Goal: Task Accomplishment & Management: Manage account settings

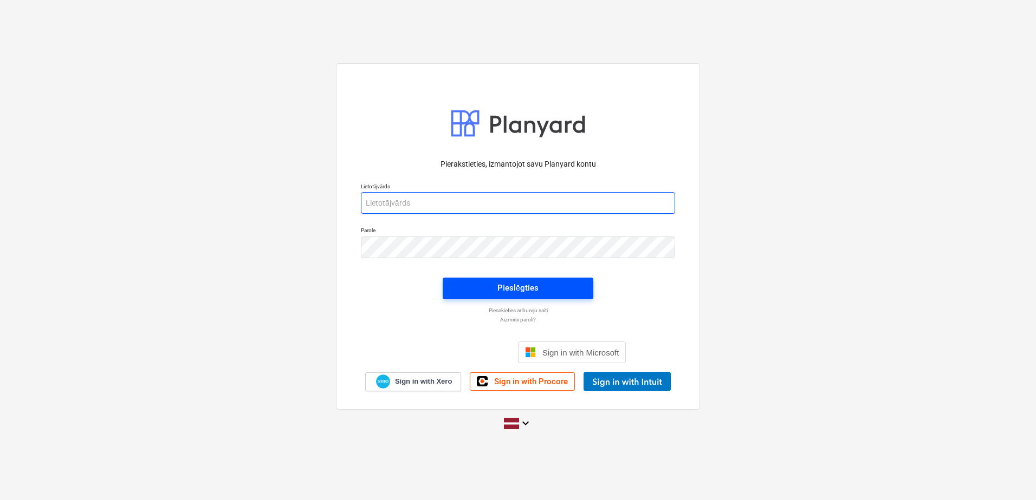
type input "[PERSON_NAME][EMAIL_ADDRESS][DOMAIN_NAME]"
click at [478, 288] on span "Pieslēgties" at bounding box center [517, 288] width 125 height 14
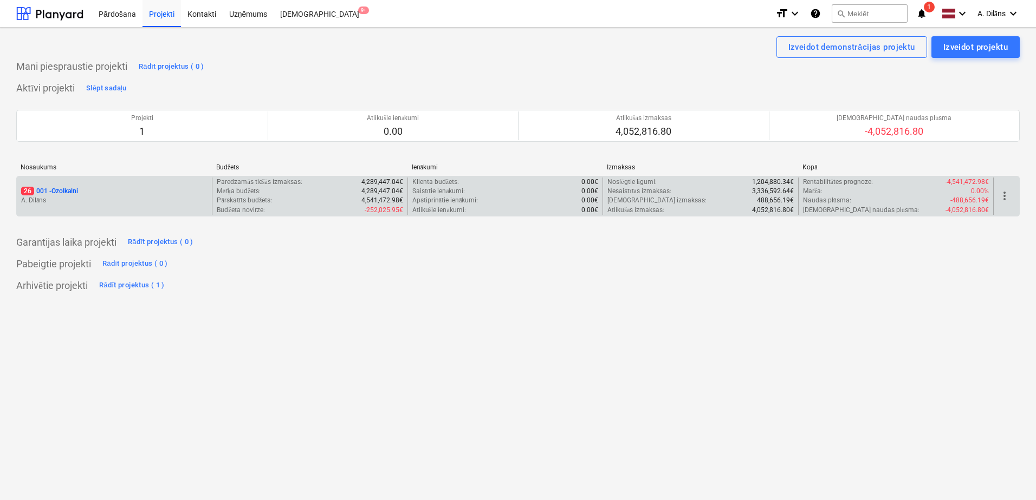
click at [170, 197] on p "A. Dilāns" at bounding box center [114, 200] width 186 height 9
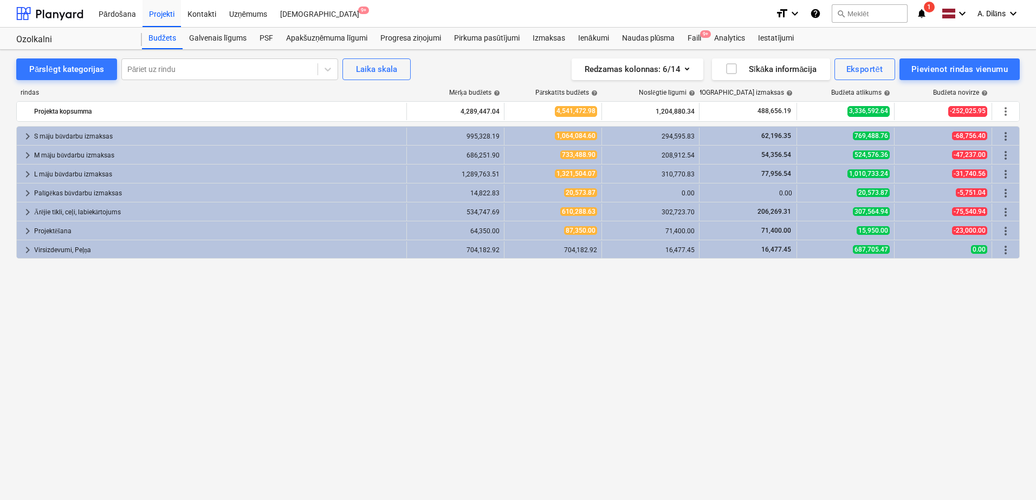
click at [106, 125] on div "rindas Mērķa budžets help Pārskatīts budžets help Noslēgtie līgumi help Apstipr…" at bounding box center [517, 274] width 1003 height 389
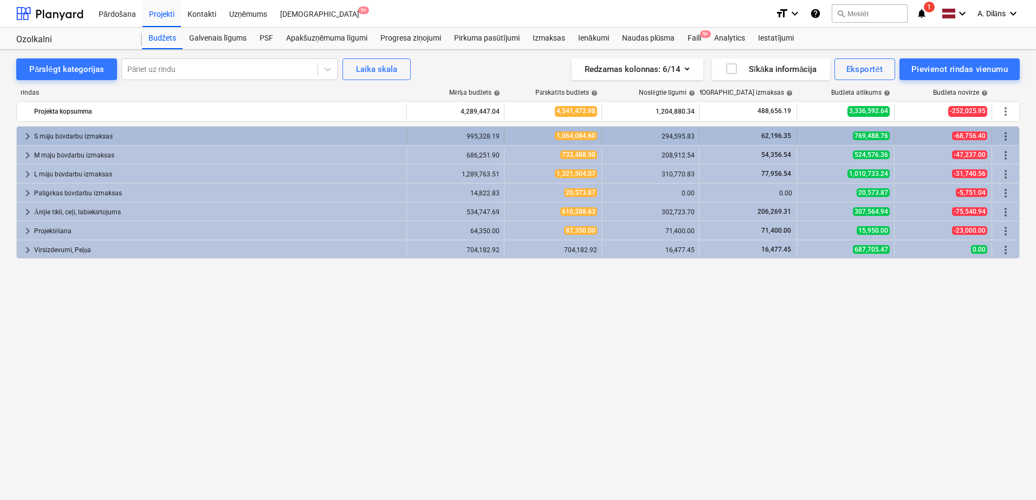
click at [94, 136] on div "S māju būvdarbu izmaksas" at bounding box center [218, 136] width 368 height 17
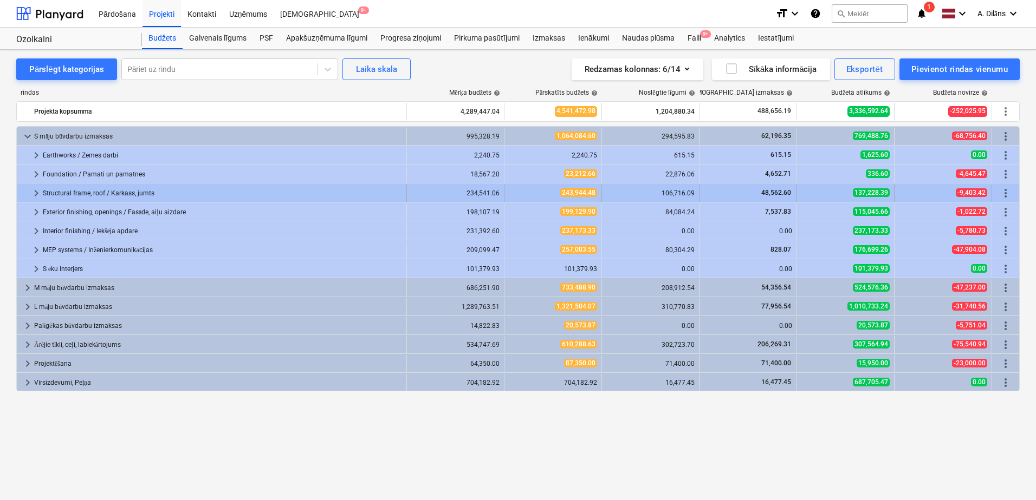
click at [95, 190] on div "Structural frame, roof / Karkass, jumts" at bounding box center [222, 193] width 359 height 17
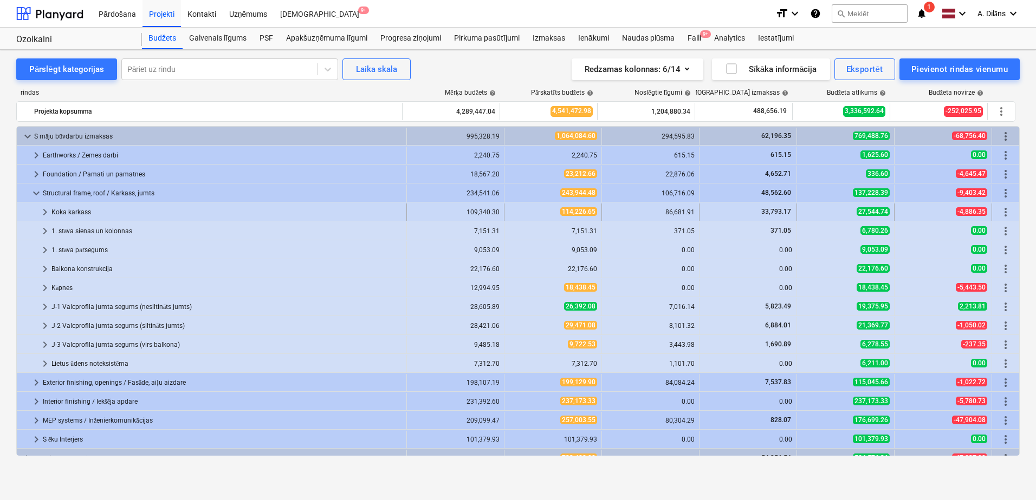
click at [86, 213] on div "Koka karkass" at bounding box center [226, 212] width 350 height 17
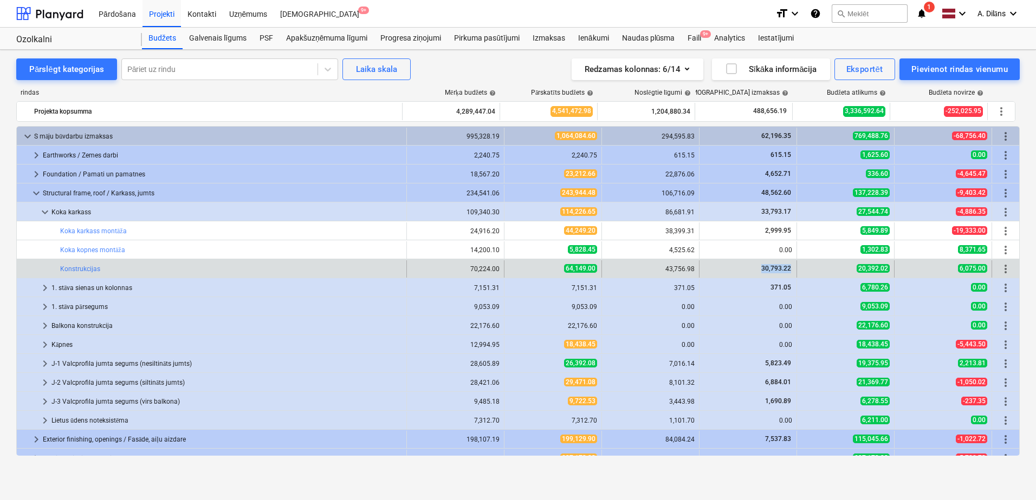
drag, startPoint x: 757, startPoint y: 266, endPoint x: 792, endPoint y: 270, distance: 34.8
click at [792, 270] on div "30,793.22" at bounding box center [747, 269] width 97 height 17
drag, startPoint x: 792, startPoint y: 270, endPoint x: 783, endPoint y: 268, distance: 8.9
click at [783, 268] on span "30,793.22" at bounding box center [776, 269] width 32 height 8
drag, startPoint x: 757, startPoint y: 268, endPoint x: 792, endPoint y: 270, distance: 35.2
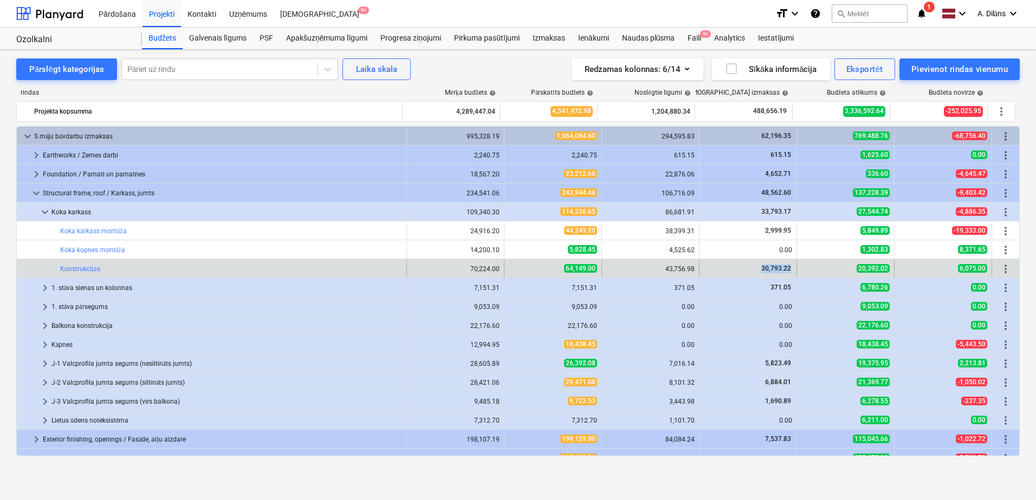
click at [792, 270] on div "30,793.22" at bounding box center [747, 269] width 97 height 17
drag, startPoint x: 792, startPoint y: 270, endPoint x: 783, endPoint y: 269, distance: 9.2
click at [783, 269] on span "30,793.22" at bounding box center [776, 269] width 32 height 8
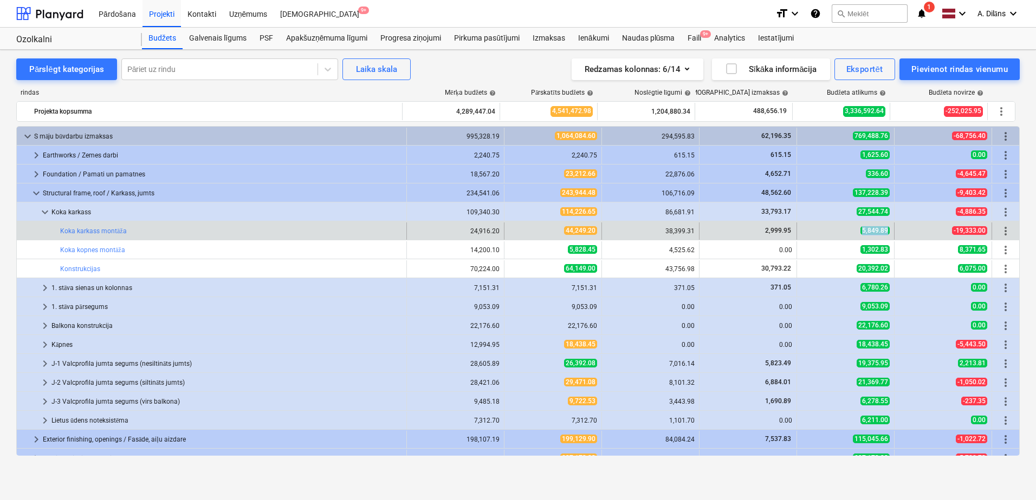
drag, startPoint x: 854, startPoint y: 229, endPoint x: 884, endPoint y: 230, distance: 29.8
click at [884, 230] on div "5,849.89" at bounding box center [845, 230] width 88 height 9
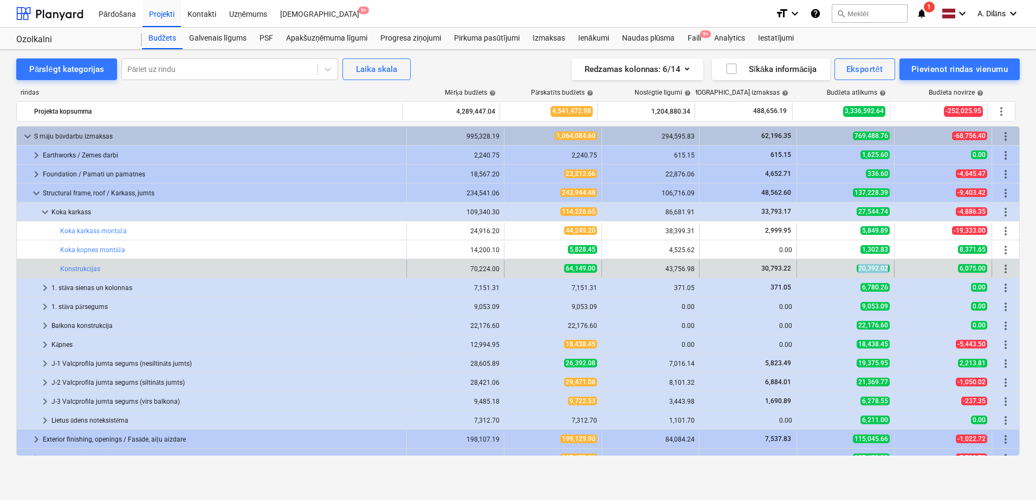
drag, startPoint x: 884, startPoint y: 230, endPoint x: 884, endPoint y: 269, distance: 38.5
click at [884, 269] on div "20,392.02" at bounding box center [845, 268] width 88 height 9
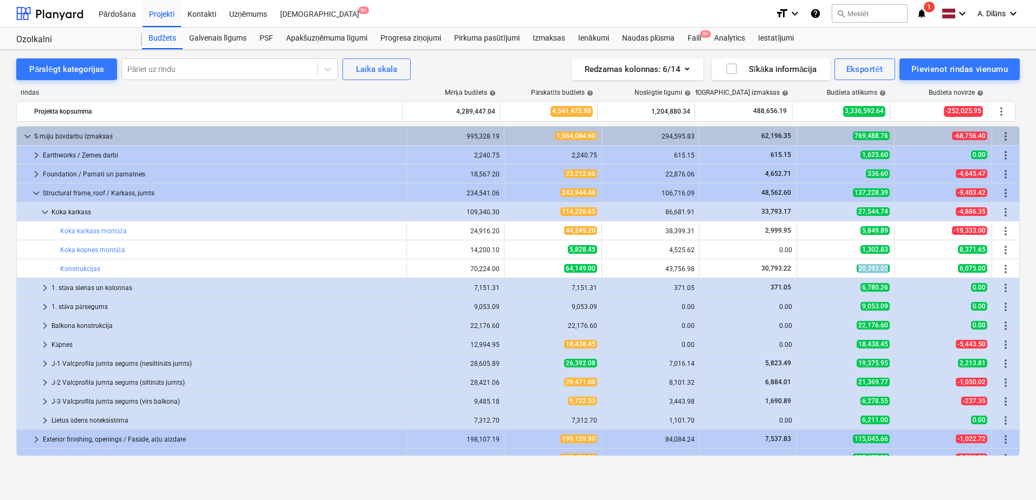
click at [837, 36] on div "Budžets Galvenais līgums PSF Apakšuzņēmuma līgumi Progresa ziņojumi Pirkuma pas…" at bounding box center [580, 39] width 877 height 22
drag, startPoint x: 434, startPoint y: 6, endPoint x: 418, endPoint y: 12, distance: 17.1
drag, startPoint x: 418, startPoint y: 12, endPoint x: 407, endPoint y: 6, distance: 12.4
click at [407, 6] on div "Pārdošana Projekti Kontakti Uzņēmums Iesūtne 9+" at bounding box center [429, 13] width 674 height 27
click at [325, 37] on div "Apakšuzņēmuma līgumi" at bounding box center [326, 39] width 94 height 22
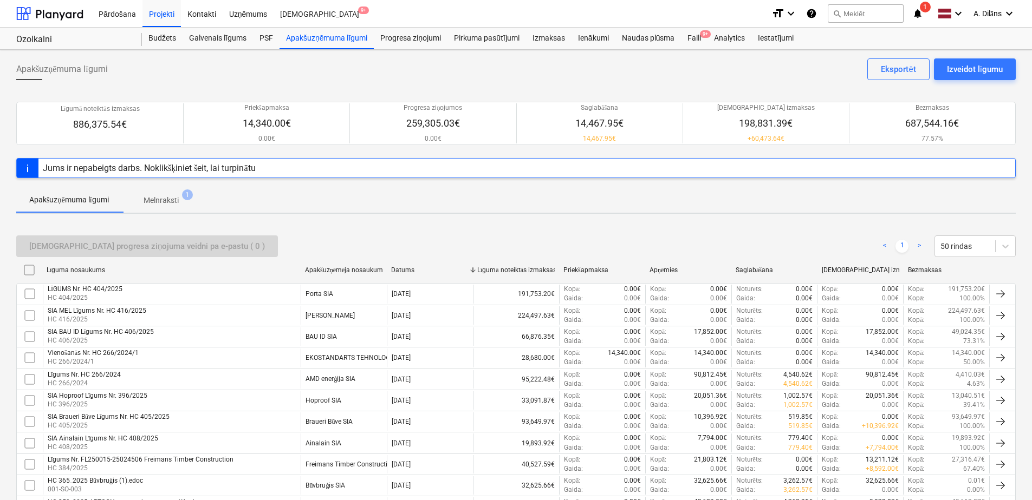
click at [175, 196] on p "Melnraksti" at bounding box center [161, 200] width 35 height 11
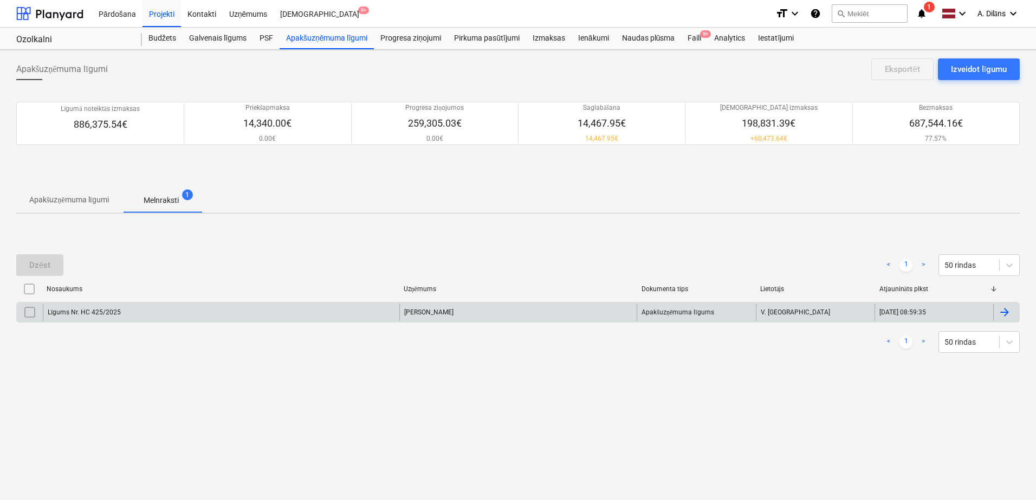
click at [298, 312] on div "Līgums Nr. HC 425/2025" at bounding box center [221, 312] width 356 height 17
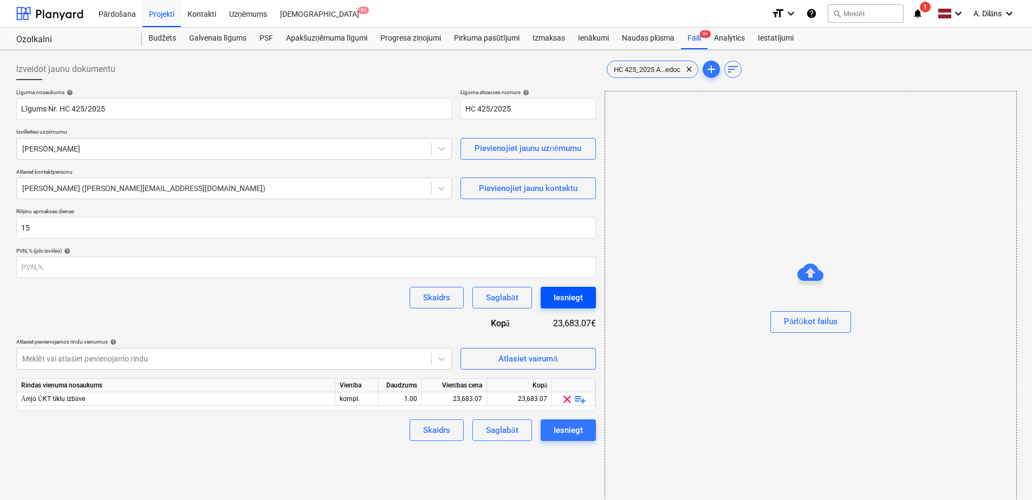
click at [574, 299] on div "Iesniegt" at bounding box center [568, 298] width 29 height 14
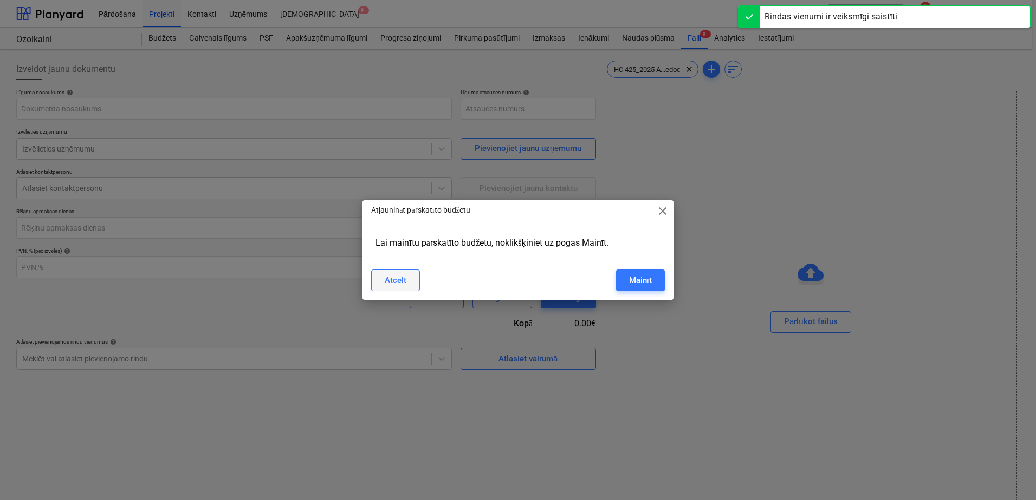
click at [394, 281] on div "Atcelt" at bounding box center [396, 281] width 22 height 14
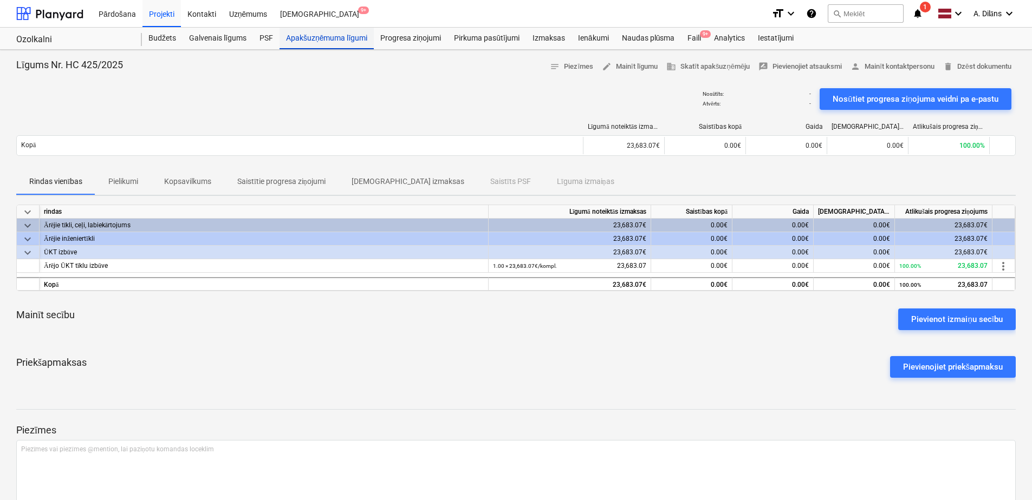
click at [322, 36] on div "Apakšuzņēmuma līgumi" at bounding box center [326, 39] width 94 height 22
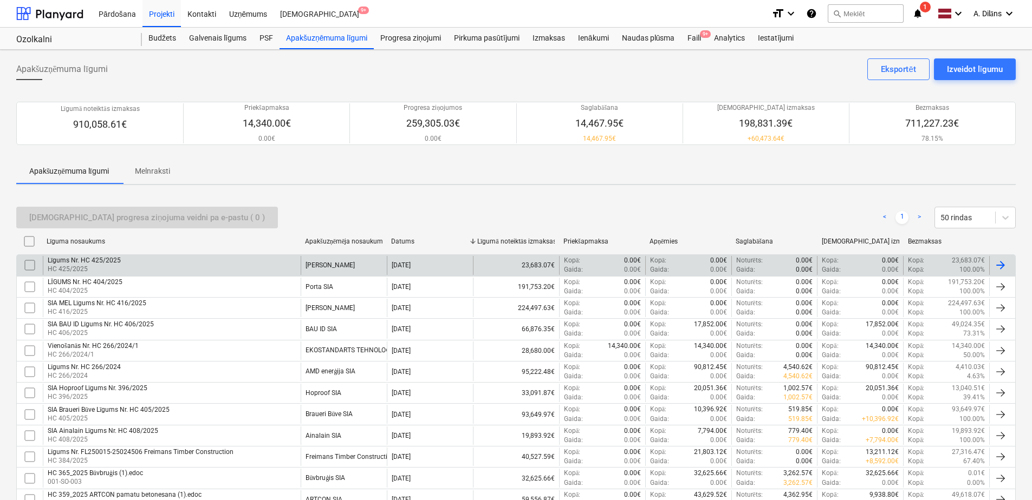
click at [260, 263] on div "Līgums Nr. HC 425/2025 HC 425/2025" at bounding box center [172, 265] width 258 height 18
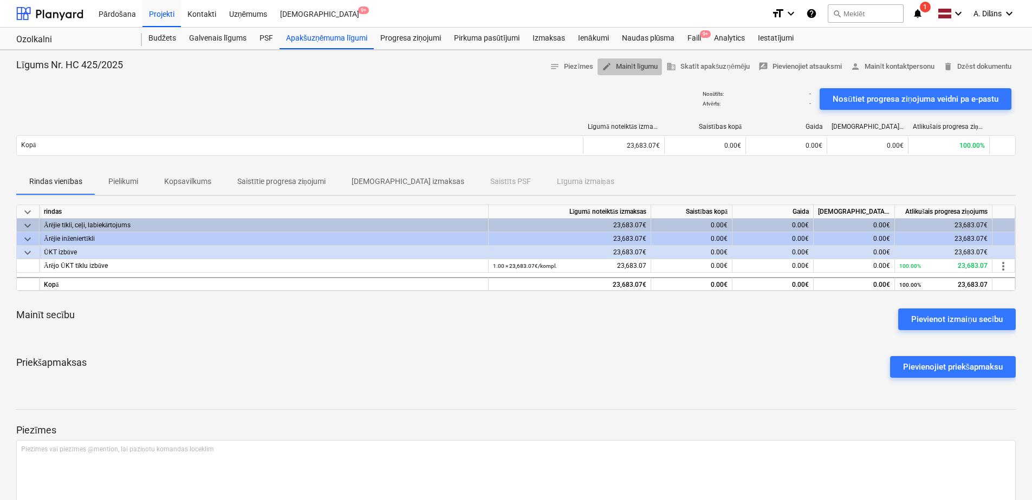
click at [632, 68] on span "edit Mainīt līgumu" at bounding box center [630, 67] width 56 height 12
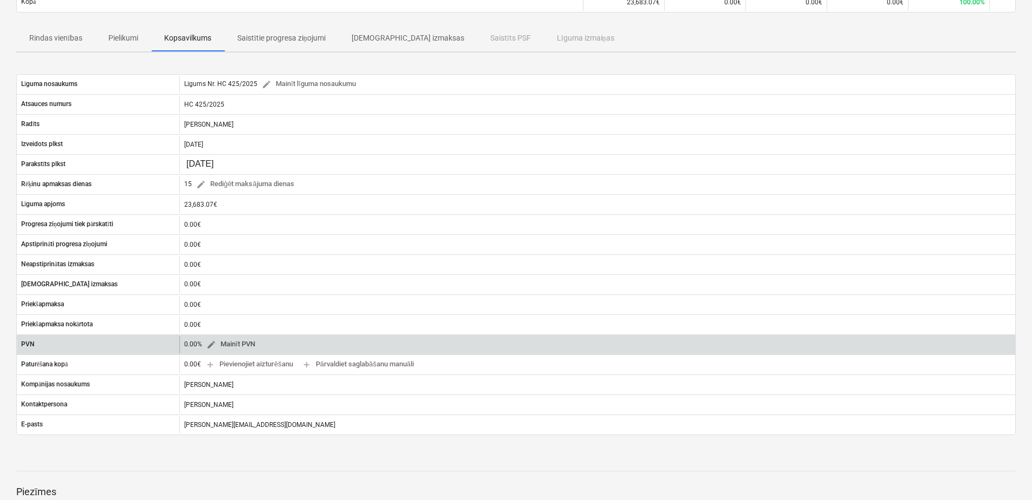
scroll to position [162, 0]
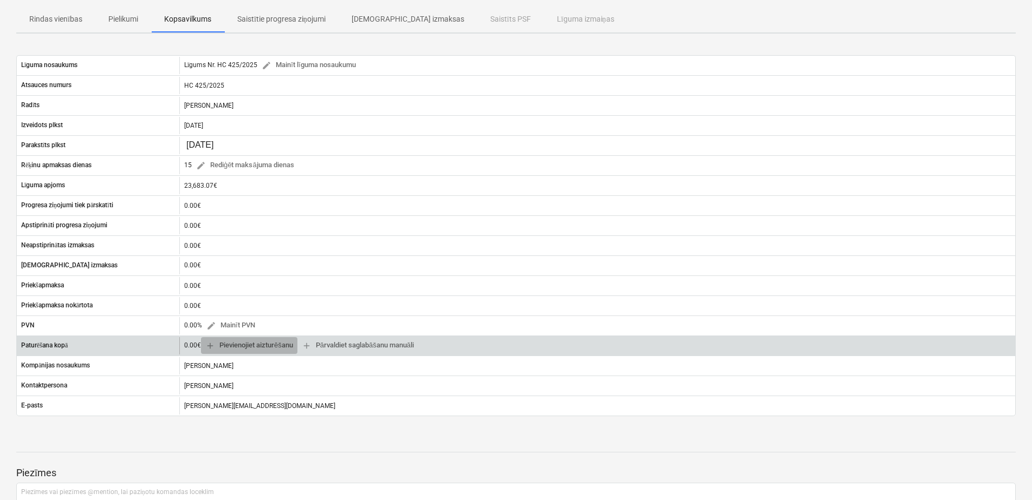
click at [210, 345] on span "add" at bounding box center [210, 346] width 10 height 10
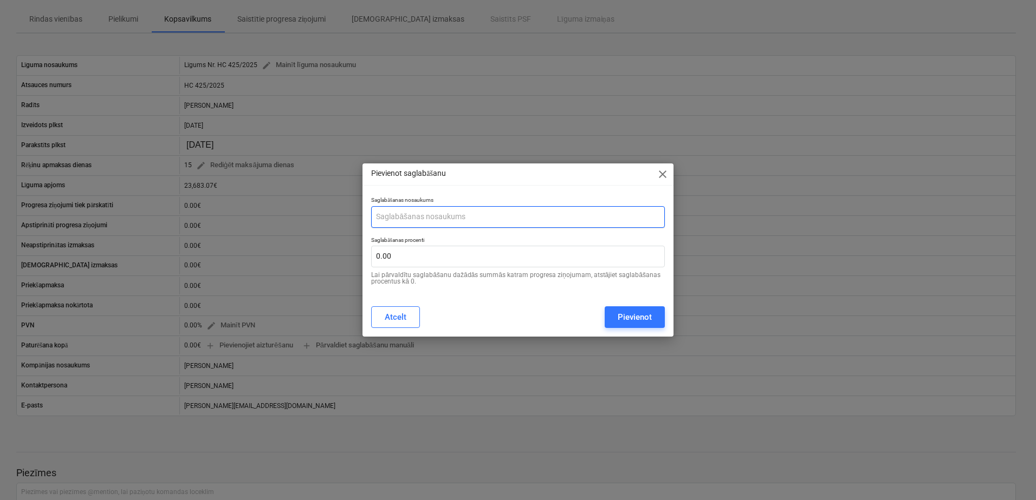
click at [414, 214] on input "text" at bounding box center [518, 217] width 294 height 22
type input "Darbu izpilde"
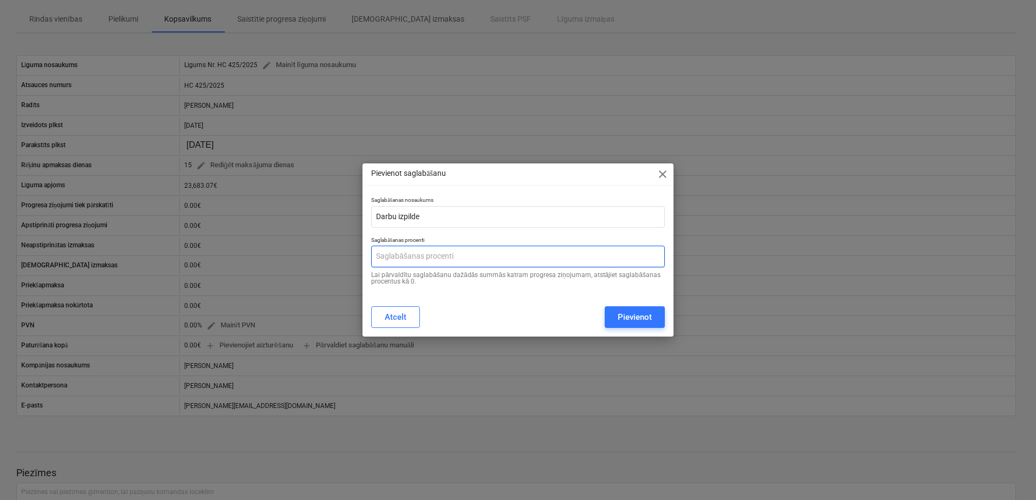
click at [434, 255] on input "text" at bounding box center [518, 257] width 294 height 22
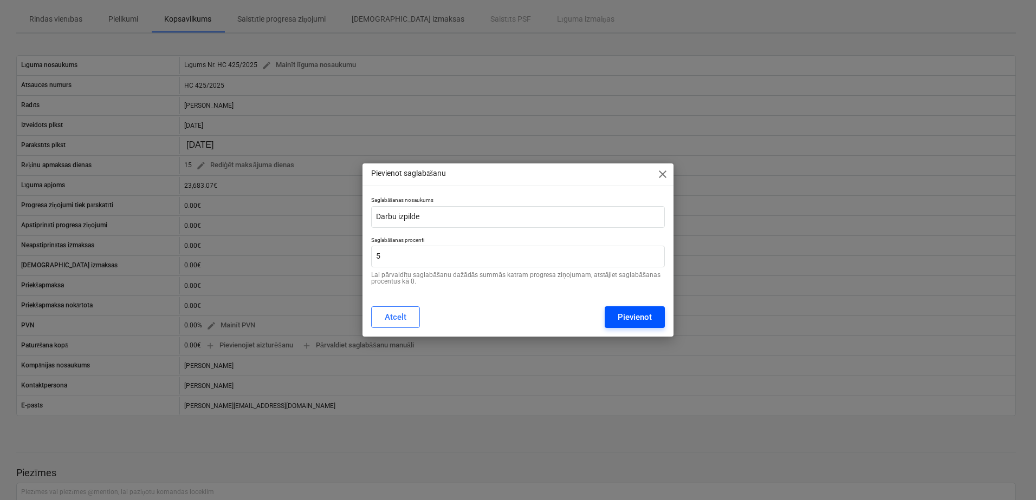
type input "5.00"
click at [629, 310] on div "Pievienot" at bounding box center [634, 317] width 34 height 14
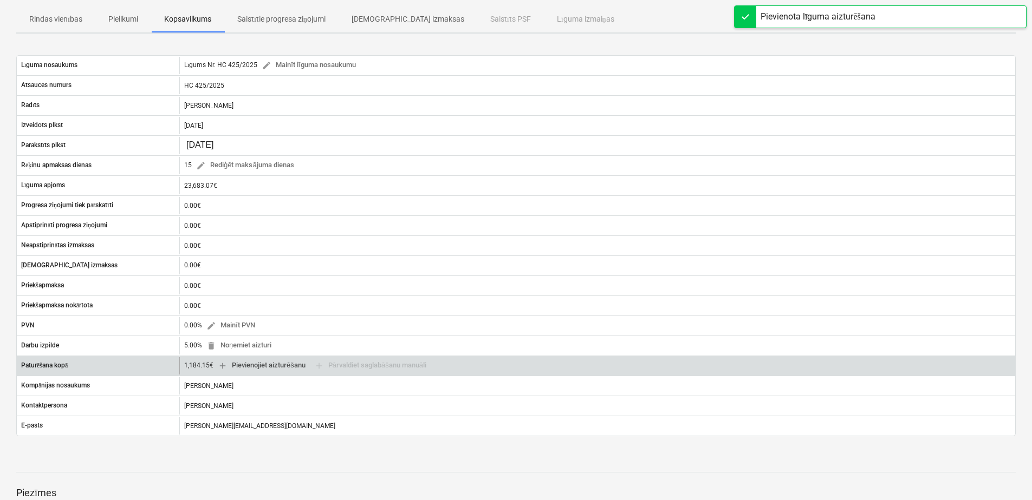
click at [224, 364] on span "add" at bounding box center [223, 366] width 10 height 10
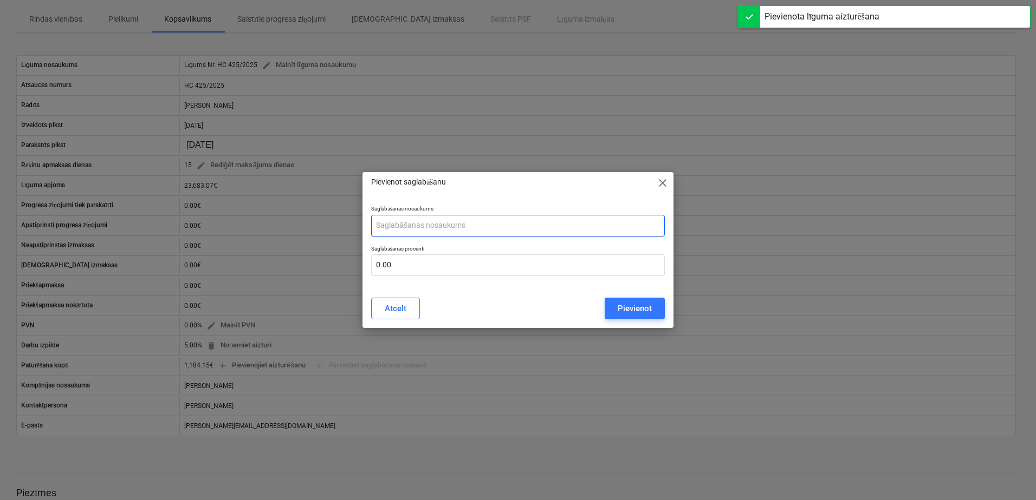
click at [427, 222] on input "text" at bounding box center [518, 226] width 294 height 22
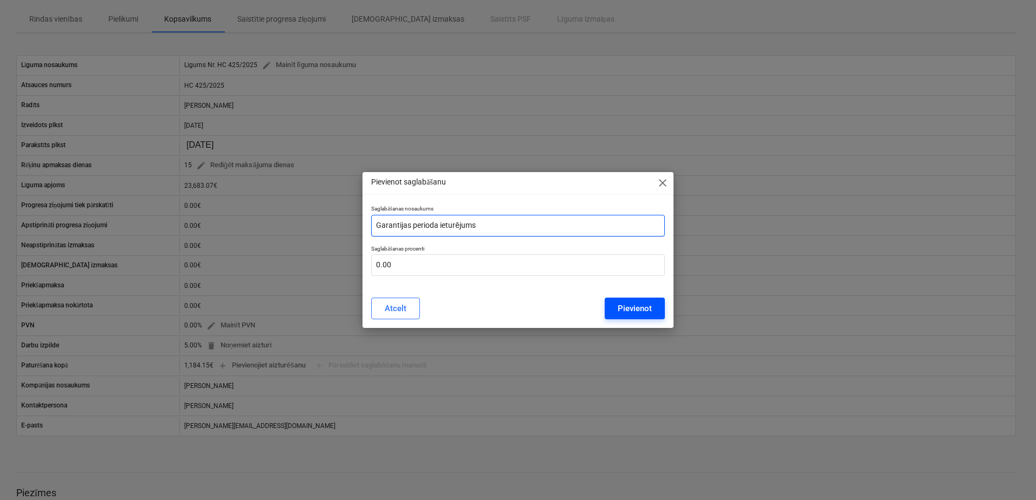
type input "Garantijas perioda ieturējums"
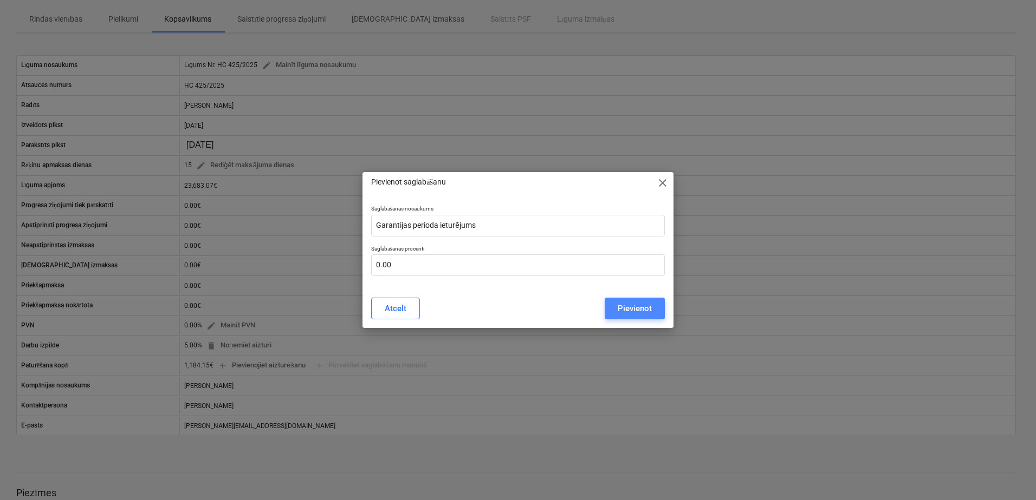
click at [626, 313] on div "Pievienot" at bounding box center [634, 309] width 34 height 14
click at [455, 264] on input "text" at bounding box center [518, 266] width 294 height 22
type input "5.00"
click at [647, 310] on div "Pievienot" at bounding box center [634, 309] width 34 height 14
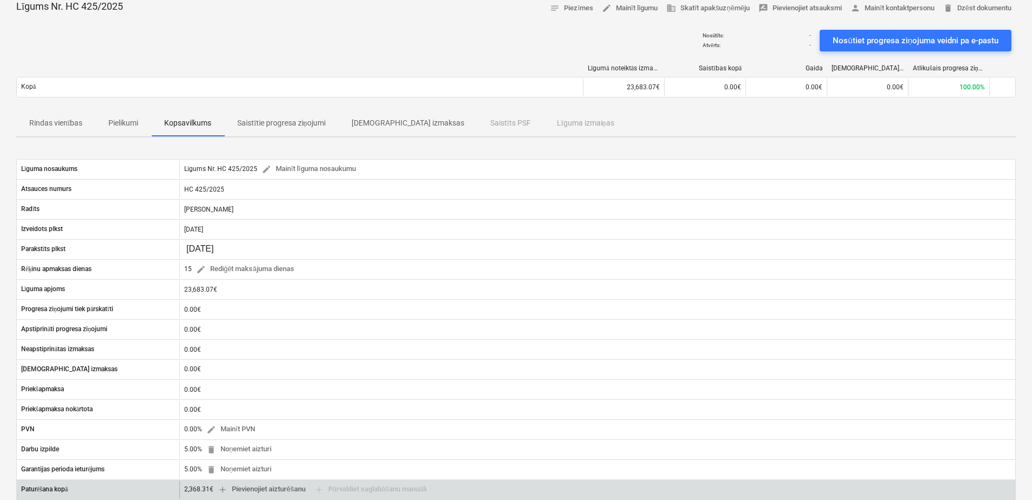
scroll to position [0, 0]
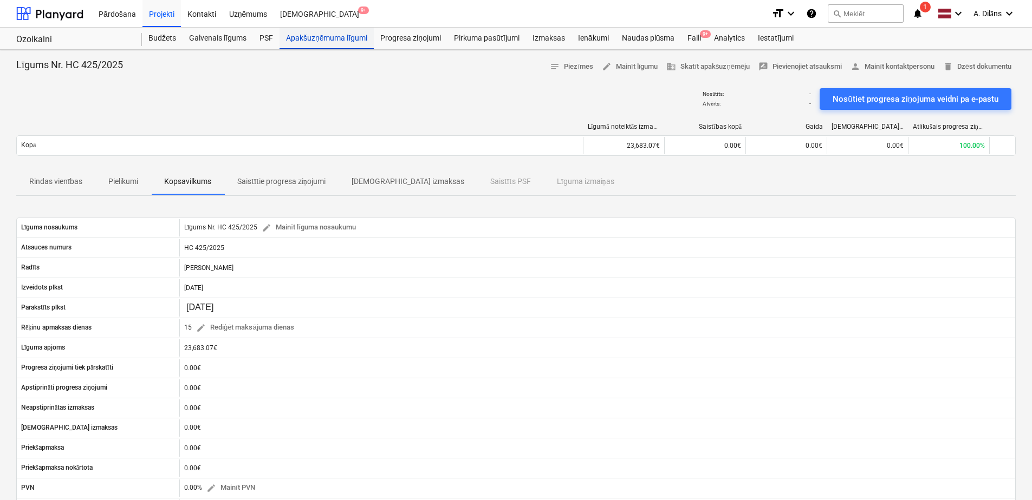
click at [321, 42] on div "Apakšuzņēmuma līgumi" at bounding box center [326, 39] width 94 height 22
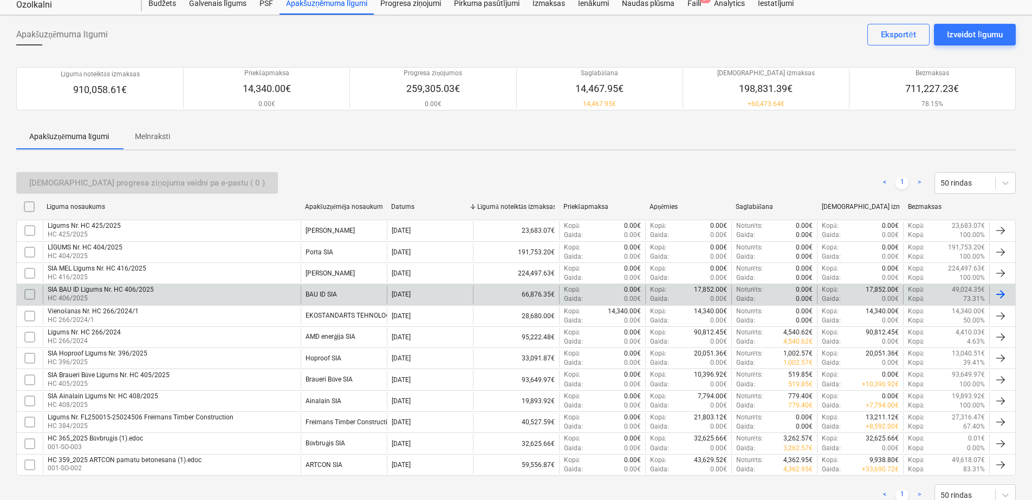
scroll to position [71, 0]
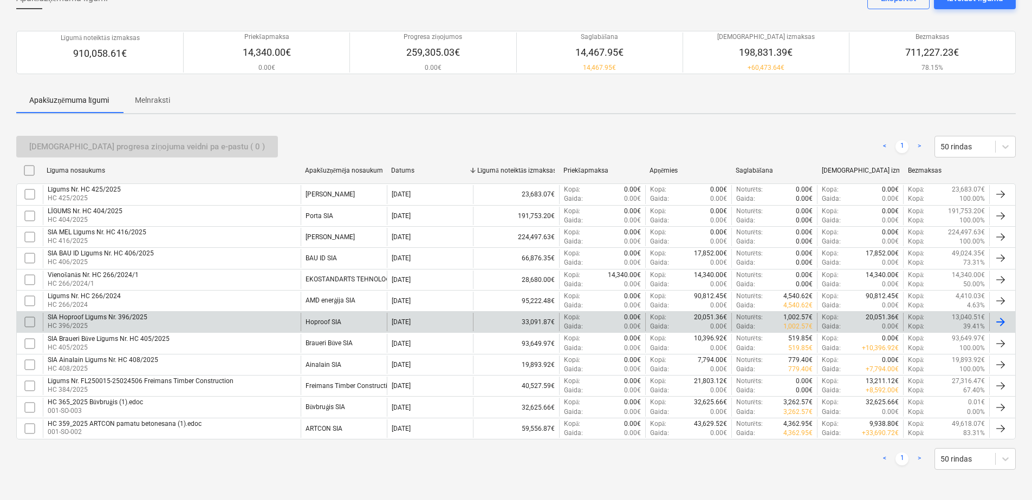
click at [335, 324] on div "Hoproof SIA" at bounding box center [323, 322] width 36 height 8
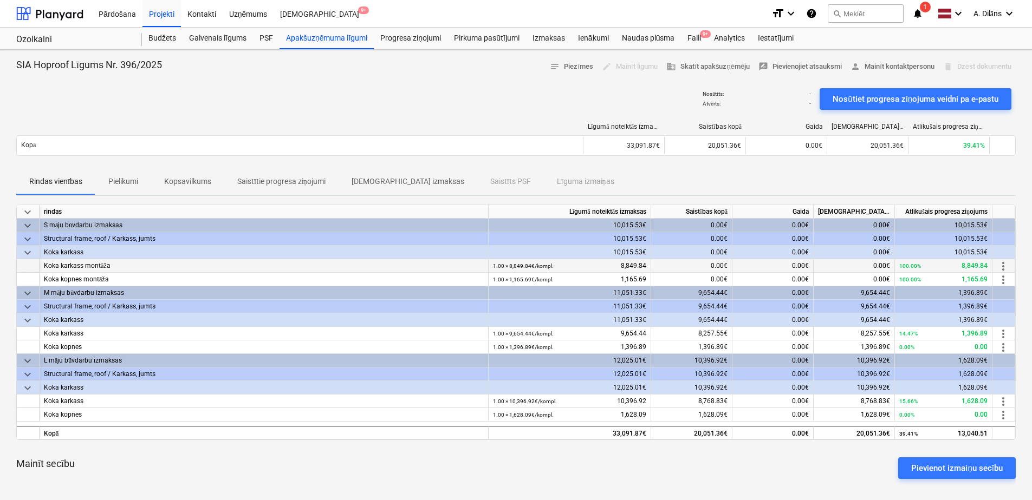
click at [513, 264] on small "1.00 × 8,849.84€ / kompl." at bounding box center [523, 266] width 61 height 6
click at [1008, 264] on span "more_vert" at bounding box center [1003, 266] width 13 height 13
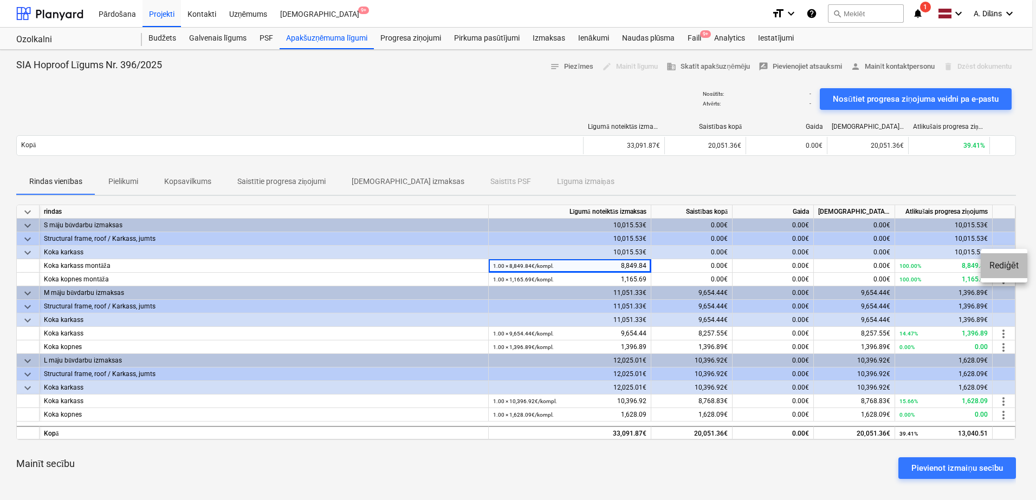
click at [1010, 266] on li "Rediģēt" at bounding box center [1003, 265] width 47 height 25
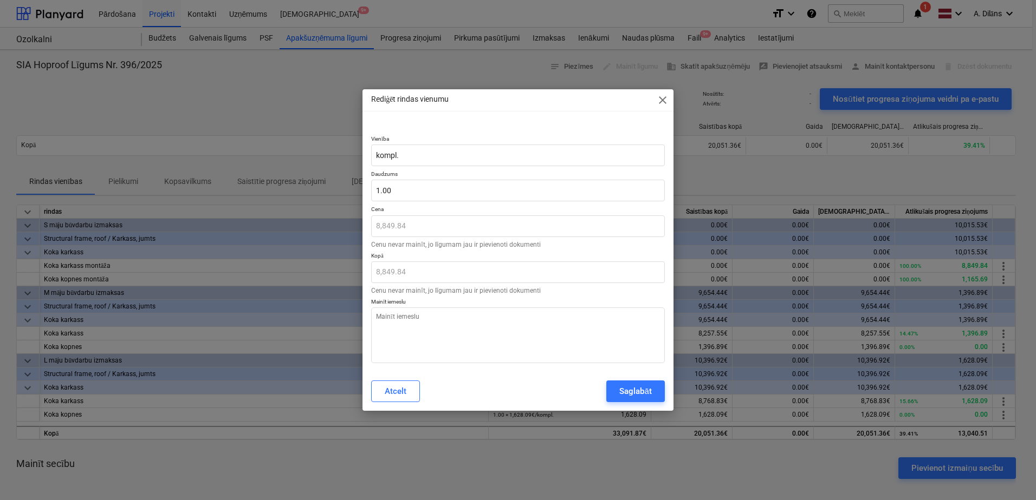
type textarea "x"
type input "1"
click at [395, 191] on input "1" at bounding box center [518, 191] width 294 height 22
type textarea "x"
type input "0.00"
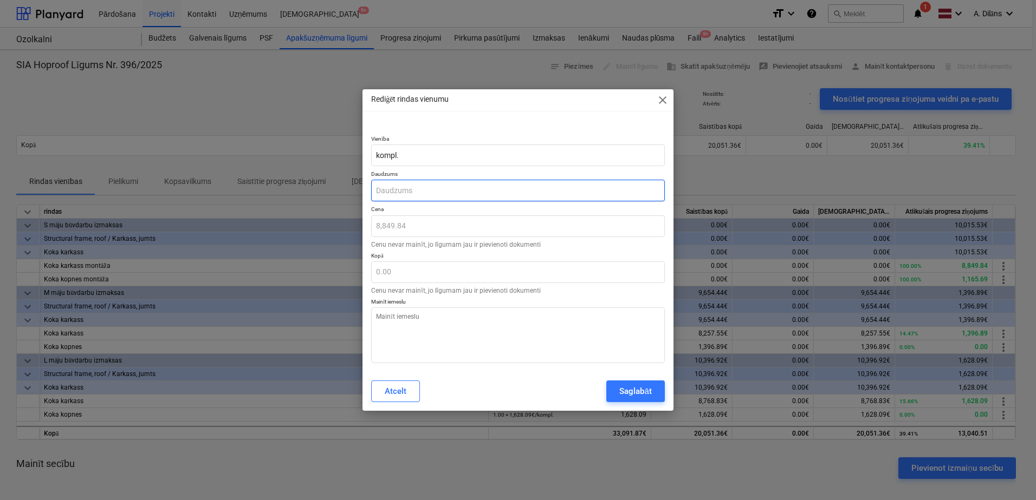
type input "2"
type textarea "x"
type input "17,699.68"
type input "2.00"
click at [435, 123] on div "Vienība kompl. Daudzums 2.00 Cena 8,849.84 Cenu nevar mainīt, jo līgumam jau ir…" at bounding box center [518, 242] width 294 height 241
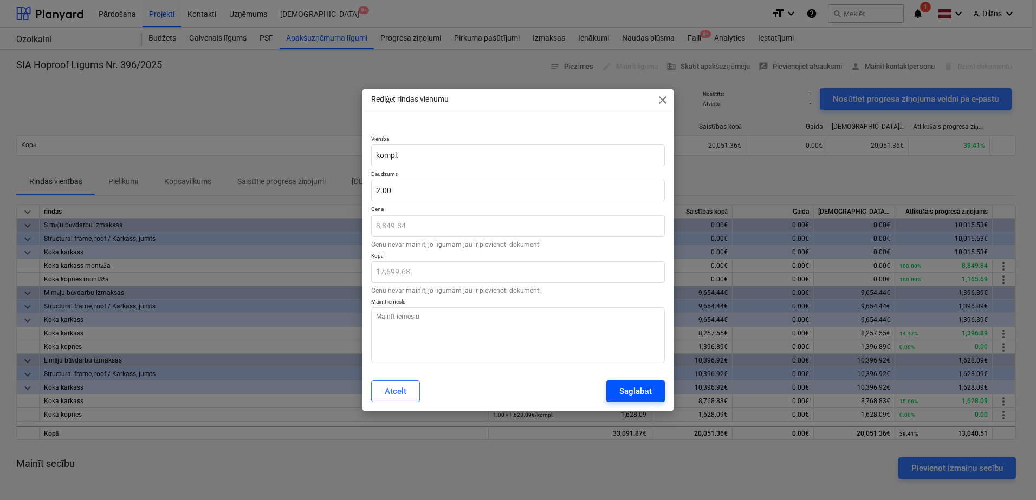
click at [631, 394] on div "Saglabāt" at bounding box center [635, 392] width 32 height 14
type textarea "x"
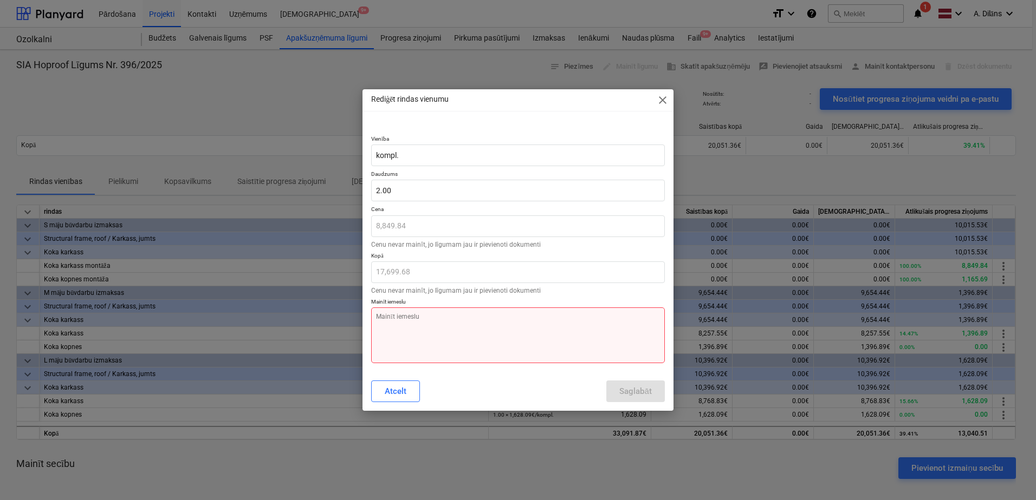
click at [489, 329] on textarea at bounding box center [518, 336] width 294 height 56
type textarea "P"
type textarea "x"
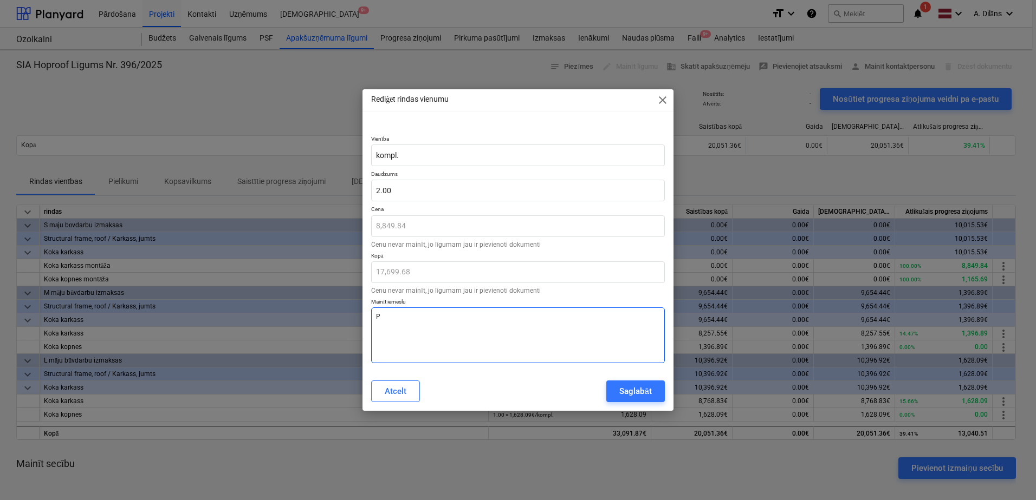
type textarea "Pa"
type textarea "x"
type textarea "Pap"
type textarea "x"
type textarea "Papi"
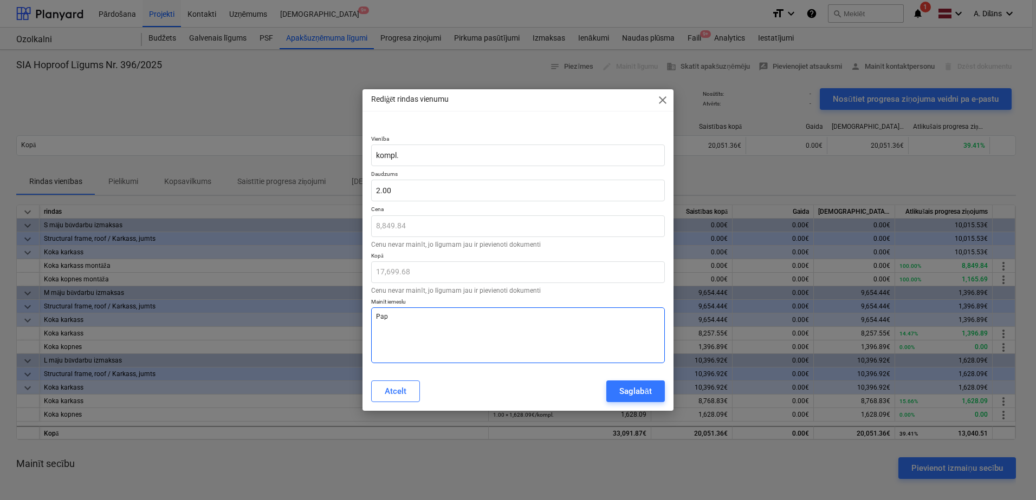
type textarea "x"
type textarea "Papil"
type textarea "x"
type textarea "Papild"
type textarea "x"
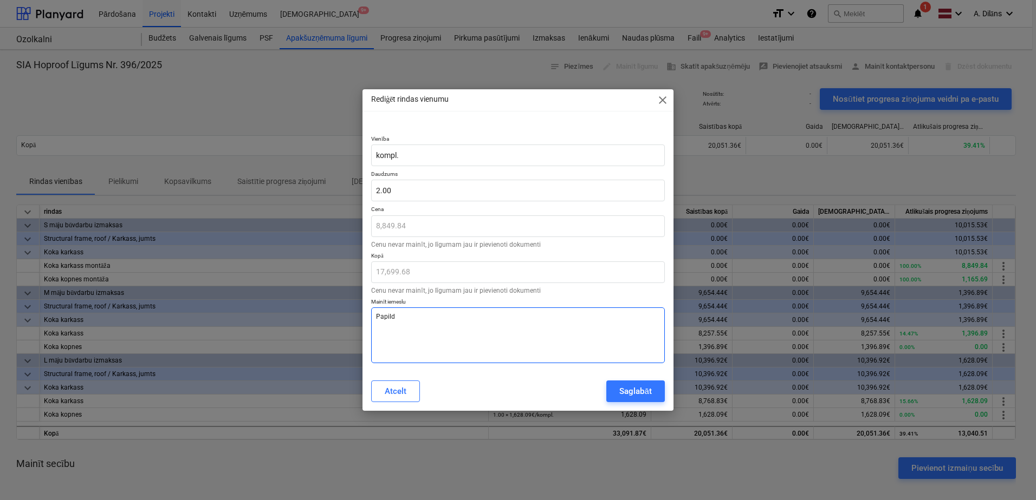
type textarea "Papildu"
type textarea "x"
type textarea "Papildus"
type textarea "x"
type textarea "Papildus"
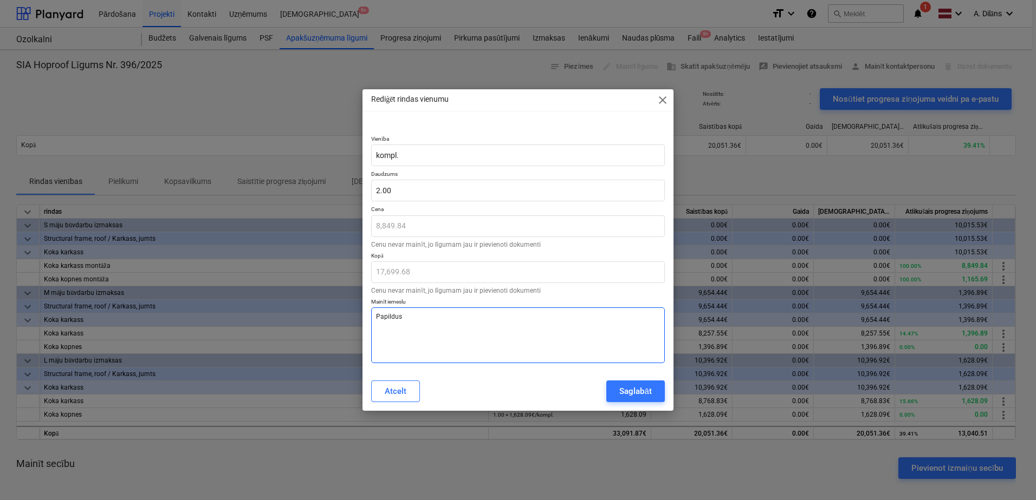
type textarea "x"
type textarea "Papildus v"
type textarea "x"
type textarea "Papildus vi"
type textarea "x"
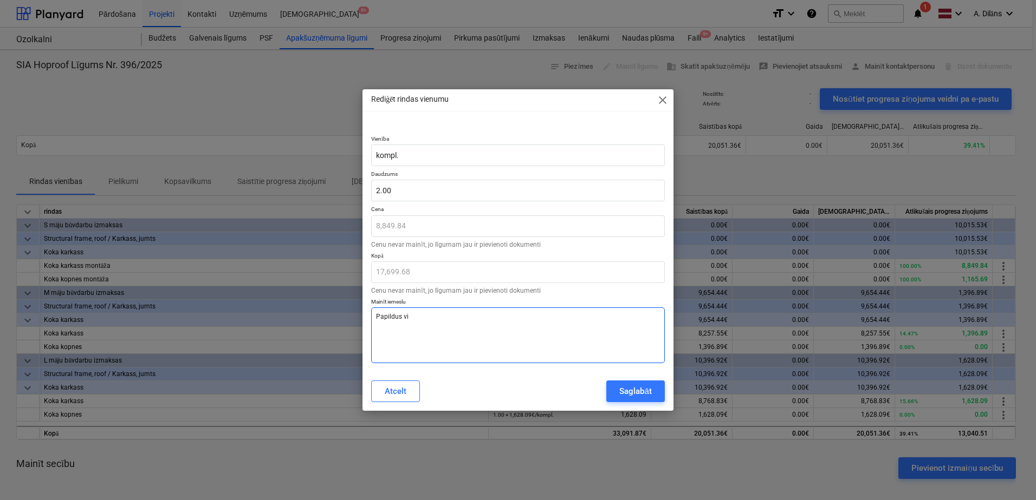
type textarea "Papildus vie"
type textarea "x"
type textarea "Papildus vien"
type textarea "x"
type textarea "Papildus vieno"
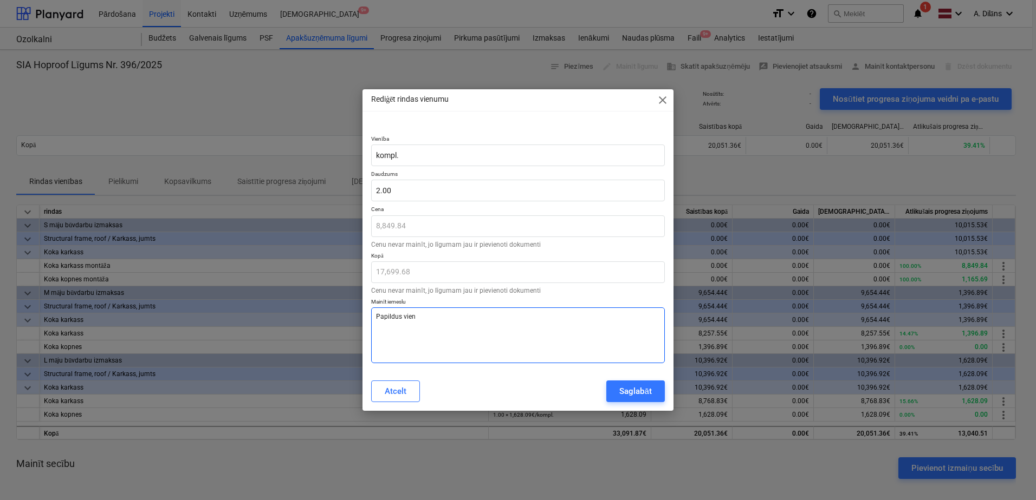
type textarea "x"
type textarea "Papildus vienoš"
type textarea "x"
type textarea "Papildus vienoša"
type textarea "x"
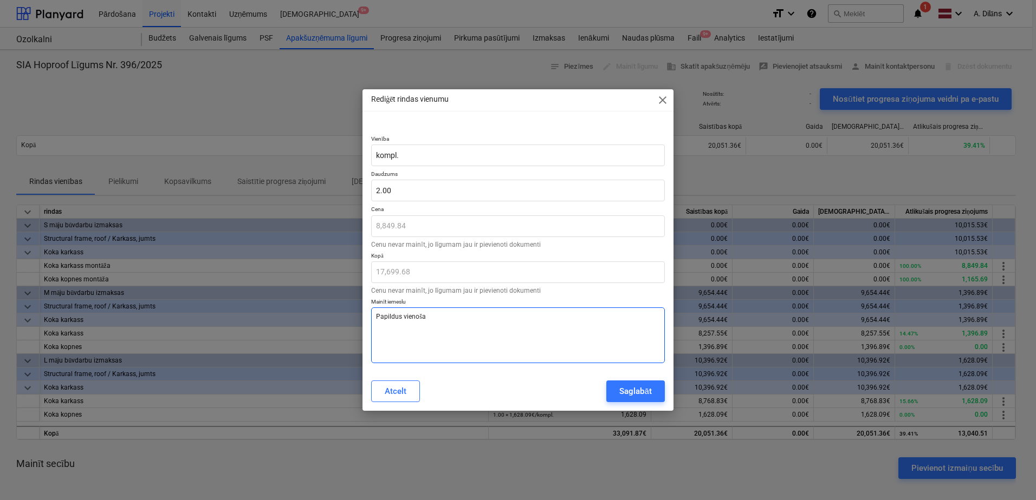
type textarea "Papildus vienošan"
type textarea "x"
type textarea "Papildus vienošanā"
type textarea "x"
type textarea "Papildus vienošanās"
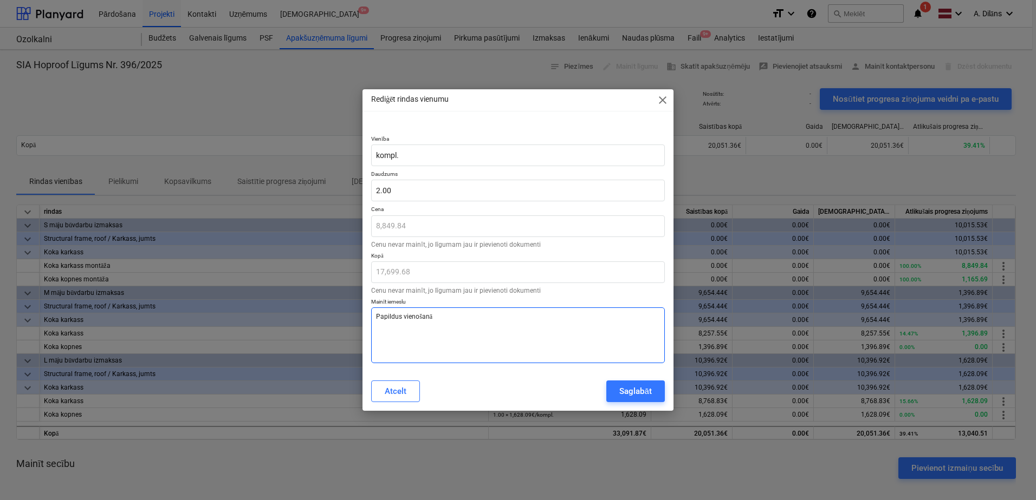
type textarea "x"
type textarea "Papildus vienošanās"
type textarea "x"
type textarea "Papildus vienošanās N"
type textarea "x"
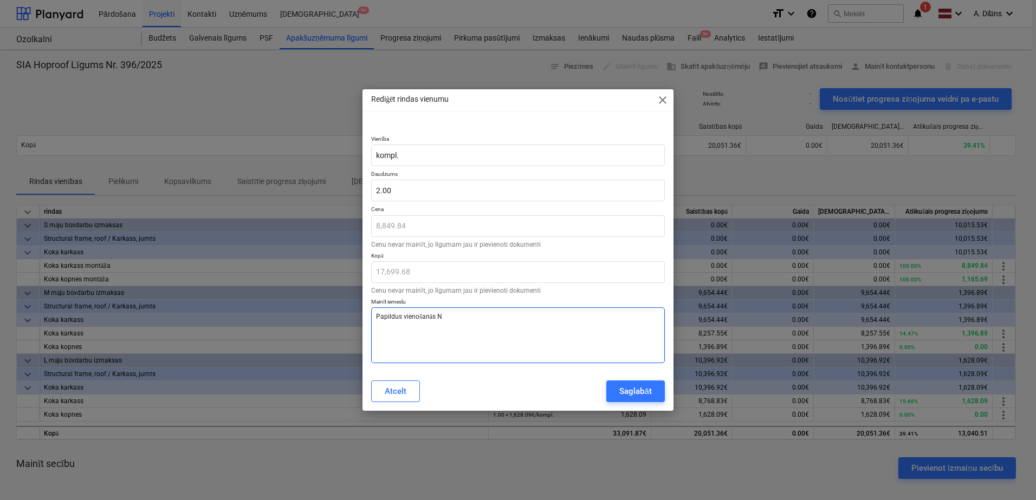
type textarea "Papildus vienošanās Nr"
type textarea "x"
type textarea "Papildus vienošanās Nr."
type textarea "x"
type textarea "Papildus vienošanās Nr.1"
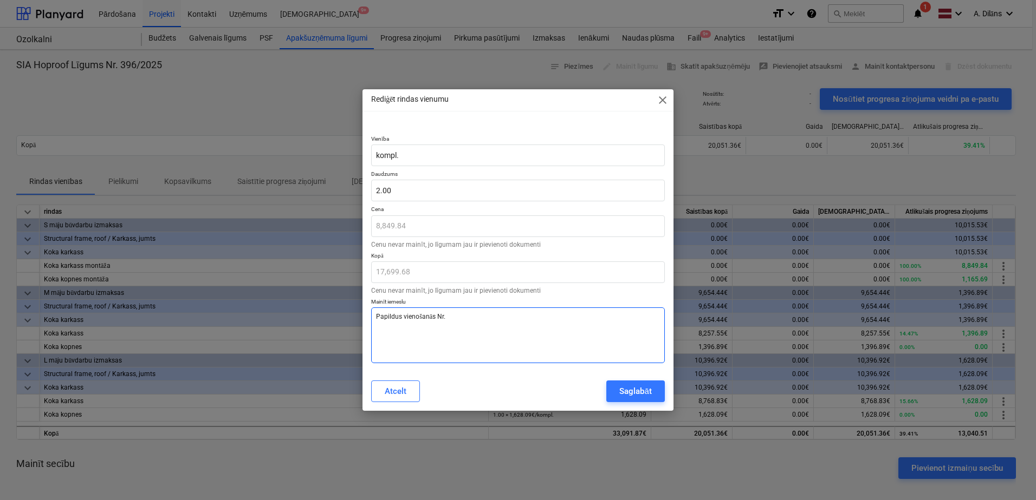
type textarea "x"
drag, startPoint x: 467, startPoint y: 320, endPoint x: 368, endPoint y: 318, distance: 99.1
click at [368, 317] on div "Vienība kompl. Daudzums 2.00 Cena 8,849.84 Cenu nevar mainīt, jo līgumam jau ir…" at bounding box center [517, 247] width 311 height 250
type textarea "Papildus vienošanās Nr.1"
click at [630, 394] on div "Saglabāt" at bounding box center [635, 392] width 32 height 14
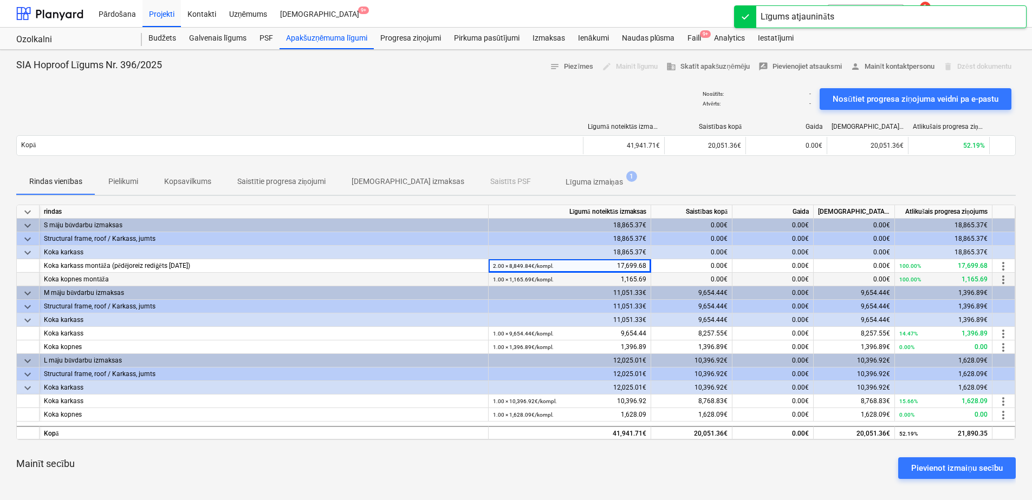
click at [556, 279] on div "1.00 × 1,165.69€ / kompl. 1,165.69" at bounding box center [569, 280] width 153 height 14
click at [583, 277] on div "1.00 × 1,165.69€ / kompl. 1,165.69" at bounding box center [569, 280] width 153 height 14
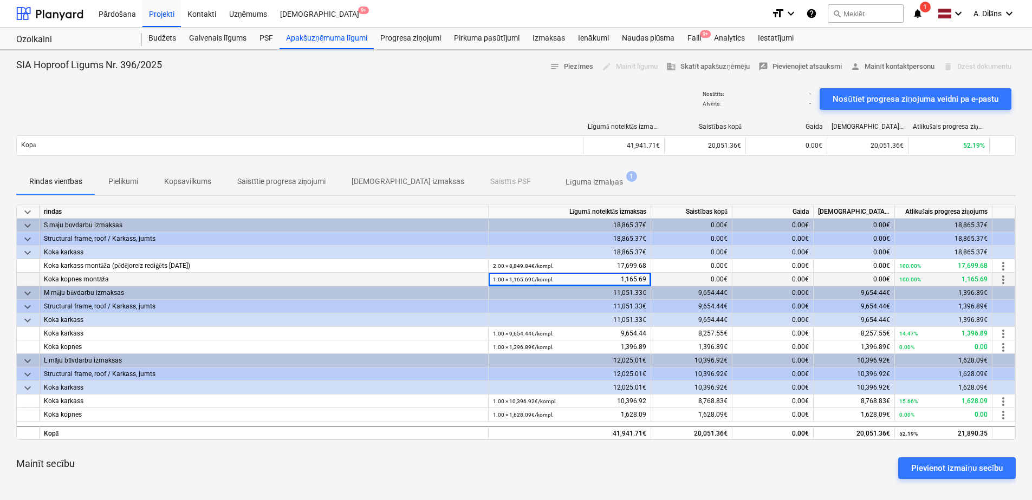
click at [1001, 282] on span "more_vert" at bounding box center [1003, 280] width 13 height 13
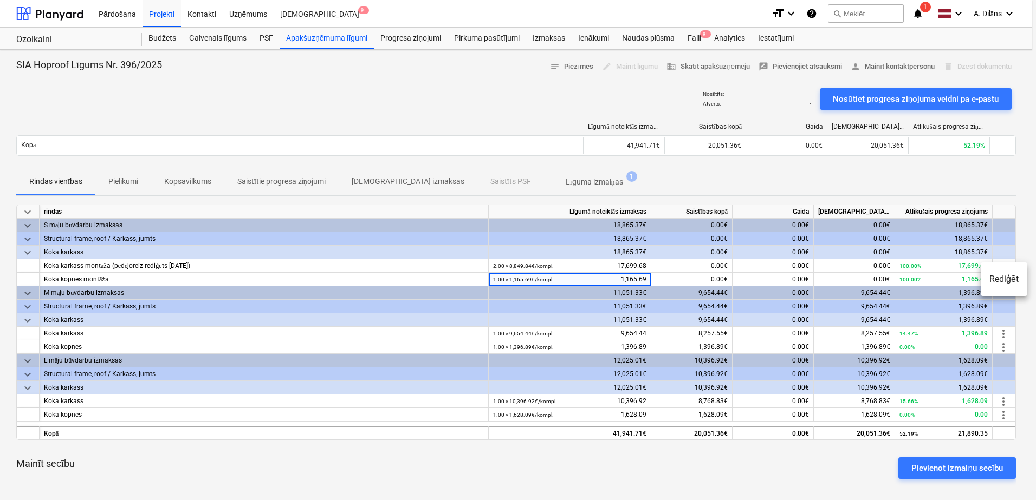
click at [1000, 278] on li "Rediģēt" at bounding box center [1003, 279] width 47 height 25
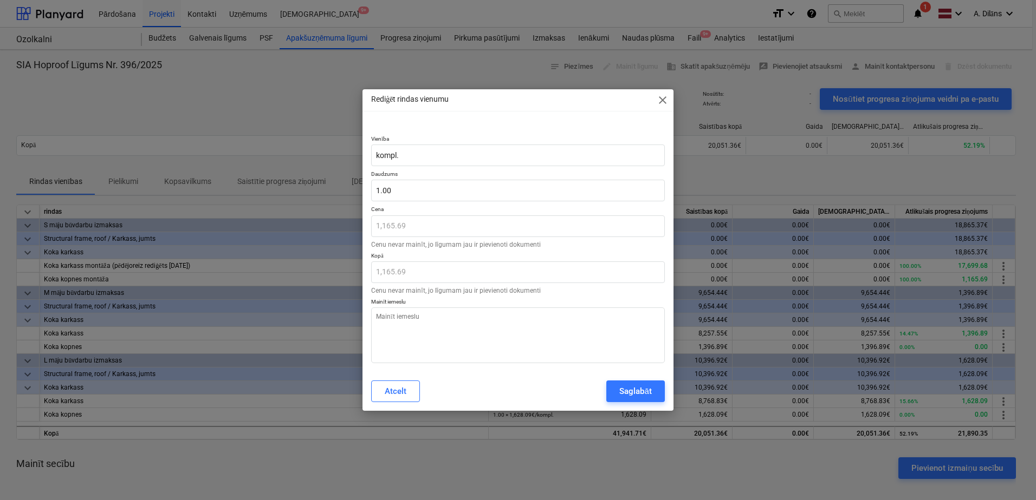
type textarea "x"
type input "1"
click at [406, 191] on input "1" at bounding box center [518, 191] width 294 height 22
type textarea "x"
type input "0.00"
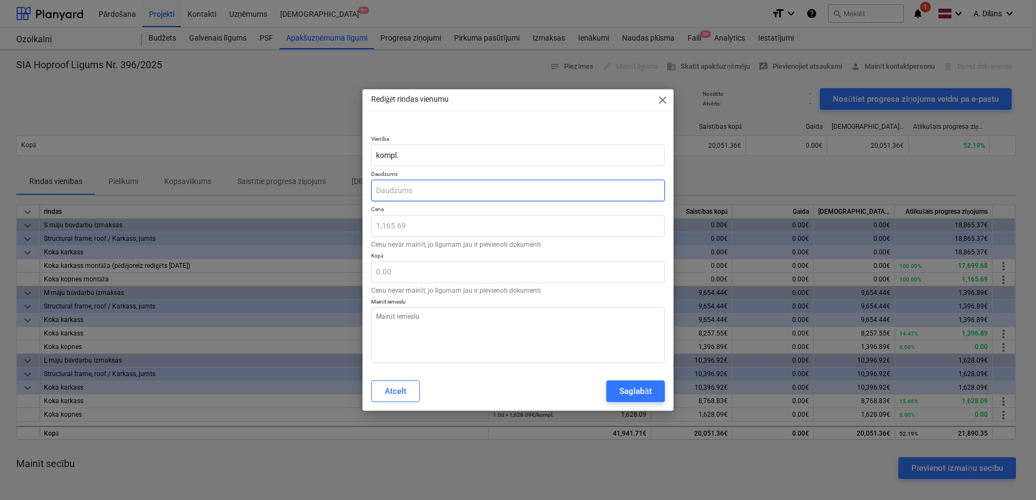
type textarea "x"
type input "2"
type input "2,331.38"
type input "2"
type textarea "x"
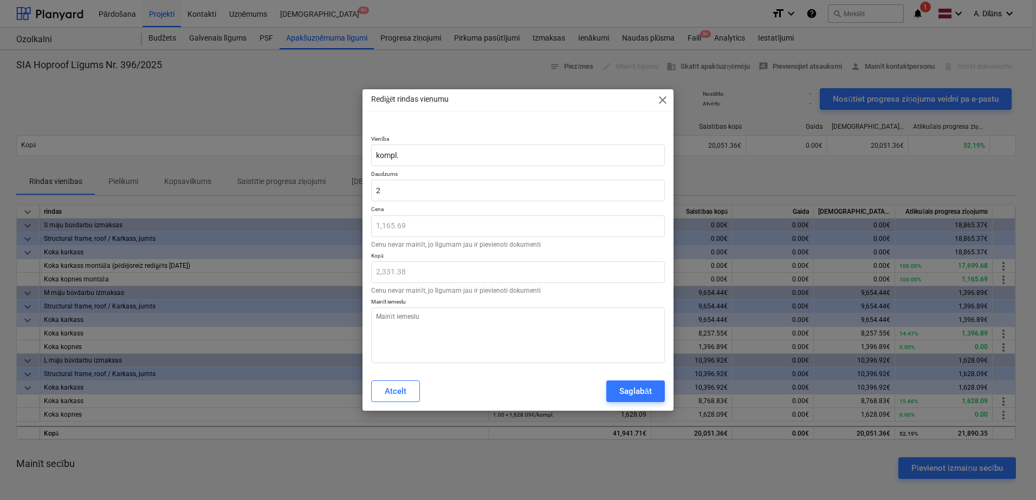
type input "2.00"
click at [437, 122] on div "Vienība kompl. Daudzums 2.00 Cena 1,165.69 Cenu nevar mainīt, jo līgumam jau ir…" at bounding box center [518, 242] width 294 height 241
click at [633, 388] on div "Saglabāt" at bounding box center [635, 392] width 32 height 14
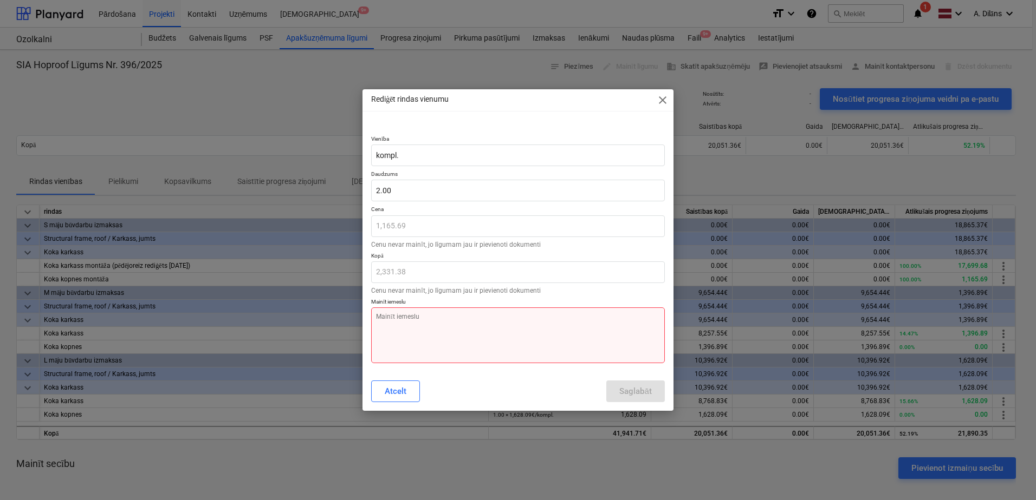
click at [493, 341] on textarea at bounding box center [518, 336] width 294 height 56
paste textarea "Papildus vienošanās Nr.1"
type textarea "x"
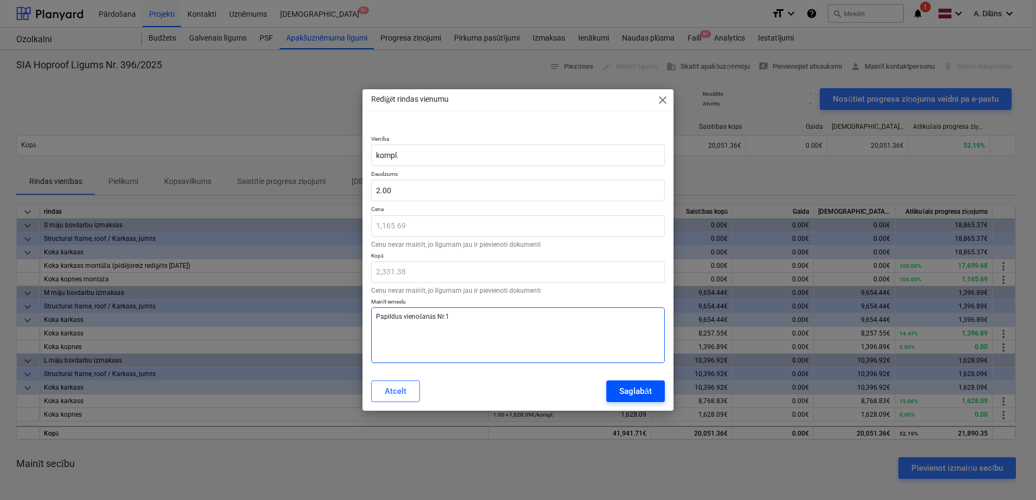
type textarea "Papildus vienošanās Nr.1"
click at [632, 386] on div "Saglabāt" at bounding box center [635, 392] width 32 height 14
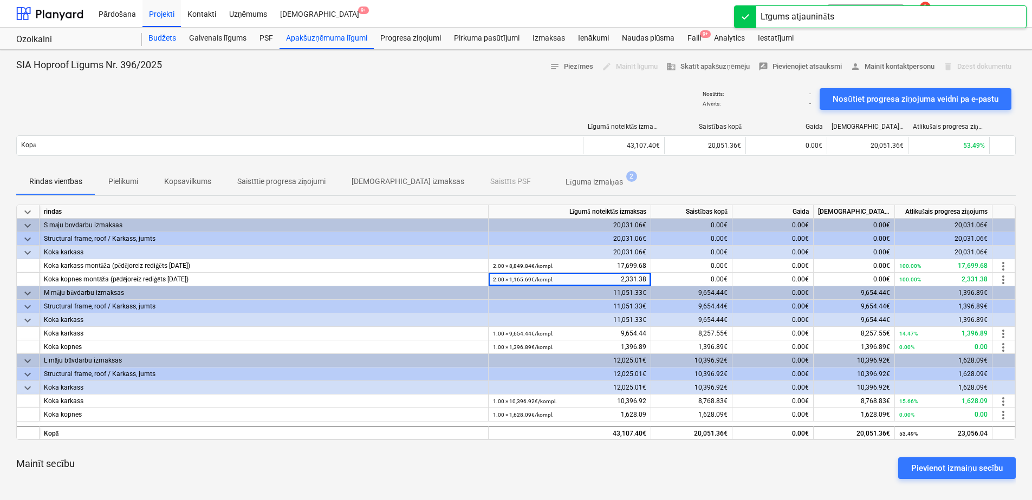
click at [165, 36] on div "Budžets" at bounding box center [162, 39] width 41 height 22
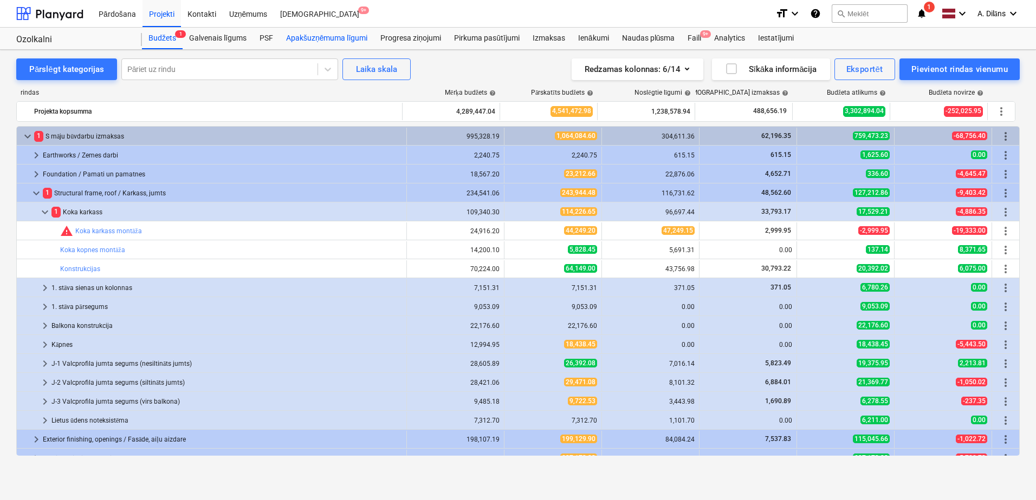
click at [313, 41] on div "Apakšuzņēmuma līgumi" at bounding box center [326, 39] width 94 height 22
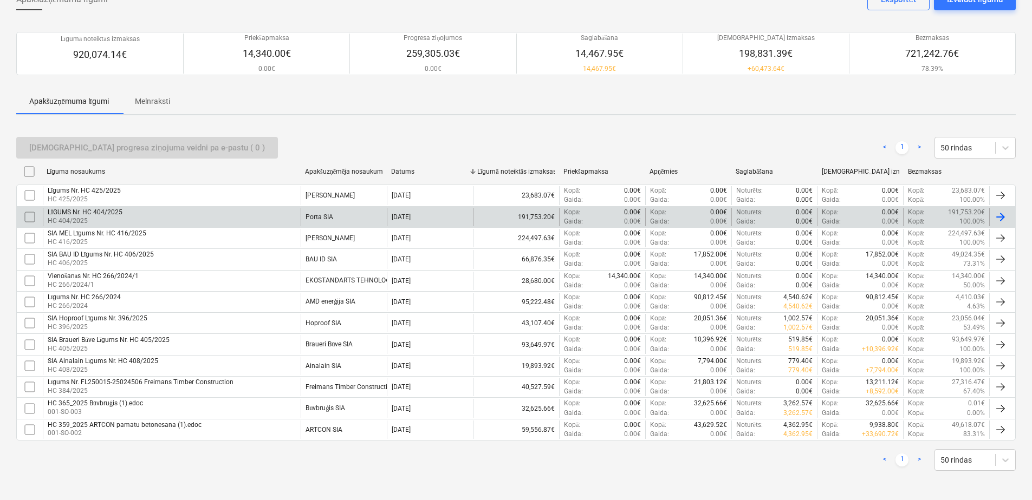
scroll to position [71, 0]
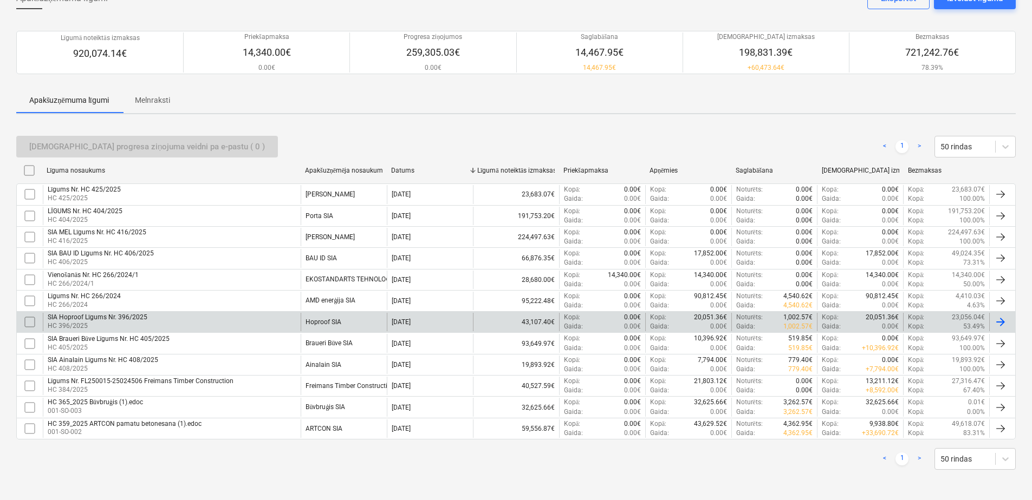
click at [348, 326] on div "Hoproof SIA" at bounding box center [344, 322] width 86 height 18
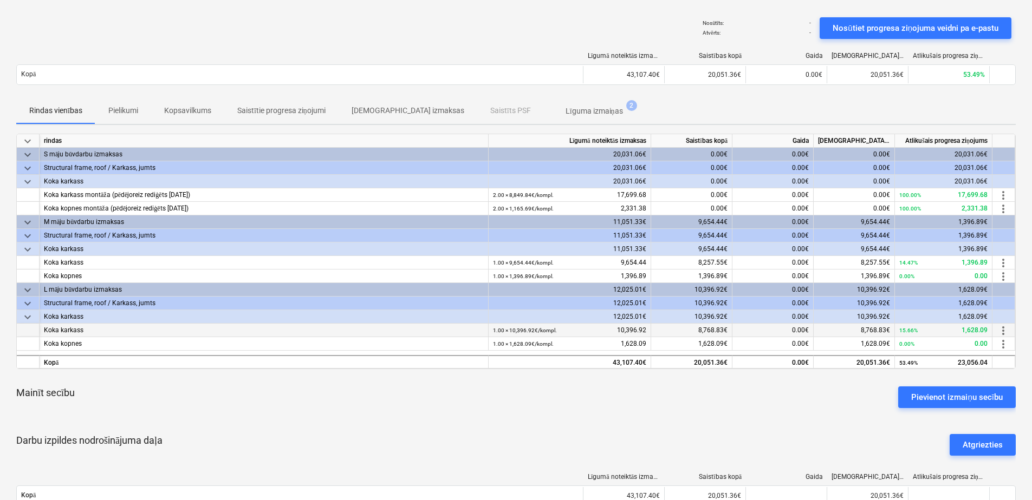
click at [1003, 329] on span "more_vert" at bounding box center [1003, 330] width 13 height 13
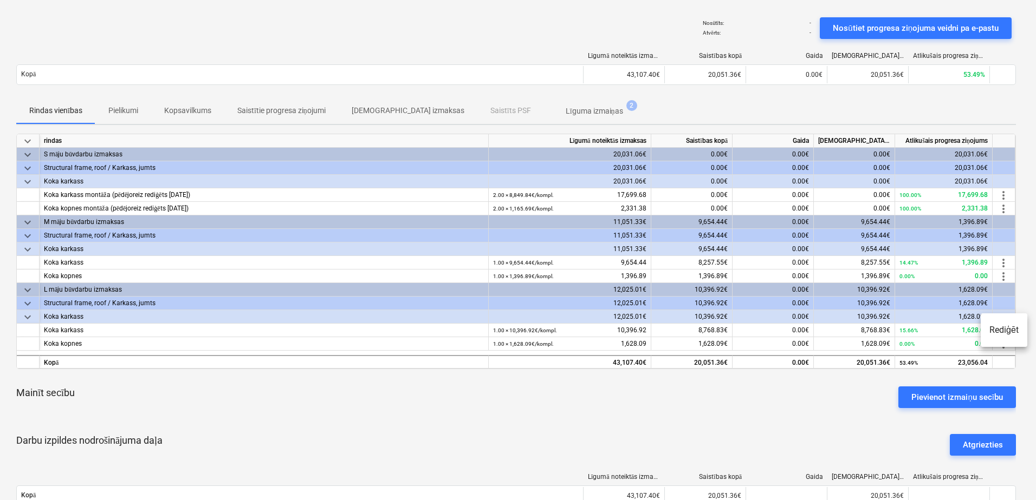
click at [1010, 331] on li "Rediģēt" at bounding box center [1003, 330] width 47 height 25
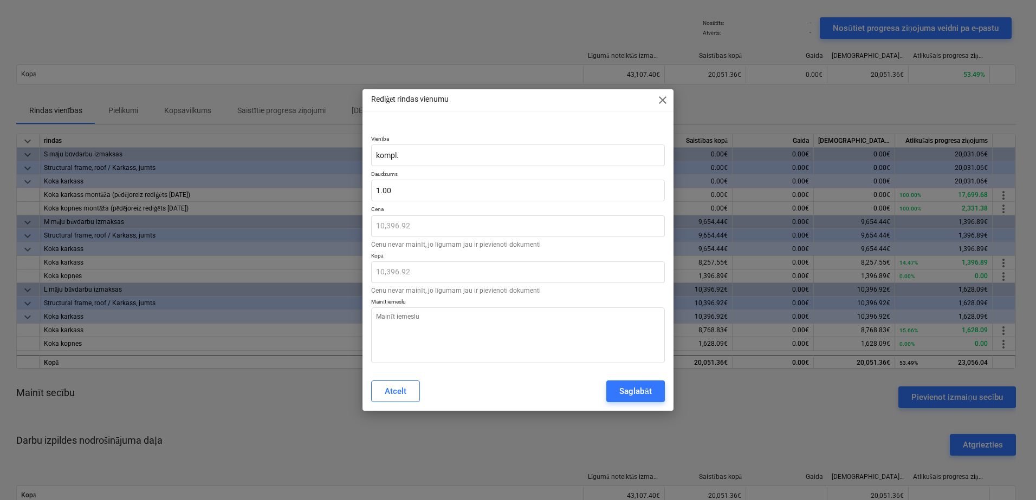
type textarea "x"
drag, startPoint x: 404, startPoint y: 190, endPoint x: 362, endPoint y: 193, distance: 41.3
click at [362, 193] on div "Vienība kompl. Daudzums 1 Cena 10,396.92 Cenu nevar mainīt, jo līgumam jau ir p…" at bounding box center [517, 247] width 311 height 250
type input "3"
type textarea "x"
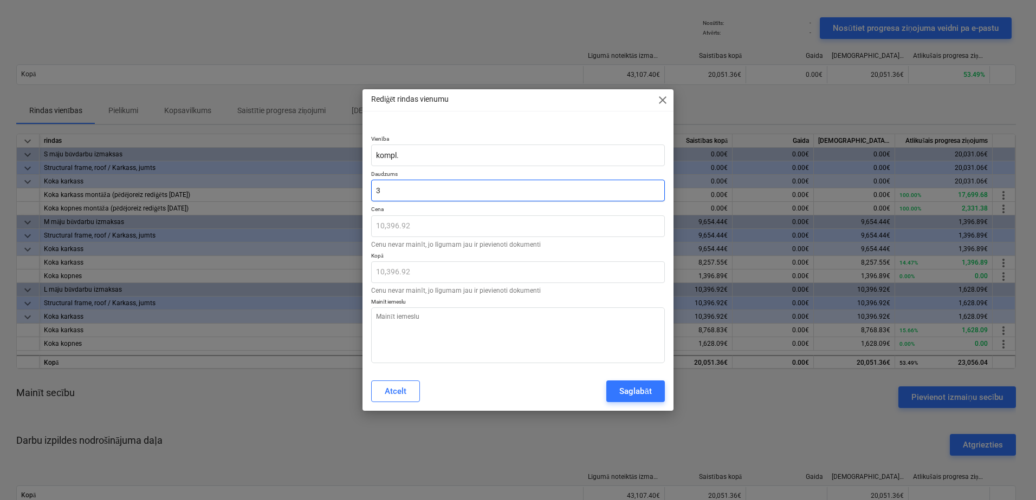
type input "31,190.76"
type input "3"
type textarea "x"
type input "3.00"
click at [408, 131] on div "Vienība kompl. Daudzums 3.00 Cena 10,396.92 Cenu nevar mainīt, jo līgumam jau i…" at bounding box center [518, 242] width 294 height 241
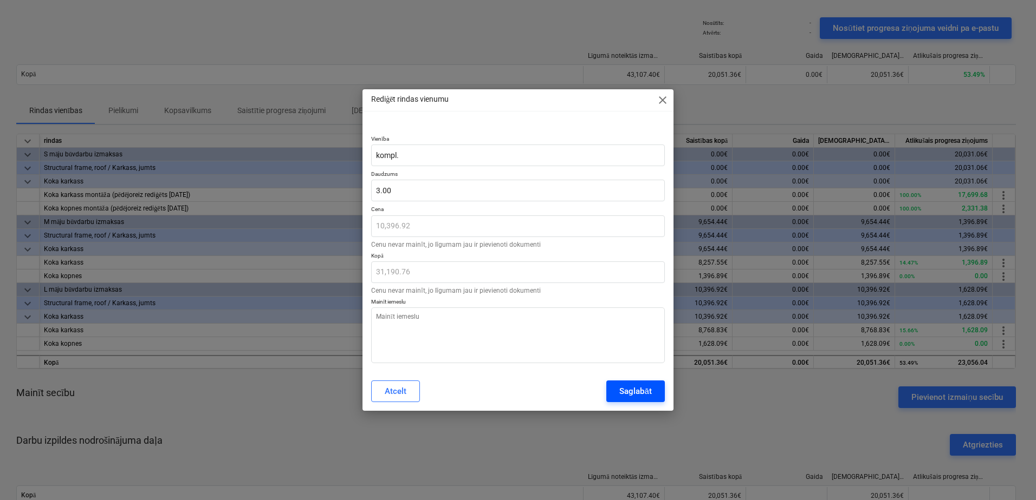
click at [637, 392] on div "Saglabāt" at bounding box center [635, 392] width 32 height 14
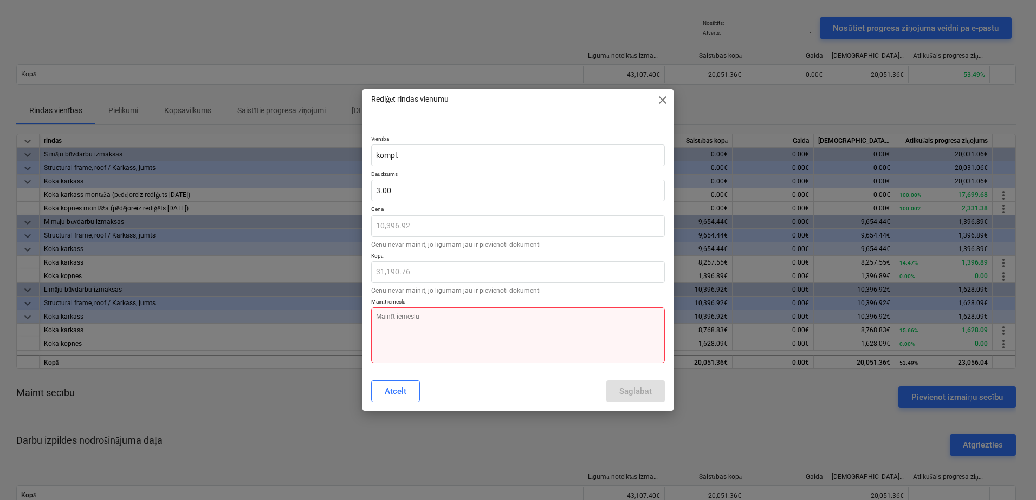
click at [510, 342] on textarea at bounding box center [518, 336] width 294 height 56
paste textarea "Papildus vienošanās Nr.1"
type textarea "x"
type textarea "Papildus vienošanās Nr.1"
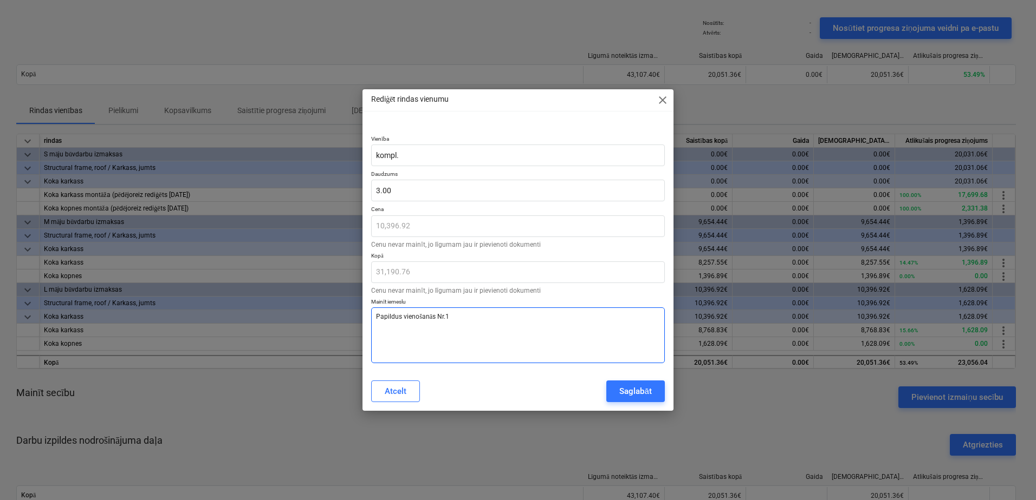
type textarea "x"
type textarea "Papildus vienošanās Nr.1,"
type textarea "x"
type textarea "Papildus vienošanās Nr.1,"
type textarea "x"
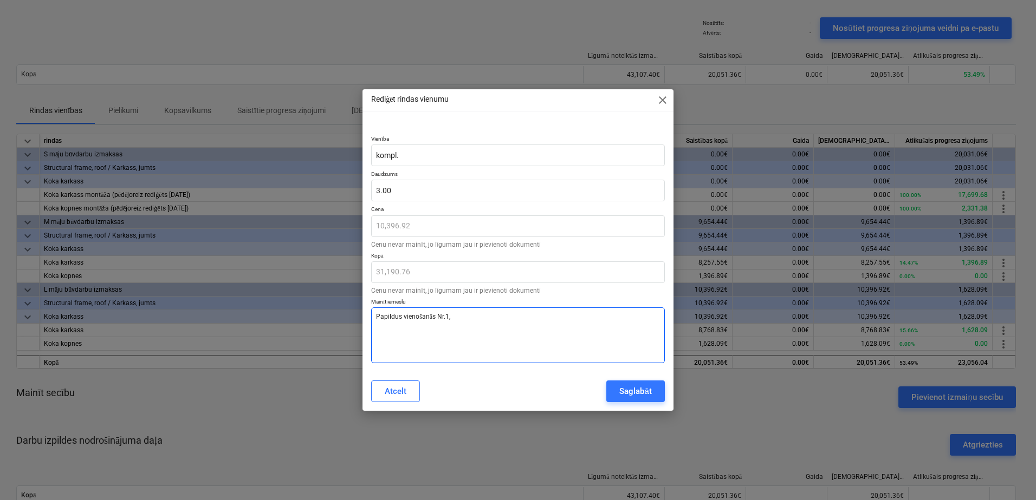
type textarea "Papildus vienošanās Nr.1, p"
type textarea "x"
type textarea "Papildus vienošanās Nr.1, pa"
type textarea "x"
type textarea "Papildus vienošanās Nr.1, pap"
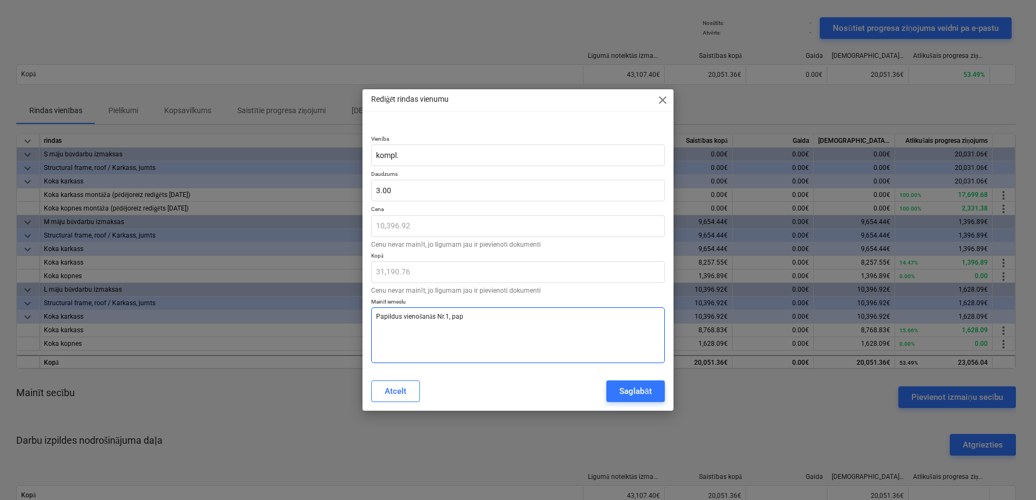
type textarea "x"
type textarea "Papildus vienošanās Nr.1, papi"
type textarea "x"
type textarea "Papildus vienošanās Nr.1, papil"
type textarea "x"
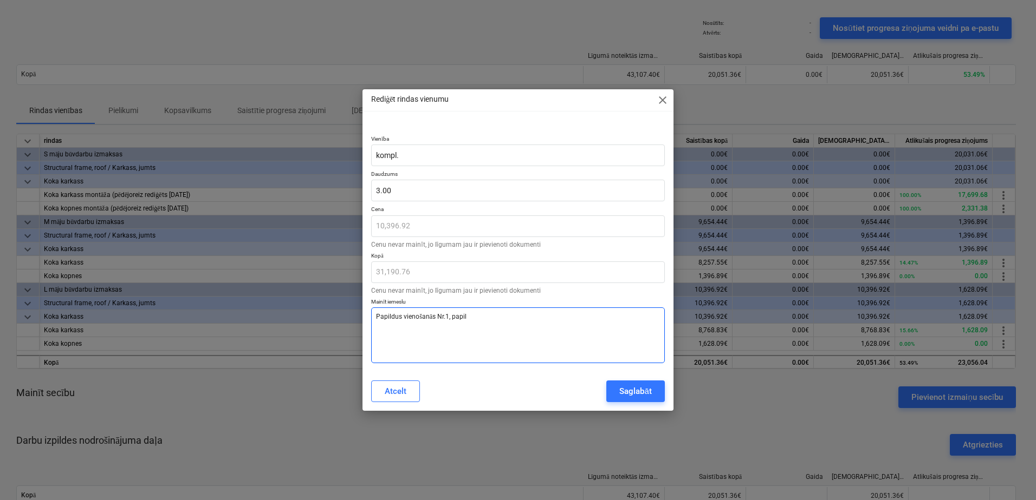
type textarea "Papildus vienošanās Nr.1, papild"
type textarea "x"
type textarea "Papildus vienošanās Nr.1, papildu"
type textarea "x"
type textarea "Papildus vienošanās Nr.1, papildus"
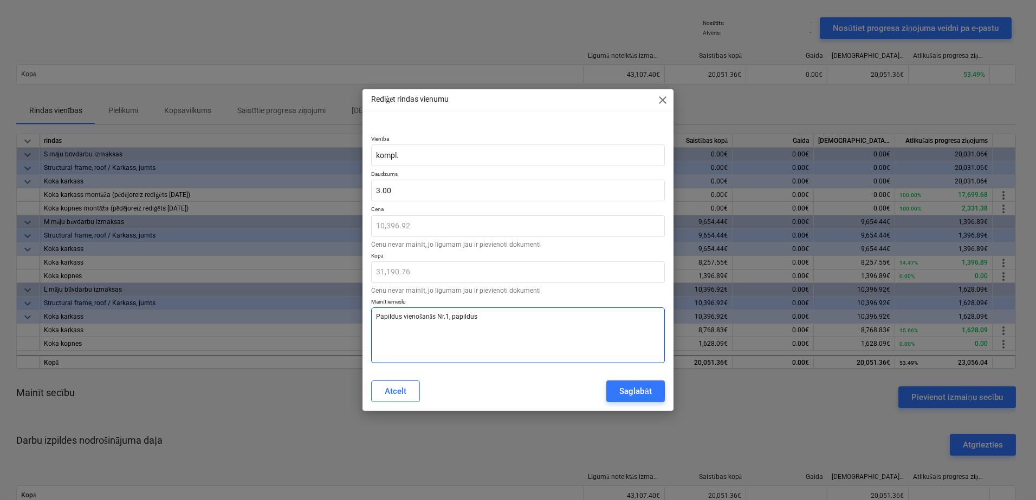
type textarea "x"
type textarea "Papildus vienošanās Nr.1, papildus"
type textarea "x"
type textarea "Papildus vienošanās Nr.1, papildus a"
type textarea "x"
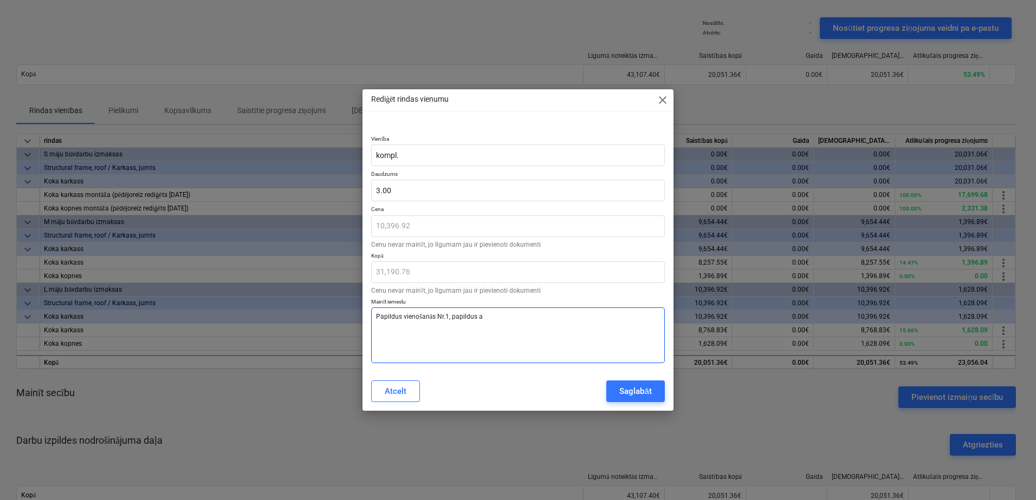
type textarea "Papildus vienošanās Nr.1, papildus ap"
type textarea "x"
type textarea "Papildus vienošanās Nr.1, papildus apj"
type textarea "x"
type textarea "Papildus vienošanās Nr.1, papildus apjo"
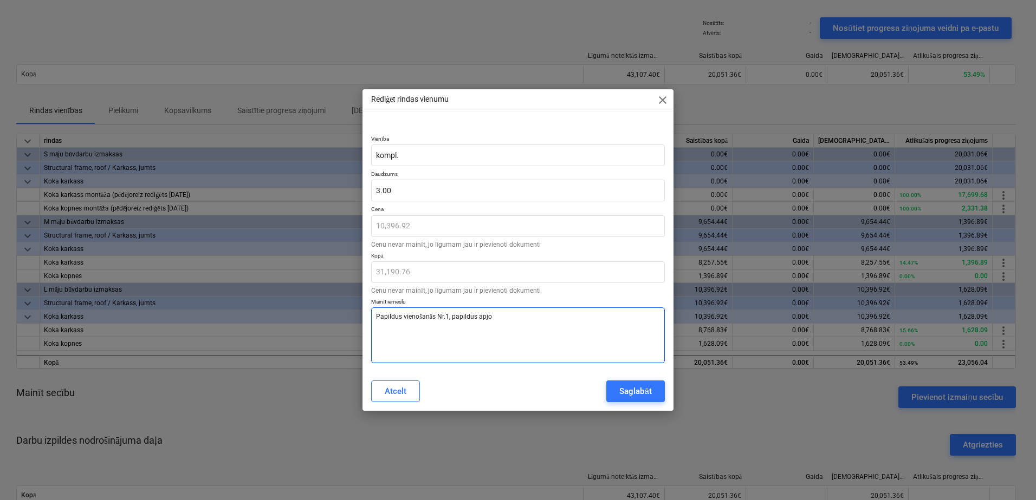
type textarea "x"
type textarea "Papildus vienošanās Nr.1, papildus apjom"
type textarea "x"
type textarea "Papildus vienošanās Nr.1, papildus apjoms"
click at [640, 392] on div "Saglabāt" at bounding box center [635, 392] width 32 height 14
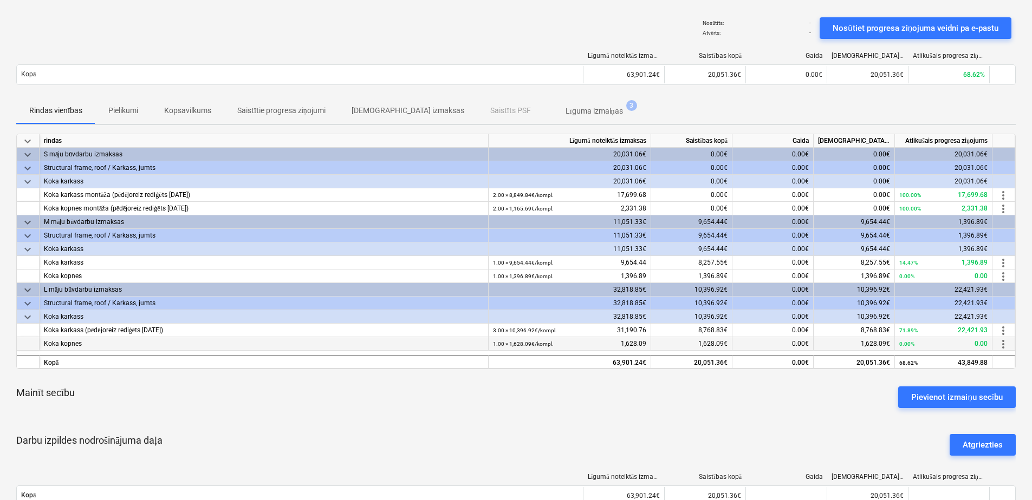
click at [1000, 345] on span "more_vert" at bounding box center [1003, 344] width 13 height 13
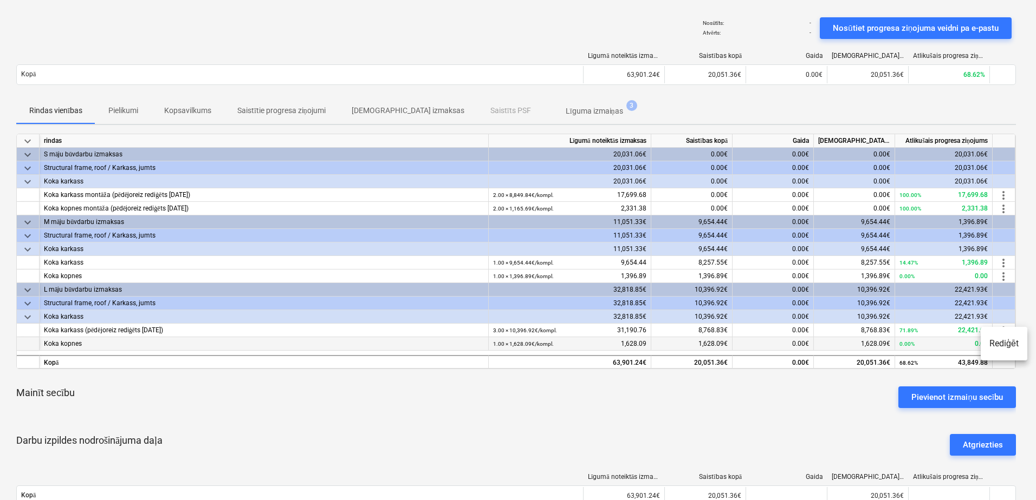
click at [1000, 345] on li "Rediģēt" at bounding box center [1003, 343] width 47 height 25
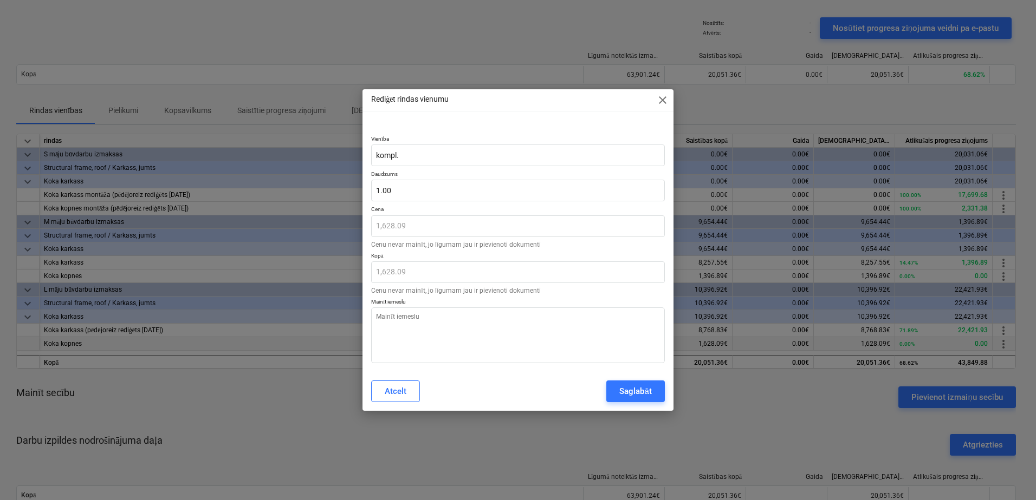
type textarea "x"
click at [398, 189] on input "1" at bounding box center [518, 191] width 294 height 22
drag, startPoint x: 404, startPoint y: 189, endPoint x: 359, endPoint y: 187, distance: 45.0
click at [359, 187] on div "Rediģēt rindas vienumu close Vienība kompl. Daudzums 1 Cena 1,628.09 Cenu nevar…" at bounding box center [518, 250] width 1036 height 500
type input "3"
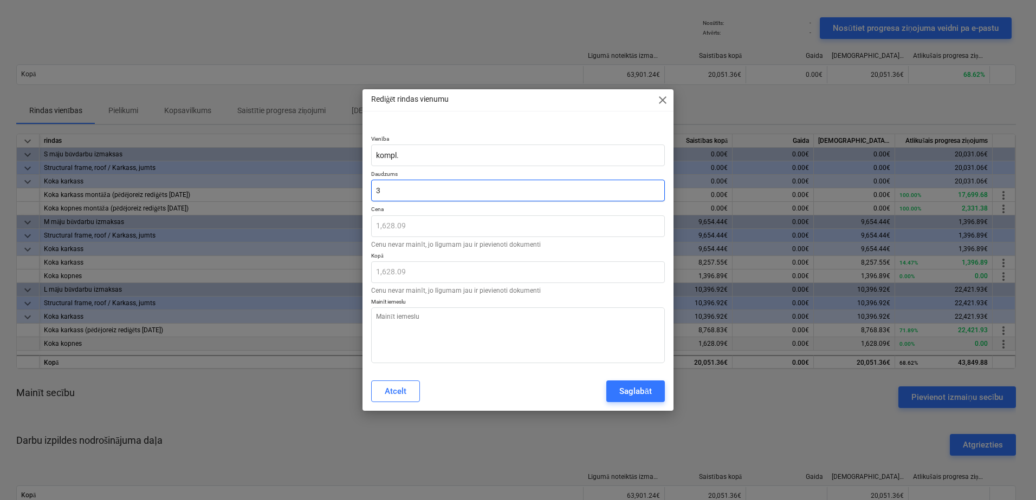
type textarea "x"
type input "4,884.27"
type input "3"
type textarea "x"
type input "3.00"
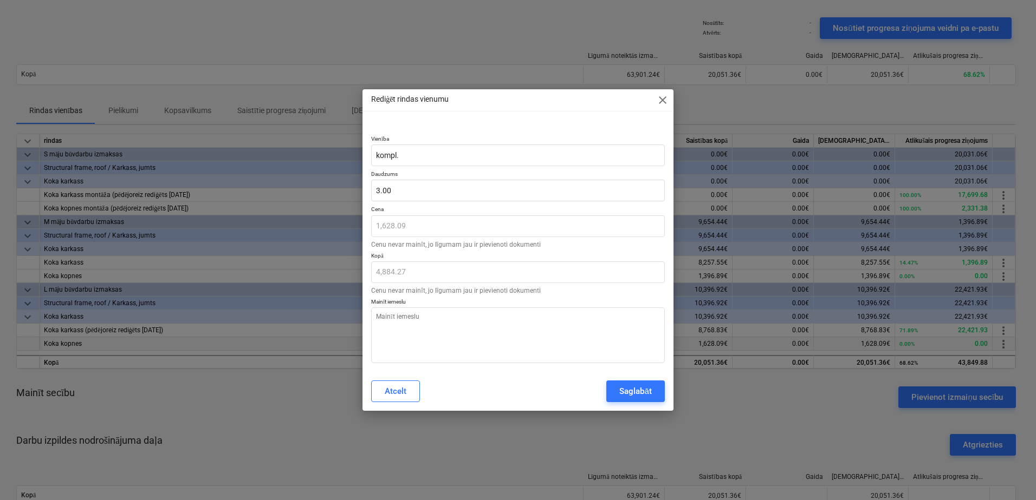
click at [439, 128] on div "Vienība kompl. Daudzums 3.00 Cena 1,628.09 Cenu nevar mainīt, jo līgumam jau ir…" at bounding box center [518, 242] width 294 height 241
click at [633, 392] on div "Saglabāt" at bounding box center [635, 392] width 32 height 14
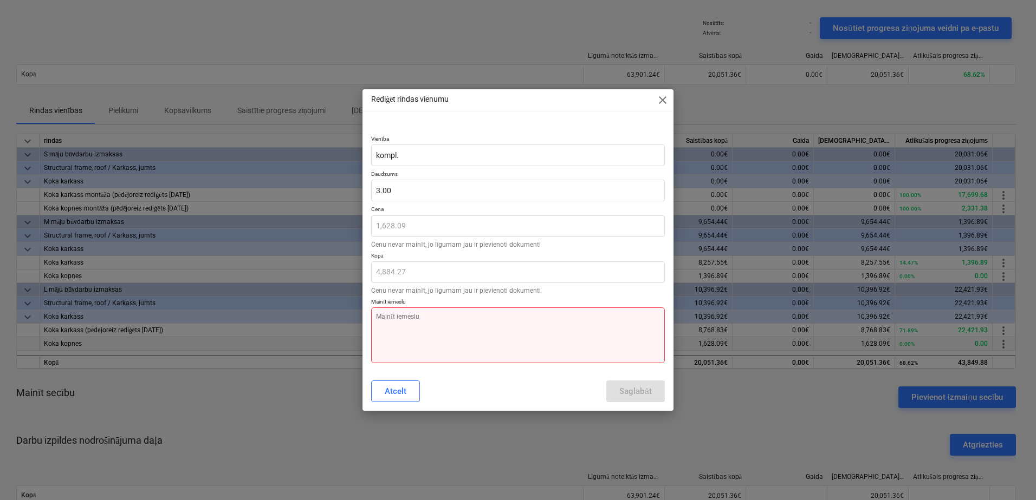
click at [486, 330] on textarea at bounding box center [518, 336] width 294 height 56
paste textarea "Papildus vienošanās Nr.1"
type textarea "x"
type textarea "Papildus vienošanās Nr.1"
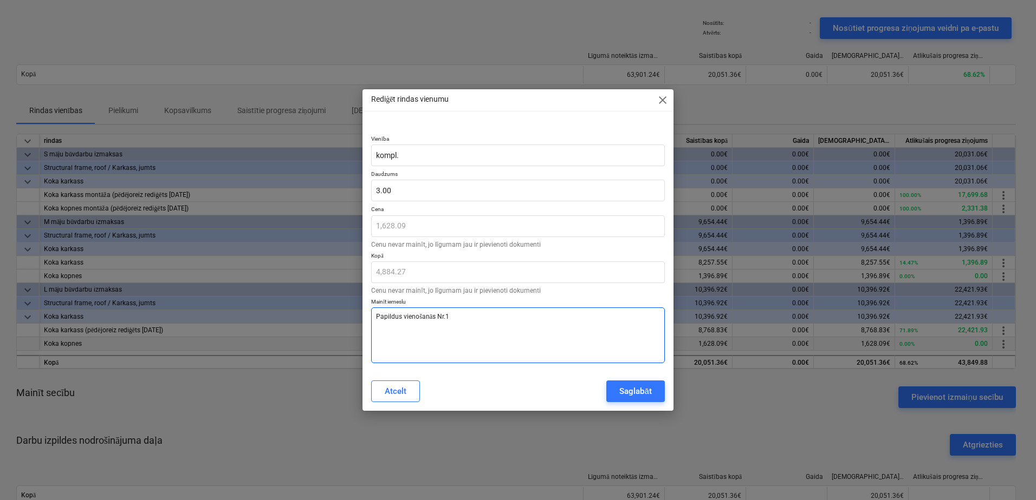
type textarea "x"
type textarea "Papildus vienošanās Nr.1,"
type textarea "x"
type textarea "Papildus vienošanās Nr.1,"
type textarea "x"
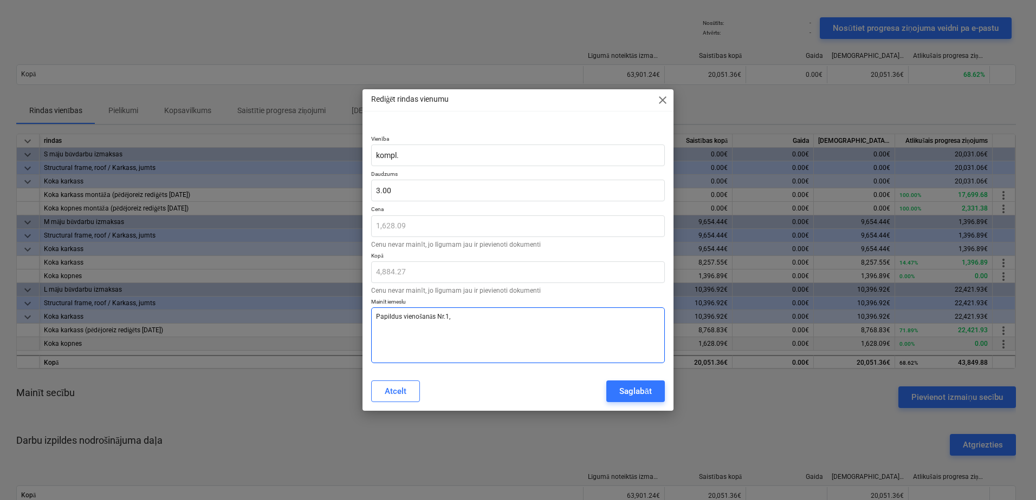
type textarea "Papildus vienošanās Nr.1, p"
type textarea "x"
type textarea "Papildus vienošanās Nr.1, pa"
type textarea "x"
type textarea "Papildus vienošanās Nr.1, pap"
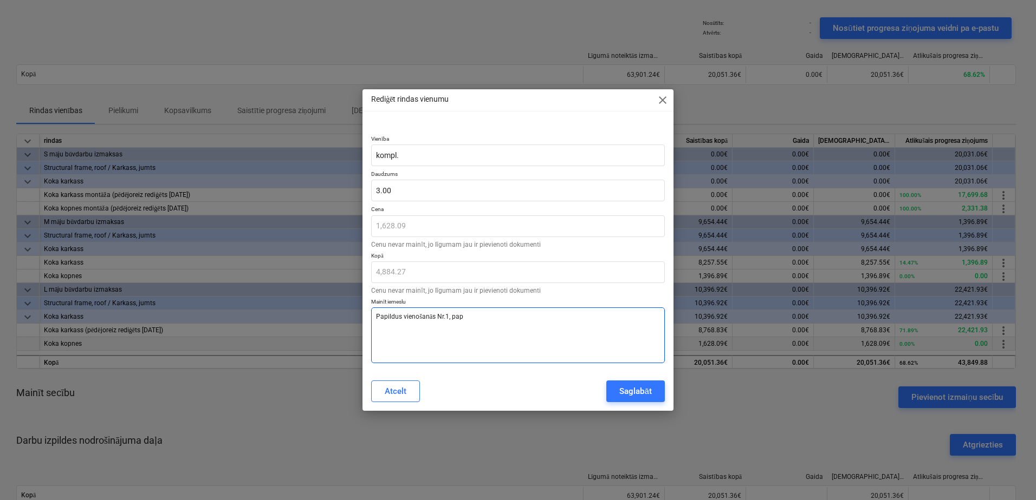
type textarea "x"
type textarea "Papildus vienošanās Nr.1, papi"
type textarea "x"
type textarea "Papildus vienošanās Nr.1, papil"
type textarea "x"
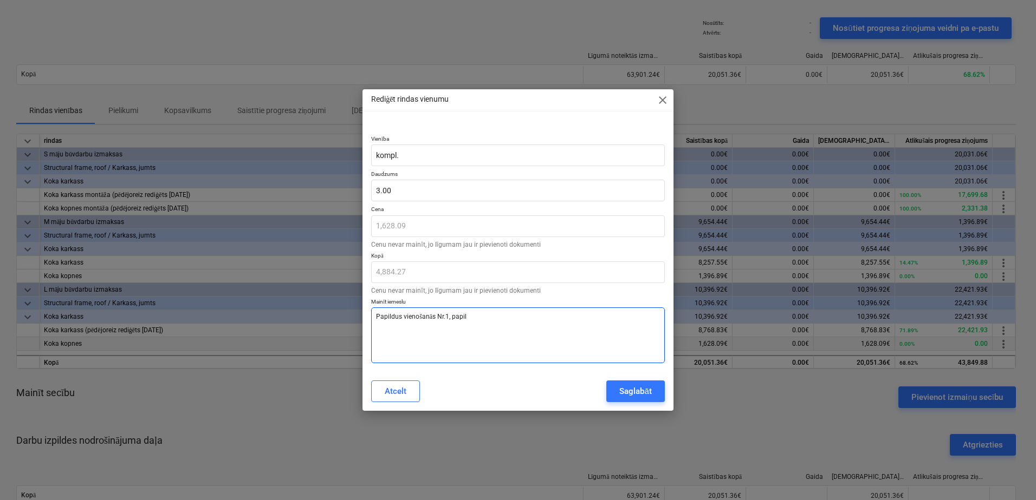
type textarea "Papildus vienošanās Nr.1, papild"
type textarea "x"
type textarea "Papildus vienošanās Nr.1, papildu"
type textarea "x"
type textarea "Papildus vienošanās Nr.1, papildus"
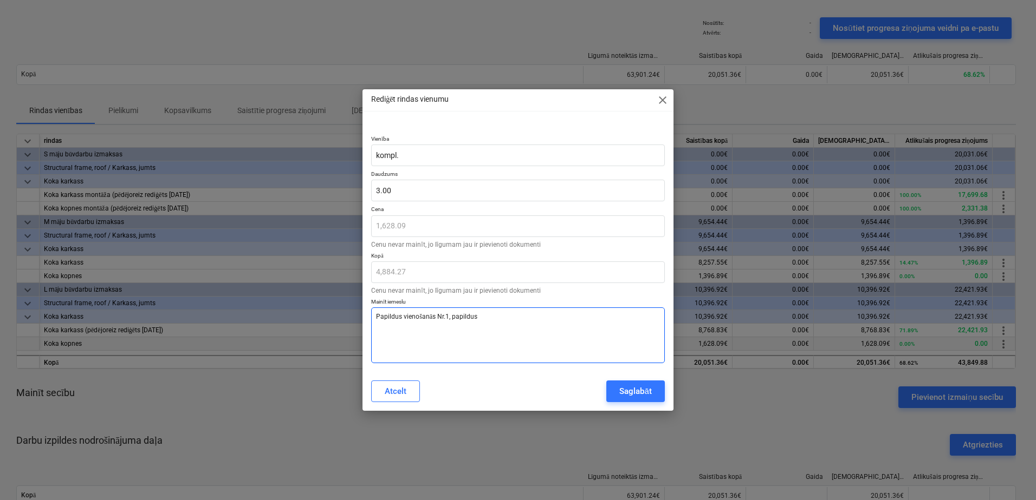
type textarea "x"
type textarea "Papildus vienošanās Nr.1, papildus"
type textarea "x"
type textarea "Papildus vienošanās Nr.1, papildus a"
type textarea "x"
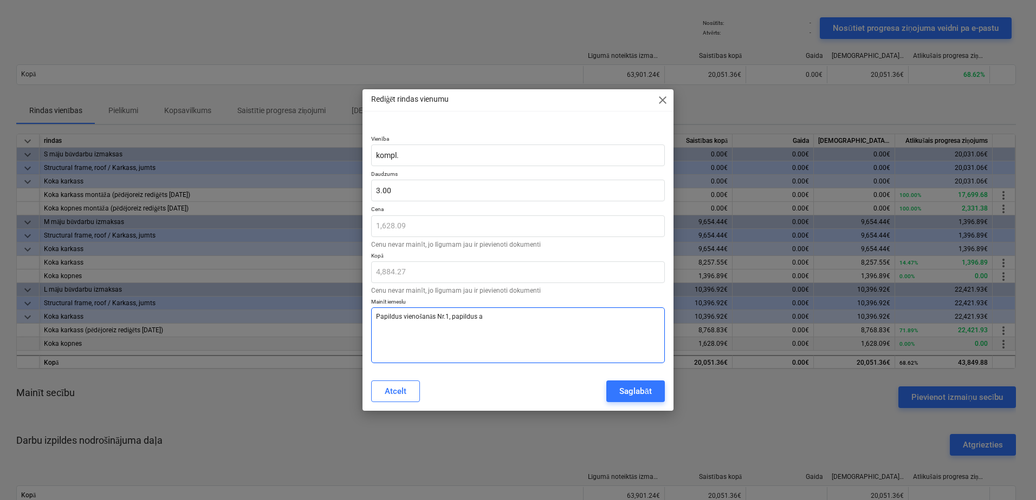
type textarea "Papildus vienošanās Nr.1, papildus ap"
type textarea "x"
type textarea "Papildus vienošanās Nr.1, papildus apj"
type textarea "x"
type textarea "Papildus vienošanās Nr.1, papildus apjo"
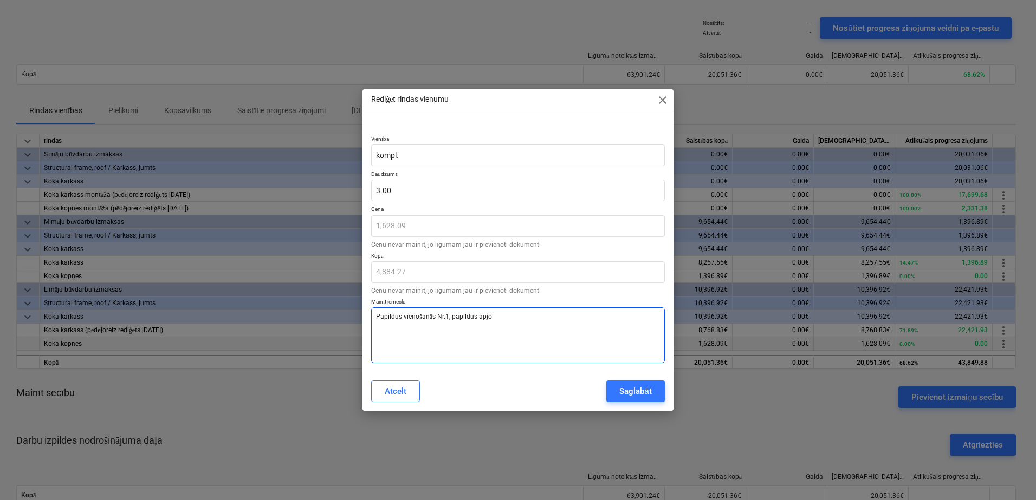
type textarea "x"
type textarea "Papildus vienošanās Nr.1, papildus apjom"
type textarea "x"
type textarea "Papildus vienošanās Nr.1, papildus apjoms"
click at [545, 382] on div "Atcelt Saglabāt" at bounding box center [518, 392] width 294 height 22
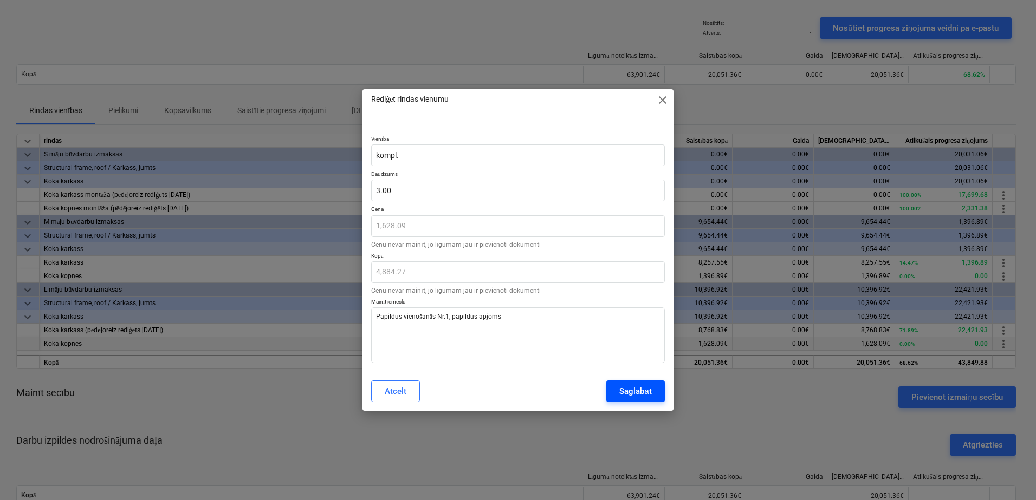
click at [623, 389] on div "Saglabāt" at bounding box center [635, 392] width 32 height 14
type textarea "x"
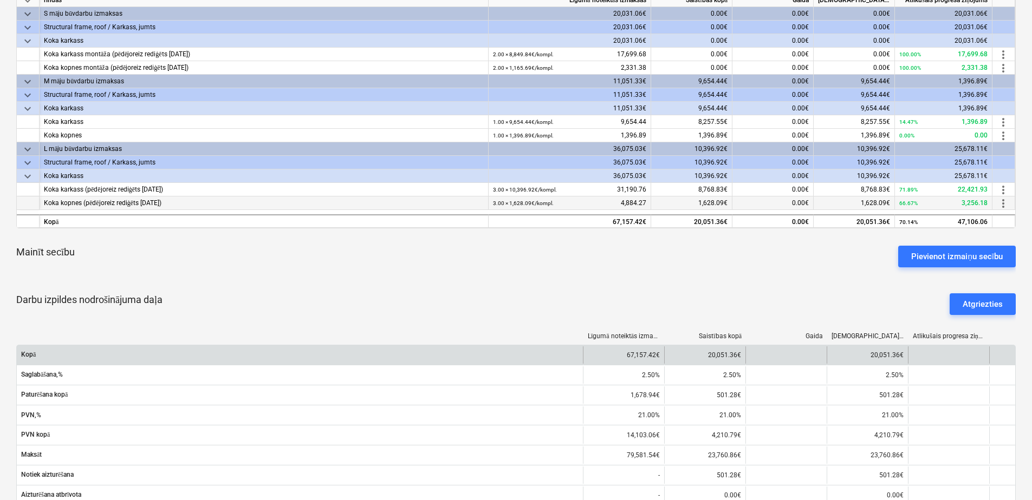
scroll to position [233, 0]
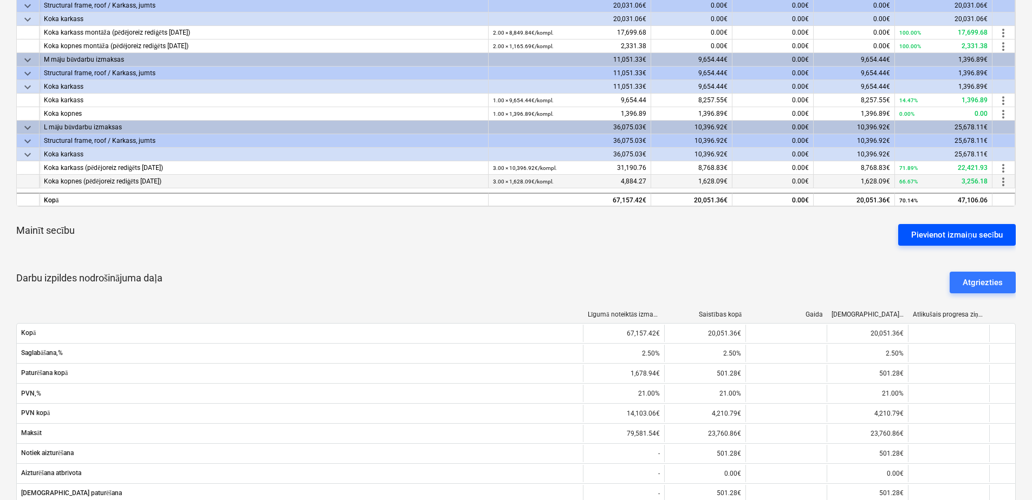
click at [993, 232] on div "Pievienot izmaiņu secību" at bounding box center [957, 235] width 92 height 14
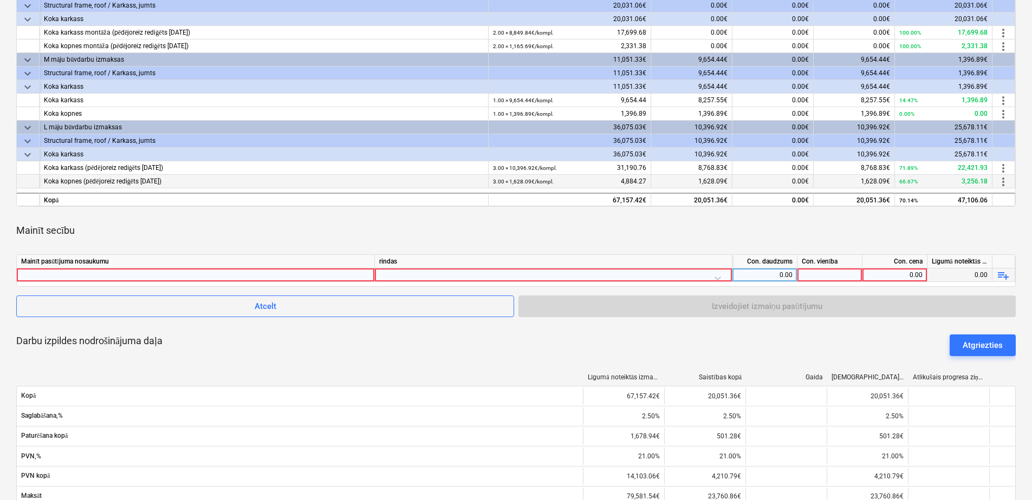
click at [275, 274] on div at bounding box center [195, 275] width 349 height 13
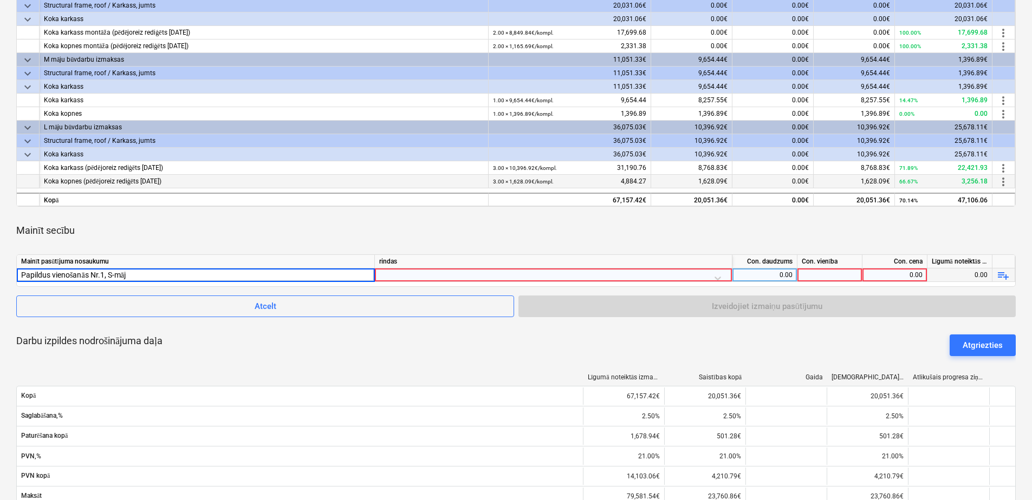
type input "Papildus vienošanās Nr.1, S-māja"
drag, startPoint x: 139, startPoint y: 273, endPoint x: 6, endPoint y: 269, distance: 132.7
click at [11, 269] on div "SIA Hoproof Līgums Nr. 396/2025 notes Piezīmes edit Mainīt līgumu business Skat…" at bounding box center [516, 429] width 1032 height 1226
click at [434, 271] on div at bounding box center [553, 278] width 348 height 19
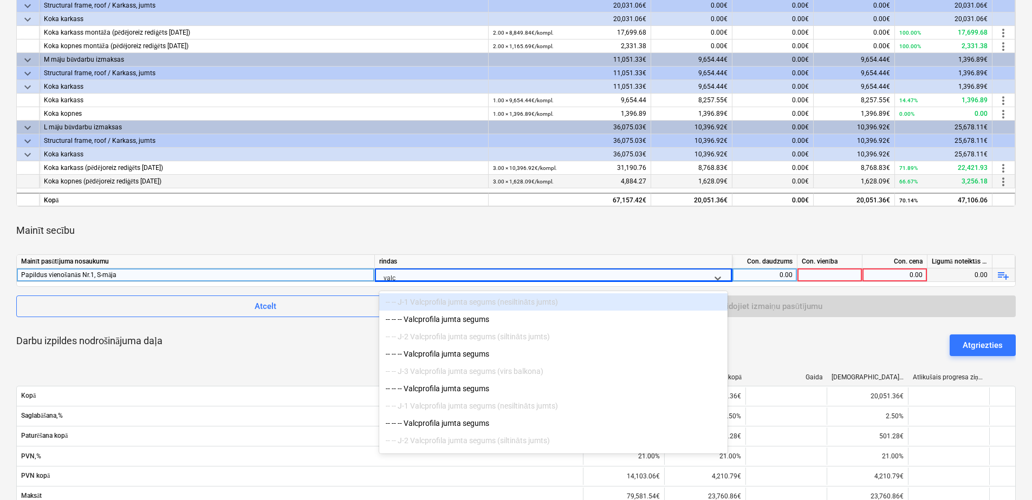
type input "valcp"
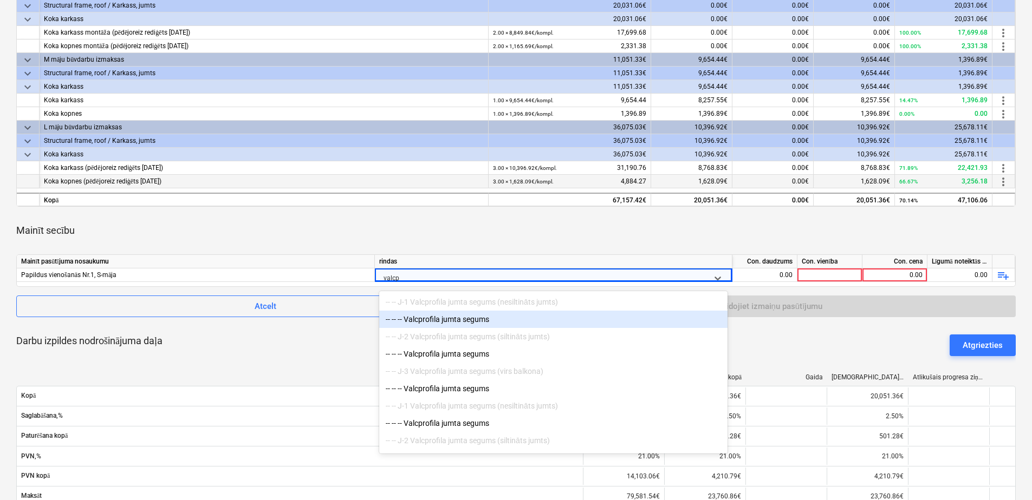
click at [447, 318] on div "-- -- -- Valcprofila jumta segums" at bounding box center [553, 319] width 348 height 17
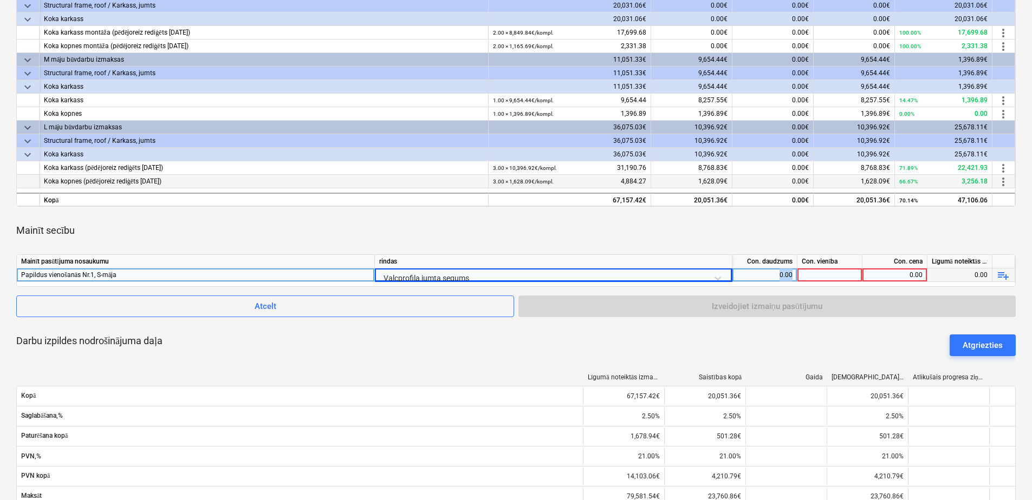
drag, startPoint x: 771, startPoint y: 276, endPoint x: 798, endPoint y: 276, distance: 27.6
click at [0, 0] on div "Papildus vienošanās Nr.1, S-māja Valcprofila jumta segums 0.00 0.00 0.00 playli…" at bounding box center [0, 0] width 0 height 0
drag, startPoint x: 798, startPoint y: 276, endPoint x: 852, endPoint y: 274, distance: 53.6
click at [852, 274] on div at bounding box center [829, 276] width 65 height 14
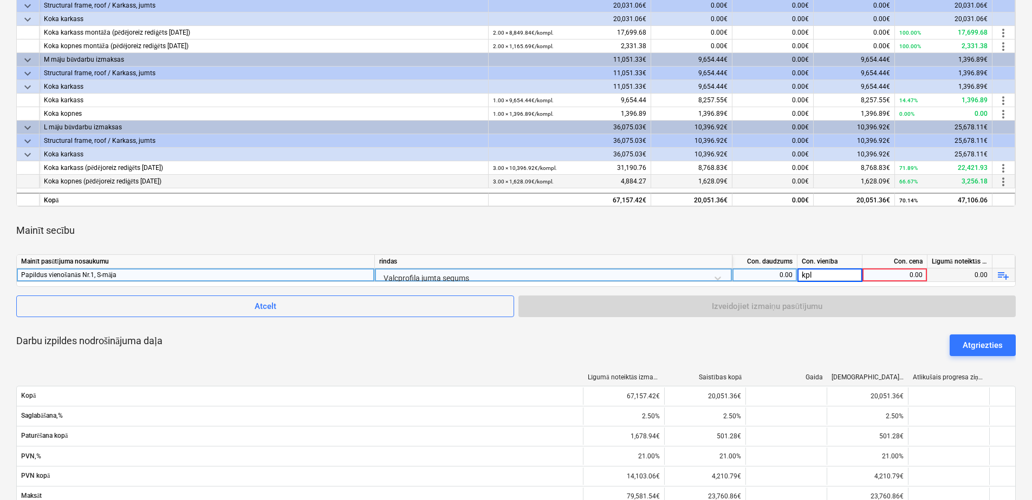
type input "kpl."
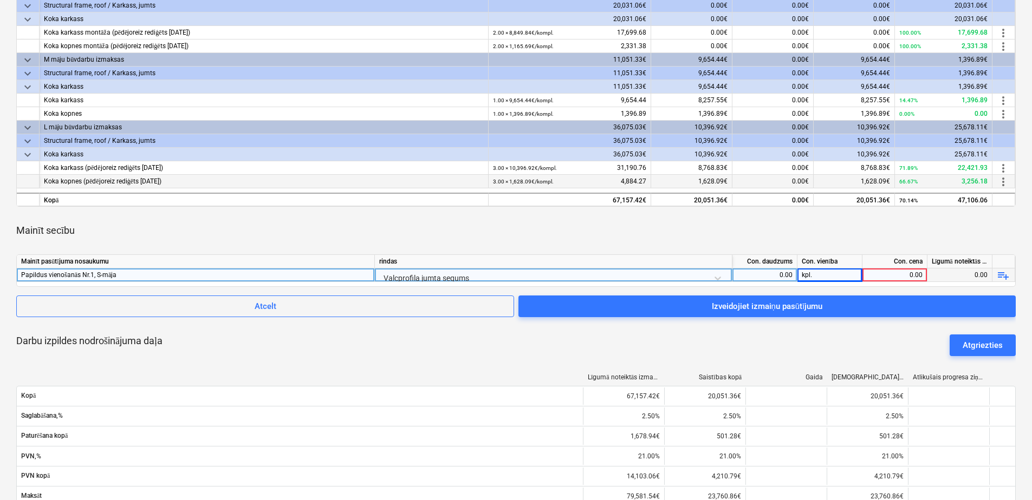
drag, startPoint x: 898, startPoint y: 272, endPoint x: 924, endPoint y: 271, distance: 26.0
click at [924, 271] on div "0.00" at bounding box center [894, 276] width 65 height 14
click at [903, 272] on div "0.00" at bounding box center [895, 276] width 56 height 14
type input "1536"
click at [772, 273] on div "0.00" at bounding box center [765, 276] width 56 height 14
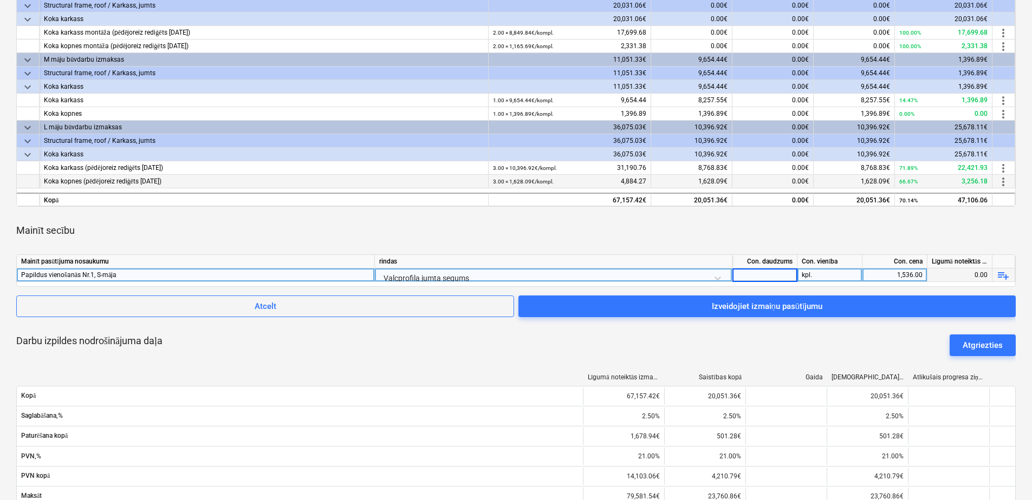
type input "2"
click at [875, 275] on div "1,536.00" at bounding box center [895, 276] width 56 height 14
type input "768.47"
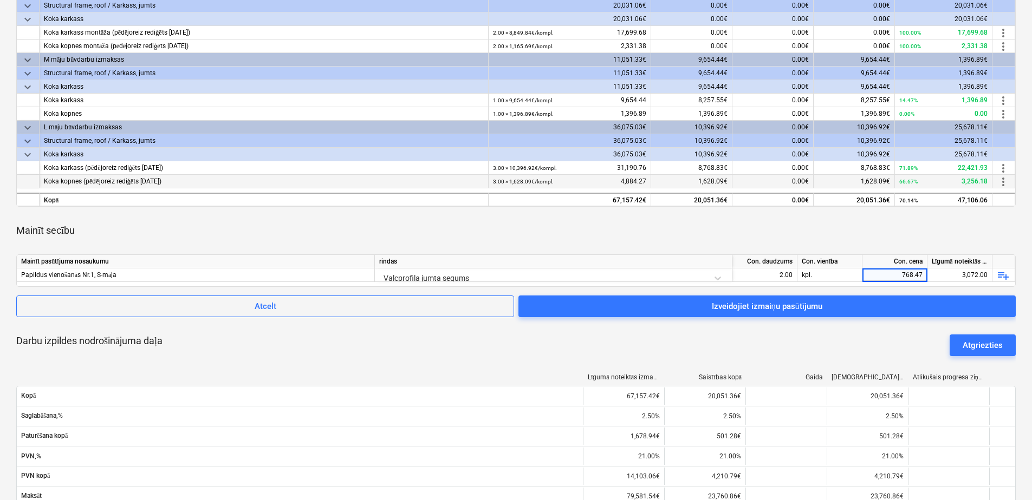
click at [825, 226] on div "Mainīt secību" at bounding box center [515, 231] width 999 height 30
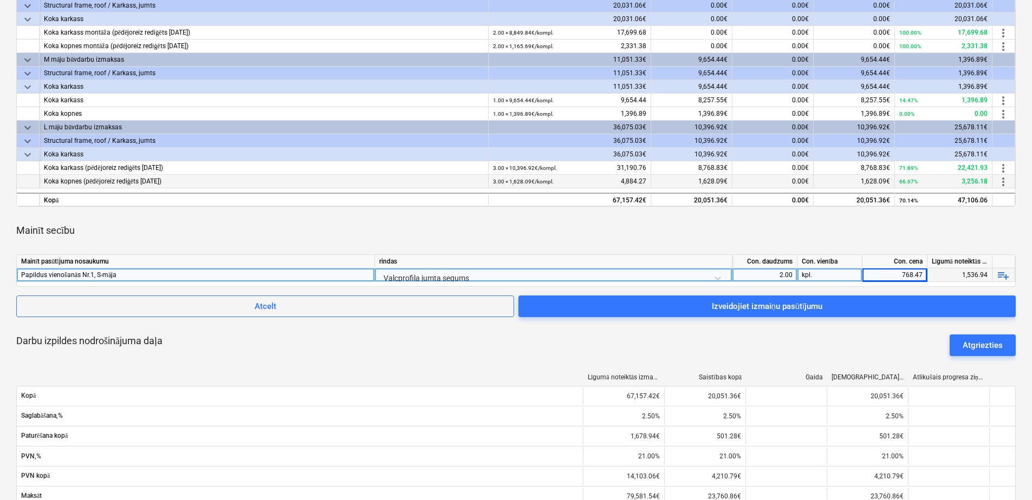
click at [921, 274] on div "768.47" at bounding box center [895, 276] width 56 height 14
click at [923, 273] on input "768.47" at bounding box center [894, 275] width 64 height 13
type input "768.465"
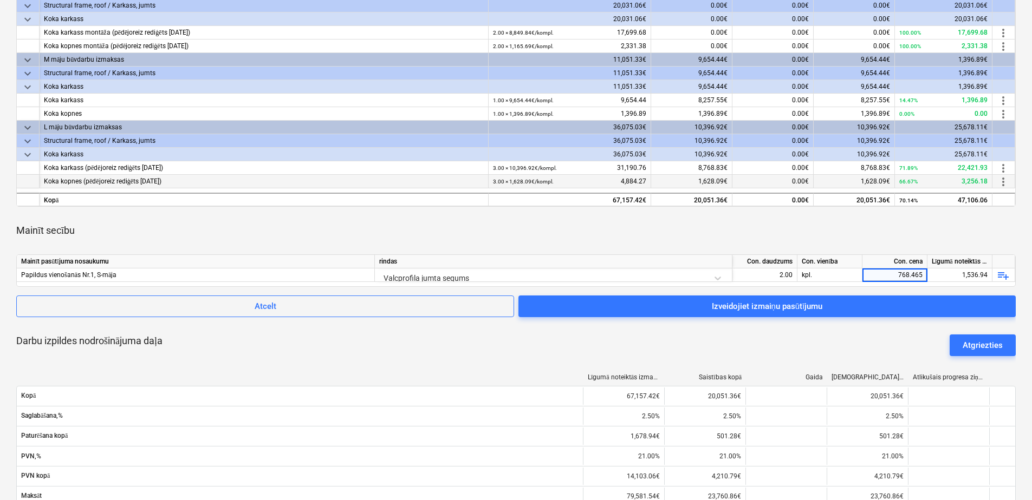
click at [837, 224] on div "Mainīt secību" at bounding box center [515, 231] width 999 height 30
click at [812, 223] on div "Mainīt secību" at bounding box center [515, 231] width 999 height 30
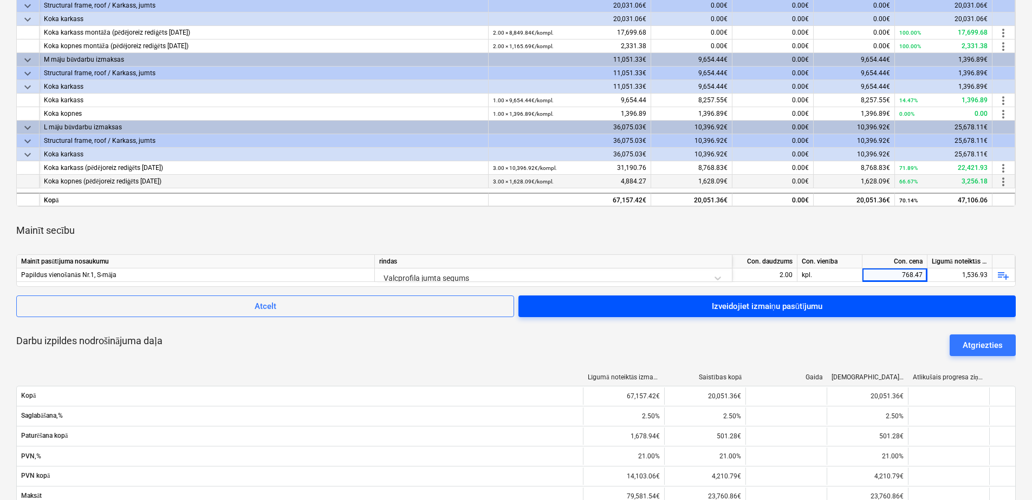
click at [779, 306] on div "Izveidojiet izmaiņu pasūtījumu" at bounding box center [767, 307] width 111 height 14
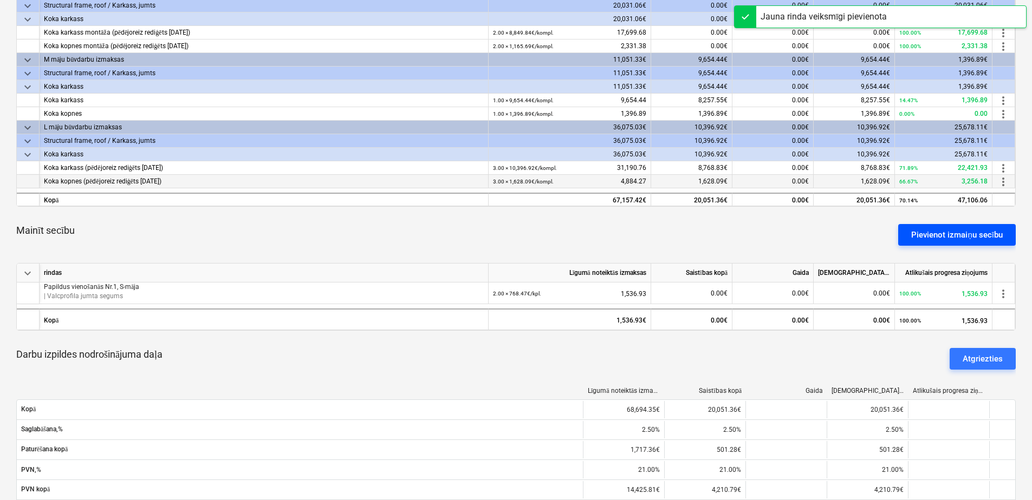
click at [922, 238] on div "Pievienot izmaiņu secību" at bounding box center [957, 235] width 92 height 14
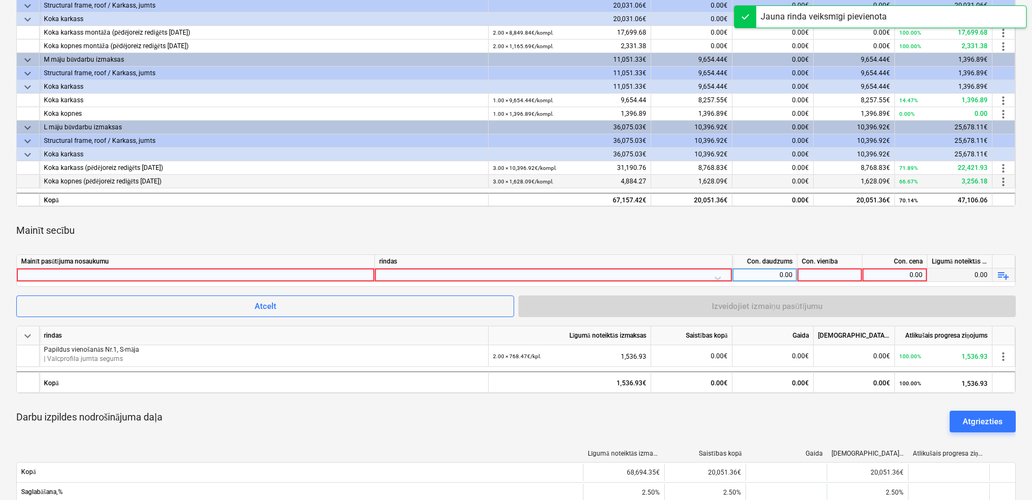
click at [257, 274] on div at bounding box center [195, 275] width 349 height 13
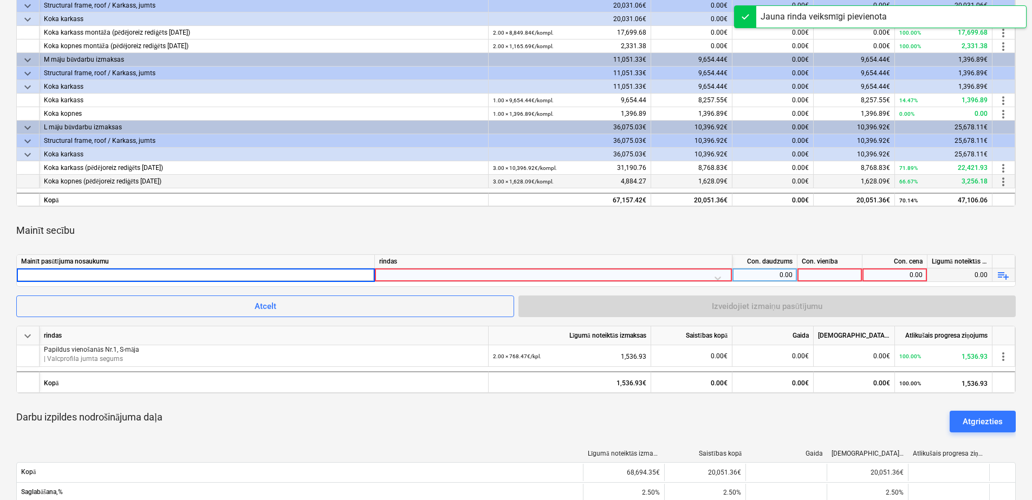
type input "Papildus vienošanās Nr.1, S-māja"
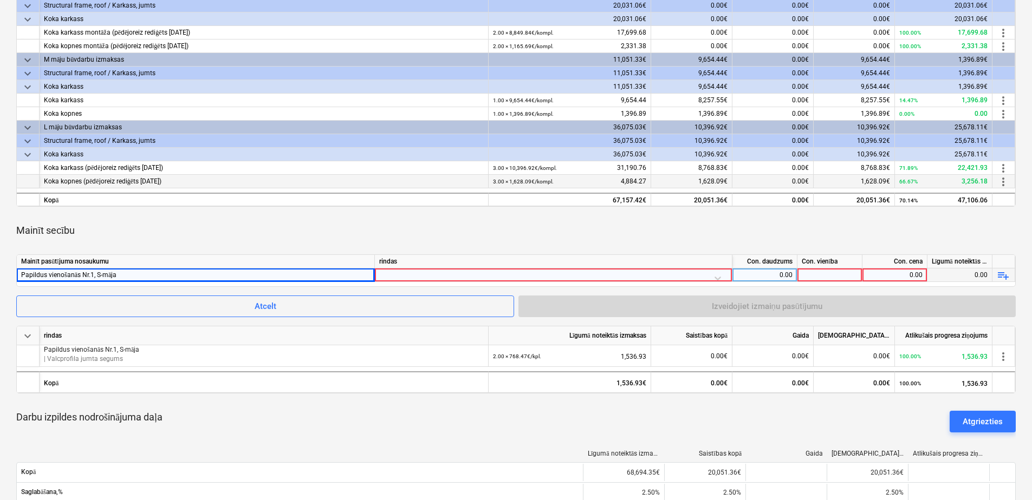
click at [438, 273] on div at bounding box center [553, 278] width 348 height 19
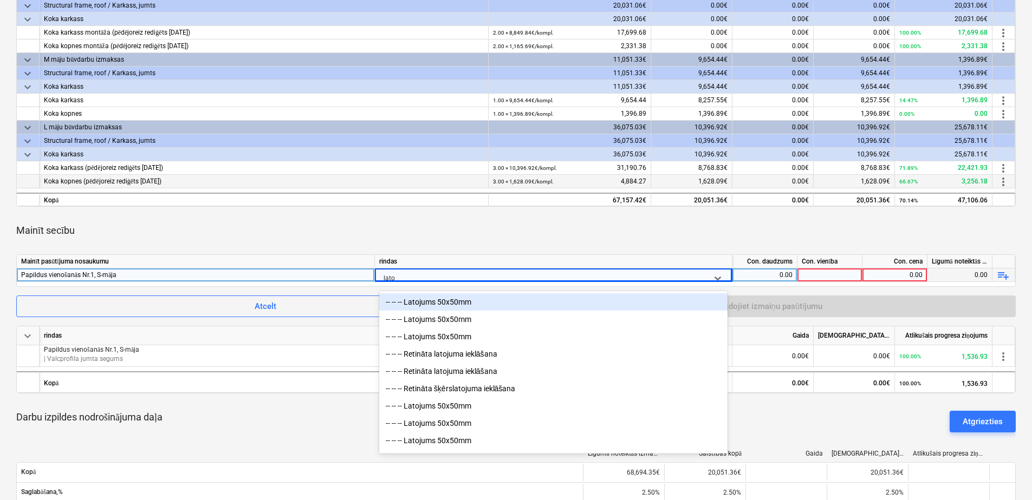
type input "latoj"
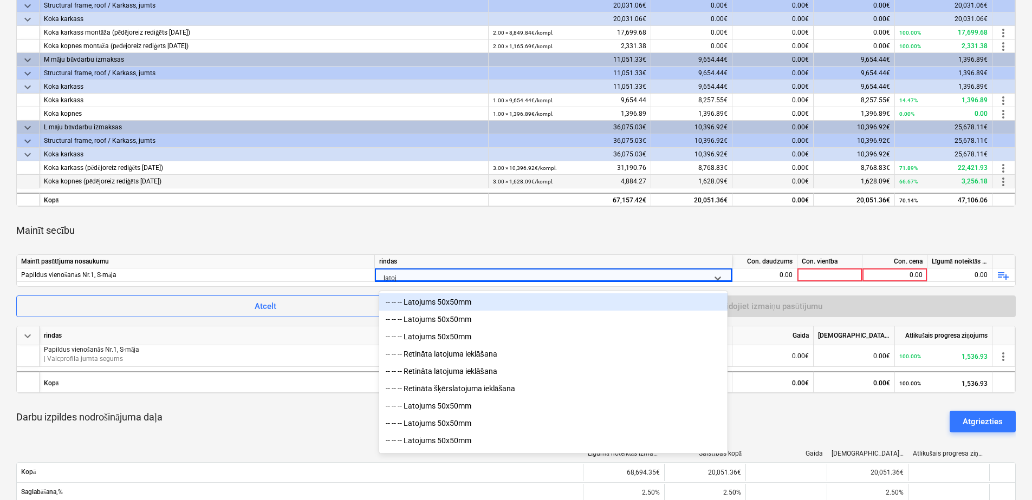
click at [472, 303] on div "-- -- -- Latojums 50x50mm" at bounding box center [553, 302] width 348 height 17
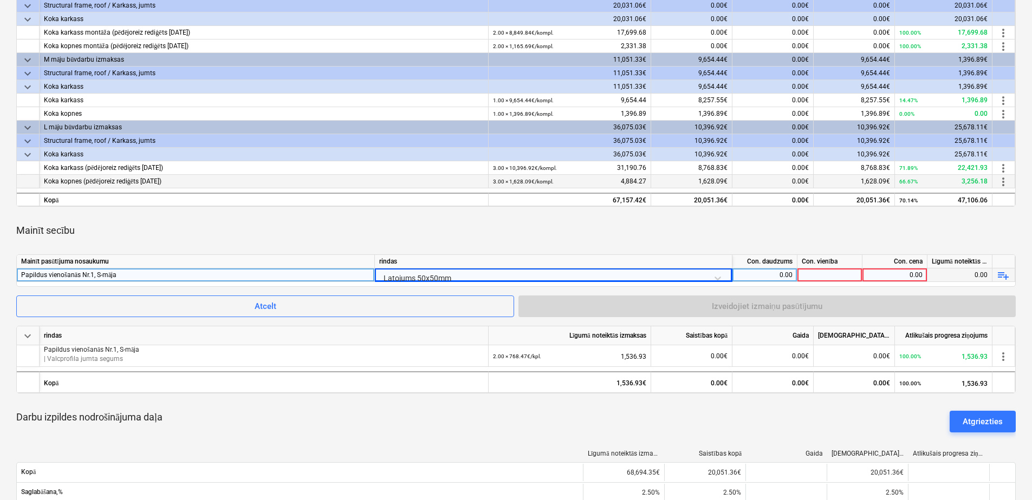
click at [772, 274] on div "0.00" at bounding box center [765, 276] width 56 height 14
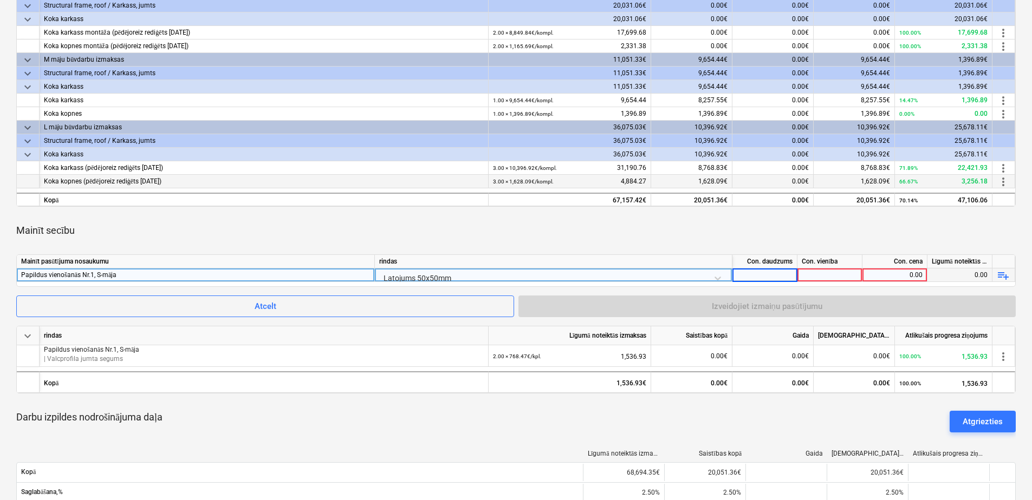
type input "2"
click at [845, 274] on div at bounding box center [829, 276] width 65 height 14
type input "kpl."
click at [892, 276] on div "0.00" at bounding box center [895, 276] width 56 height 14
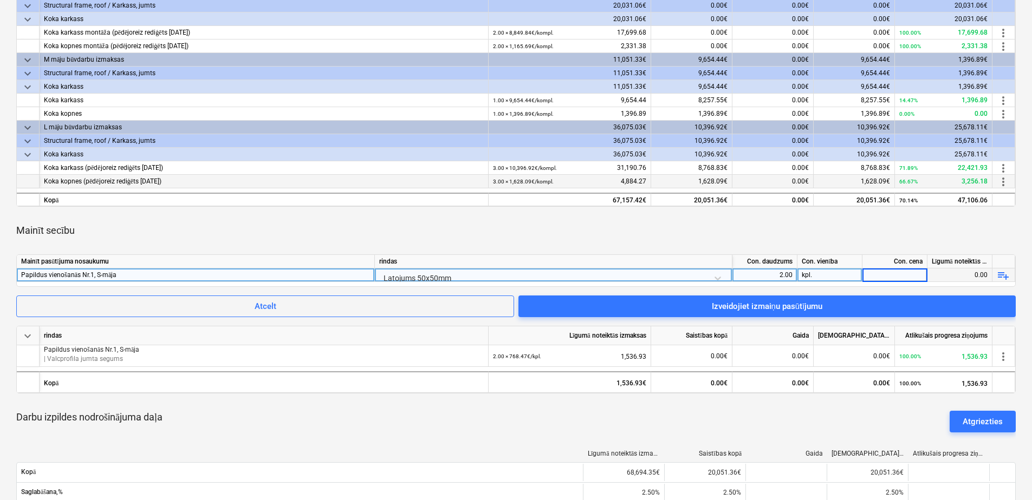
click at [876, 274] on input at bounding box center [894, 275] width 64 height 13
type input "18.85"
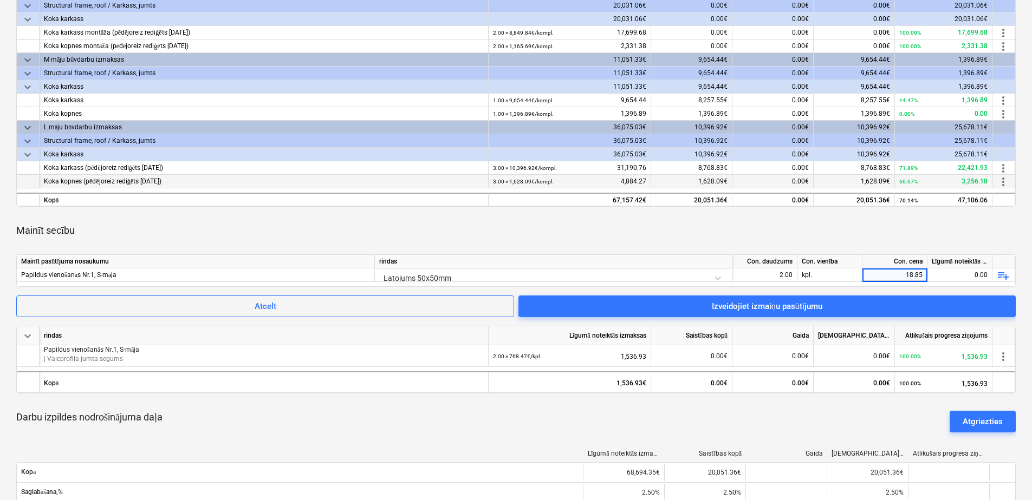
click at [841, 232] on div "Mainīt secību" at bounding box center [515, 231] width 999 height 30
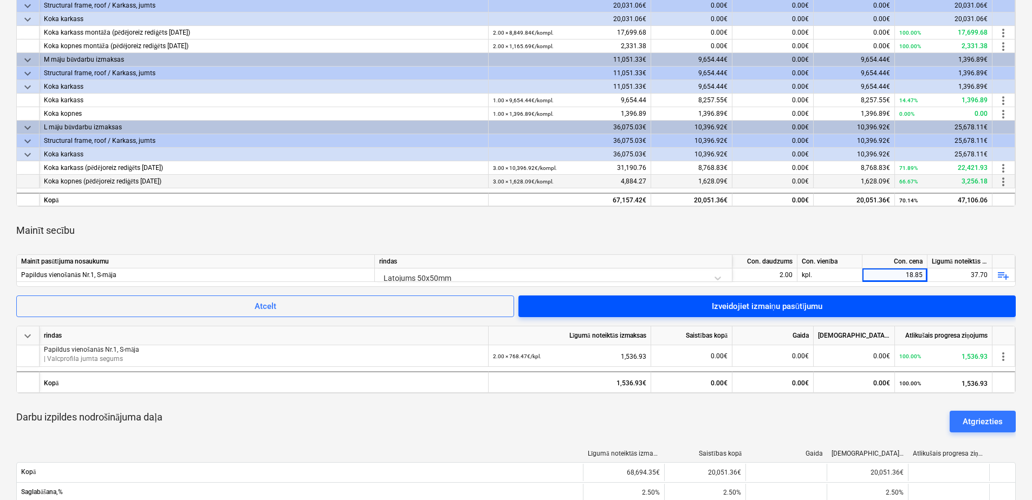
click at [787, 305] on div "Izveidojiet izmaiņu pasūtījumu" at bounding box center [767, 307] width 111 height 14
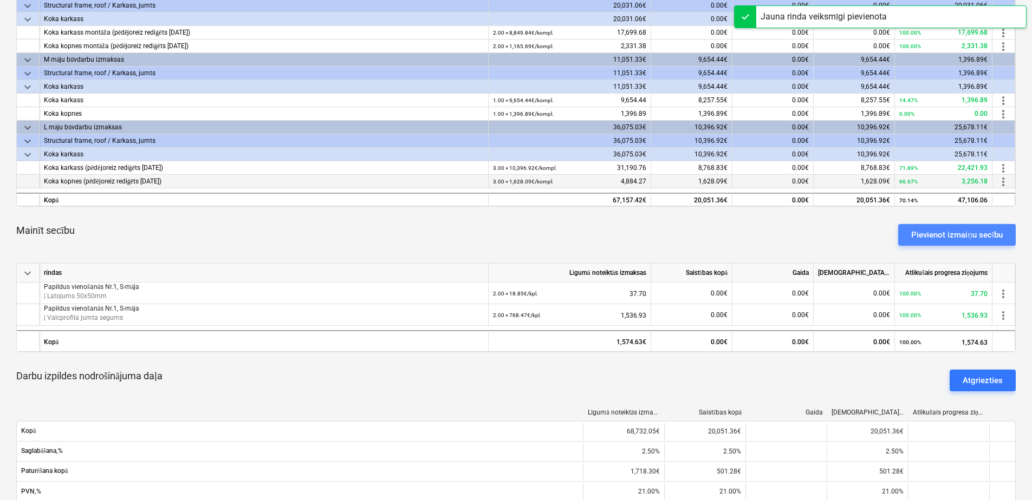
click at [962, 233] on div "Pievienot izmaiņu secību" at bounding box center [957, 235] width 92 height 14
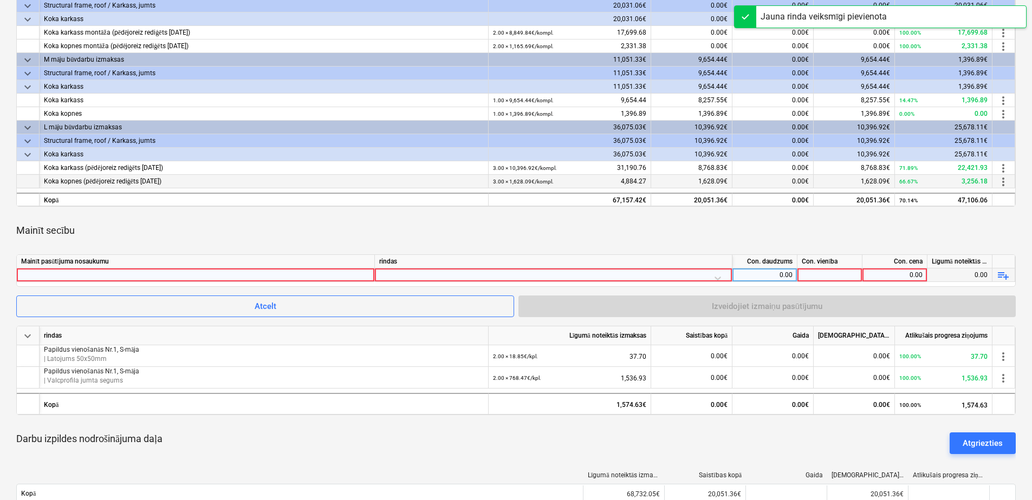
click at [292, 274] on div at bounding box center [195, 275] width 349 height 13
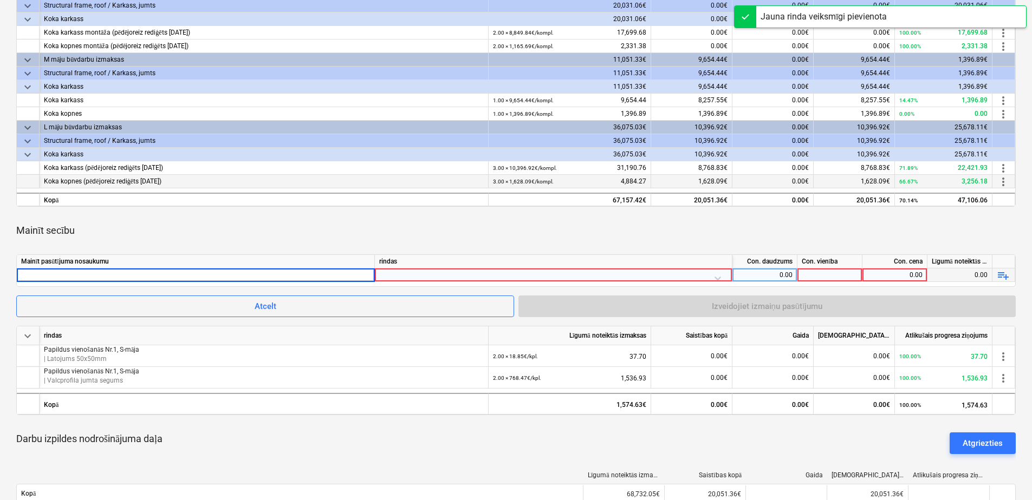
type input "Papildus vienošanās Nr.1, S-māja"
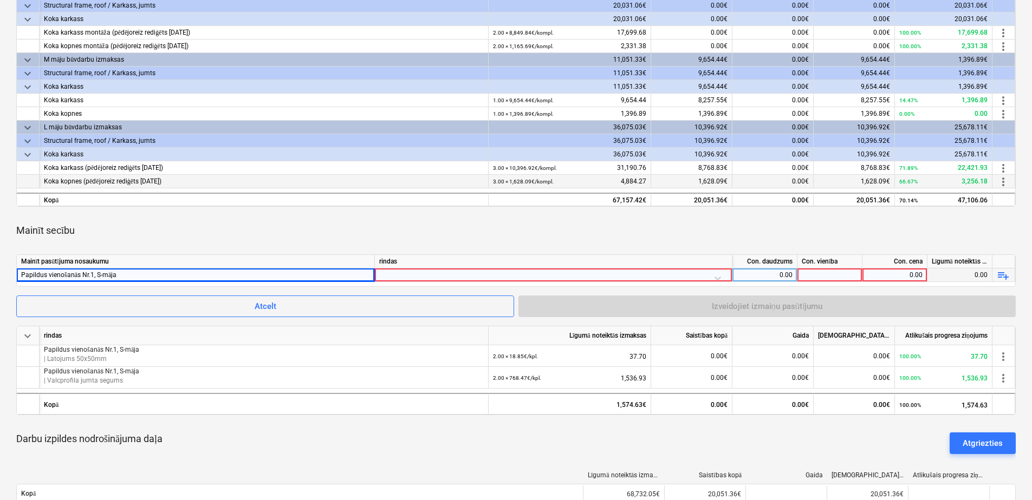
click at [422, 273] on div at bounding box center [553, 278] width 348 height 19
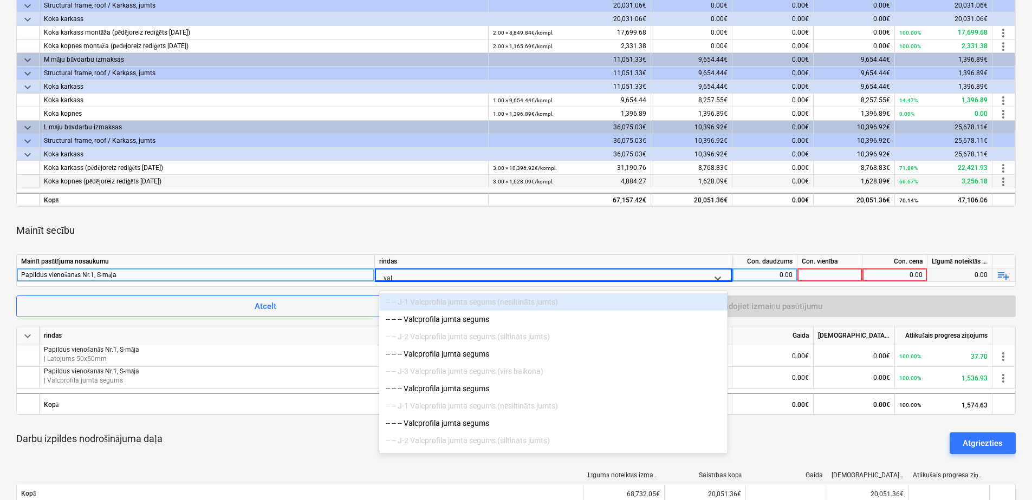
type input "valc"
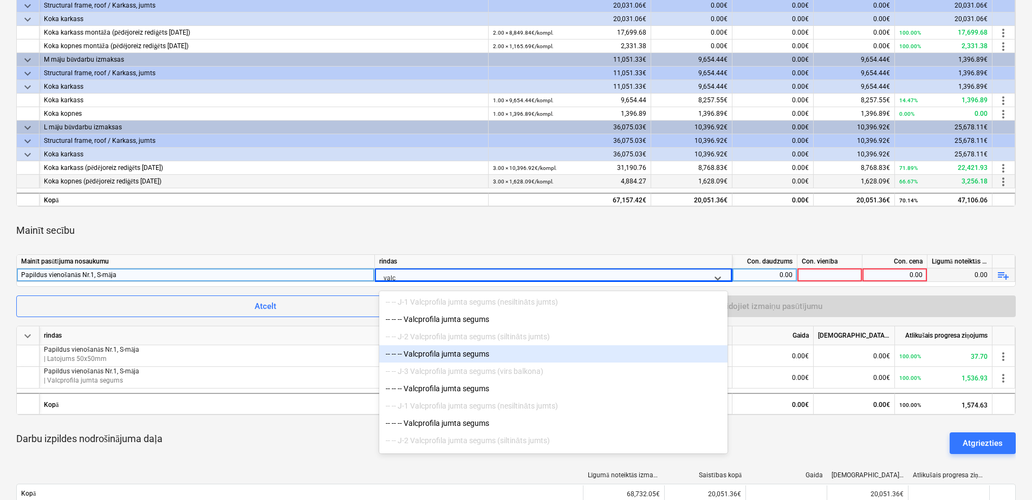
click at [443, 354] on div "-- -- -- Valcprofila jumta segums" at bounding box center [553, 354] width 348 height 17
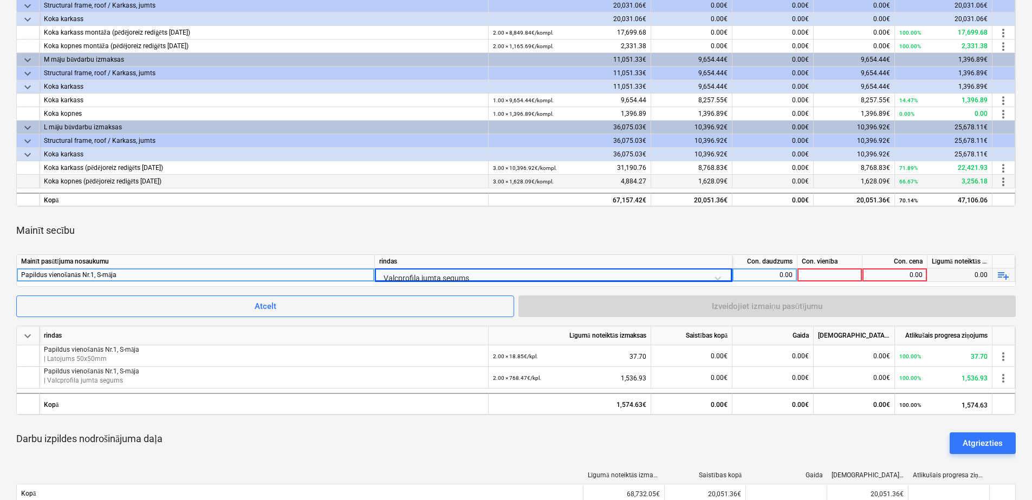
click at [777, 273] on div "0.00" at bounding box center [765, 276] width 56 height 14
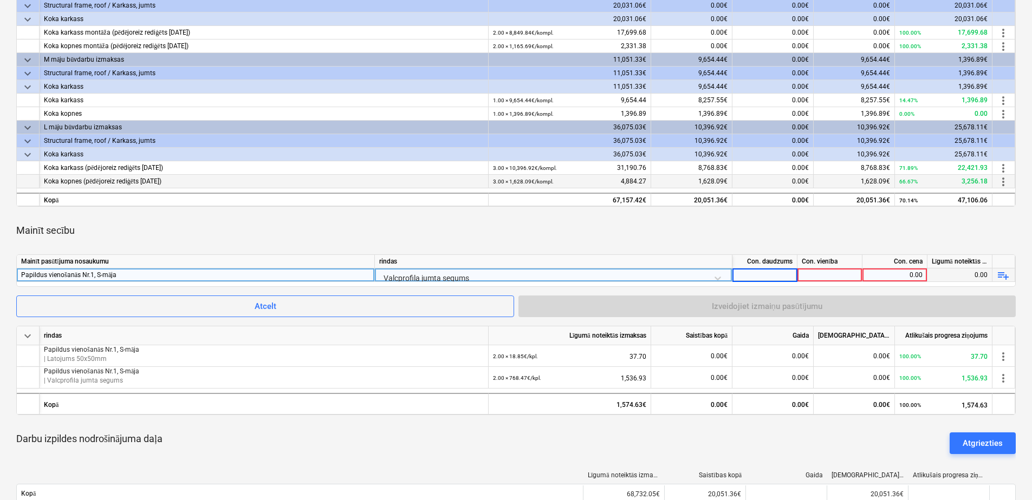
type input "2"
click at [825, 272] on div at bounding box center [829, 276] width 65 height 14
type input "kpl."
click at [896, 273] on div "0.00" at bounding box center [895, 276] width 56 height 14
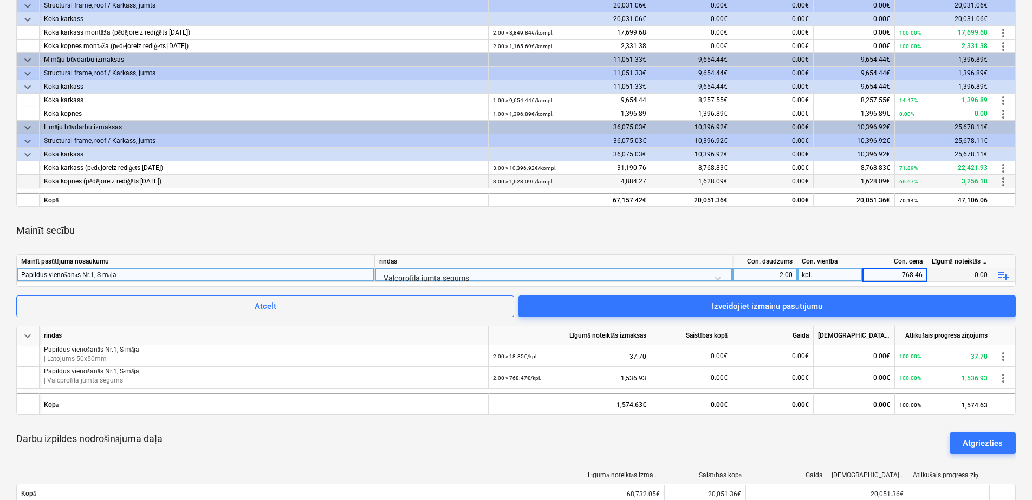
type input "768.467"
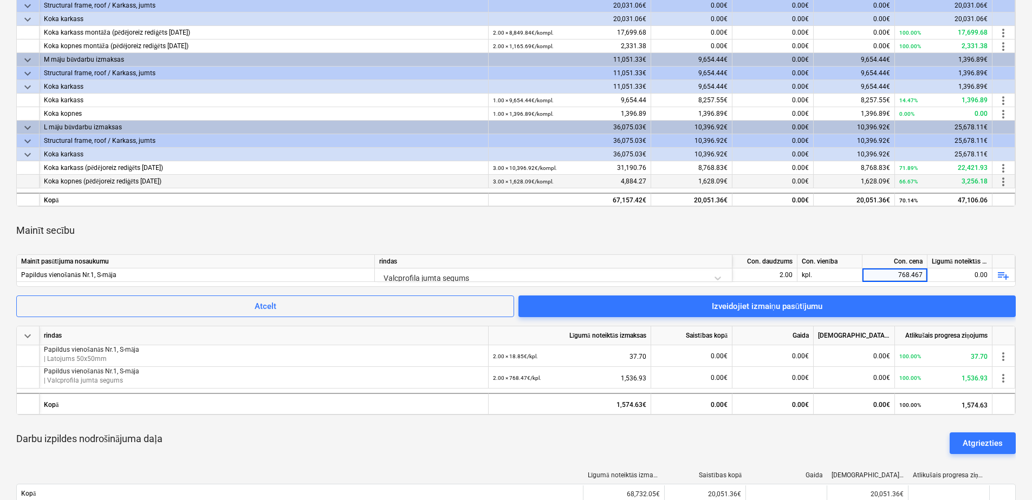
click at [867, 231] on div "Mainīt secību" at bounding box center [515, 231] width 999 height 30
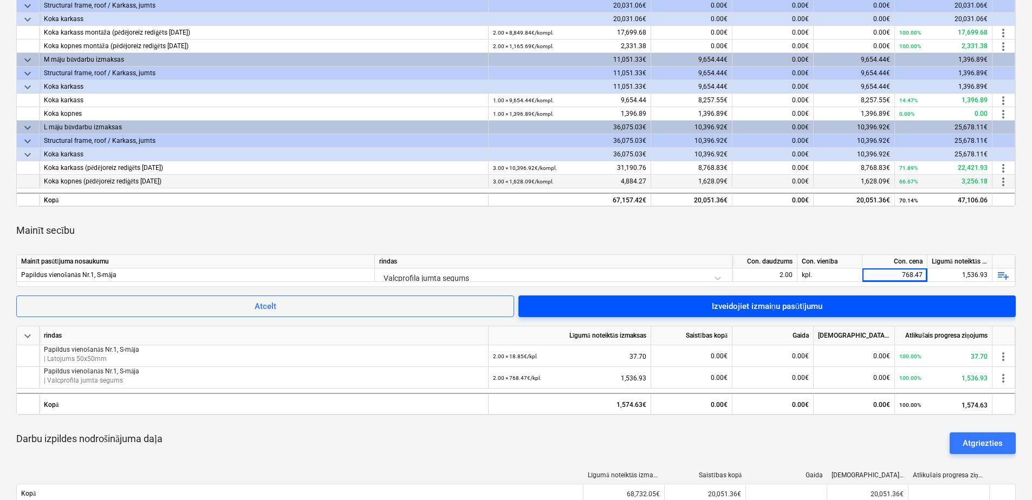
click at [816, 305] on div "Izveidojiet izmaiņu pasūtījumu" at bounding box center [767, 307] width 111 height 14
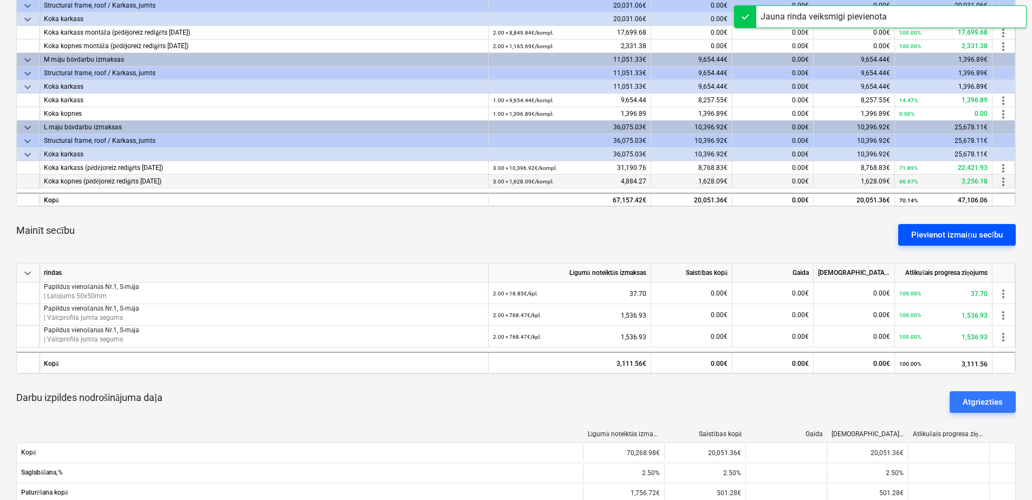
click at [977, 236] on div "Pievienot izmaiņu secību" at bounding box center [957, 235] width 92 height 14
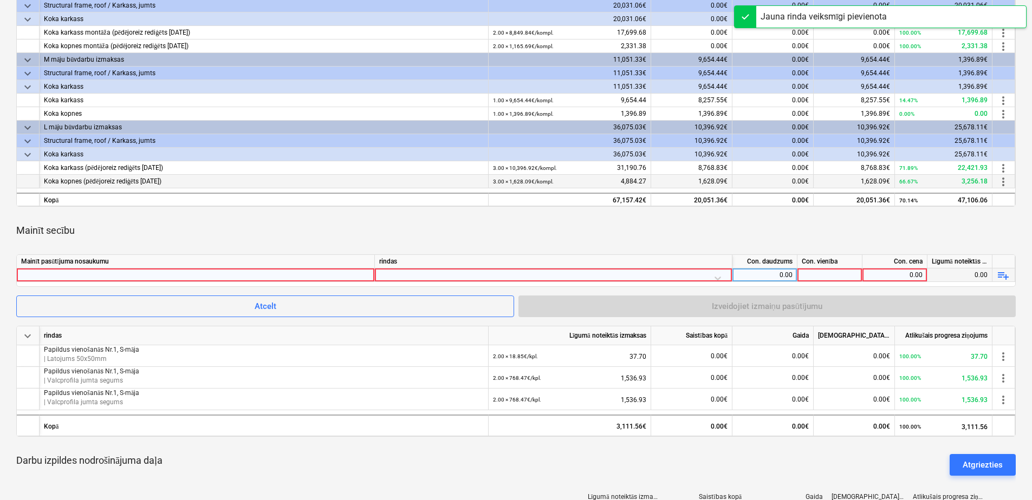
click at [348, 272] on div at bounding box center [195, 275] width 349 height 13
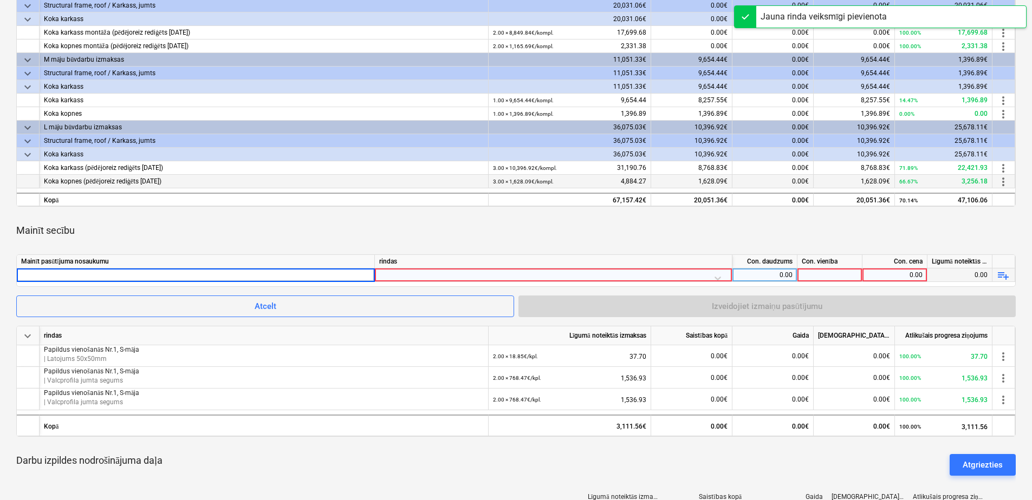
type input "Papildus vienošanās Nr.1, S-māja"
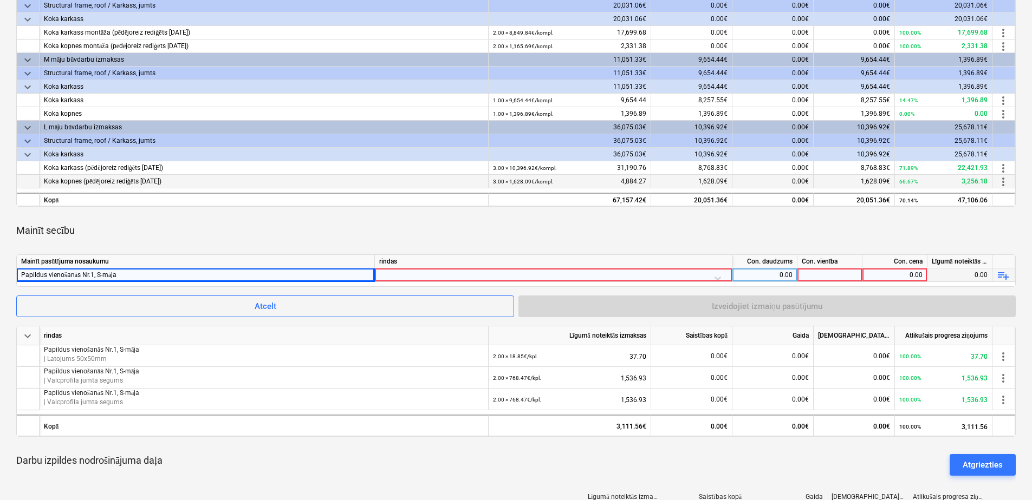
click at [436, 273] on div at bounding box center [553, 278] width 348 height 19
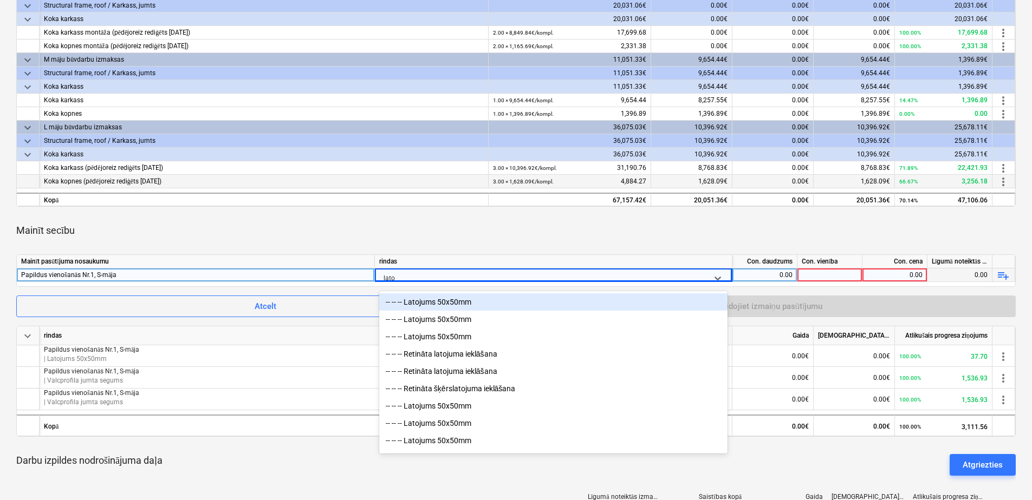
type input "latoj"
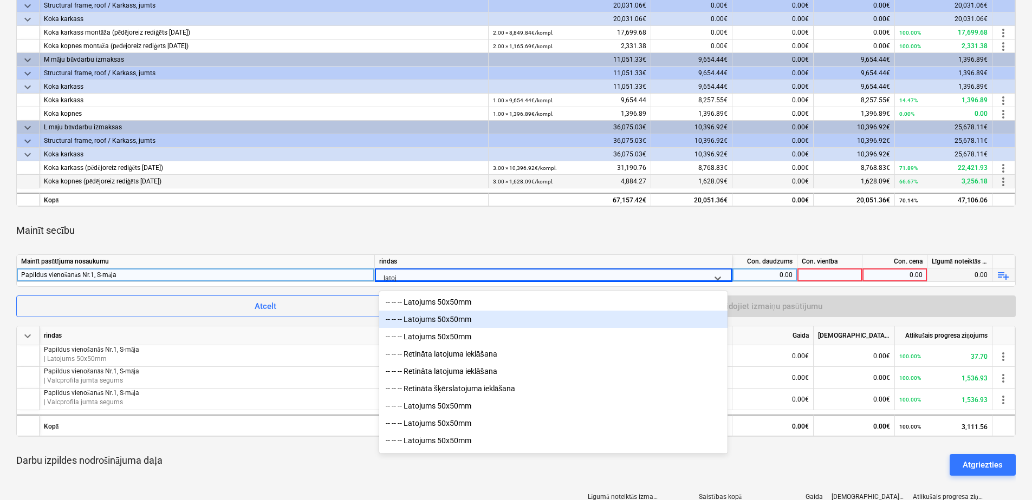
click at [466, 317] on div "-- -- -- Latojums 50x50mm" at bounding box center [553, 319] width 348 height 17
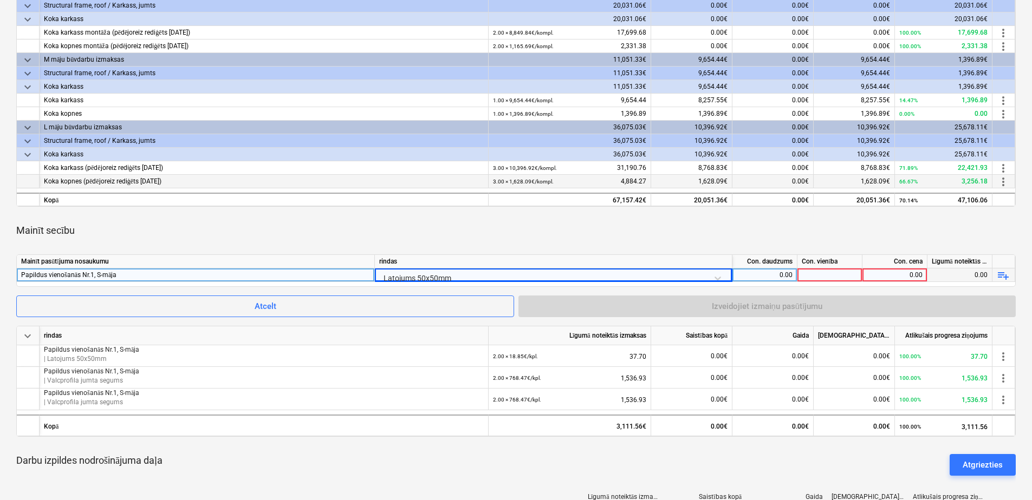
click at [784, 274] on div "0.00" at bounding box center [765, 276] width 56 height 14
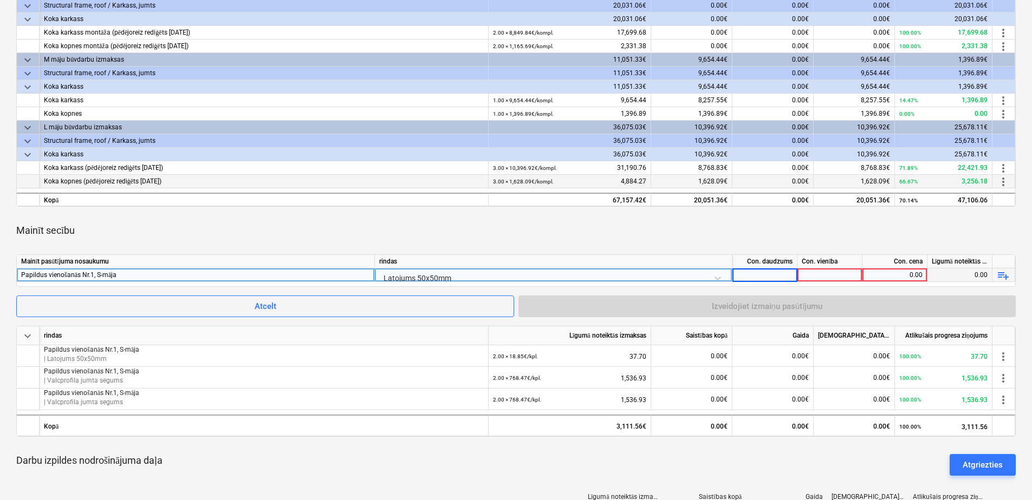
type input "2"
click at [847, 272] on div at bounding box center [829, 276] width 65 height 14
type input "kpl."
click at [895, 272] on div "0.00" at bounding box center [895, 276] width 56 height 14
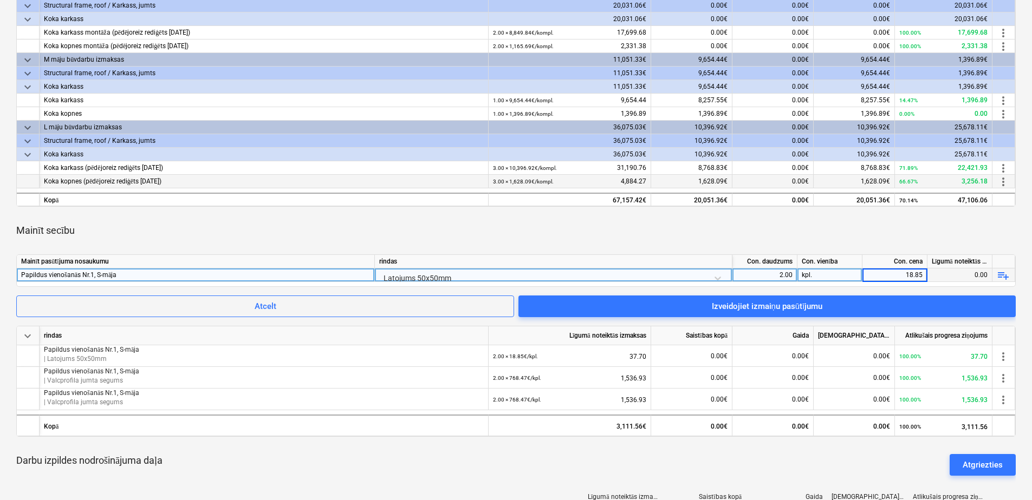
type input "18.852"
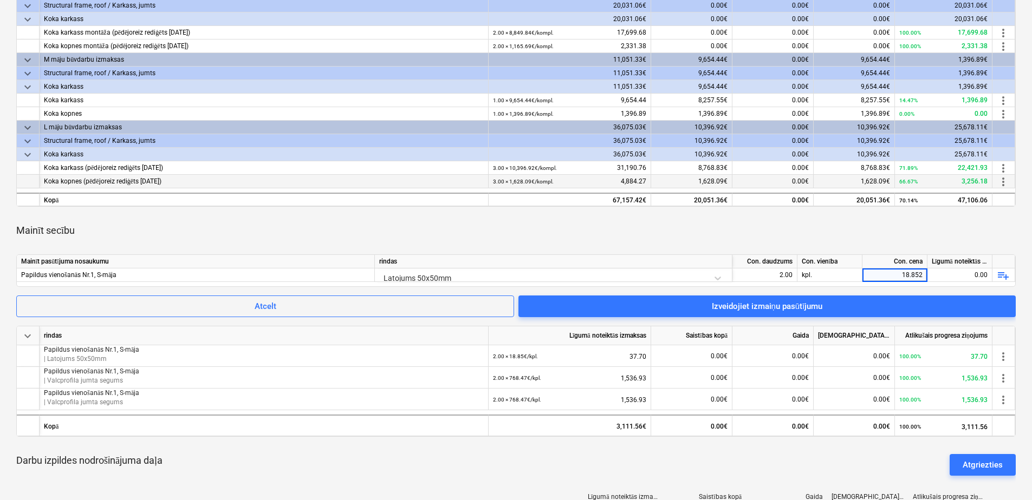
click at [824, 224] on div "Mainīt secību" at bounding box center [515, 231] width 999 height 30
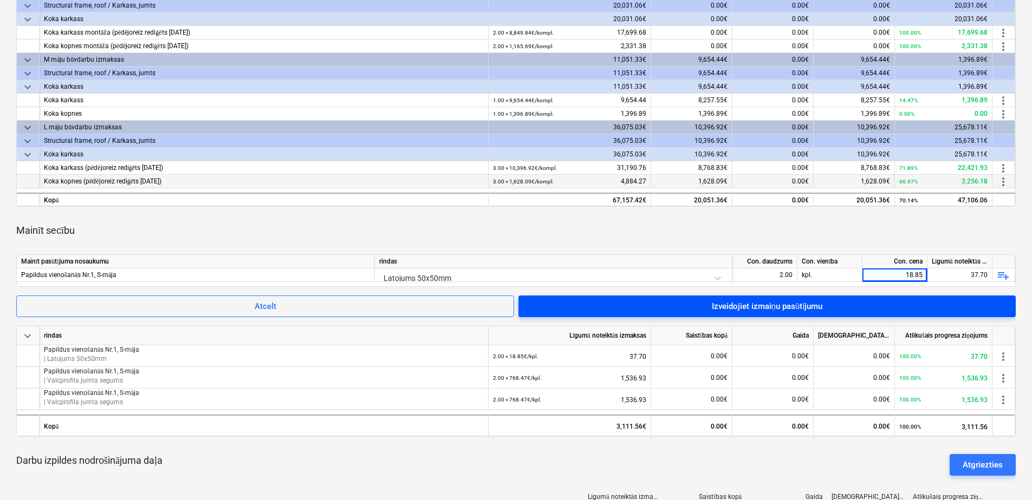
click at [792, 305] on div "Izveidojiet izmaiņu pasūtījumu" at bounding box center [767, 307] width 111 height 14
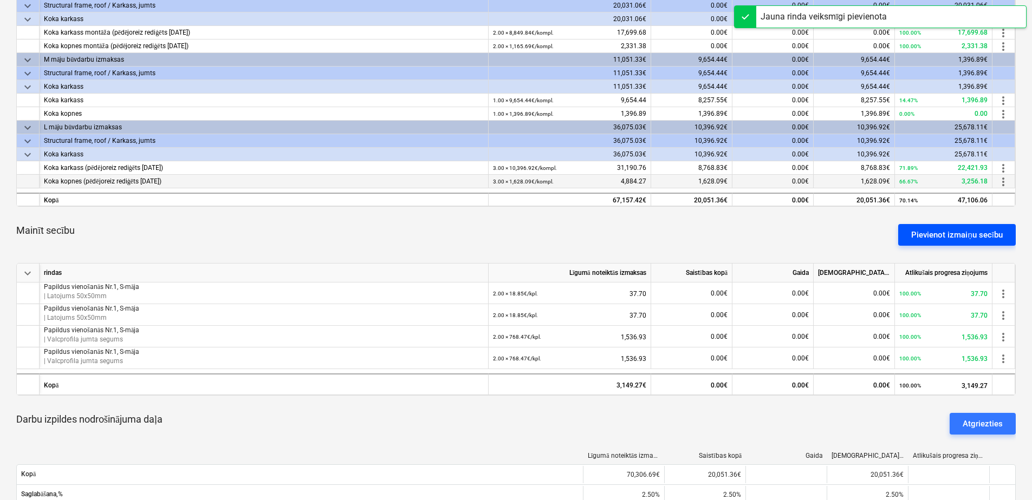
click at [934, 237] on div "Pievienot izmaiņu secību" at bounding box center [957, 235] width 92 height 14
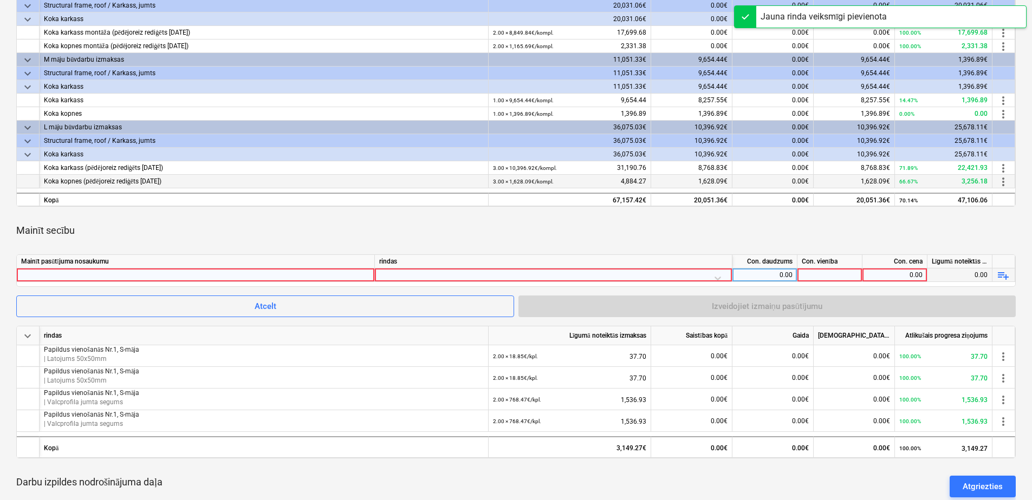
click at [301, 277] on div at bounding box center [195, 275] width 349 height 13
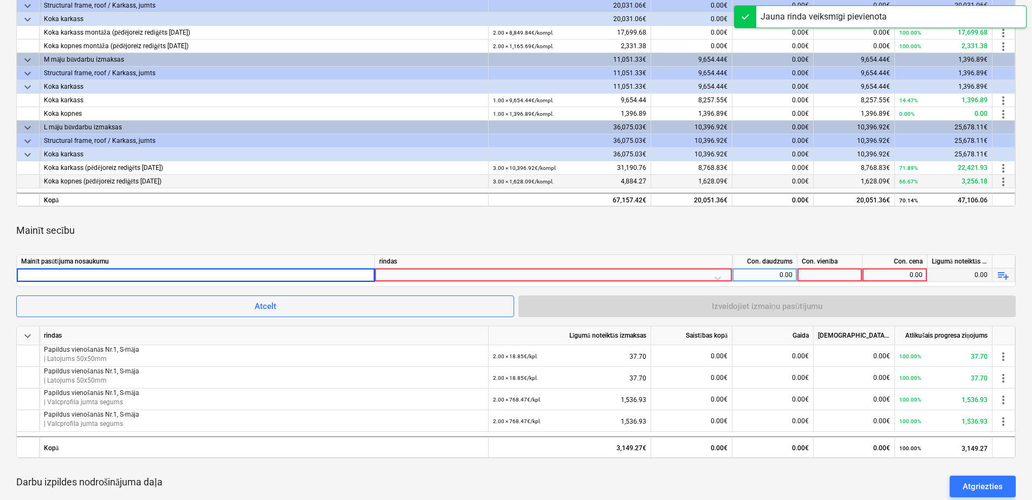
type input "Papildus vienošanās Nr.1, S-māja"
click at [437, 275] on div at bounding box center [553, 278] width 348 height 19
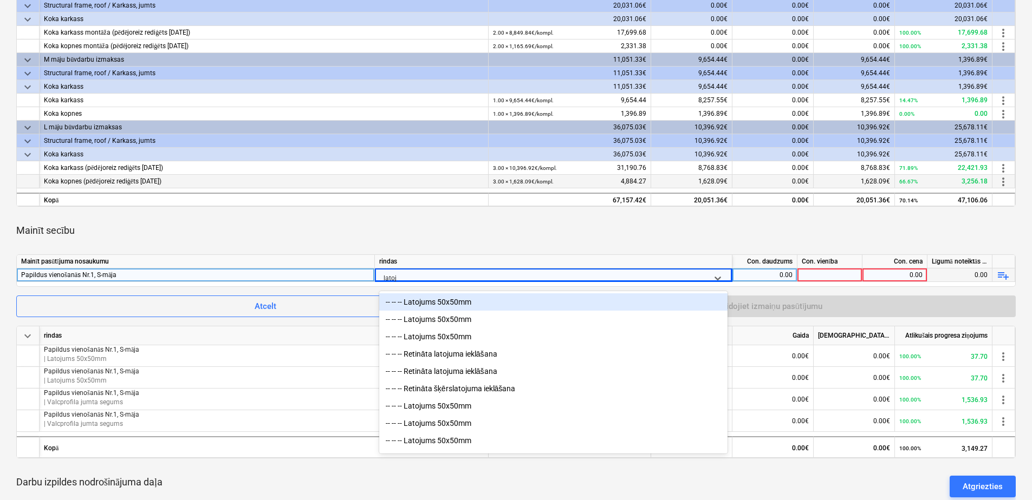
type input "latoju"
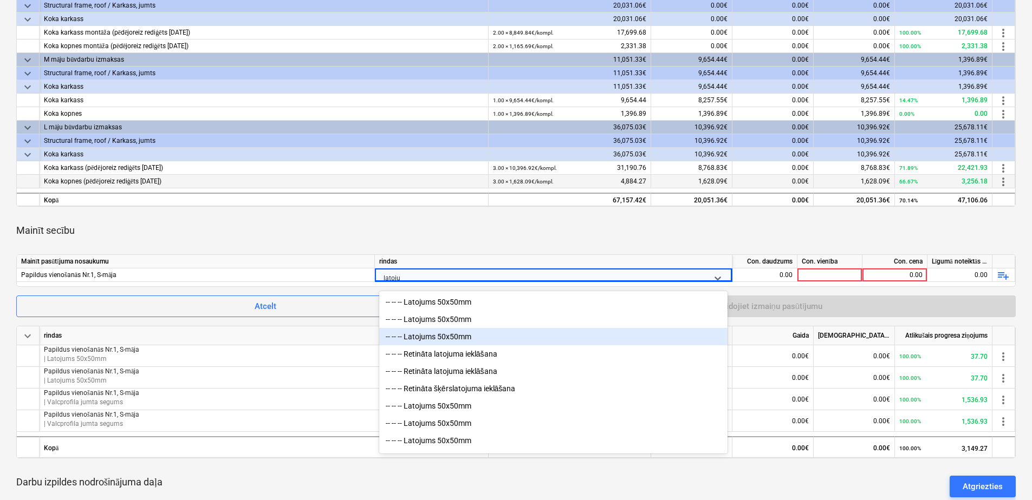
click at [447, 335] on div "-- -- -- Latojums 50x50mm" at bounding box center [553, 336] width 348 height 17
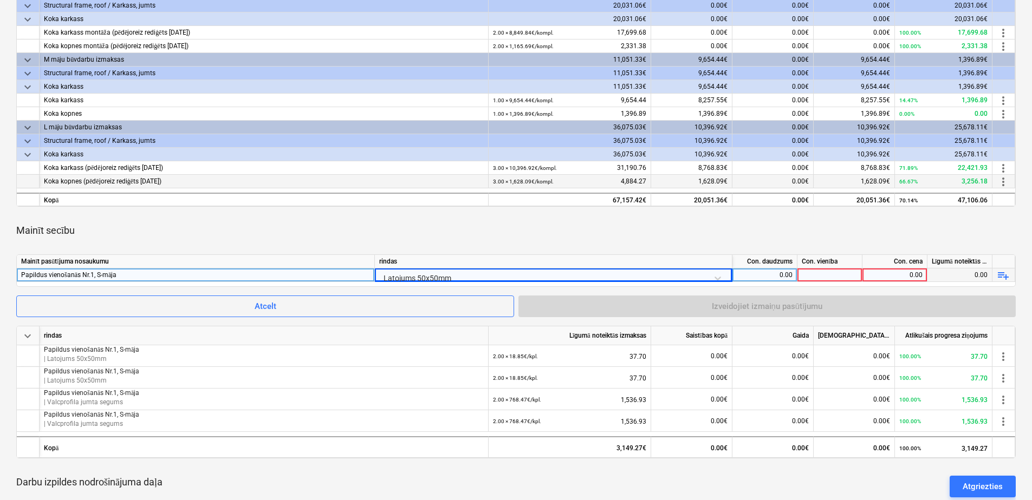
click at [777, 274] on div "0.00" at bounding box center [765, 276] width 56 height 14
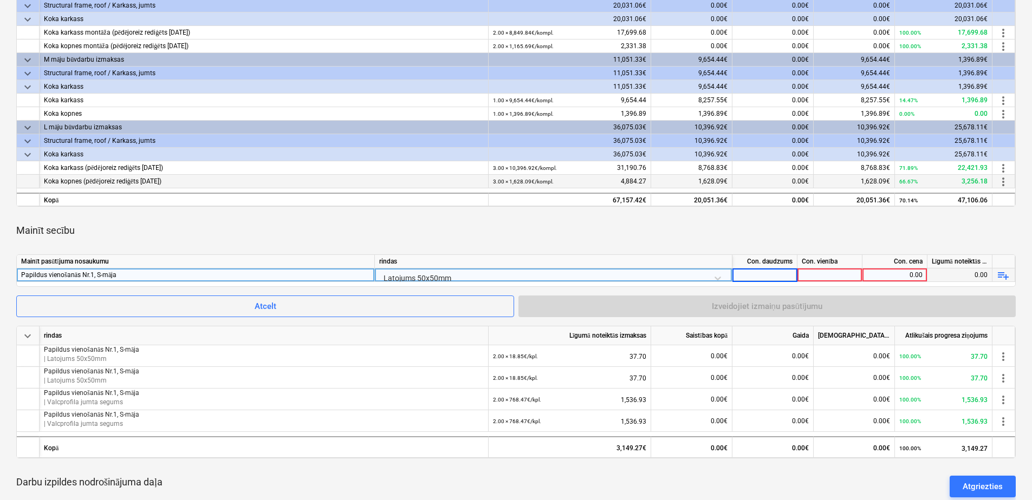
type input "2"
click at [818, 272] on div at bounding box center [829, 276] width 65 height 14
type input "18.852"
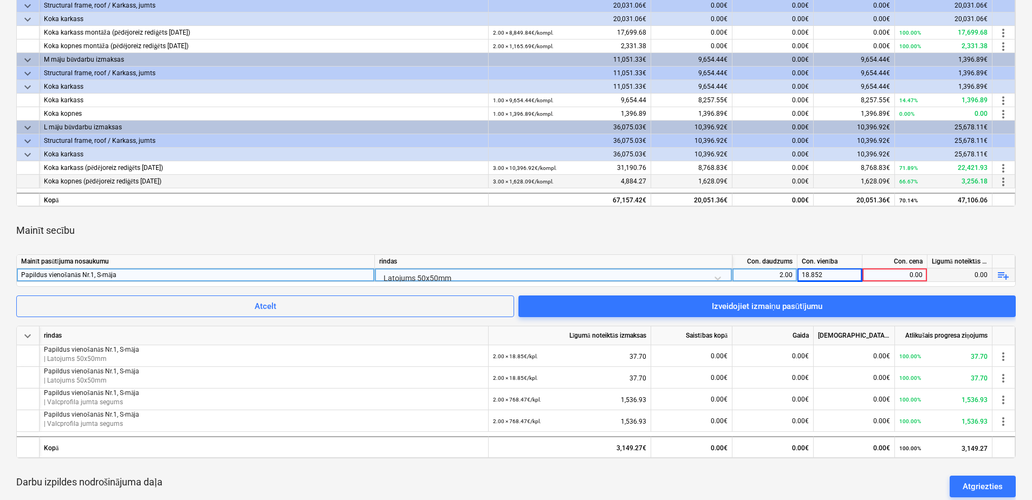
click at [804, 246] on div "keyboard_arrow_down rindas Līgumā noteiktās izmaksas Saistības kopā Gaida Apsti…" at bounding box center [515, 497] width 999 height 1052
drag, startPoint x: 840, startPoint y: 276, endPoint x: 796, endPoint y: 275, distance: 43.9
click at [0, 0] on div "Papildus vienošanās Nr.1, S-māja Latojums 50x50mm 2.00 18.852 0.00 0.00 playlis…" at bounding box center [0, 0] width 0 height 0
click at [900, 273] on div "0.00" at bounding box center [895, 276] width 56 height 14
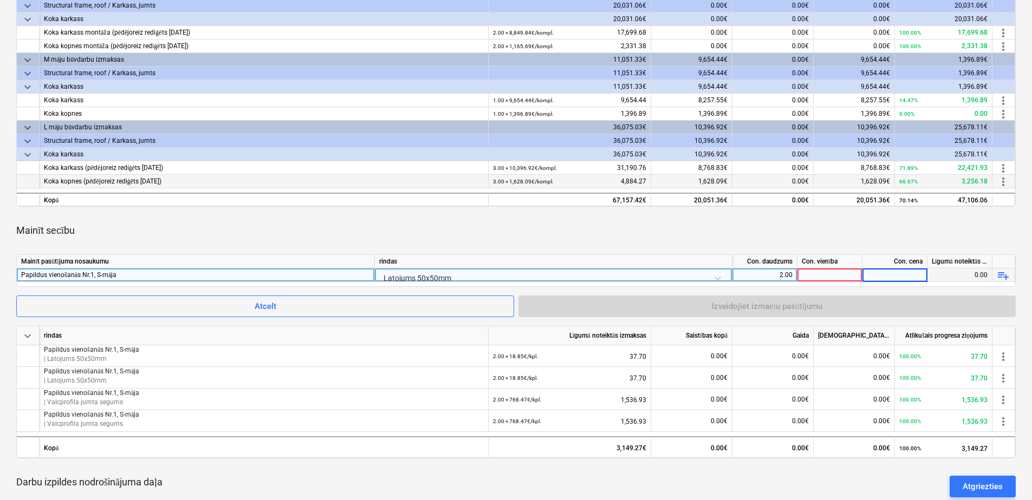
type input "18.852"
click at [820, 274] on div at bounding box center [829, 276] width 65 height 14
type input "kpl."
click at [817, 227] on div "Mainīt secību" at bounding box center [515, 231] width 999 height 30
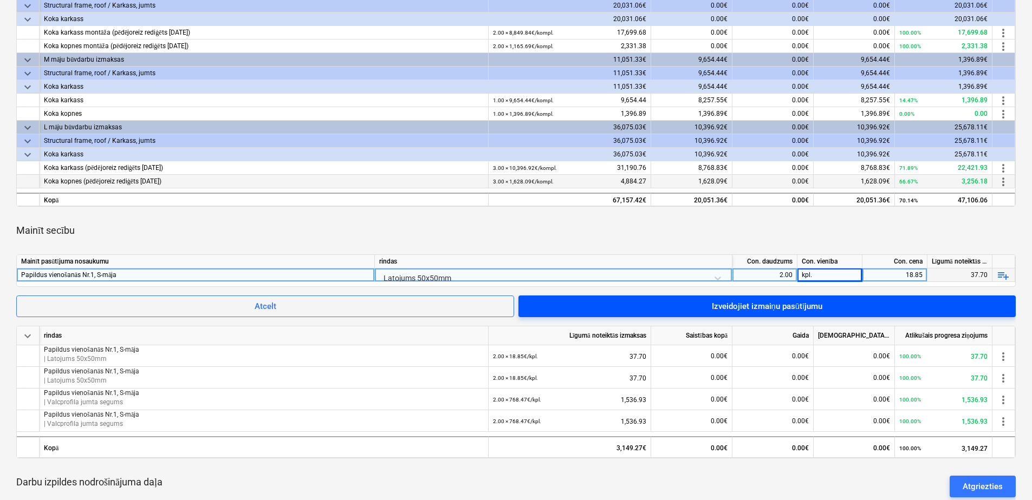
click at [783, 304] on div "Izveidojiet izmaiņu pasūtījumu" at bounding box center [767, 307] width 111 height 14
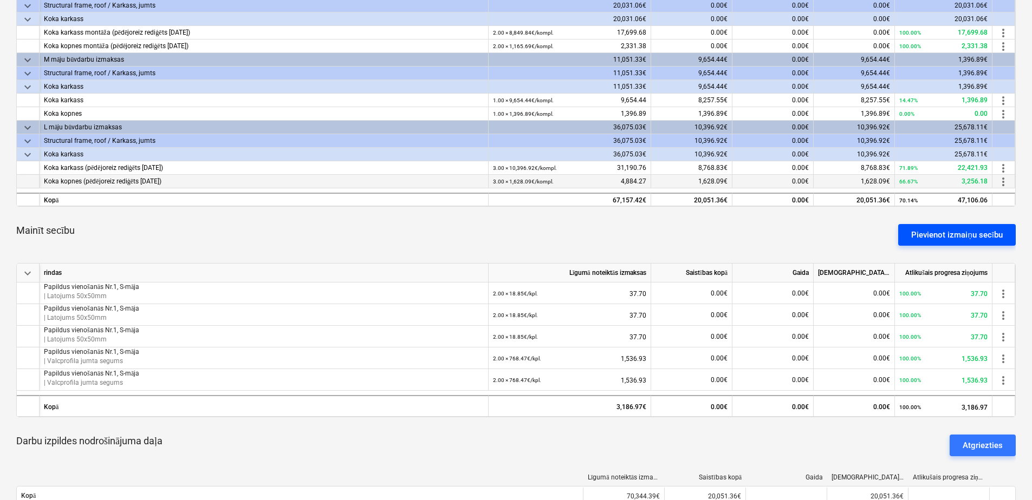
drag, startPoint x: 941, startPoint y: 237, endPoint x: 928, endPoint y: 242, distance: 13.9
click at [941, 237] on div "Pievienot izmaiņu secību" at bounding box center [957, 235] width 92 height 14
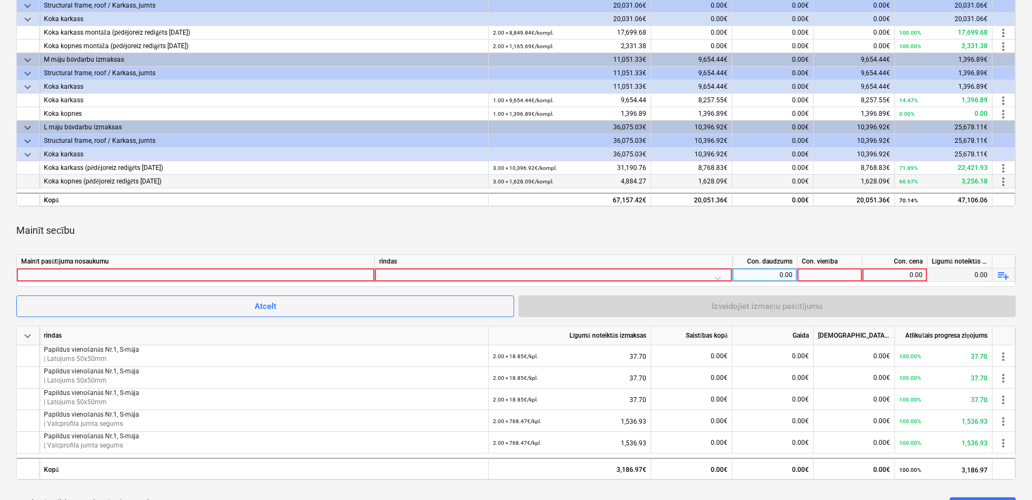
click at [168, 274] on div at bounding box center [195, 275] width 349 height 13
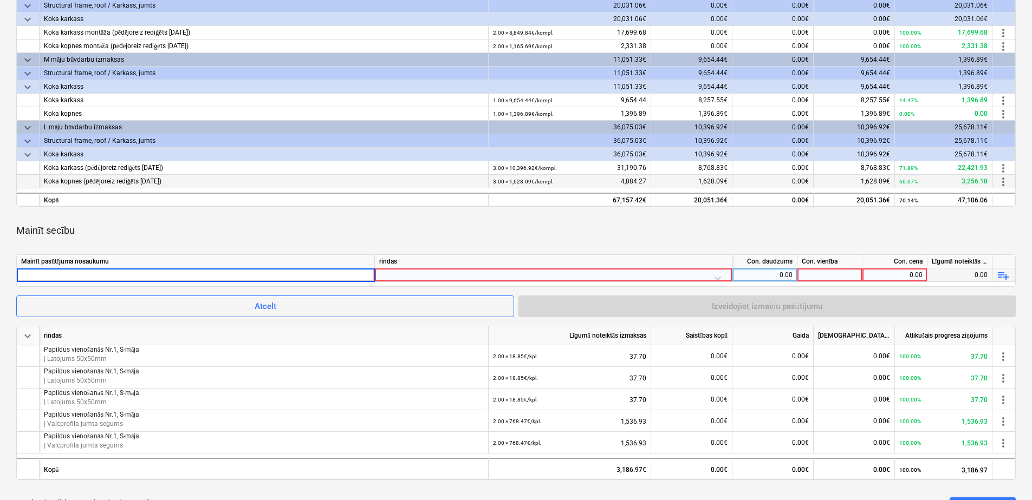
type input "18.852"
drag, startPoint x: 112, startPoint y: 275, endPoint x: -22, endPoint y: 272, distance: 133.8
click at [0, 267] on html "Pārdošana Projekti Kontakti Uzņēmums Iesūtne 9+ format_size keyboard_arrow_down…" at bounding box center [516, 17] width 1032 height 500
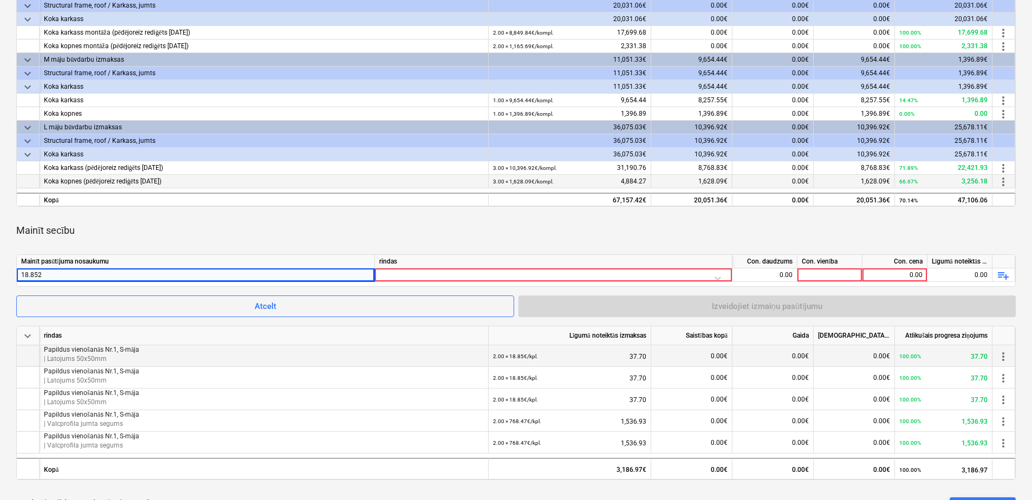
drag, startPoint x: 44, startPoint y: 347, endPoint x: 123, endPoint y: 348, distance: 79.1
click at [122, 348] on p "Papildus vienošanās Nr.1, S-māja" at bounding box center [264, 350] width 440 height 9
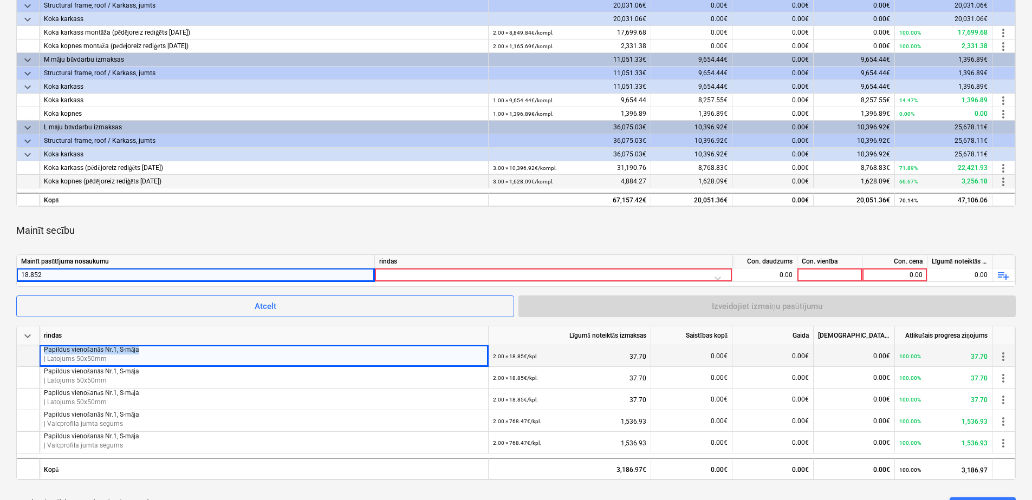
drag, startPoint x: 142, startPoint y: 350, endPoint x: 37, endPoint y: 347, distance: 105.1
click at [0, 0] on div "Papildus vienošanās Nr.1, S-māja | Latojums 50x50mm 2.00 × 18.85€ / kpl. 37.70 …" at bounding box center [0, 0] width 0 height 0
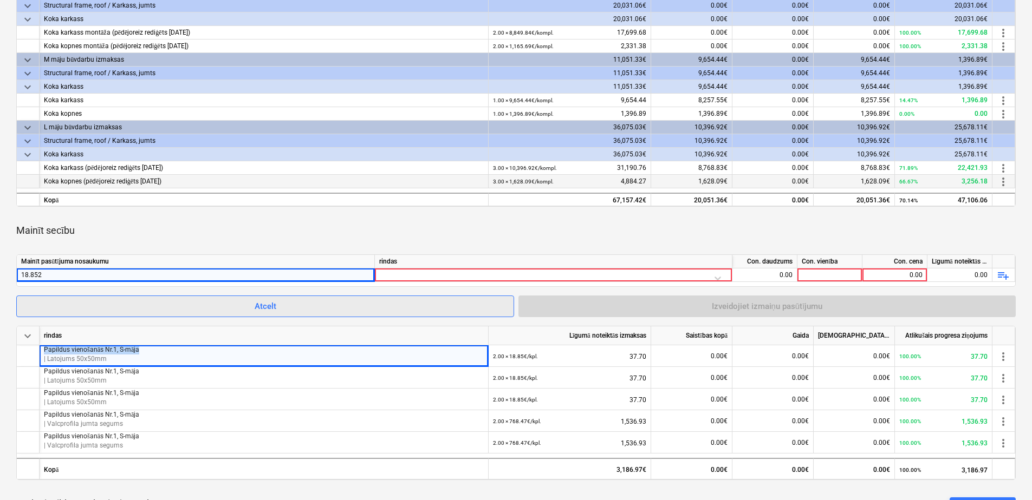
copy div "Papildus vienošanās Nr.1, S-māja"
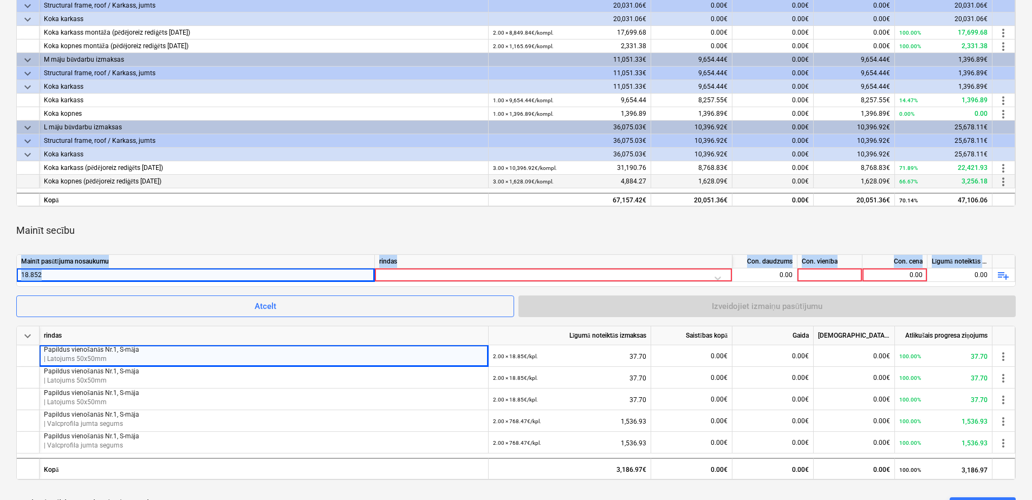
drag, startPoint x: 92, startPoint y: 274, endPoint x: -16, endPoint y: 274, distance: 107.2
click at [0, 267] on html "Pārdošana Projekti Kontakti Uzņēmums Iesūtne 9+ format_size keyboard_arrow_down…" at bounding box center [516, 17] width 1032 height 500
drag, startPoint x: -16, startPoint y: 274, endPoint x: 76, endPoint y: 275, distance: 91.5
click at [76, 275] on div "18.852" at bounding box center [195, 275] width 349 height 13
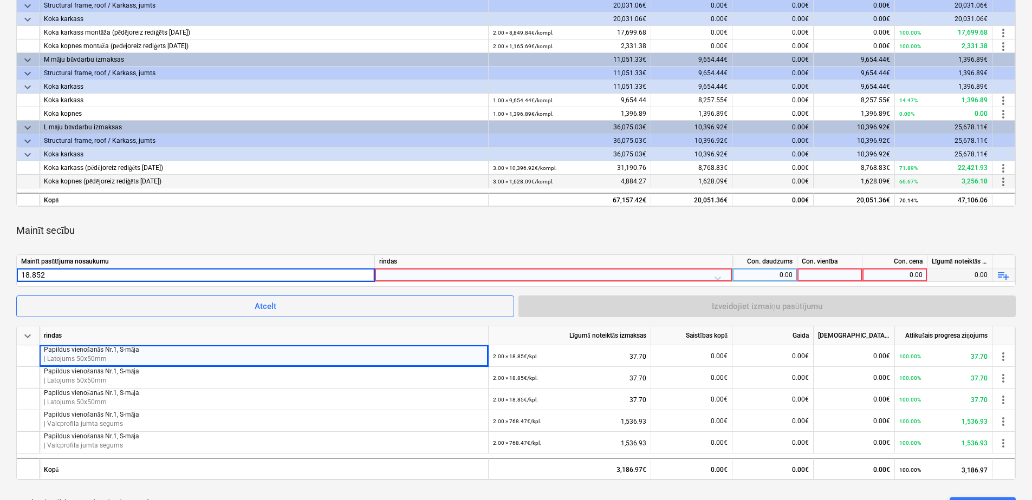
type input "Papildus vienošanās Nr.1, S-māja"
click at [414, 279] on div at bounding box center [553, 278] width 348 height 19
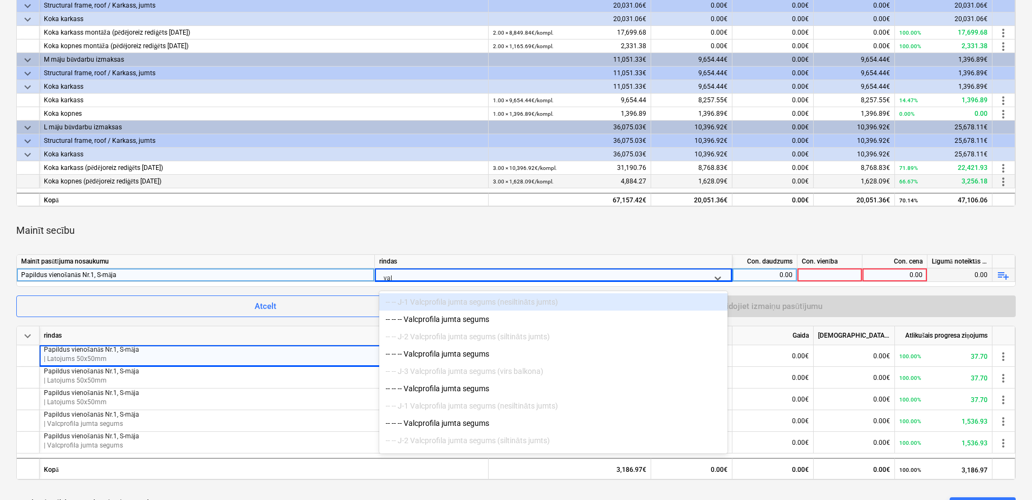
type input "valc"
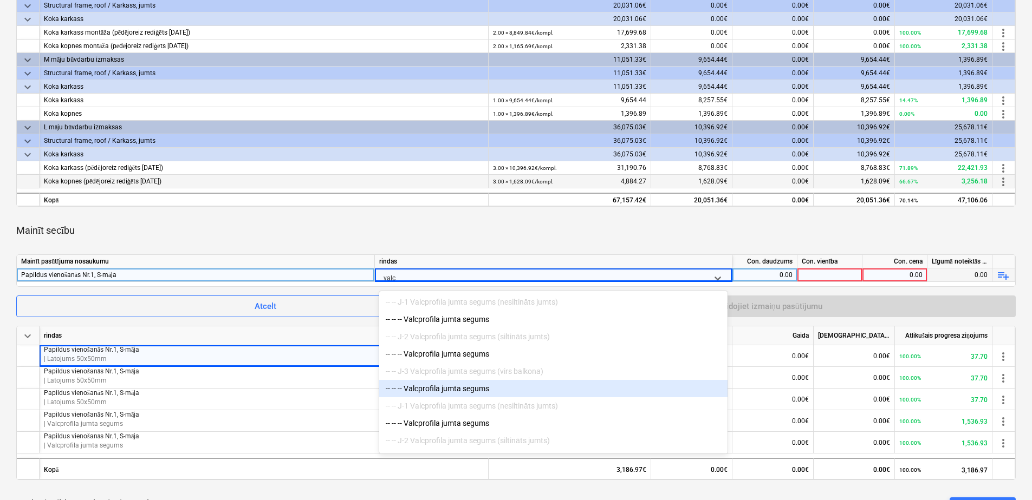
click at [430, 393] on div "-- -- -- Valcprofila jumta segums" at bounding box center [553, 388] width 348 height 17
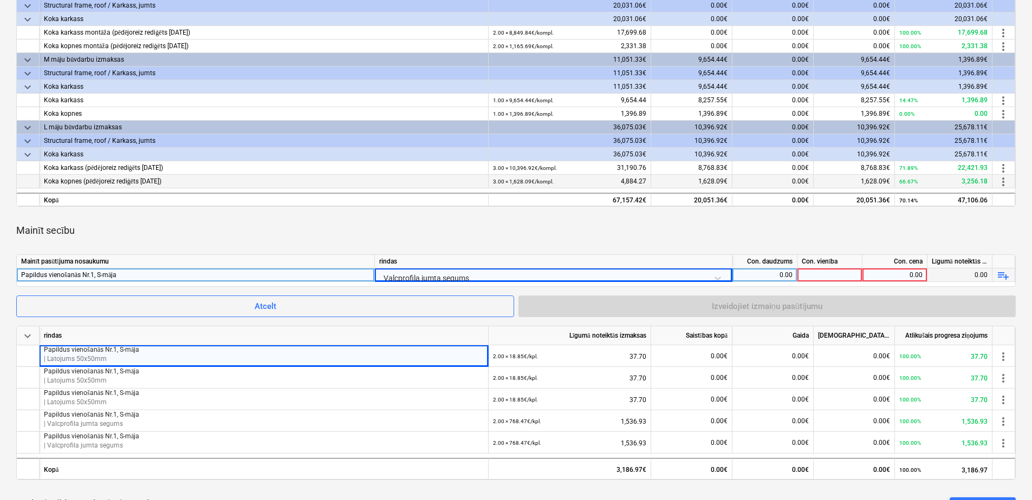
click at [754, 274] on div "0.00" at bounding box center [765, 276] width 56 height 14
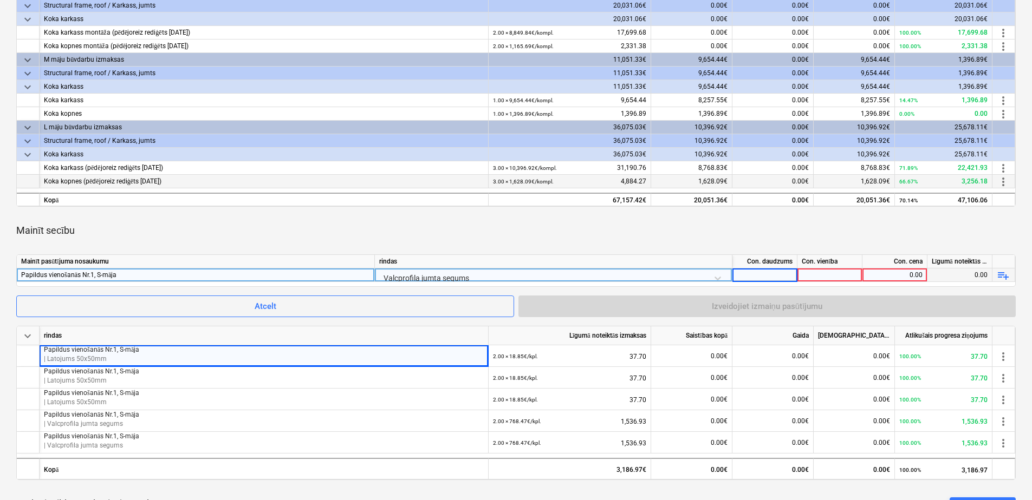
type input "2"
click at [830, 275] on div at bounding box center [829, 276] width 65 height 14
type input "kpl."
click at [890, 271] on div "0.00" at bounding box center [895, 276] width 56 height 14
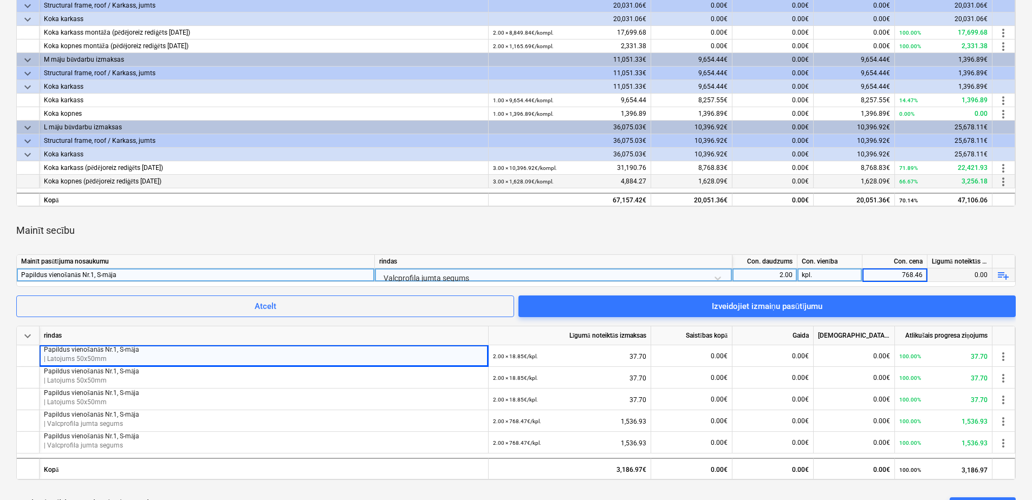
type input "768.467"
click at [829, 234] on div "Mainīt secību" at bounding box center [515, 231] width 999 height 30
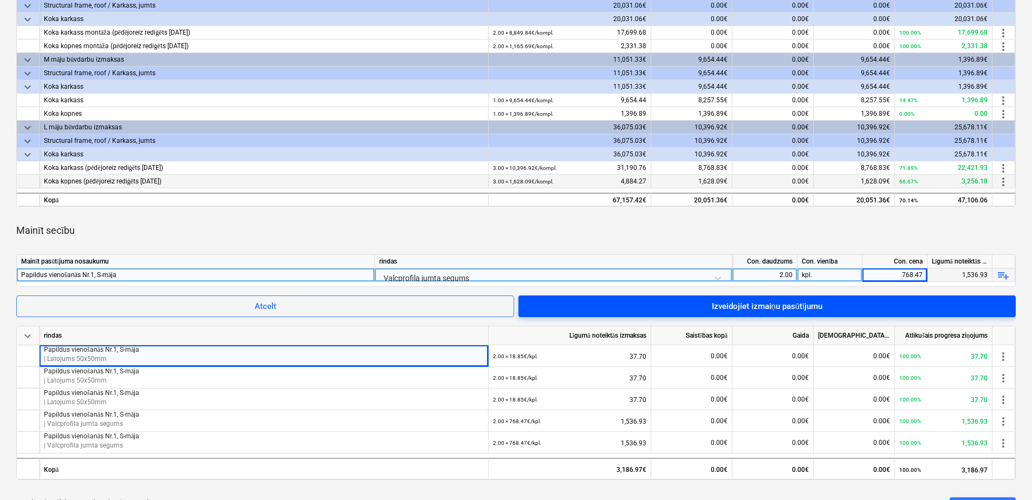
click at [772, 304] on div "Izveidojiet izmaiņu pasūtījumu" at bounding box center [767, 307] width 111 height 14
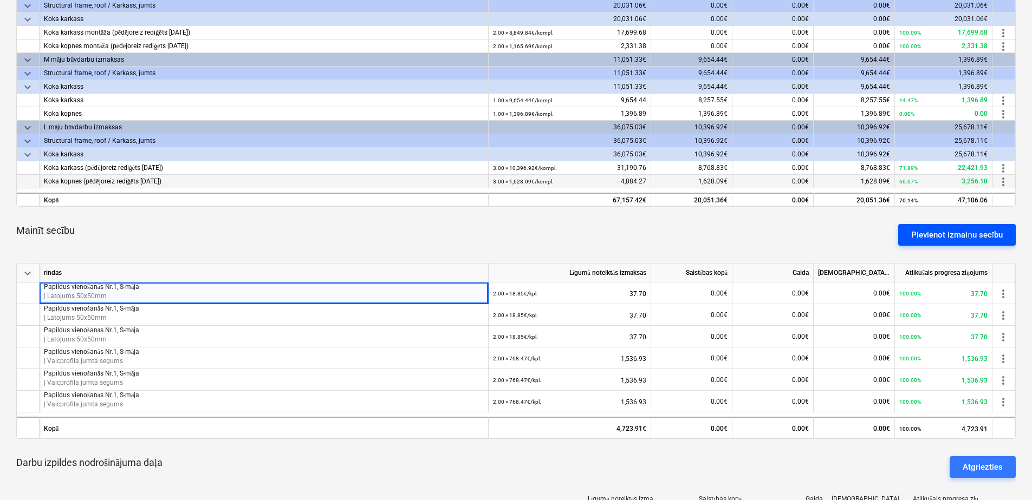
click at [938, 237] on div "Pievienot izmaiņu secību" at bounding box center [957, 235] width 92 height 14
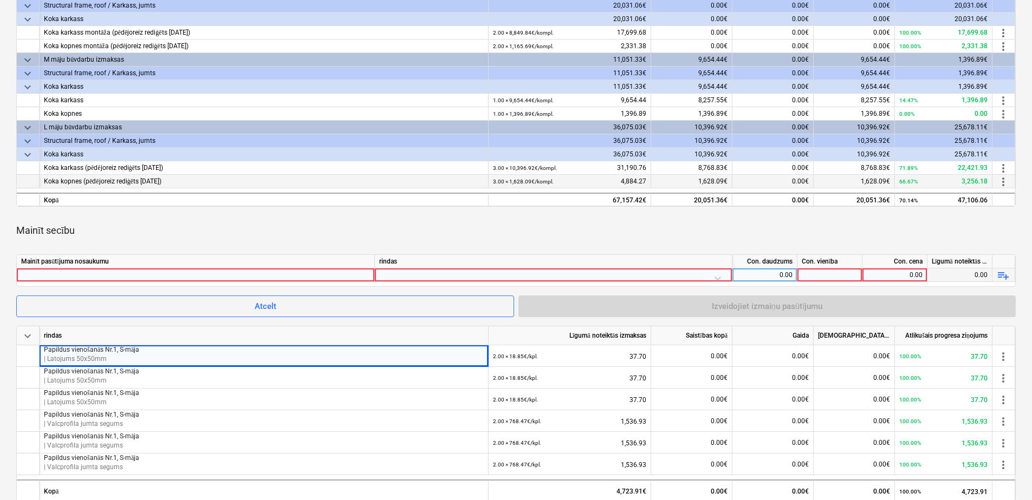
click at [317, 270] on div at bounding box center [195, 275] width 349 height 13
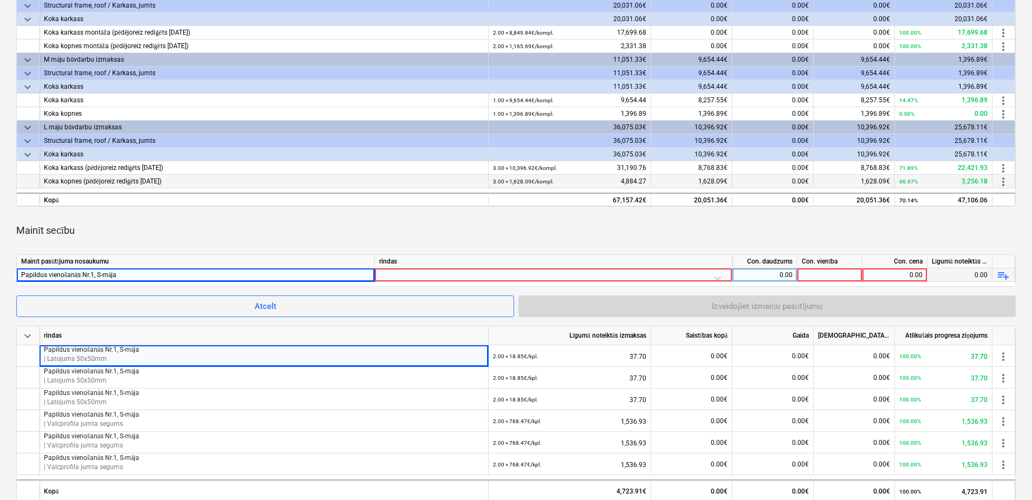
click at [480, 276] on div at bounding box center [553, 278] width 348 height 19
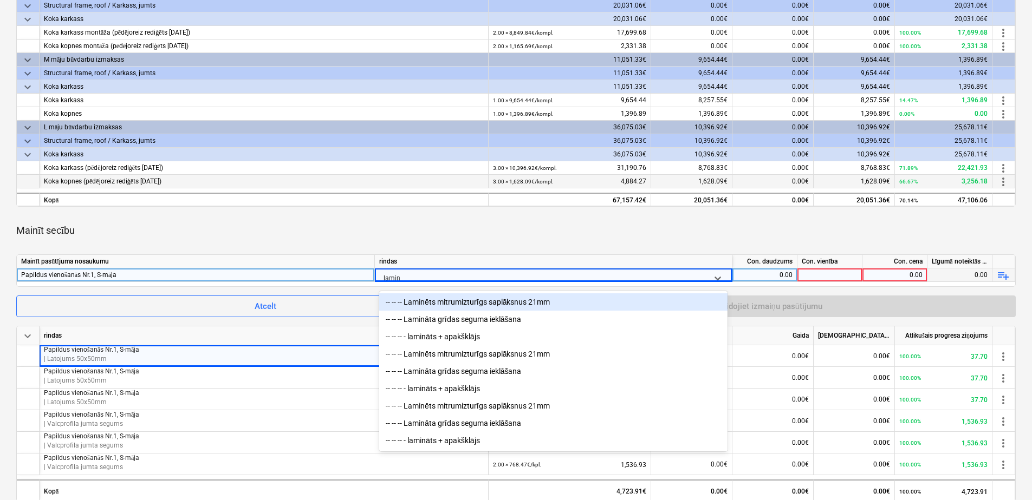
click at [484, 302] on div "-- -- -- Laminēts mitrumizturīgs saplāksnus 21mm" at bounding box center [553, 302] width 348 height 17
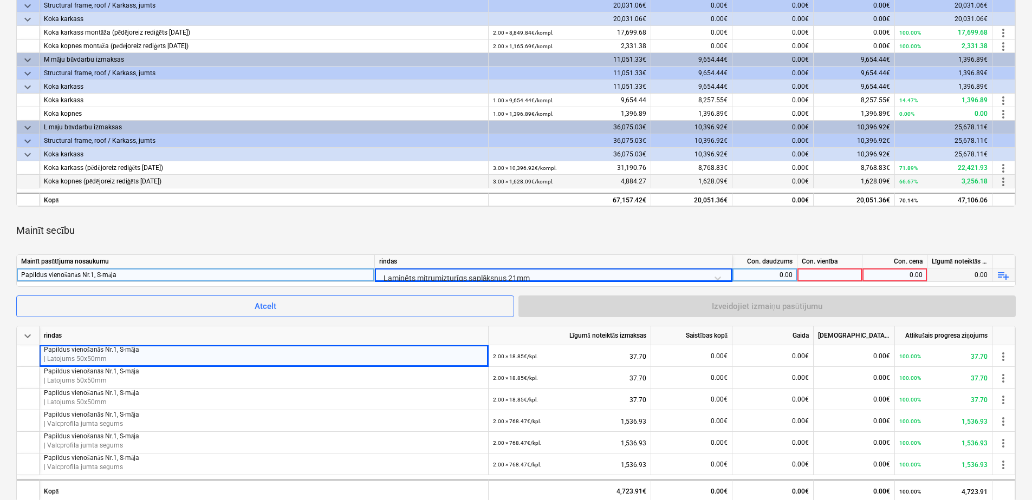
click at [768, 276] on div "0.00" at bounding box center [765, 276] width 56 height 14
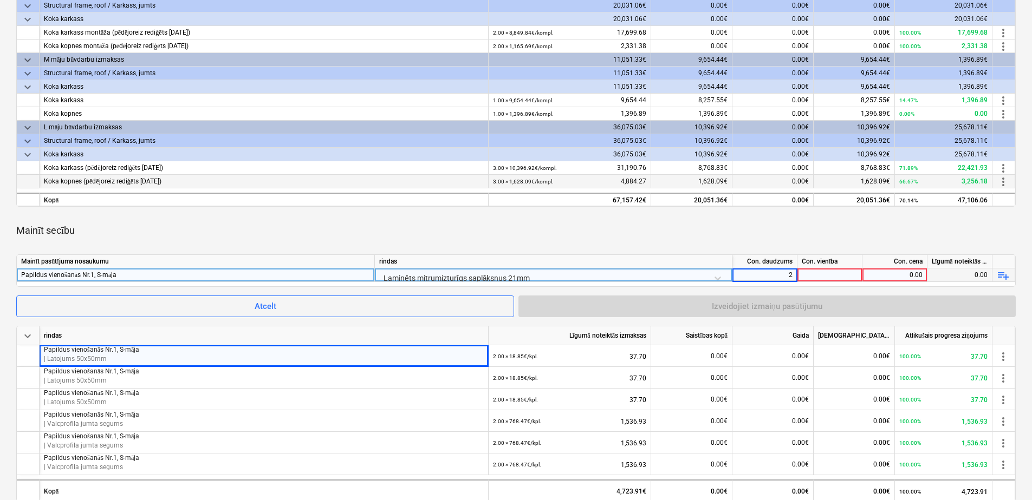
click at [850, 275] on div at bounding box center [829, 276] width 65 height 14
click at [891, 277] on div "0.00" at bounding box center [895, 276] width 56 height 14
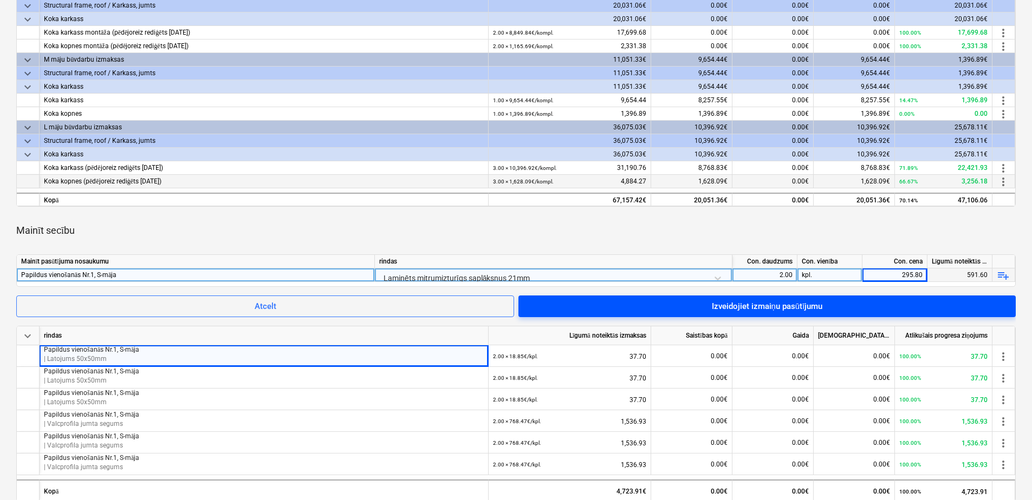
click at [869, 301] on span "Izveidojiet izmaiņu pasūtījumu" at bounding box center [766, 307] width 471 height 14
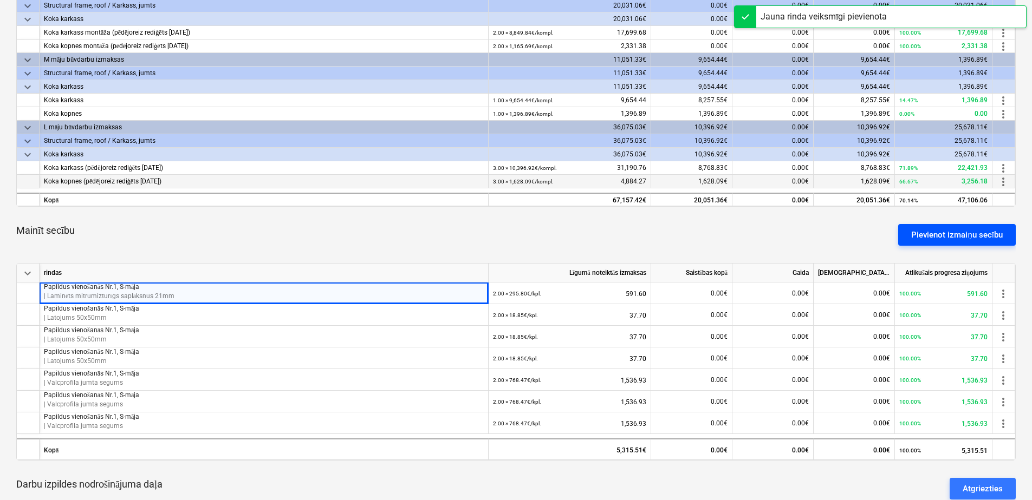
click at [960, 237] on div "Pievienot izmaiņu secību" at bounding box center [957, 235] width 92 height 14
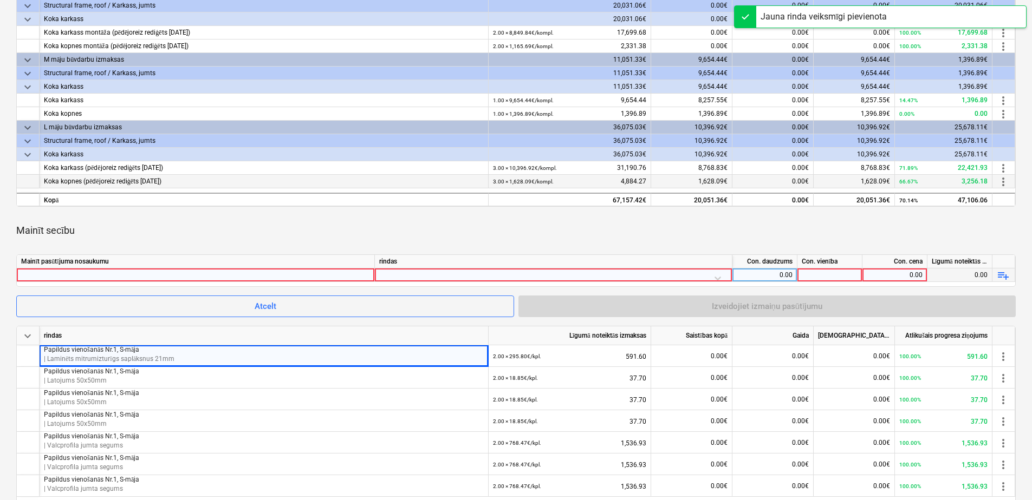
click at [307, 276] on div at bounding box center [195, 275] width 349 height 13
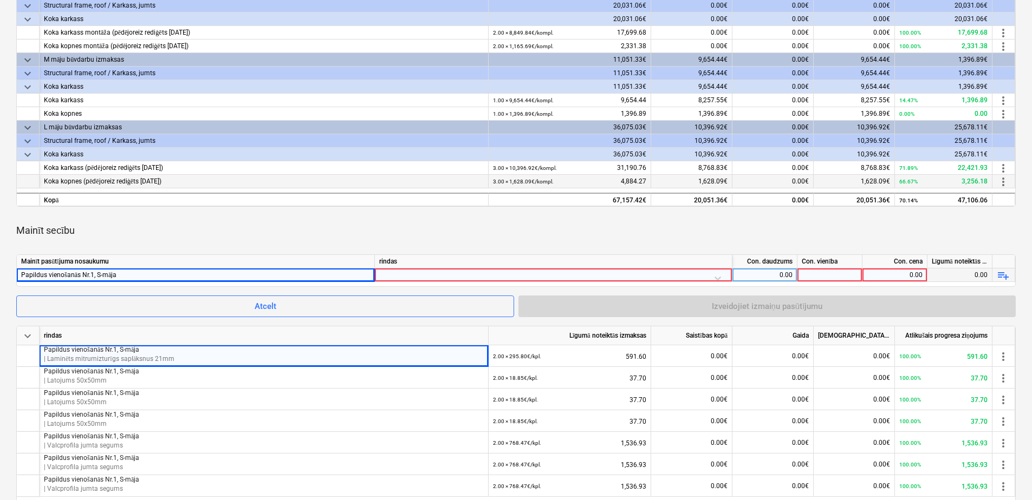
click at [422, 274] on div at bounding box center [553, 278] width 348 height 19
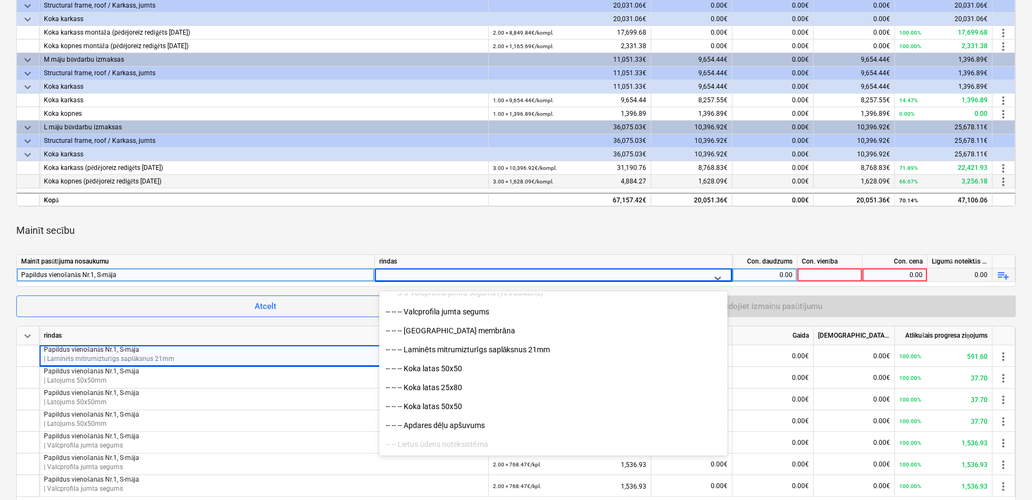
scroll to position [1029, 0]
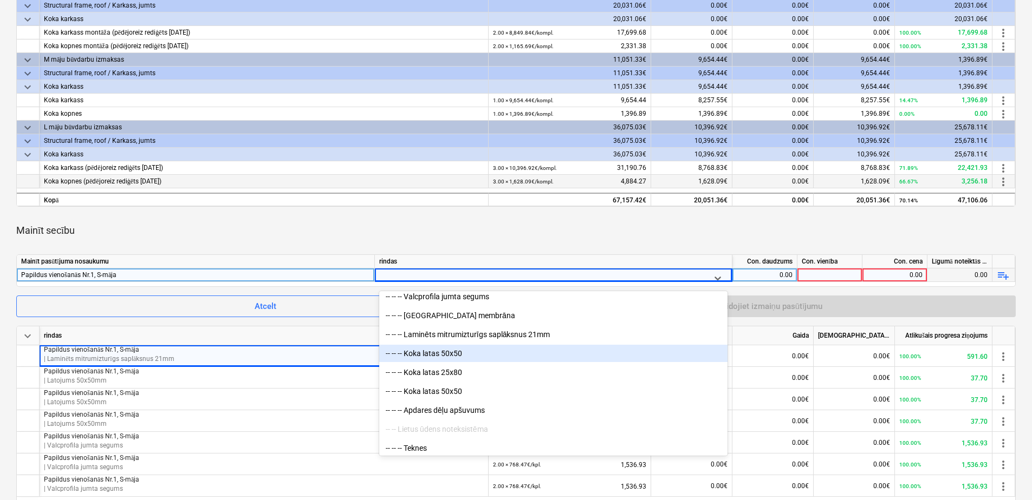
click at [472, 352] on div "-- -- -- Koka latas 50x50" at bounding box center [553, 353] width 348 height 17
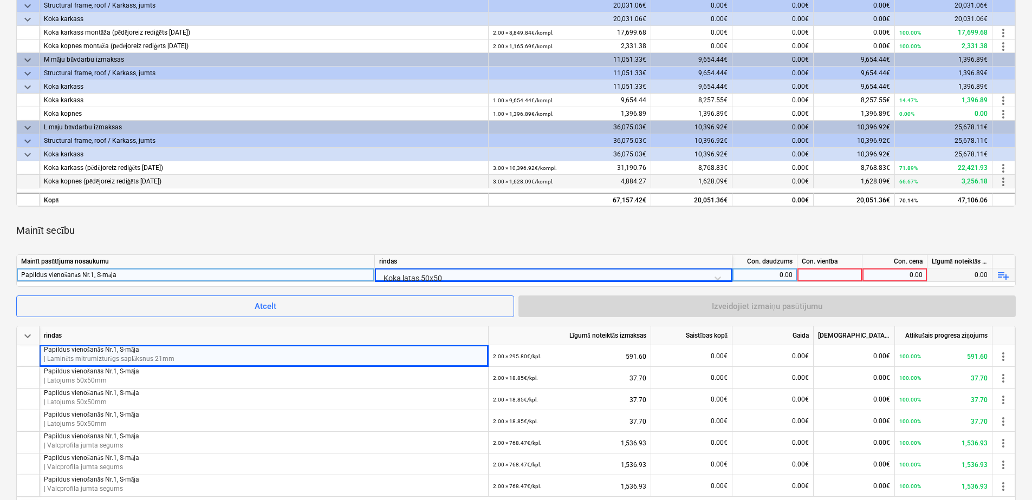
click at [771, 274] on div "0.00" at bounding box center [765, 276] width 56 height 14
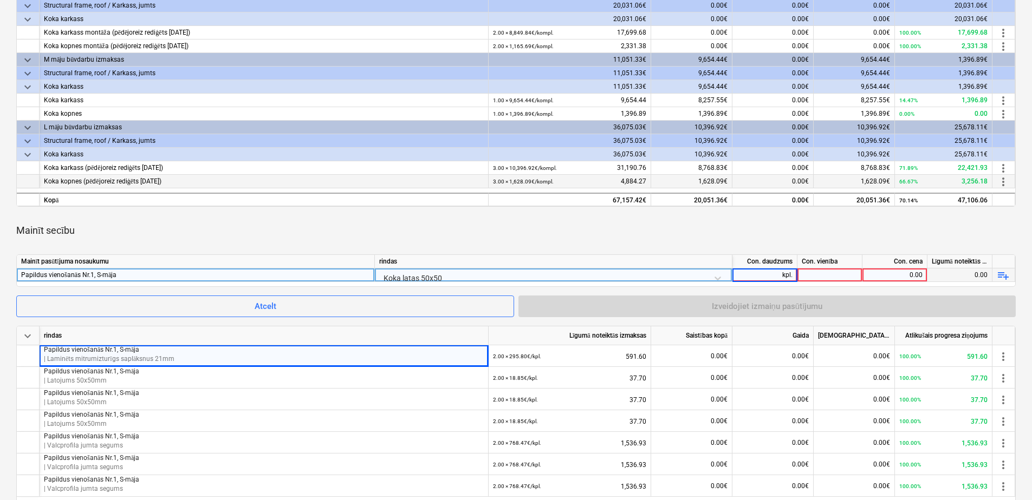
drag, startPoint x: 767, startPoint y: 277, endPoint x: 806, endPoint y: 273, distance: 39.8
click at [0, 0] on div "Papildus vienošanās Nr.1, S-māja Koka latas 50x50 kpl. 0.00 0.00 playlist_add" at bounding box center [0, 0] width 0 height 0
click at [831, 276] on div at bounding box center [829, 276] width 65 height 14
click at [892, 272] on div "0.00" at bounding box center [895, 276] width 56 height 14
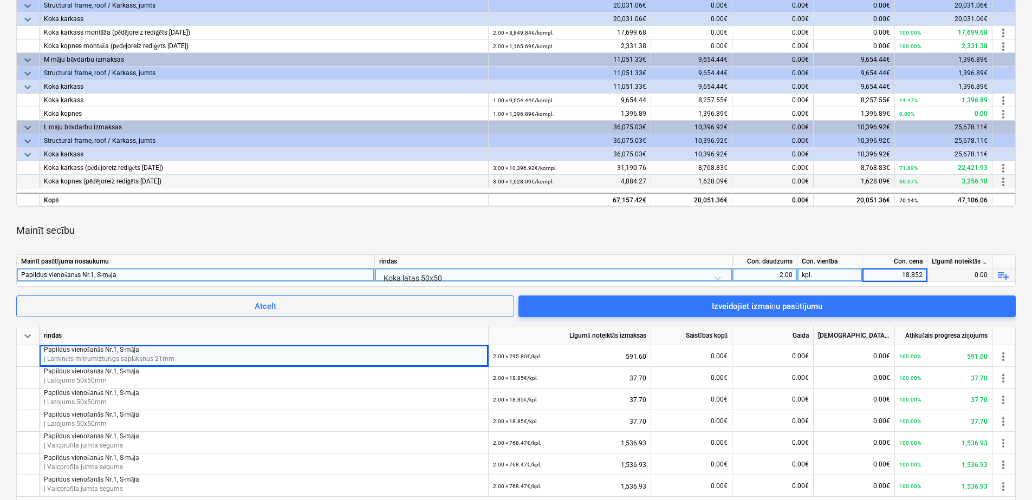
click at [841, 216] on div "Mainīt secību" at bounding box center [515, 231] width 999 height 30
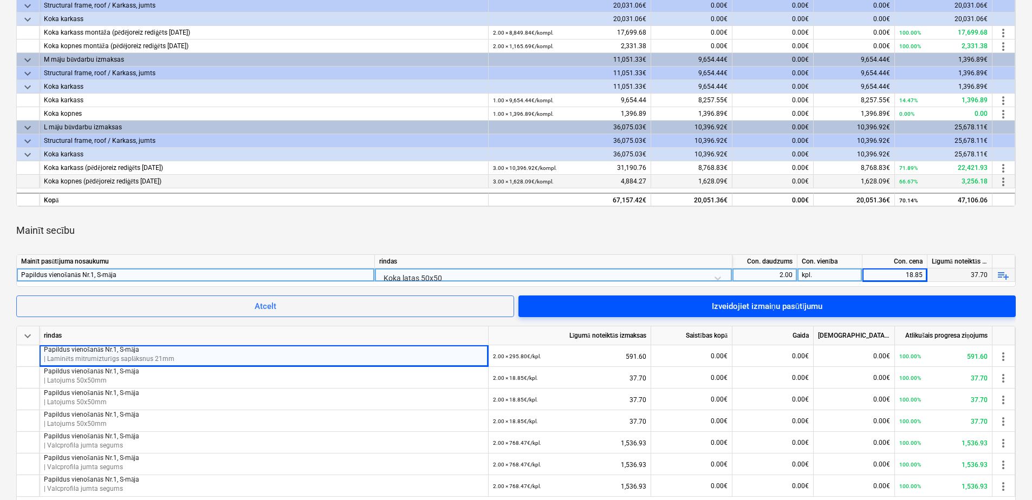
click at [765, 303] on div "Izveidojiet izmaiņu pasūtījumu" at bounding box center [767, 307] width 111 height 14
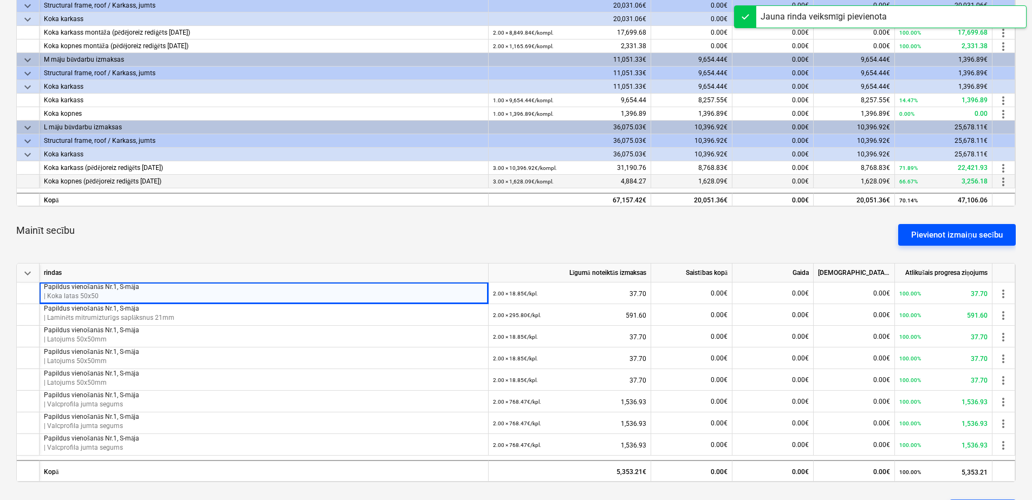
click at [909, 236] on button "Pievienot izmaiņu secību" at bounding box center [957, 235] width 118 height 22
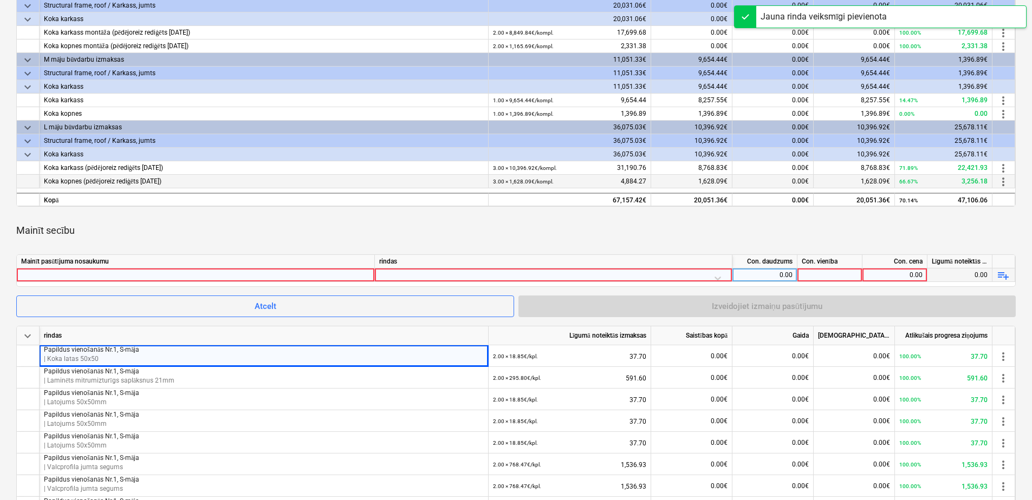
click at [323, 279] on div at bounding box center [195, 275] width 349 height 13
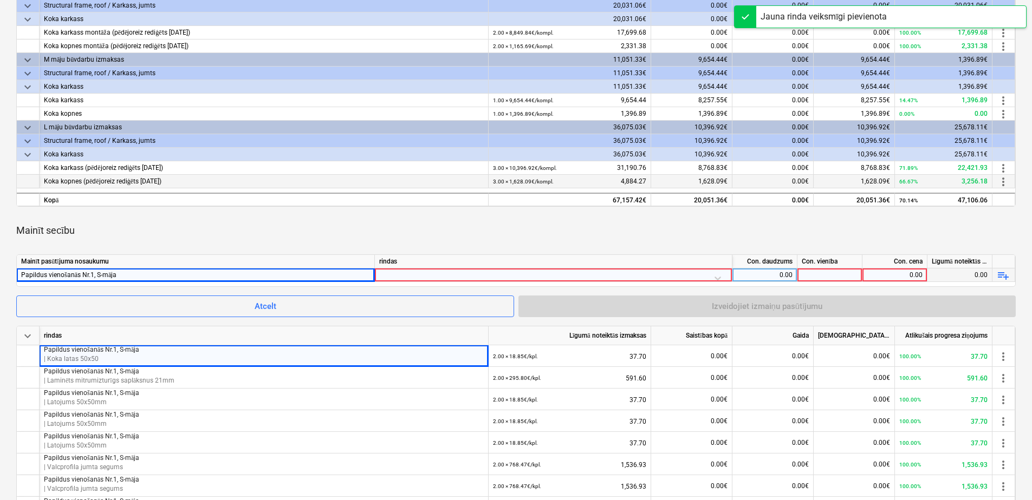
click at [428, 276] on div at bounding box center [553, 278] width 348 height 19
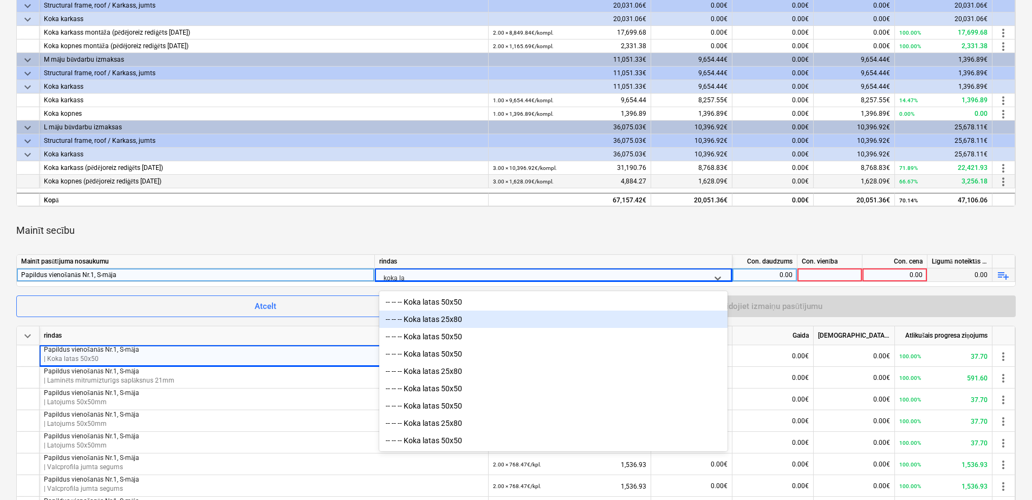
click at [464, 318] on div "-- -- -- Koka latas 25x80" at bounding box center [553, 319] width 348 height 17
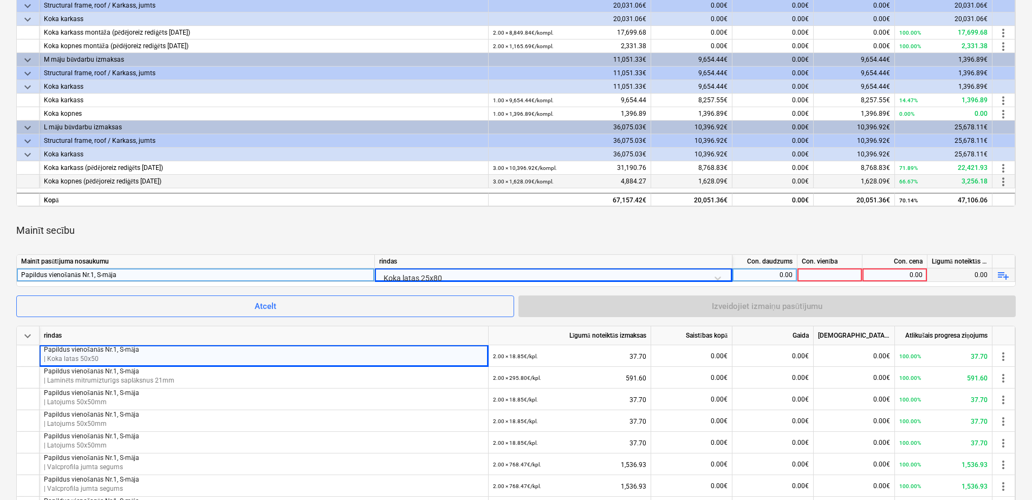
click at [775, 272] on div "0.00" at bounding box center [765, 276] width 56 height 14
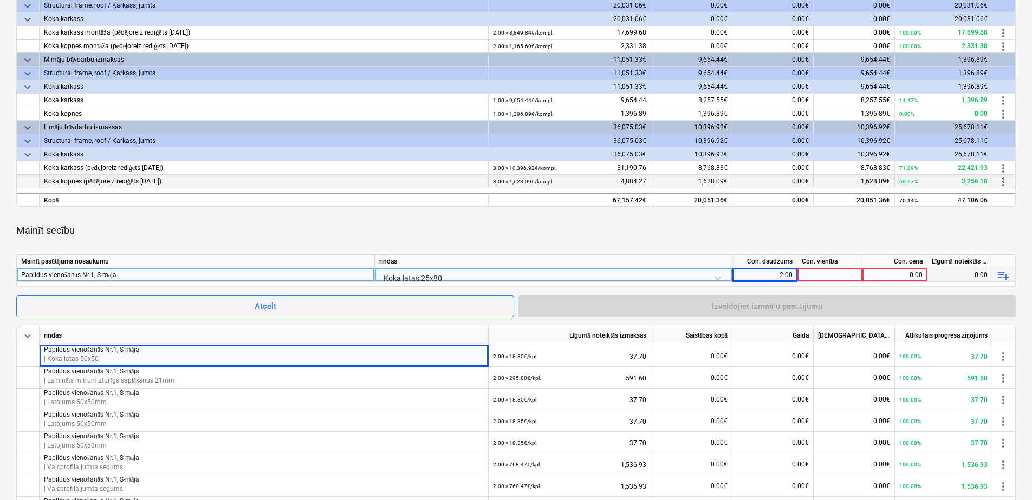
click at [834, 274] on div at bounding box center [829, 276] width 65 height 14
click at [900, 273] on div "0.00" at bounding box center [895, 276] width 56 height 14
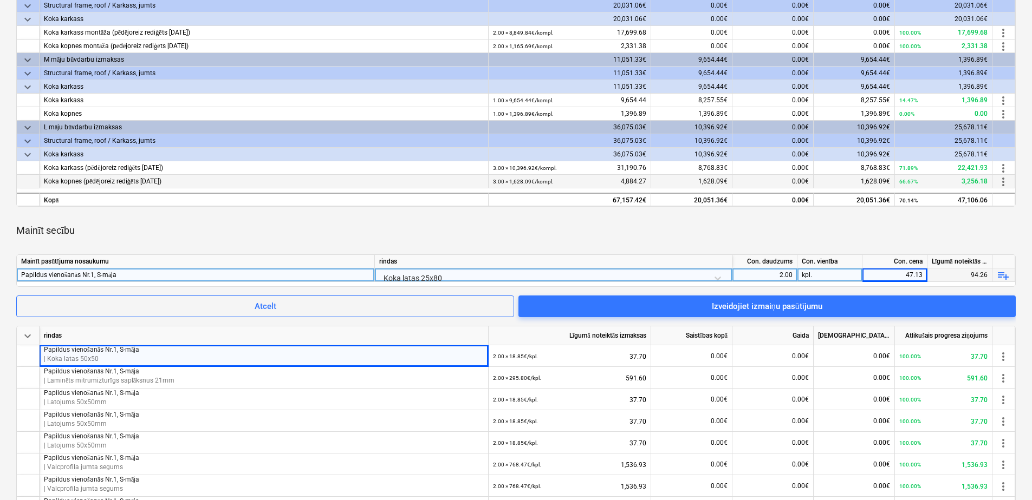
click at [866, 226] on div "Mainīt secību" at bounding box center [515, 231] width 999 height 30
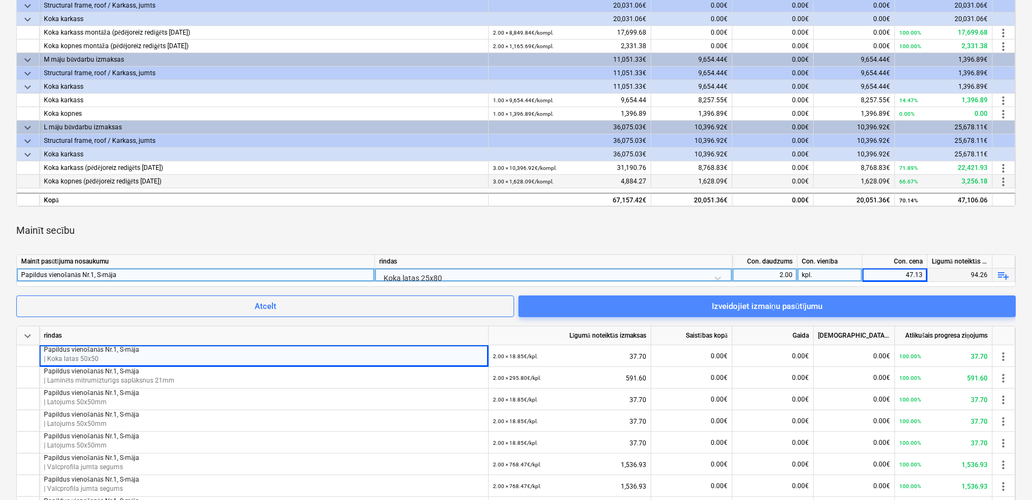
click at [819, 304] on div "Izveidojiet izmaiņu pasūtījumu" at bounding box center [767, 307] width 111 height 14
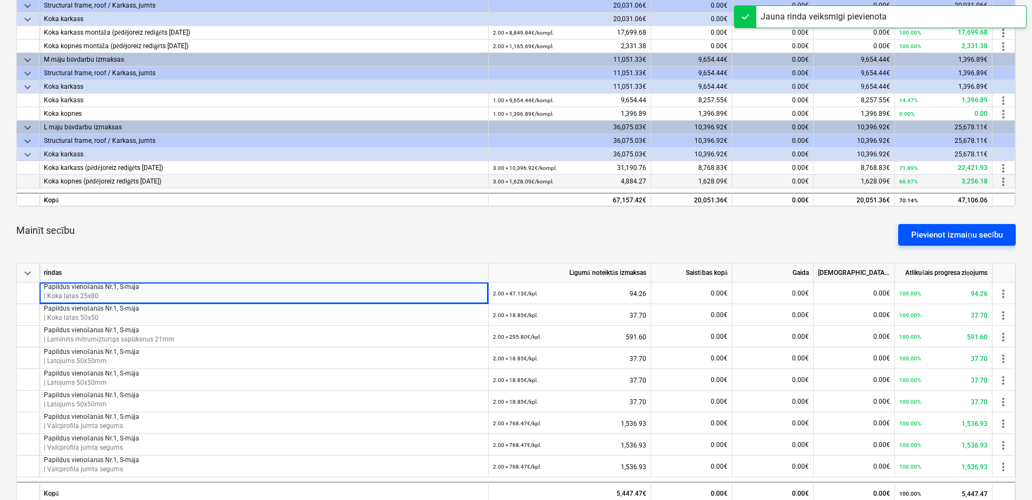
click at [951, 232] on div "Pievienot izmaiņu secību" at bounding box center [957, 235] width 92 height 14
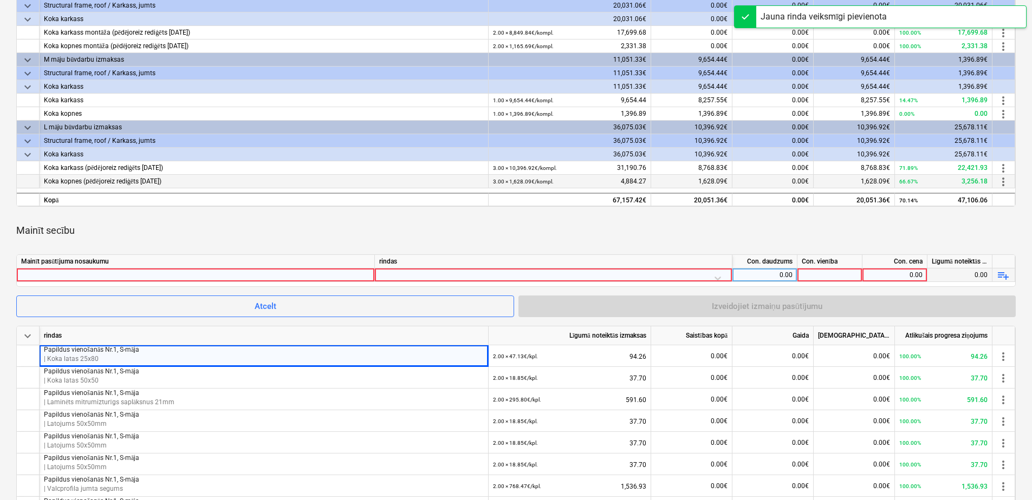
click at [347, 275] on div at bounding box center [195, 275] width 349 height 13
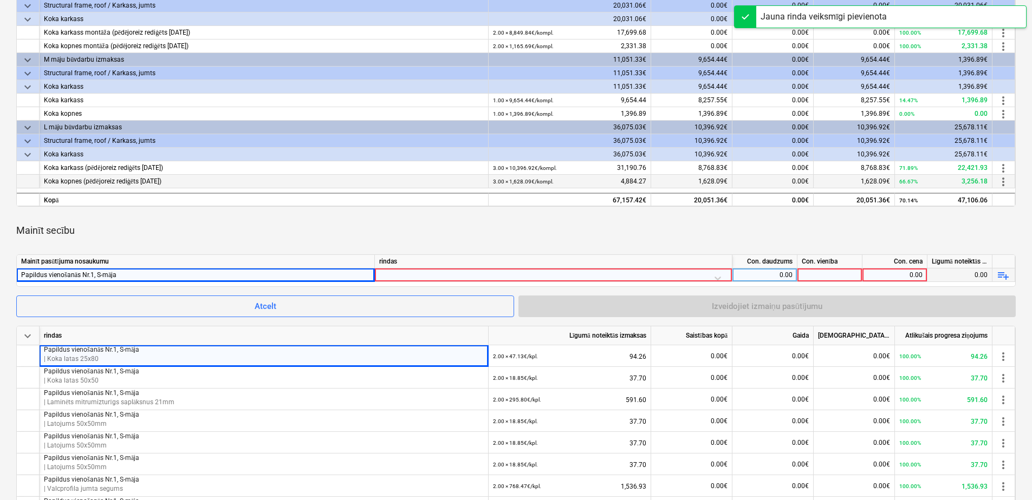
click at [427, 275] on div at bounding box center [553, 278] width 348 height 19
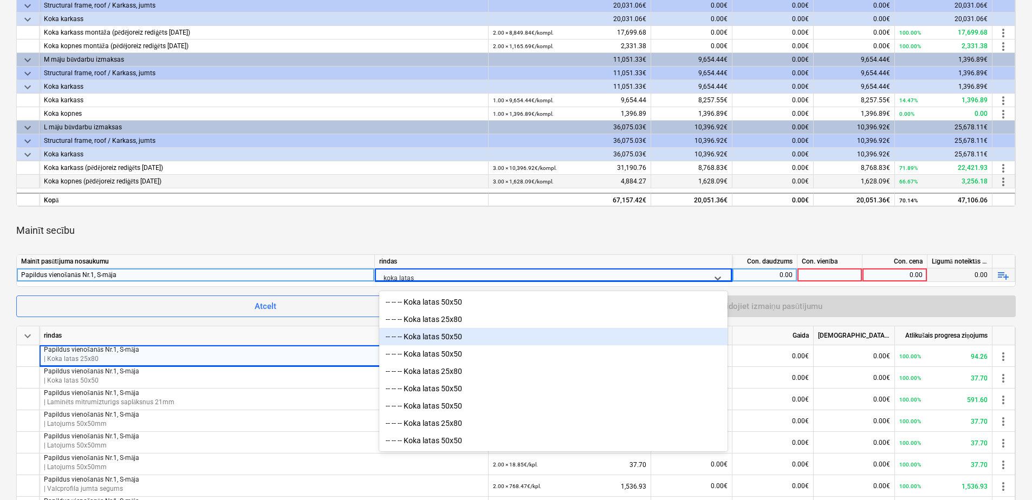
click at [448, 340] on div "-- -- -- Koka latas 50x50" at bounding box center [553, 336] width 348 height 17
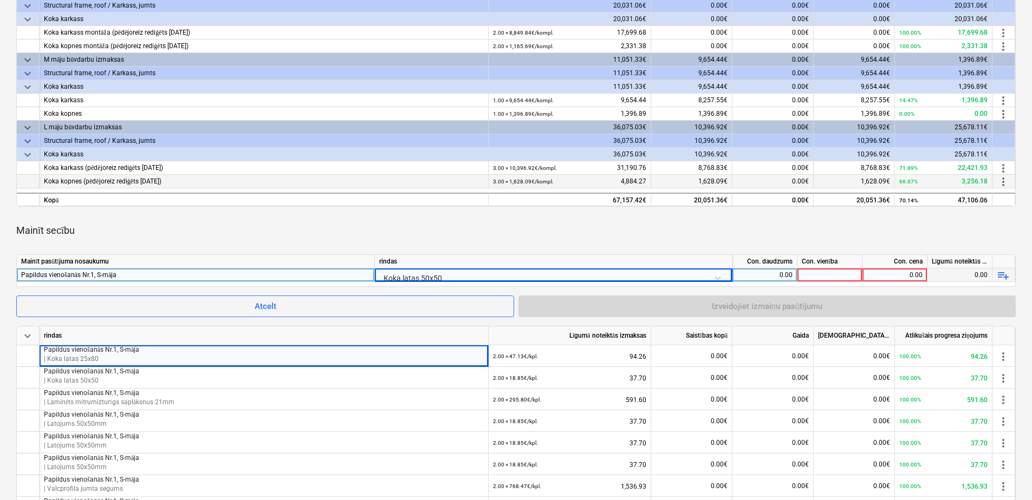
click at [777, 272] on div "0.00" at bounding box center [765, 276] width 56 height 14
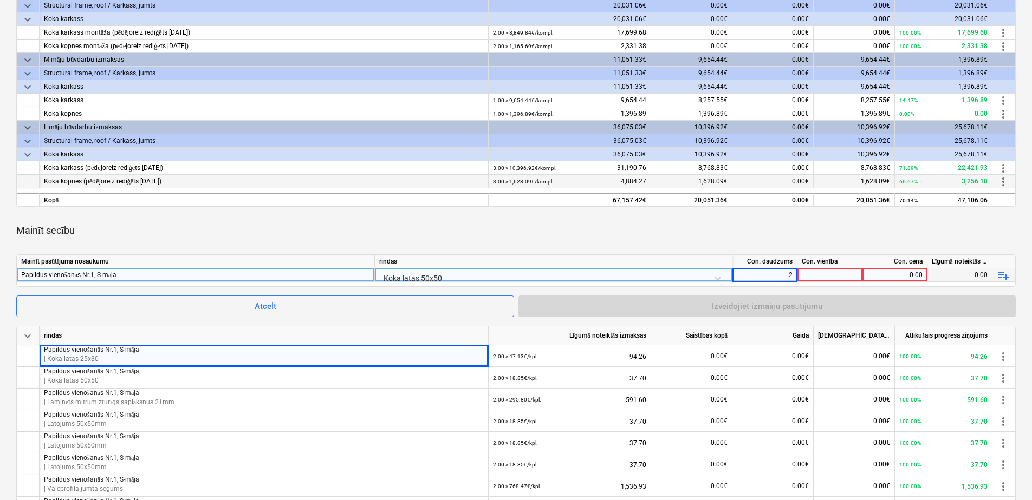
click at [828, 275] on div at bounding box center [829, 276] width 65 height 14
click at [895, 274] on div "0.00" at bounding box center [895, 276] width 56 height 14
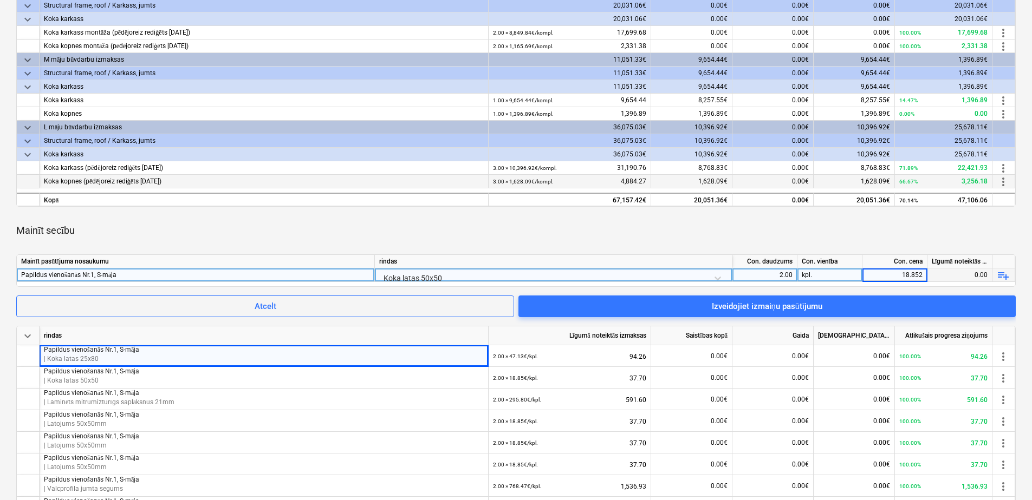
click at [875, 233] on div "Mainīt secību" at bounding box center [515, 231] width 999 height 30
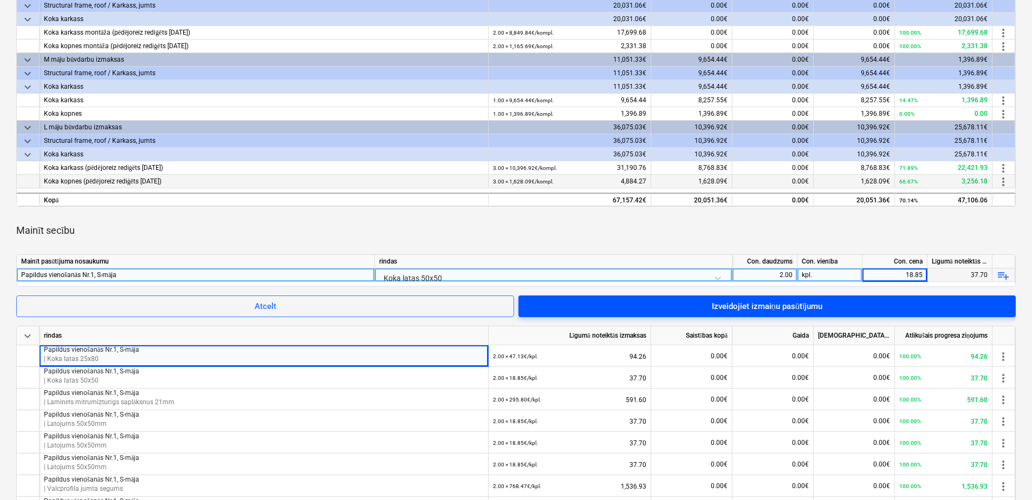
click at [883, 308] on span "Izveidojiet izmaiņu pasūtījumu" at bounding box center [766, 307] width 471 height 14
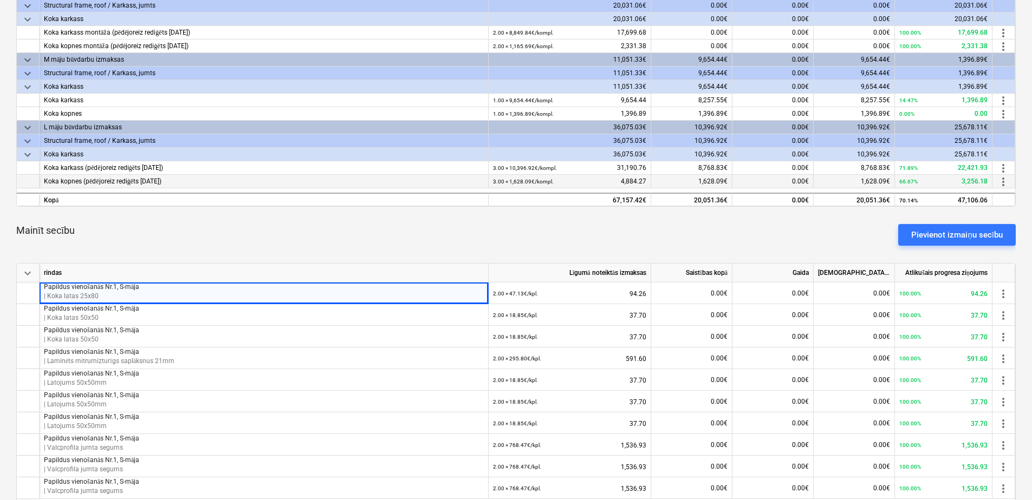
click at [925, 229] on div "Pievienot izmaiņu secību" at bounding box center [957, 235] width 92 height 14
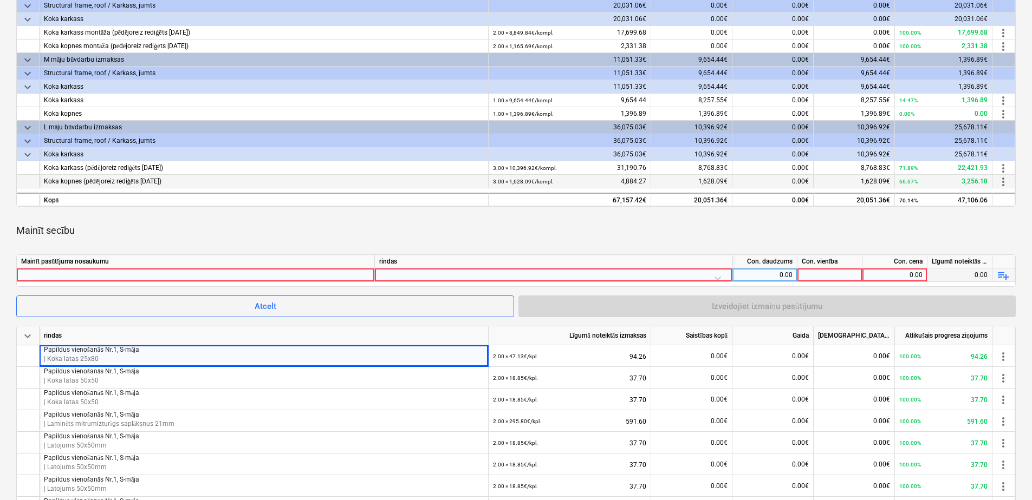
click at [279, 272] on div at bounding box center [195, 275] width 349 height 13
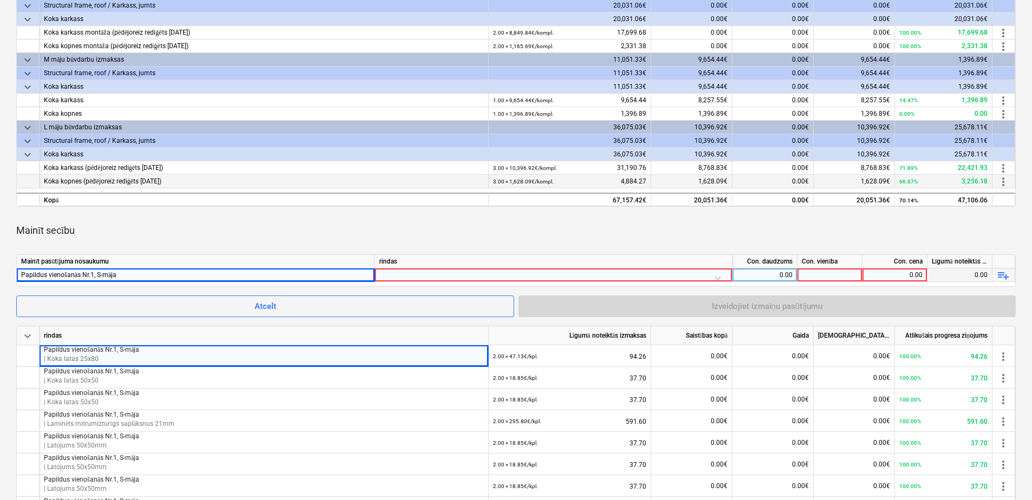
click at [418, 276] on div at bounding box center [553, 278] width 348 height 19
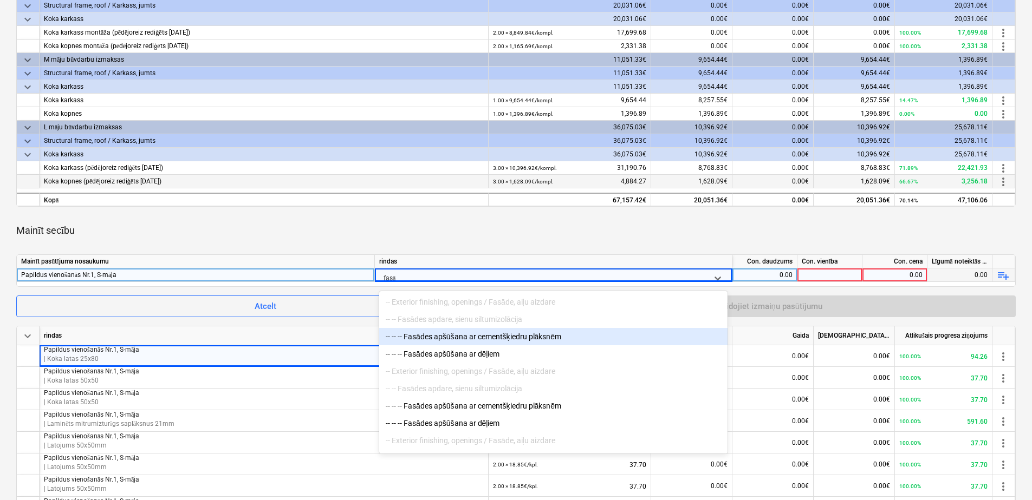
click at [501, 336] on div "-- -- -- Fasādes apšūšana ar cementšķiedru plāksnēm" at bounding box center [553, 336] width 348 height 17
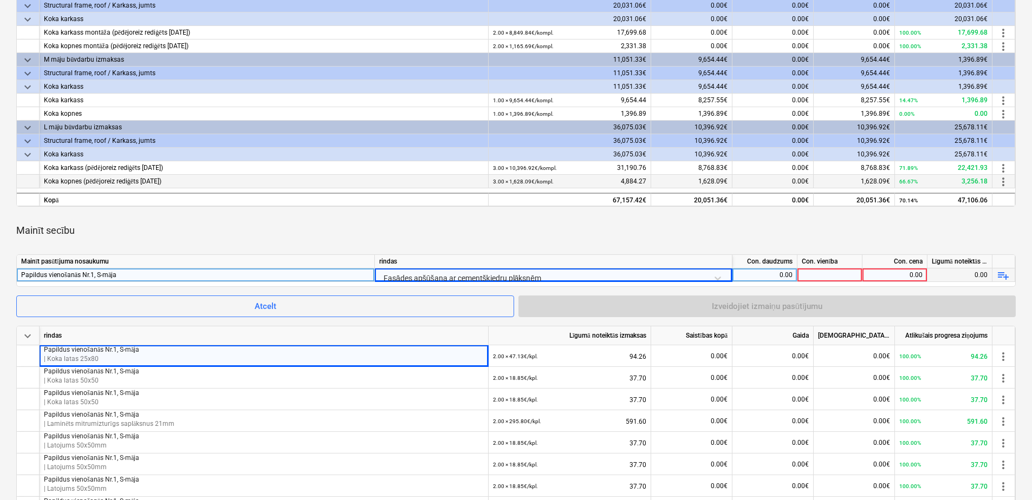
click at [762, 276] on div "0.00" at bounding box center [765, 276] width 56 height 14
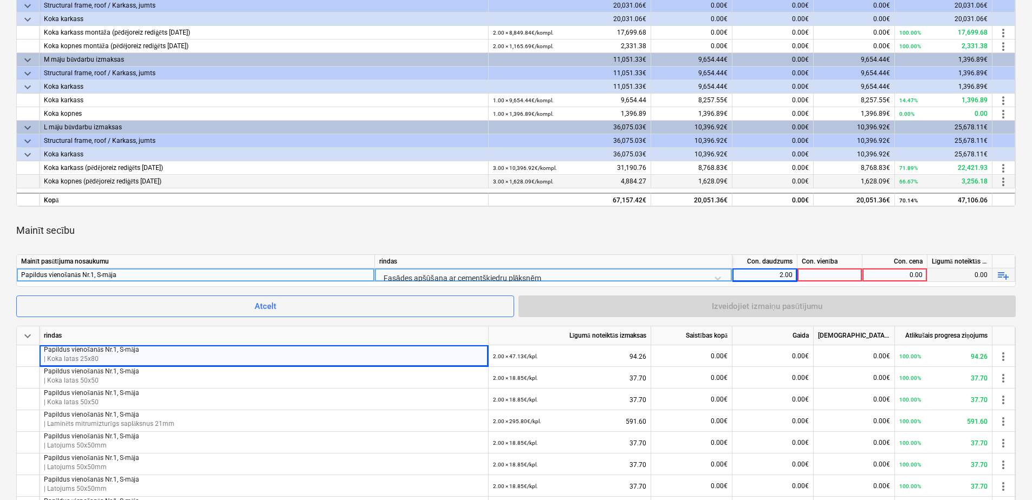
click at [825, 275] on div at bounding box center [829, 276] width 65 height 14
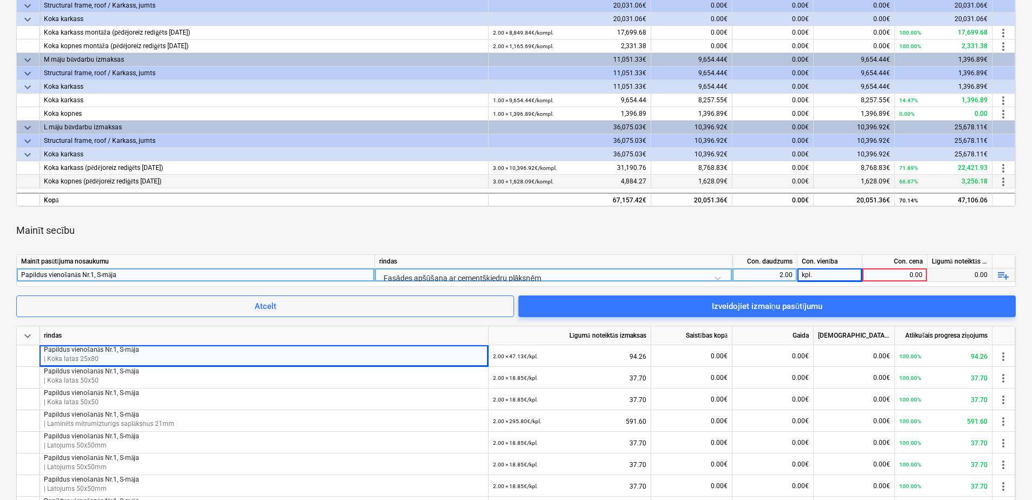
click at [900, 275] on div "0.00" at bounding box center [895, 276] width 56 height 14
click at [783, 223] on div "Mainīt secību" at bounding box center [515, 231] width 999 height 30
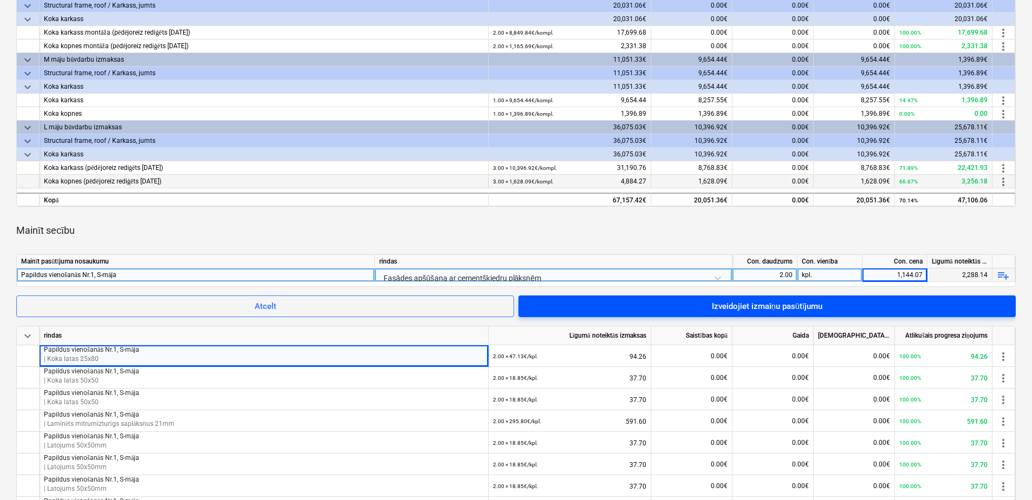
click at [786, 304] on div "Izveidojiet izmaiņu pasūtījumu" at bounding box center [767, 307] width 111 height 14
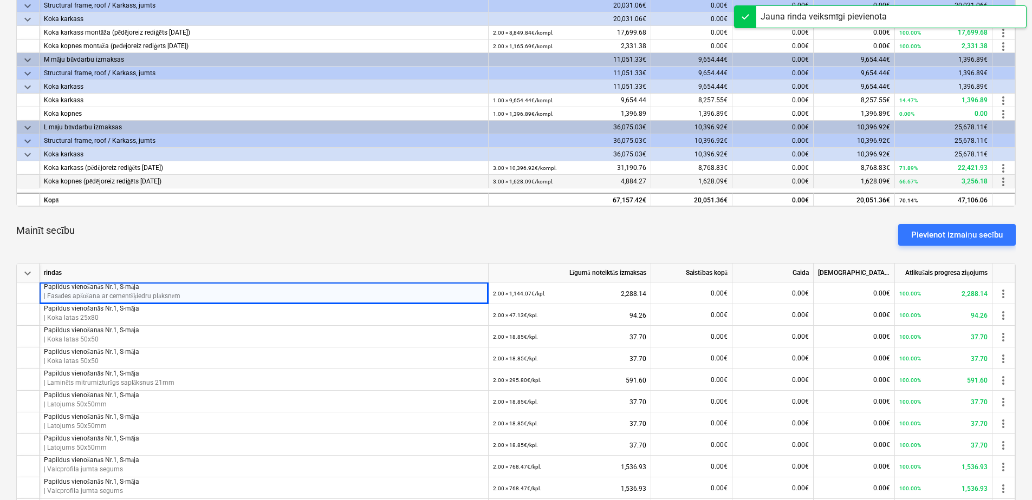
click at [957, 239] on div "Pievienot izmaiņu secību" at bounding box center [957, 235] width 92 height 14
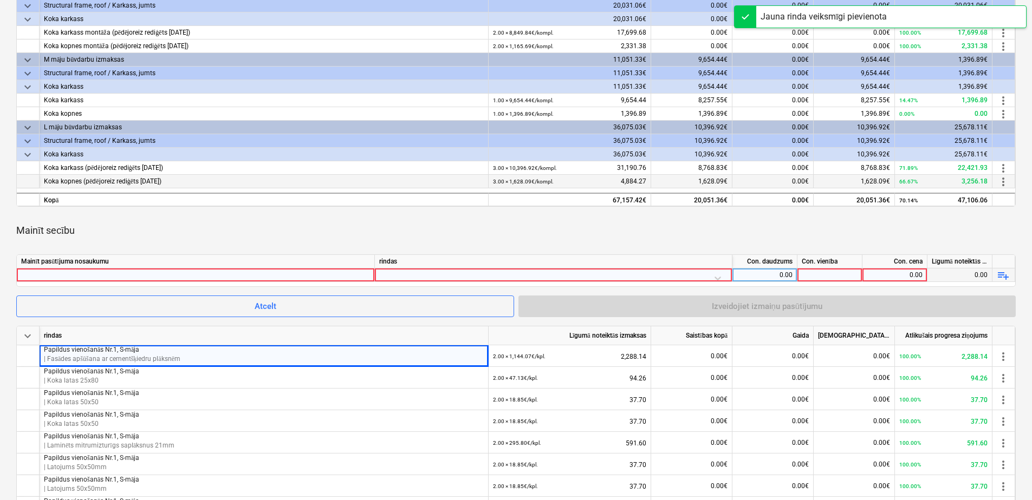
click at [317, 269] on div at bounding box center [195, 275] width 349 height 13
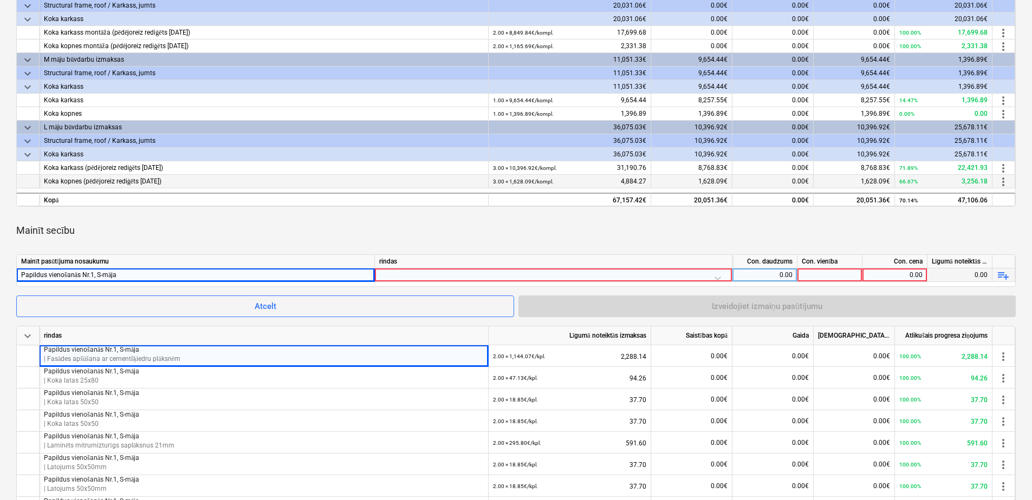
click at [497, 275] on div at bounding box center [553, 278] width 348 height 19
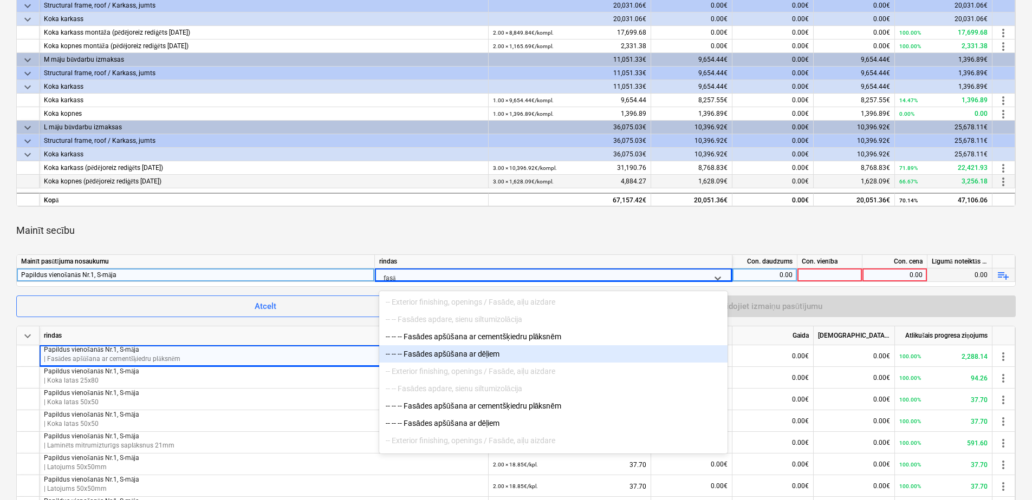
click at [473, 353] on div "-- -- -- Fasādes apšūšana ar dēļiem" at bounding box center [553, 354] width 348 height 17
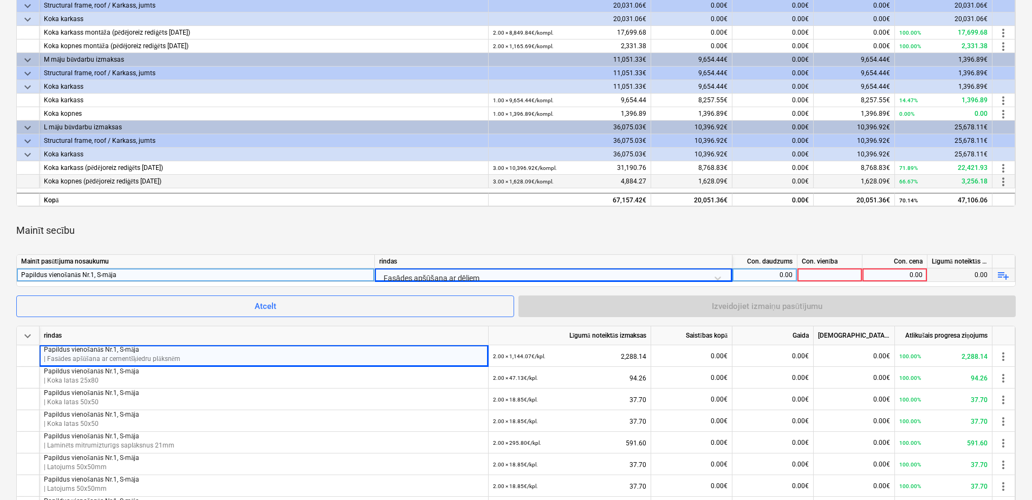
click at [769, 275] on div "0.00" at bounding box center [765, 276] width 56 height 14
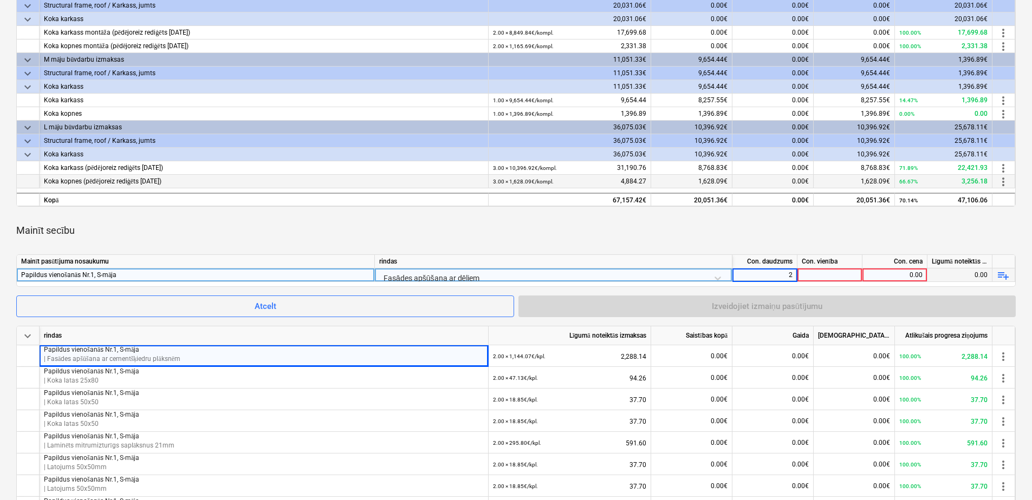
click at [837, 274] on div at bounding box center [829, 276] width 65 height 14
click at [883, 277] on div "0.00" at bounding box center [895, 276] width 56 height 14
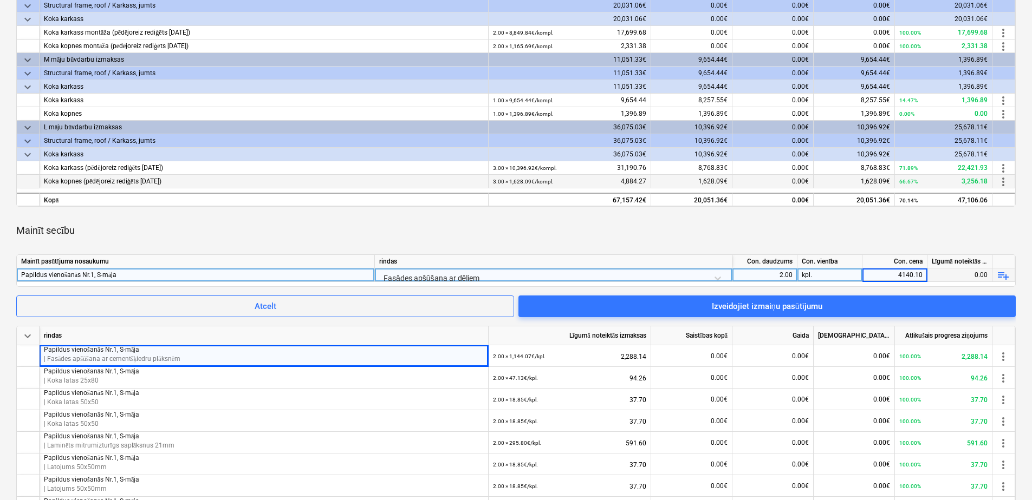
click at [834, 235] on div "Mainīt secību" at bounding box center [515, 231] width 999 height 30
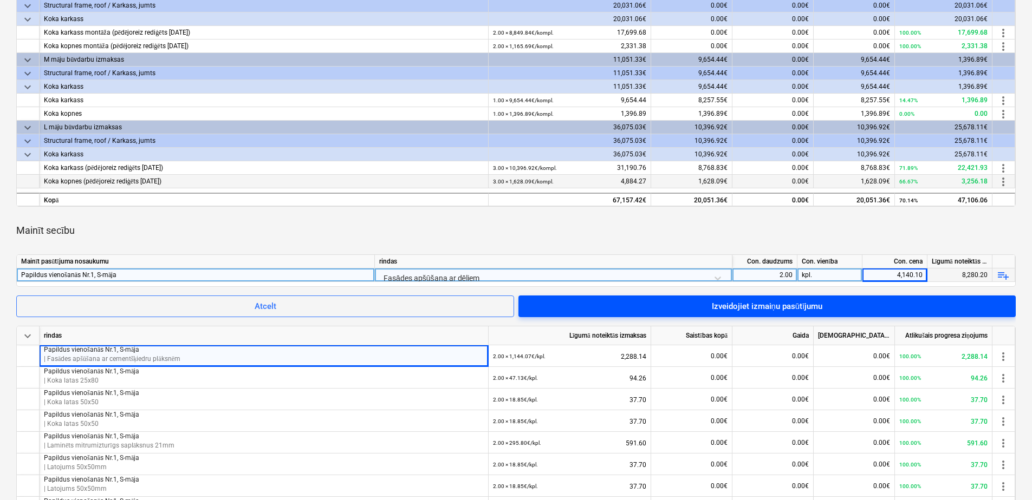
click at [781, 306] on div "Izveidojiet izmaiņu pasūtījumu" at bounding box center [767, 307] width 111 height 14
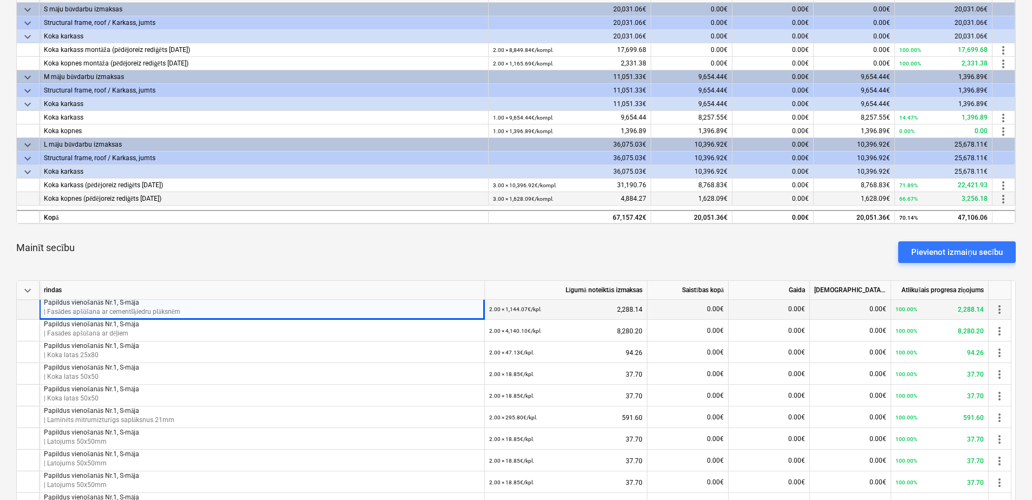
scroll to position [288, 0]
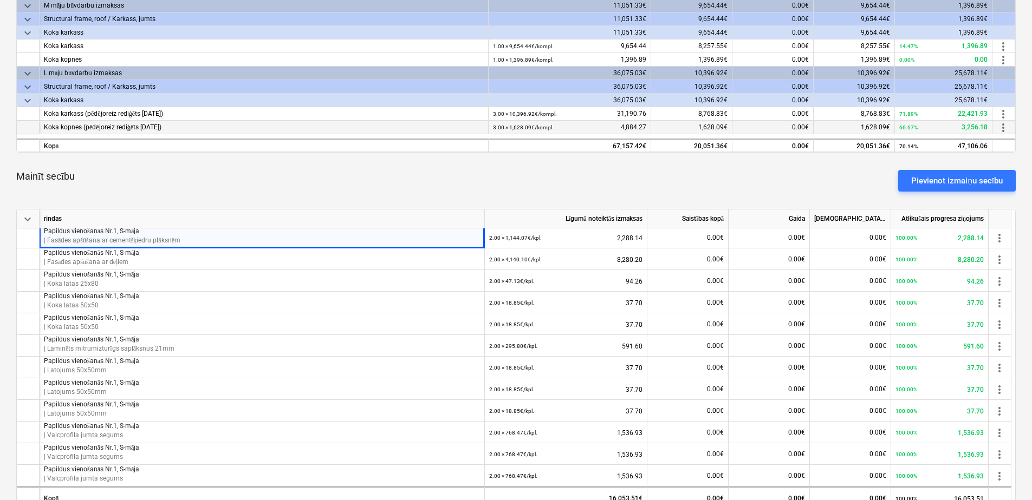
click at [412, 180] on div "Mainīt secību Pievienot izmaiņu secību" at bounding box center [515, 180] width 999 height 39
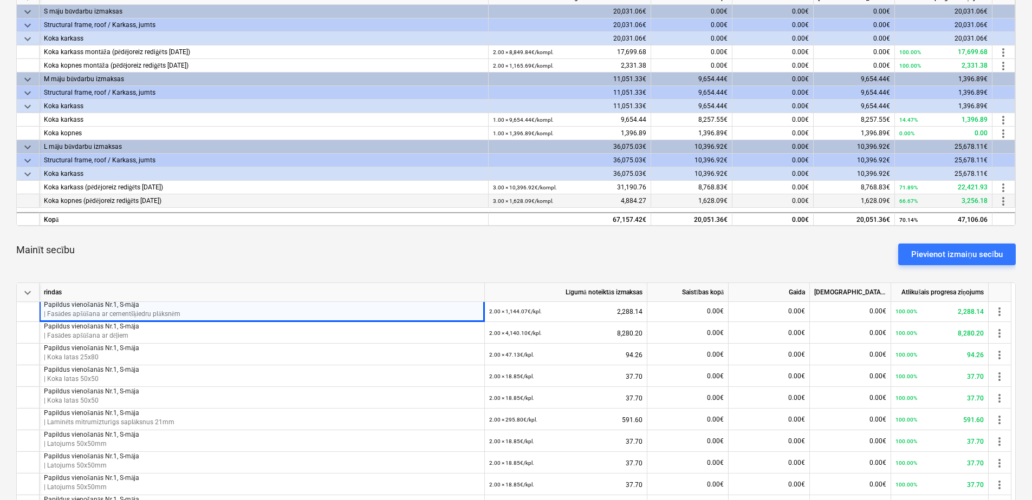
scroll to position [233, 0]
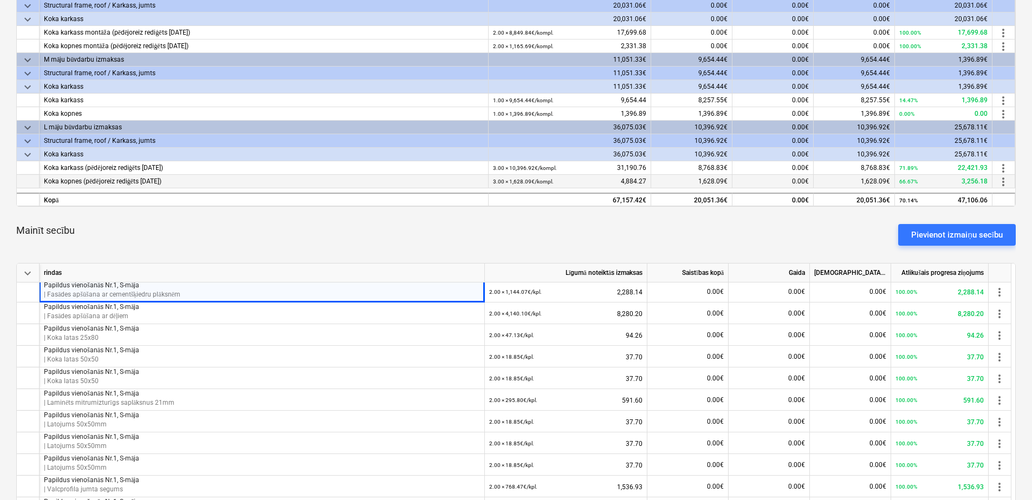
click at [937, 234] on div "Pievienot izmaiņu secību" at bounding box center [957, 235] width 92 height 14
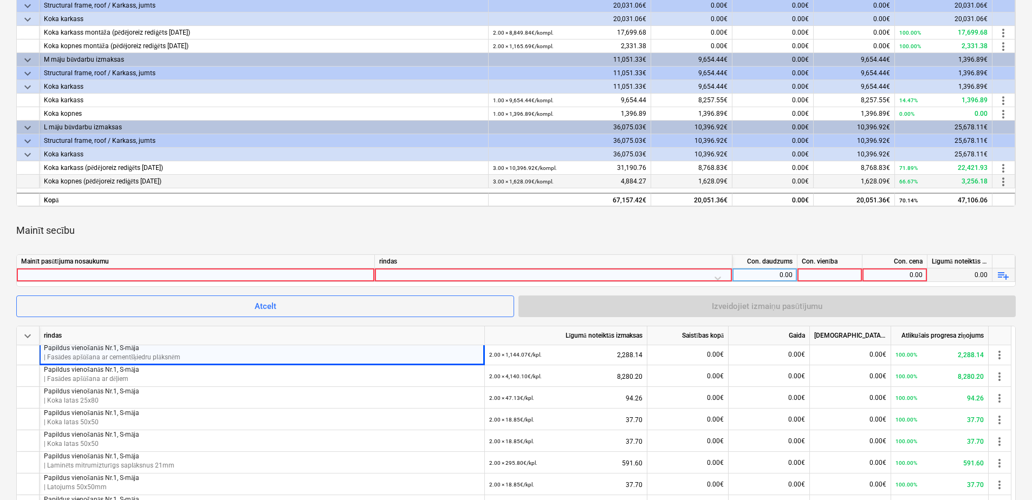
click at [347, 273] on div at bounding box center [195, 275] width 349 height 13
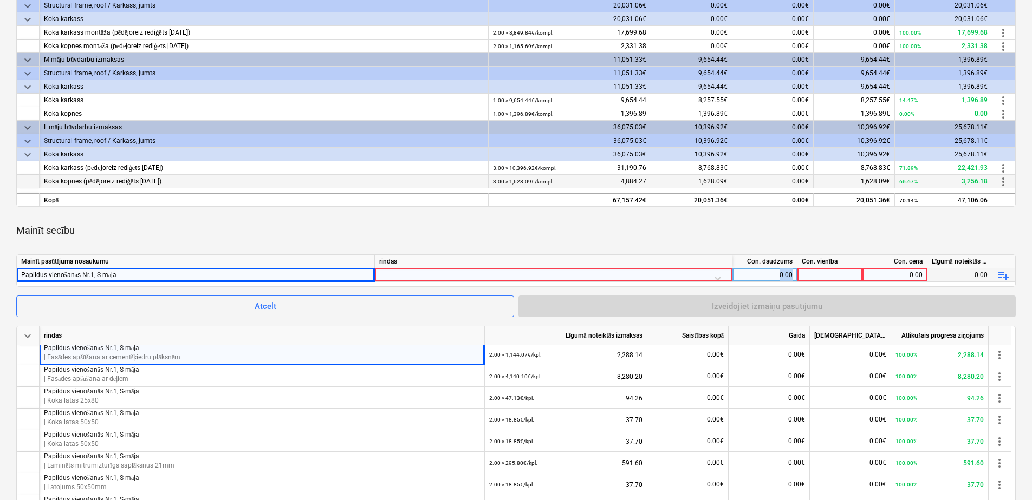
click at [435, 276] on div at bounding box center [553, 278] width 348 height 19
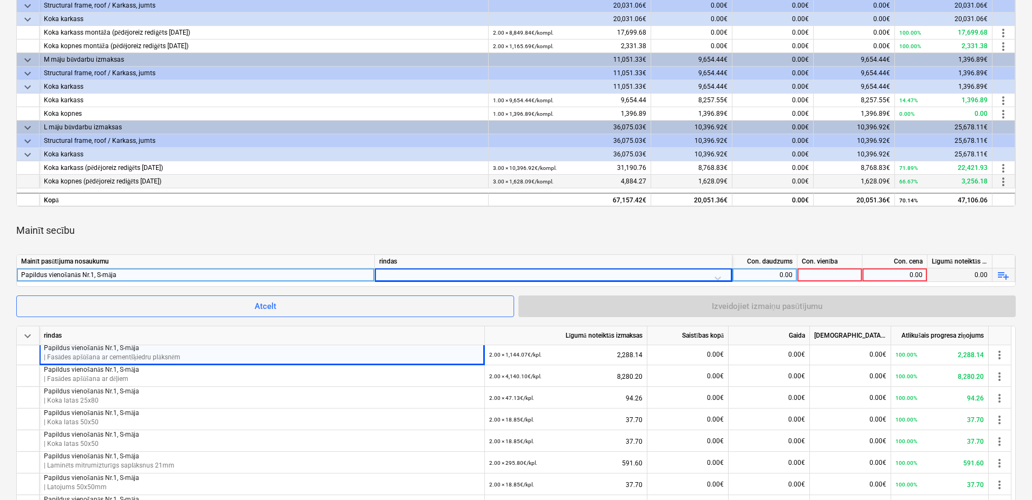
click at [415, 272] on div at bounding box center [543, 278] width 320 height 14
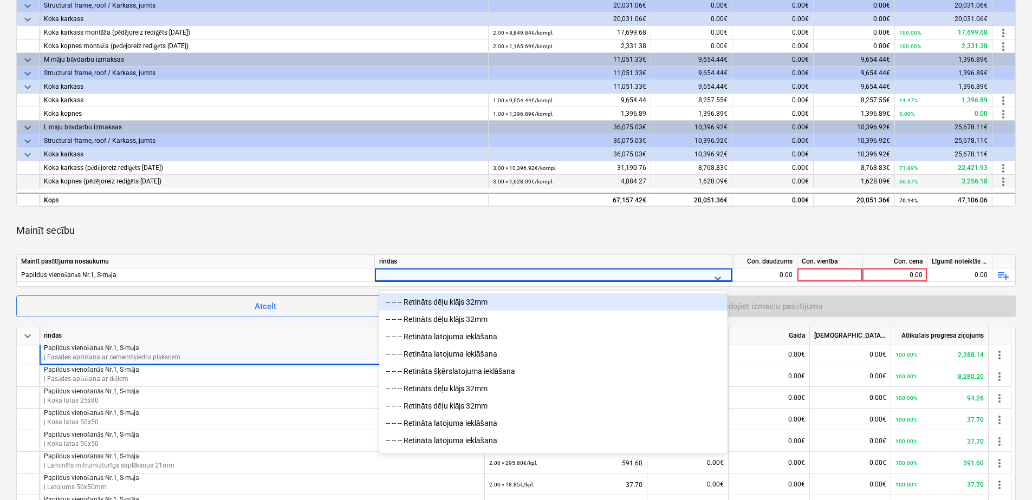
click at [424, 240] on div "Mainīt secību" at bounding box center [515, 231] width 999 height 30
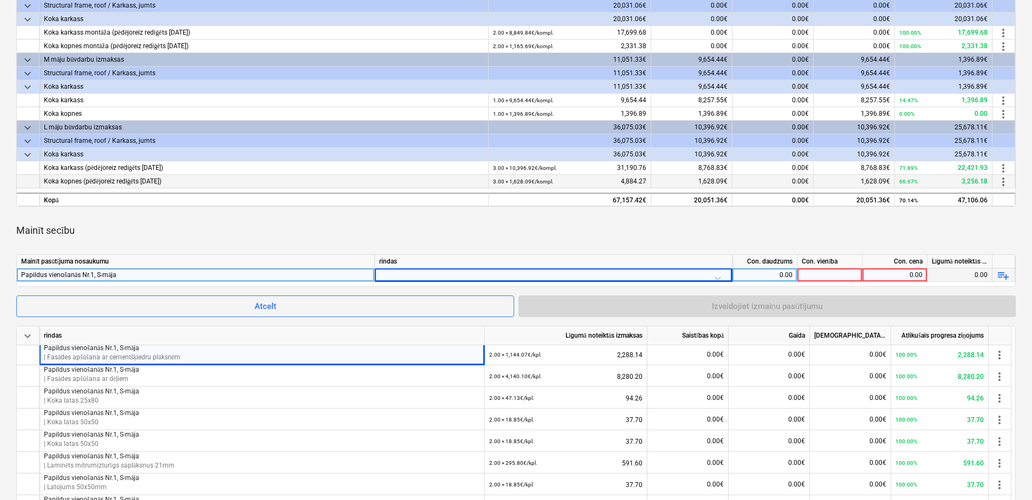
click at [428, 274] on div at bounding box center [553, 278] width 348 height 19
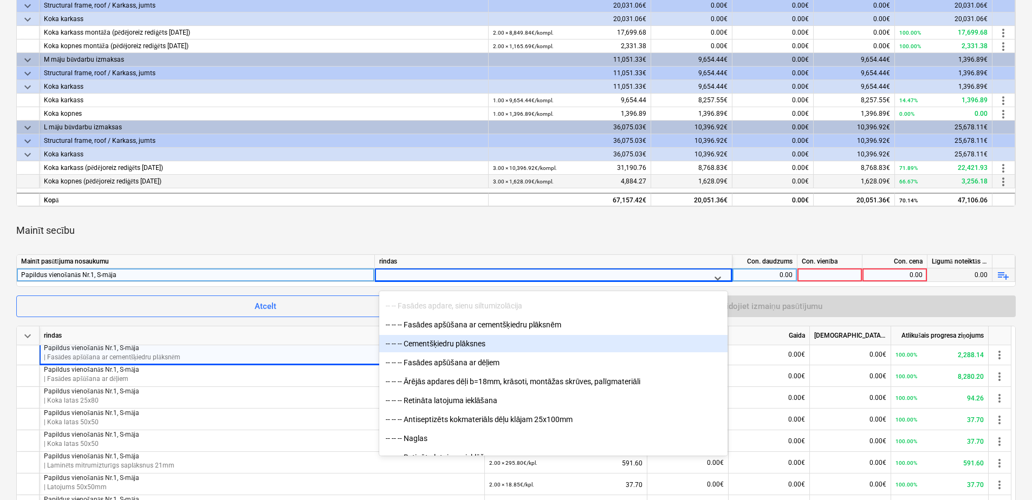
scroll to position [1246, 0]
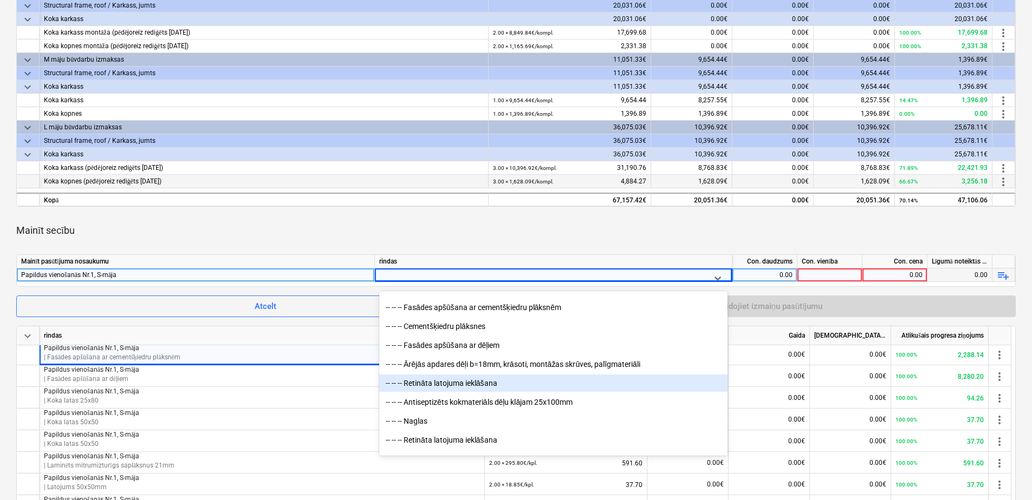
click at [512, 382] on div "-- -- -- Retināta latojuma ieklāšana" at bounding box center [553, 383] width 348 height 17
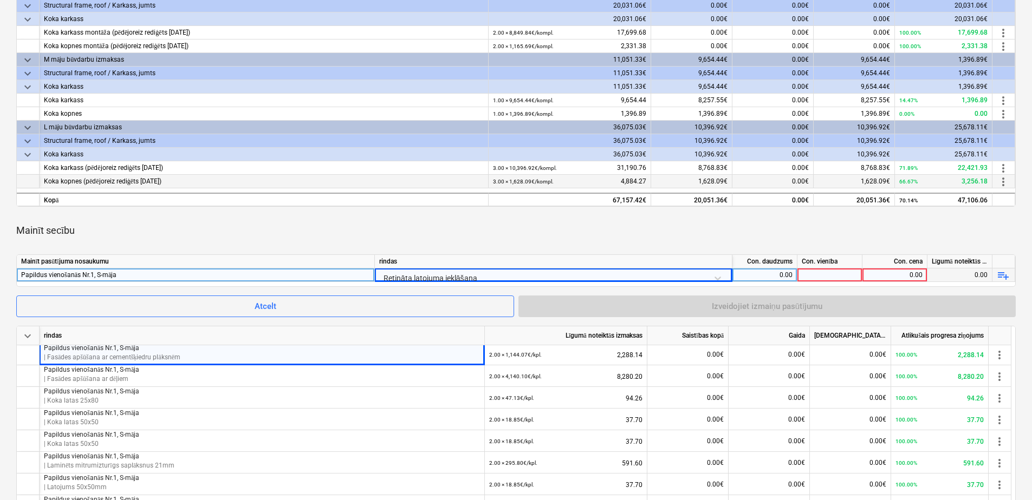
drag, startPoint x: 764, startPoint y: 275, endPoint x: 778, endPoint y: 273, distance: 14.7
click at [778, 273] on div "0.00" at bounding box center [765, 276] width 56 height 14
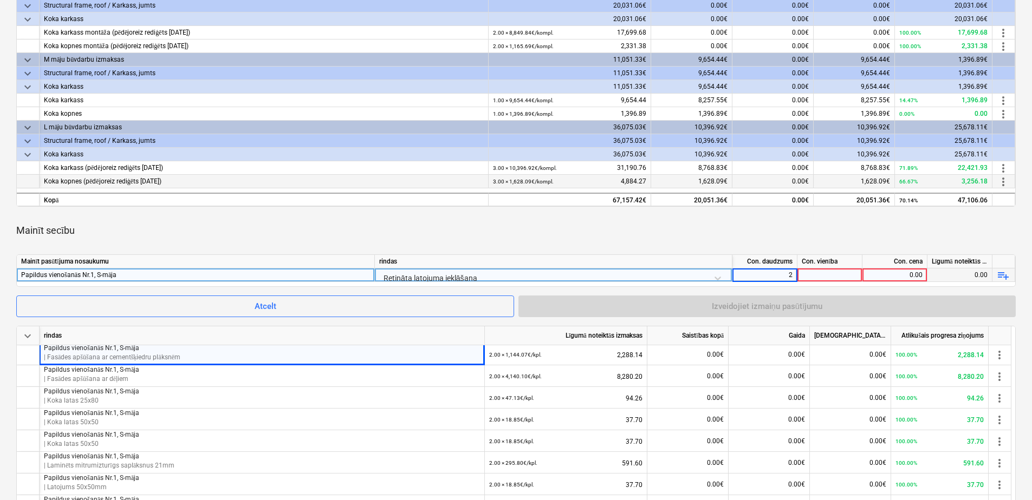
click at [834, 274] on div at bounding box center [829, 276] width 65 height 14
click at [718, 278] on div "Retināta latojuma ieklāšana" at bounding box center [553, 278] width 348 height 19
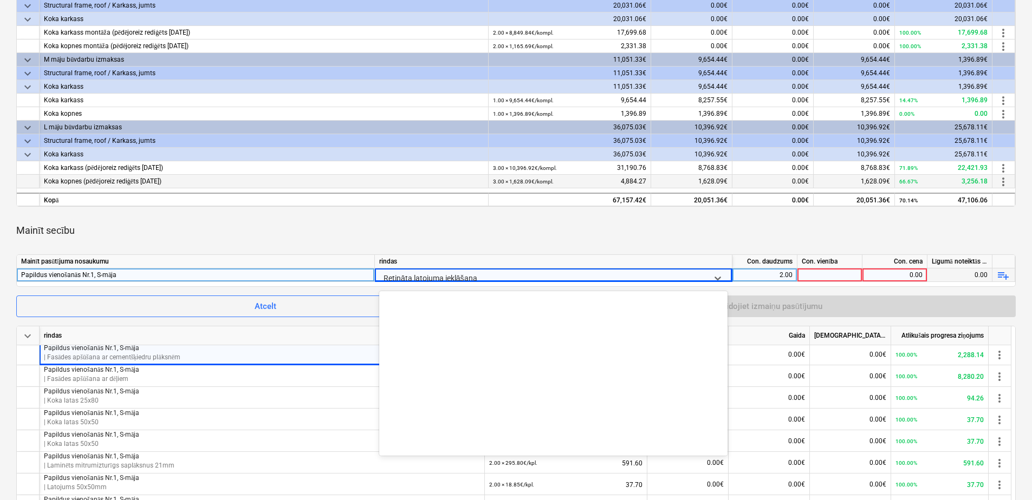
scroll to position [1327, 0]
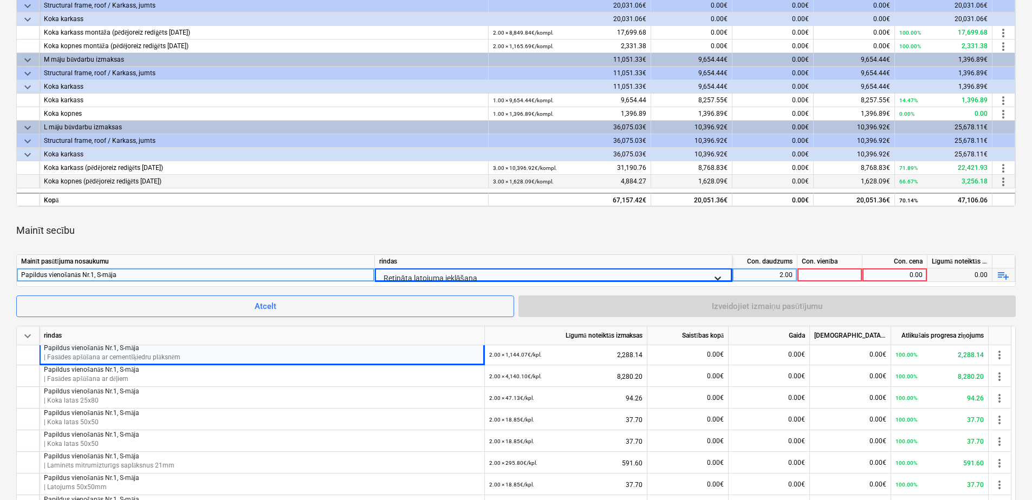
click at [719, 275] on icon at bounding box center [717, 278] width 11 height 11
click at [824, 275] on div at bounding box center [829, 276] width 65 height 14
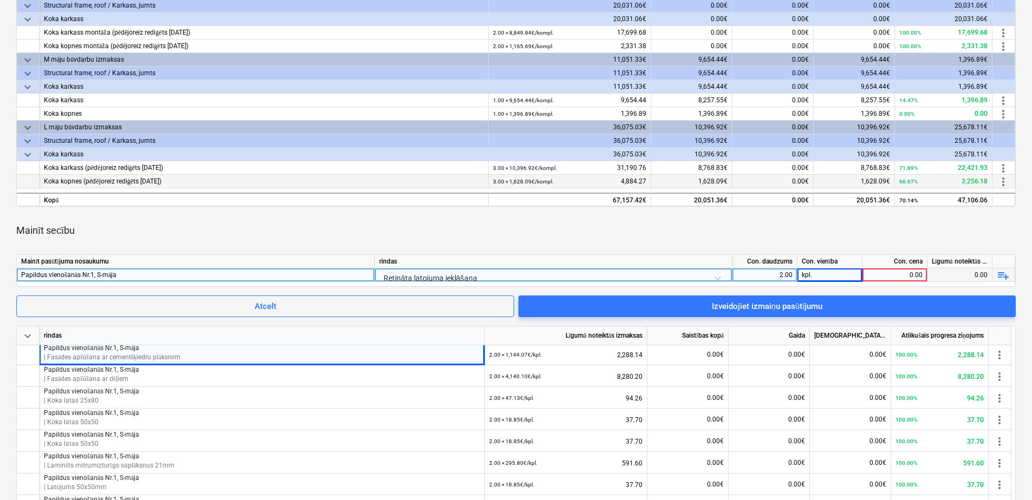
click at [882, 271] on div "0.00" at bounding box center [895, 276] width 56 height 14
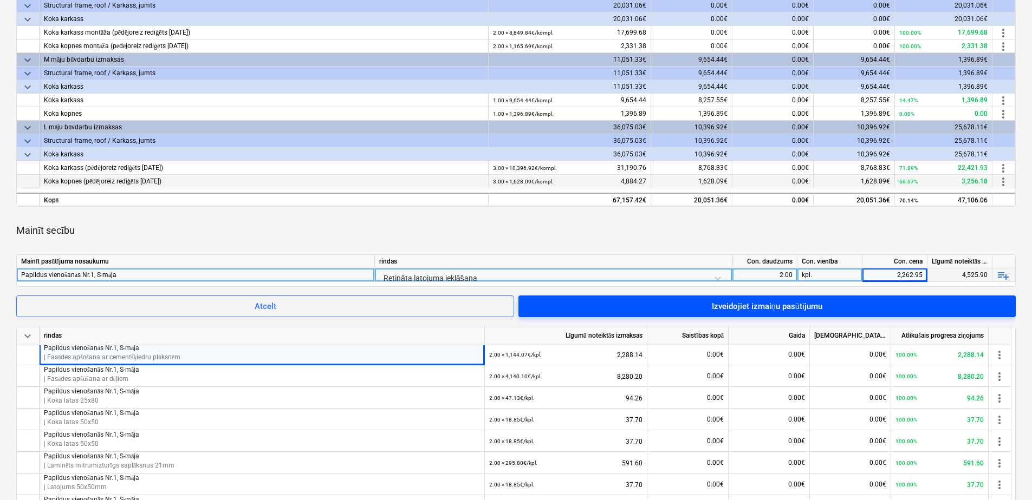
click at [770, 305] on div "Izveidojiet izmaiņu pasūtījumu" at bounding box center [767, 307] width 111 height 14
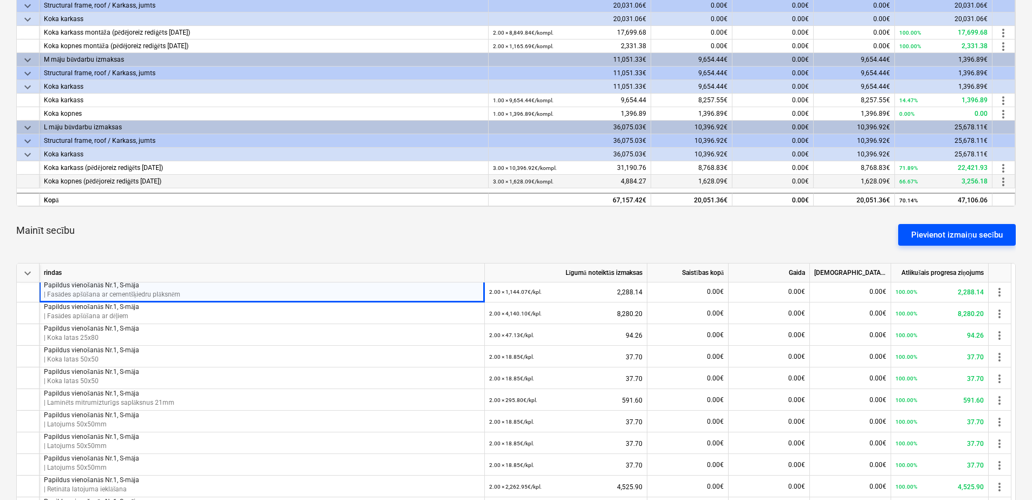
click at [954, 232] on div "Pievienot izmaiņu secību" at bounding box center [957, 235] width 92 height 14
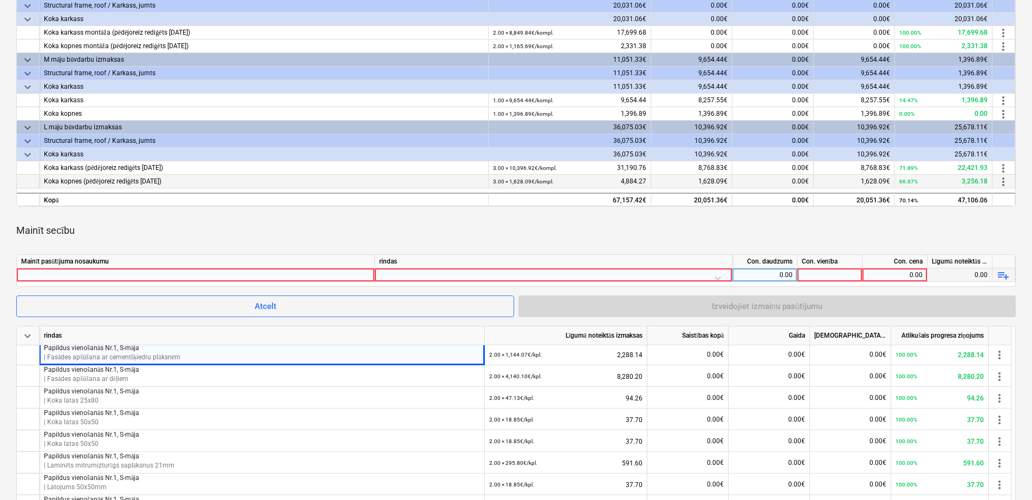
click at [269, 270] on div at bounding box center [195, 275] width 349 height 13
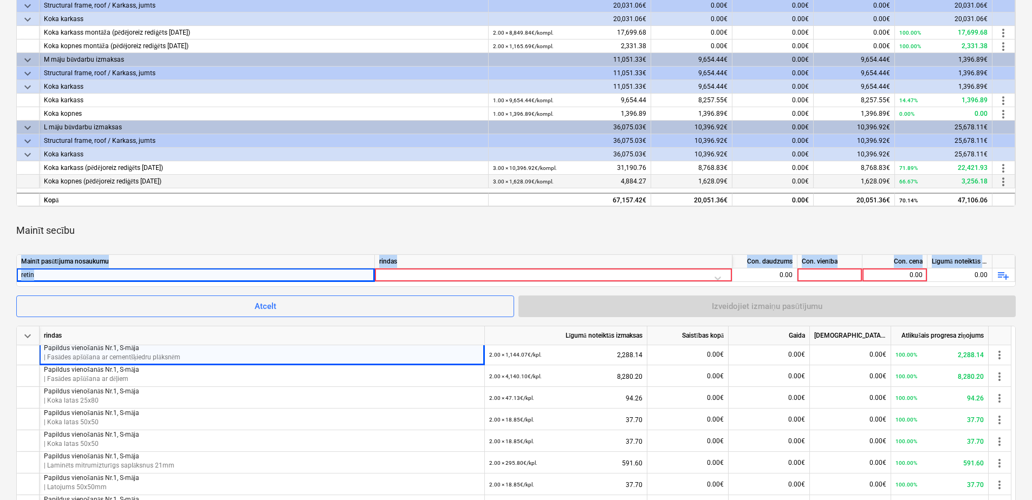
drag, startPoint x: 261, startPoint y: 269, endPoint x: -21, endPoint y: 268, distance: 282.2
click at [0, 267] on html "Pārdošana Projekti Kontakti Uzņēmums Iesūtne 9+ format_size keyboard_arrow_down…" at bounding box center [516, 17] width 1032 height 500
drag, startPoint x: -21, startPoint y: 268, endPoint x: 49, endPoint y: 282, distance: 71.8
click at [48, 283] on div "Mainīt pasūtījuma nosaukumu rindas Con. daudzums Con. vienība Con. cena Līgumā …" at bounding box center [515, 271] width 999 height 32
drag, startPoint x: 52, startPoint y: 278, endPoint x: 7, endPoint y: 276, distance: 45.0
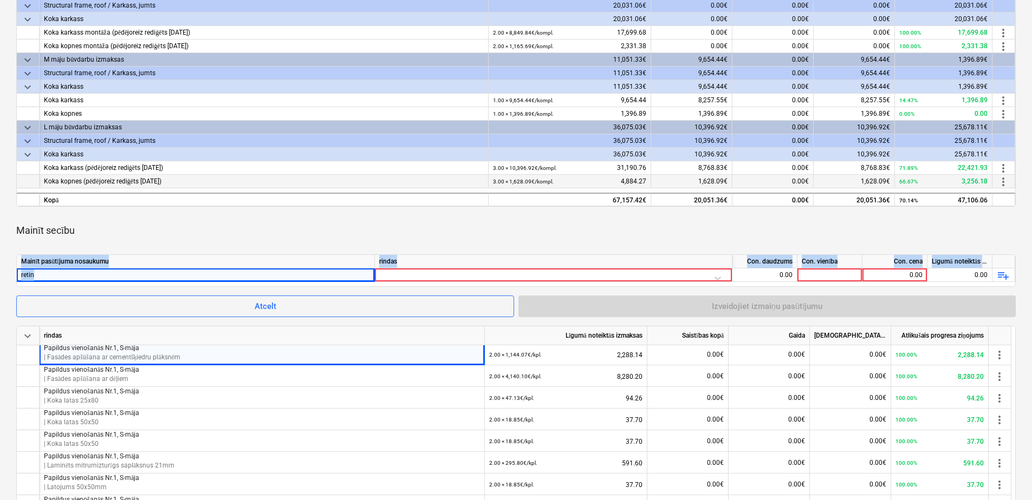
click at [35, 277] on div "retin" at bounding box center [195, 275] width 349 height 13
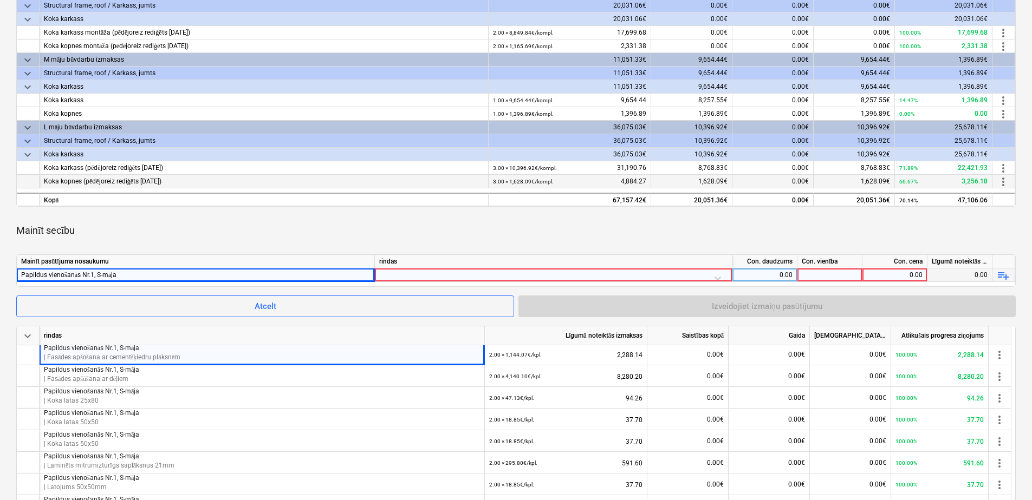
click at [412, 274] on div at bounding box center [553, 278] width 348 height 19
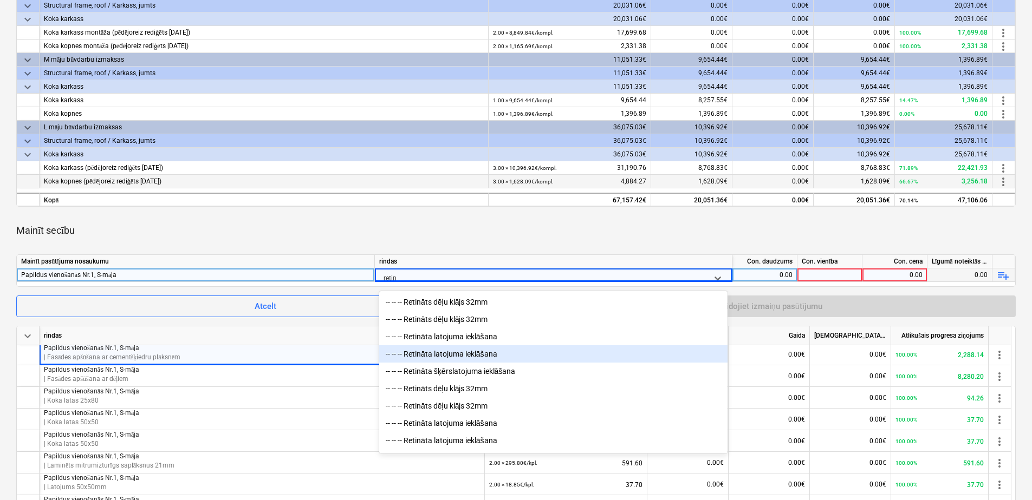
click at [497, 354] on div "-- -- -- Retināta latojuma ieklāšana" at bounding box center [553, 354] width 348 height 17
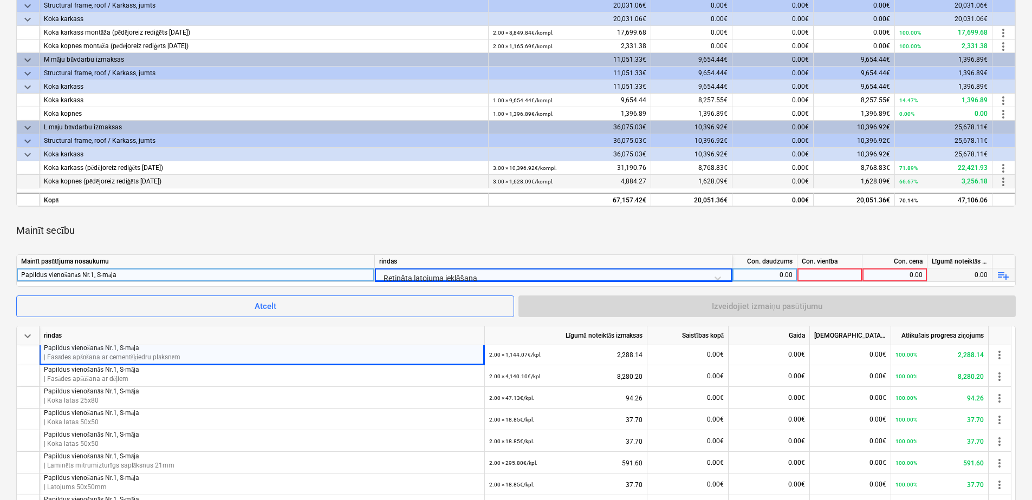
click at [764, 275] on div "0.00" at bounding box center [765, 276] width 56 height 14
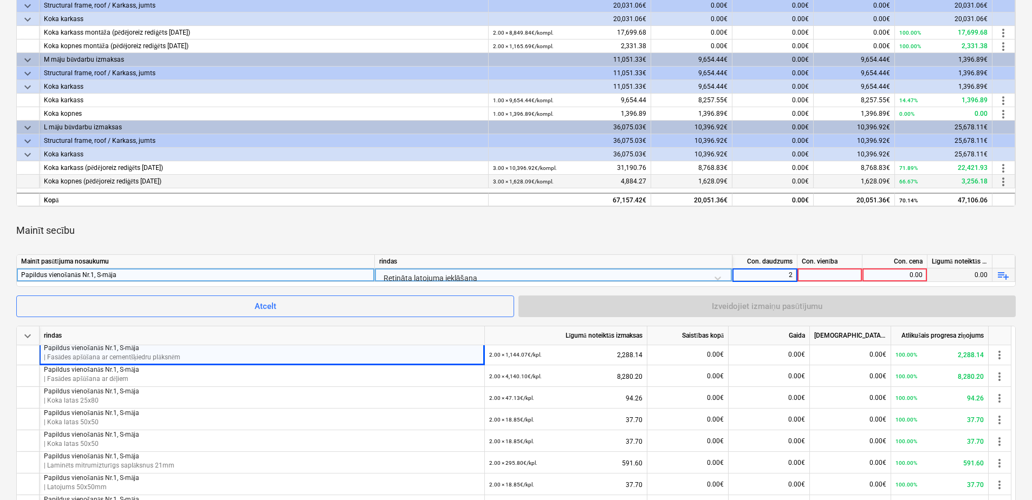
click at [843, 275] on div at bounding box center [829, 276] width 65 height 14
click at [889, 275] on div "0.00" at bounding box center [895, 276] width 56 height 14
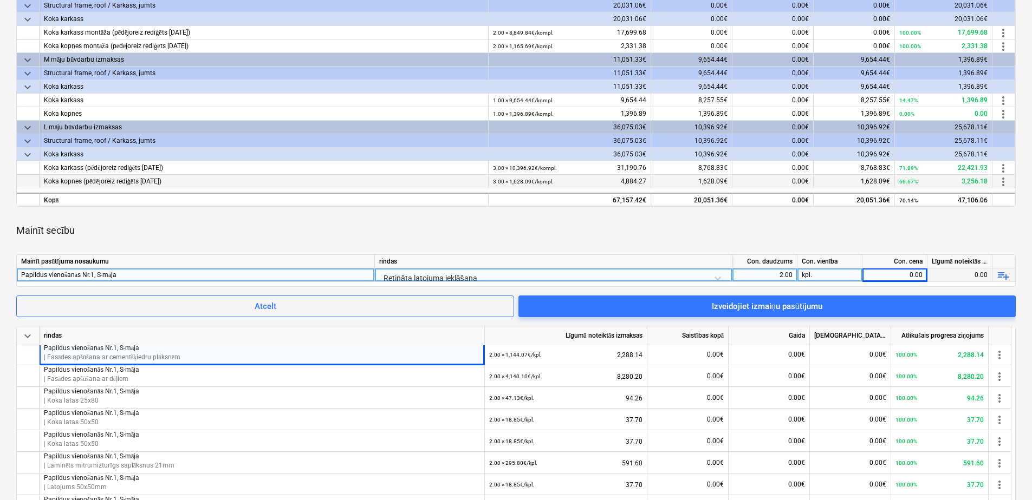
click at [889, 275] on div "0.00" at bounding box center [895, 276] width 56 height 14
click at [880, 226] on div "Mainīt secību" at bounding box center [515, 231] width 999 height 30
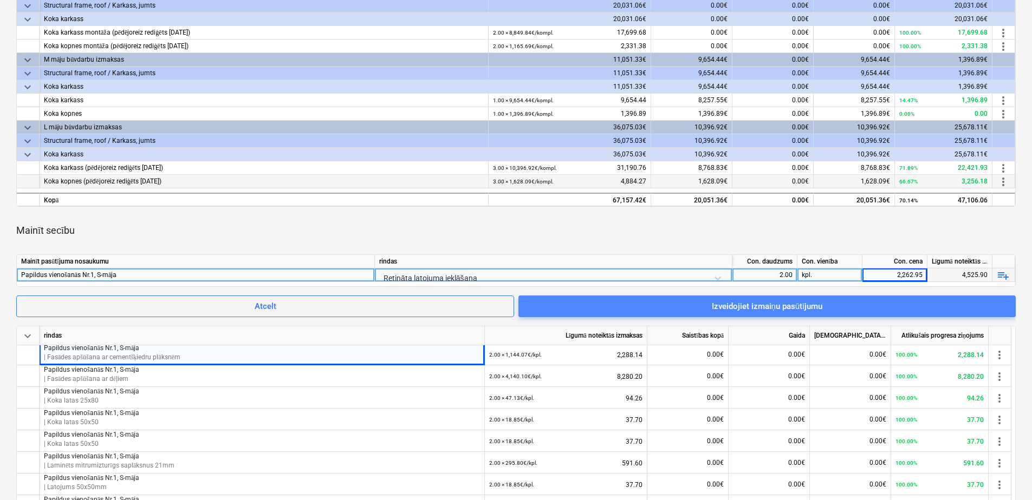
click at [838, 305] on span "Izveidojiet izmaiņu pasūtījumu" at bounding box center [766, 307] width 471 height 14
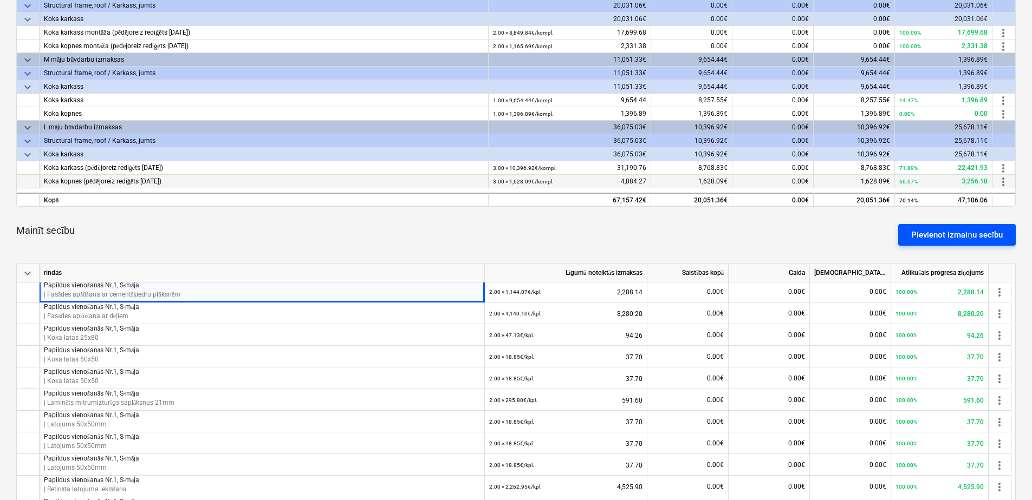
click at [941, 230] on div "Pievienot izmaiņu secību" at bounding box center [957, 235] width 92 height 14
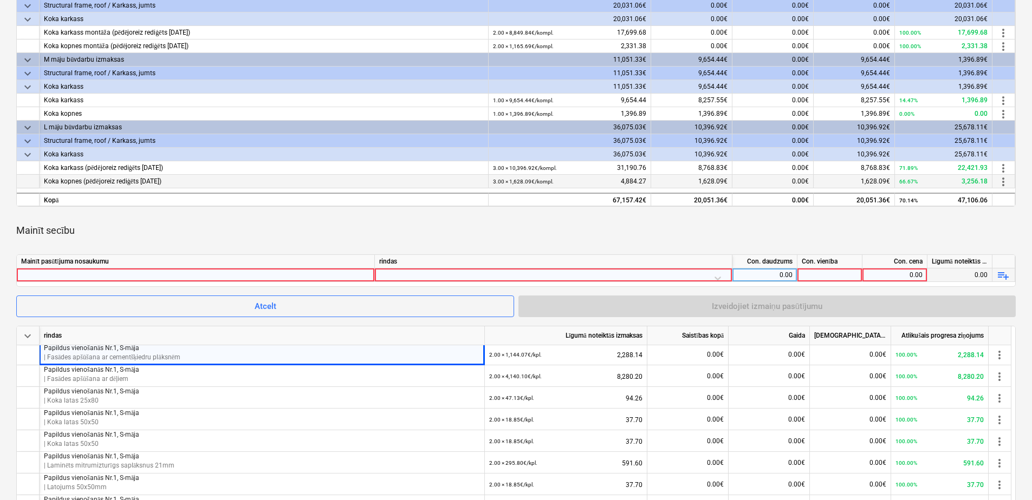
click at [281, 271] on div at bounding box center [195, 275] width 349 height 13
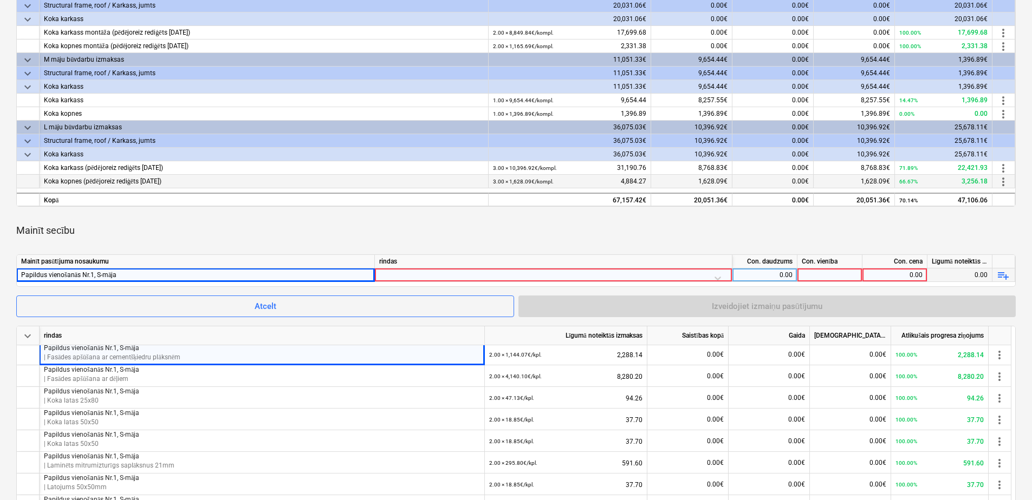
click at [424, 275] on div at bounding box center [553, 278] width 348 height 19
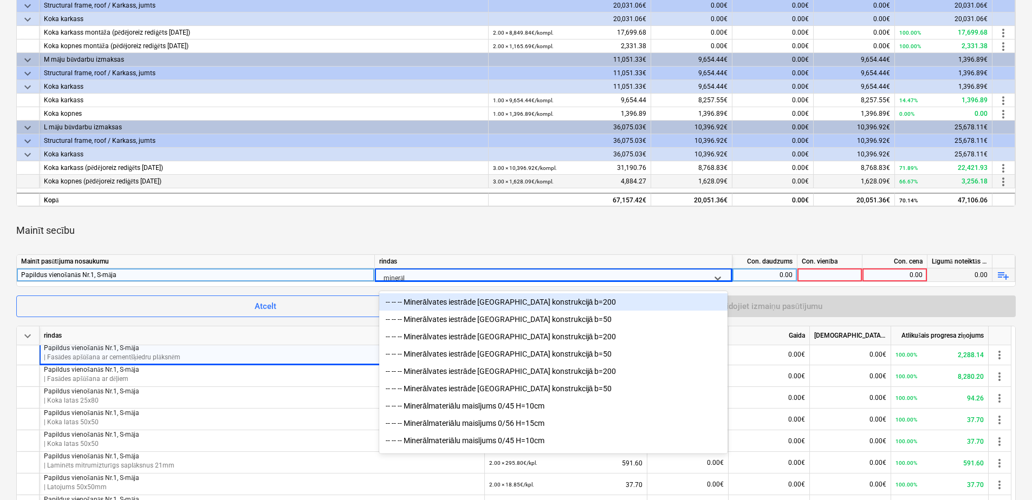
click at [465, 302] on div "-- -- -- Minerālvates iestrāde [GEOGRAPHIC_DATA] konstrukcijā b=200" at bounding box center [553, 302] width 348 height 17
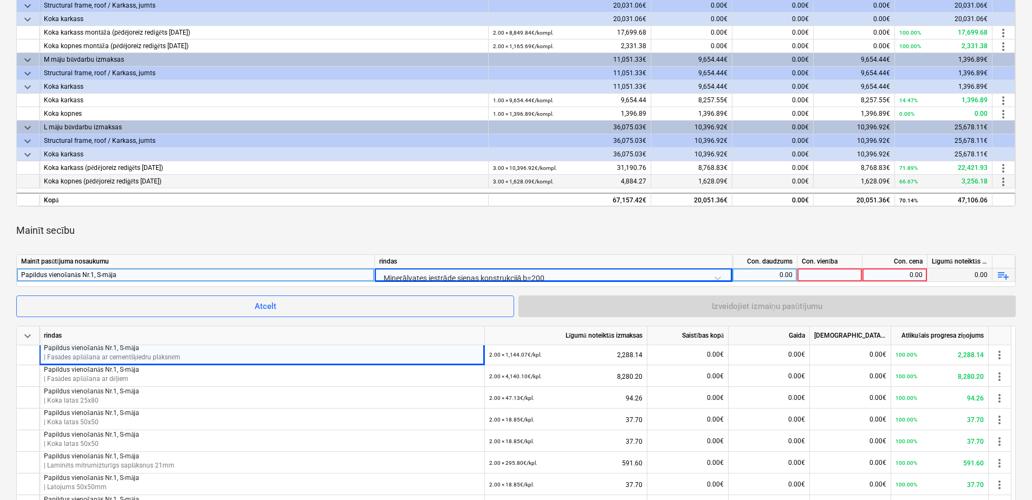
click at [771, 271] on div "0.00" at bounding box center [765, 276] width 56 height 14
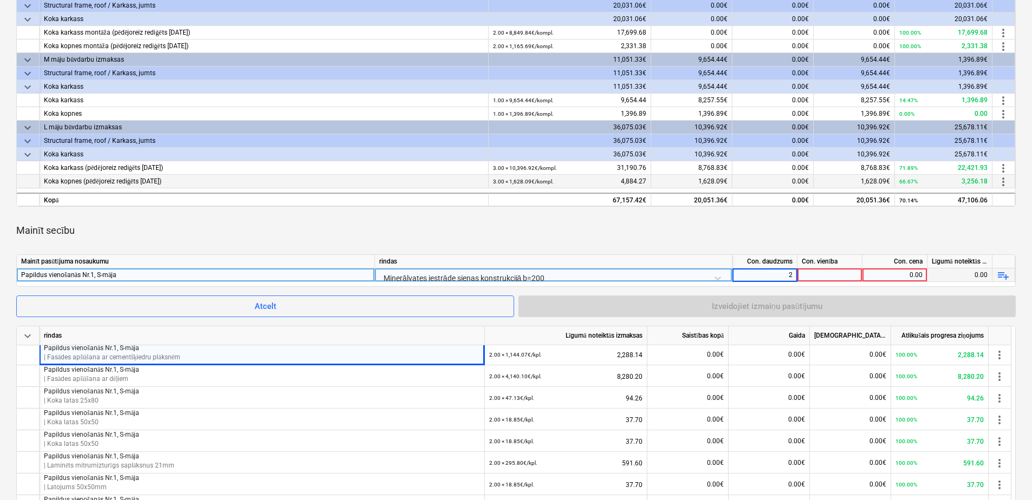
click at [838, 271] on div at bounding box center [829, 276] width 65 height 14
click at [895, 270] on div "0.00" at bounding box center [895, 276] width 56 height 14
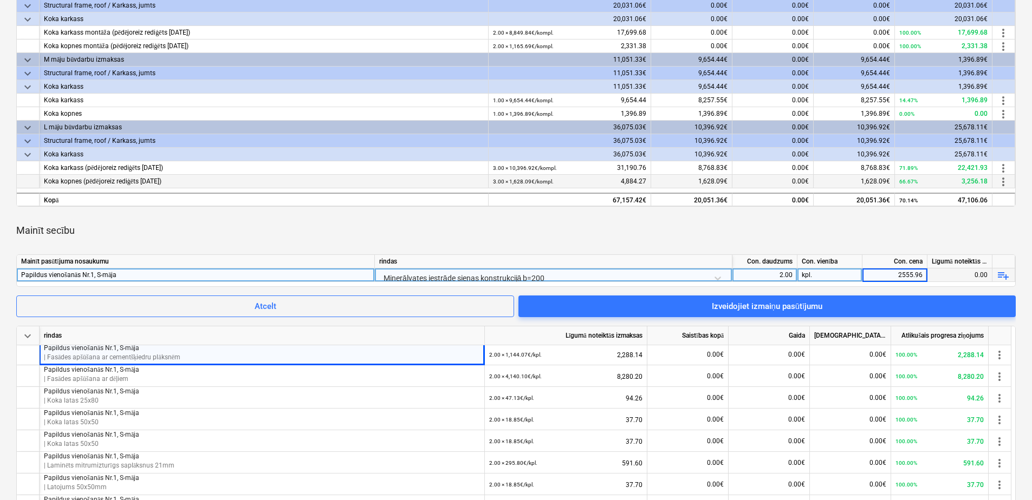
click at [824, 232] on div "Mainīt secību" at bounding box center [515, 231] width 999 height 30
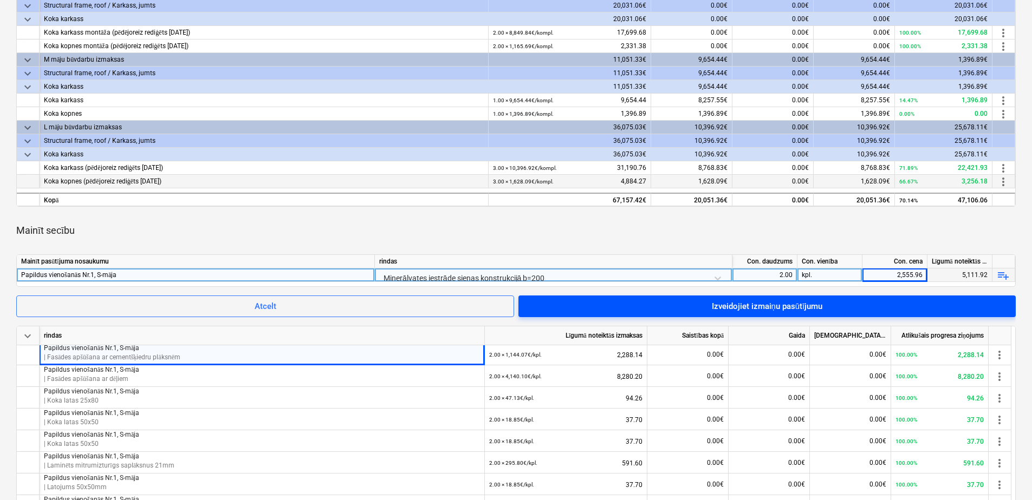
click at [792, 308] on div "Izveidojiet izmaiņu pasūtījumu" at bounding box center [767, 307] width 111 height 14
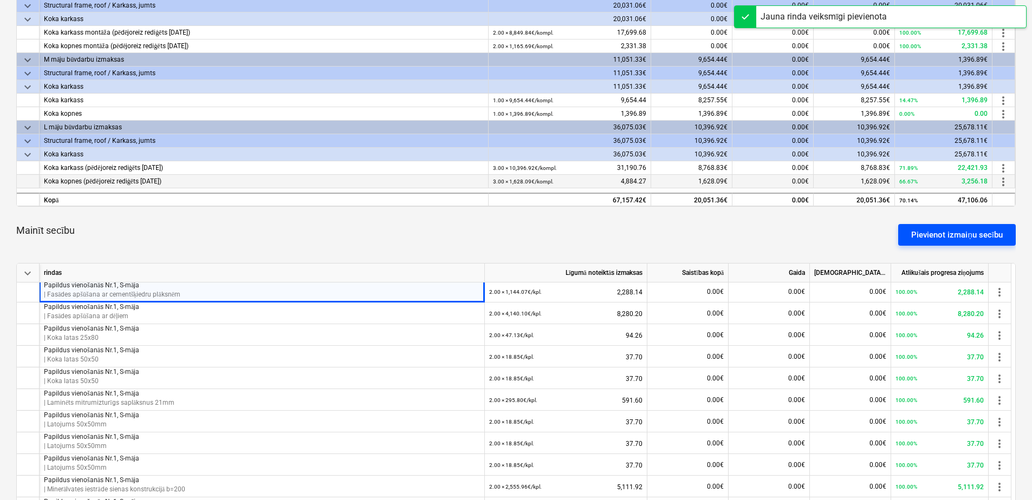
click at [952, 237] on div "Pievienot izmaiņu secību" at bounding box center [957, 235] width 92 height 14
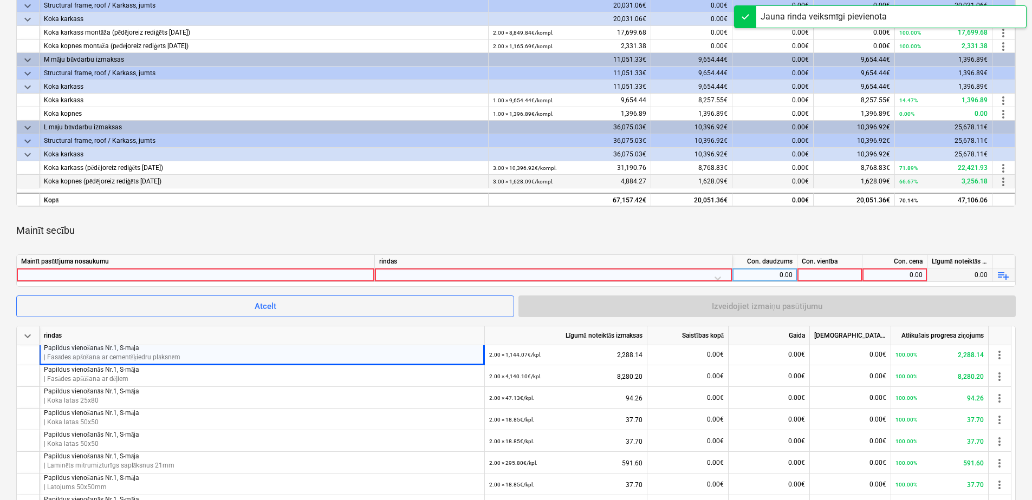
click at [305, 277] on div at bounding box center [195, 275] width 349 height 13
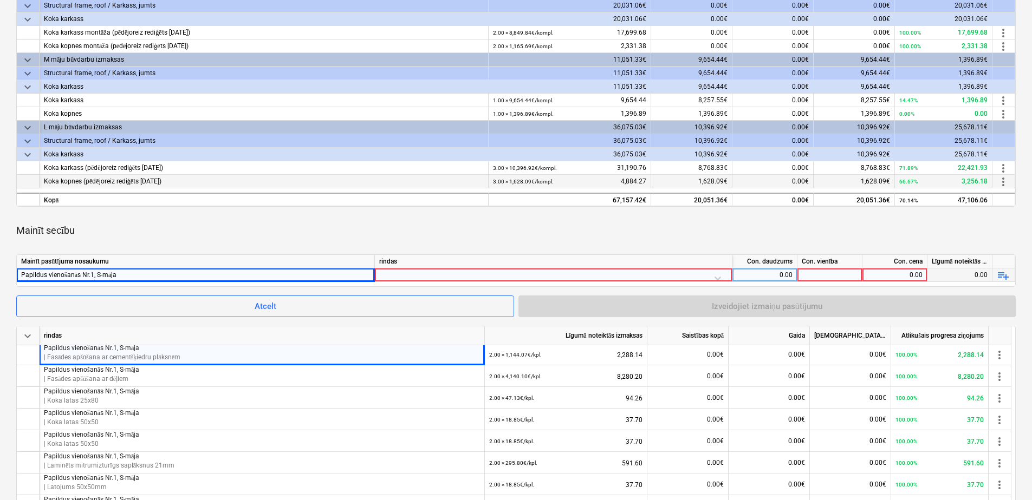
click at [431, 274] on div at bounding box center [553, 278] width 348 height 19
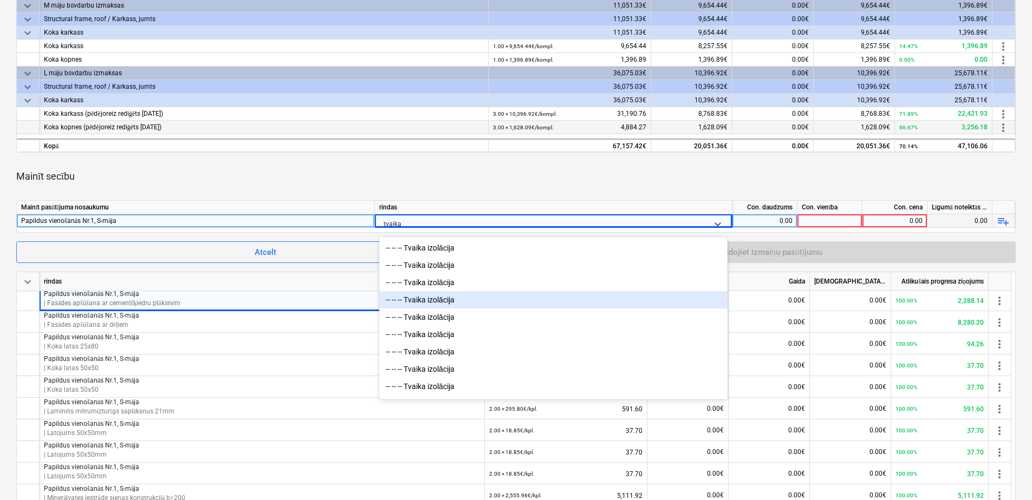
click at [449, 302] on div "-- -- -- Tvaika izolācija" at bounding box center [553, 299] width 348 height 17
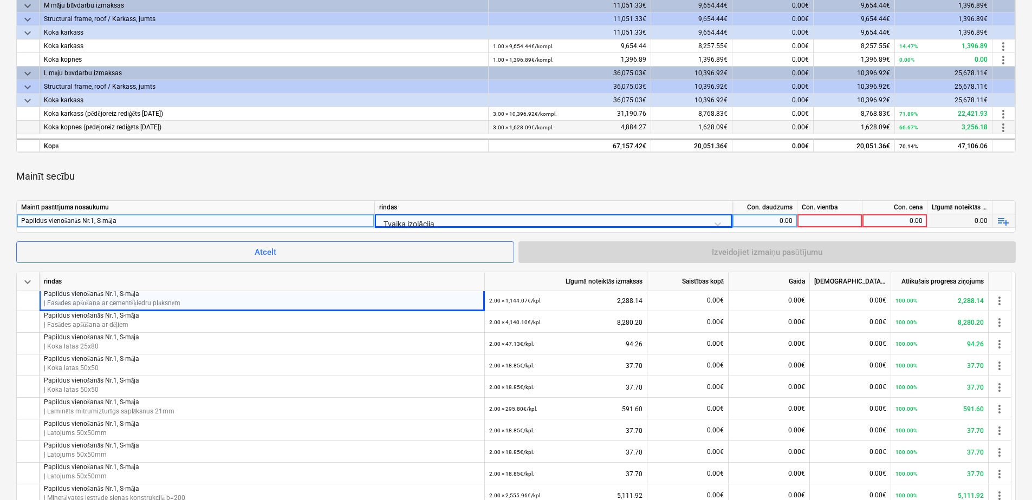
click at [763, 219] on div "0.00" at bounding box center [765, 221] width 56 height 14
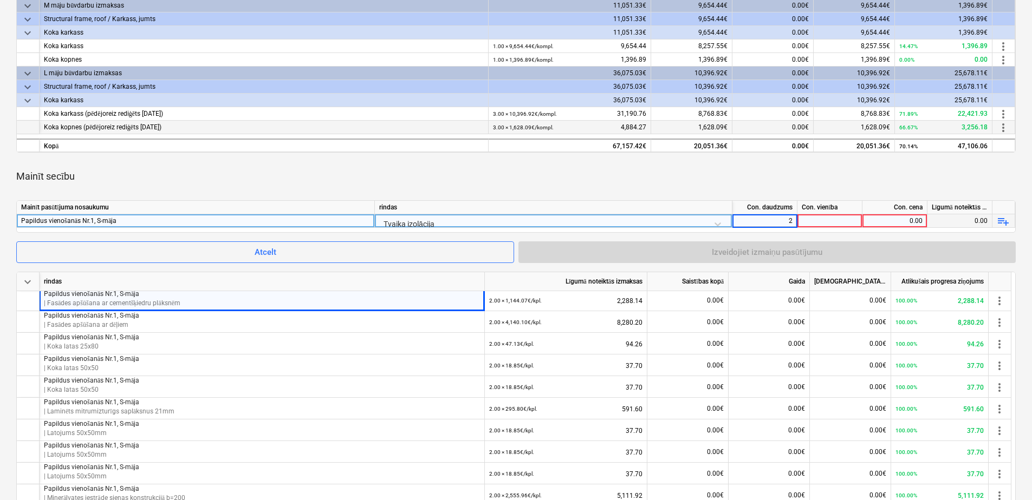
click at [833, 224] on div at bounding box center [829, 221] width 65 height 14
click at [831, 222] on input at bounding box center [829, 220] width 64 height 13
click at [886, 222] on div "0.00" at bounding box center [895, 221] width 56 height 14
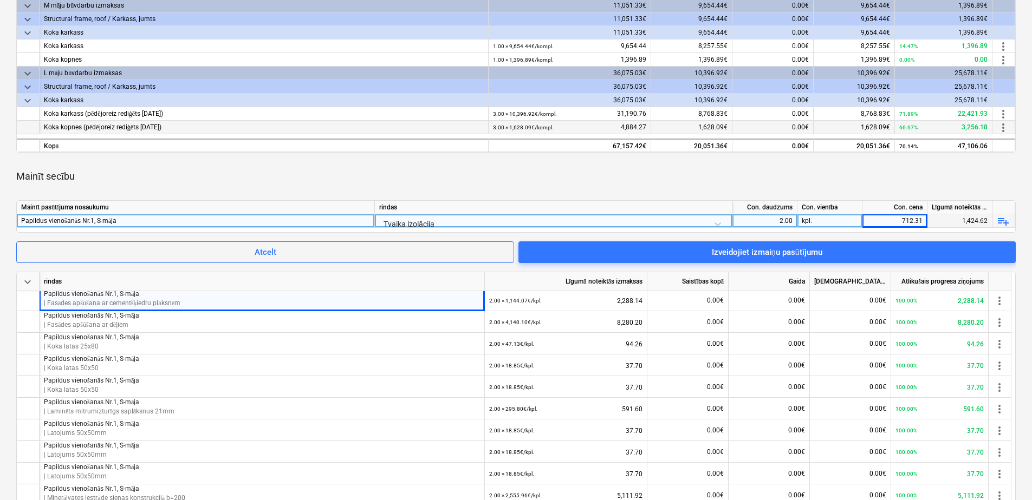
click at [869, 178] on div "Mainīt secību" at bounding box center [515, 176] width 999 height 30
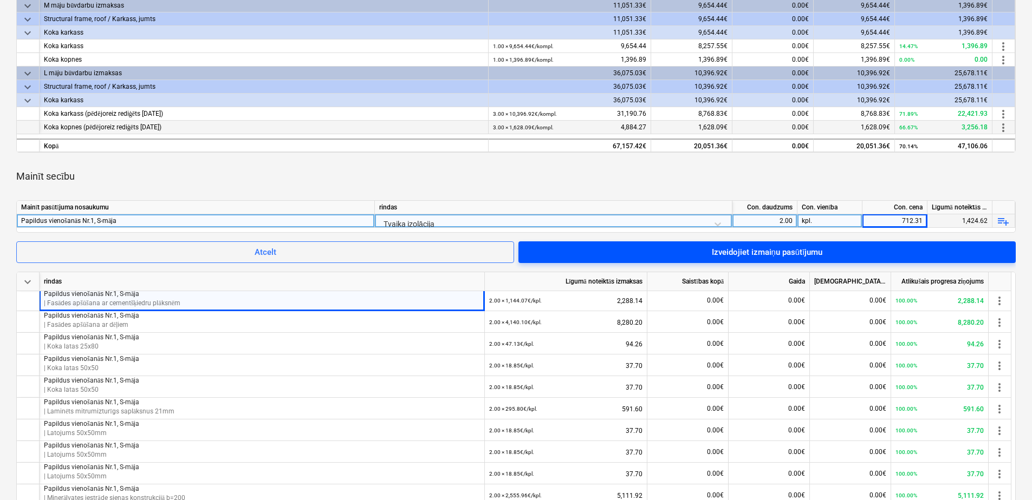
click at [821, 255] on div "Izveidojiet izmaiņu pasūtījumu" at bounding box center [767, 252] width 111 height 14
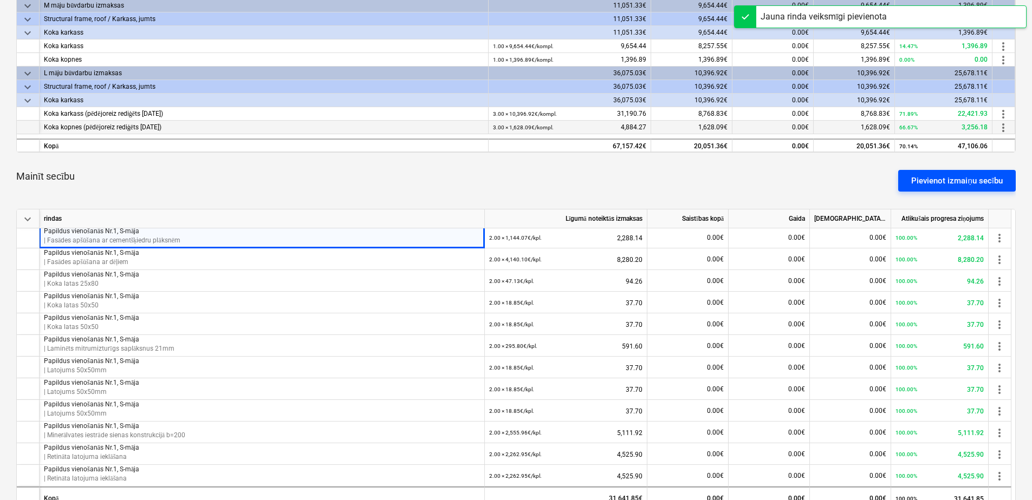
click at [951, 181] on div "Pievienot izmaiņu secību" at bounding box center [957, 181] width 92 height 14
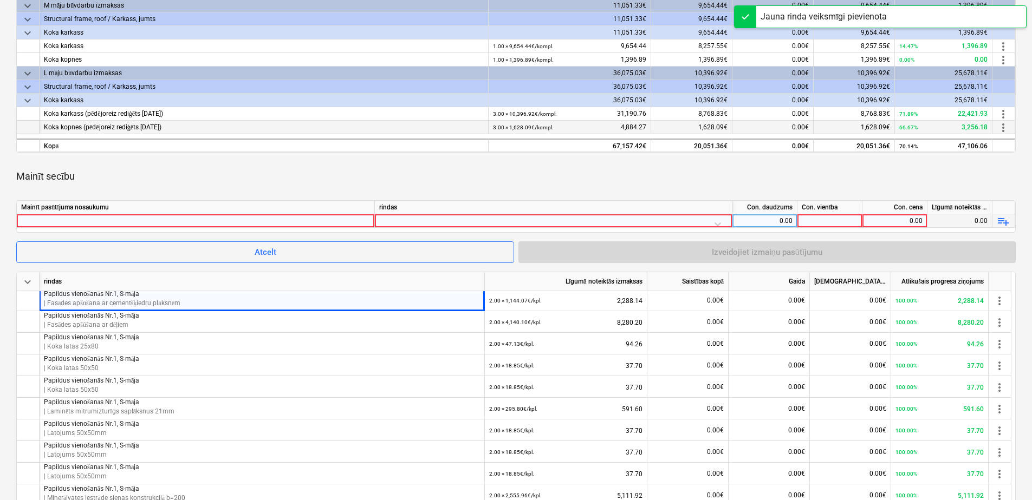
click at [319, 218] on div at bounding box center [195, 220] width 349 height 13
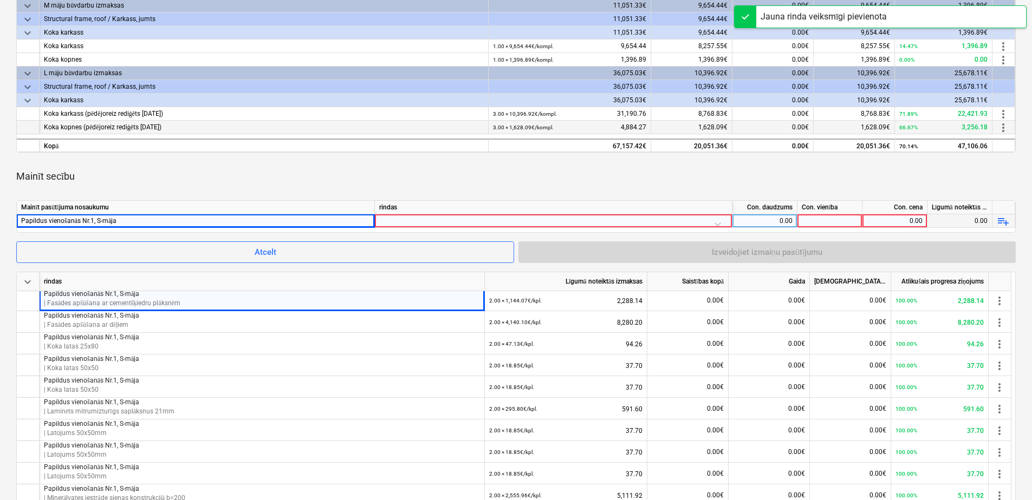
click at [424, 223] on div at bounding box center [553, 223] width 348 height 19
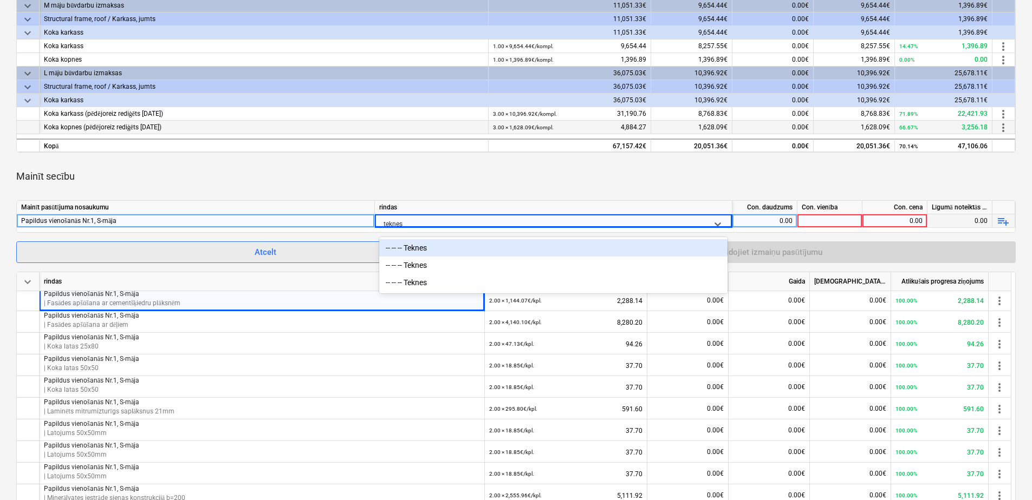
click at [426, 248] on div "-- -- -- Teknes" at bounding box center [553, 247] width 348 height 17
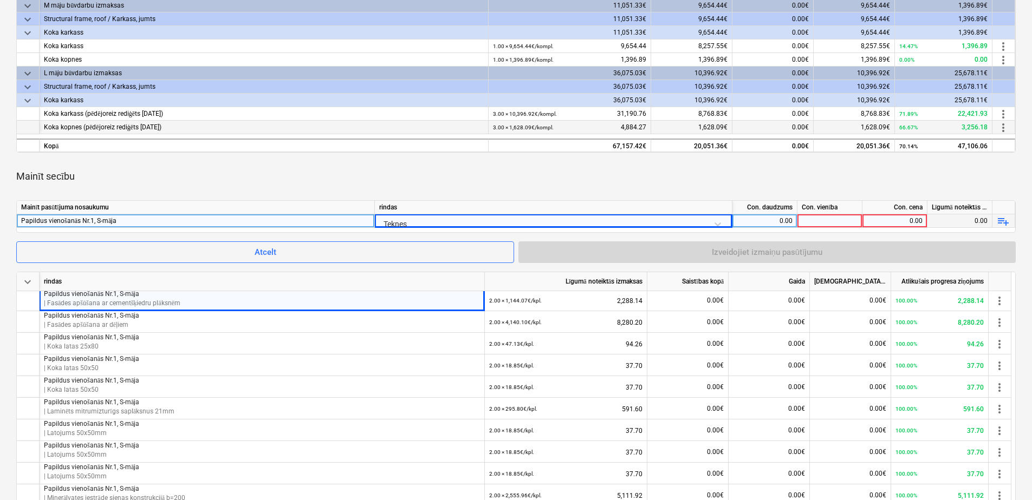
click at [766, 217] on div "0.00" at bounding box center [765, 221] width 56 height 14
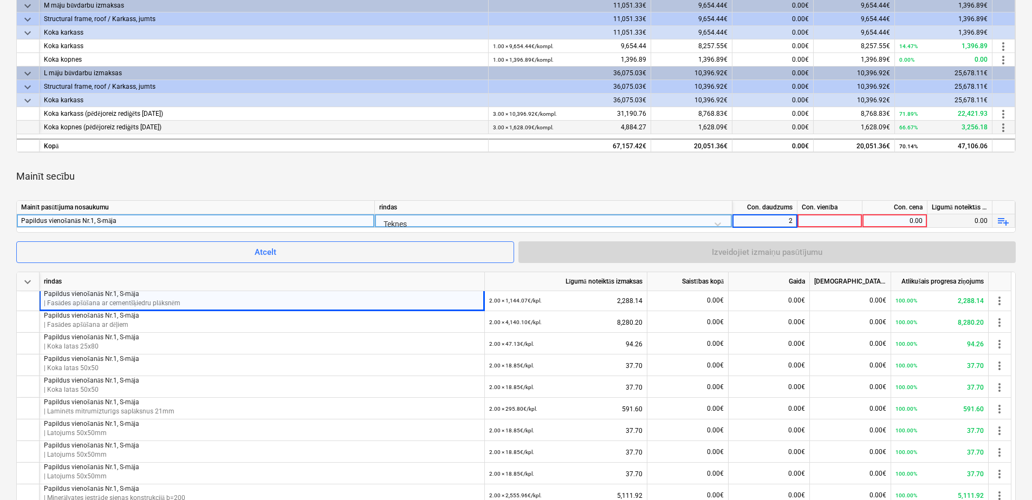
click at [822, 222] on div at bounding box center [829, 221] width 65 height 14
click at [905, 219] on div "0.00" at bounding box center [895, 221] width 56 height 14
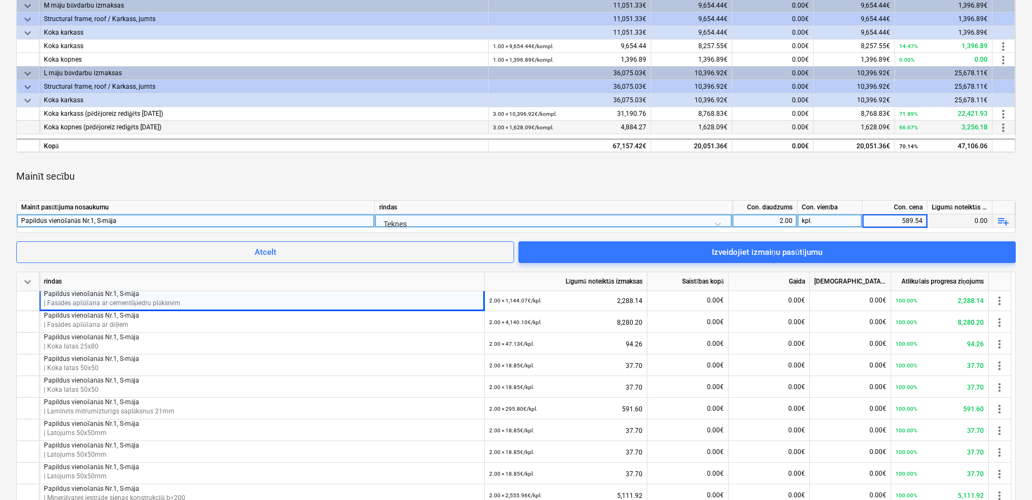
click at [898, 180] on div "Mainīt secību" at bounding box center [515, 176] width 999 height 30
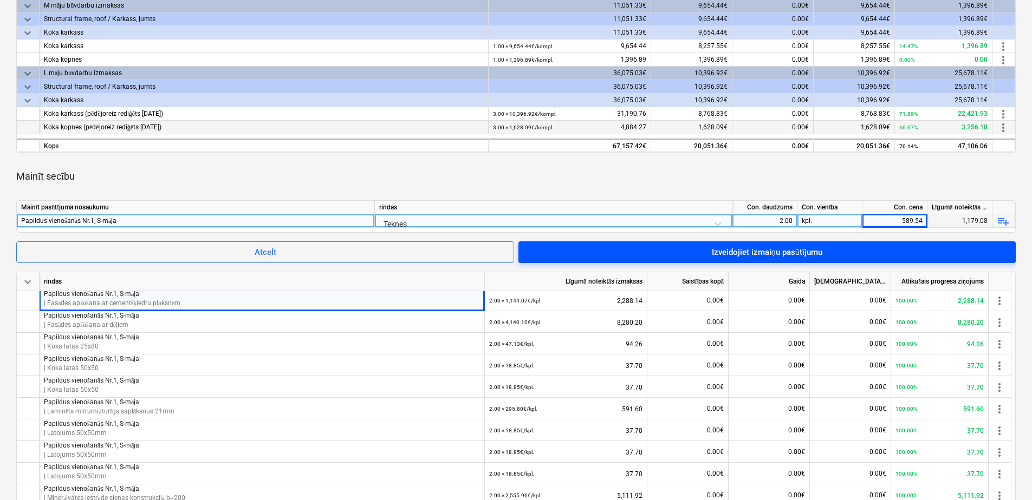
click at [900, 252] on span "Izveidojiet izmaiņu pasūtījumu" at bounding box center [766, 252] width 471 height 14
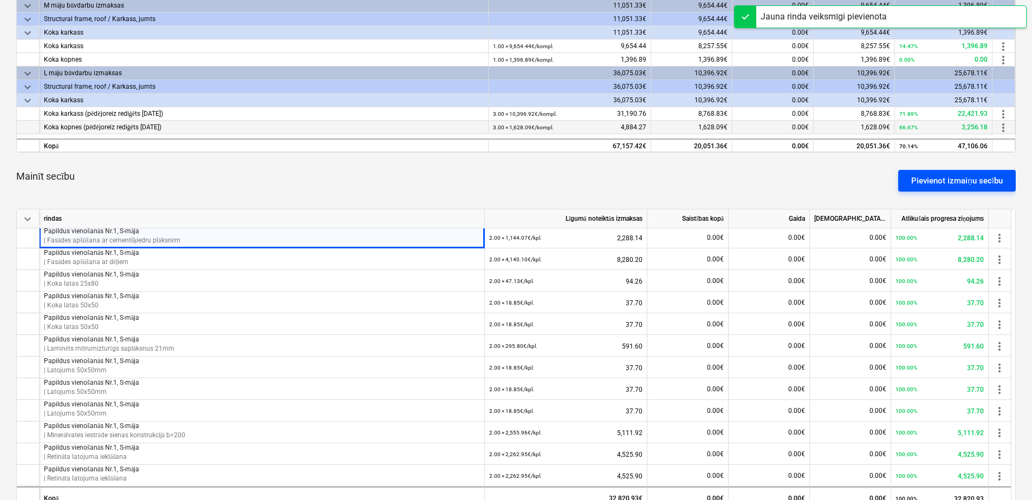
click at [922, 178] on div "Pievienot izmaiņu secību" at bounding box center [957, 181] width 92 height 14
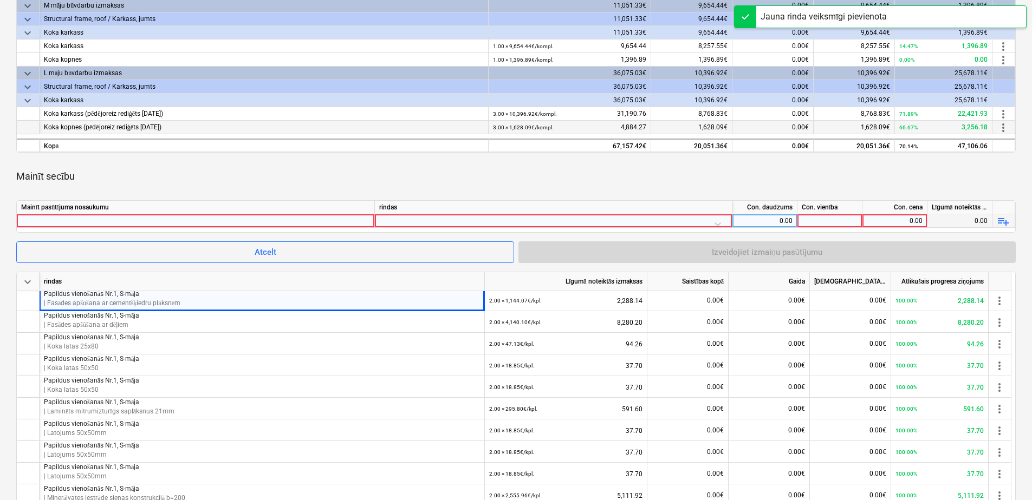
click at [312, 219] on div at bounding box center [195, 220] width 349 height 13
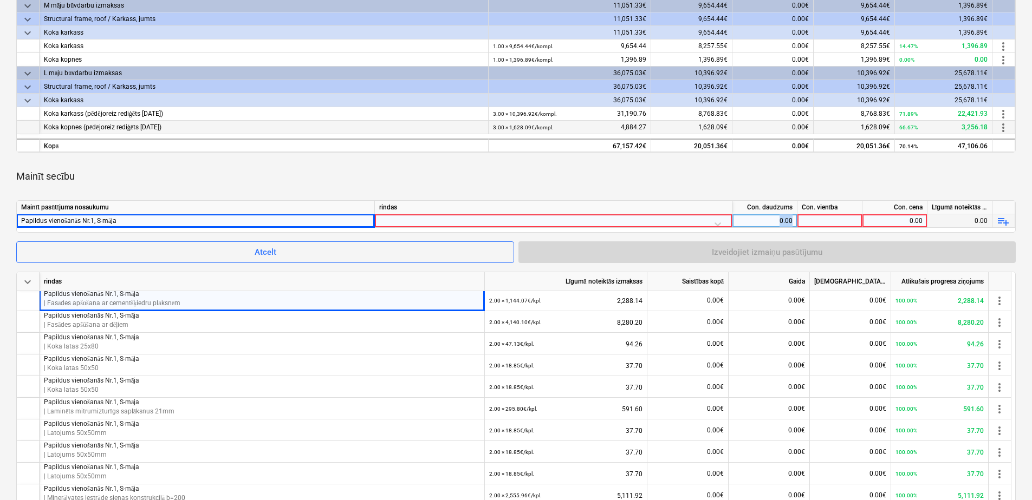
click at [419, 222] on div at bounding box center [553, 223] width 348 height 19
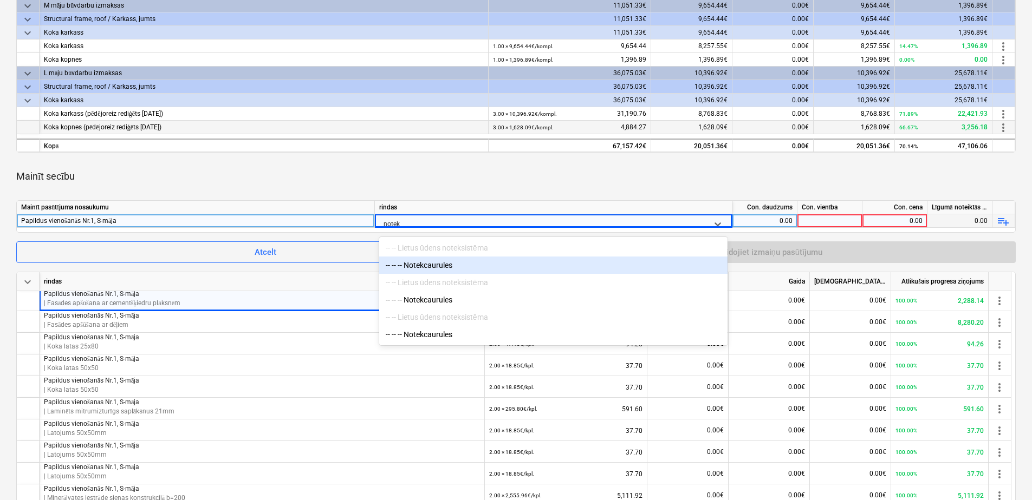
click at [435, 268] on div "-- -- -- Notekcaurules" at bounding box center [553, 265] width 348 height 17
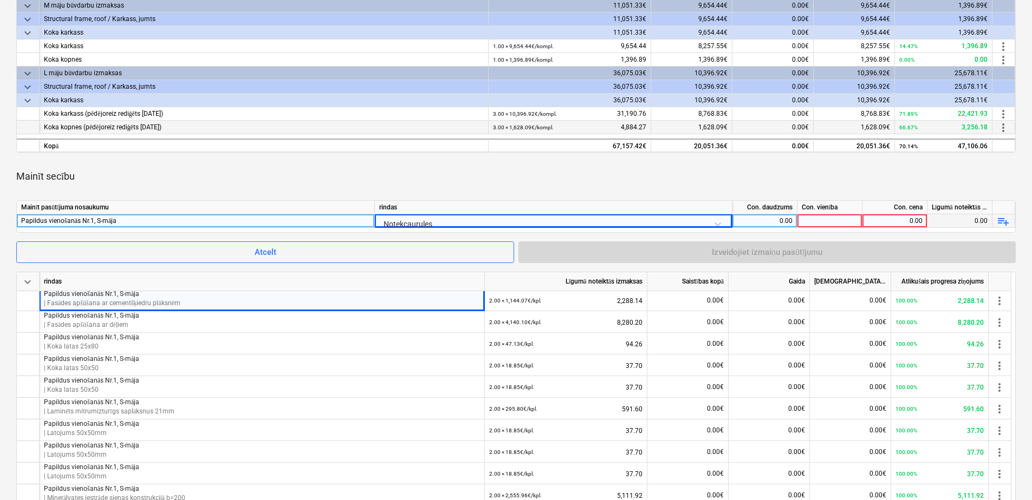
click at [776, 221] on div "0.00" at bounding box center [765, 221] width 56 height 14
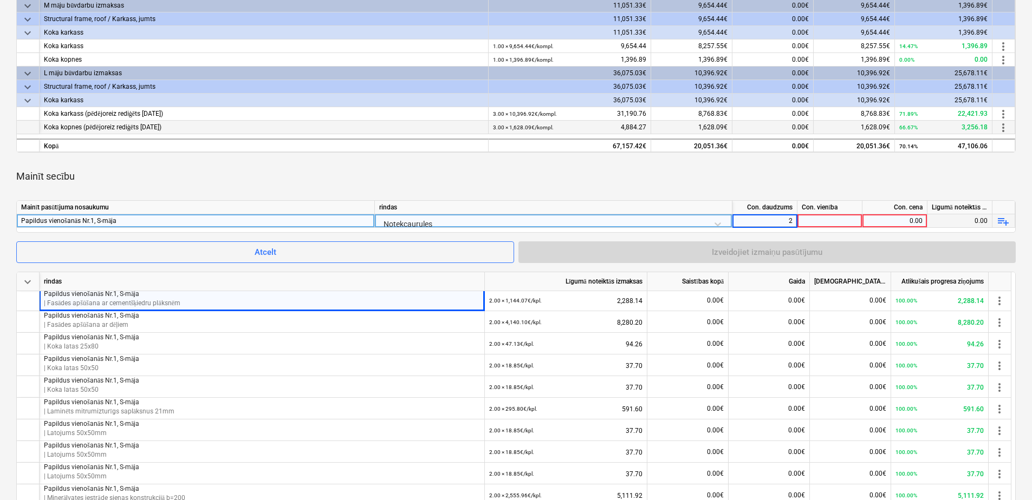
click at [830, 216] on div at bounding box center [829, 221] width 65 height 14
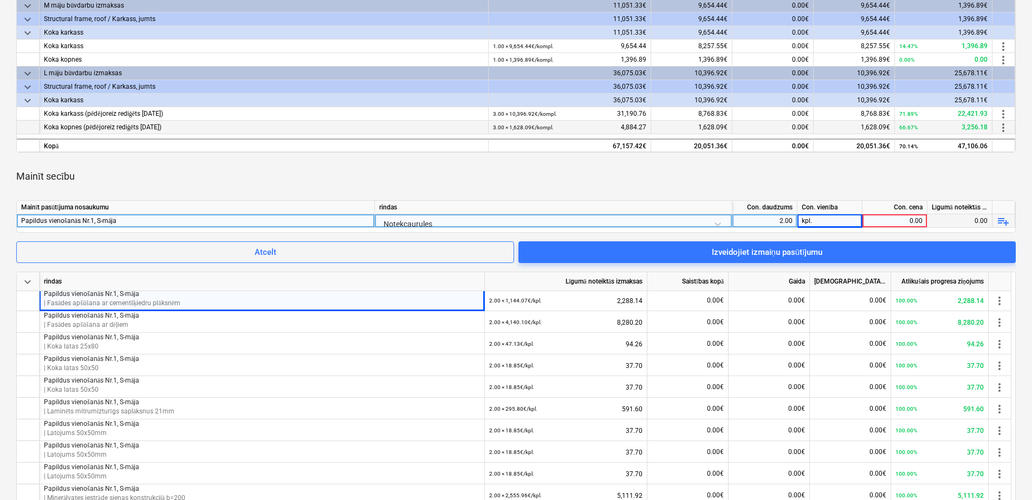
click at [884, 220] on div "0.00" at bounding box center [895, 221] width 56 height 14
click at [919, 177] on div "Mainīt secību" at bounding box center [515, 176] width 999 height 30
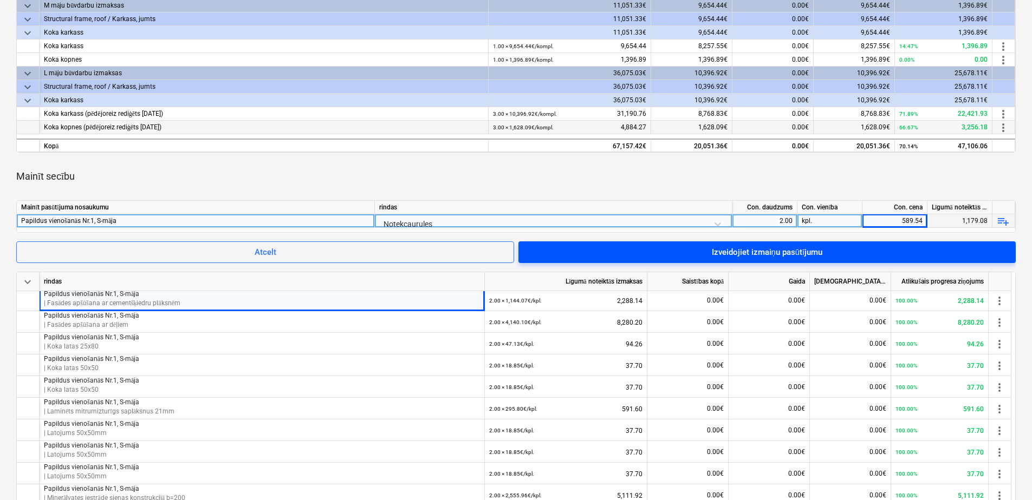
click at [808, 251] on div "Izveidojiet izmaiņu pasūtījumu" at bounding box center [767, 252] width 111 height 14
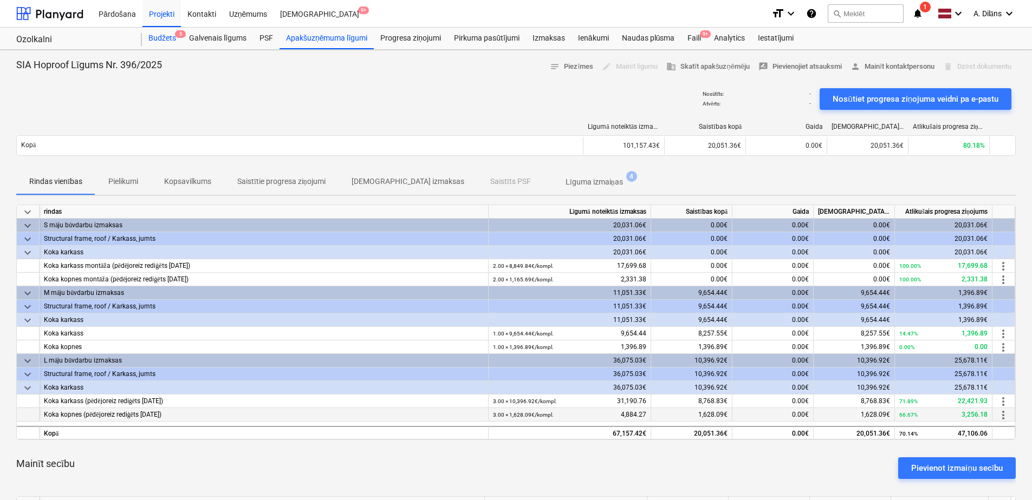
click at [155, 34] on div "Budžets 5" at bounding box center [162, 39] width 41 height 22
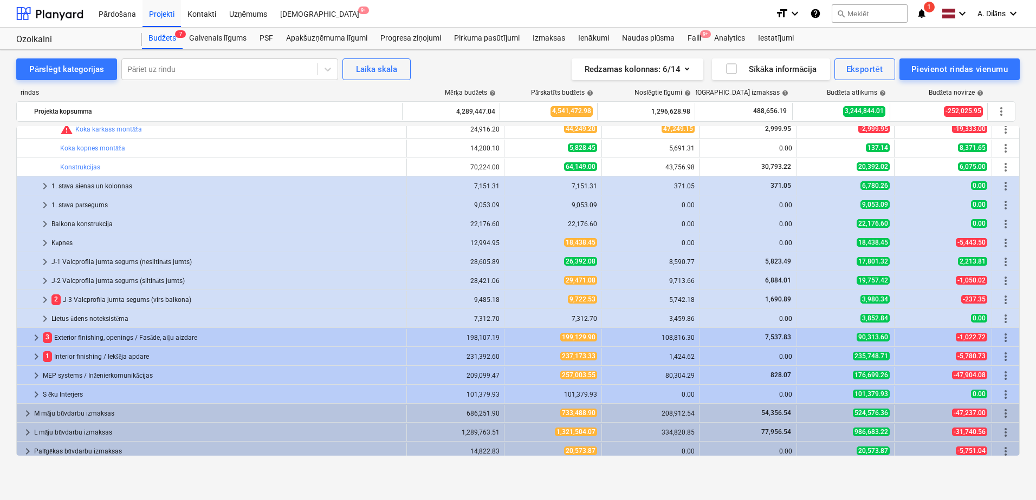
scroll to position [108, 0]
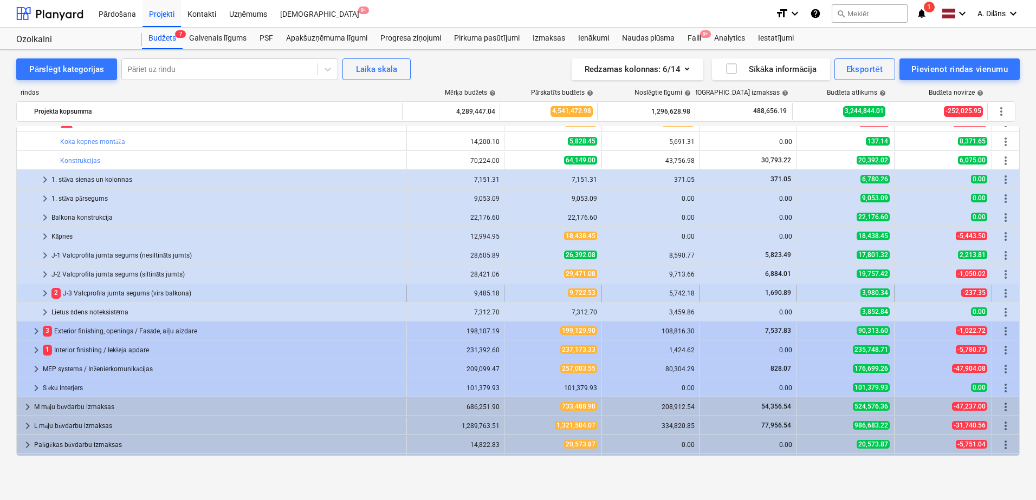
click at [48, 292] on span "keyboard_arrow_right" at bounding box center [44, 293] width 13 height 13
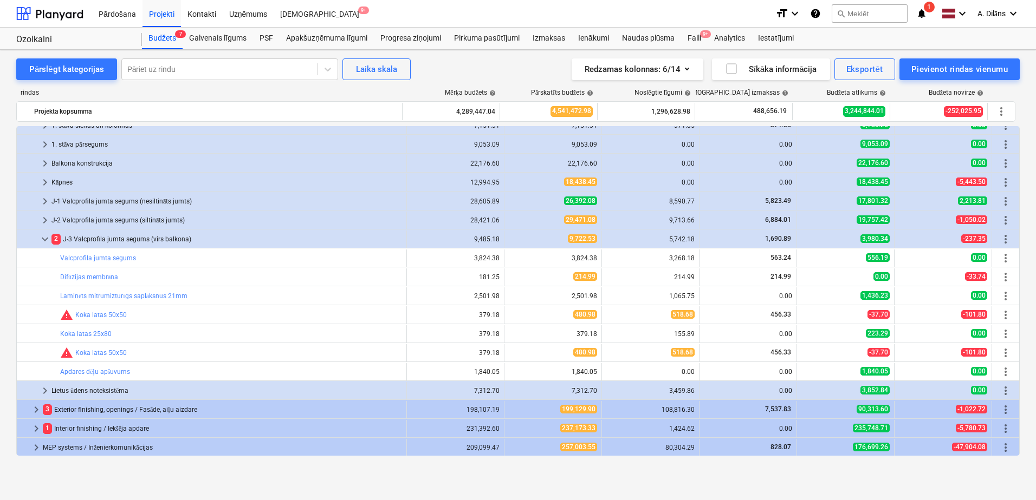
scroll to position [217, 0]
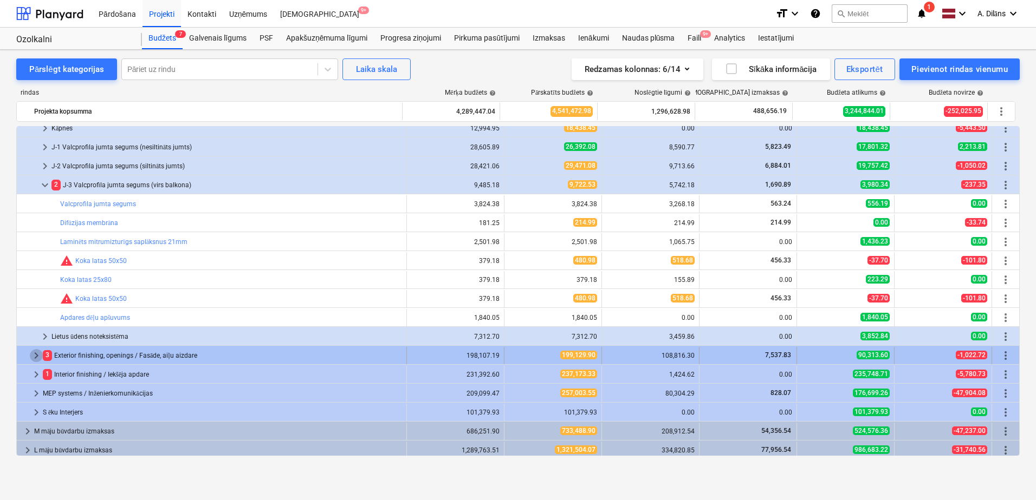
click at [34, 354] on span "keyboard_arrow_right" at bounding box center [36, 355] width 13 height 13
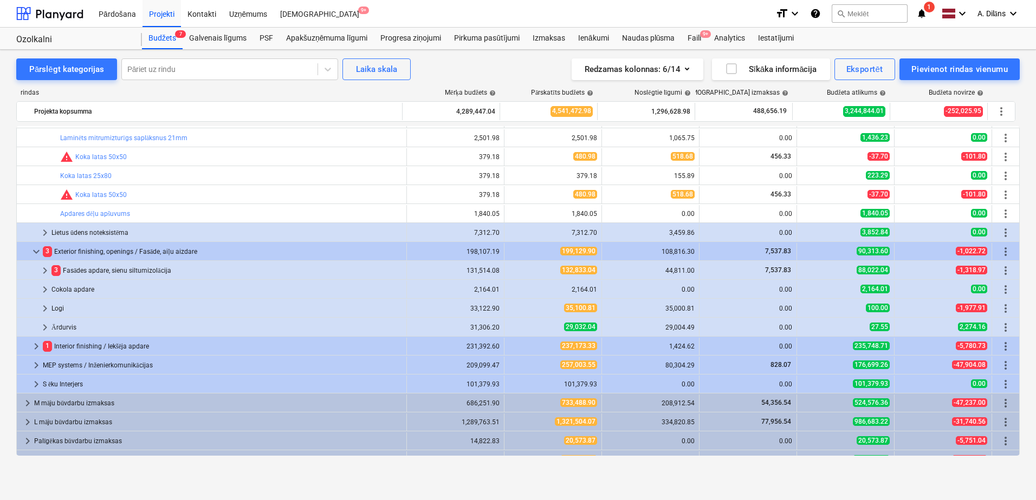
scroll to position [325, 0]
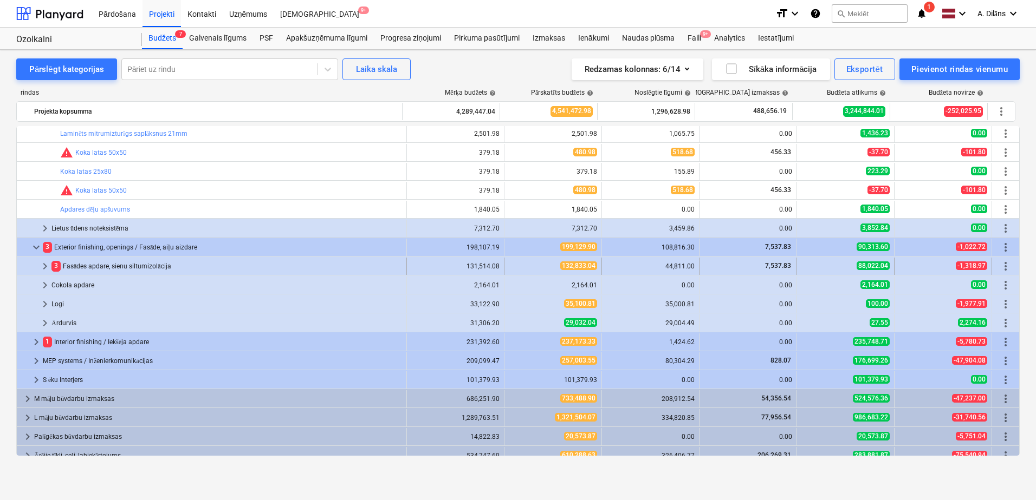
click at [42, 267] on span "keyboard_arrow_right" at bounding box center [44, 266] width 13 height 13
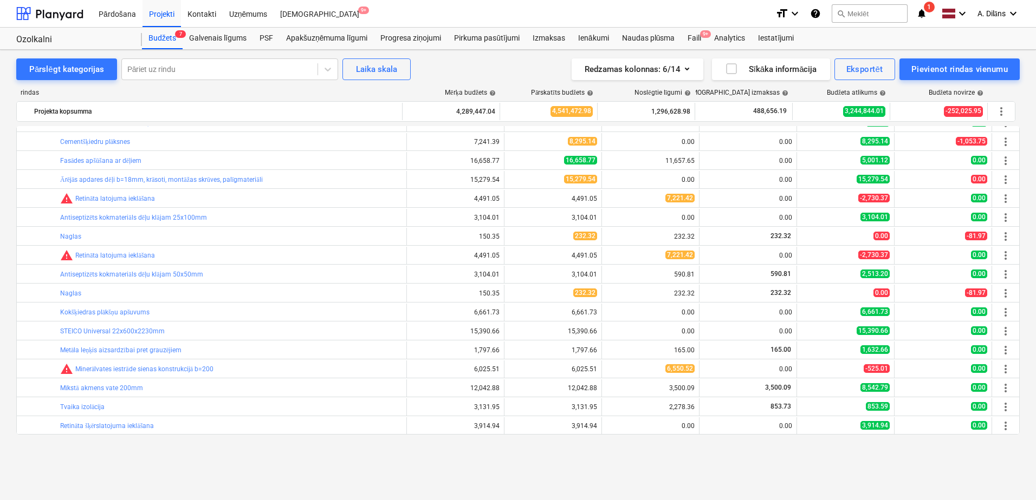
scroll to position [433, 0]
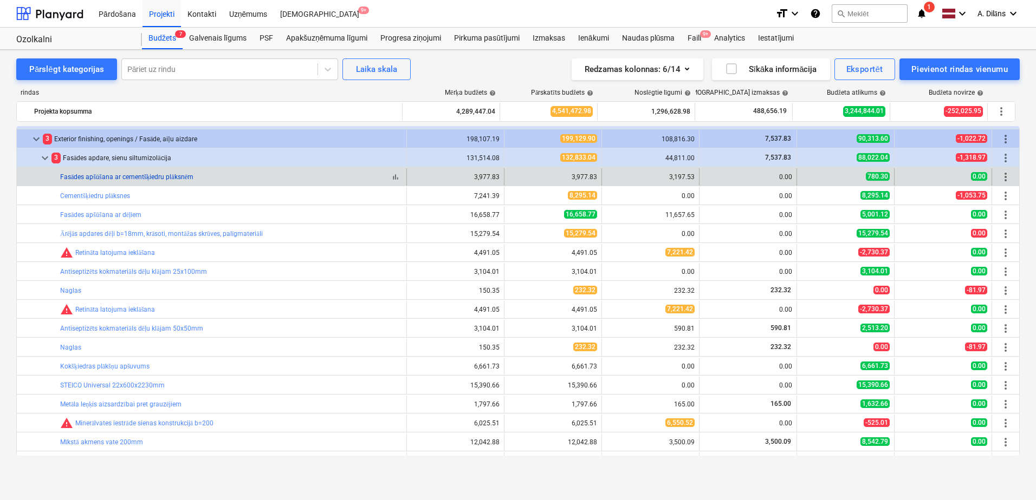
click at [176, 175] on link "Fasādes apšūšana ar cementšķiedru plāksnēm" at bounding box center [126, 177] width 133 height 8
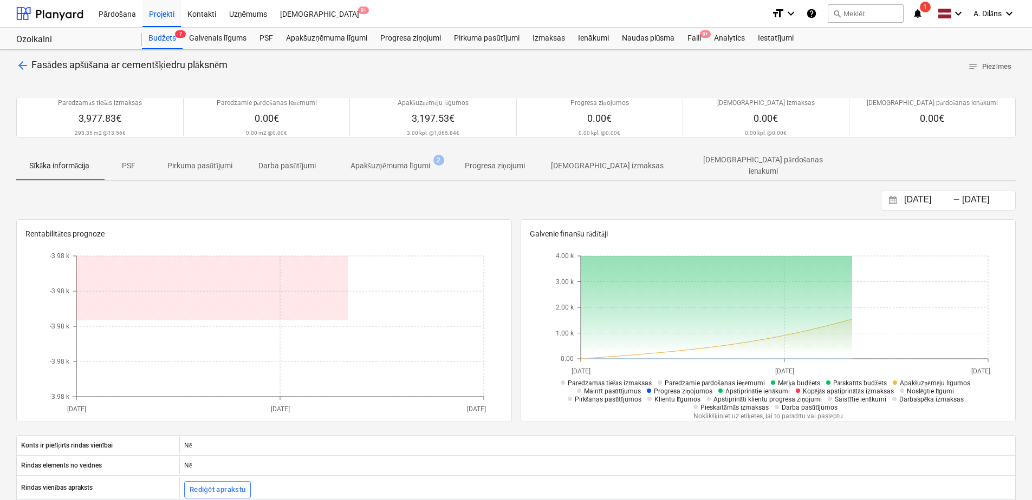
click at [394, 166] on p "Apakšuzņēmuma līgumi" at bounding box center [390, 165] width 80 height 11
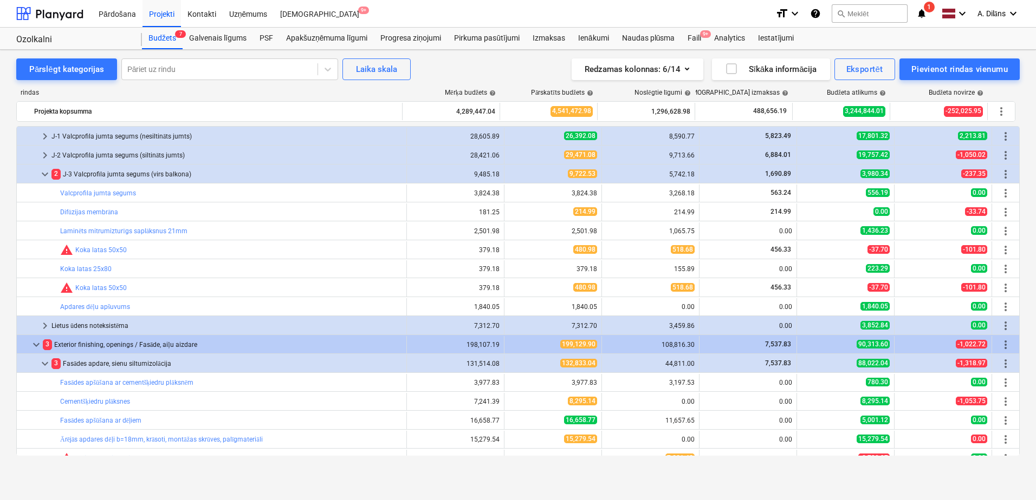
scroll to position [217, 0]
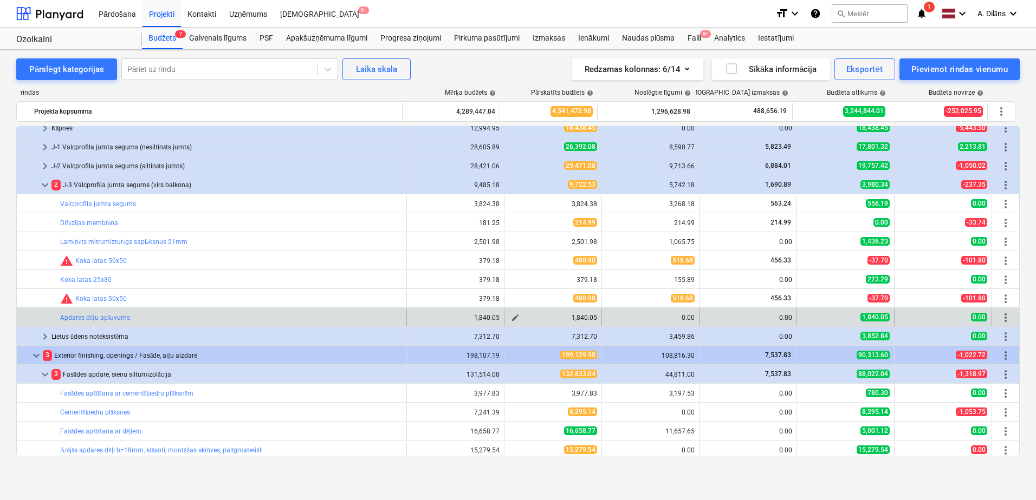
click at [511, 314] on span "edit" at bounding box center [515, 318] width 9 height 9
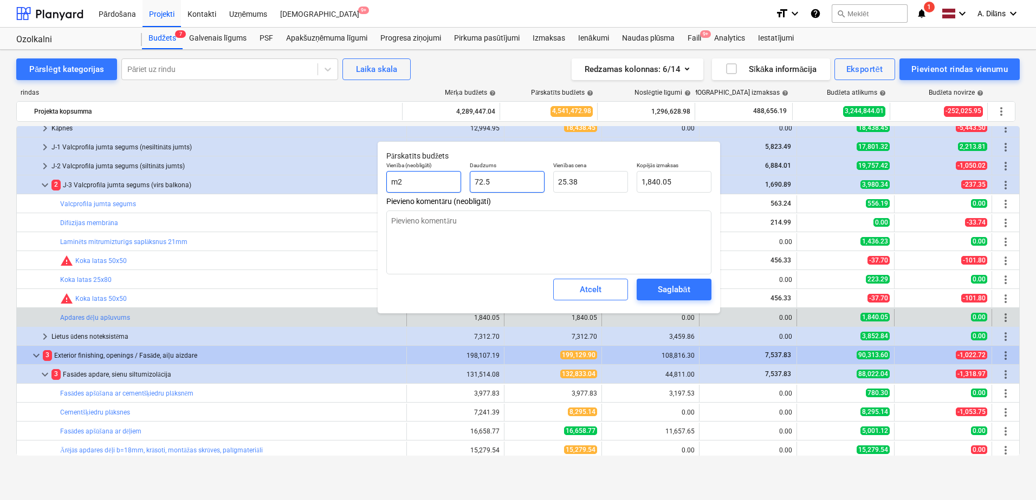
drag, startPoint x: 503, startPoint y: 183, endPoint x: 451, endPoint y: 181, distance: 51.5
click at [451, 181] on div "Vienība (neobligāti) m2 Daudzums 72.5 Vienības cena 25.38 Kopējās izmaksas 1,84…" at bounding box center [549, 178] width 334 height 40
click at [465, 219] on textarea at bounding box center [548, 243] width 325 height 64
click at [667, 284] on div "Saglabāt" at bounding box center [674, 290] width 32 height 14
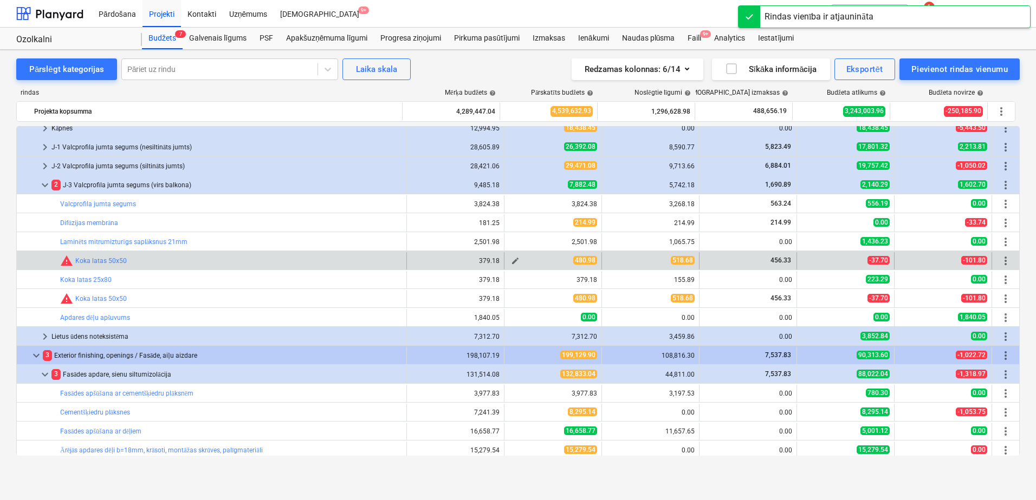
click at [513, 260] on span "edit" at bounding box center [515, 261] width 9 height 9
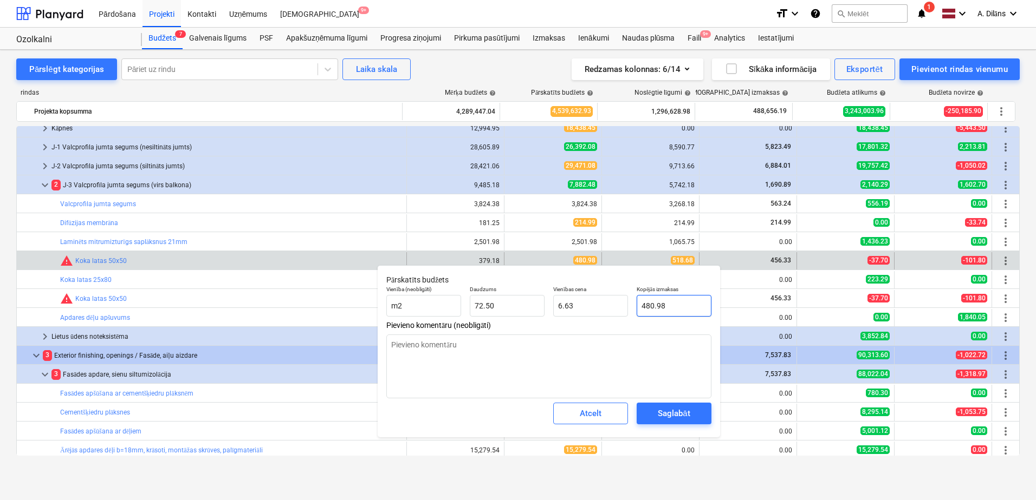
drag, startPoint x: 683, startPoint y: 305, endPoint x: 629, endPoint y: 308, distance: 54.2
click at [629, 308] on div "Vienība (neobligāti) m2 Daudzums 72.50 Vienības cena 6.63 Kopējās izmaksas 480.…" at bounding box center [549, 302] width 334 height 40
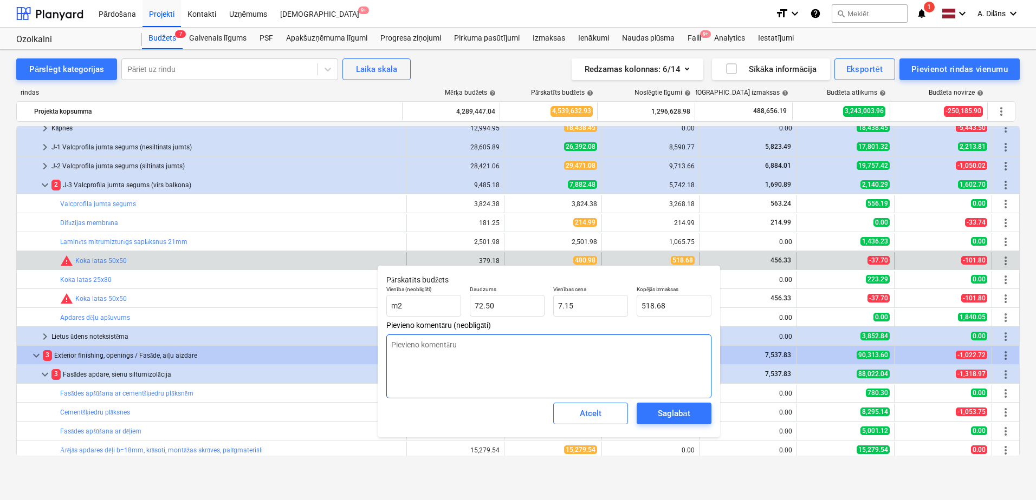
click at [632, 382] on textarea at bounding box center [548, 367] width 325 height 64
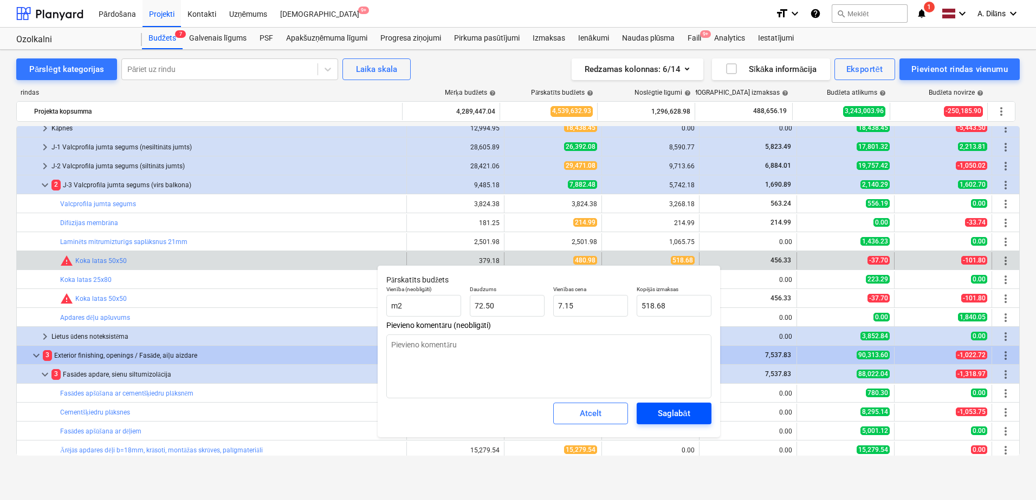
click at [680, 412] on div "Saglabāt" at bounding box center [674, 414] width 32 height 14
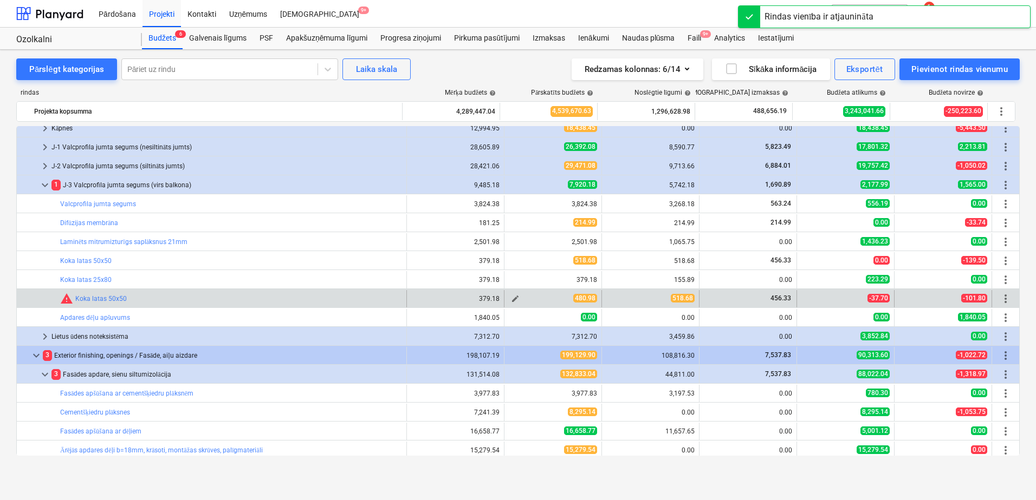
click at [513, 300] on span "edit" at bounding box center [515, 299] width 9 height 9
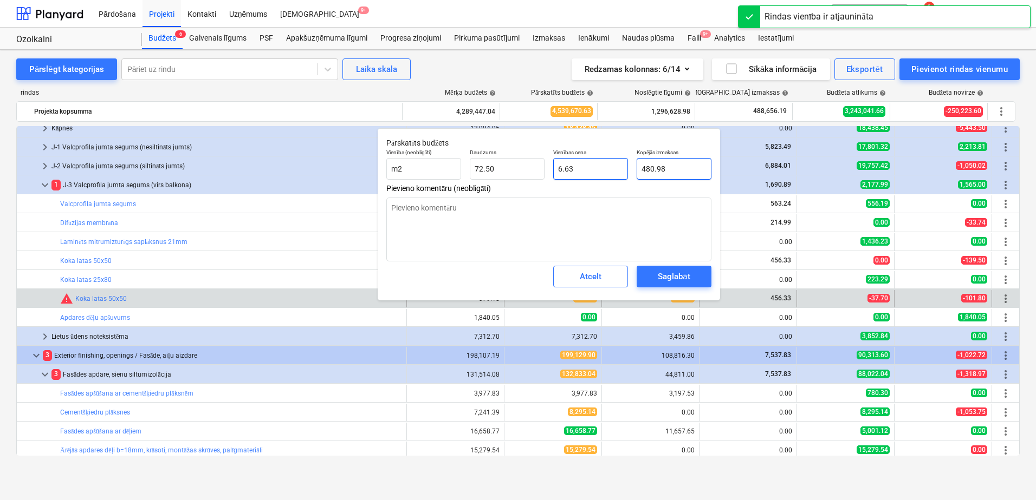
drag, startPoint x: 671, startPoint y: 167, endPoint x: 627, endPoint y: 167, distance: 43.3
click at [628, 167] on div "Vienība (neobligāti) m2 Daudzums 72.50 Vienības cena 6.63 Kopējās izmaksas 480.…" at bounding box center [549, 165] width 334 height 40
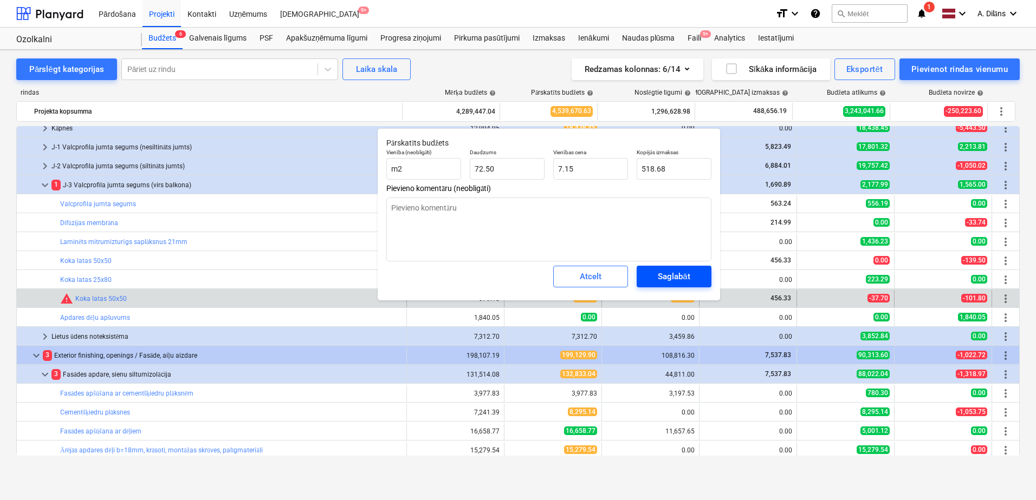
click at [662, 277] on div "Saglabāt" at bounding box center [674, 277] width 32 height 14
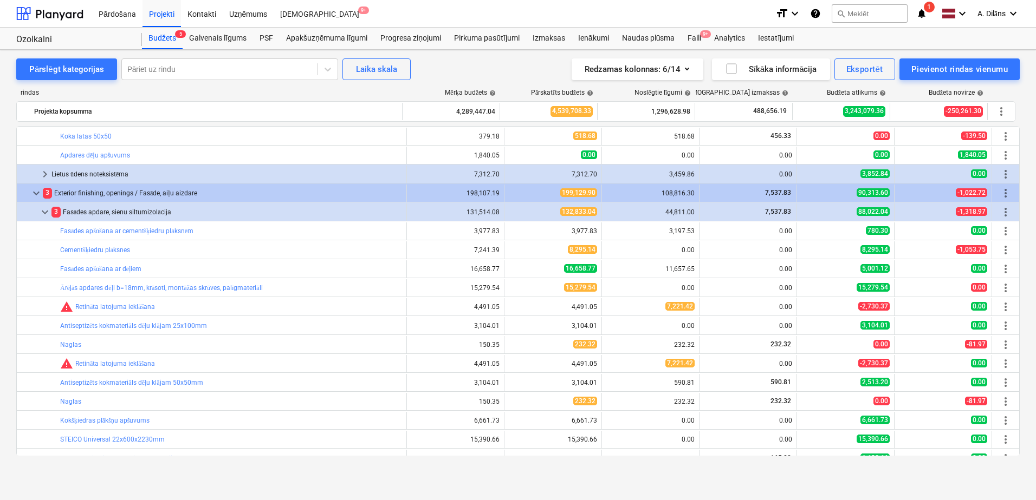
scroll to position [433, 0]
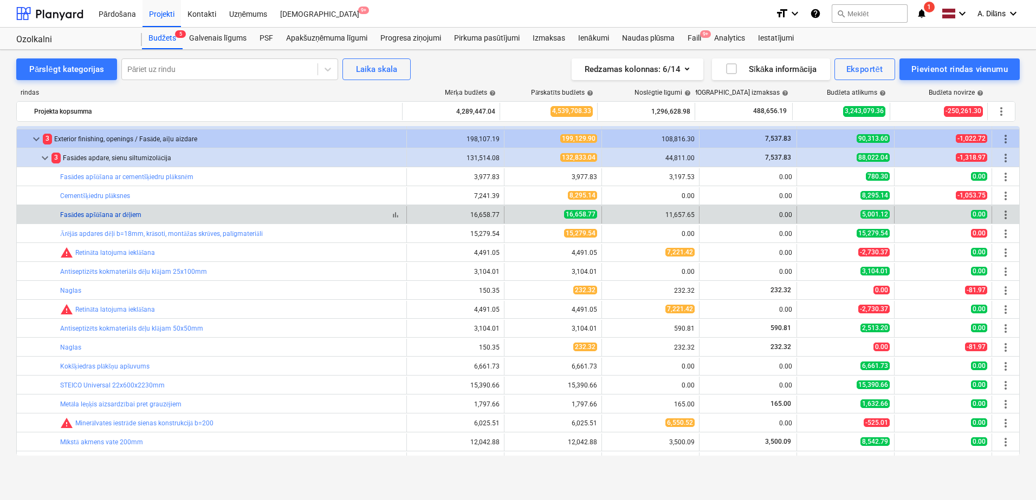
click at [117, 213] on link "Fasādes apšūšana ar dēļiem" at bounding box center [100, 215] width 81 height 8
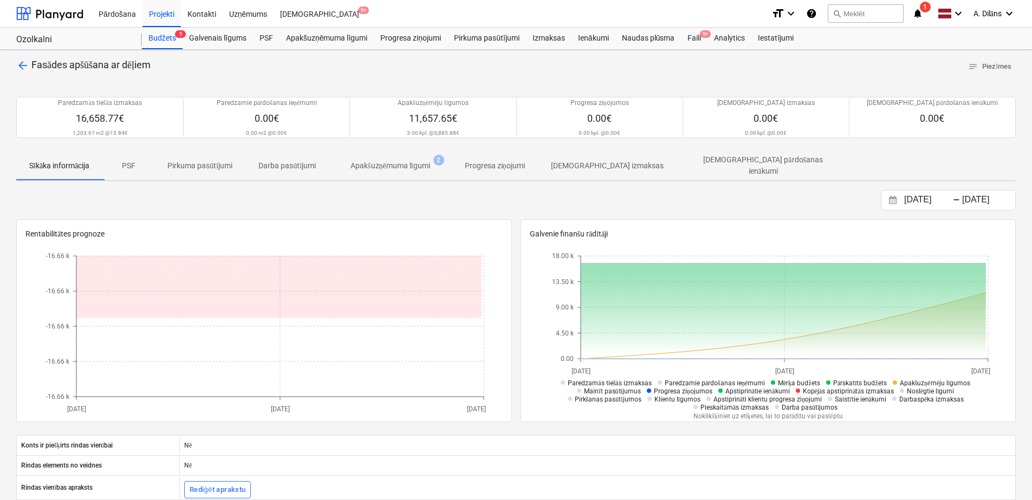
click at [399, 168] on p "Apakšuzņēmuma līgumi" at bounding box center [390, 165] width 80 height 11
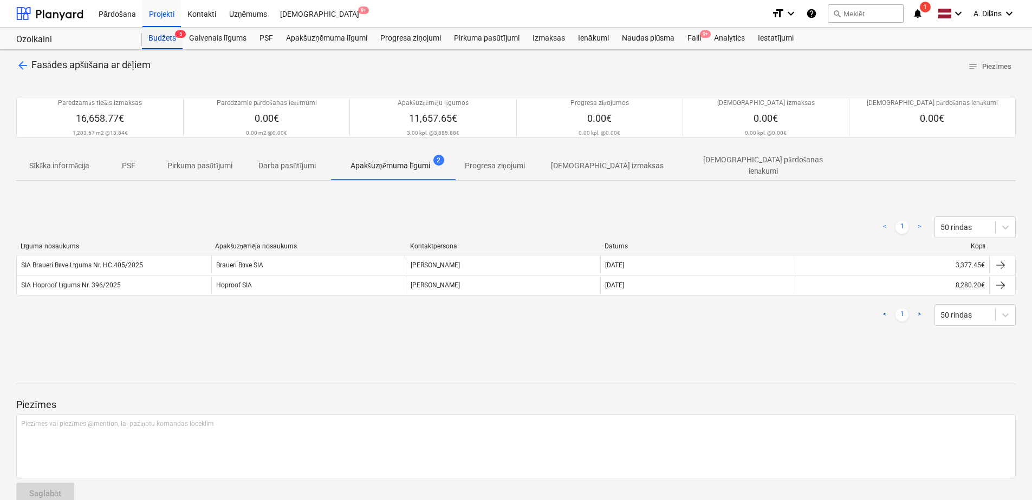
click at [152, 41] on div "Budžets 5" at bounding box center [162, 39] width 41 height 22
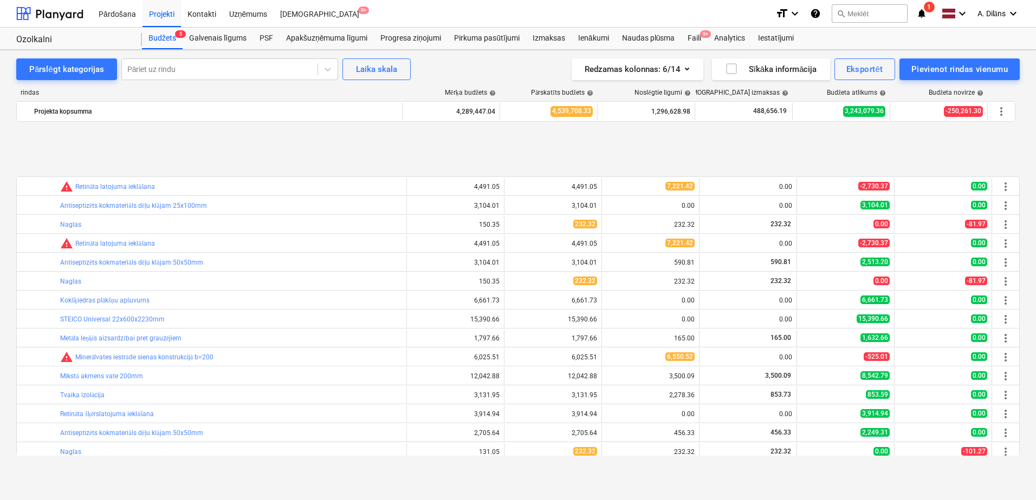
scroll to position [572, 0]
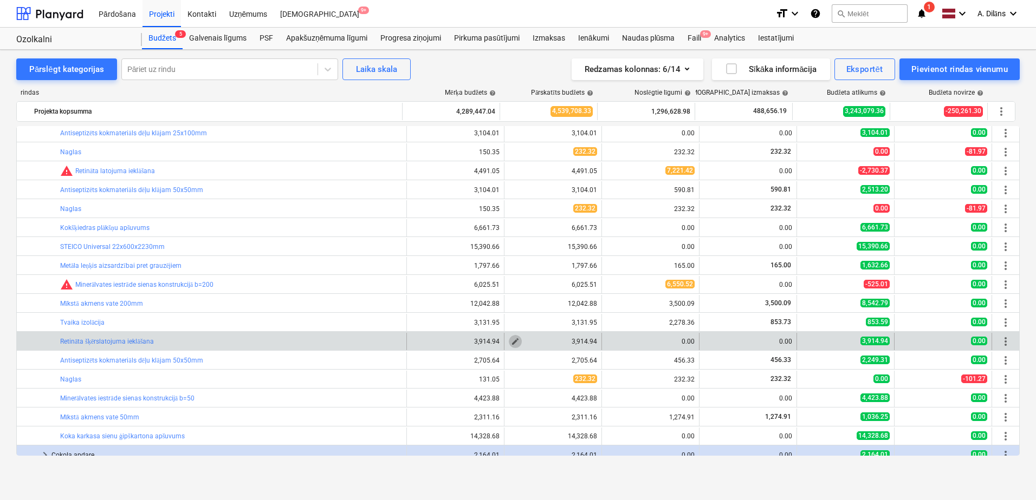
click at [513, 340] on span "edit" at bounding box center [515, 341] width 9 height 9
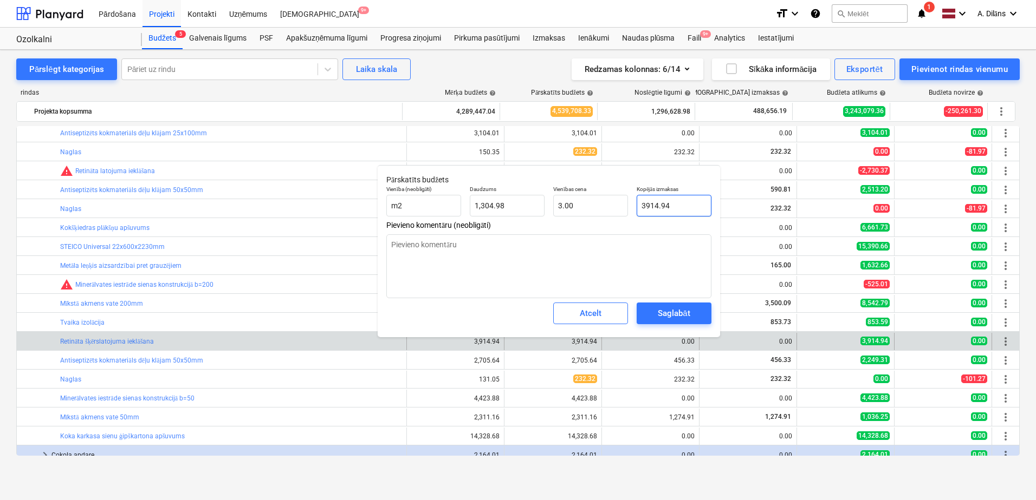
drag, startPoint x: 680, startPoint y: 203, endPoint x: 630, endPoint y: 206, distance: 50.5
click at [630, 206] on div "Vienība (neobligāti) m2 Daudzums 1,304.98 Vienības cena 3.00 Kopējās izmaksas 3…" at bounding box center [549, 201] width 334 height 40
drag, startPoint x: 582, startPoint y: 206, endPoint x: 534, endPoint y: 205, distance: 47.7
click at [541, 206] on div "Vienība (neobligāti) m2 Daudzums 1,304.98 Vienības cena 3 Kopējās izmaksas 3,91…" at bounding box center [549, 201] width 334 height 40
drag, startPoint x: 518, startPoint y: 204, endPoint x: 450, endPoint y: 210, distance: 68.5
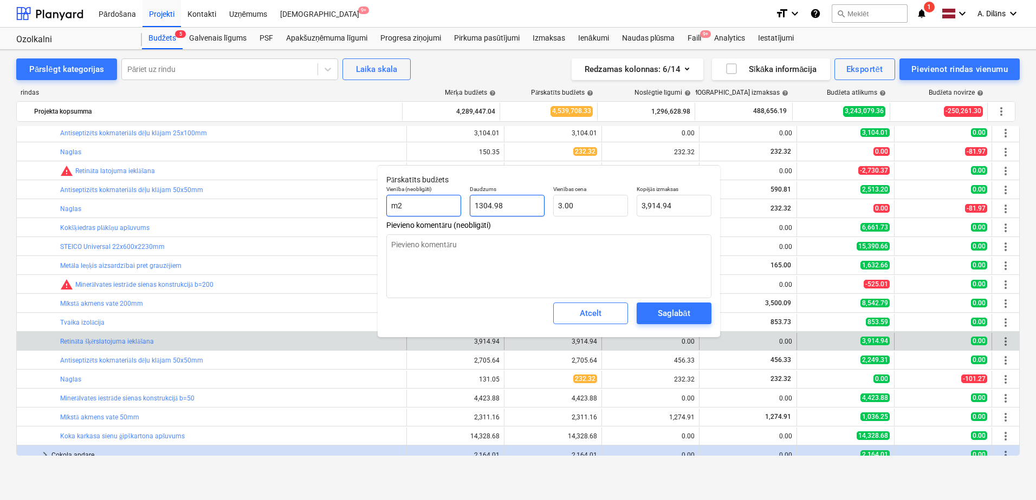
click at [450, 210] on div "Vienība (neobligāti) m2 Daudzums 1304.98 Vienības cena 3.00 Kopējās izmaksas 3,…" at bounding box center [549, 201] width 334 height 40
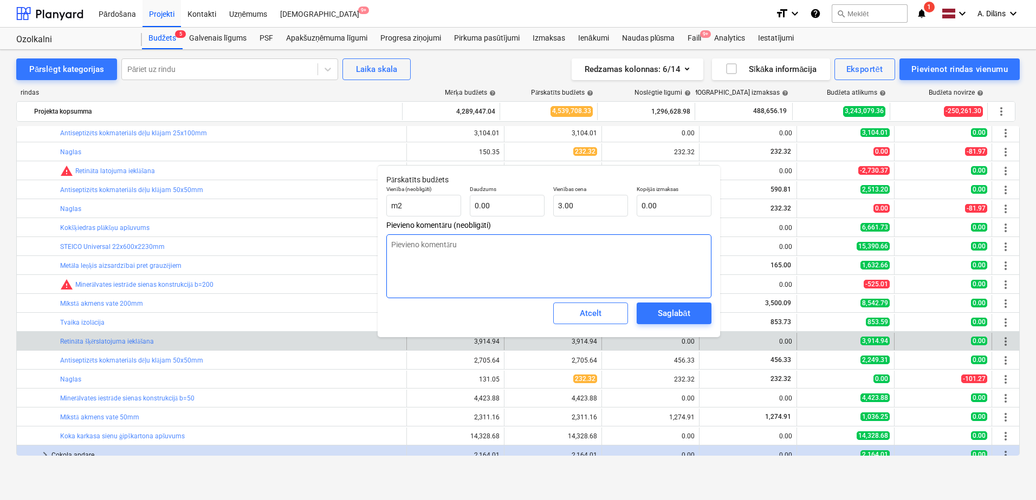
click at [469, 250] on textarea at bounding box center [548, 267] width 325 height 64
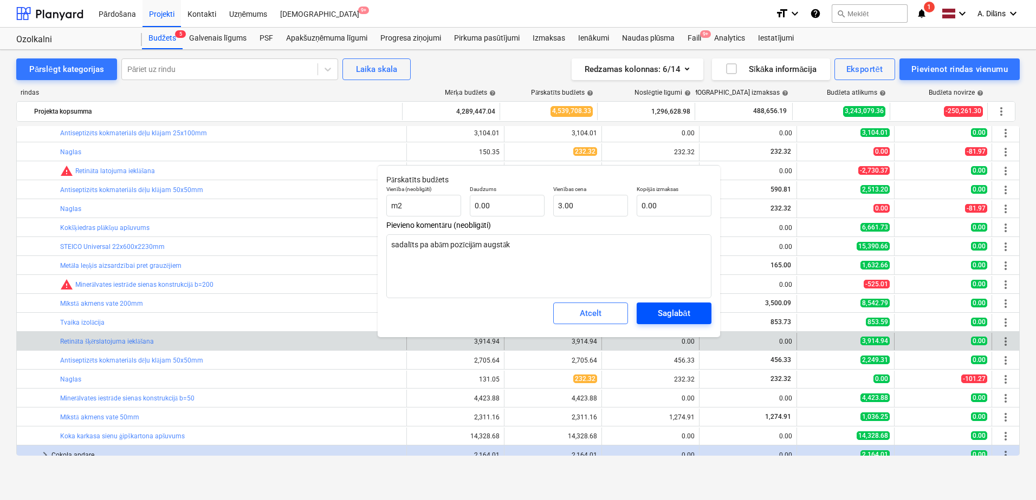
click at [669, 310] on div "Saglabāt" at bounding box center [674, 314] width 32 height 14
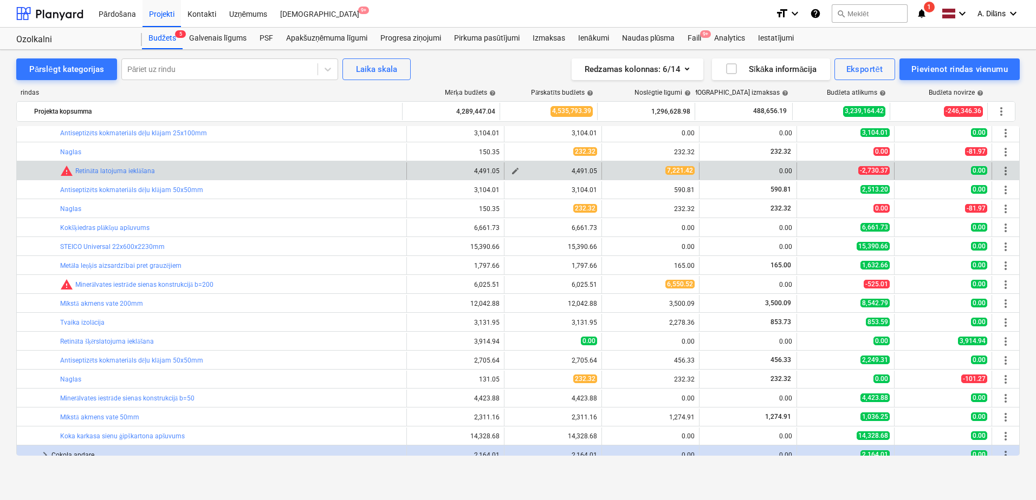
click at [512, 170] on span "edit" at bounding box center [515, 171] width 9 height 9
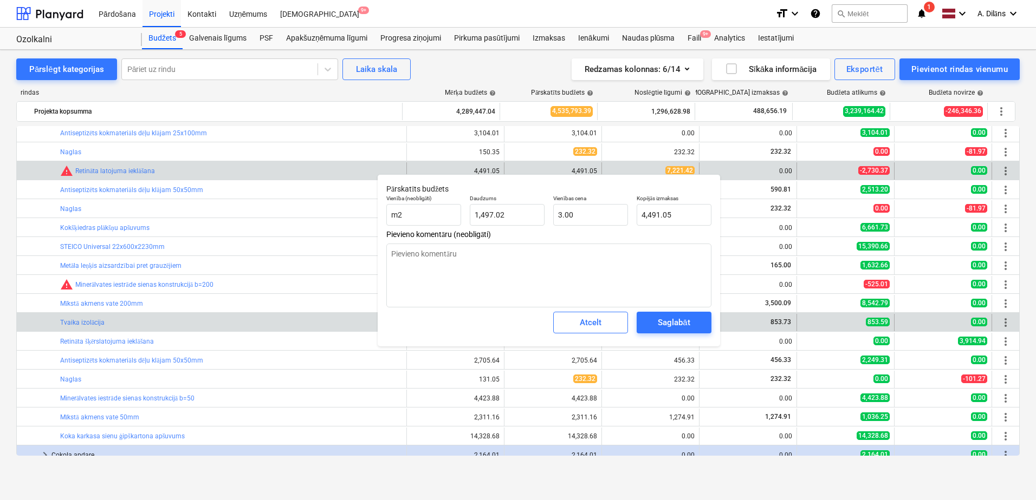
click at [582, 325] on div "Atcelt" at bounding box center [591, 323] width 22 height 14
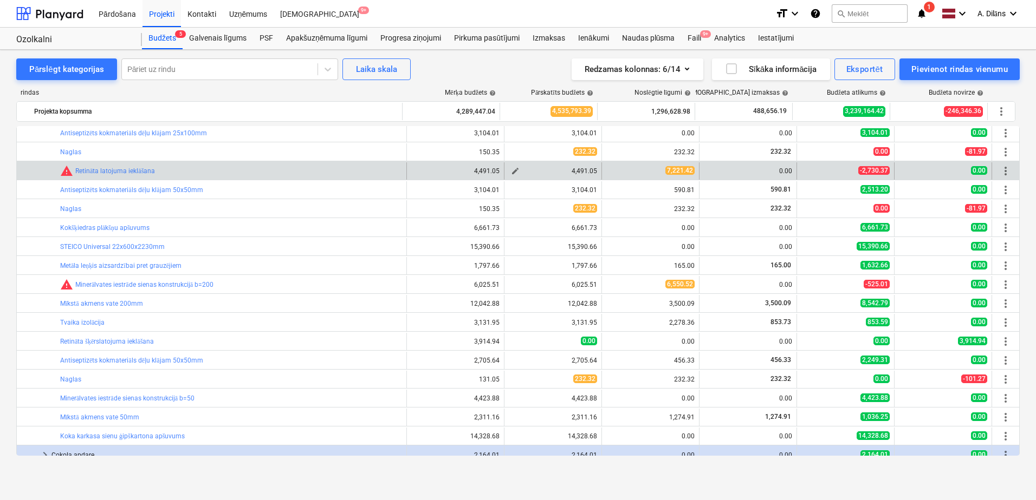
click at [513, 168] on span "edit" at bounding box center [515, 171] width 9 height 9
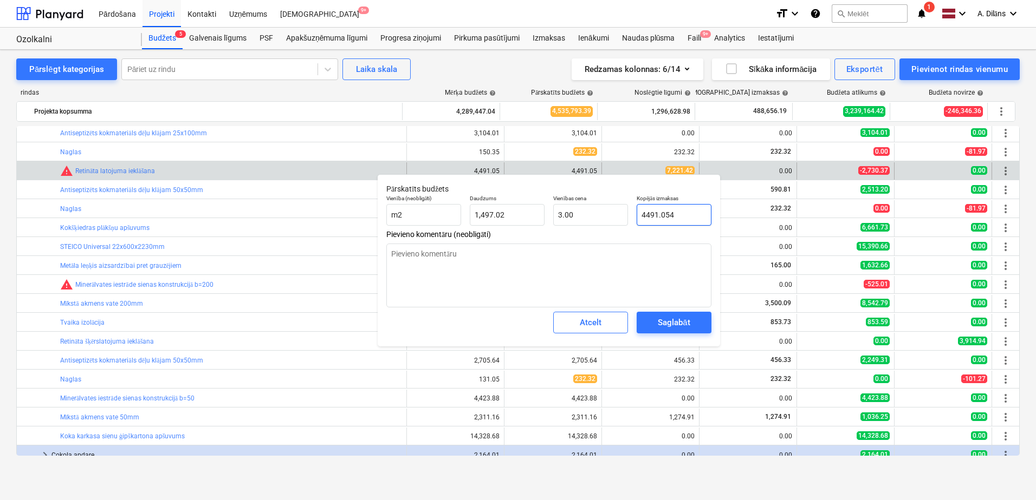
click at [688, 216] on input "4491.054" at bounding box center [673, 215] width 75 height 22
drag, startPoint x: 688, startPoint y: 212, endPoint x: 630, endPoint y: 217, distance: 58.1
click at [631, 217] on div "Vienība (neobligāti) m2 Daudzums 1,497.02 Vienības cena 3.00 Kopējās izmaksas 4…" at bounding box center [549, 211] width 334 height 40
click at [672, 324] on div "Saglabāt" at bounding box center [674, 323] width 32 height 14
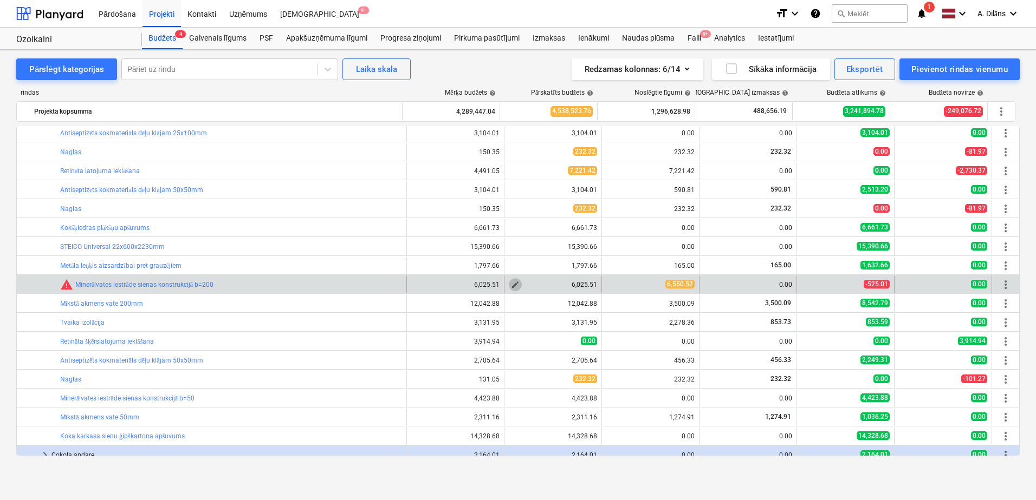
click at [513, 283] on span "edit" at bounding box center [515, 285] width 9 height 9
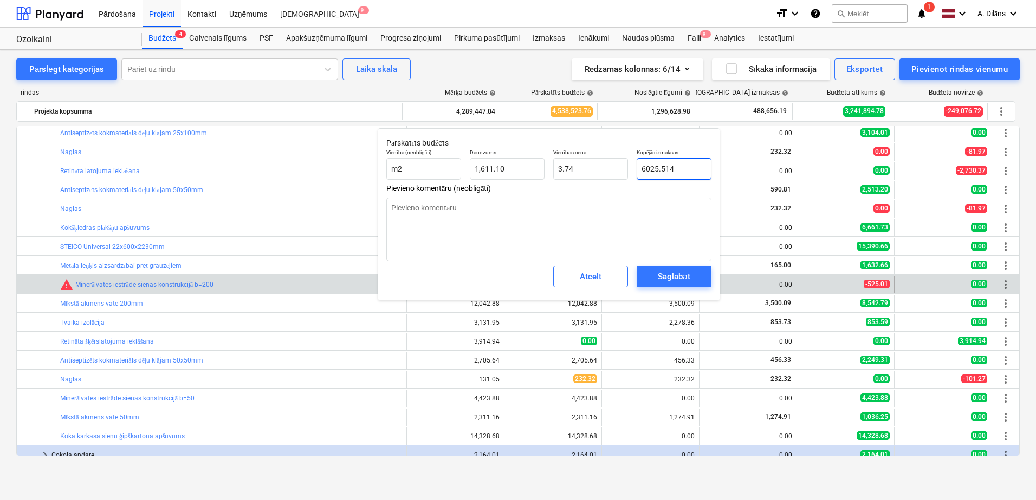
click at [686, 168] on input "6025.514" at bounding box center [673, 169] width 75 height 22
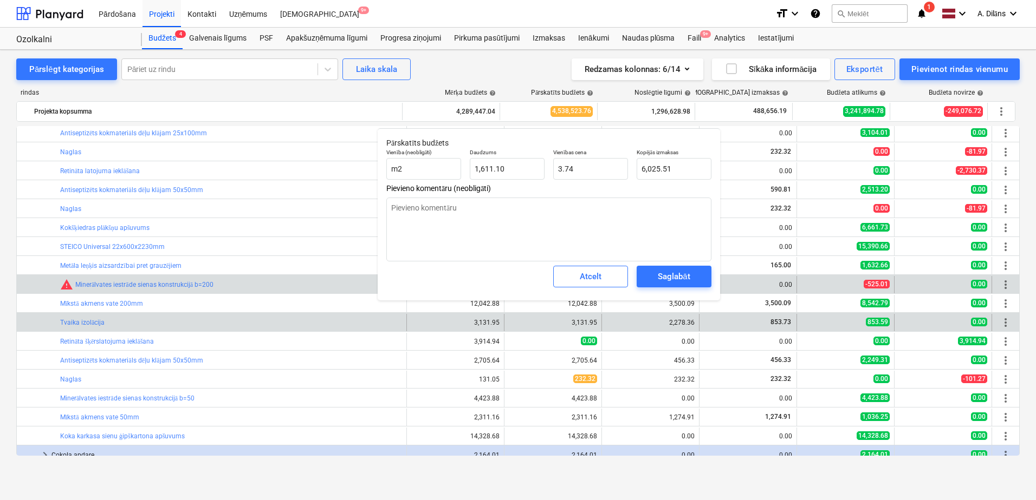
click at [549, 329] on div "edit 3,131.95" at bounding box center [553, 322] width 88 height 17
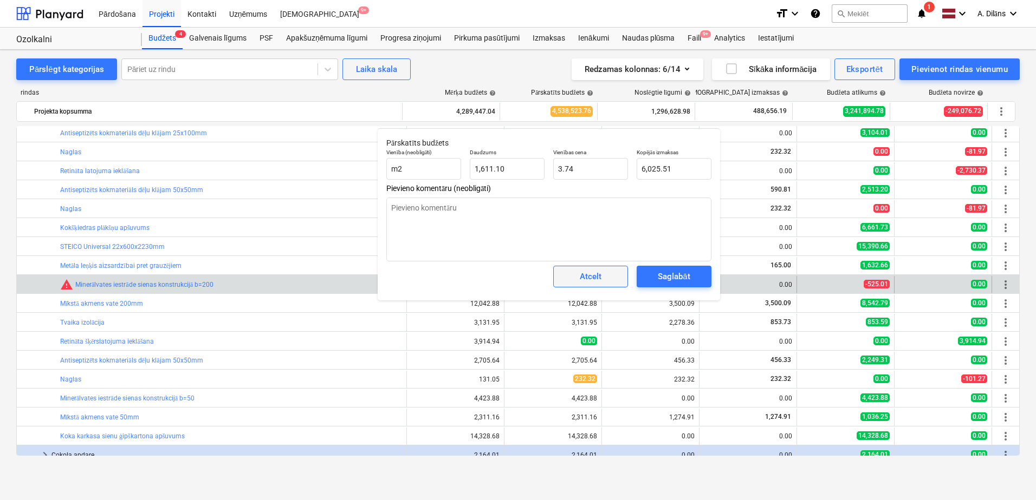
click at [588, 274] on div "Atcelt" at bounding box center [591, 277] width 22 height 14
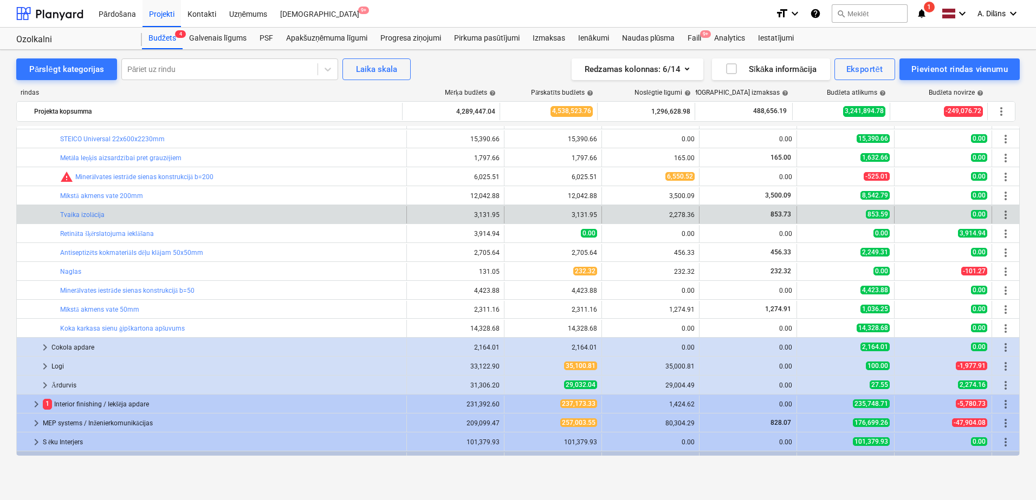
scroll to position [680, 0]
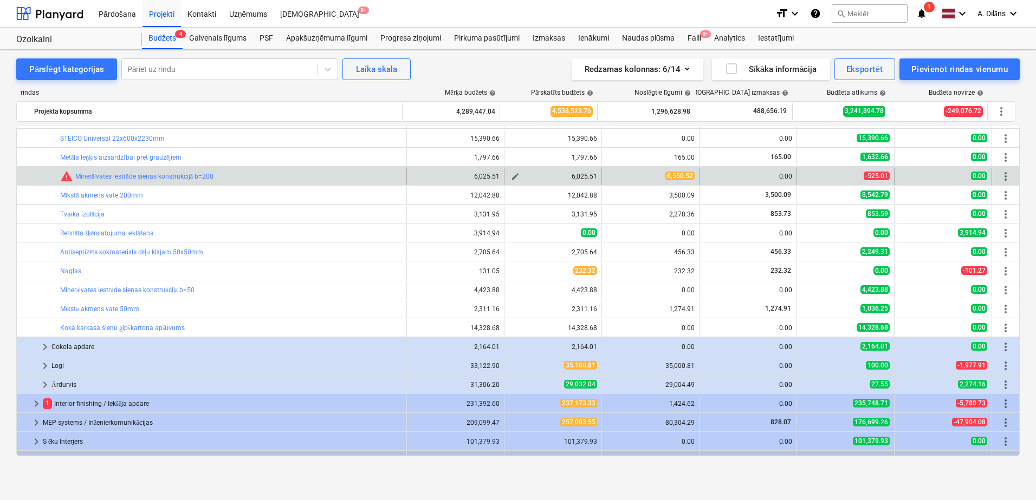
click at [511, 176] on span "edit" at bounding box center [515, 176] width 9 height 9
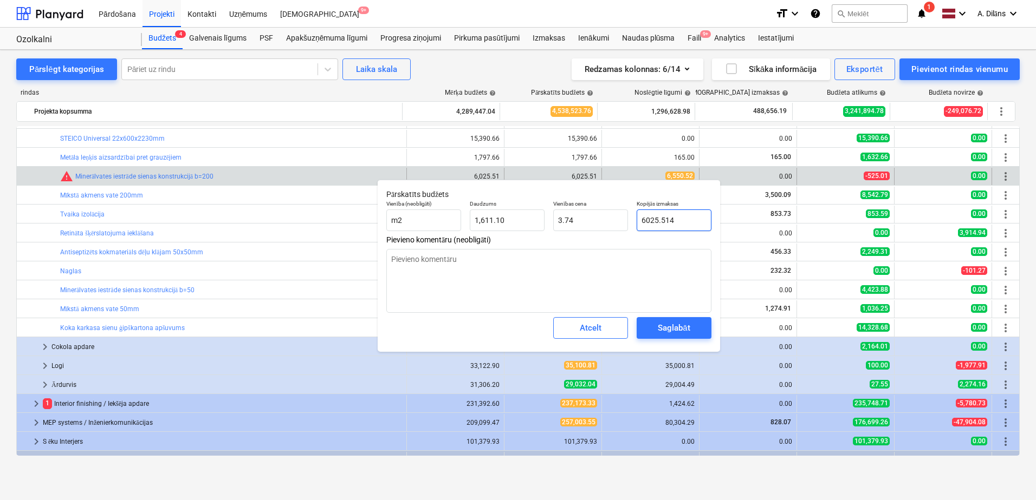
drag, startPoint x: 677, startPoint y: 222, endPoint x: 633, endPoint y: 218, distance: 44.0
click at [633, 218] on div "Kopējās izmaksas 6025.514" at bounding box center [673, 216] width 83 height 40
click at [679, 329] on div "Saglabāt" at bounding box center [674, 328] width 32 height 14
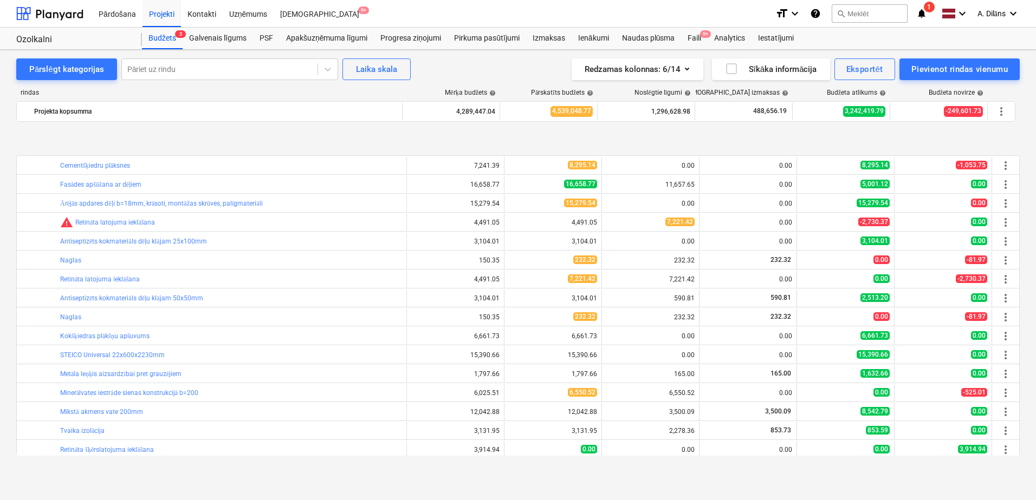
scroll to position [518, 0]
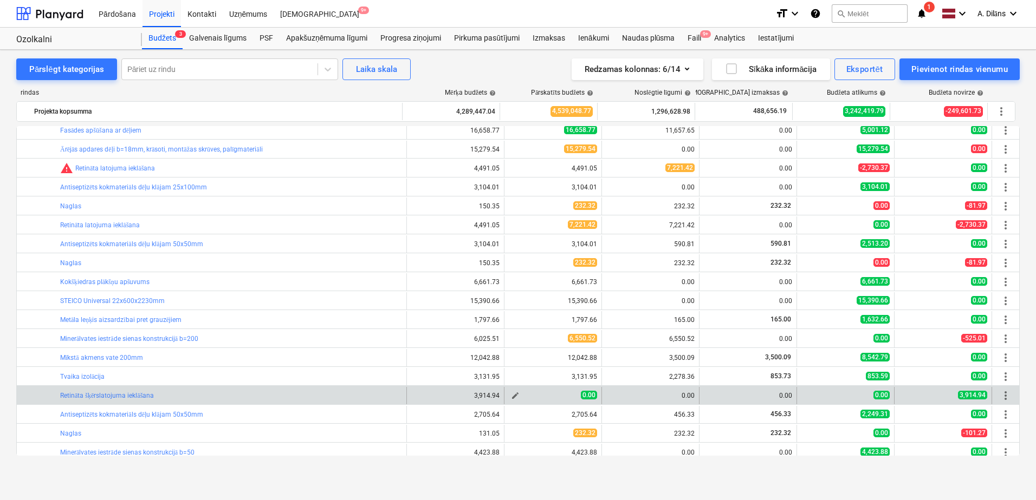
click at [512, 397] on span "edit" at bounding box center [515, 396] width 9 height 9
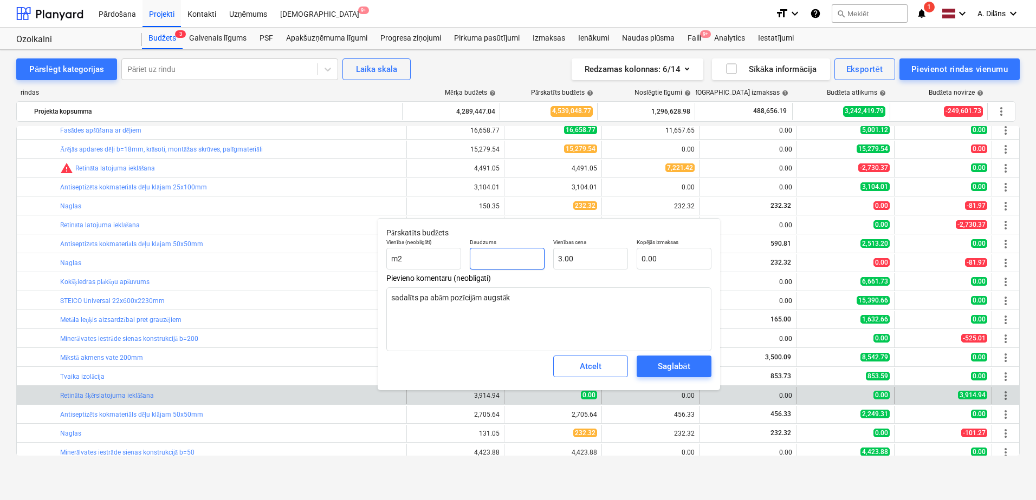
drag, startPoint x: 506, startPoint y: 261, endPoint x: 499, endPoint y: 261, distance: 7.6
click at [499, 261] on input "text" at bounding box center [507, 259] width 75 height 22
drag, startPoint x: 581, startPoint y: 257, endPoint x: 552, endPoint y: 258, distance: 29.3
click at [552, 258] on div "Vienības cena 3" at bounding box center [590, 255] width 83 height 40
click at [676, 366] on div "Saglabāt" at bounding box center [674, 367] width 32 height 14
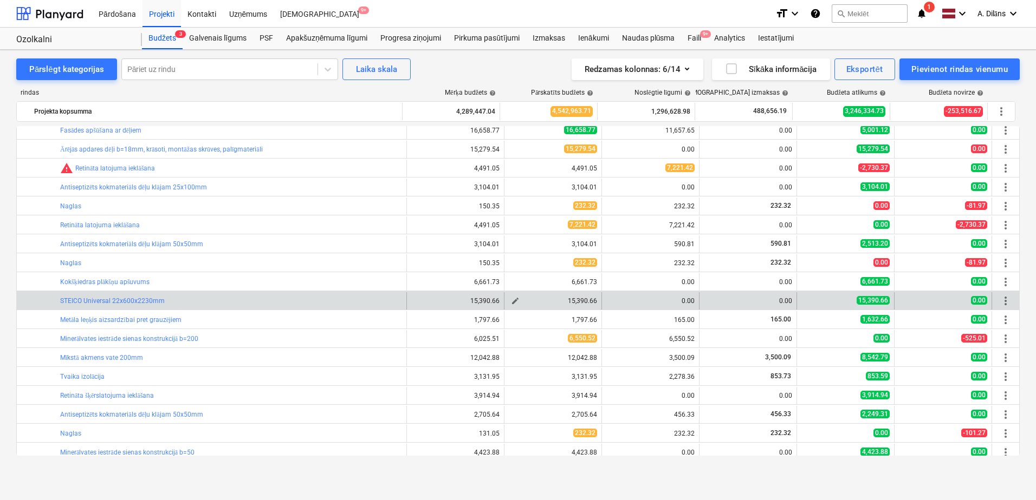
click at [511, 301] on span "edit" at bounding box center [515, 301] width 9 height 9
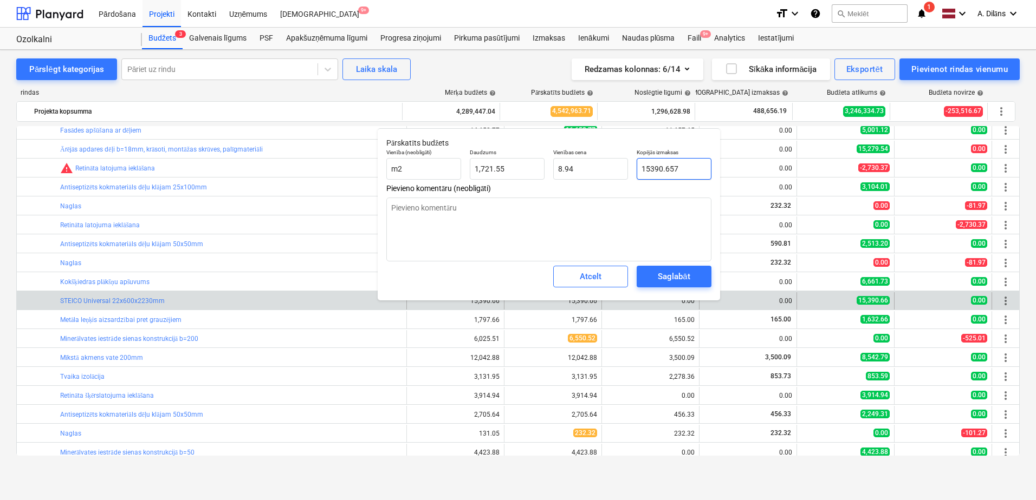
drag, startPoint x: 685, startPoint y: 168, endPoint x: 636, endPoint y: 171, distance: 49.4
click at [636, 171] on div "Kopējās izmaksas 15390.657" at bounding box center [673, 165] width 83 height 40
click at [687, 278] on div "Saglabāt" at bounding box center [674, 277] width 32 height 14
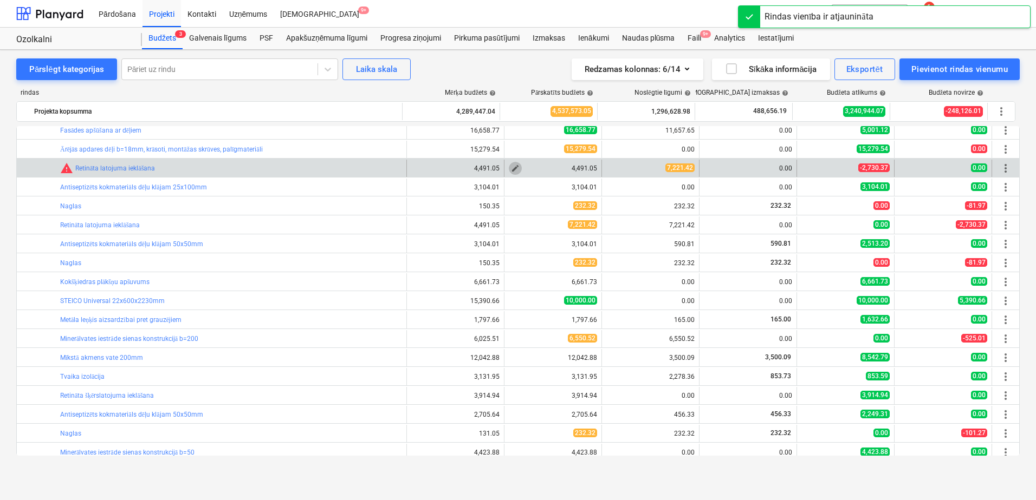
click at [511, 168] on span "edit" at bounding box center [515, 168] width 9 height 9
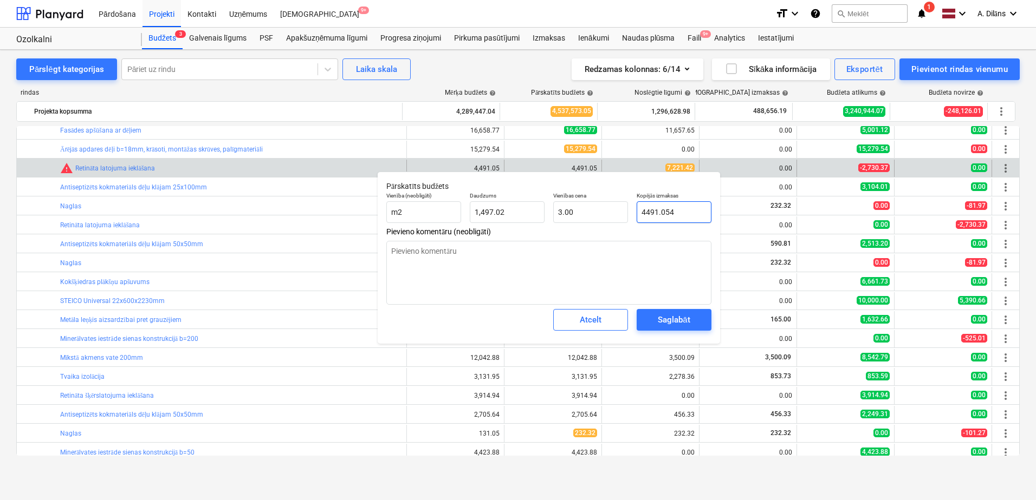
drag, startPoint x: 683, startPoint y: 212, endPoint x: 632, endPoint y: 210, distance: 51.5
click at [632, 210] on div "Kopējās izmaksas 4491.054" at bounding box center [673, 208] width 83 height 40
click at [684, 328] on button "Saglabāt" at bounding box center [673, 320] width 75 height 22
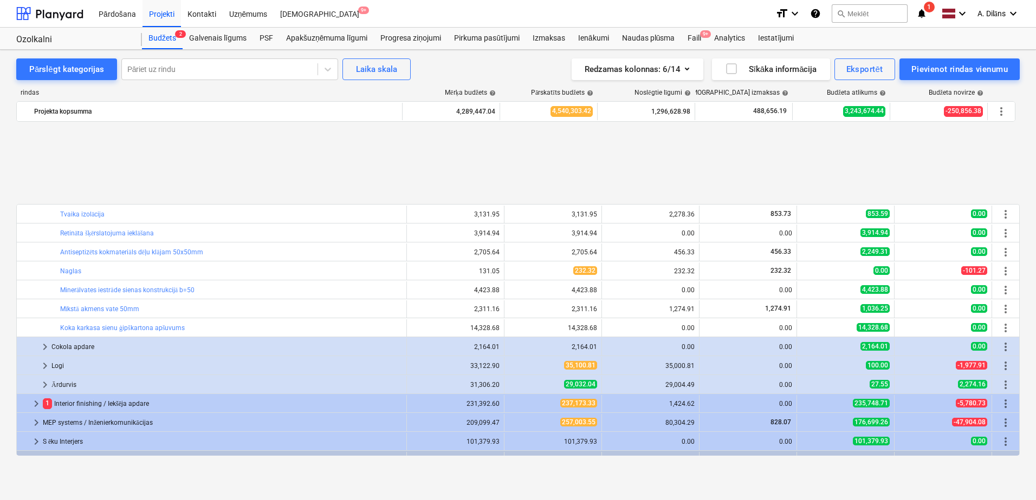
scroll to position [789, 0]
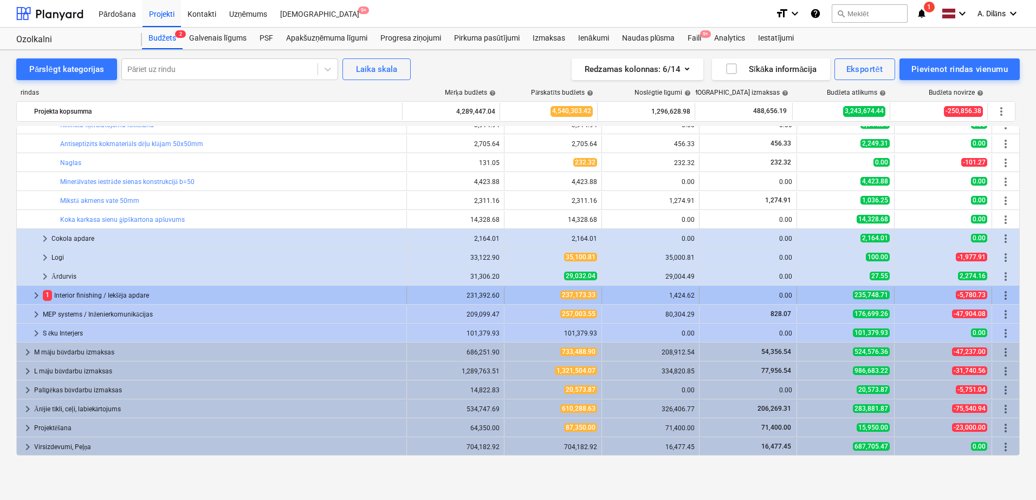
click at [38, 294] on span "keyboard_arrow_right" at bounding box center [36, 295] width 13 height 13
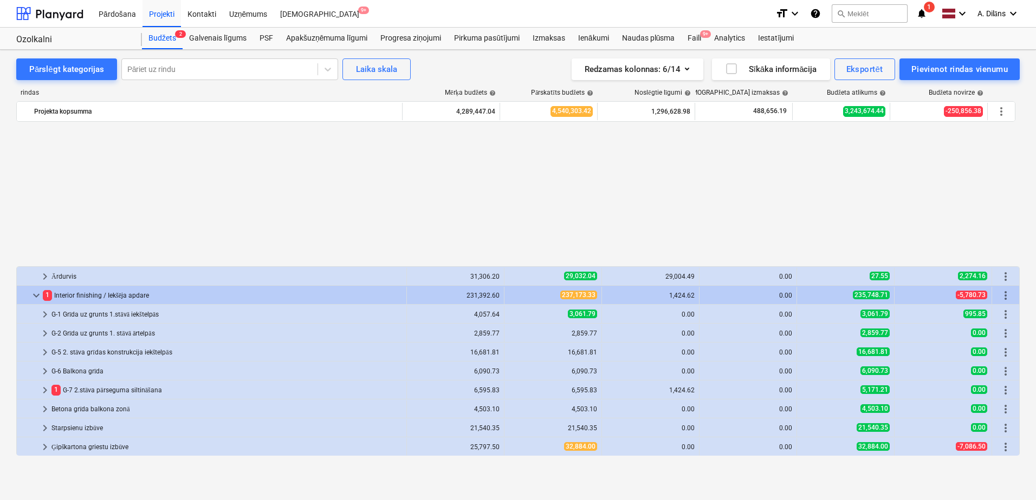
scroll to position [951, 0]
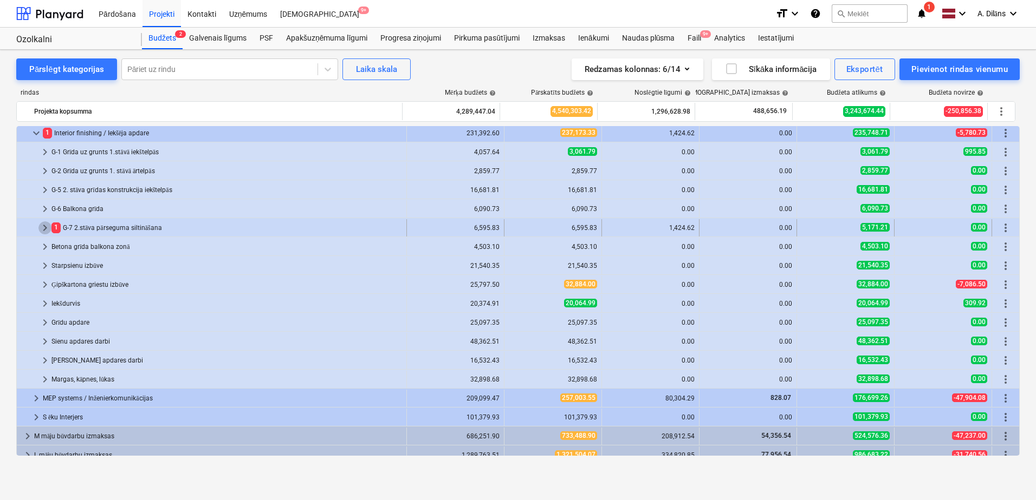
click at [41, 226] on span "keyboard_arrow_right" at bounding box center [44, 228] width 13 height 13
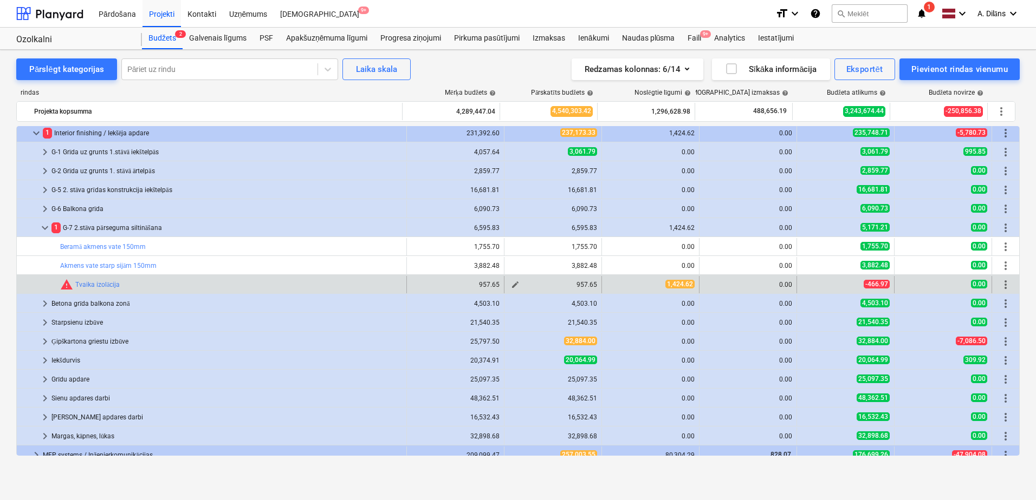
click at [514, 284] on span "edit" at bounding box center [515, 285] width 9 height 9
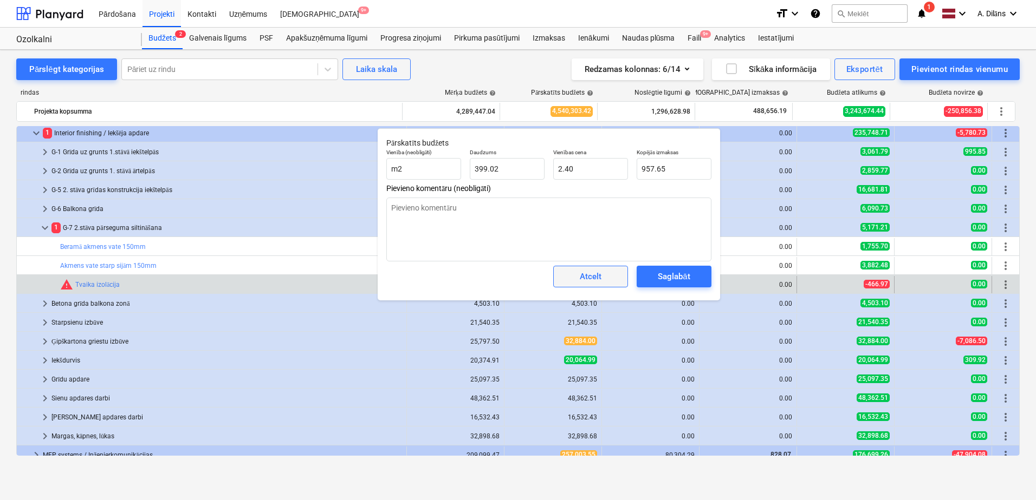
click at [578, 277] on span "Atcelt" at bounding box center [591, 277] width 48 height 14
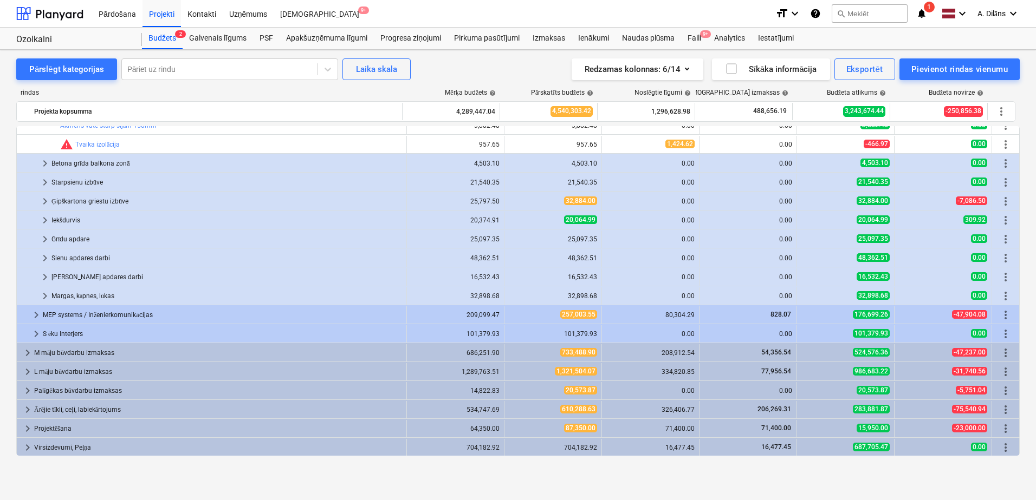
scroll to position [1092, 0]
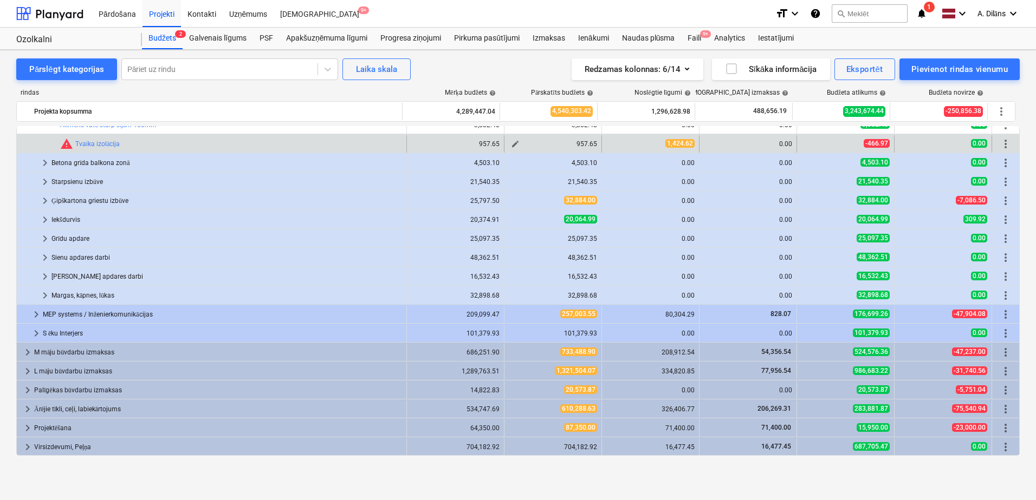
click at [511, 141] on span "edit" at bounding box center [515, 144] width 9 height 9
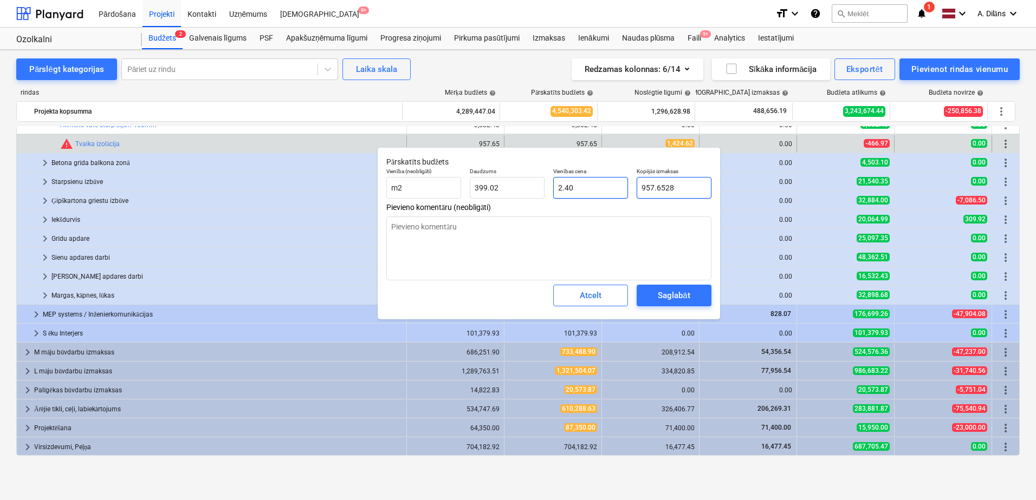
drag, startPoint x: 666, startPoint y: 187, endPoint x: 616, endPoint y: 186, distance: 50.4
click at [616, 186] on div "Vienība (neobligāti) m2 Daudzums 399.02 Vienības cena 2.40 Kopējās izmaksas 957…" at bounding box center [549, 184] width 334 height 40
click at [609, 240] on textarea at bounding box center [548, 249] width 325 height 64
click at [683, 298] on div "Saglabāt" at bounding box center [674, 296] width 32 height 14
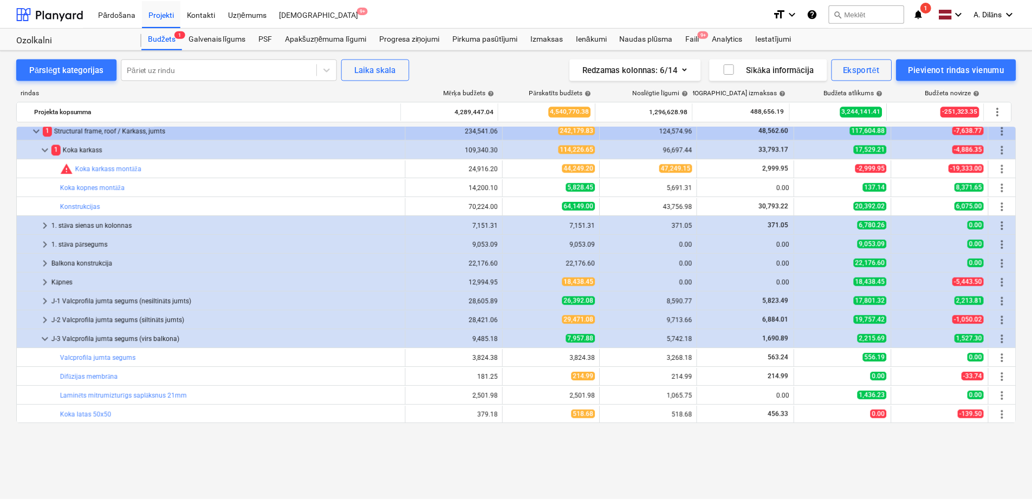
scroll to position [0, 0]
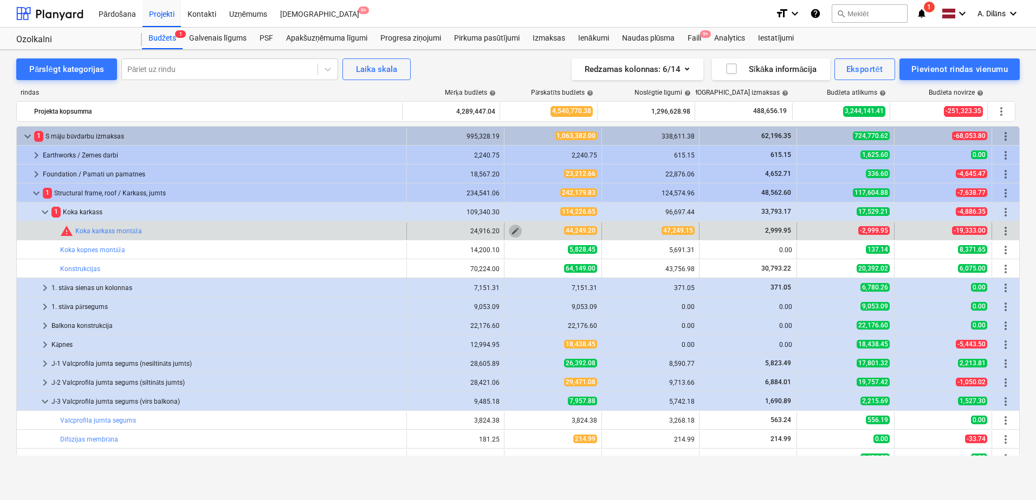
click at [512, 231] on span "edit" at bounding box center [515, 231] width 9 height 9
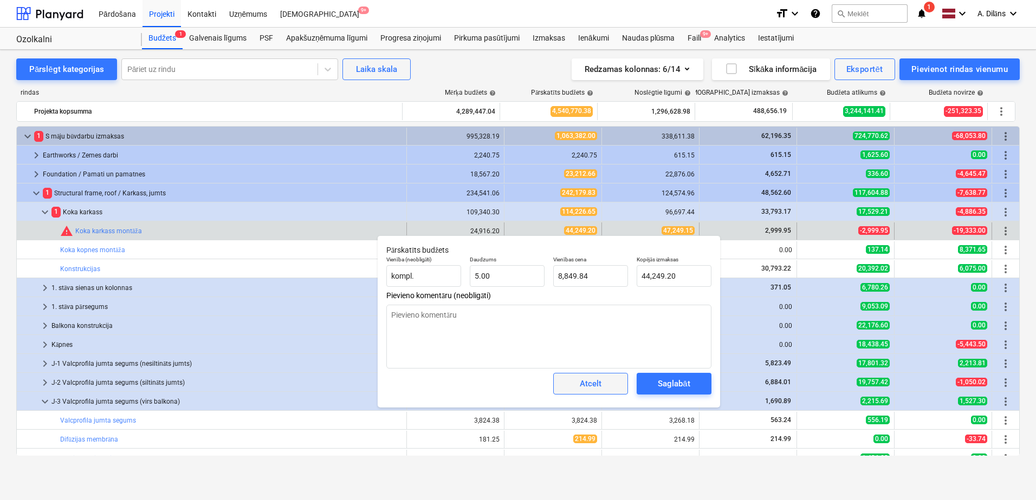
click at [587, 385] on div "Atcelt" at bounding box center [591, 384] width 22 height 14
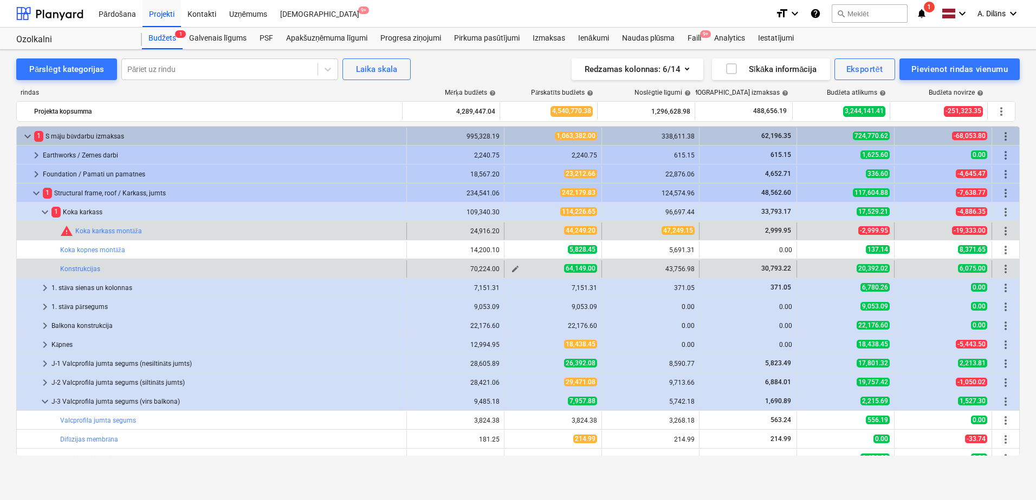
click at [512, 268] on span "edit" at bounding box center [515, 269] width 9 height 9
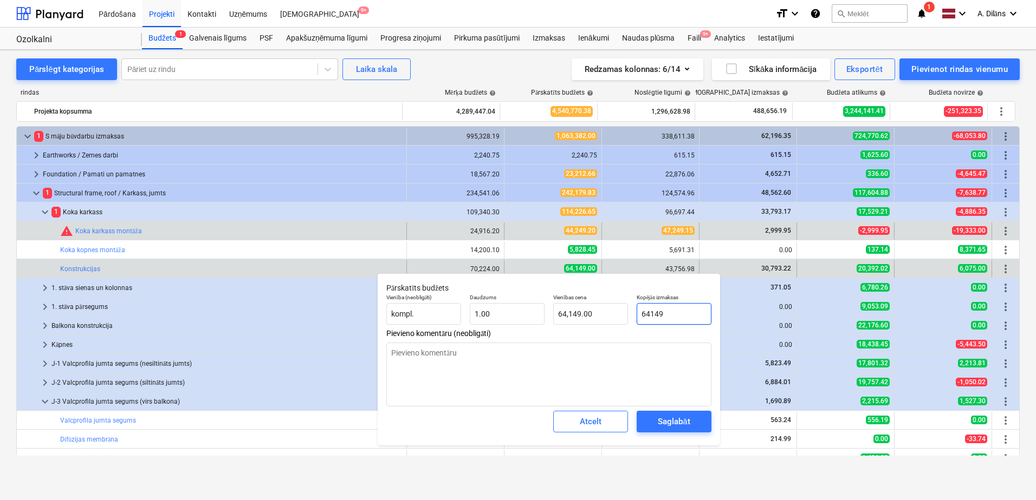
drag, startPoint x: 680, startPoint y: 313, endPoint x: 630, endPoint y: 313, distance: 49.8
click at [630, 313] on div "Vienība (neobligāti) kompl. Daudzums 1.00 Vienības cena 64,149.00 Kopējās izmak…" at bounding box center [549, 310] width 334 height 40
click at [675, 421] on div "Saglabāt" at bounding box center [674, 422] width 32 height 14
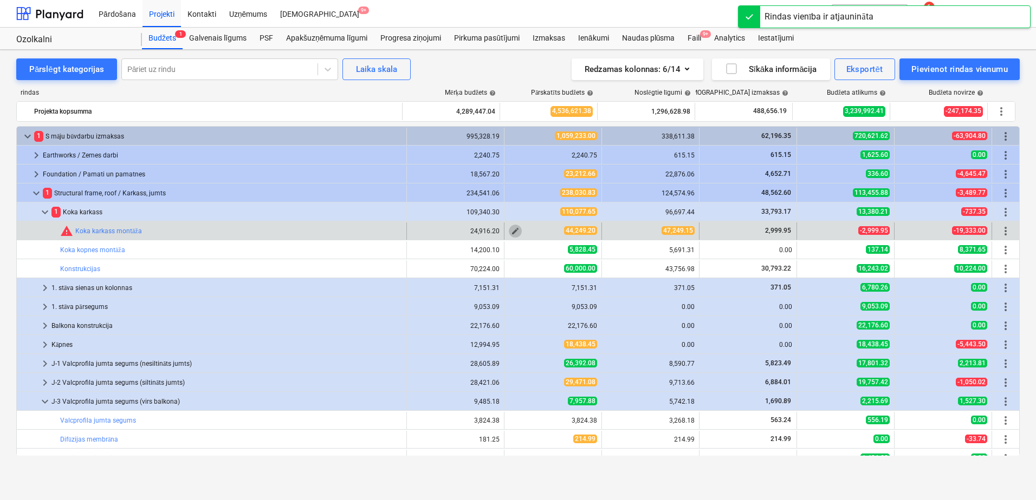
click at [511, 230] on span "edit" at bounding box center [515, 231] width 9 height 9
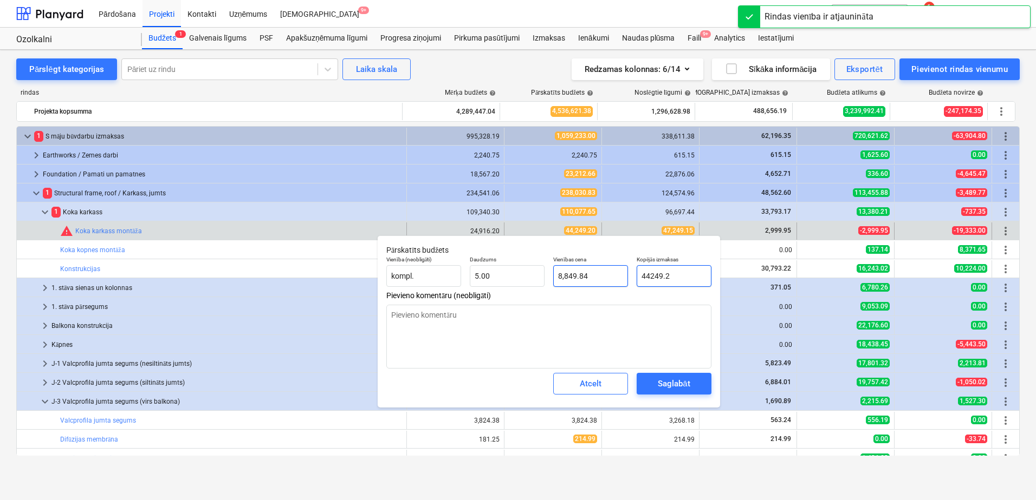
drag, startPoint x: 687, startPoint y: 275, endPoint x: 626, endPoint y: 276, distance: 61.7
click at [626, 276] on div "Vienība (neobligāti) kompl. Daudzums 5.00 Vienības cena 8,849.84 Kopējās izmaks…" at bounding box center [549, 272] width 334 height 40
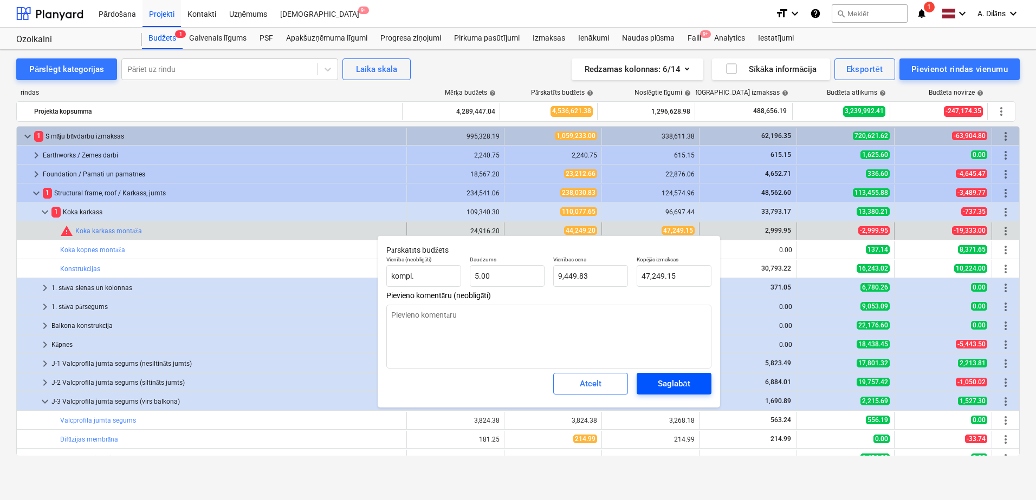
click at [674, 387] on div "Saglabāt" at bounding box center [674, 384] width 32 height 14
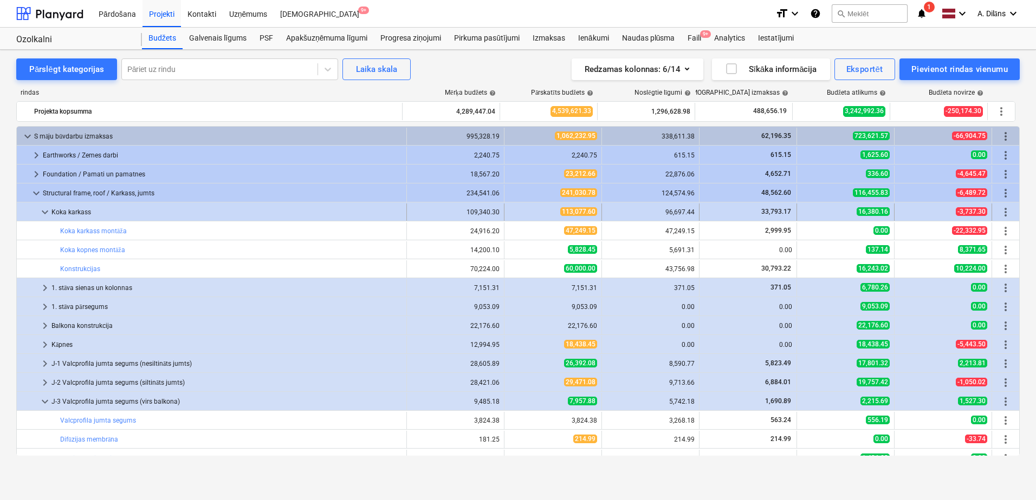
click at [44, 211] on span "keyboard_arrow_down" at bounding box center [44, 212] width 13 height 13
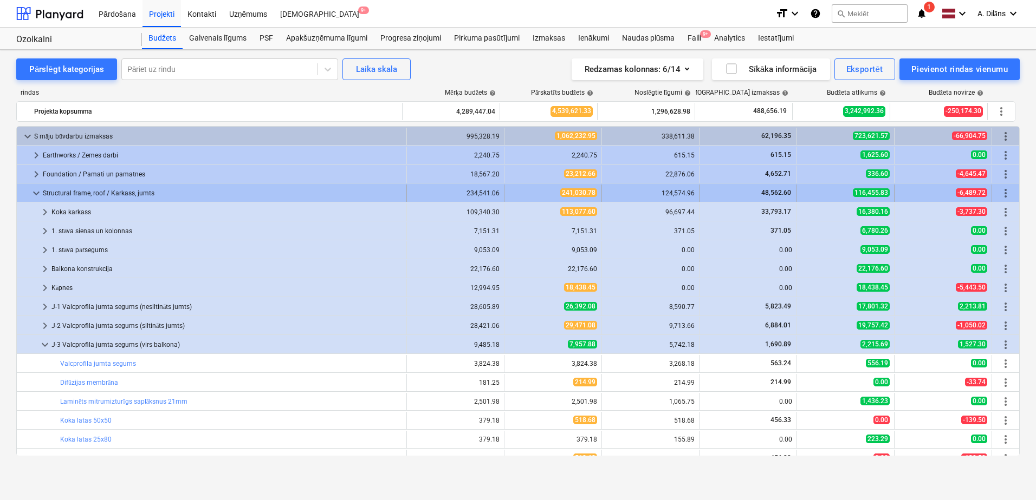
click at [35, 195] on span "keyboard_arrow_down" at bounding box center [36, 193] width 13 height 13
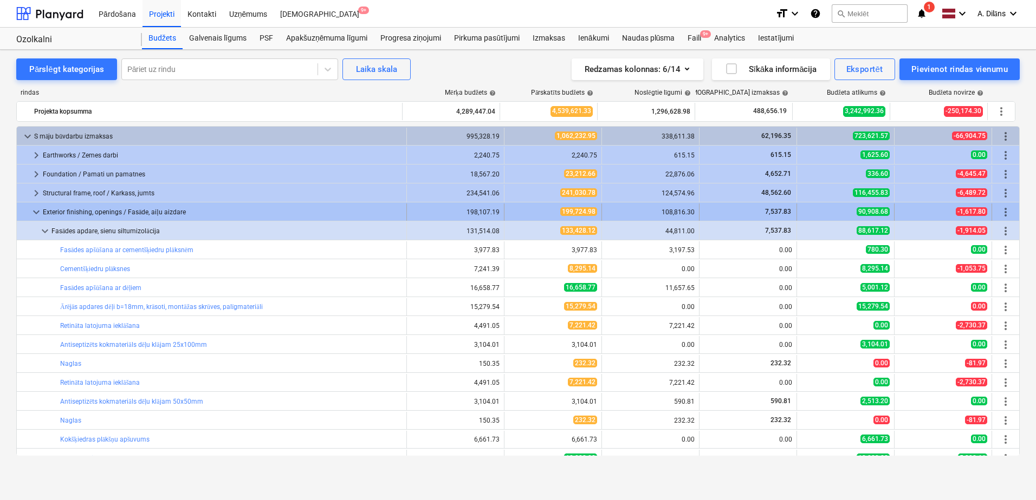
click at [35, 211] on span "keyboard_arrow_down" at bounding box center [36, 212] width 13 height 13
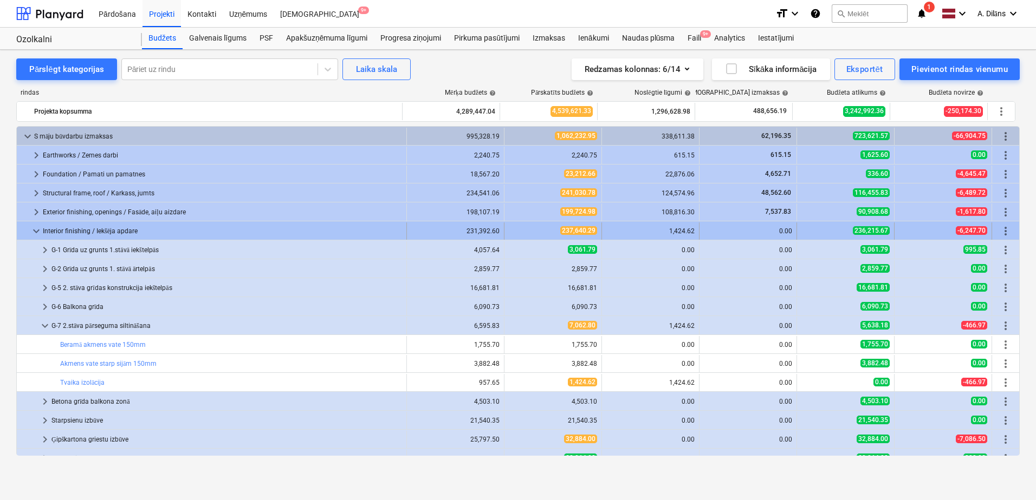
click at [36, 230] on span "keyboard_arrow_down" at bounding box center [36, 231] width 13 height 13
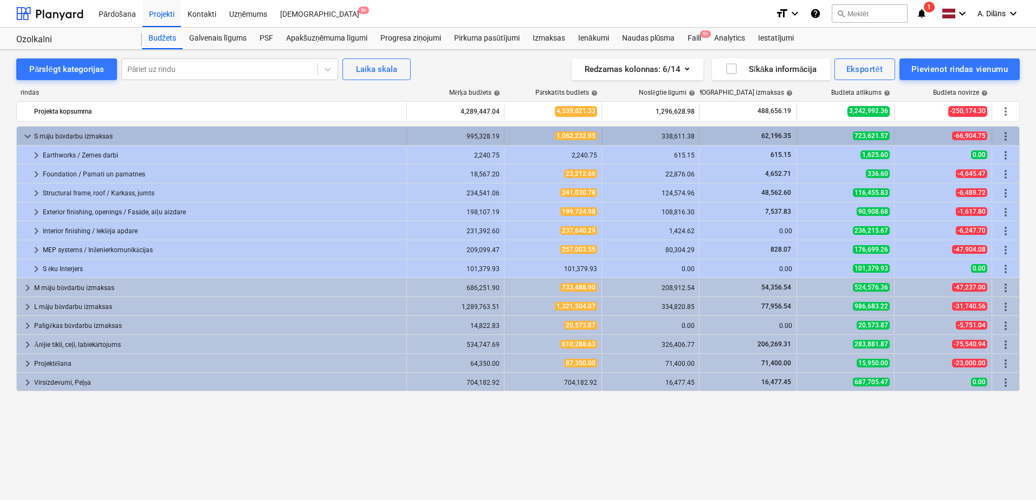
click at [29, 138] on span "keyboard_arrow_down" at bounding box center [27, 136] width 13 height 13
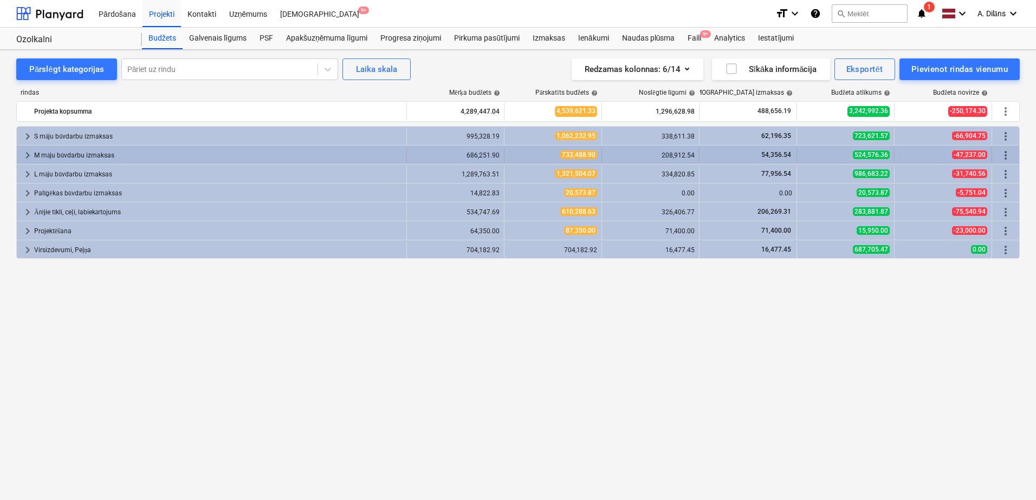
click at [28, 154] on span "keyboard_arrow_right" at bounding box center [27, 155] width 13 height 13
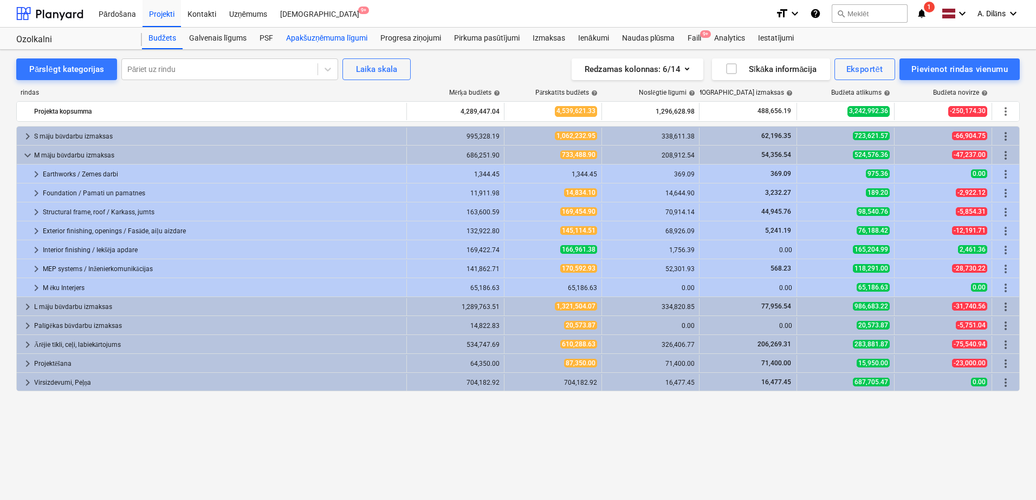
click at [317, 36] on div "Apakšuzņēmuma līgumi" at bounding box center [326, 39] width 94 height 22
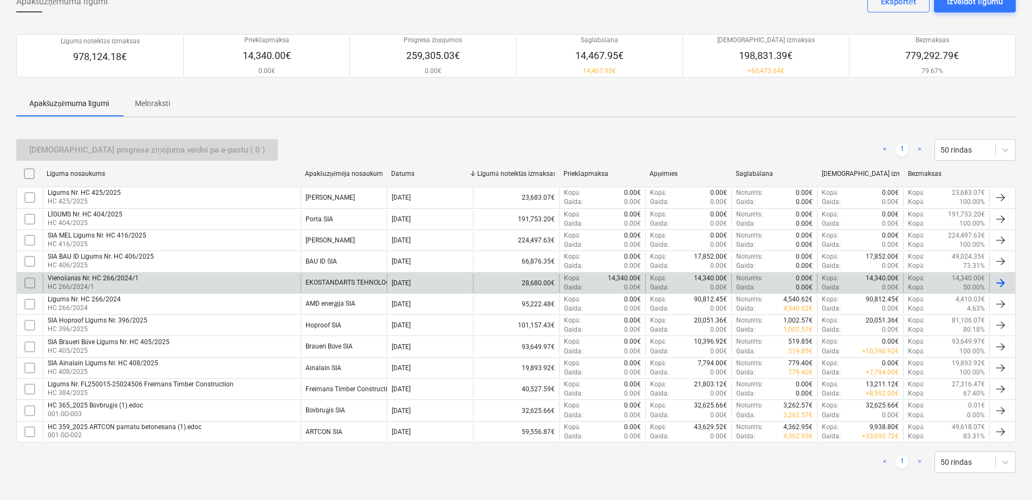
scroll to position [71, 0]
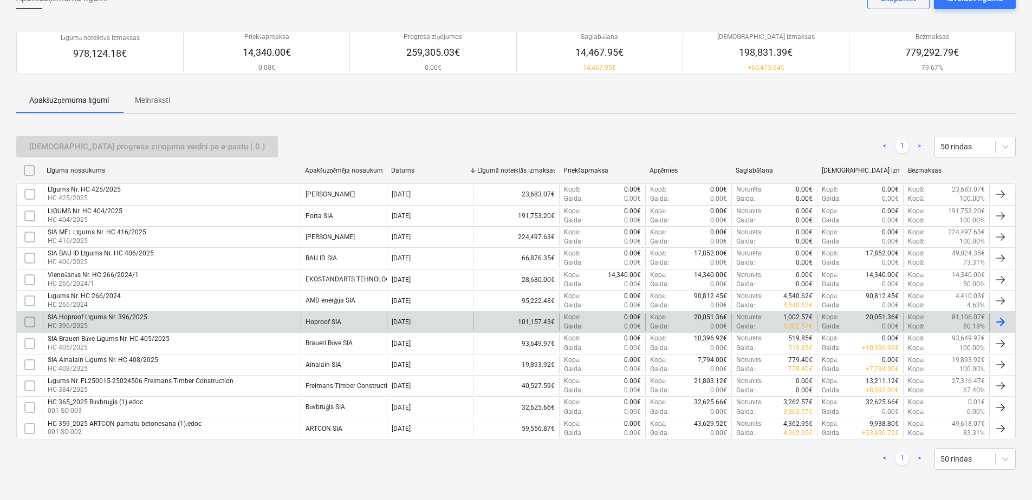
click at [340, 318] on div "Hoproof SIA" at bounding box center [344, 322] width 86 height 18
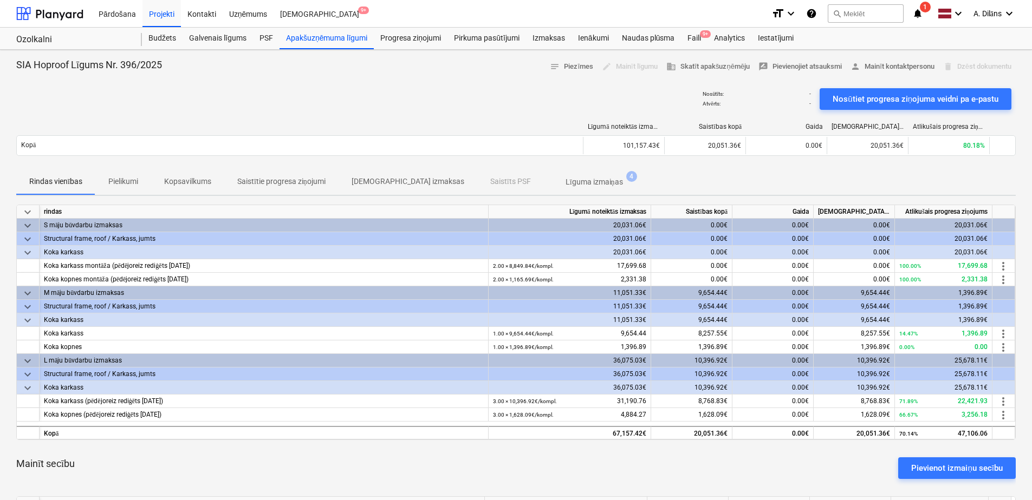
drag, startPoint x: 402, startPoint y: 97, endPoint x: 367, endPoint y: 82, distance: 37.8
click at [367, 82] on div at bounding box center [515, 79] width 999 height 9
drag, startPoint x: 366, startPoint y: 82, endPoint x: 337, endPoint y: 81, distance: 29.3
click at [337, 81] on div at bounding box center [515, 79] width 999 height 9
click at [249, 95] on div "Nosūtīts : - Atvērts : - Nosūtiet progresa ziņojuma veidni pa e-pastu" at bounding box center [515, 99] width 999 height 30
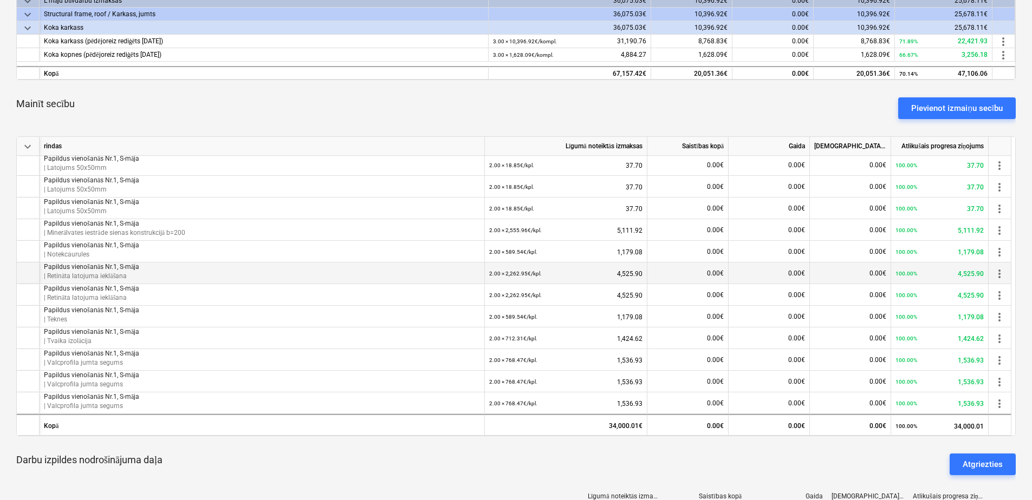
scroll to position [379, 0]
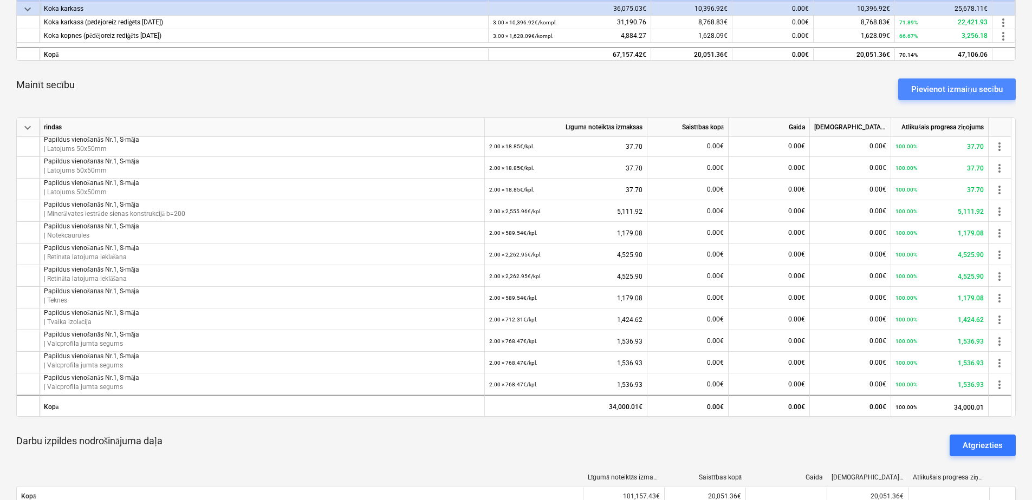
click at [933, 93] on div "Pievienot izmaiņu secību" at bounding box center [957, 89] width 92 height 14
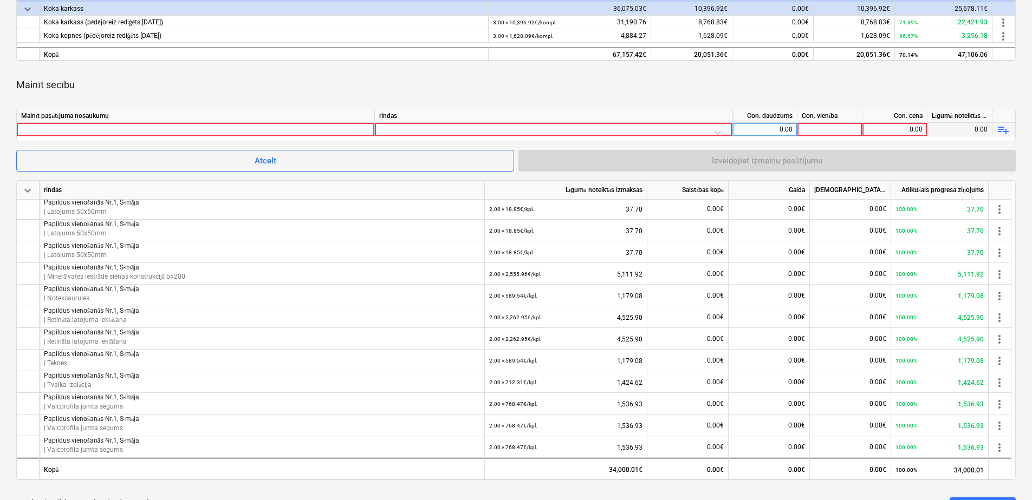
click at [110, 127] on div at bounding box center [195, 129] width 349 height 13
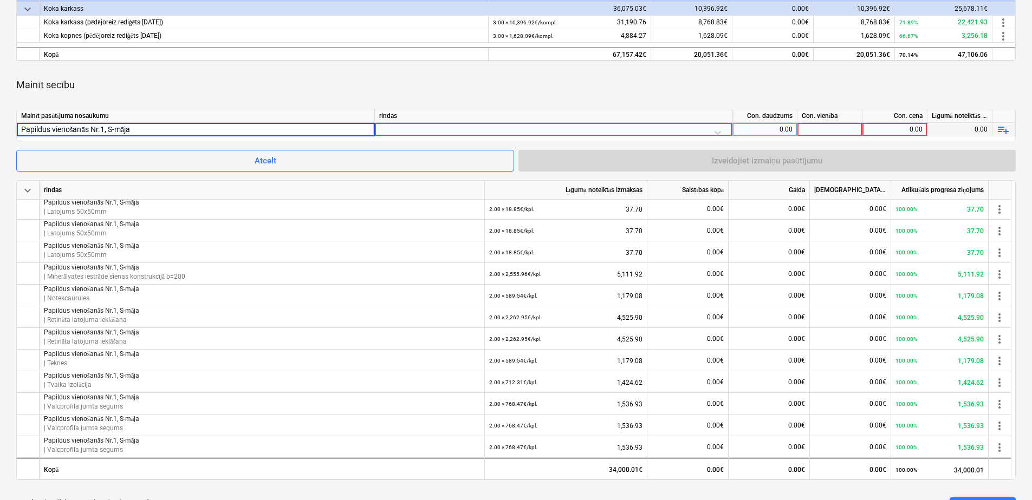
click at [115, 127] on input "Papildus vienošanās Nr.1, S-māja" at bounding box center [195, 129] width 357 height 13
click at [412, 130] on div at bounding box center [553, 132] width 348 height 19
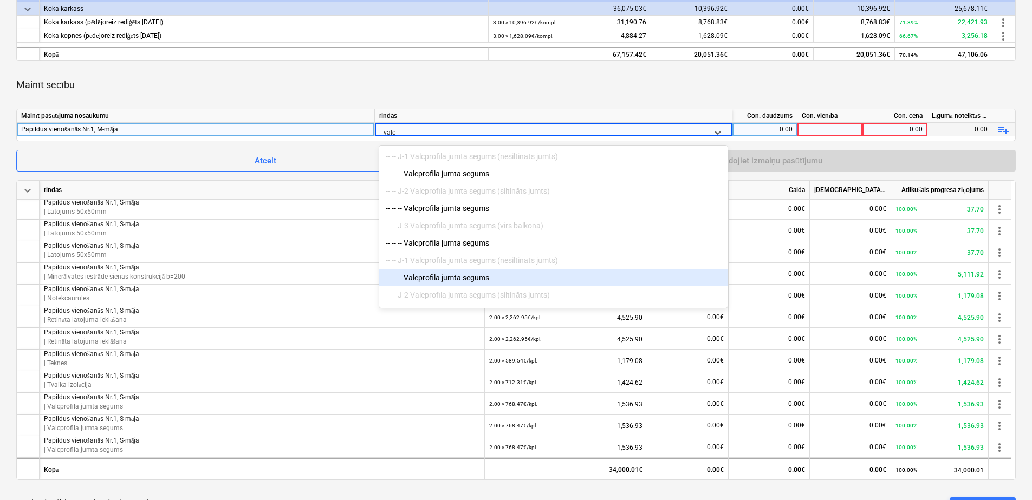
click at [453, 279] on div "-- -- -- Valcprofila jumta segums" at bounding box center [553, 277] width 348 height 17
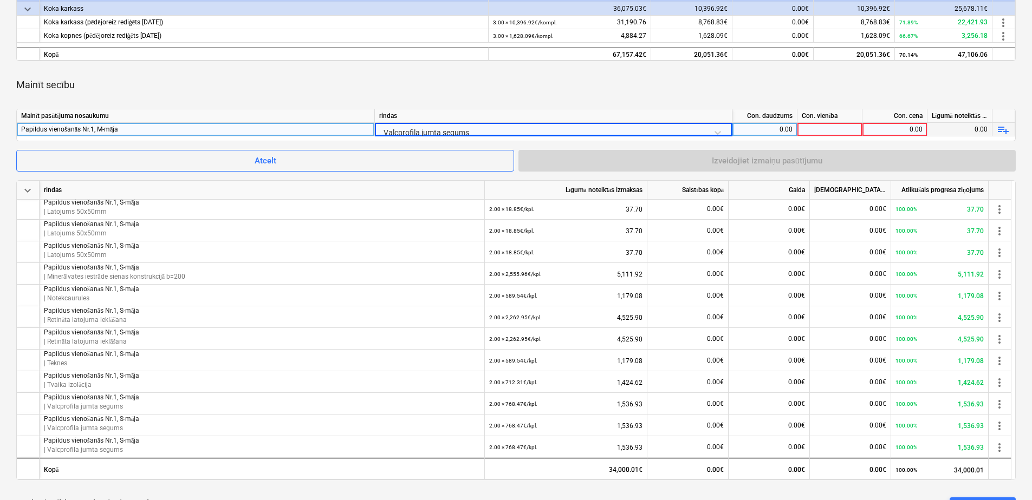
click at [775, 129] on div "0.00" at bounding box center [765, 130] width 56 height 14
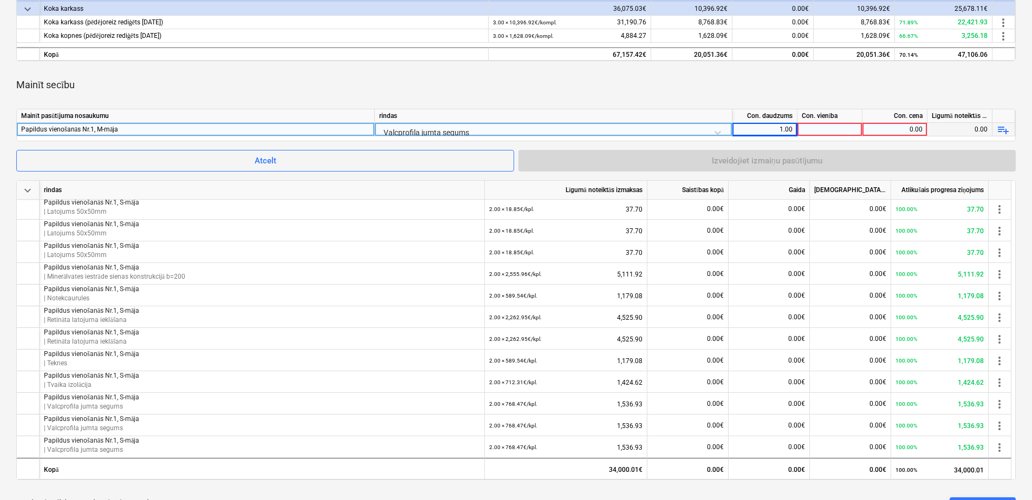
click at [818, 128] on div at bounding box center [829, 130] width 65 height 14
click at [889, 126] on div "0.00" at bounding box center [895, 130] width 56 height 14
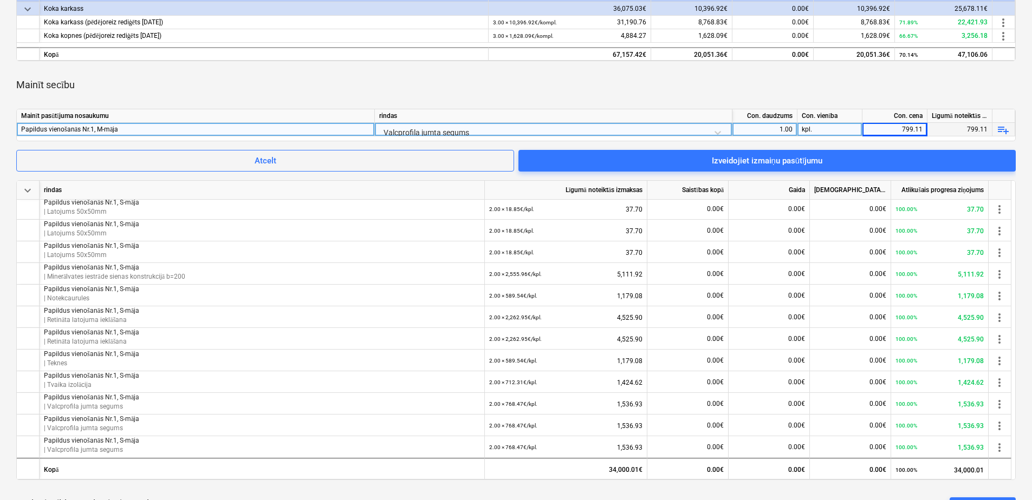
click at [854, 73] on div "Mainīt secību" at bounding box center [515, 85] width 999 height 30
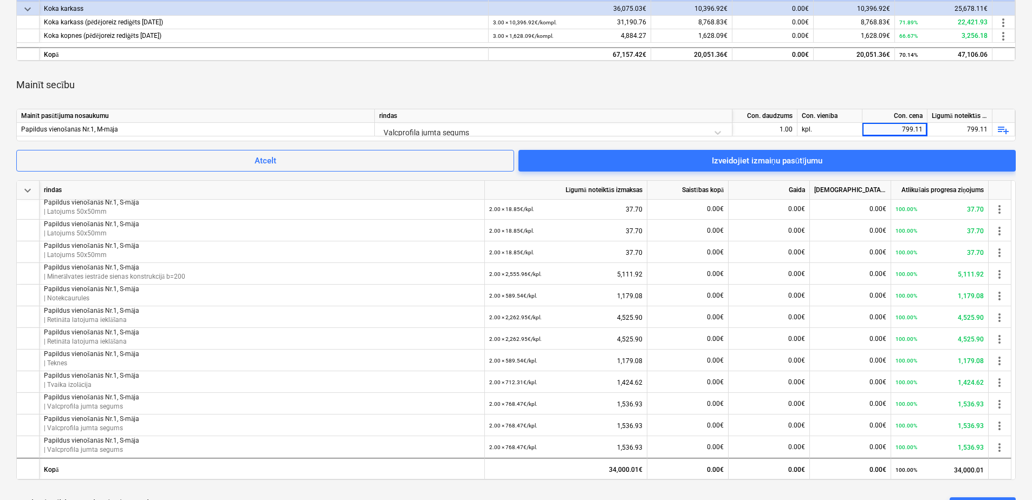
drag, startPoint x: 134, startPoint y: 126, endPoint x: 10, endPoint y: 126, distance: 124.0
click at [10, 126] on div "SIA Hoproof Līgums Nr. 396/2025 notes Piezīmes edit Mainīt līgumu business Skat…" at bounding box center [516, 438] width 1032 height 1535
drag, startPoint x: 10, startPoint y: 126, endPoint x: 144, endPoint y: 109, distance: 134.2
click at [147, 103] on div "keyboard_arrow_down rindas Līgumā noteiktās izmaksas Saistības kopā Gaida Apsti…" at bounding box center [515, 435] width 999 height 1219
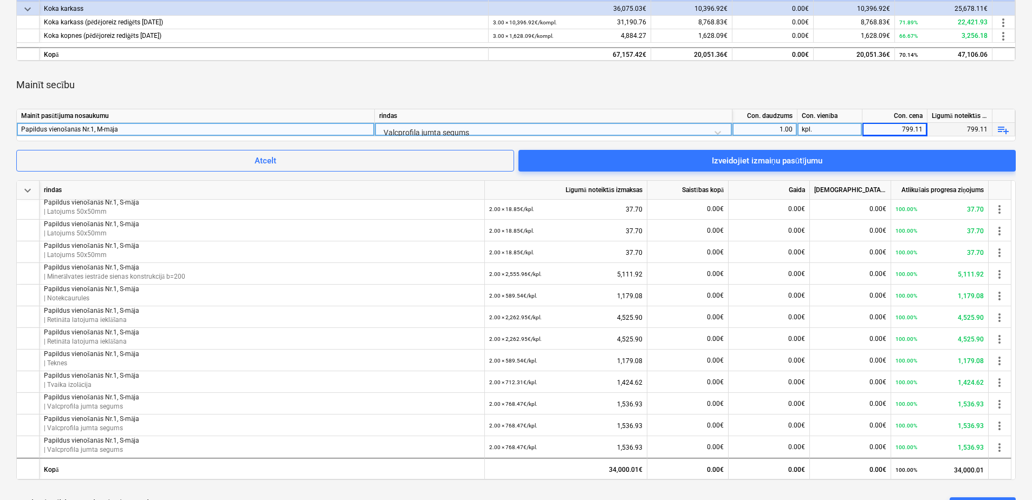
drag, startPoint x: 132, startPoint y: 129, endPoint x: 22, endPoint y: 132, distance: 110.5
click at [22, 132] on div "Papildus vienošanās Nr.1, M-māja" at bounding box center [195, 129] width 349 height 13
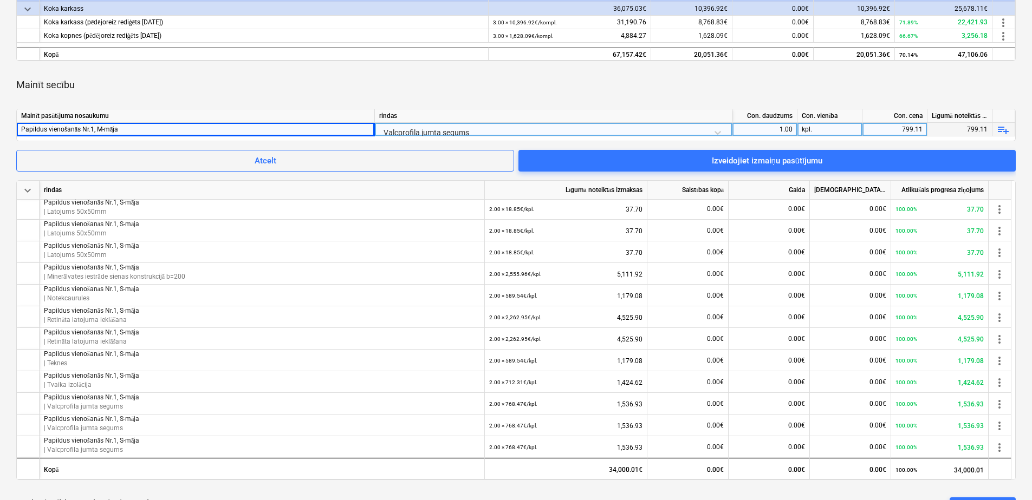
click at [74, 75] on div "Mainīt secību" at bounding box center [515, 85] width 999 height 30
click at [716, 161] on div "Izveidojiet izmaiņu pasūtījumu" at bounding box center [767, 161] width 111 height 14
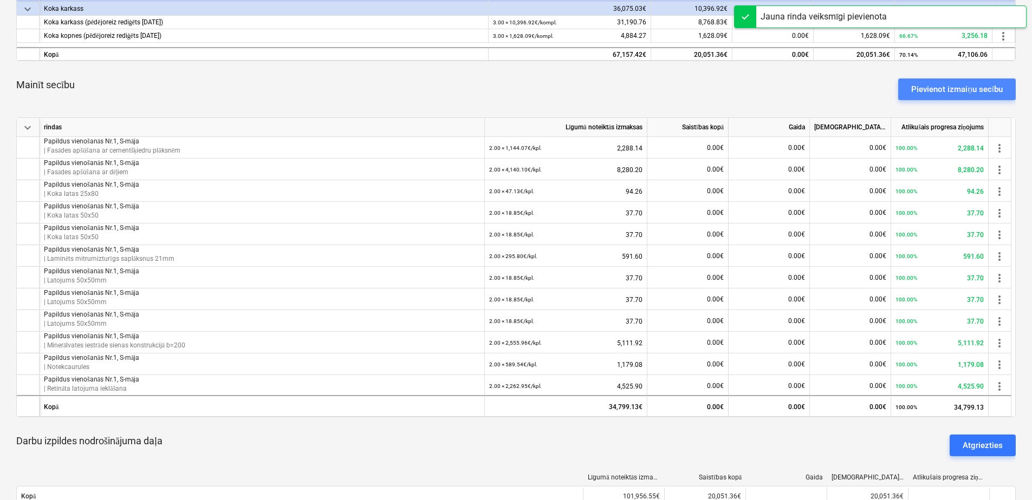
click at [952, 93] on div "Pievienot izmaiņu secību" at bounding box center [957, 89] width 92 height 14
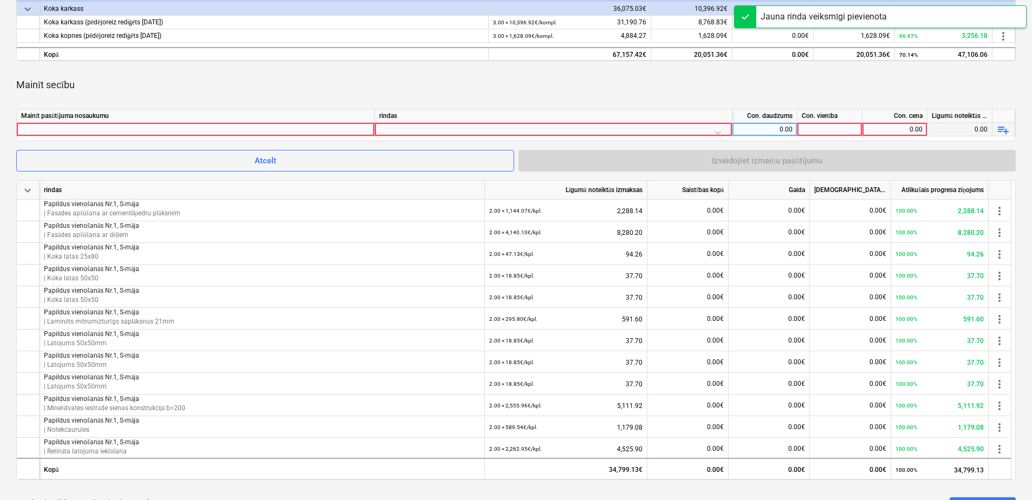
click at [291, 128] on div at bounding box center [195, 129] width 349 height 13
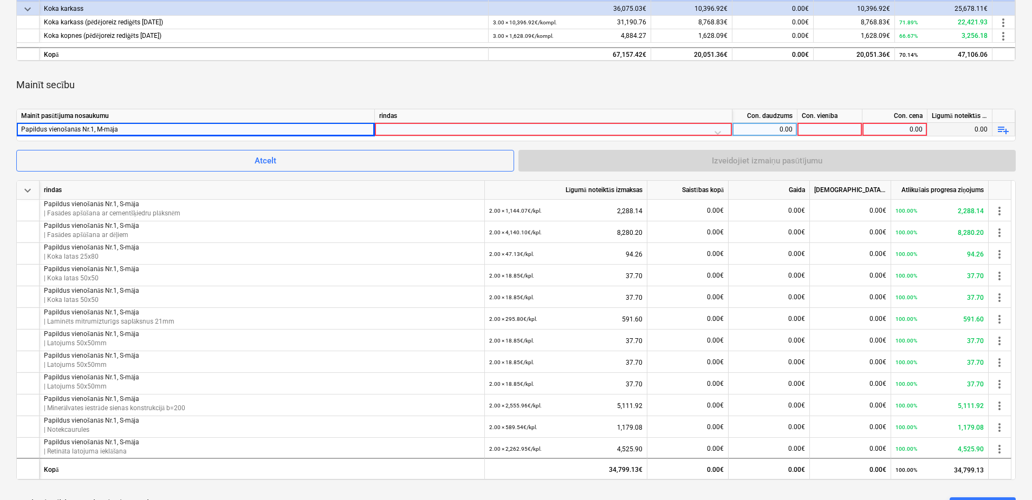
click at [411, 127] on div at bounding box center [553, 132] width 348 height 19
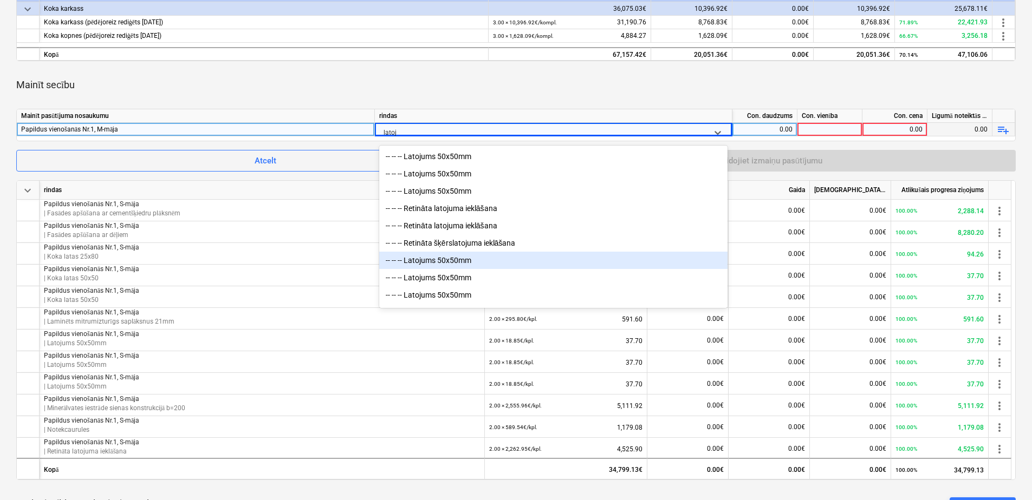
click at [457, 263] on div "-- -- -- Latojums 50x50mm" at bounding box center [553, 260] width 348 height 17
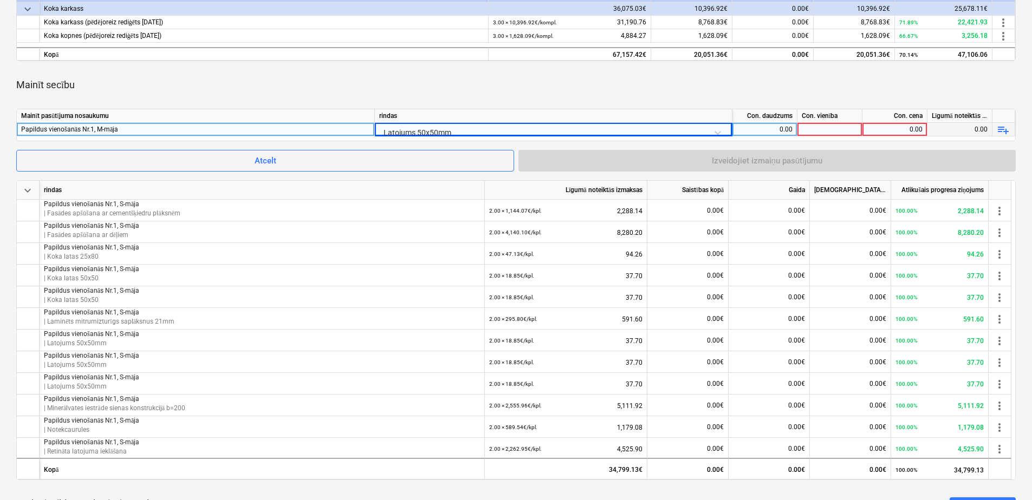
click at [779, 127] on div "0.00" at bounding box center [765, 130] width 56 height 14
click at [835, 127] on div at bounding box center [829, 130] width 65 height 14
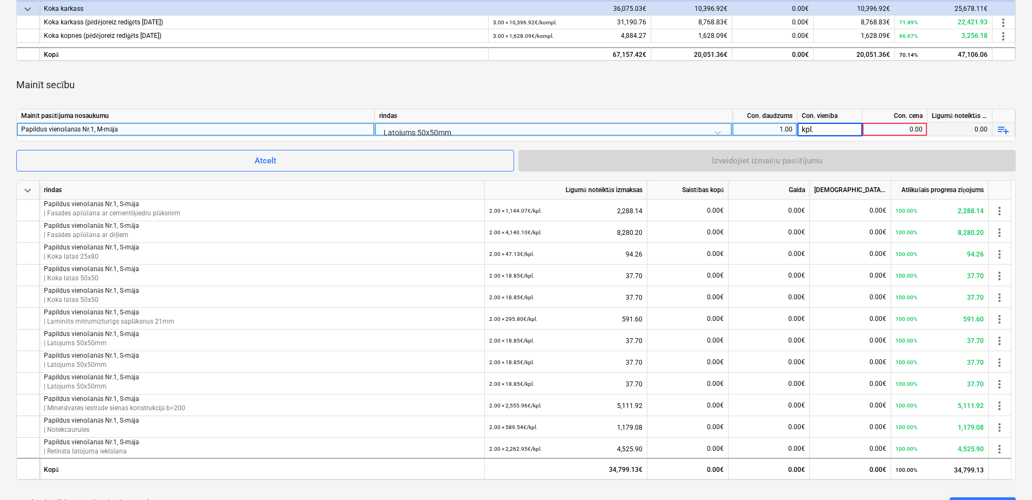
click at [879, 131] on div "0.00" at bounding box center [895, 130] width 56 height 14
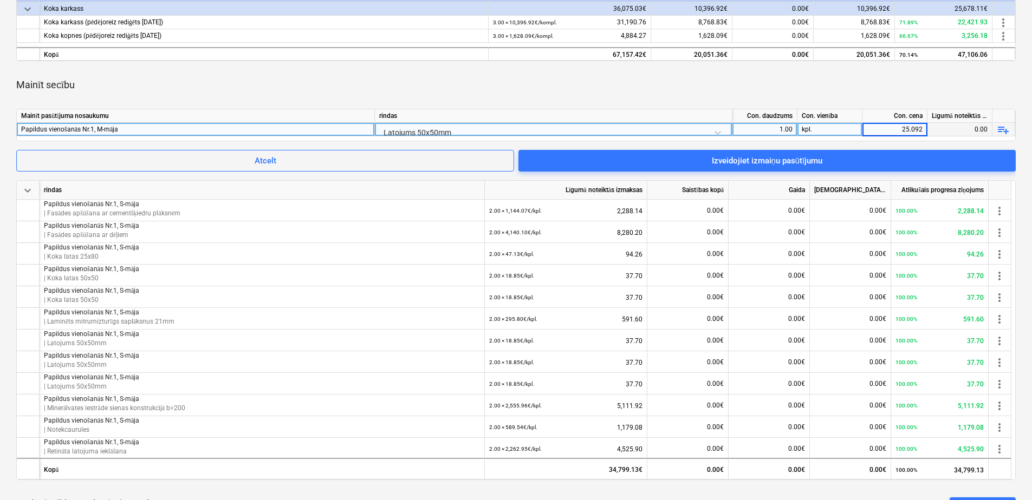
click at [911, 91] on div "Mainīt secību" at bounding box center [515, 85] width 999 height 30
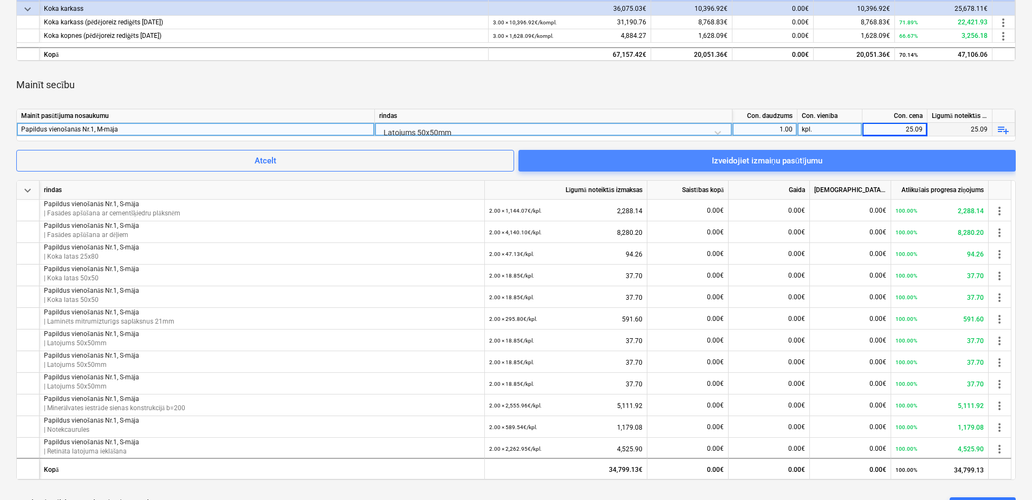
click at [770, 157] on div "Izveidojiet izmaiņu pasūtījumu" at bounding box center [767, 161] width 111 height 14
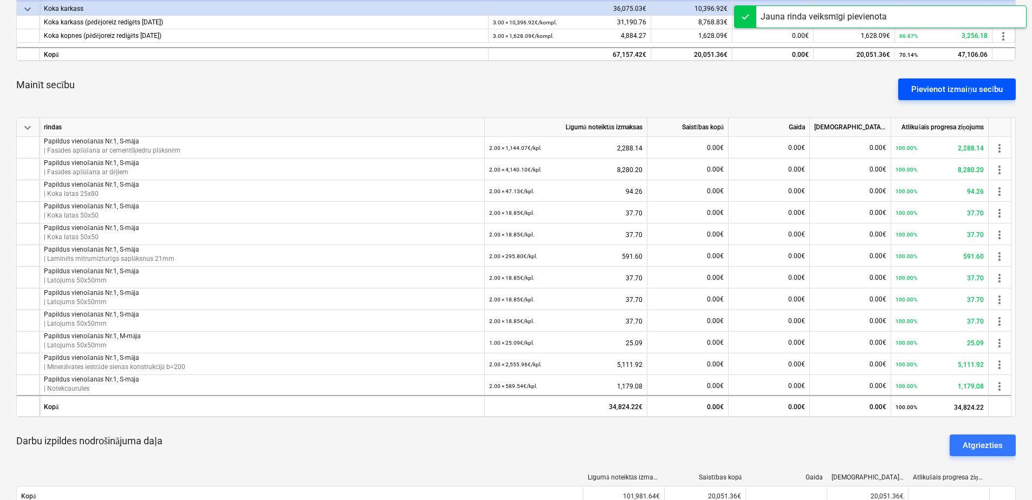
click at [936, 90] on div "Pievienot izmaiņu secību" at bounding box center [957, 89] width 92 height 14
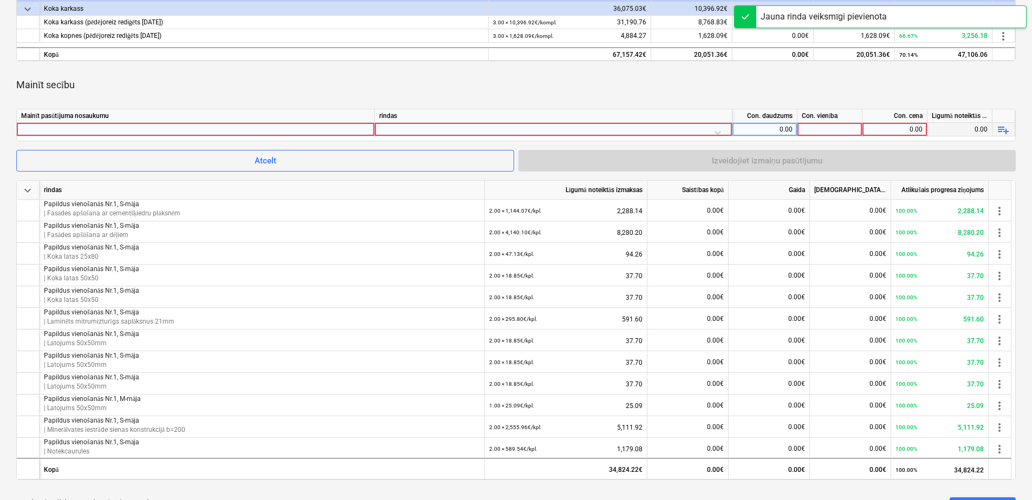
click at [342, 126] on div at bounding box center [195, 129] width 349 height 13
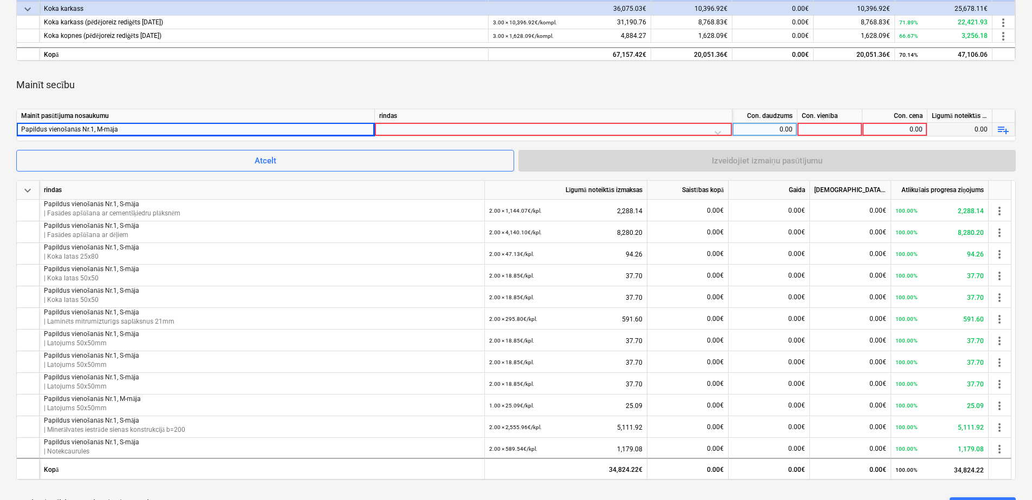
click at [448, 127] on div at bounding box center [553, 132] width 348 height 19
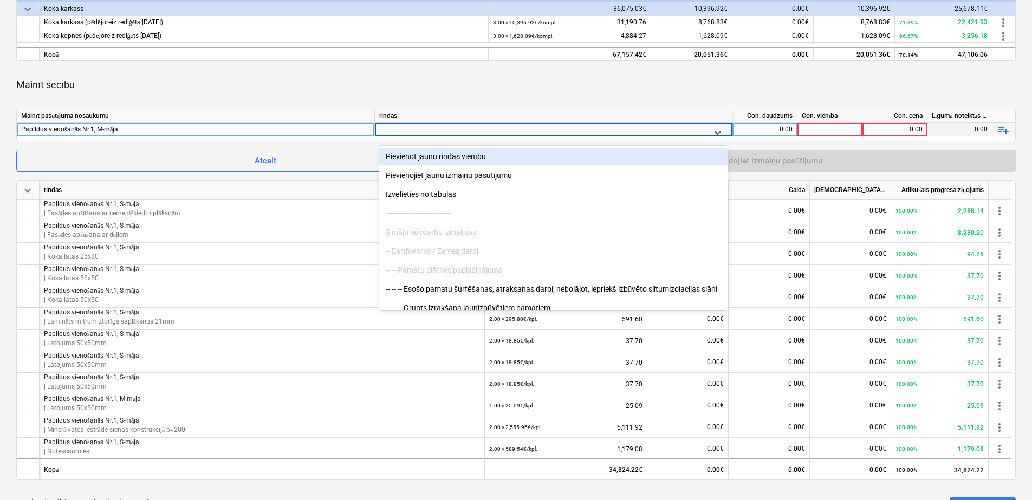
click at [401, 128] on div at bounding box center [543, 133] width 320 height 14
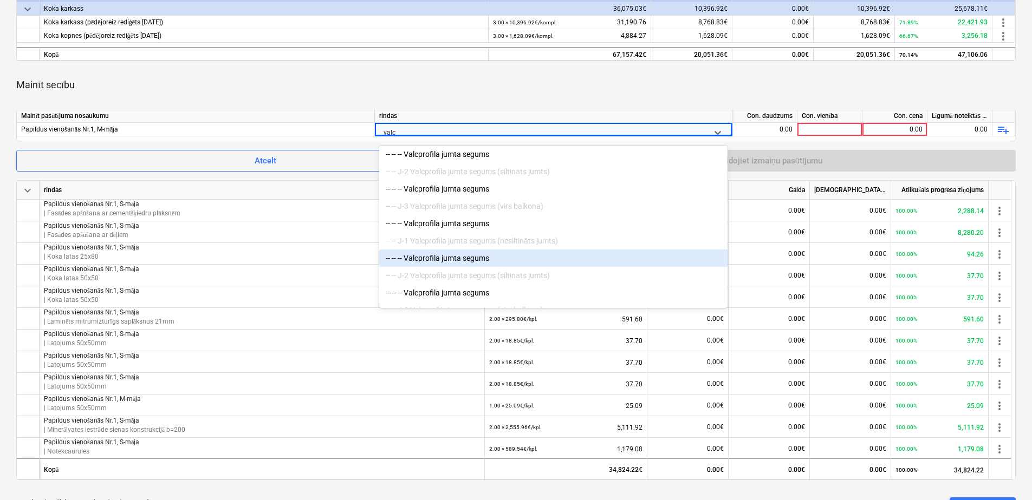
scroll to position [54, 0]
click at [453, 262] on div "-- -- -- Valcprofila jumta segums" at bounding box center [553, 258] width 348 height 17
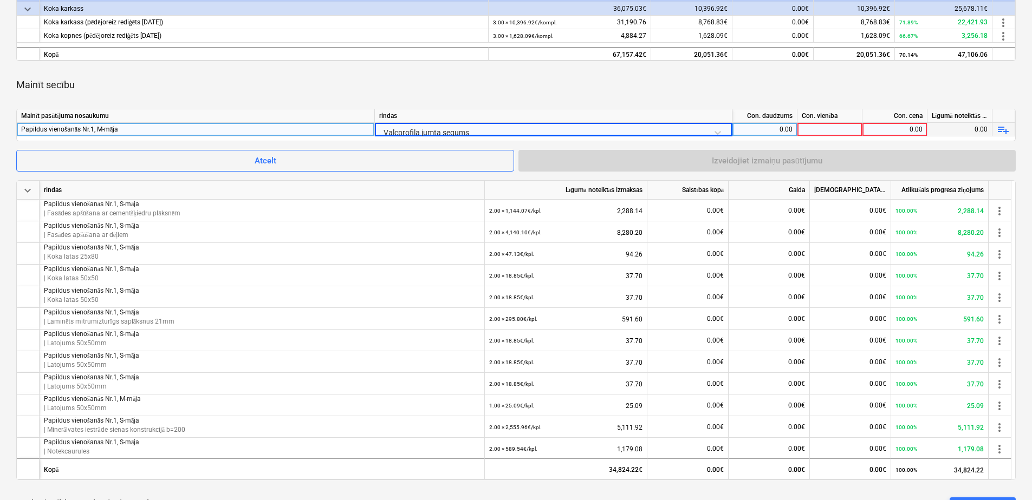
click at [752, 129] on div "0.00" at bounding box center [765, 130] width 56 height 14
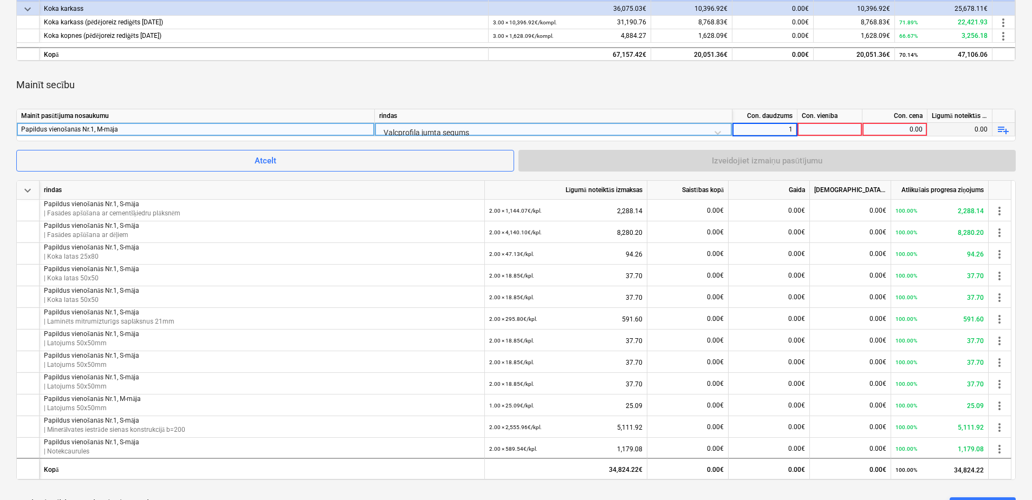
click at [824, 128] on div at bounding box center [829, 130] width 65 height 14
click at [884, 130] on div "0.00" at bounding box center [895, 130] width 56 height 14
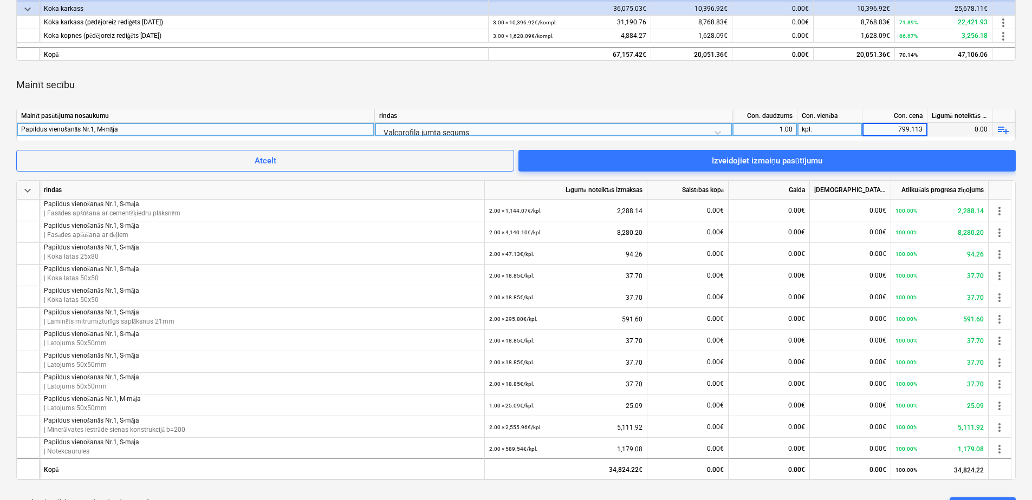
click at [894, 88] on div "Mainīt secību" at bounding box center [515, 85] width 999 height 30
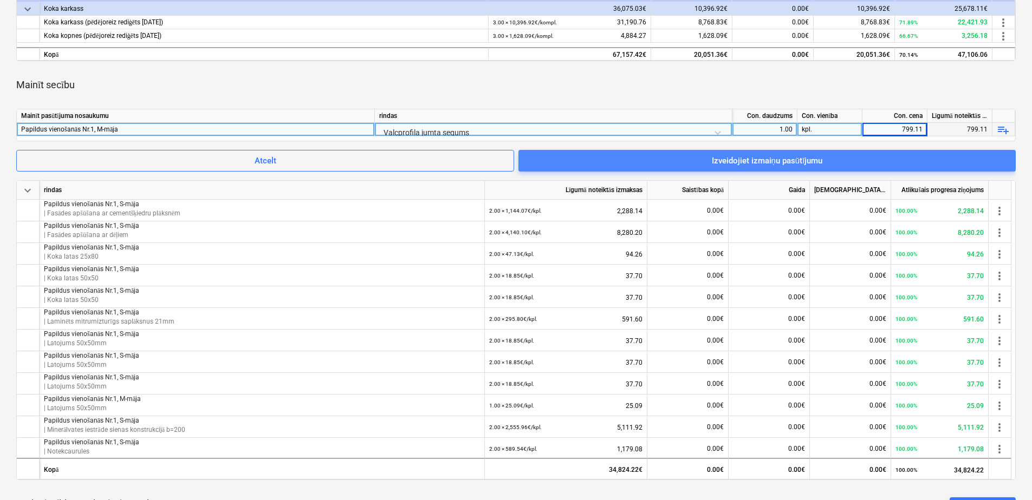
click at [865, 158] on span "Izveidojiet izmaiņu pasūtījumu" at bounding box center [766, 161] width 471 height 14
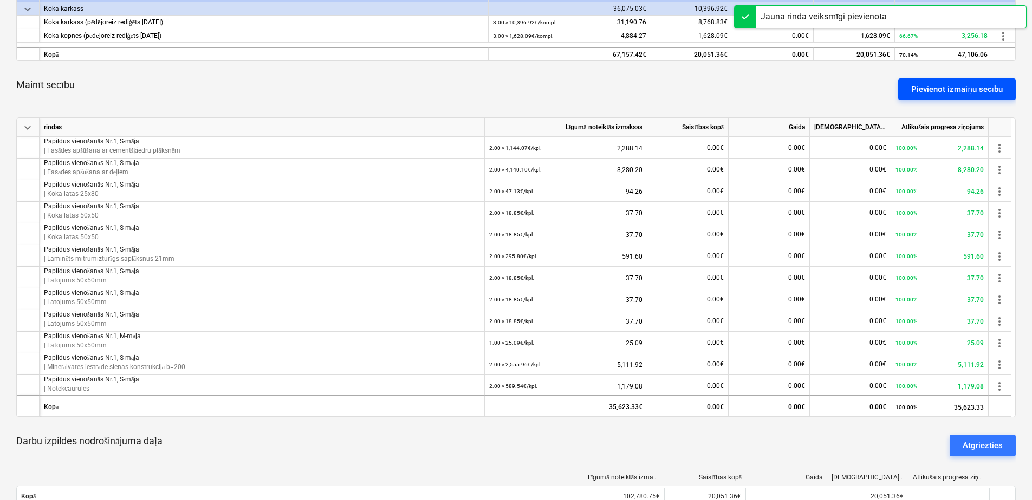
click at [926, 94] on div "Pievienot izmaiņu secību" at bounding box center [957, 89] width 92 height 14
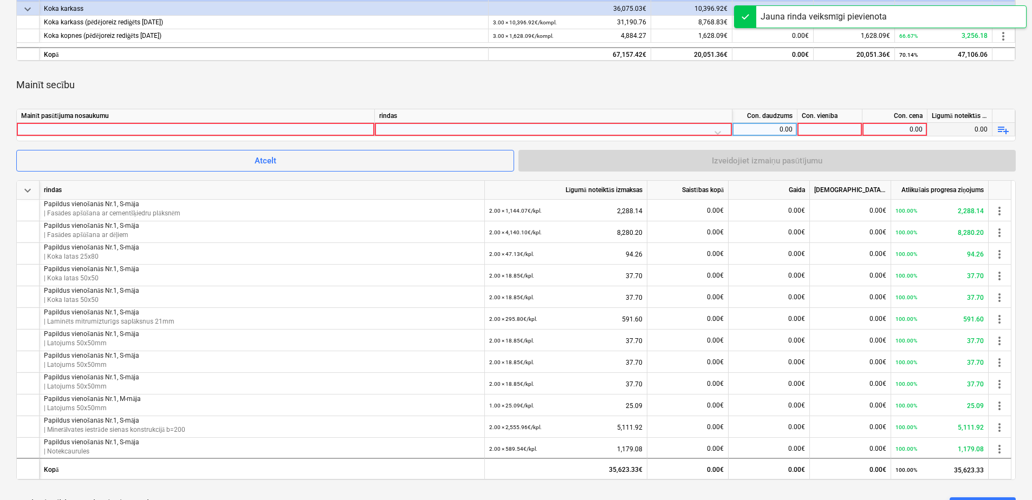
click at [304, 129] on div at bounding box center [195, 129] width 349 height 13
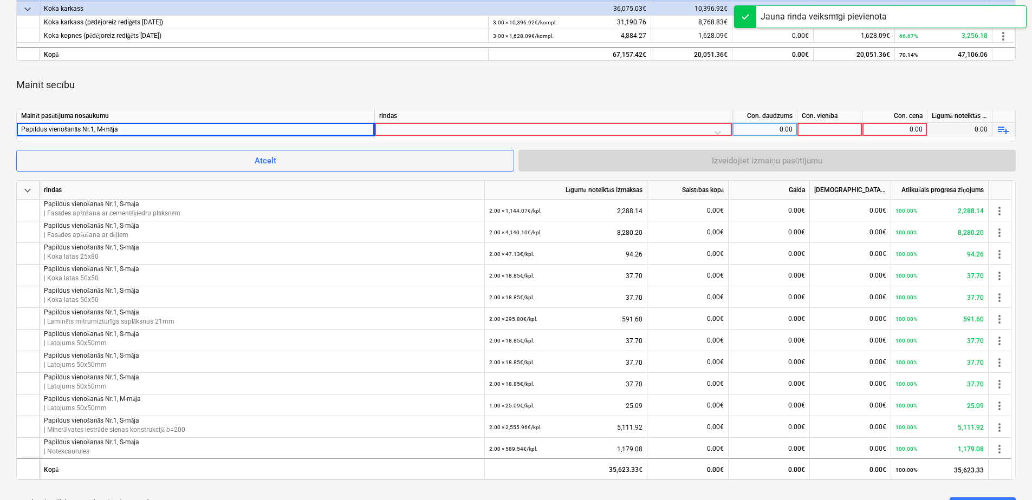
click at [423, 126] on div at bounding box center [553, 132] width 348 height 19
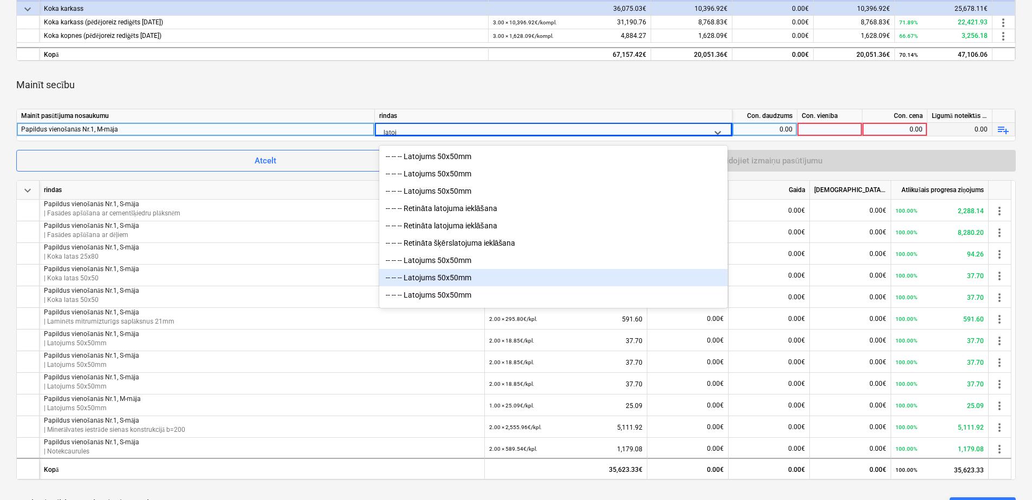
click at [467, 281] on div "-- -- -- Latojums 50x50mm" at bounding box center [553, 277] width 348 height 17
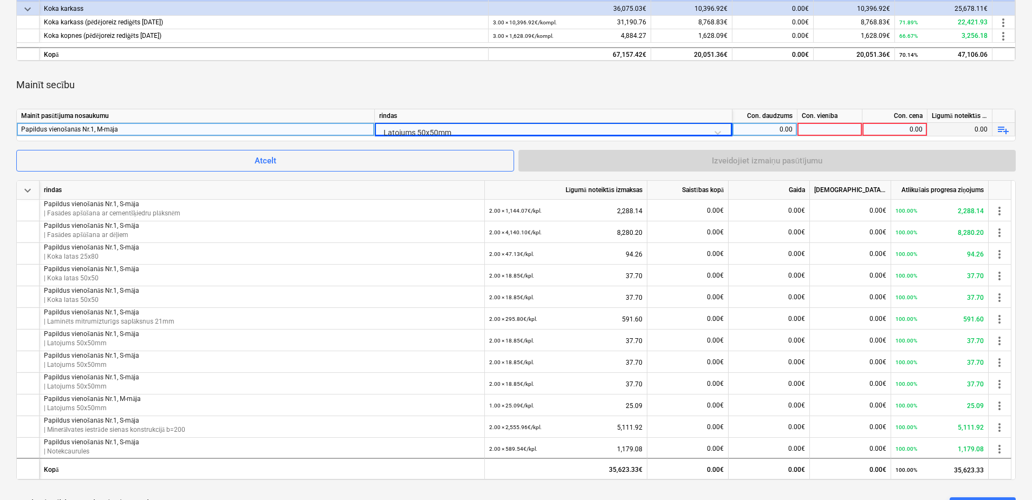
click at [776, 127] on div "0.00" at bounding box center [765, 130] width 56 height 14
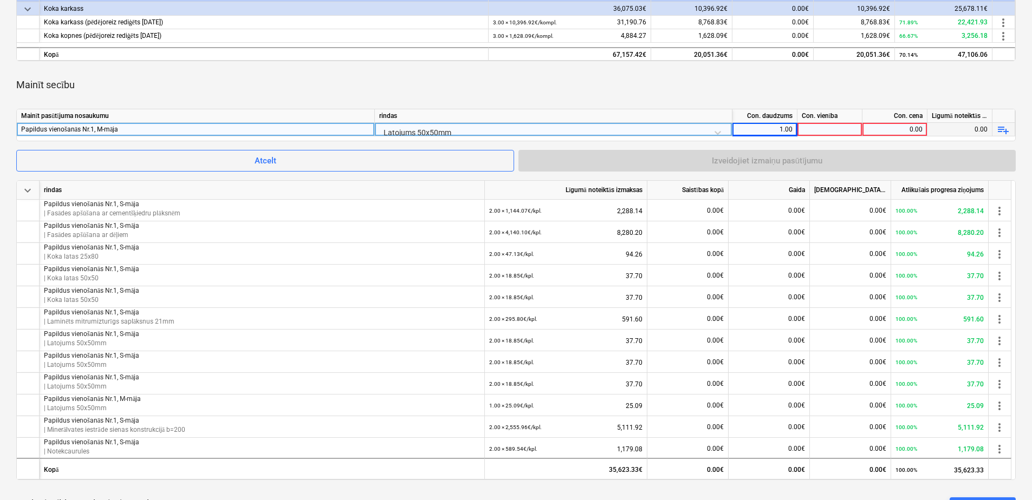
click at [823, 126] on div at bounding box center [829, 130] width 65 height 14
click at [880, 129] on div "0.00" at bounding box center [895, 130] width 56 height 14
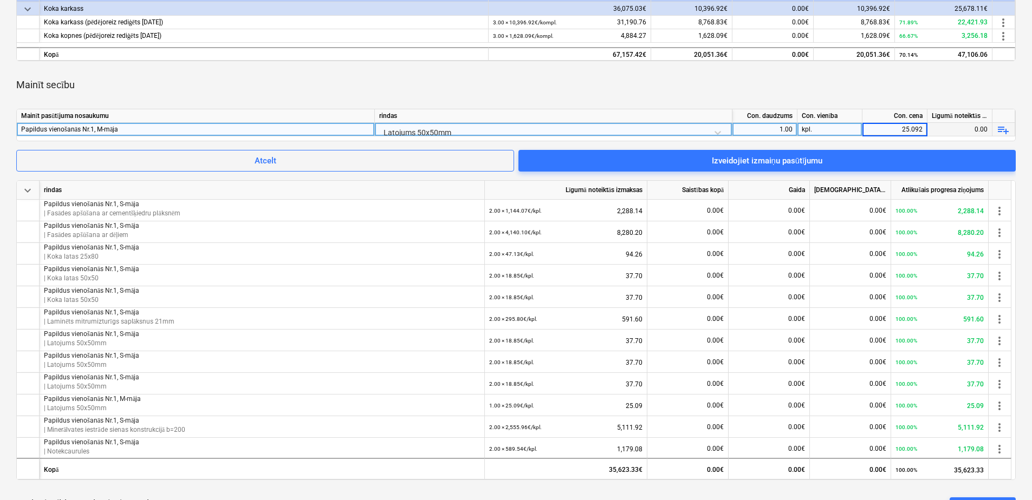
click at [879, 79] on div "Mainīt secību" at bounding box center [515, 85] width 999 height 30
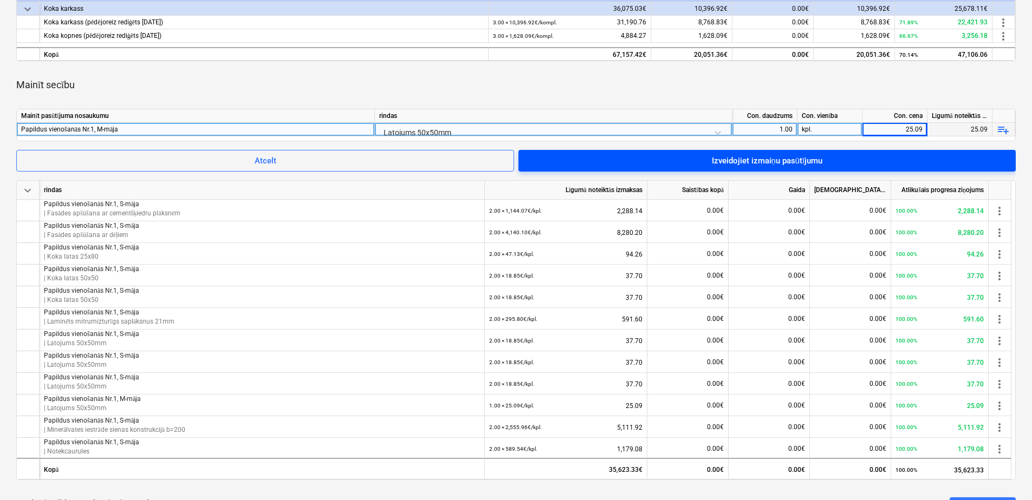
click at [880, 158] on span "Izveidojiet izmaiņu pasūtījumu" at bounding box center [766, 161] width 471 height 14
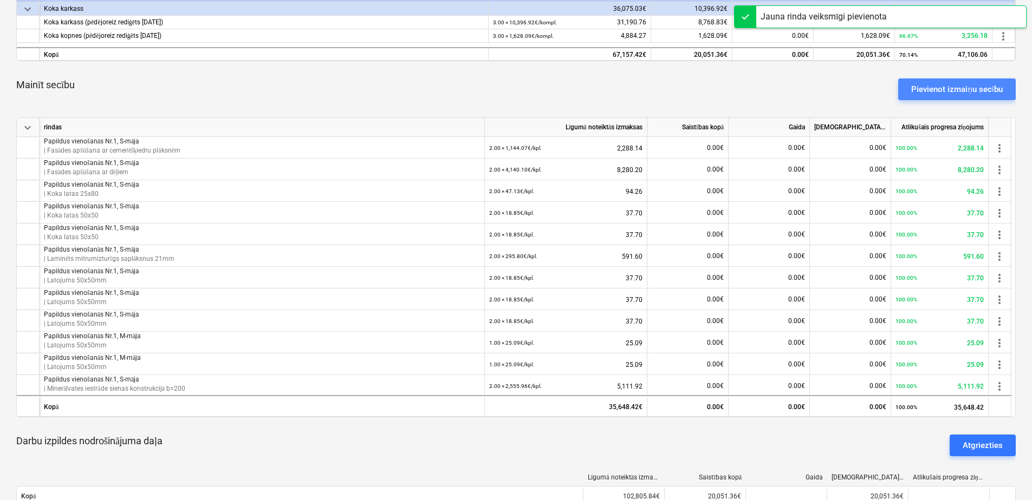
click at [949, 90] on div "Pievienot izmaiņu secību" at bounding box center [957, 89] width 92 height 14
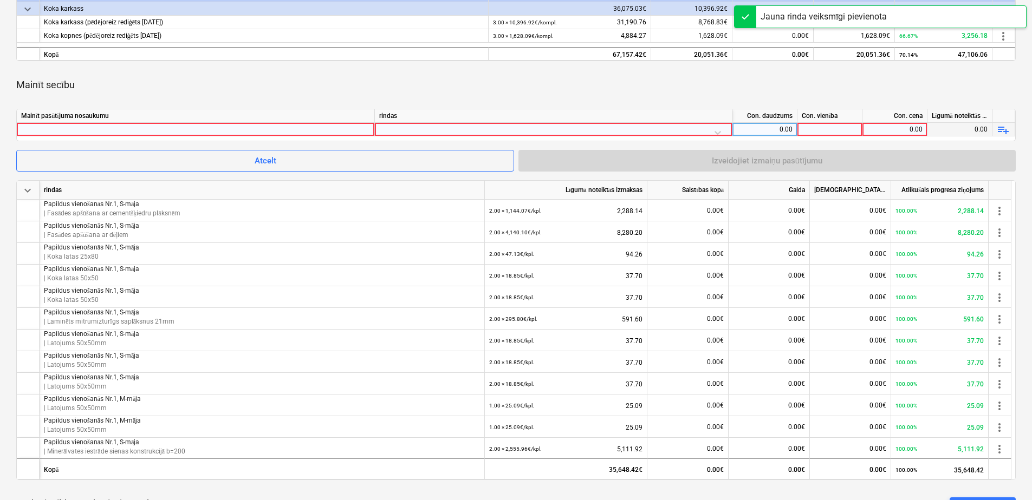
click at [334, 126] on div at bounding box center [195, 129] width 349 height 13
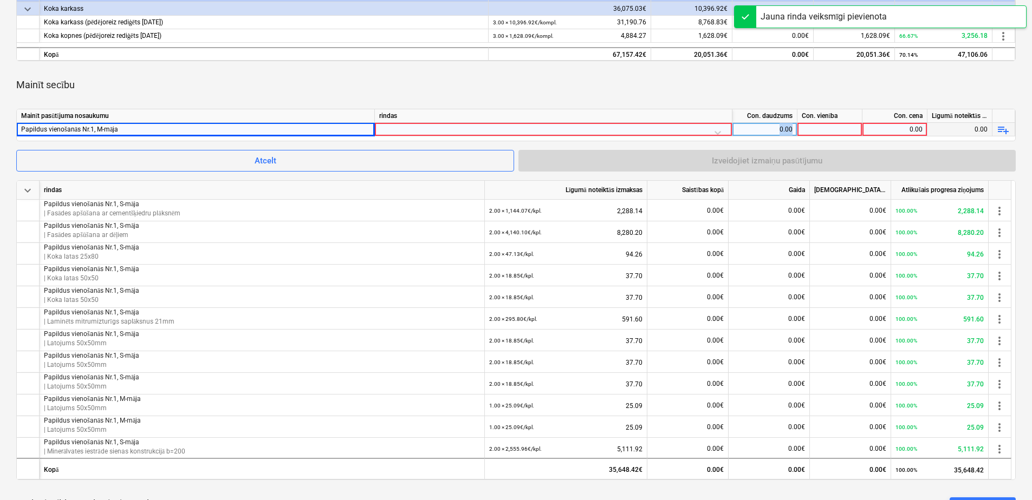
click at [425, 129] on div at bounding box center [553, 132] width 348 height 19
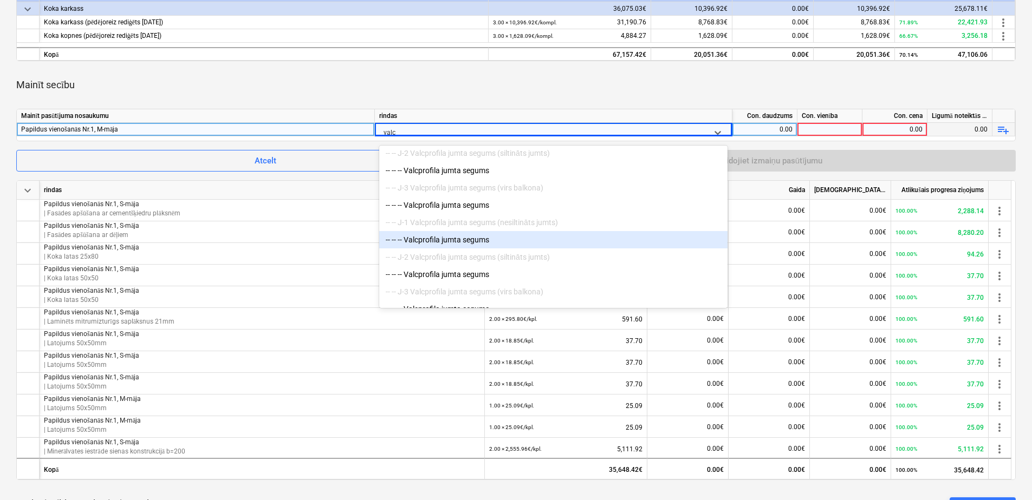
scroll to position [54, 0]
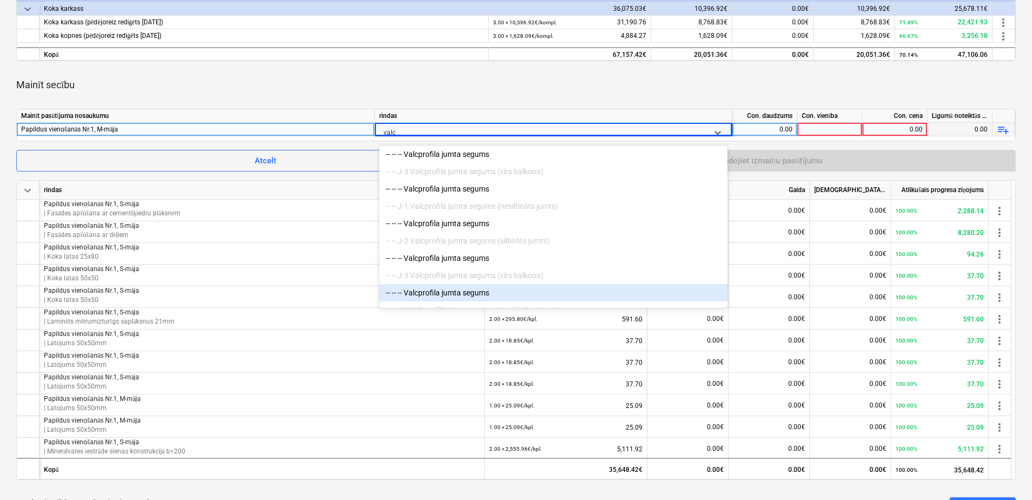
click at [462, 301] on div "-- -- -- Valcprofila jumta segums" at bounding box center [553, 292] width 348 height 17
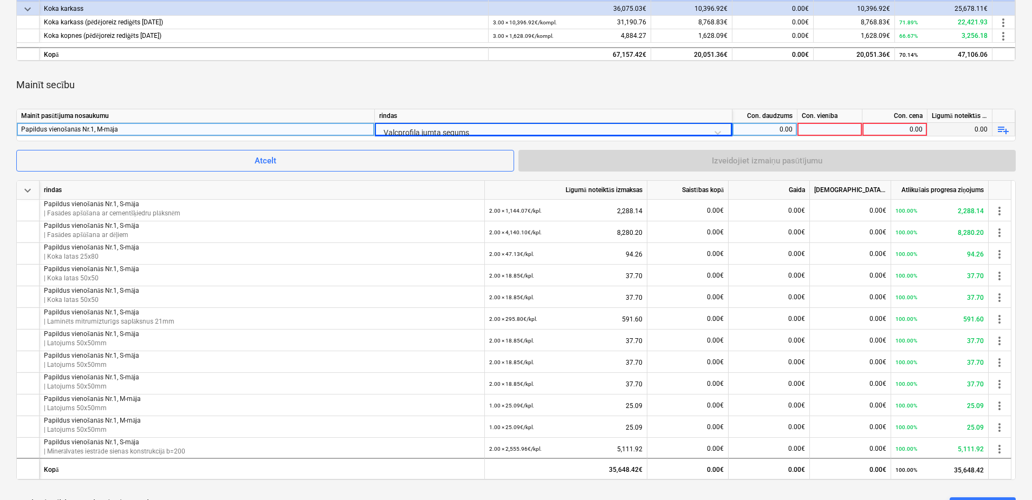
click at [750, 126] on div "0.00" at bounding box center [765, 130] width 56 height 14
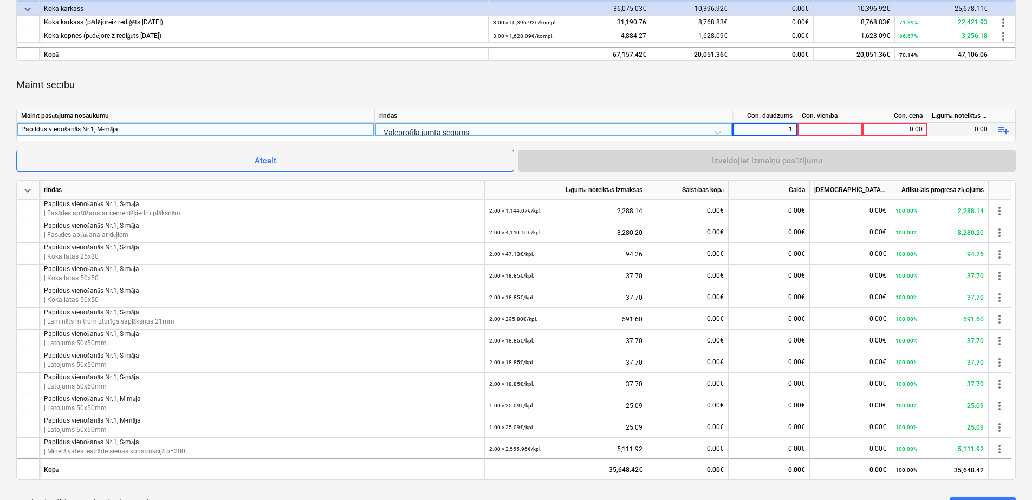
click at [830, 127] on div at bounding box center [829, 130] width 65 height 14
click at [897, 126] on div "0.00" at bounding box center [895, 130] width 56 height 14
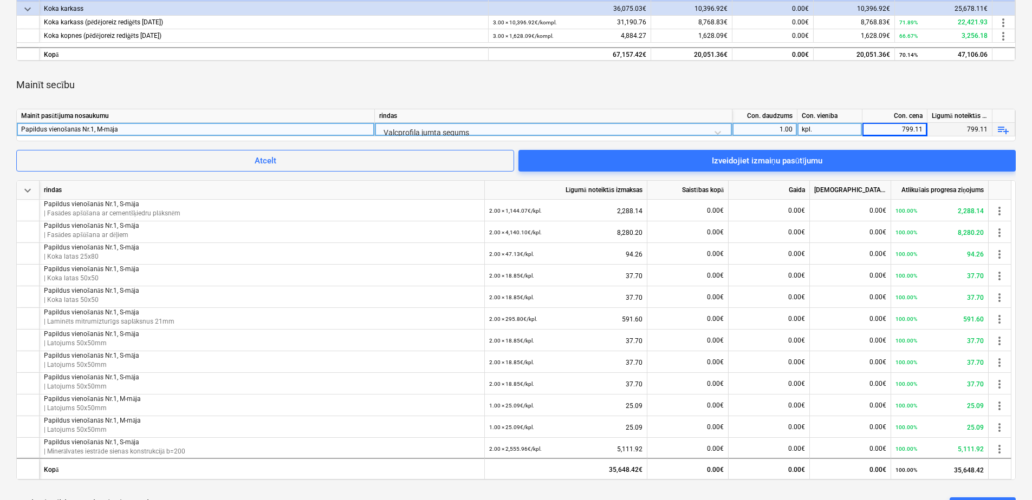
click at [888, 103] on div "keyboard_arrow_down rindas Līgumā noteiktās izmaksas Saistības kopā Gaida Apsti…" at bounding box center [515, 435] width 999 height 1219
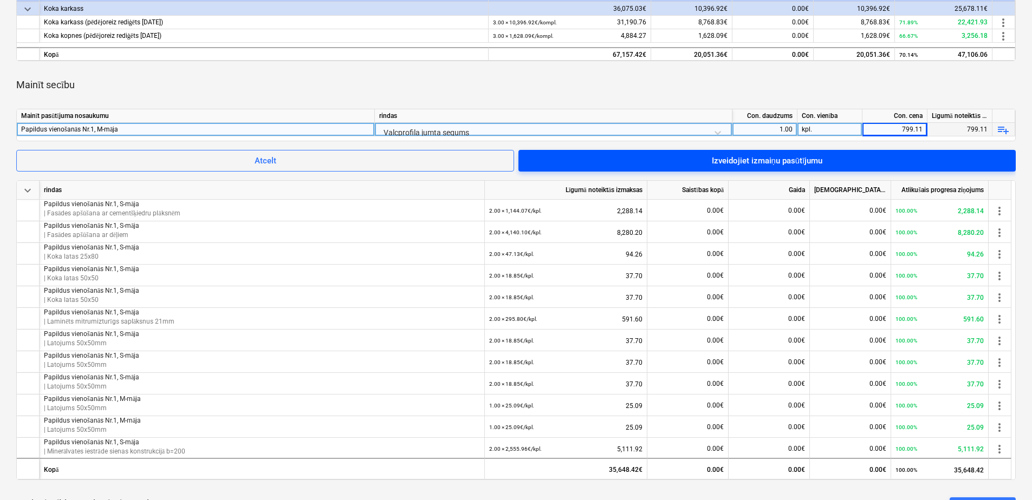
click at [838, 158] on span "Izveidojiet izmaiņu pasūtījumu" at bounding box center [766, 161] width 471 height 14
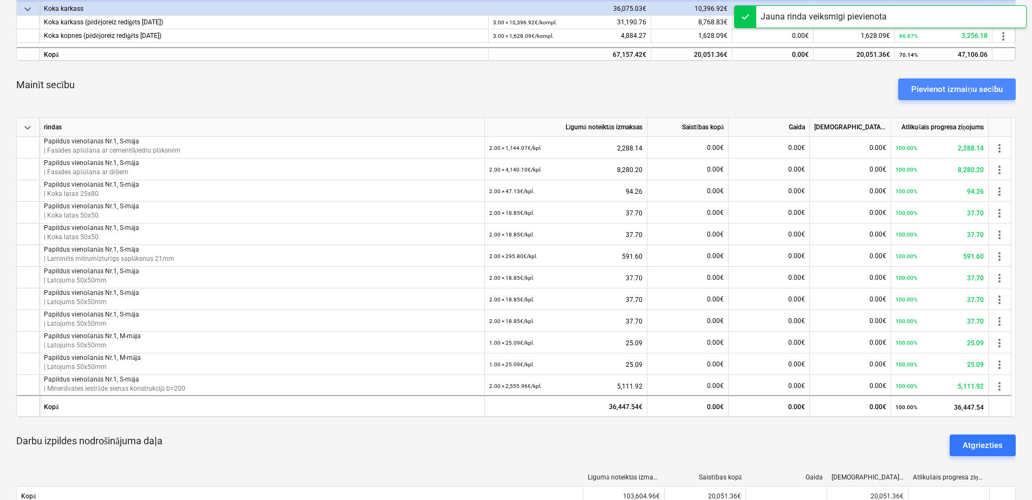
click at [948, 93] on div "Pievienot izmaiņu secību" at bounding box center [957, 89] width 92 height 14
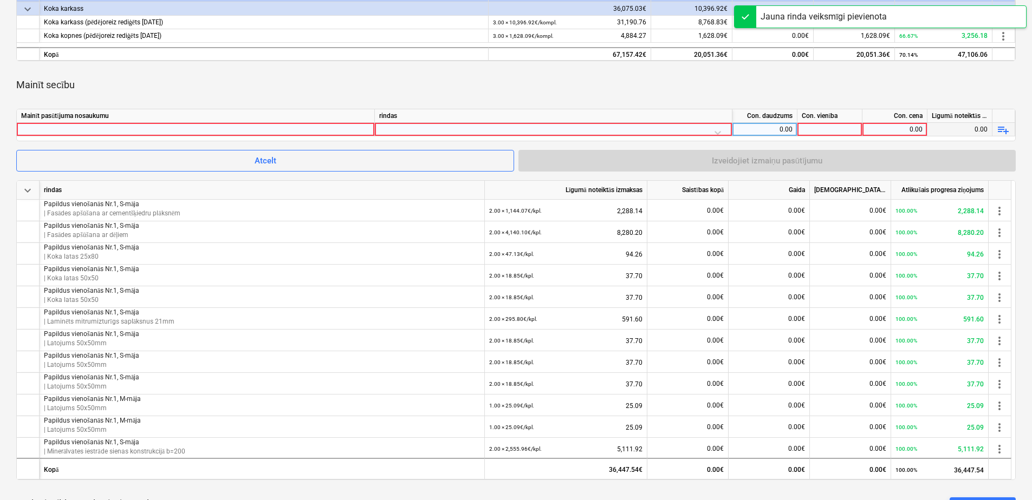
click at [342, 128] on div at bounding box center [195, 129] width 349 height 13
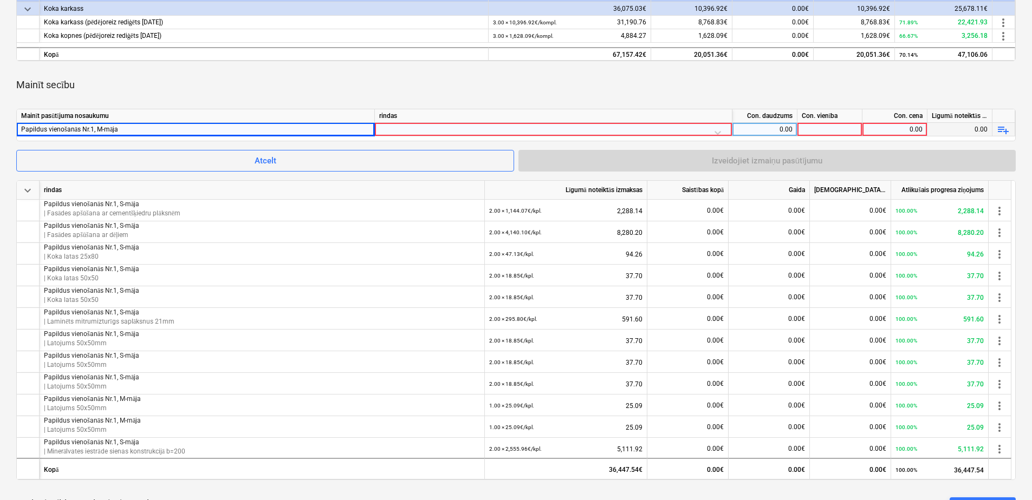
click at [445, 129] on div at bounding box center [553, 132] width 348 height 19
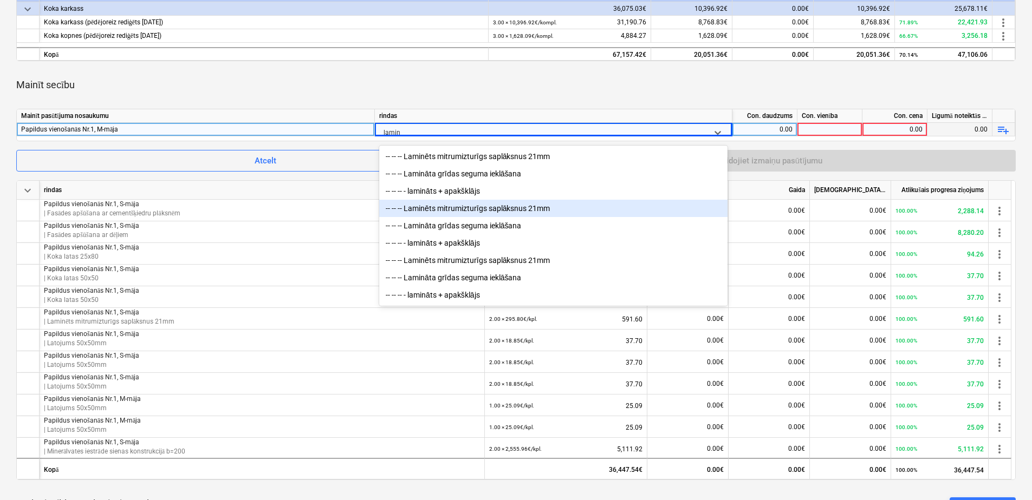
click at [475, 211] on div "-- -- -- Laminēts mitrumizturīgs saplāksnus 21mm" at bounding box center [553, 208] width 348 height 17
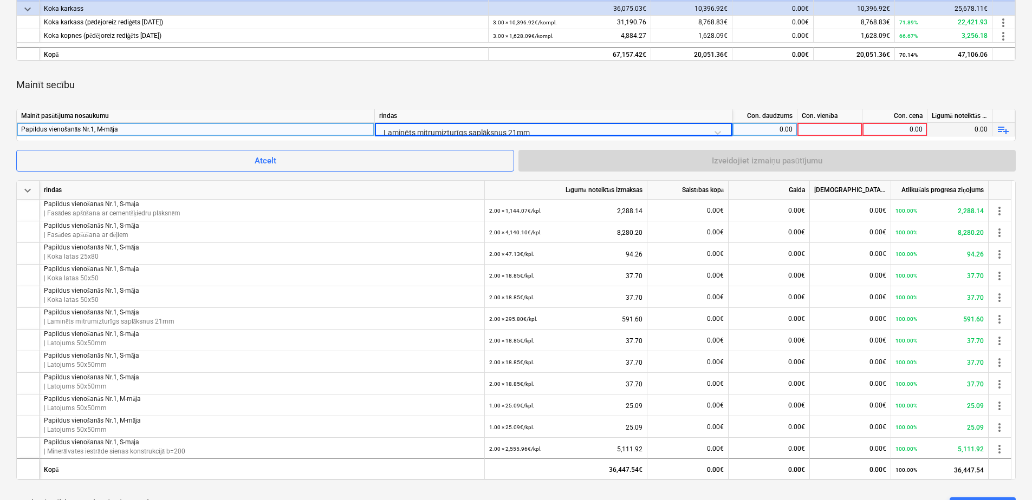
click at [757, 128] on div "0.00" at bounding box center [765, 130] width 56 height 14
click at [836, 128] on div at bounding box center [829, 130] width 65 height 14
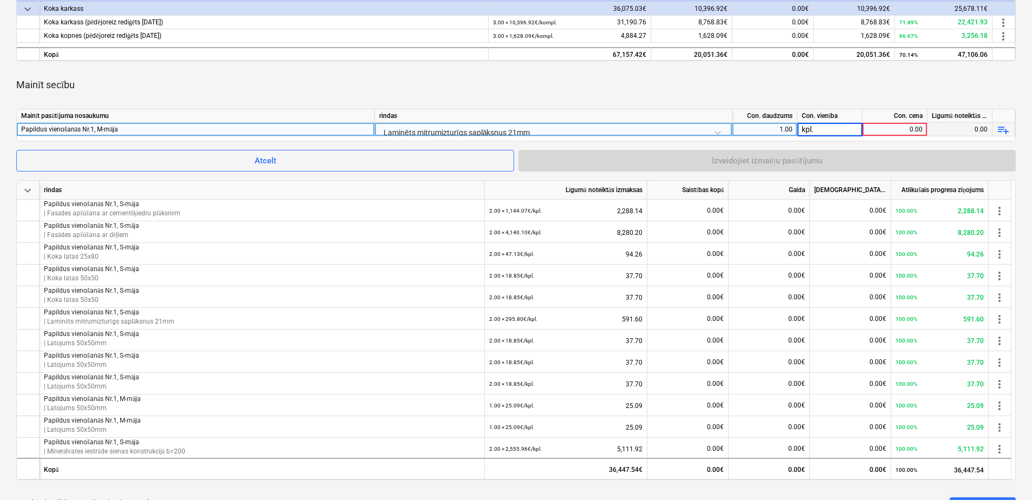
click at [882, 126] on div "0.00" at bounding box center [895, 130] width 56 height 14
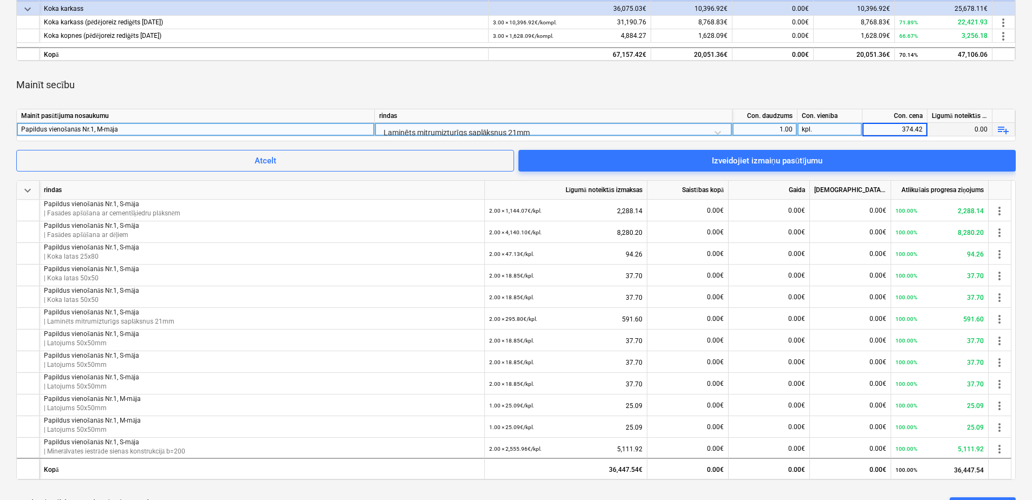
click at [884, 83] on div "Mainīt secību" at bounding box center [515, 85] width 999 height 30
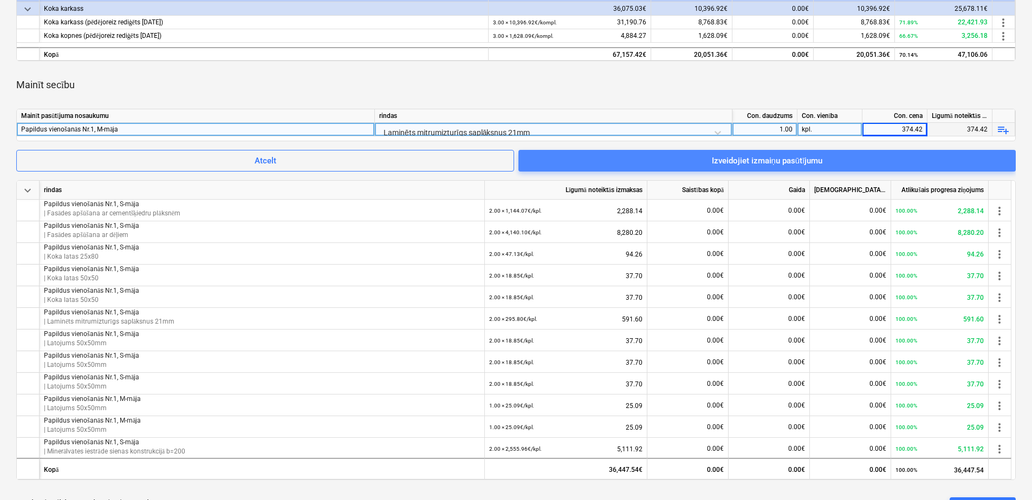
click at [865, 157] on span "Izveidojiet izmaiņu pasūtījumu" at bounding box center [766, 161] width 471 height 14
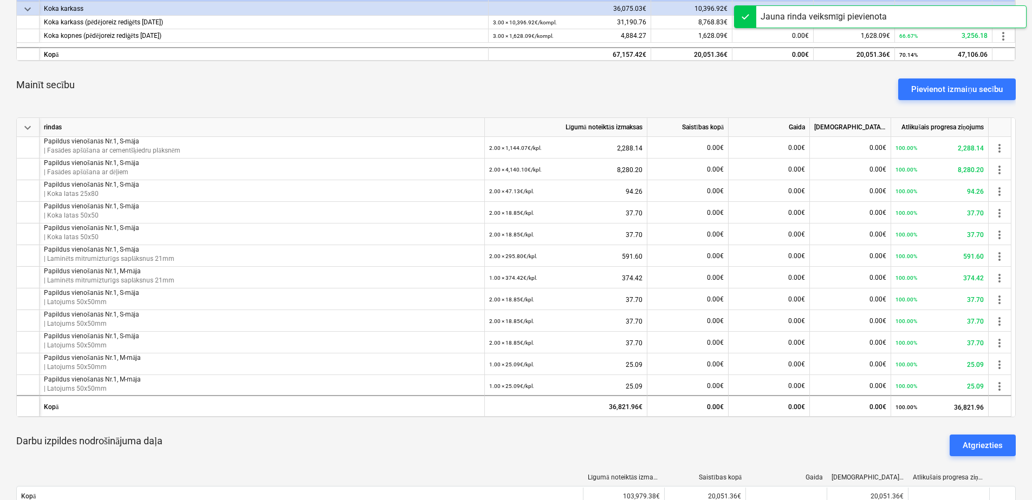
click at [974, 89] on div "Pievienot izmaiņu secību" at bounding box center [957, 89] width 92 height 14
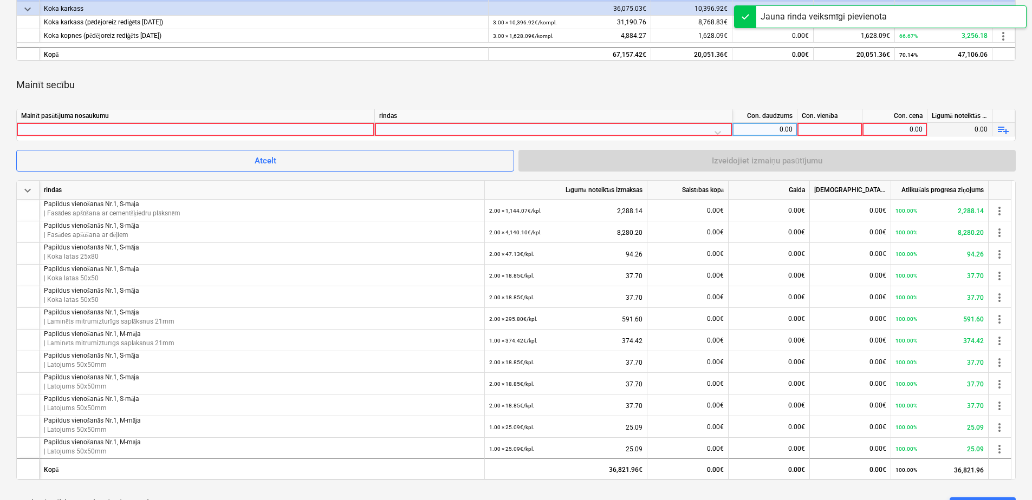
click at [271, 123] on div at bounding box center [195, 129] width 349 height 13
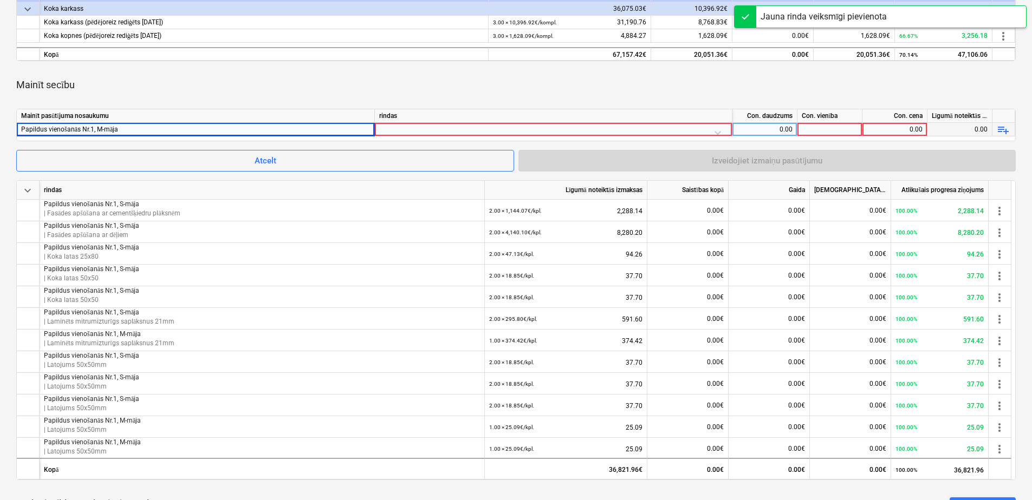
click at [430, 125] on div at bounding box center [553, 132] width 348 height 19
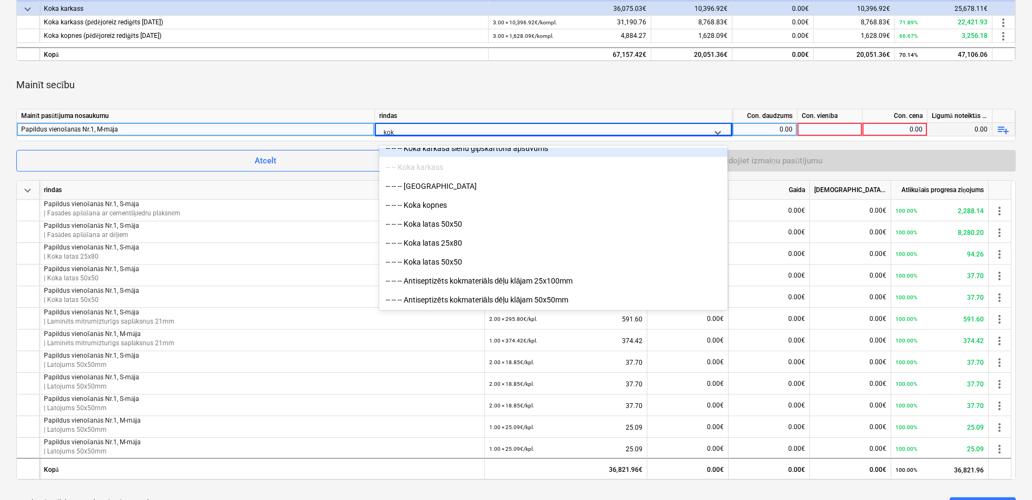
scroll to position [217, 0]
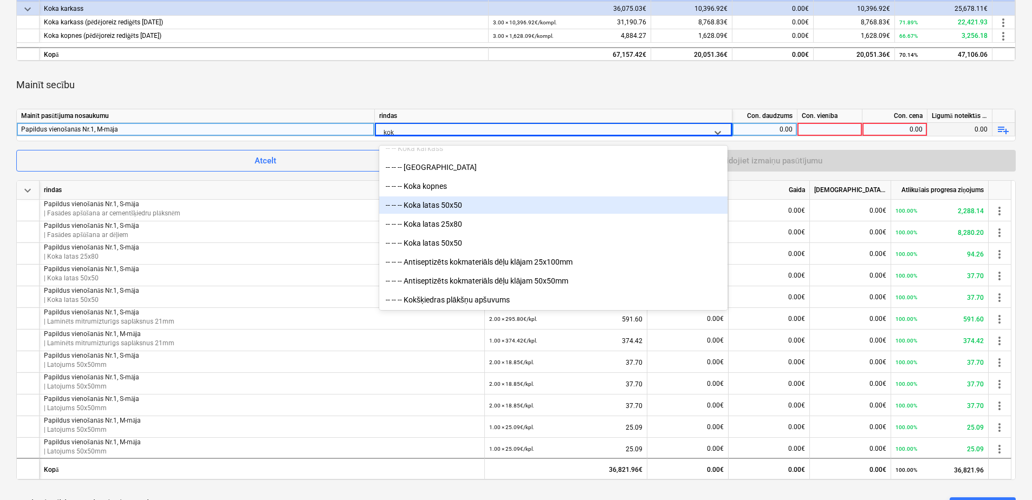
click at [484, 204] on div "-- -- -- Koka latas 50x50" at bounding box center [553, 205] width 348 height 17
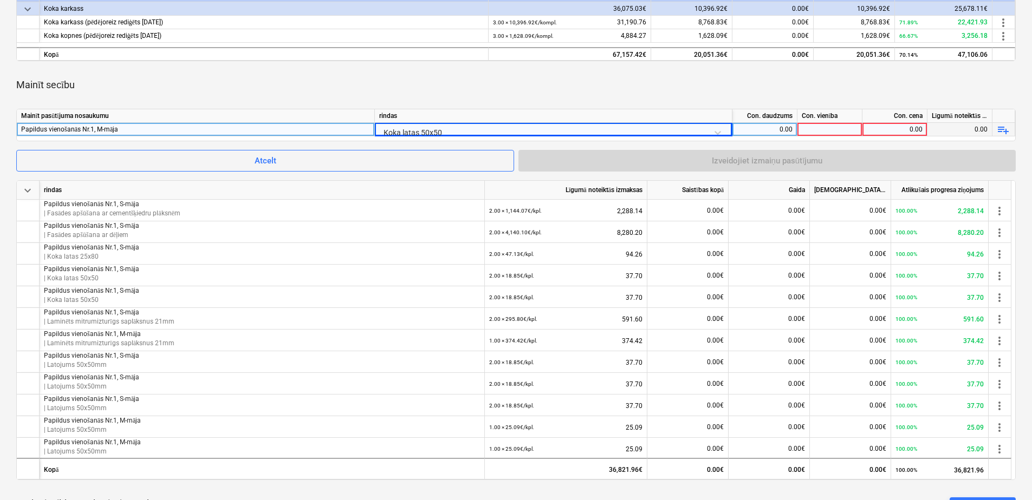
click at [770, 130] on div "0.00" at bounding box center [765, 130] width 56 height 14
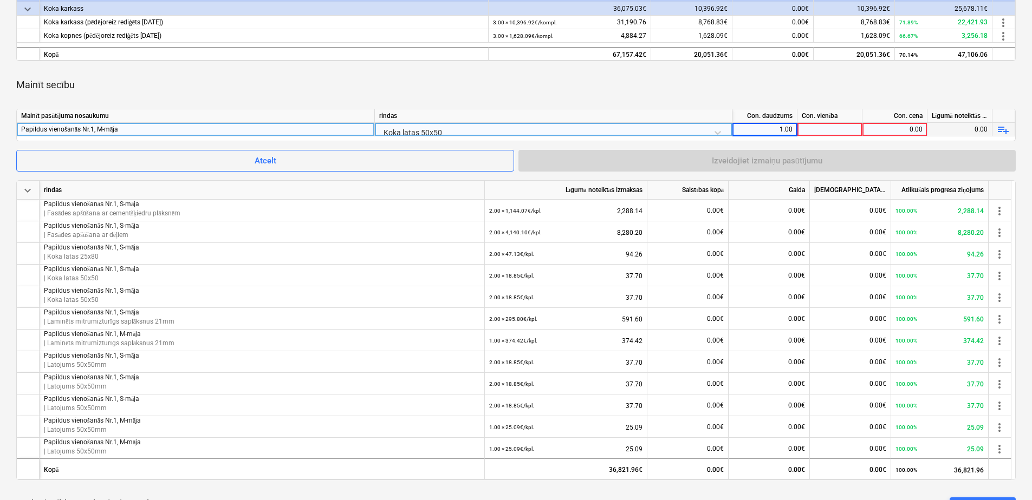
click at [816, 128] on div at bounding box center [829, 130] width 65 height 14
click at [881, 128] on div "0.00" at bounding box center [895, 130] width 56 height 14
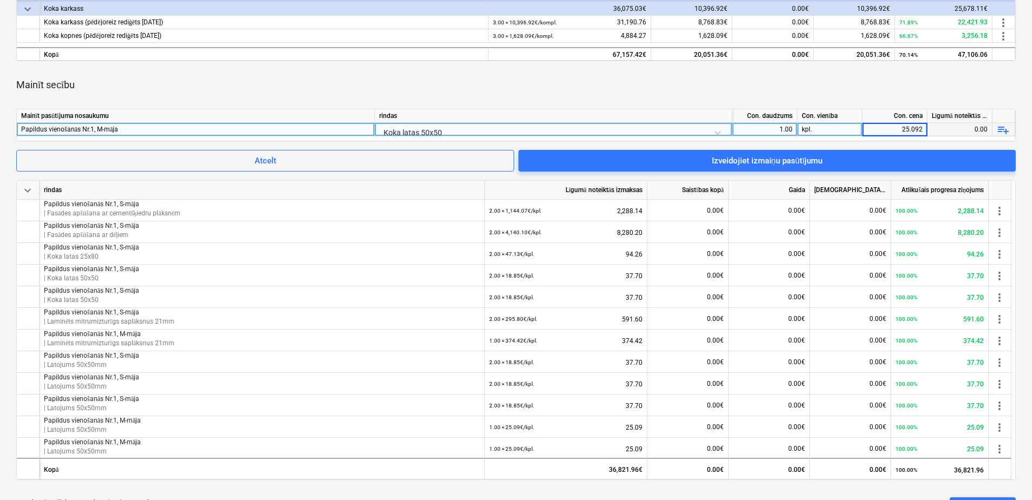
click at [897, 75] on div "Mainīt secību" at bounding box center [515, 85] width 999 height 30
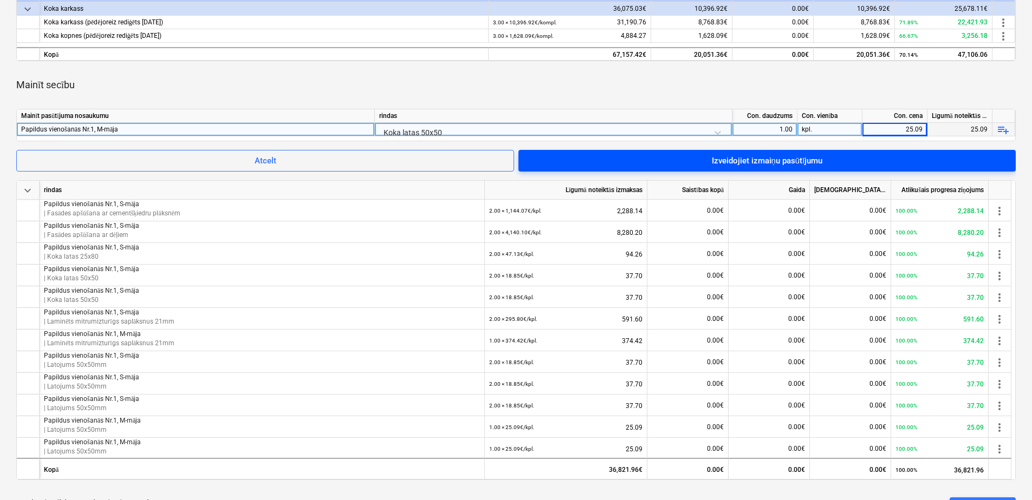
click at [871, 157] on span "Izveidojiet izmaiņu pasūtījumu" at bounding box center [766, 161] width 471 height 14
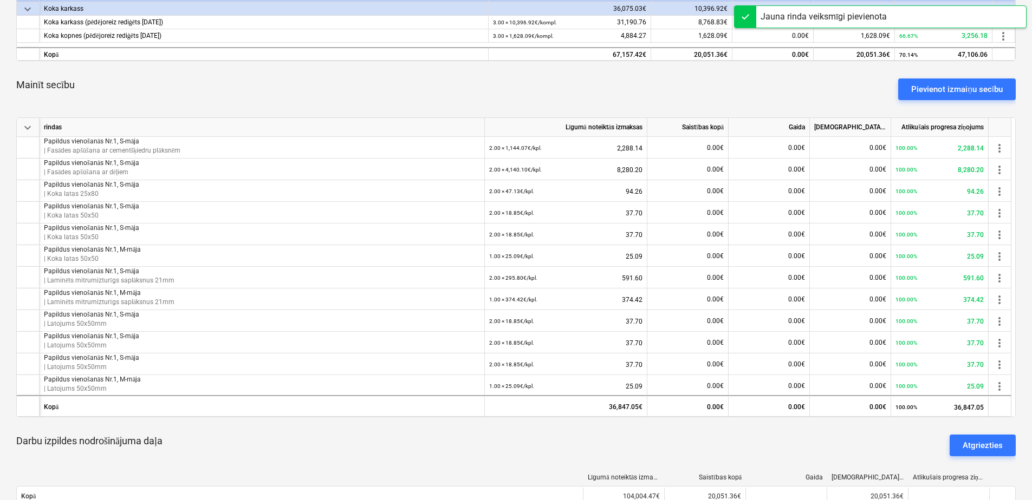
click at [936, 91] on div "Pievienot izmaiņu secību" at bounding box center [957, 89] width 92 height 14
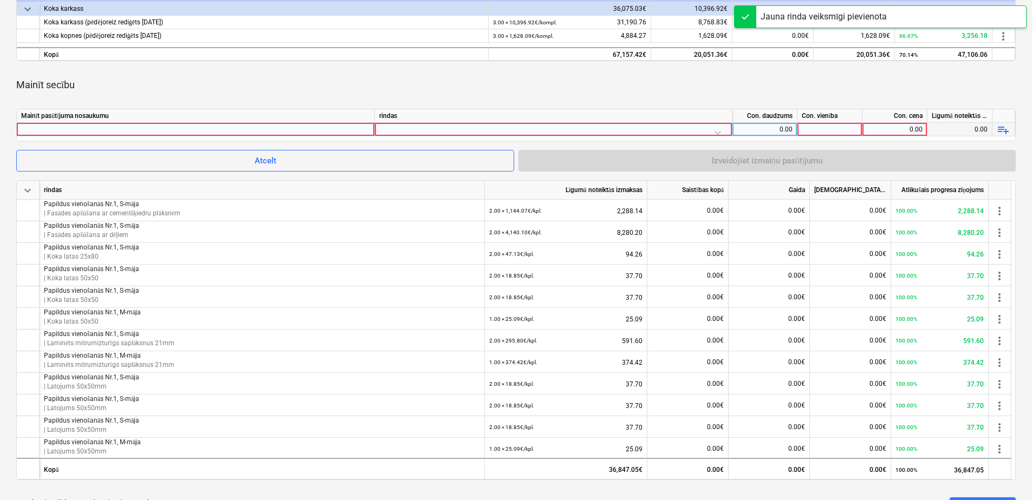
click at [307, 125] on div at bounding box center [195, 129] width 349 height 13
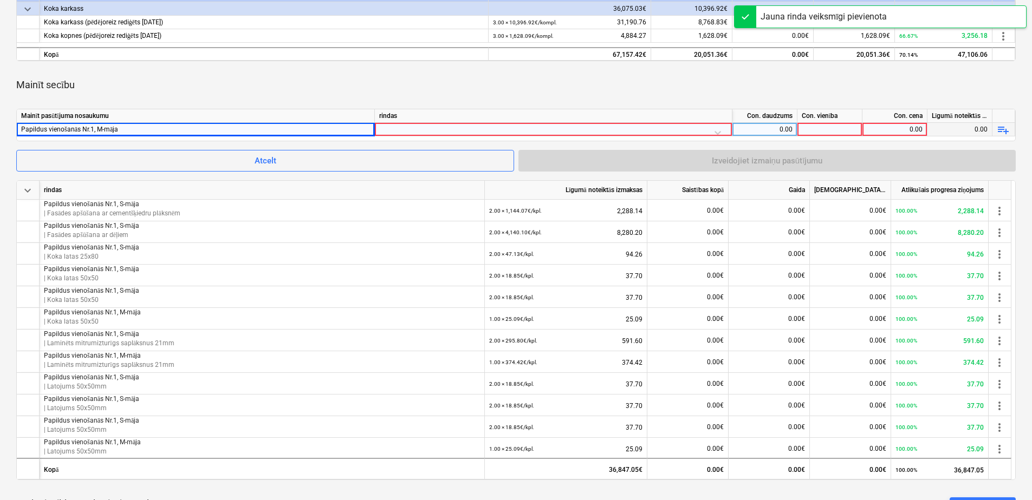
click at [428, 128] on div at bounding box center [553, 132] width 348 height 19
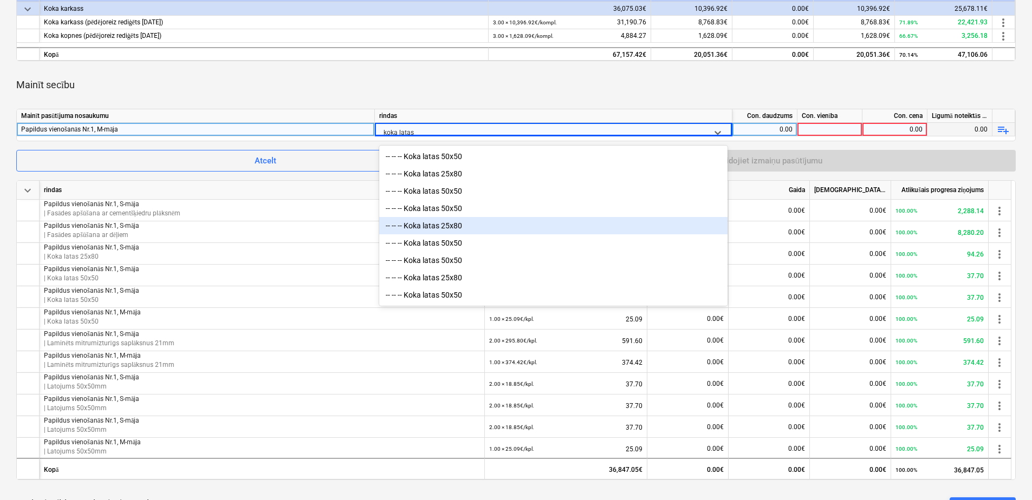
click at [460, 226] on div "-- -- -- Koka latas 25x80" at bounding box center [553, 225] width 348 height 17
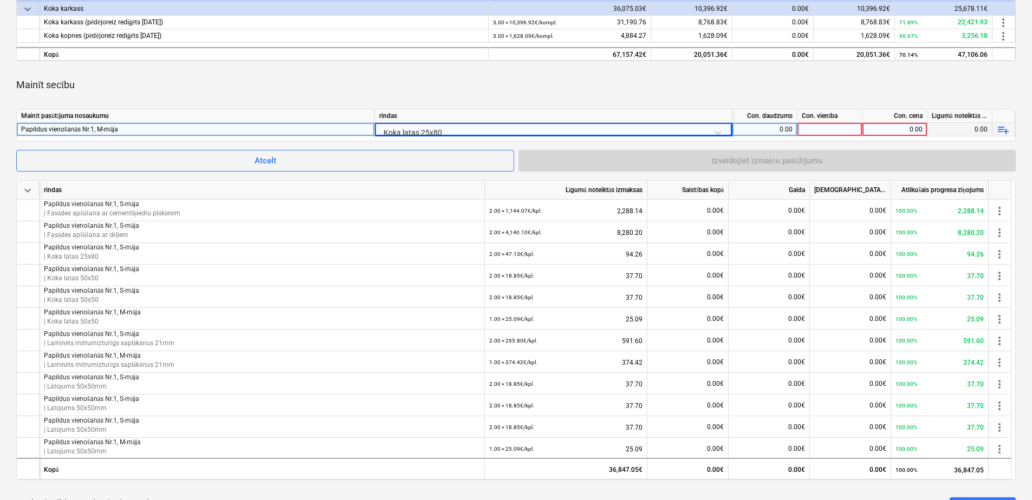
click at [762, 130] on div "0.00" at bounding box center [765, 130] width 56 height 14
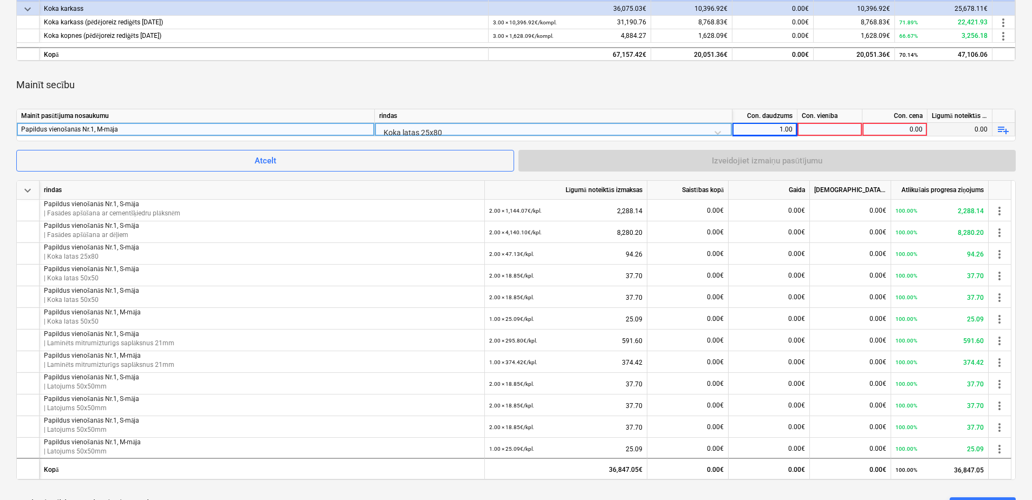
click at [827, 129] on div at bounding box center [829, 130] width 65 height 14
click at [893, 129] on div "0.00" at bounding box center [895, 130] width 56 height 14
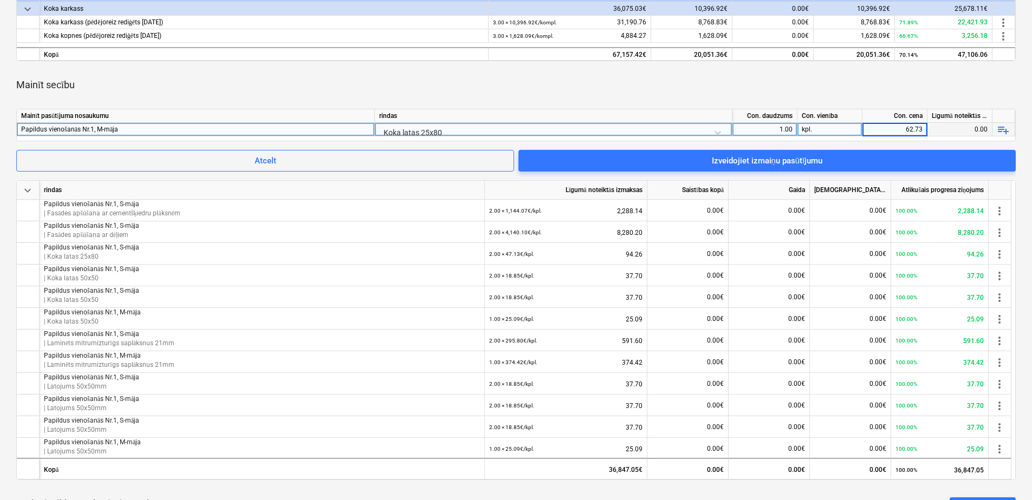
click at [898, 80] on div "Mainīt secību" at bounding box center [515, 85] width 999 height 30
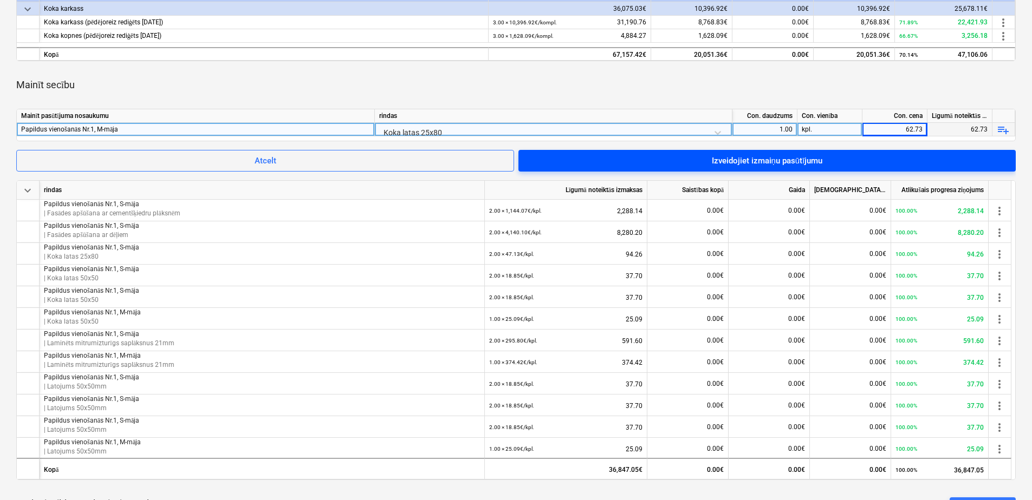
click at [860, 157] on span "Izveidojiet izmaiņu pasūtījumu" at bounding box center [766, 161] width 471 height 14
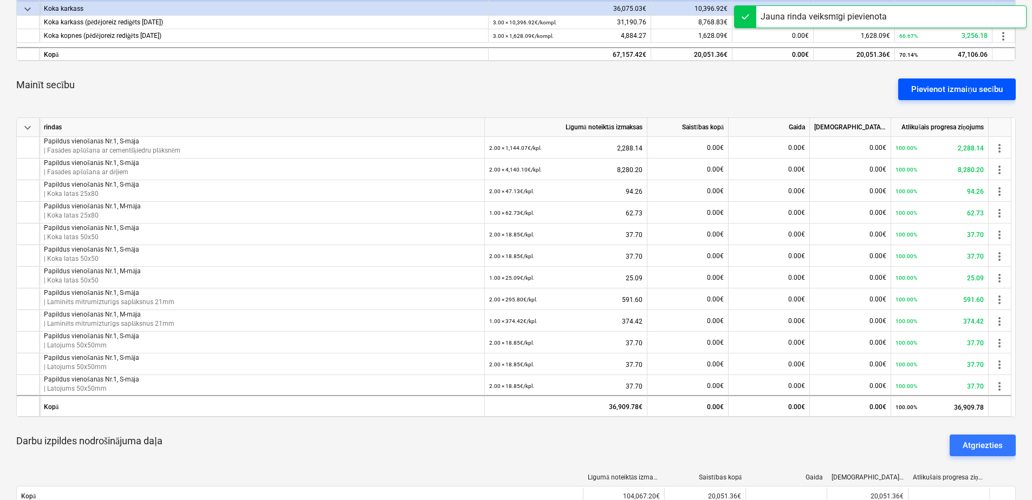
click at [928, 91] on div "Pievienot izmaiņu secību" at bounding box center [957, 89] width 92 height 14
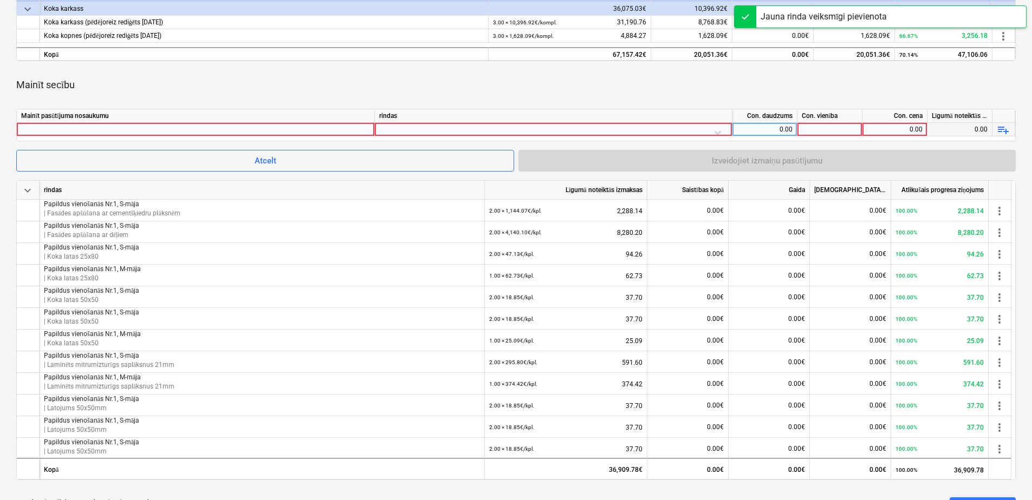
click at [303, 128] on div at bounding box center [195, 129] width 349 height 13
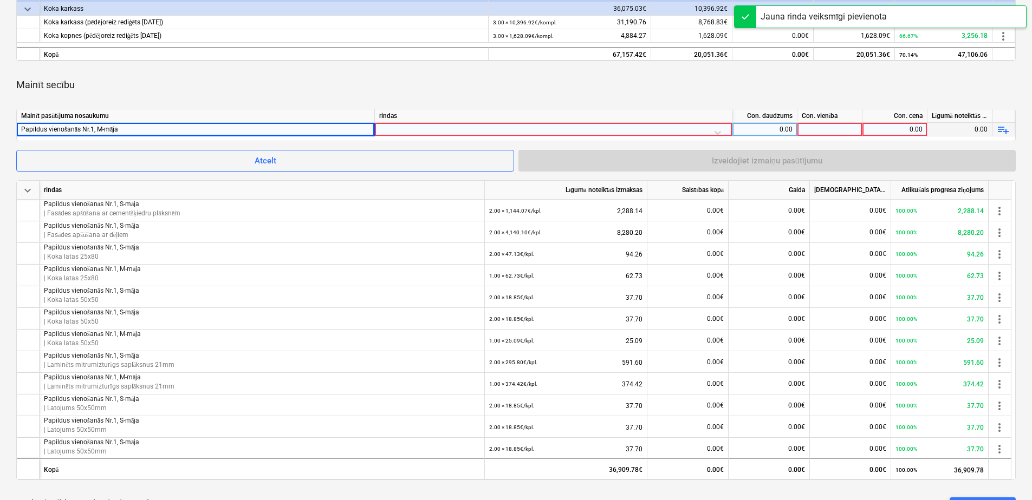
click at [407, 130] on div at bounding box center [553, 132] width 348 height 19
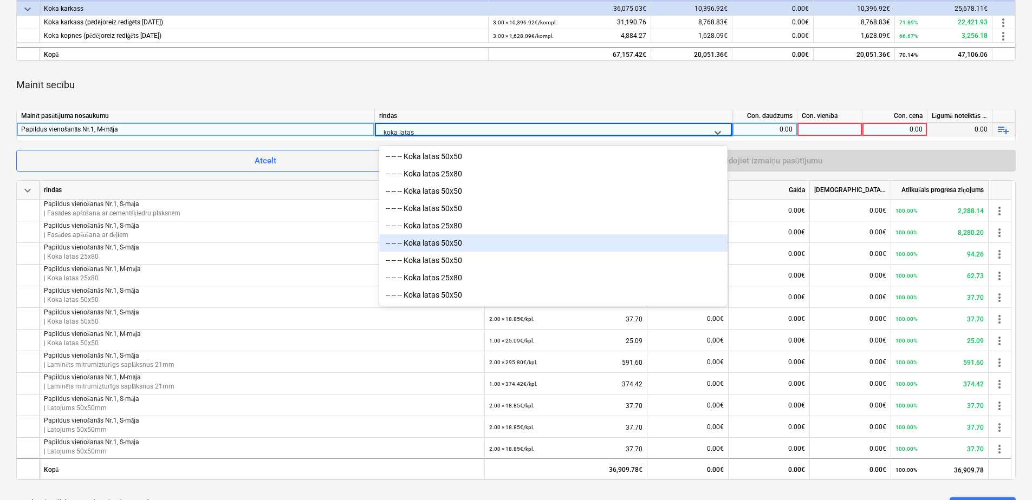
click at [467, 247] on div "-- -- -- Koka latas 50x50" at bounding box center [553, 243] width 348 height 17
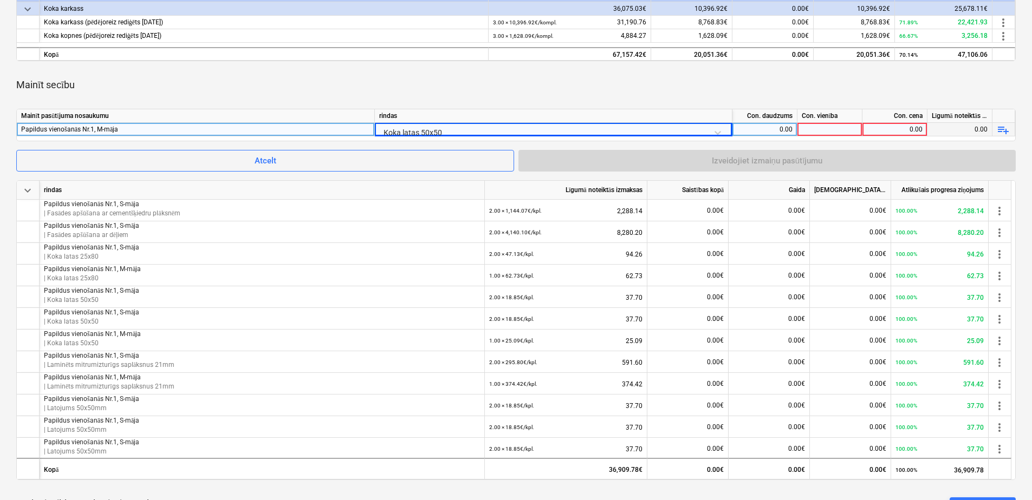
click at [766, 128] on div "0.00" at bounding box center [765, 130] width 56 height 14
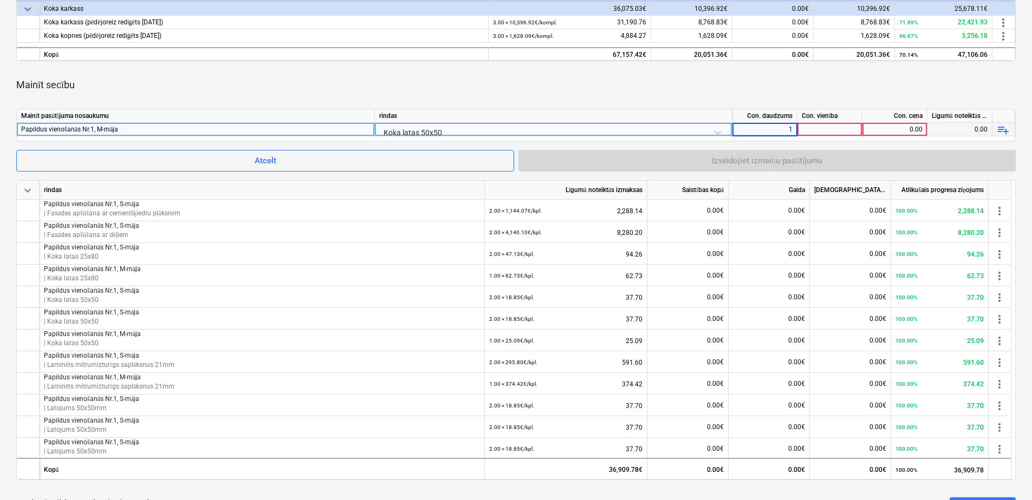
click at [811, 129] on div at bounding box center [829, 130] width 65 height 14
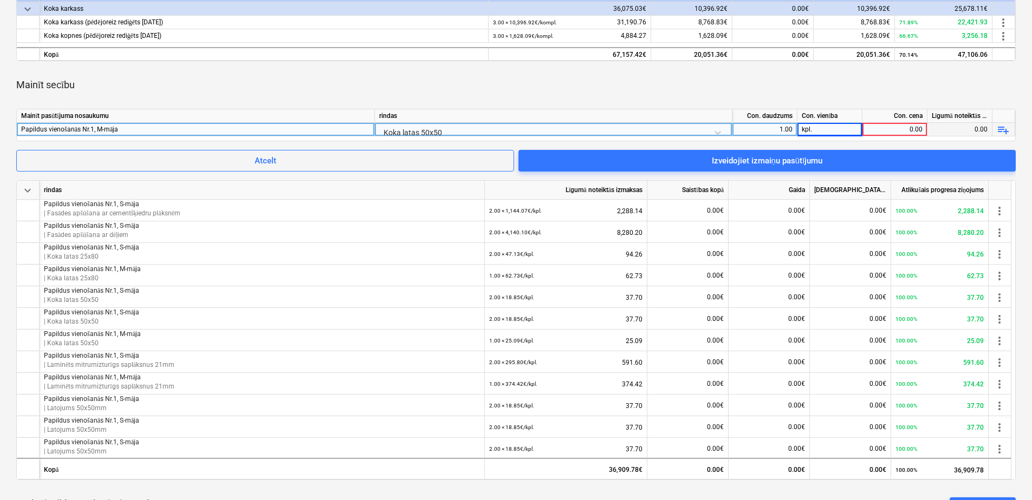
click at [874, 125] on div "0.00" at bounding box center [895, 130] width 56 height 14
click at [886, 80] on div "Mainīt secību" at bounding box center [515, 85] width 999 height 30
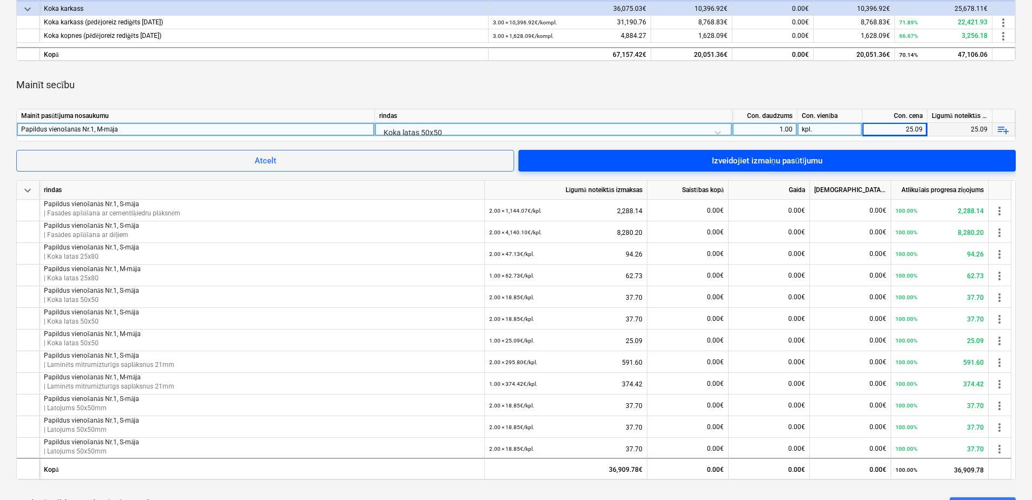
click at [866, 160] on span "Izveidojiet izmaiņu pasūtījumu" at bounding box center [766, 161] width 471 height 14
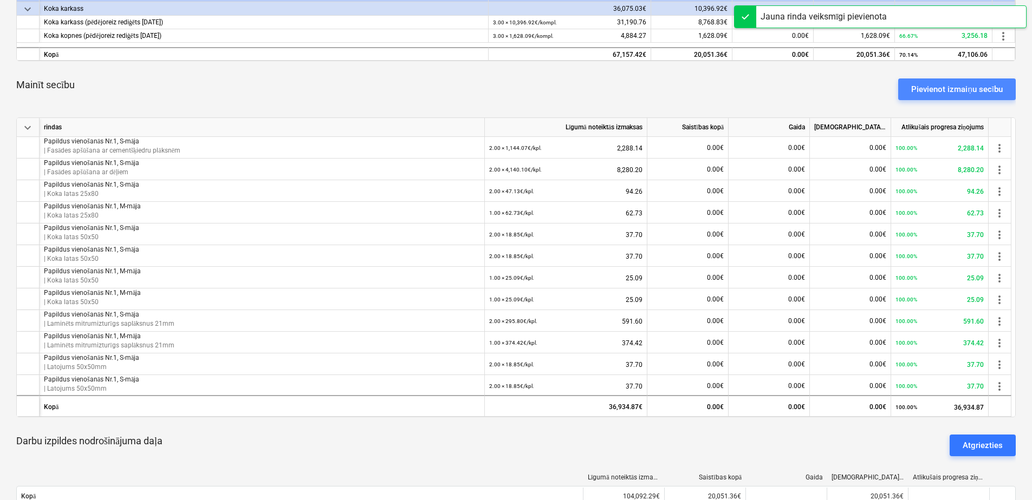
click at [942, 91] on div "Pievienot izmaiņu secību" at bounding box center [957, 89] width 92 height 14
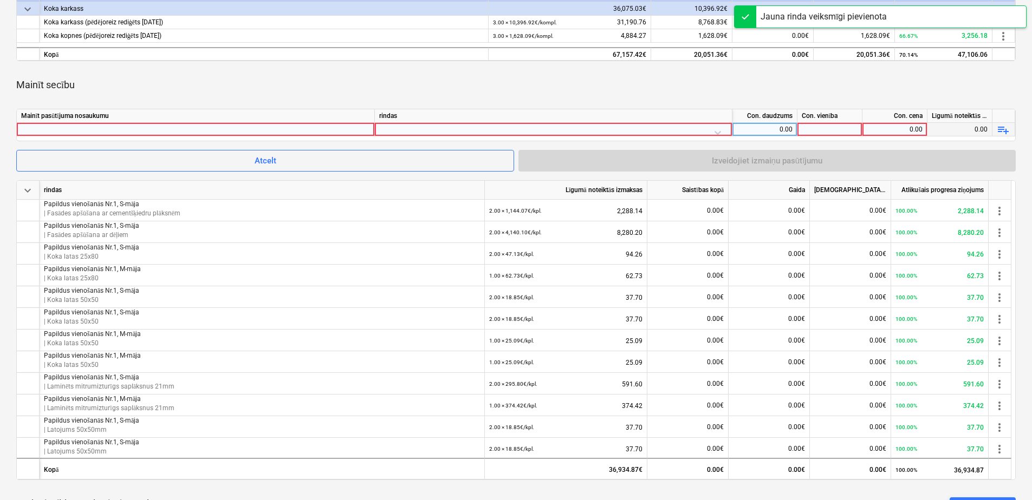
click at [327, 125] on div at bounding box center [195, 129] width 349 height 13
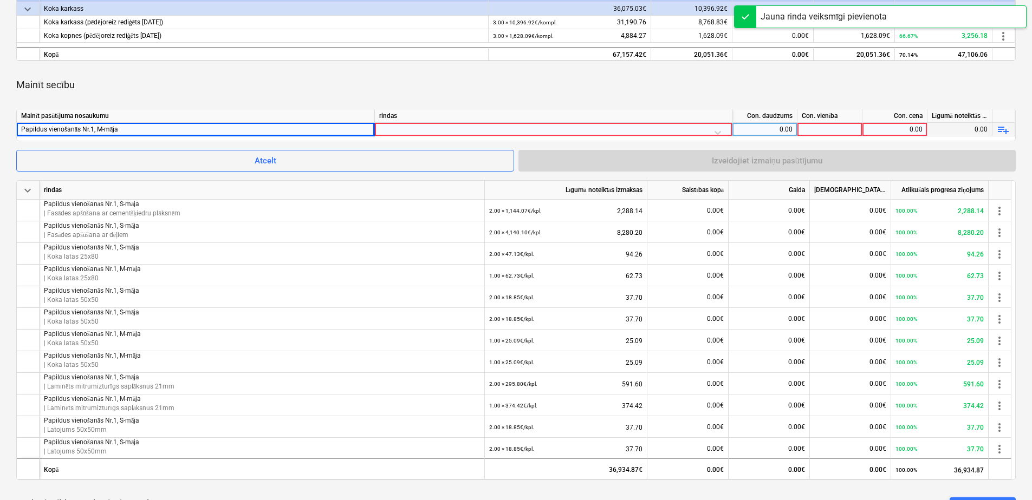
click at [441, 129] on div at bounding box center [553, 132] width 348 height 19
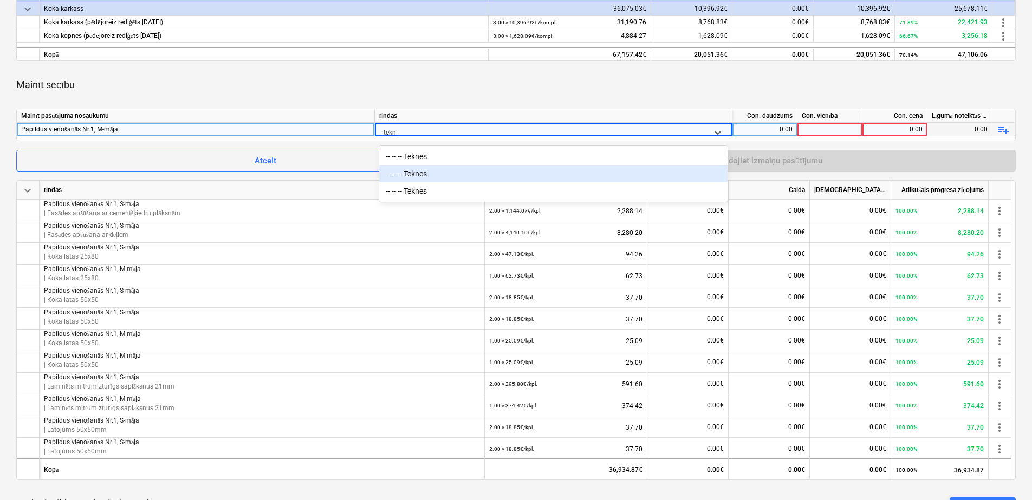
click at [432, 178] on div "-- -- -- Teknes" at bounding box center [553, 173] width 348 height 17
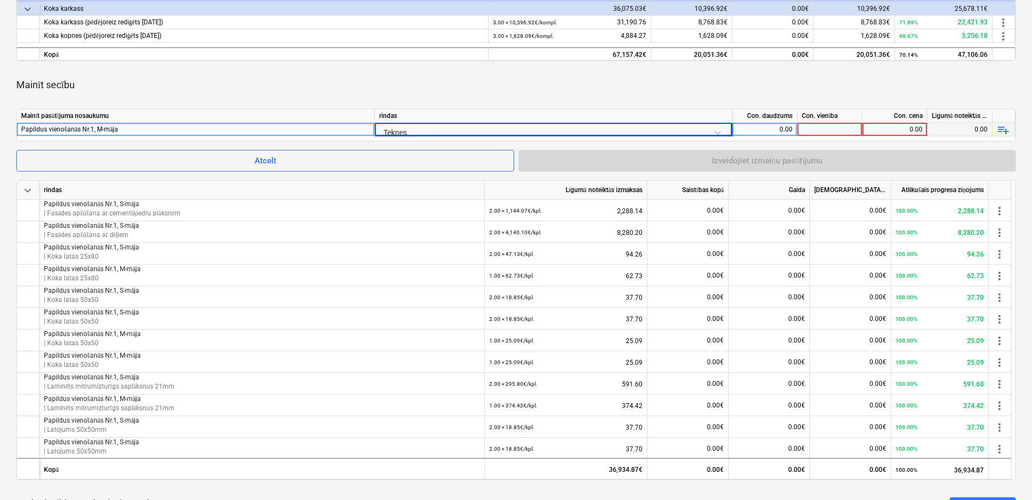
click at [772, 125] on div "0.00" at bounding box center [765, 130] width 56 height 14
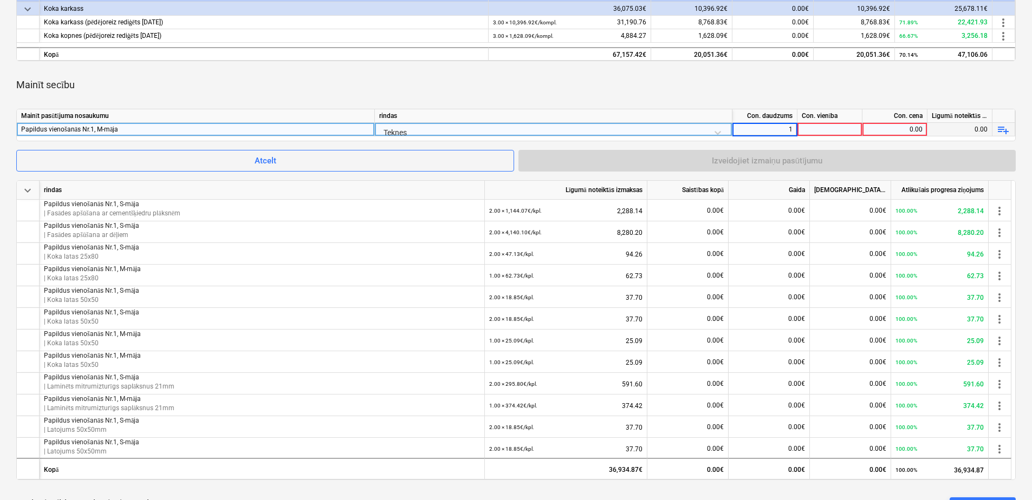
click at [821, 122] on div "Con. vienība" at bounding box center [829, 116] width 65 height 14
click at [820, 129] on div at bounding box center [829, 130] width 65 height 14
click at [888, 130] on div "0.00" at bounding box center [895, 130] width 56 height 14
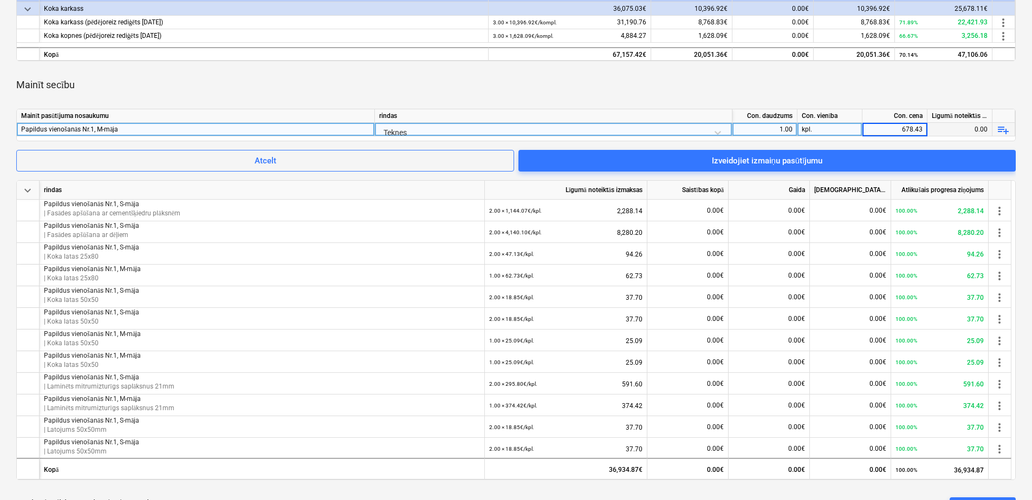
click at [891, 84] on div "Mainīt secību" at bounding box center [515, 85] width 999 height 30
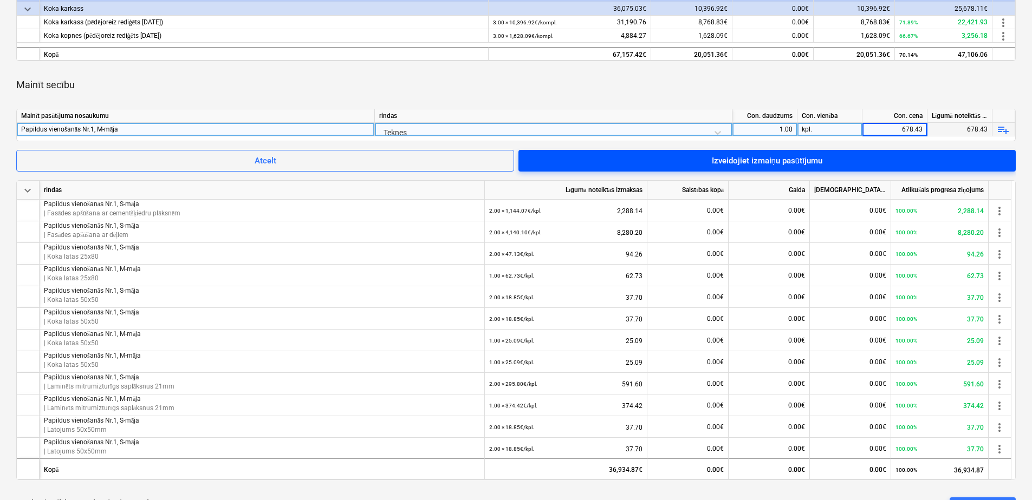
click at [805, 158] on div "Izveidojiet izmaiņu pasūtījumu" at bounding box center [767, 161] width 111 height 14
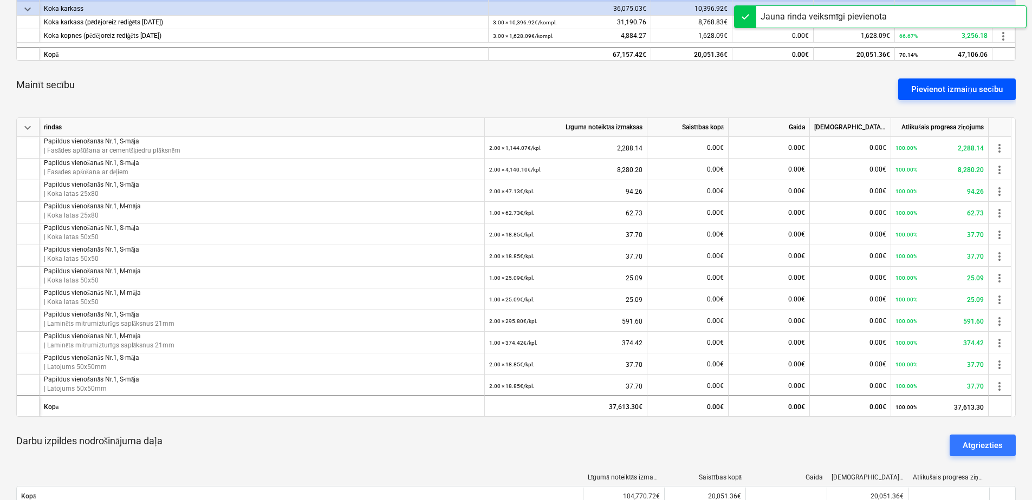
click at [955, 87] on div "Pievienot izmaiņu secību" at bounding box center [957, 89] width 92 height 14
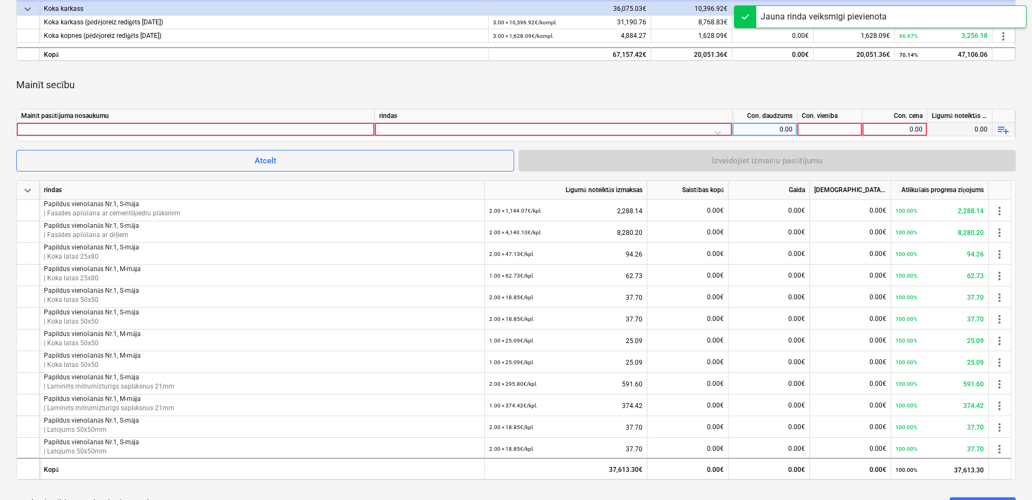
click at [321, 129] on div at bounding box center [195, 129] width 349 height 13
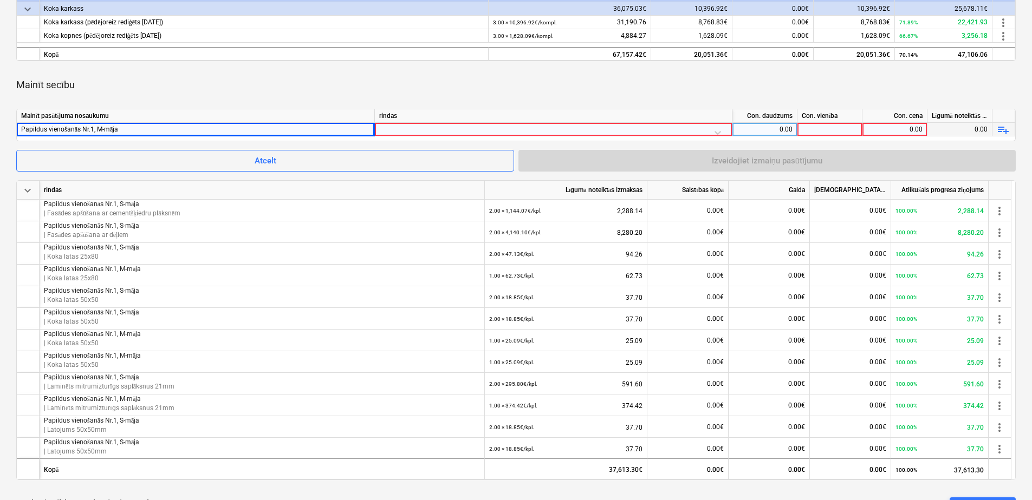
click at [440, 126] on div at bounding box center [553, 132] width 348 height 19
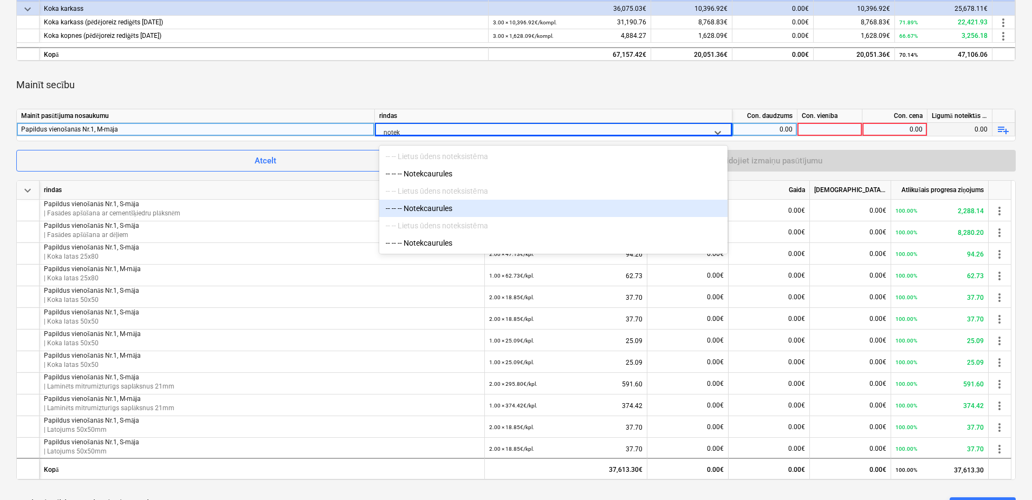
click at [442, 210] on div "-- -- -- Notekcaurules" at bounding box center [553, 208] width 348 height 17
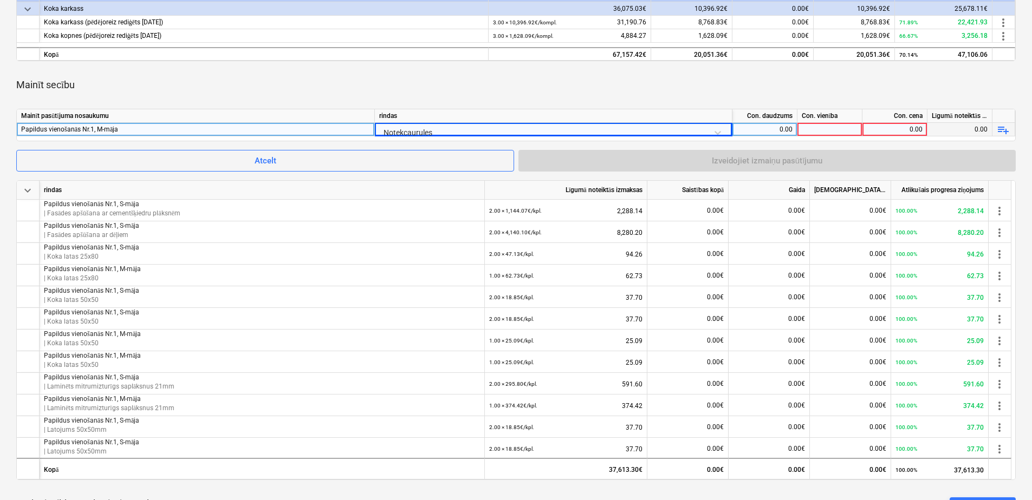
click at [780, 127] on div "0.00" at bounding box center [765, 130] width 56 height 14
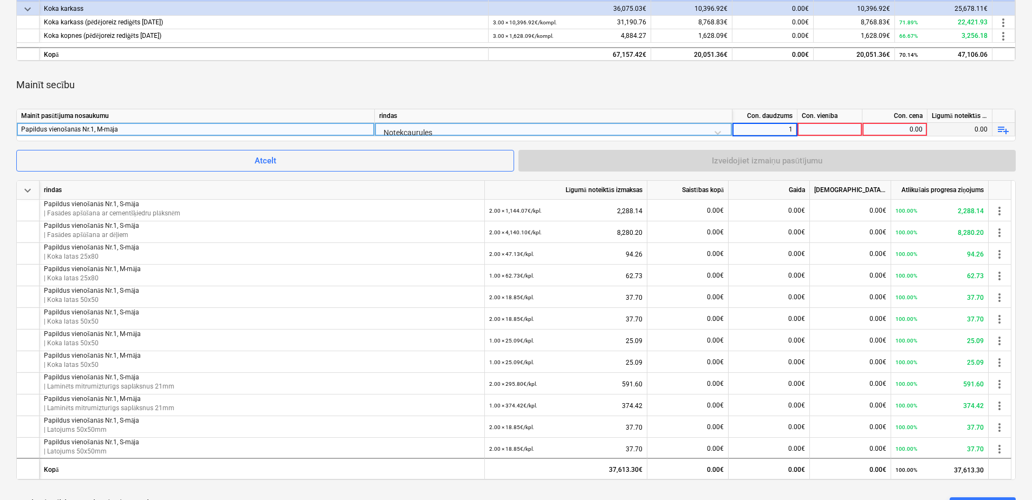
click at [820, 127] on div at bounding box center [829, 130] width 65 height 14
click at [888, 128] on div "0.00" at bounding box center [895, 130] width 56 height 14
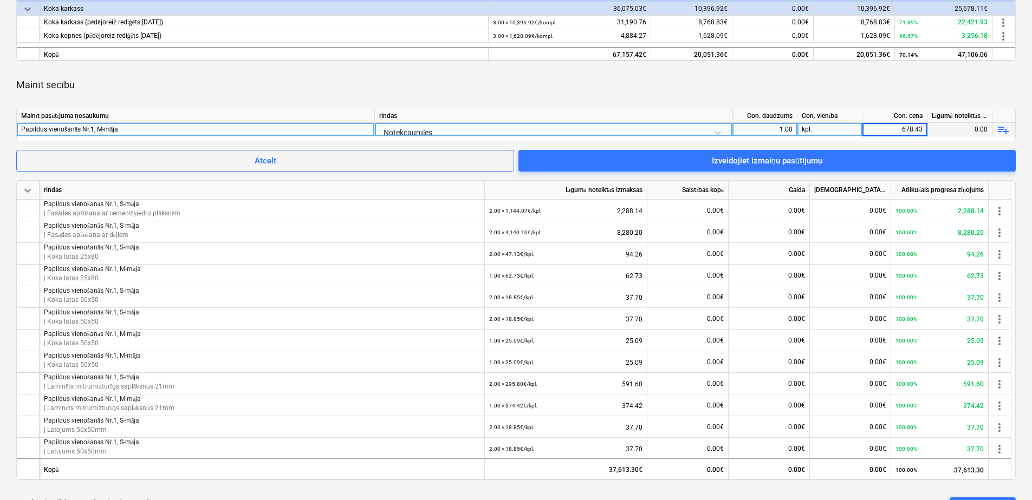
click at [873, 83] on div "Mainīt secību" at bounding box center [515, 85] width 999 height 30
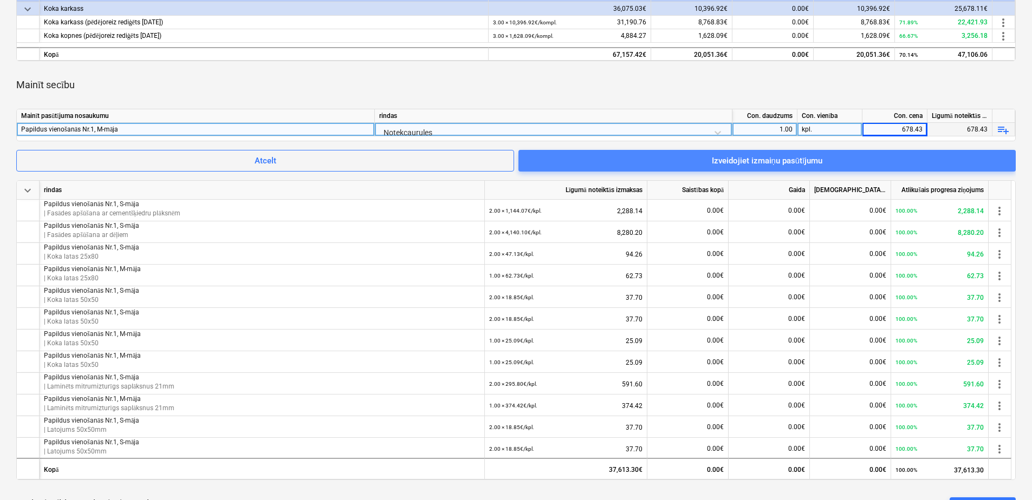
click at [840, 159] on span "Izveidojiet izmaiņu pasūtījumu" at bounding box center [766, 161] width 471 height 14
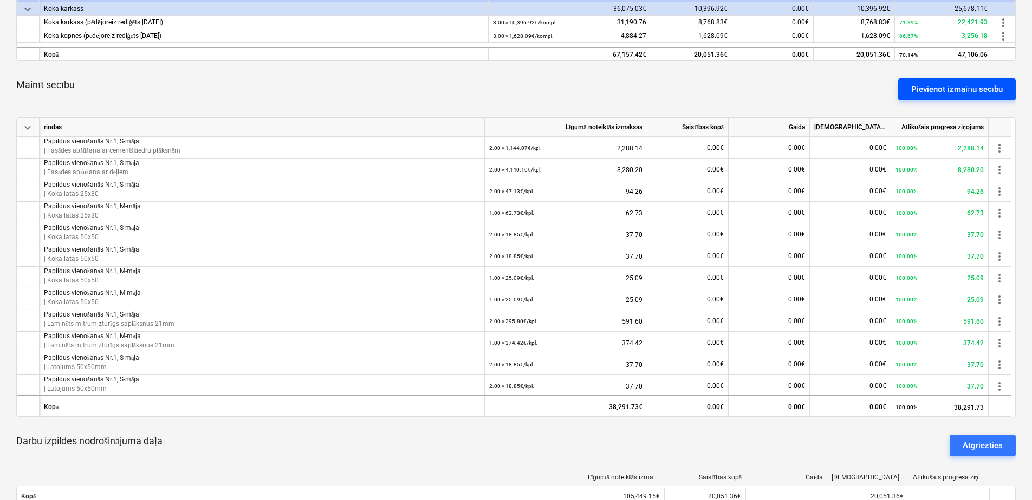
click at [923, 93] on div "Pievienot izmaiņu secību" at bounding box center [957, 89] width 92 height 14
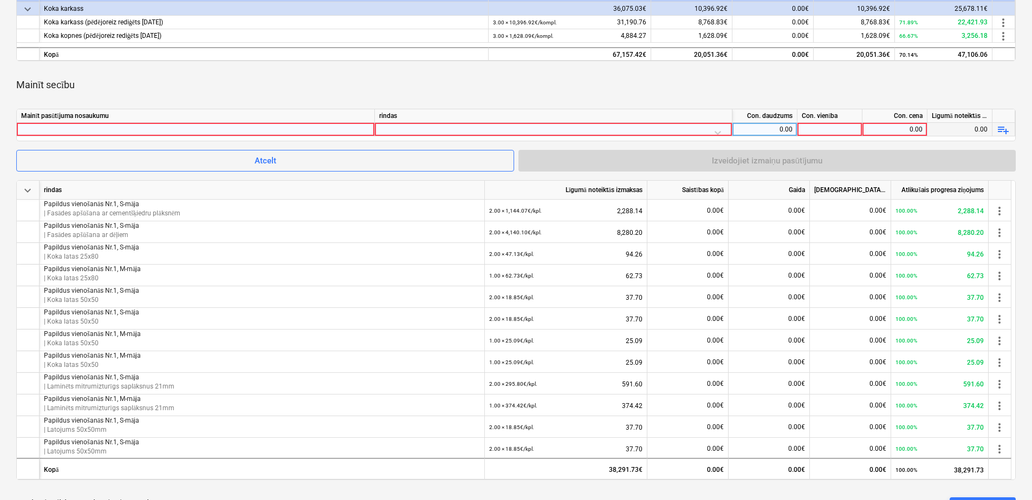
click at [335, 126] on div at bounding box center [195, 129] width 349 height 13
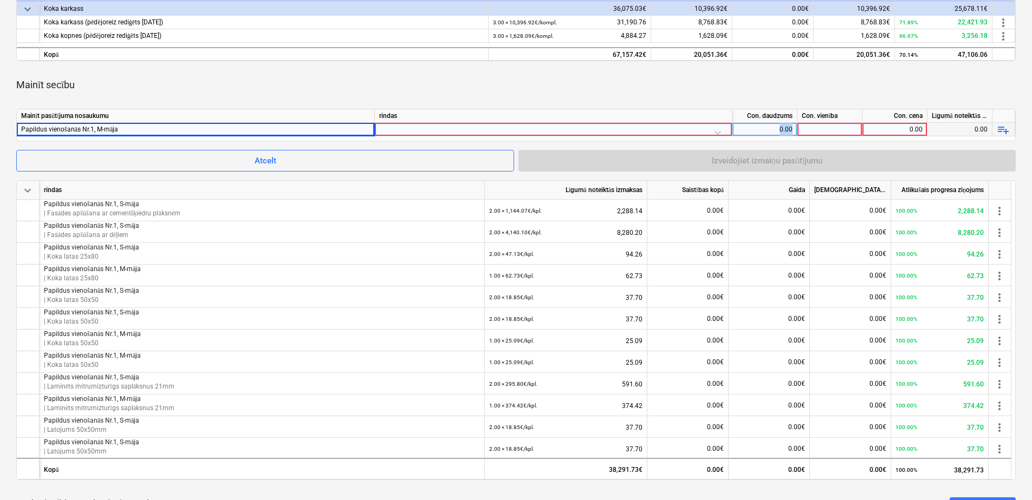
click at [463, 129] on div at bounding box center [553, 132] width 348 height 19
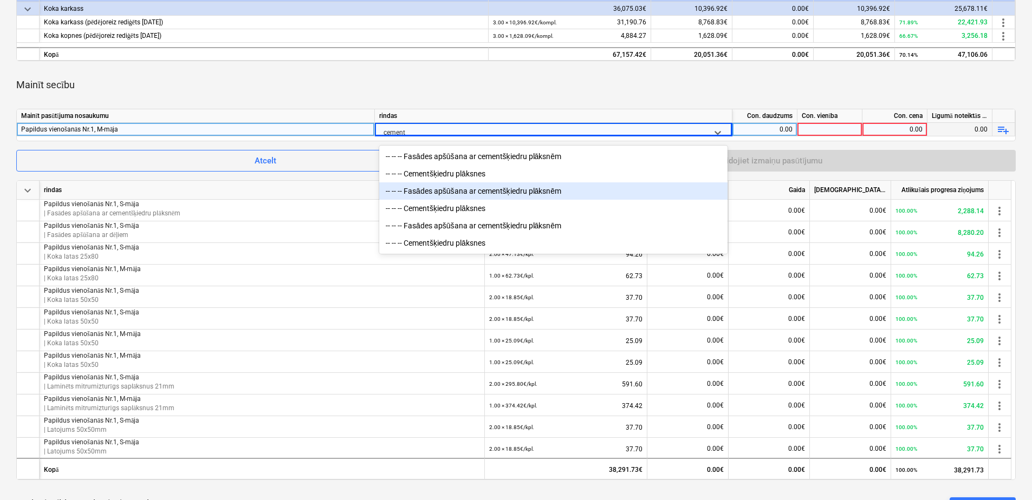
click at [531, 193] on div "-- -- -- Fasādes apšūšana ar cementšķiedru plāksnēm" at bounding box center [553, 191] width 348 height 17
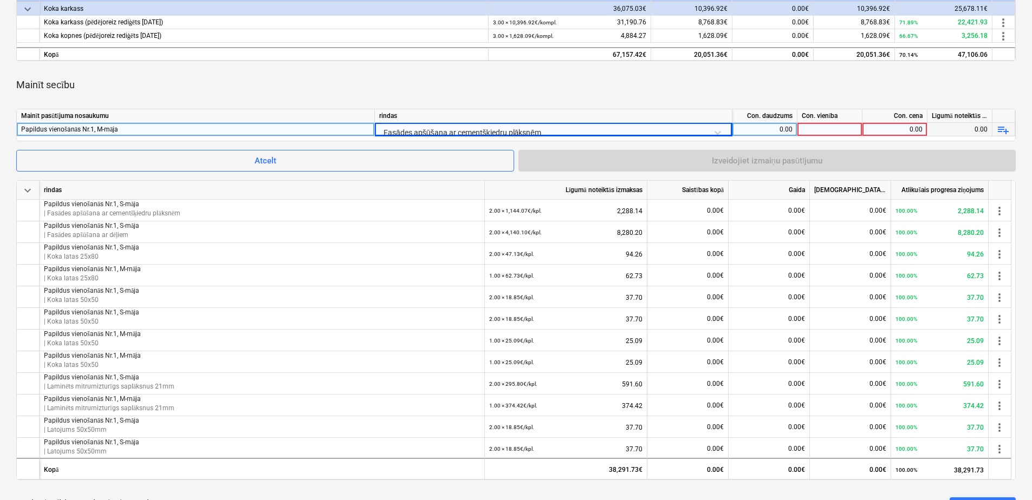
click at [770, 125] on div "0.00" at bounding box center [765, 130] width 56 height 14
click at [828, 127] on div at bounding box center [829, 130] width 65 height 14
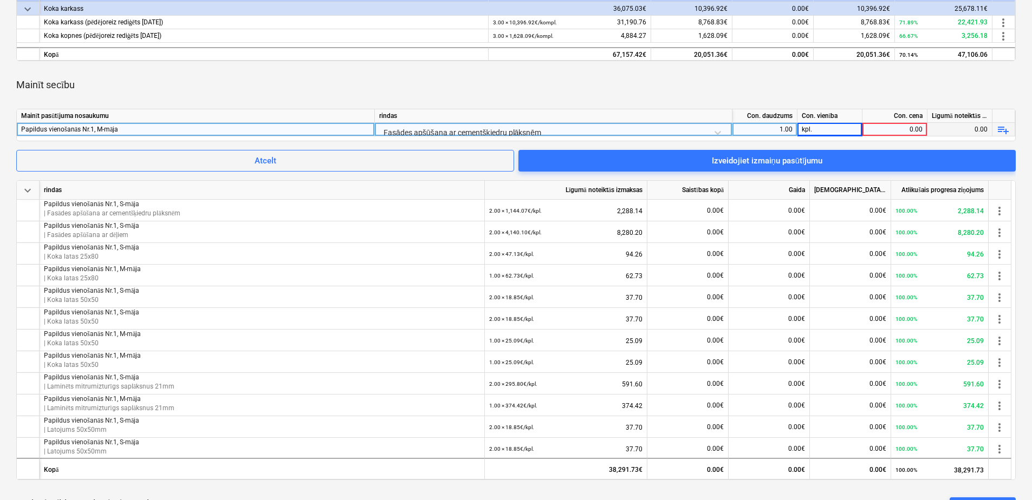
click at [885, 126] on div "0.00" at bounding box center [895, 130] width 56 height 14
click at [881, 93] on div "Mainīt secību" at bounding box center [515, 85] width 999 height 30
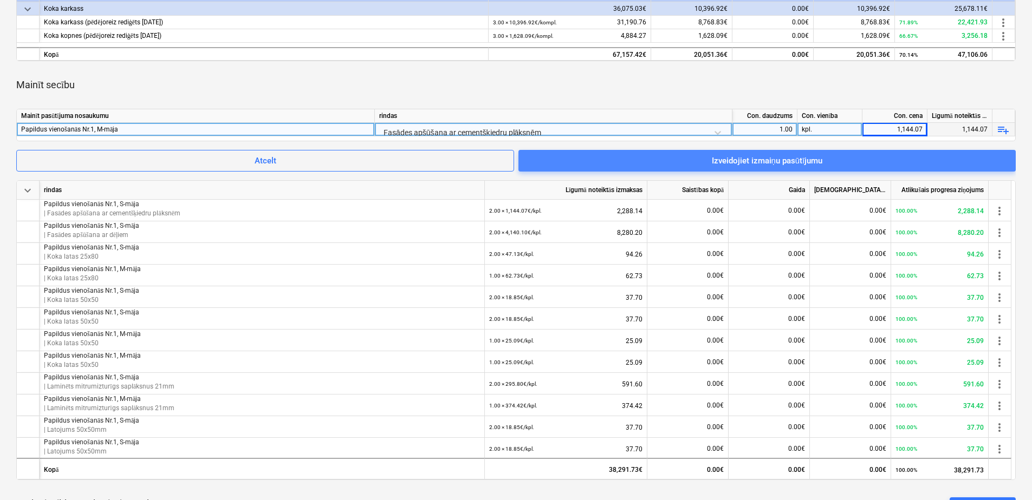
click at [832, 159] on span "Izveidojiet izmaiņu pasūtījumu" at bounding box center [766, 161] width 471 height 14
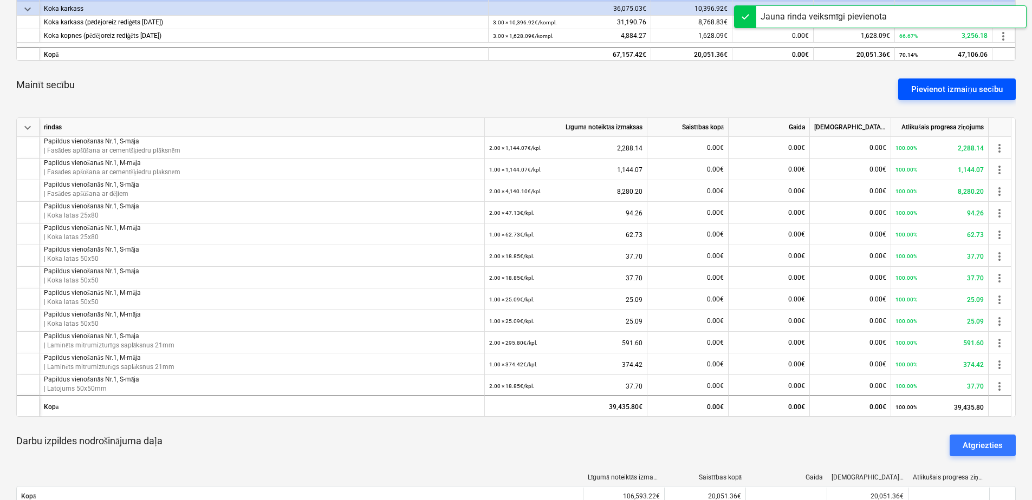
click at [952, 89] on div "Pievienot izmaiņu secību" at bounding box center [957, 89] width 92 height 14
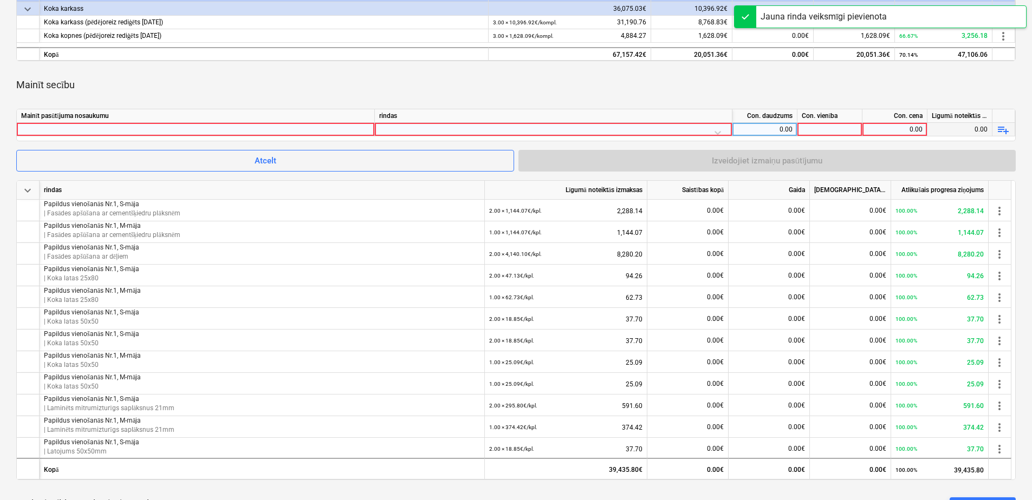
click at [329, 128] on div at bounding box center [195, 129] width 349 height 13
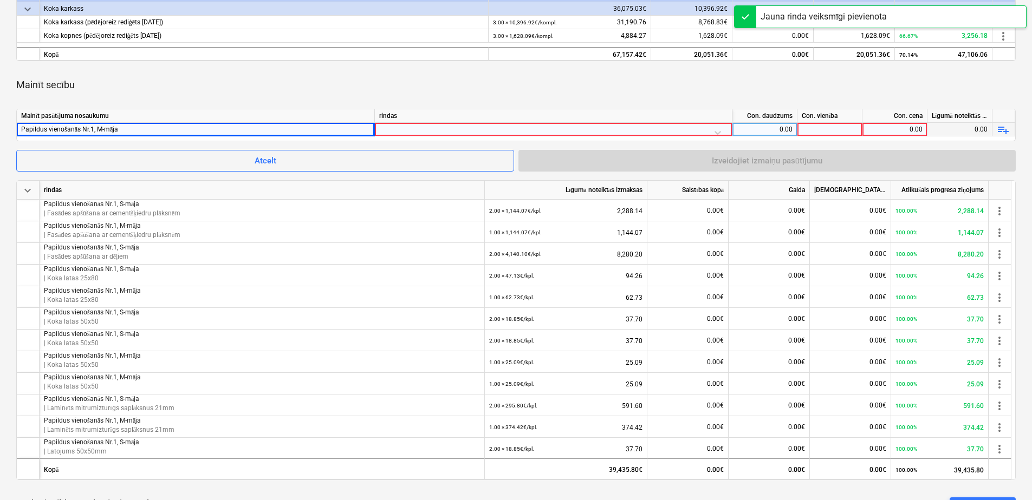
click at [414, 127] on div at bounding box center [553, 132] width 348 height 19
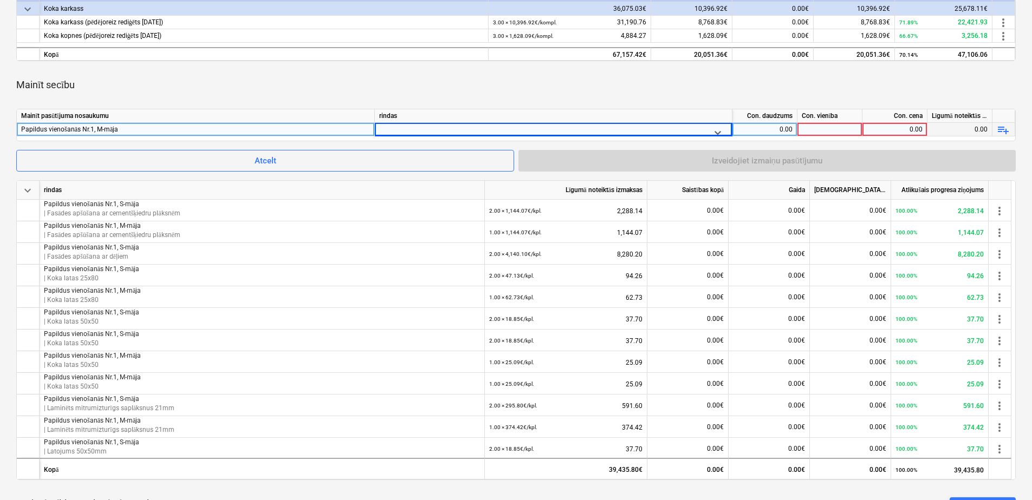
click at [420, 126] on div at bounding box center [543, 133] width 320 height 14
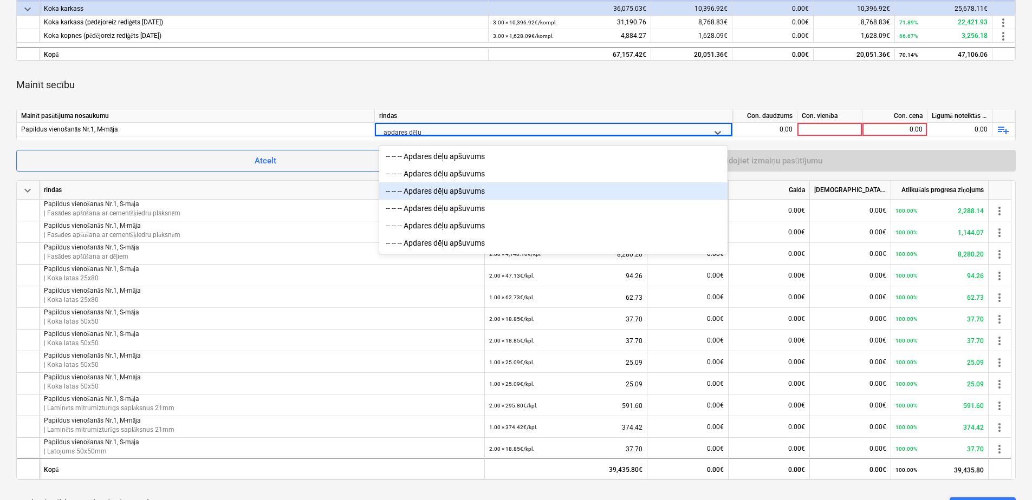
click at [437, 192] on div "-- -- -- Apdares dēļu apšuvums" at bounding box center [553, 191] width 348 height 17
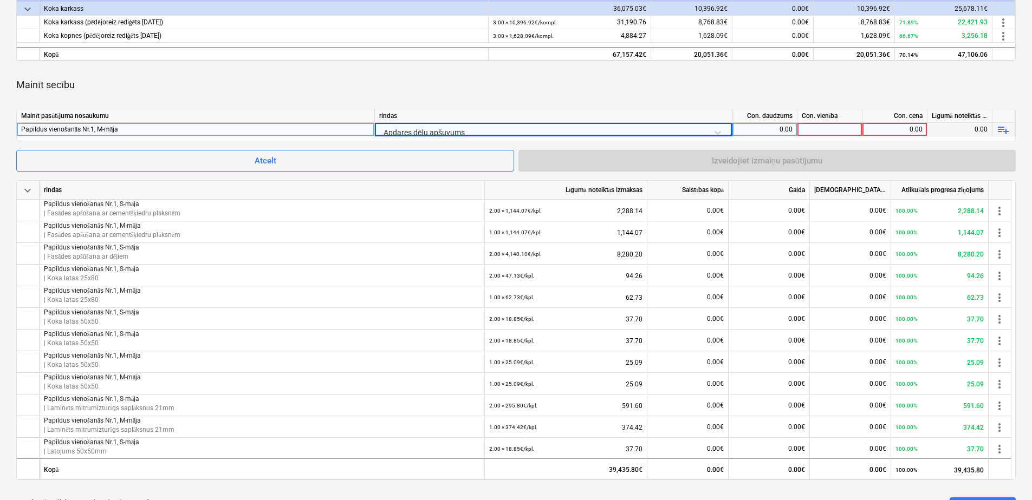
click at [761, 127] on div "0.00" at bounding box center [765, 130] width 56 height 14
click at [829, 131] on div at bounding box center [829, 130] width 65 height 14
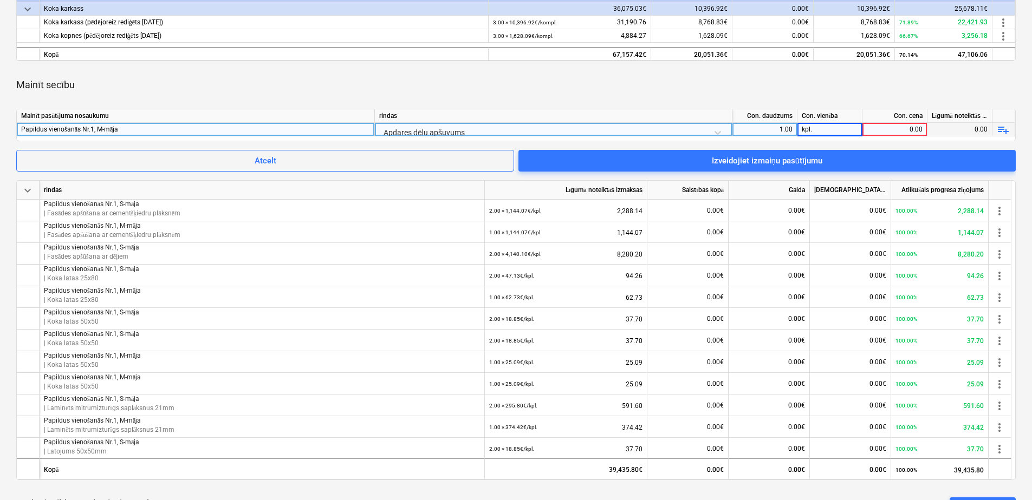
click at [888, 129] on div "0.00" at bounding box center [895, 130] width 56 height 14
click at [868, 94] on div "Mainīt secību" at bounding box center [515, 85] width 999 height 30
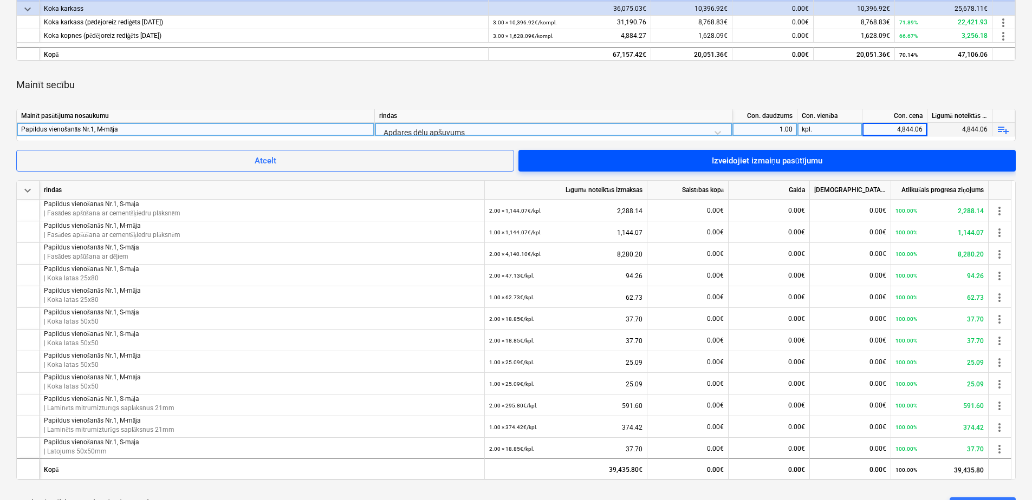
click at [901, 162] on span "Izveidojiet izmaiņu pasūtījumu" at bounding box center [766, 161] width 471 height 14
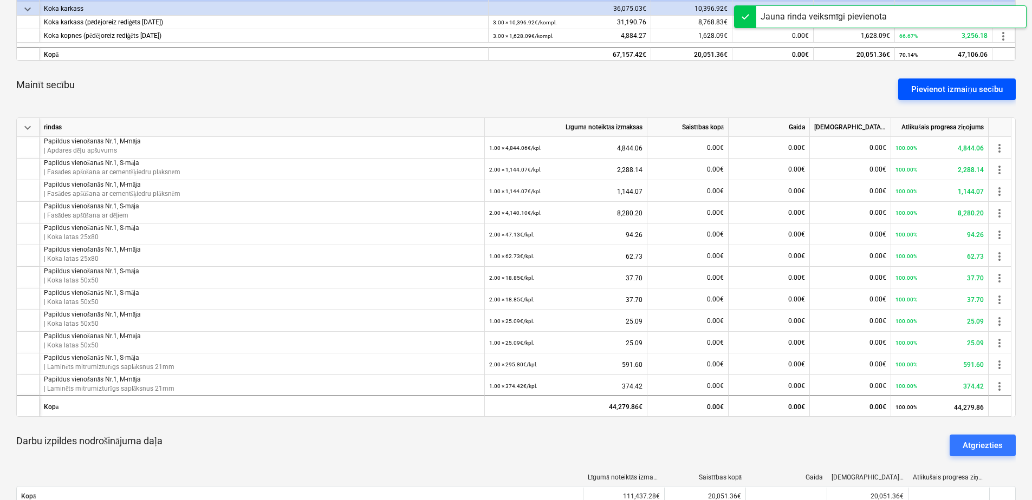
click at [937, 84] on div "Pievienot izmaiņu secību" at bounding box center [957, 89] width 92 height 14
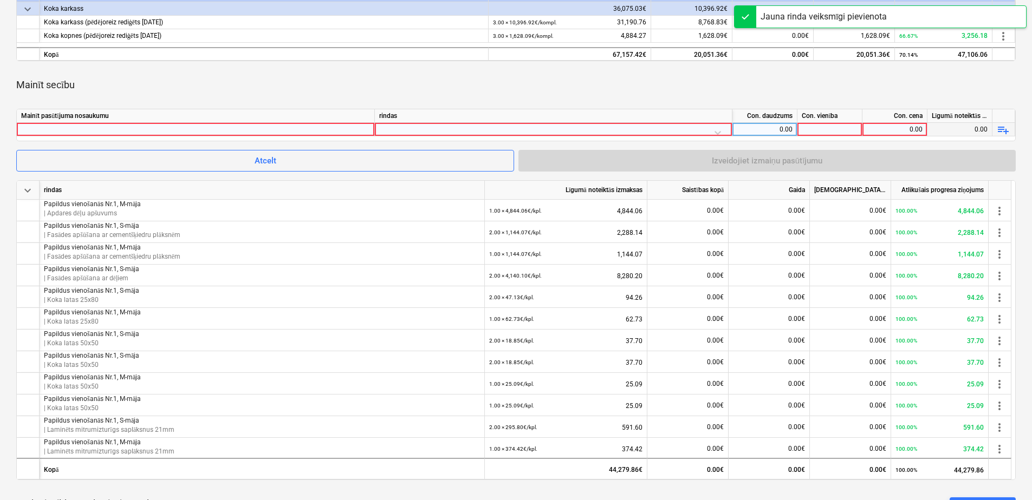
click at [283, 131] on div at bounding box center [195, 129] width 349 height 13
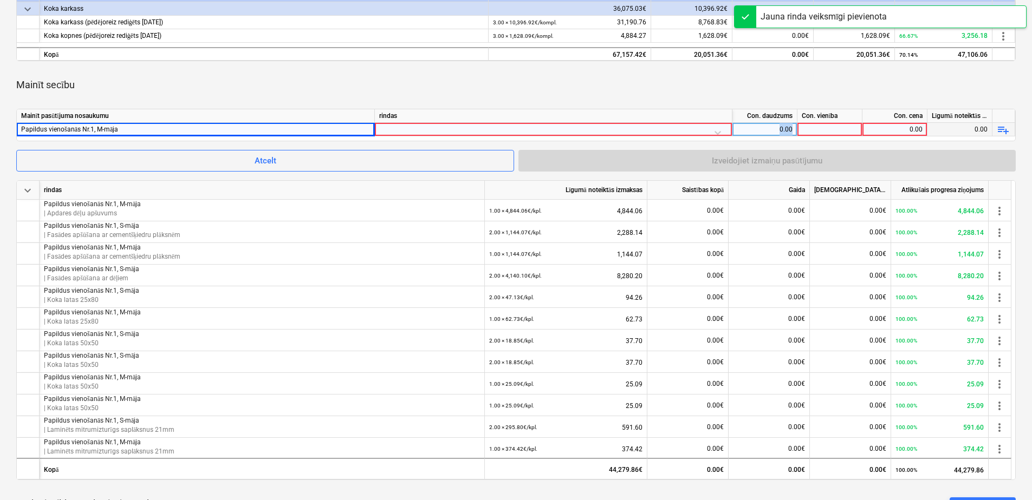
click at [408, 127] on div at bounding box center [553, 132] width 348 height 19
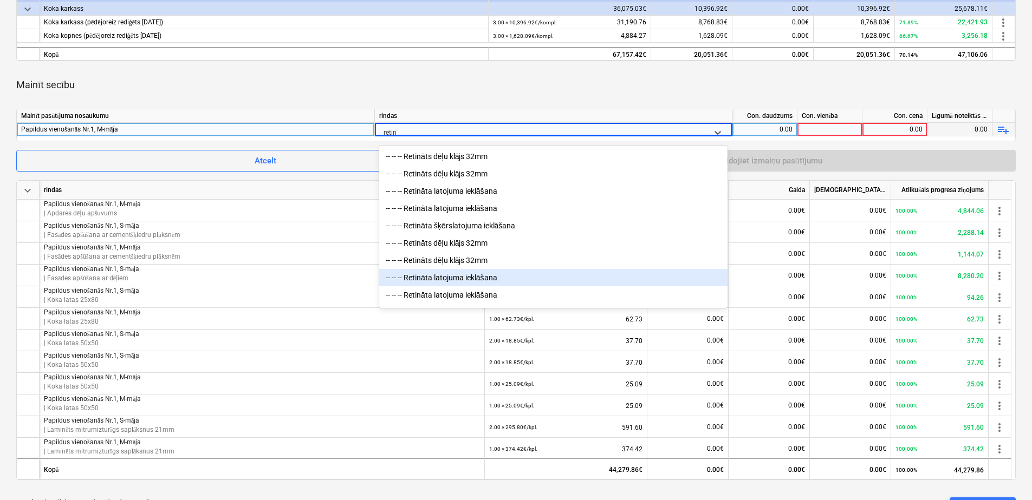
click at [491, 278] on div "-- -- -- Retināta latojuma ieklāšana" at bounding box center [553, 277] width 348 height 17
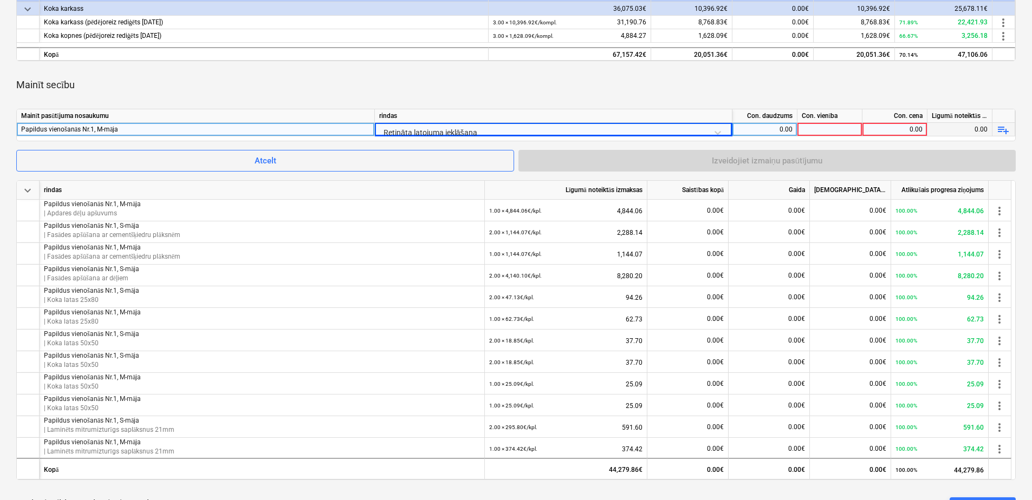
click at [771, 130] on div "0.00" at bounding box center [765, 130] width 56 height 14
click at [826, 129] on div at bounding box center [829, 130] width 65 height 14
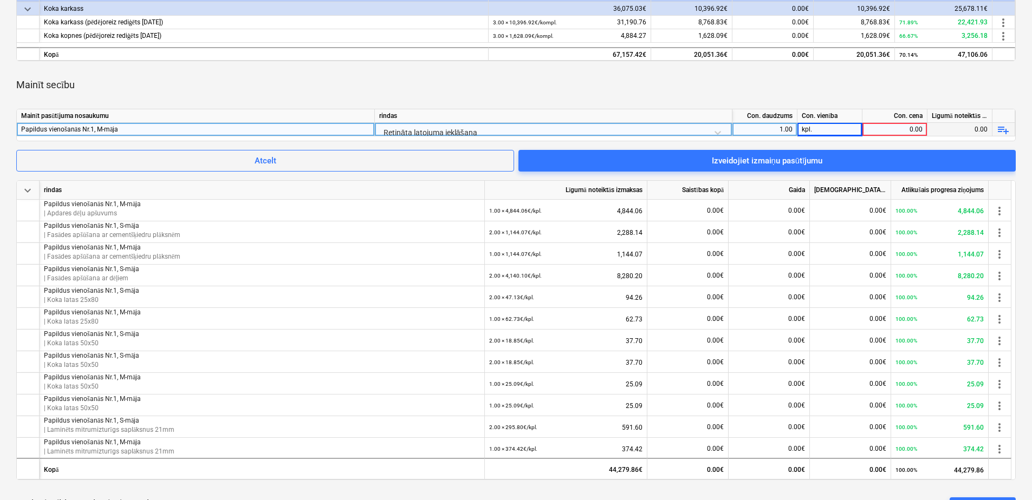
click at [884, 132] on div "0.00" at bounding box center [895, 130] width 56 height 14
click at [905, 86] on div "Mainīt secību" at bounding box center [515, 85] width 999 height 30
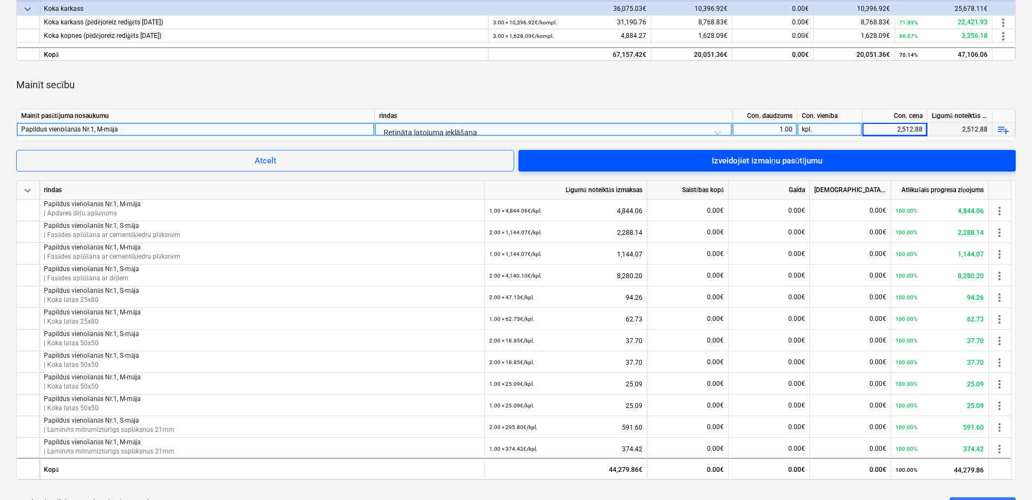
click at [869, 157] on span "Izveidojiet izmaiņu pasūtījumu" at bounding box center [766, 161] width 471 height 14
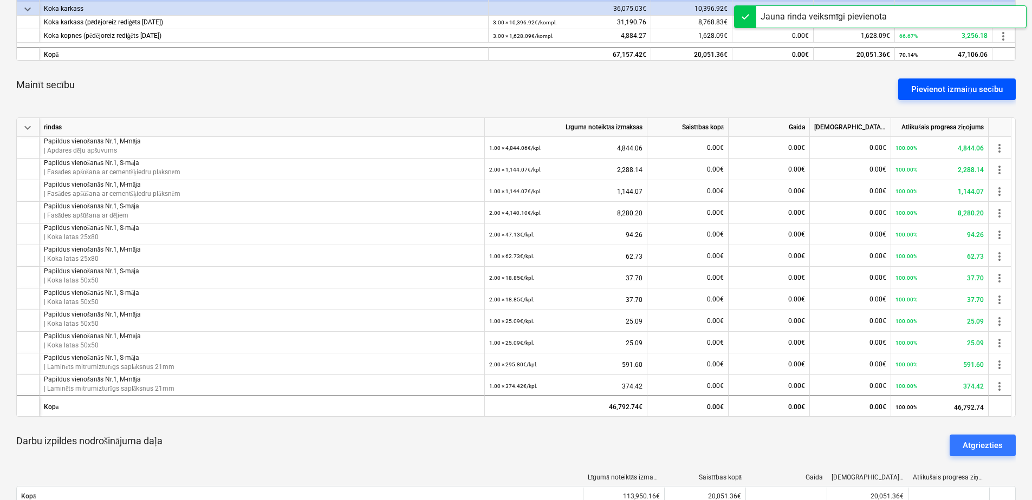
click at [932, 91] on div "Pievienot izmaiņu secību" at bounding box center [957, 89] width 92 height 14
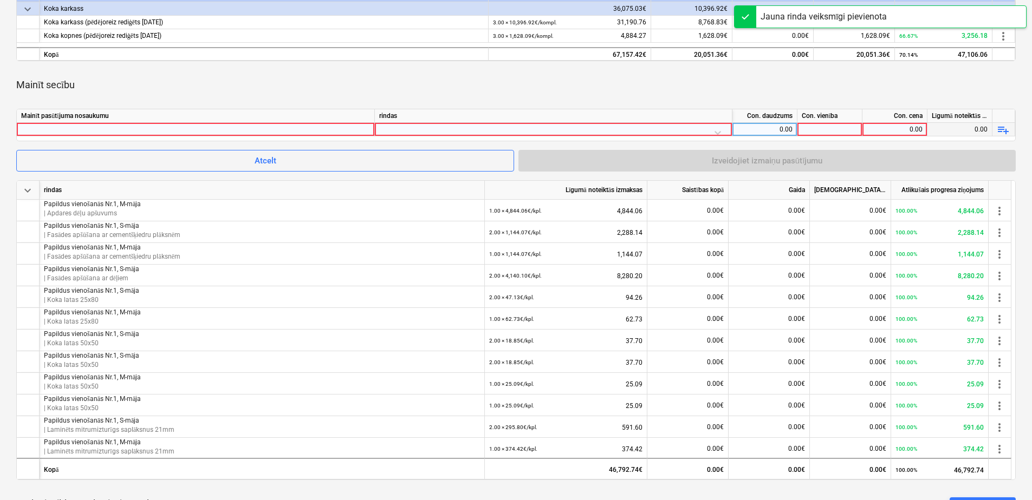
click at [250, 129] on div at bounding box center [195, 129] width 349 height 13
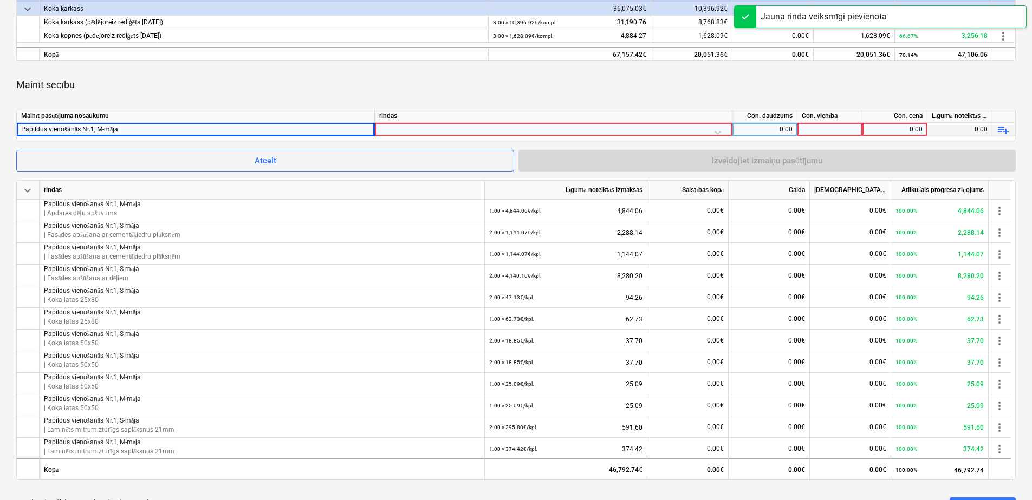
click at [415, 129] on div at bounding box center [553, 132] width 348 height 19
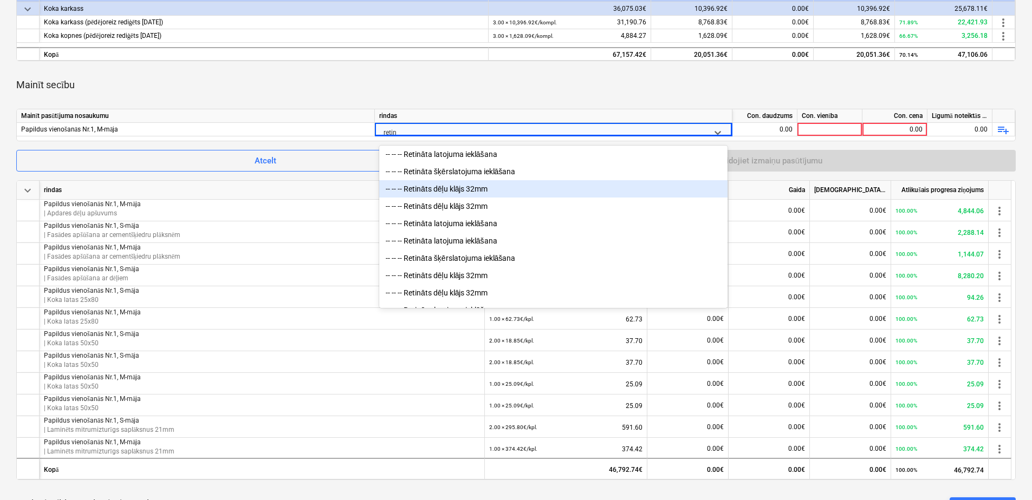
scroll to position [108, 0]
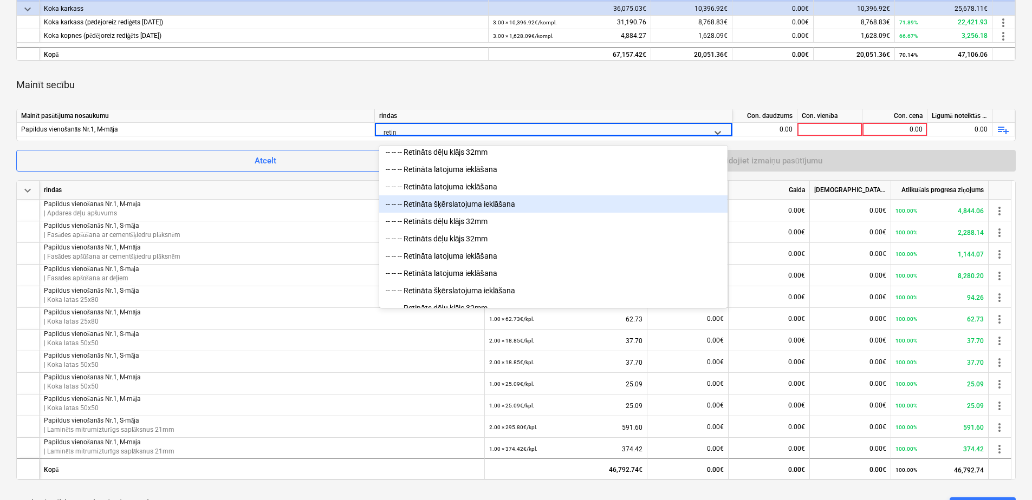
click at [518, 208] on div "-- -- -- Retināta šķērslatojuma ieklāšana" at bounding box center [553, 204] width 348 height 17
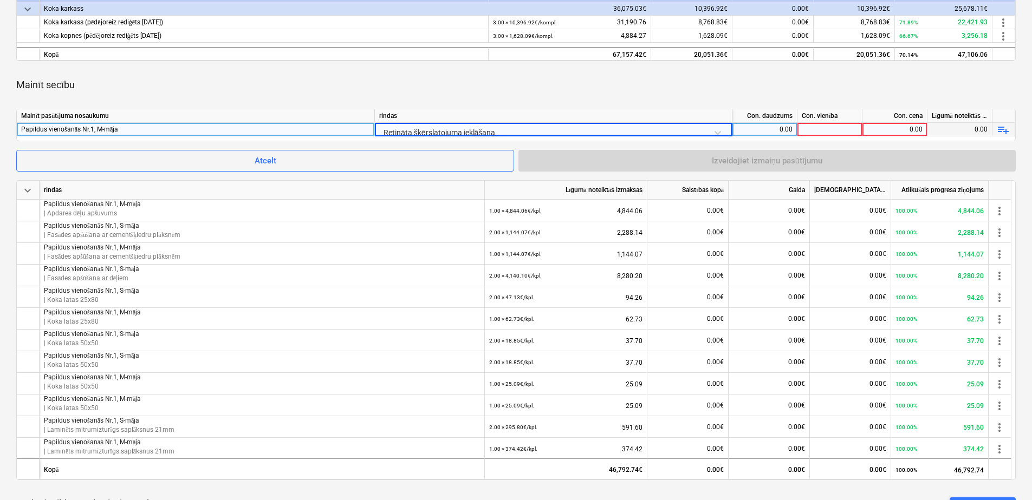
click at [756, 124] on div "0.00" at bounding box center [765, 130] width 56 height 14
click at [822, 129] on div at bounding box center [829, 130] width 65 height 14
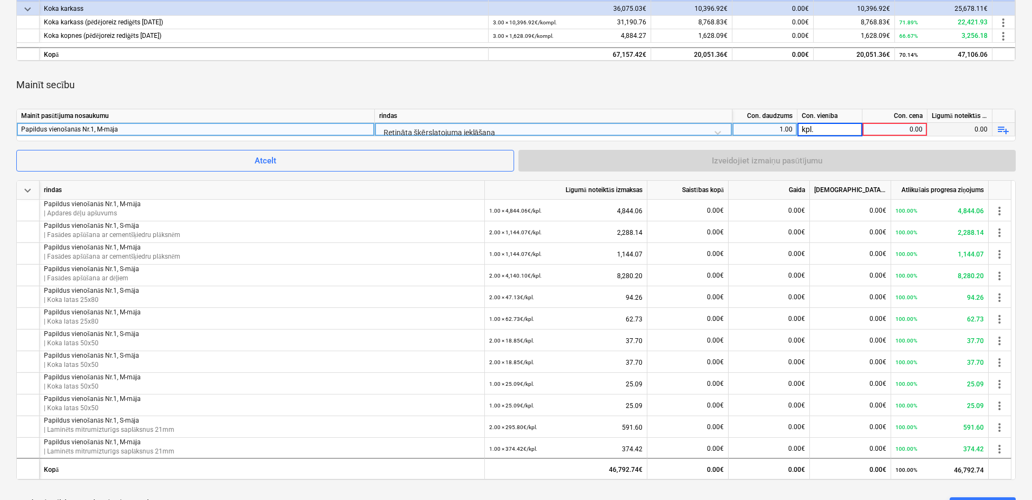
click at [902, 127] on div "0.00" at bounding box center [895, 130] width 56 height 14
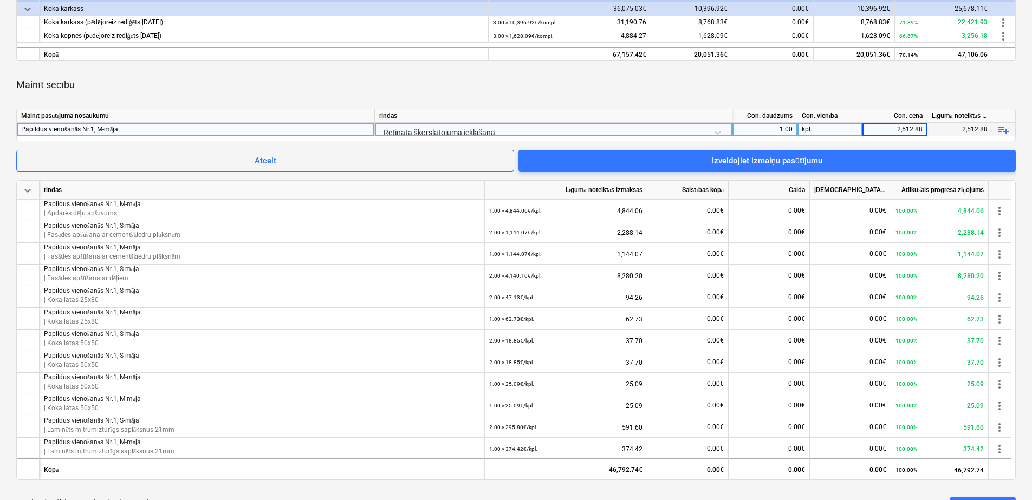
click at [858, 89] on div "Mainīt secību" at bounding box center [515, 85] width 999 height 30
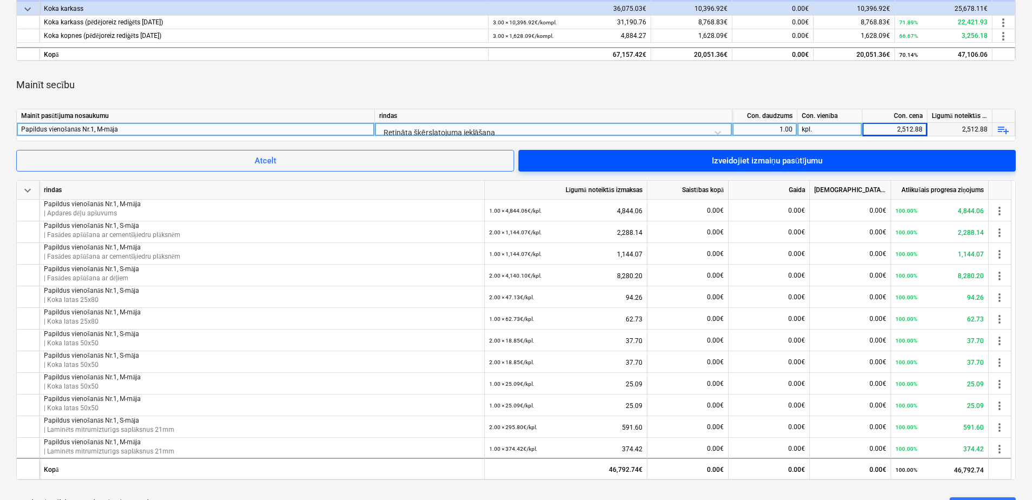
click at [823, 161] on span "Izveidojiet izmaiņu pasūtījumu" at bounding box center [766, 161] width 471 height 14
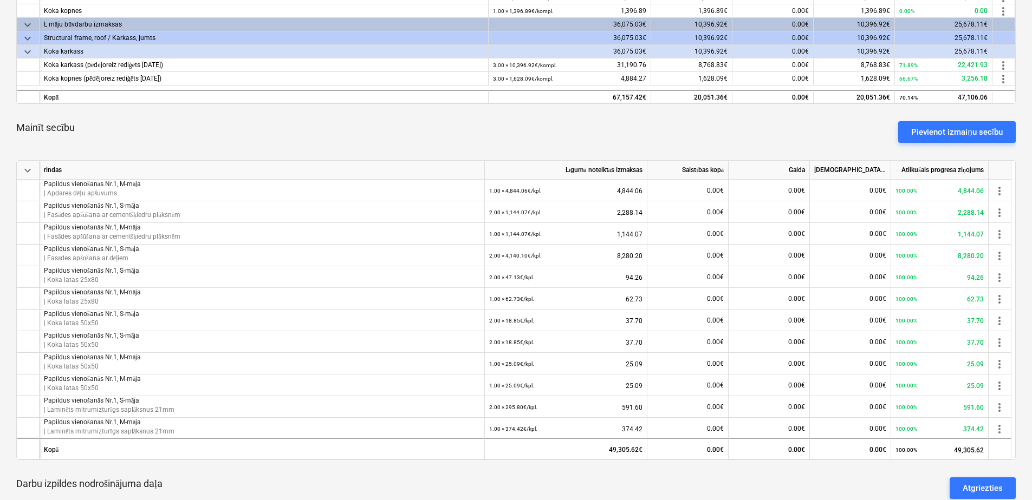
scroll to position [325, 0]
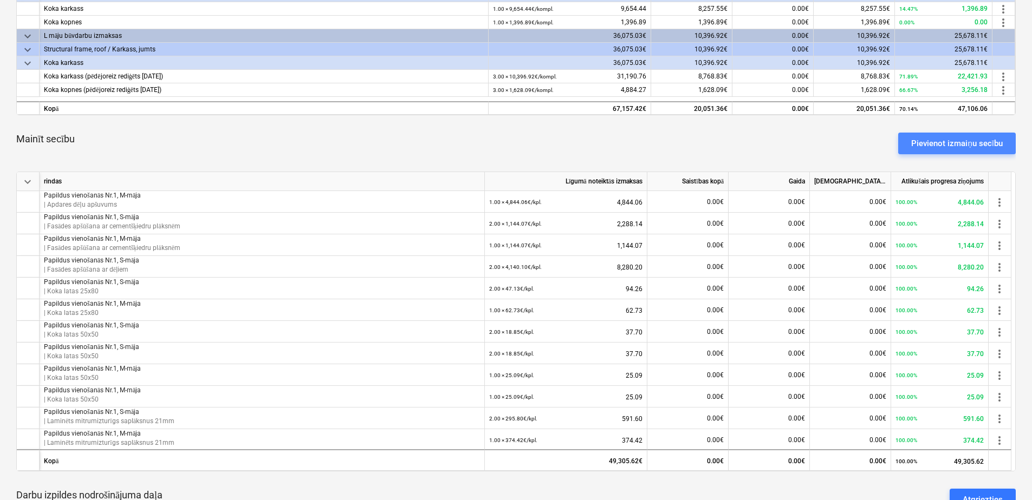
click at [923, 142] on div "Pievienot izmaiņu secību" at bounding box center [957, 143] width 92 height 14
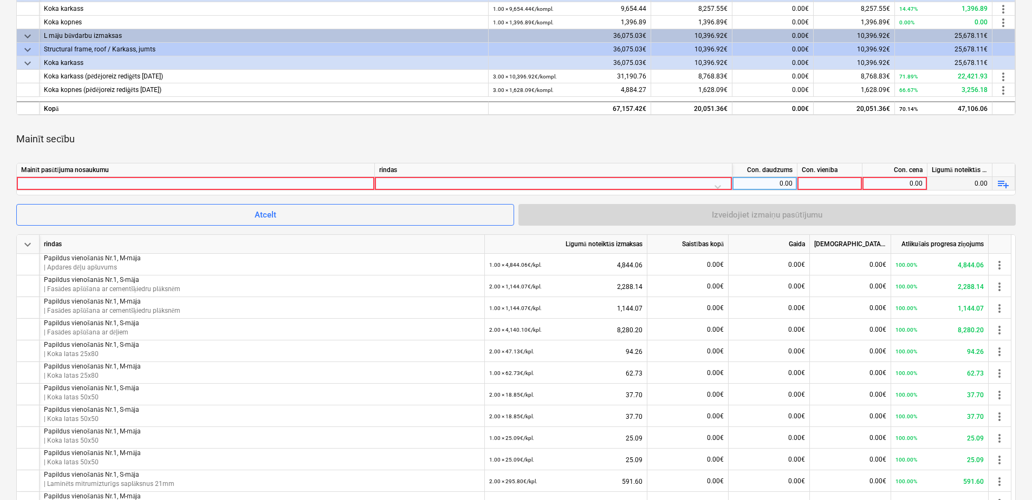
click at [259, 183] on div at bounding box center [195, 183] width 349 height 13
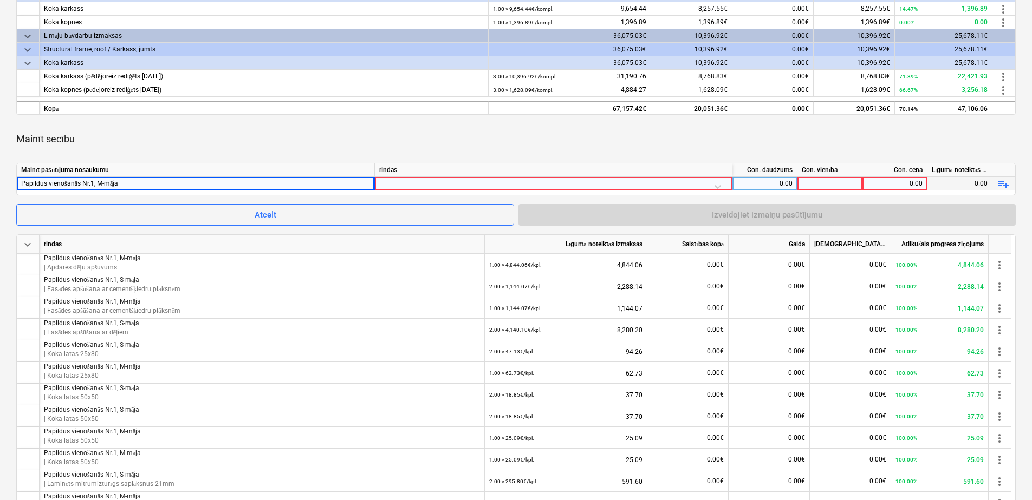
click at [472, 181] on div at bounding box center [553, 186] width 348 height 19
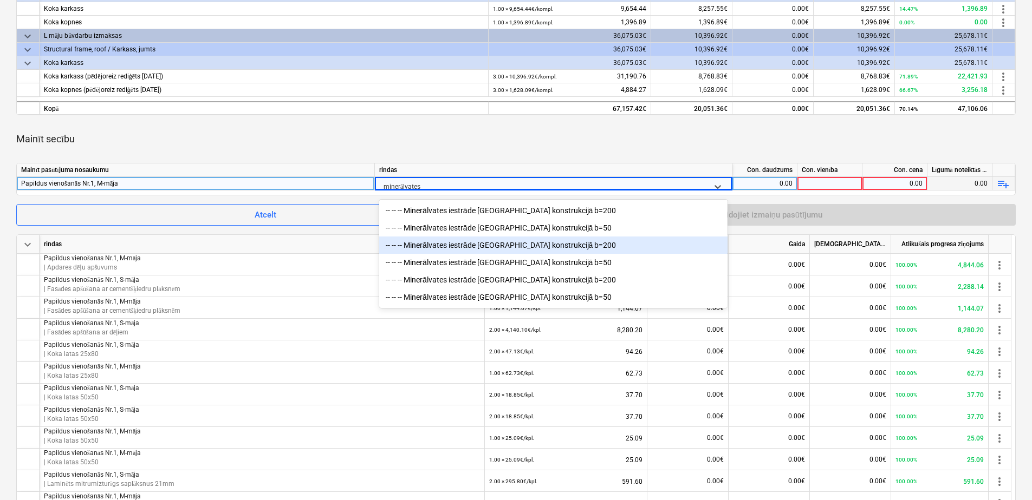
click at [563, 244] on div "-- -- -- Minerālvates iestrāde [GEOGRAPHIC_DATA] konstrukcijā b=200" at bounding box center [553, 245] width 348 height 17
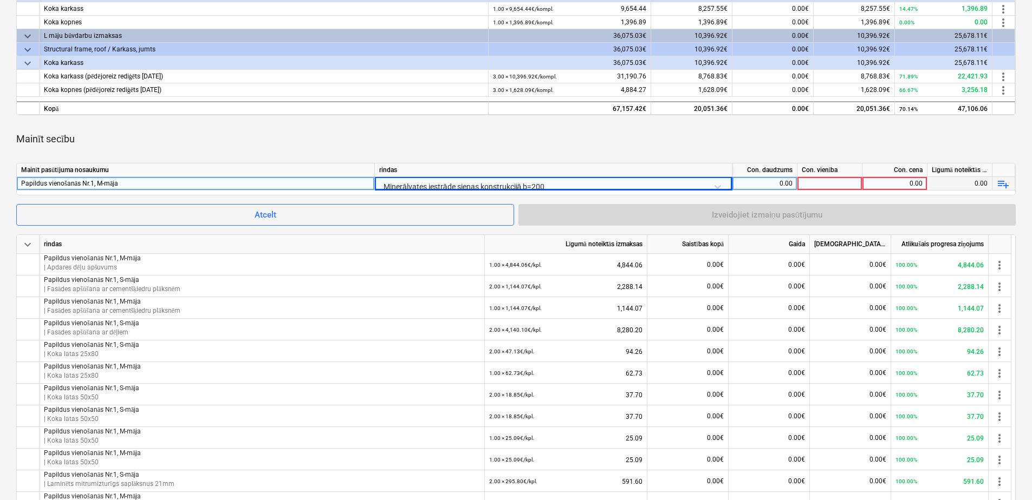
click at [772, 183] on div "0.00" at bounding box center [765, 184] width 56 height 14
click at [836, 184] on div at bounding box center [829, 184] width 65 height 14
click at [878, 184] on div "0.00" at bounding box center [895, 184] width 56 height 14
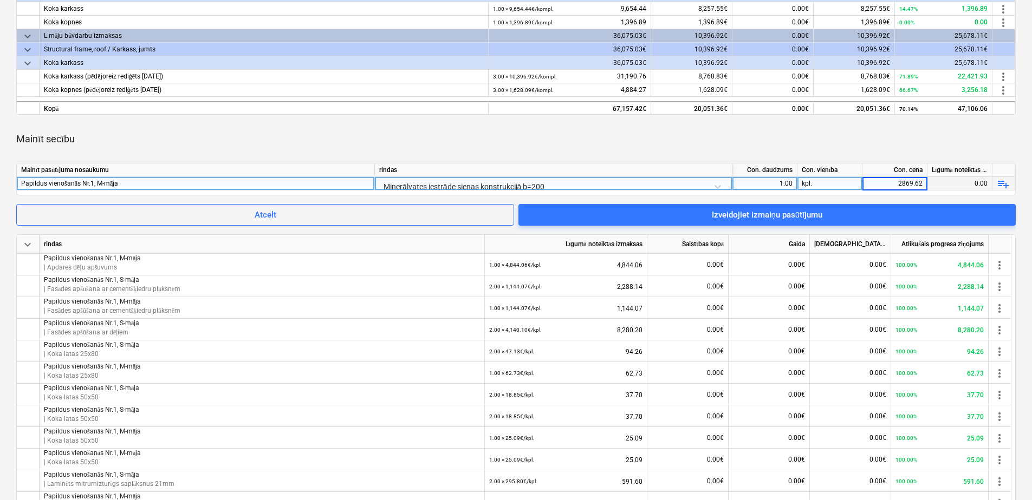
click at [873, 135] on div "Mainīt secību" at bounding box center [515, 139] width 999 height 30
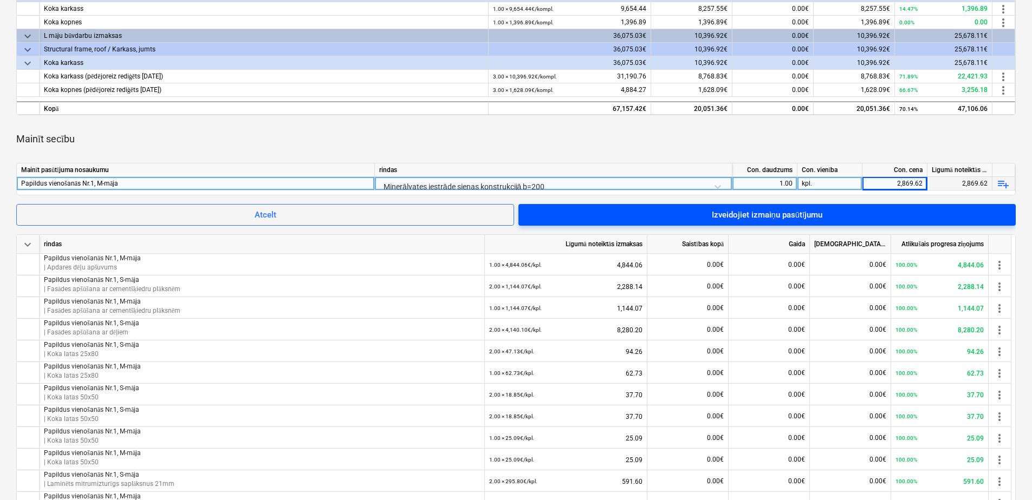
click at [766, 210] on div "Izveidojiet izmaiņu pasūtījumu" at bounding box center [767, 215] width 111 height 14
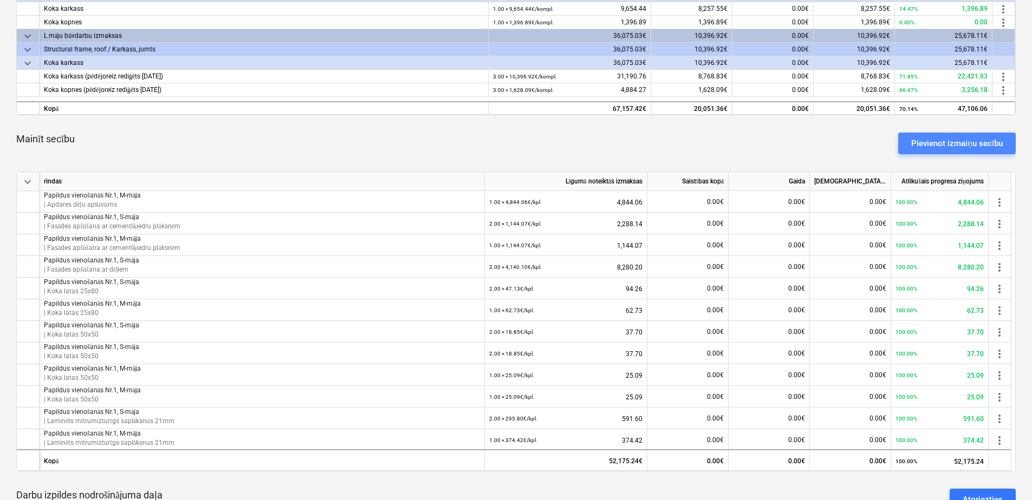
click at [952, 142] on div "Pievienot izmaiņu secību" at bounding box center [957, 143] width 92 height 14
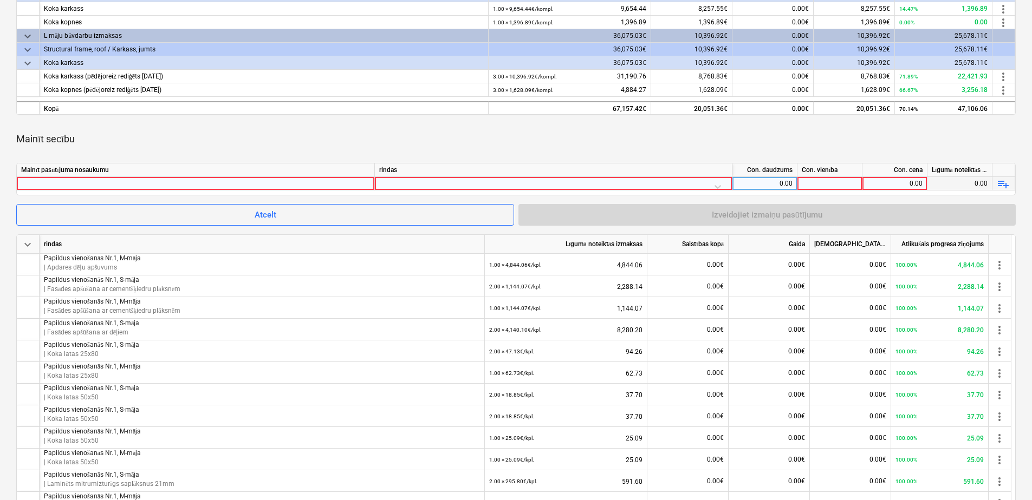
click at [290, 180] on div at bounding box center [195, 183] width 349 height 13
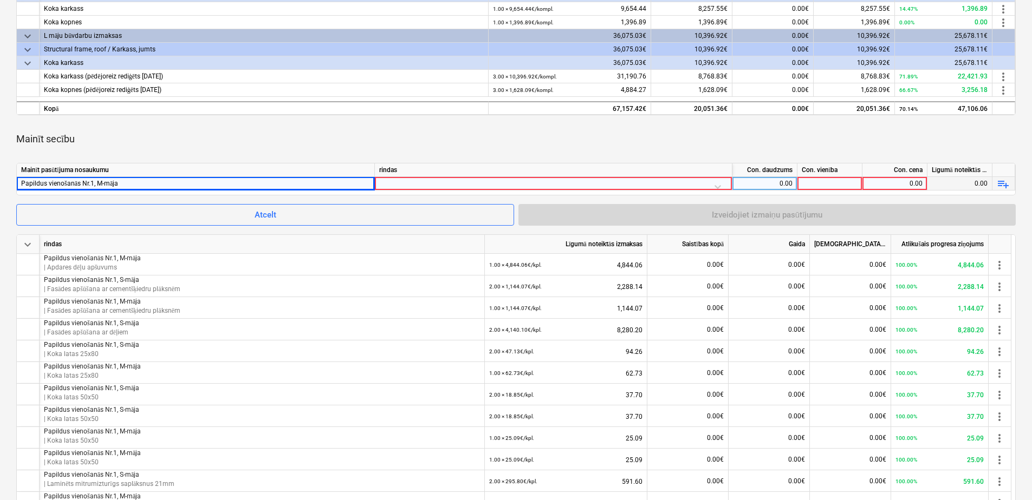
click at [405, 181] on div at bounding box center [553, 186] width 348 height 19
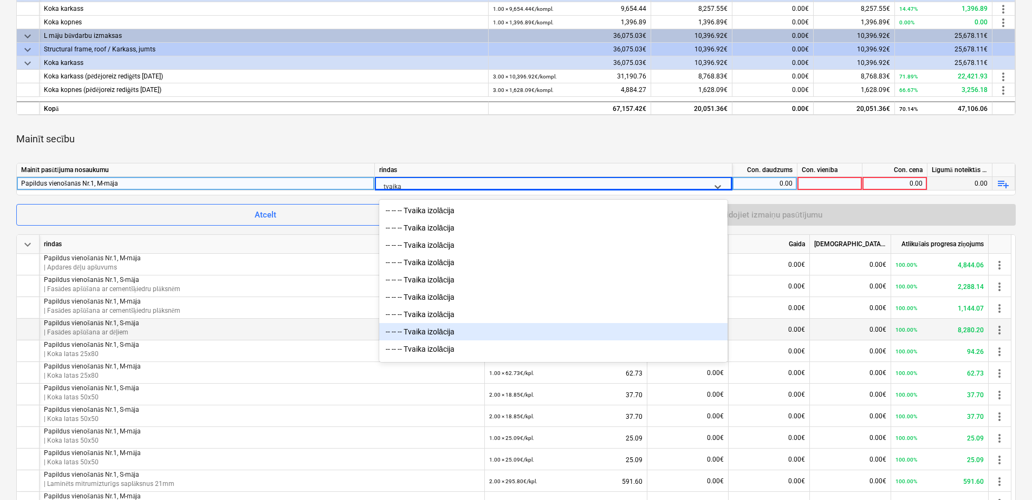
click at [442, 334] on div "-- -- -- Tvaika izolācija" at bounding box center [553, 331] width 348 height 17
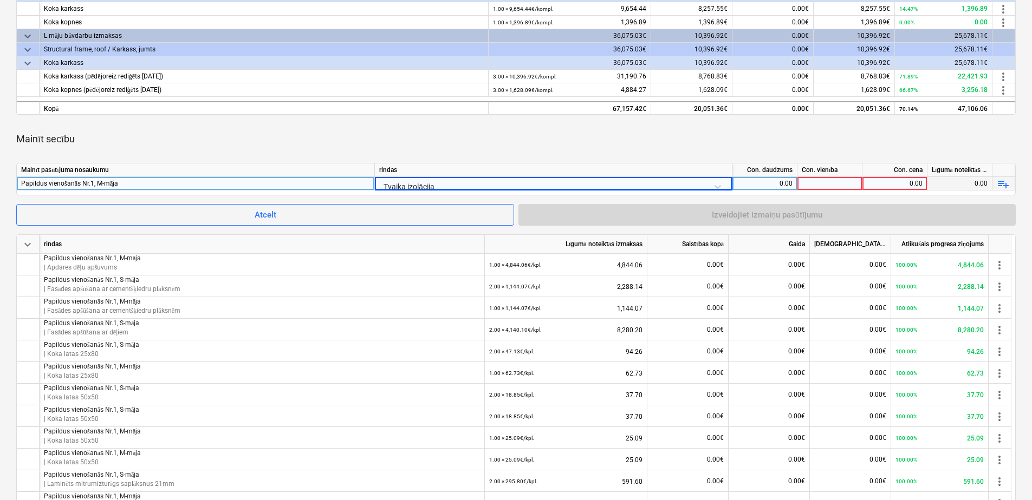
click at [757, 186] on div "0.00" at bounding box center [765, 184] width 56 height 14
click at [819, 180] on div at bounding box center [829, 184] width 65 height 14
click at [875, 185] on div "0.00" at bounding box center [895, 184] width 56 height 14
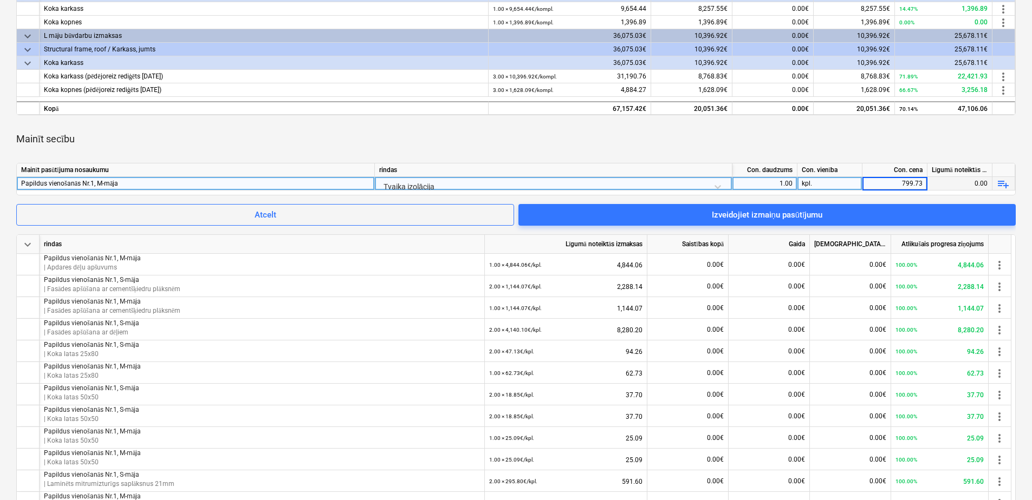
click at [888, 121] on div "keyboard_arrow_down rindas Līgumā noteiktās izmaksas Saistības kopā Gaida Apsti…" at bounding box center [515, 489] width 999 height 1219
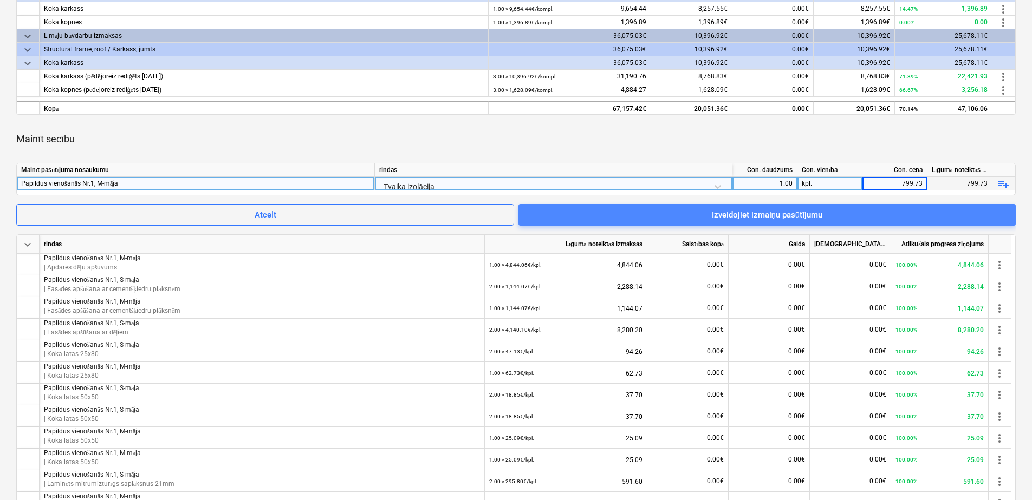
click at [872, 218] on span "Izveidojiet izmaiņu pasūtījumu" at bounding box center [766, 215] width 471 height 14
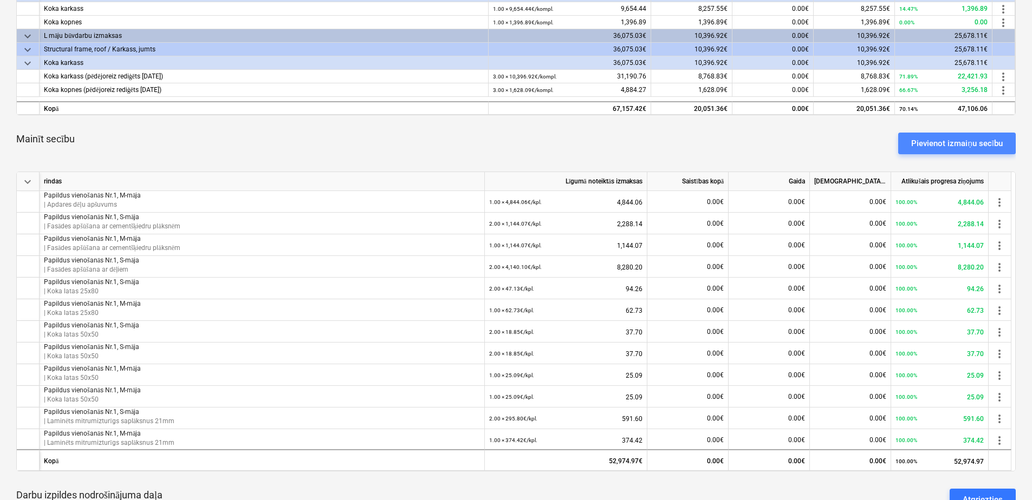
click at [953, 142] on div "Pievienot izmaiņu secību" at bounding box center [957, 143] width 92 height 14
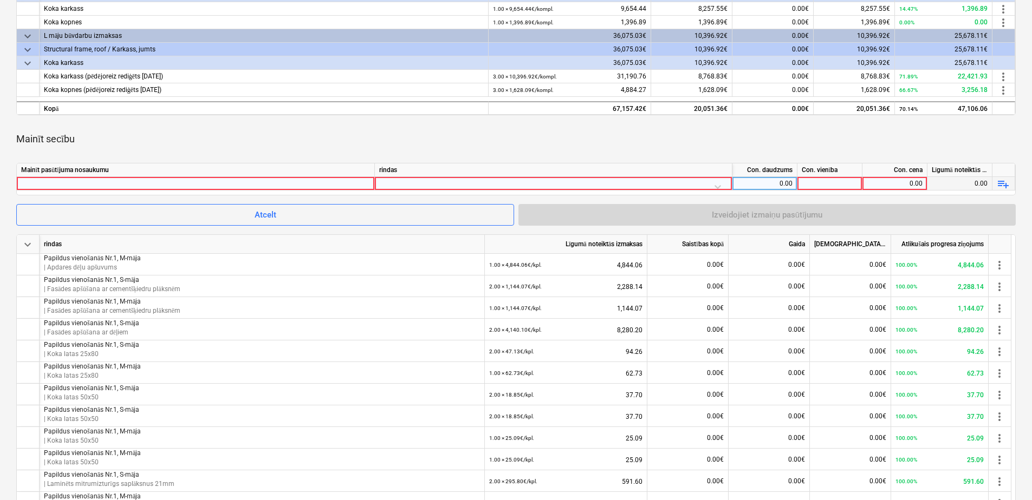
click at [179, 181] on div at bounding box center [195, 183] width 349 height 13
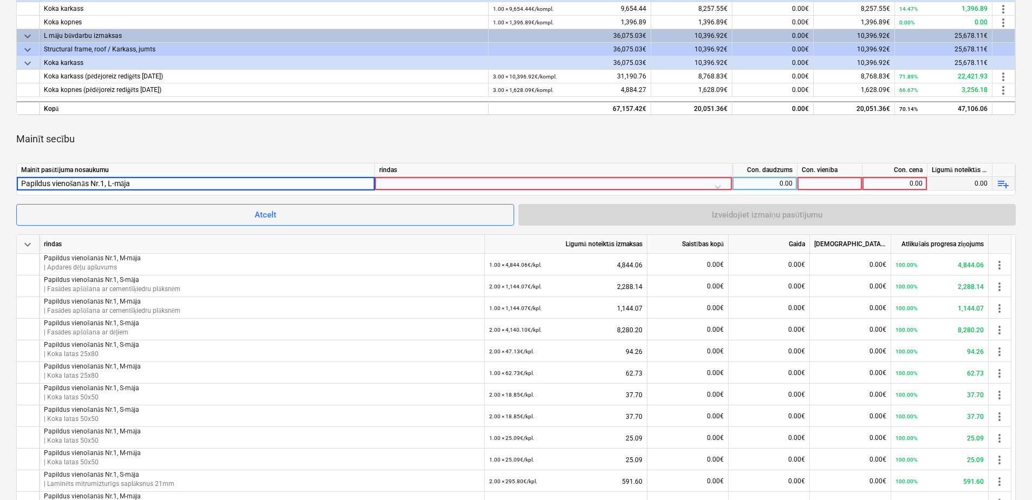
drag, startPoint x: 162, startPoint y: 183, endPoint x: 25, endPoint y: 183, distance: 137.6
click at [9, 184] on div "SIA Hoproof Līgums Nr. 396/2025 notes Piezīmes edit Mainīt līgumu business Skat…" at bounding box center [516, 492] width 1032 height 1535
click at [172, 146] on div "Mainīt secību" at bounding box center [515, 139] width 999 height 30
click at [417, 187] on div at bounding box center [553, 186] width 348 height 19
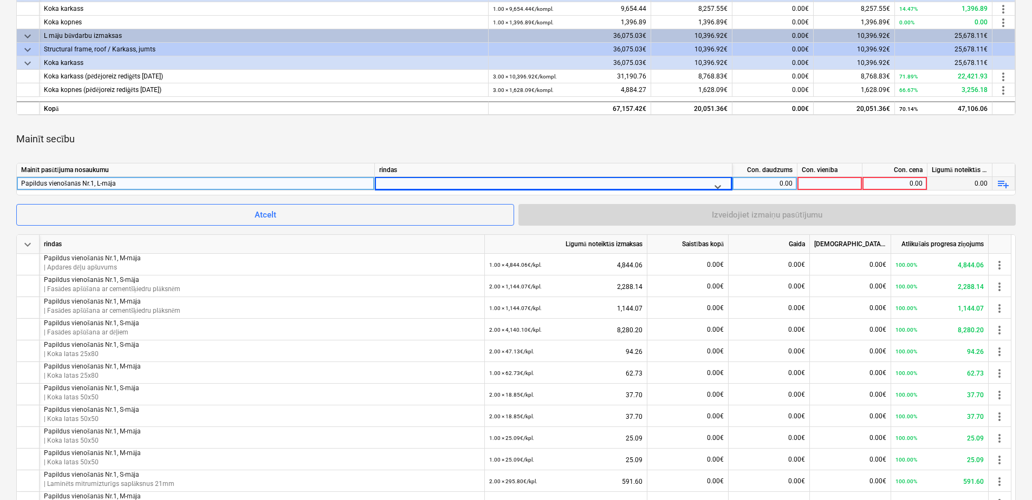
click at [507, 183] on div at bounding box center [543, 187] width 320 height 14
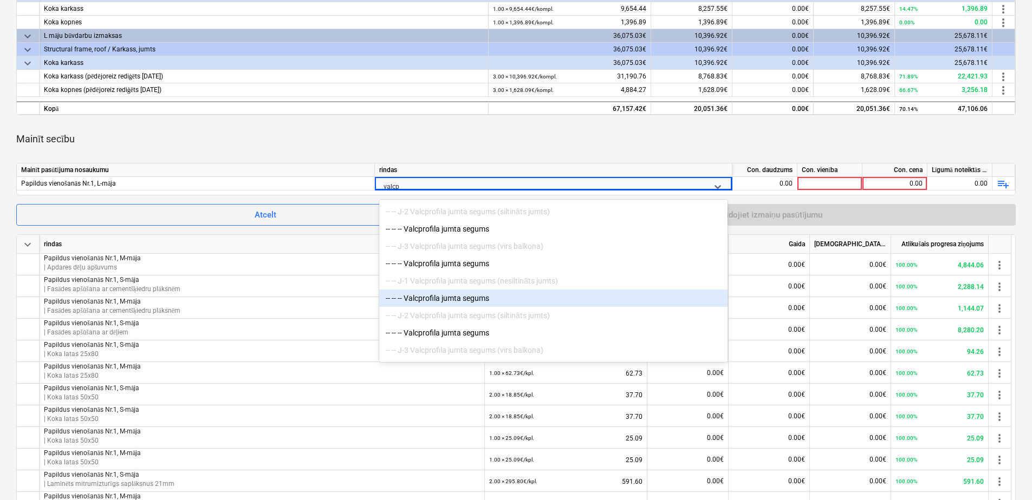
scroll to position [181, 0]
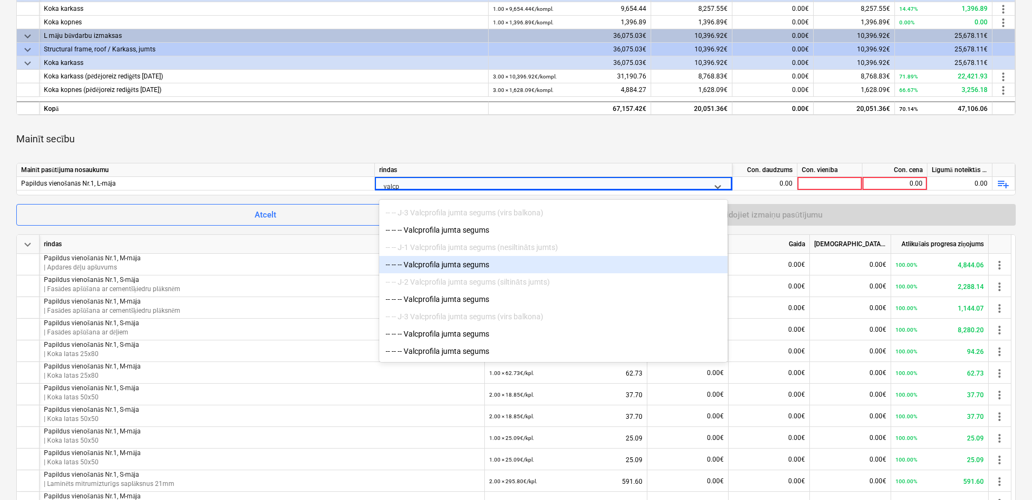
click at [450, 259] on div "-- -- -- Valcprofila jumta segums" at bounding box center [553, 264] width 348 height 17
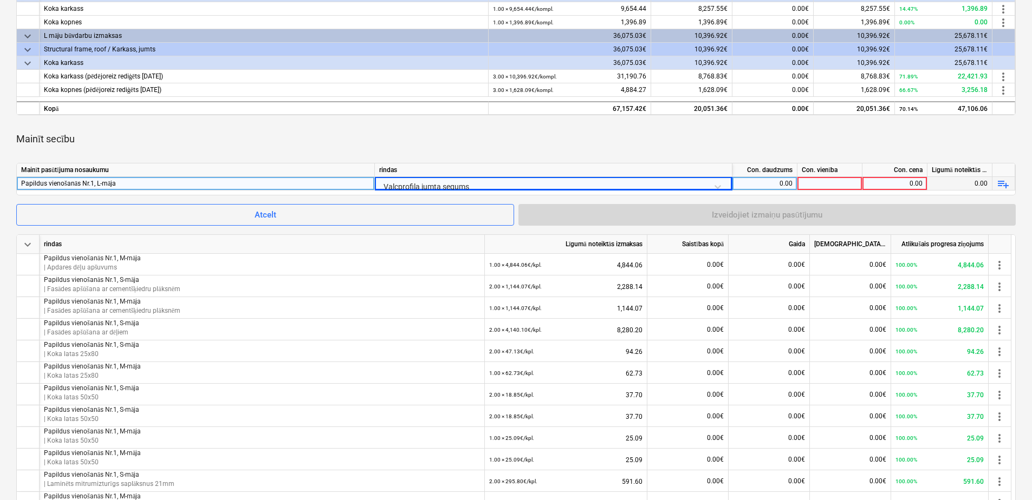
click at [761, 184] on div "0.00" at bounding box center [765, 184] width 56 height 14
click at [822, 183] on div at bounding box center [829, 184] width 65 height 14
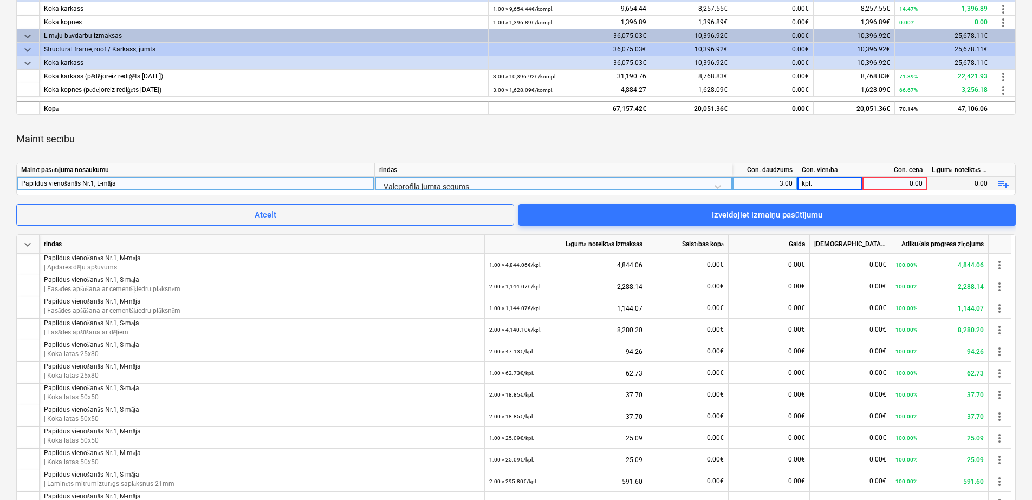
click at [900, 183] on div "0.00" at bounding box center [895, 184] width 56 height 14
click at [900, 183] on input at bounding box center [894, 183] width 64 height 13
click at [870, 141] on div "Mainīt secību" at bounding box center [515, 139] width 999 height 30
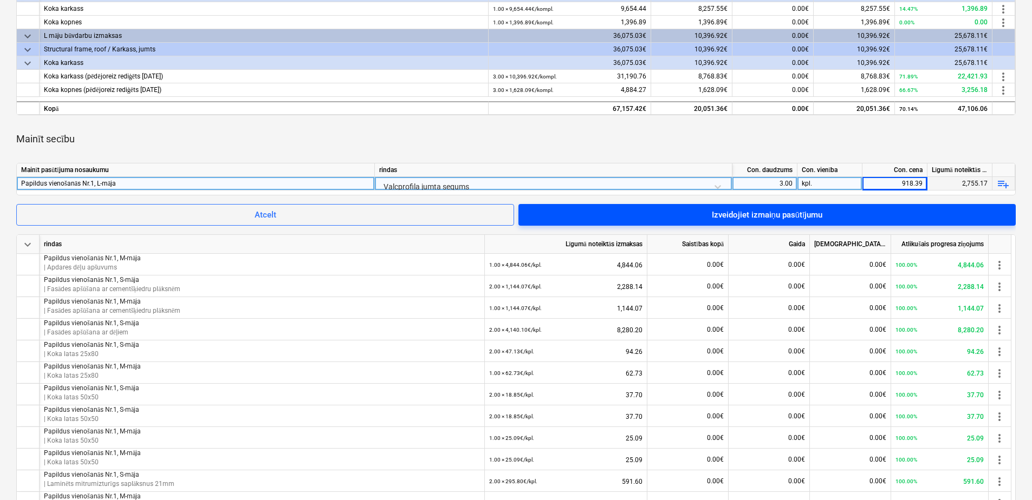
click at [789, 212] on div "Izveidojiet izmaiņu pasūtījumu" at bounding box center [767, 215] width 111 height 14
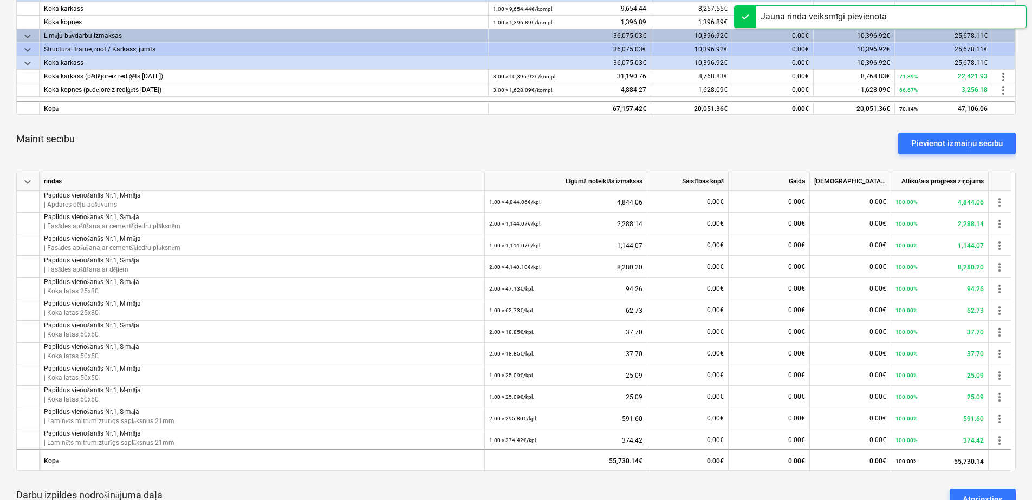
drag, startPoint x: 915, startPoint y: 141, endPoint x: 901, endPoint y: 145, distance: 14.7
click at [915, 141] on div "Pievienot izmaiņu secību" at bounding box center [957, 143] width 92 height 14
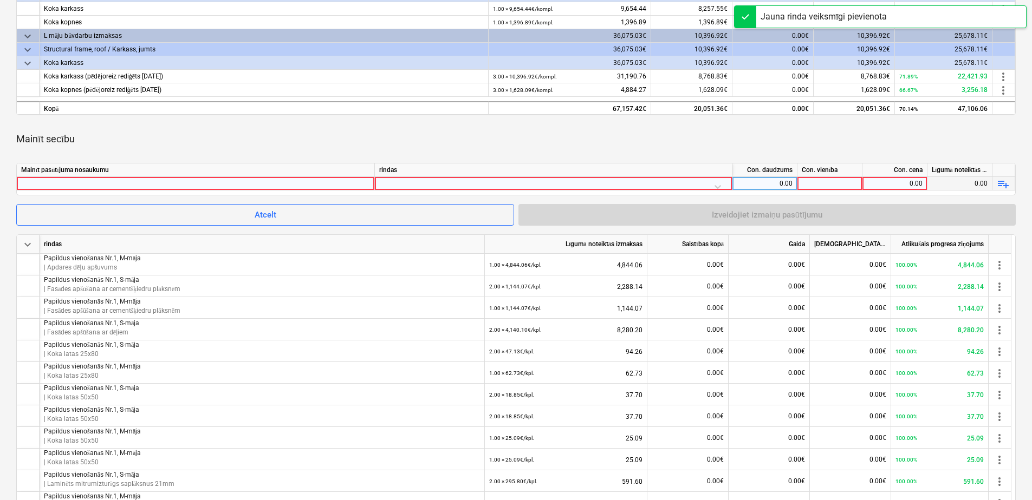
click at [261, 185] on div at bounding box center [195, 183] width 349 height 13
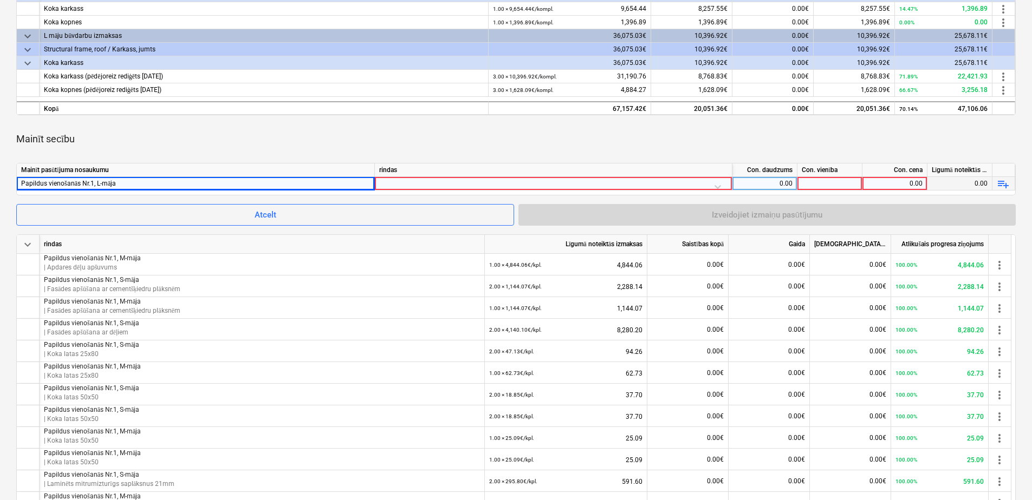
click at [428, 183] on div at bounding box center [553, 186] width 348 height 19
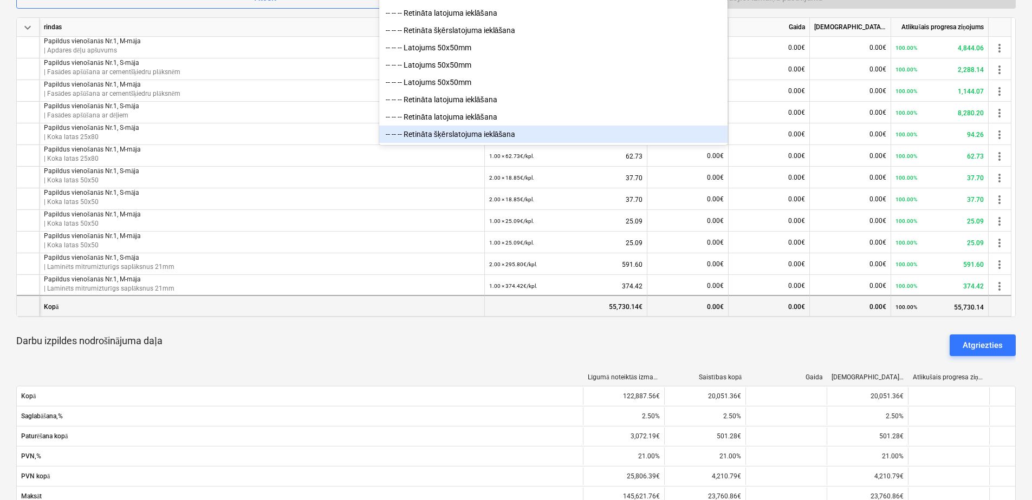
scroll to position [542, 0]
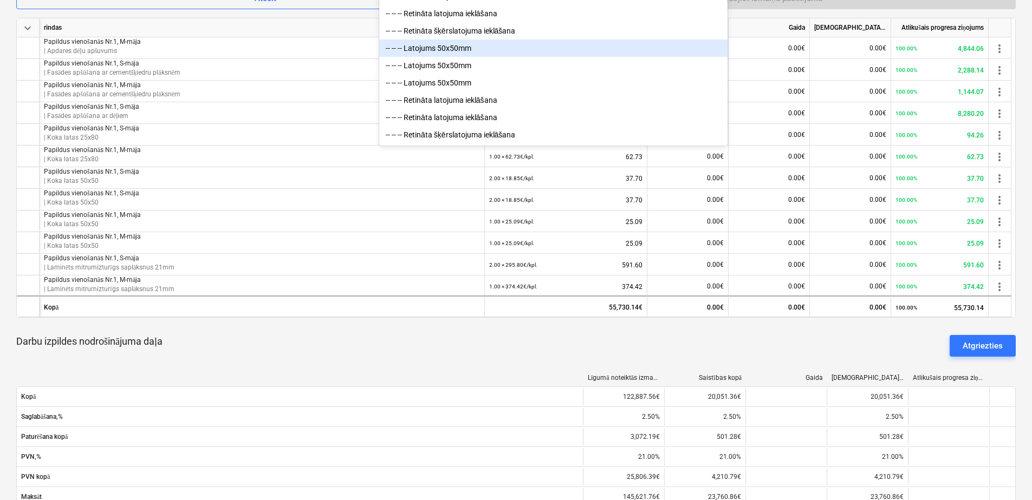
click at [471, 47] on div "-- -- -- Latojums 50x50mm" at bounding box center [553, 48] width 348 height 17
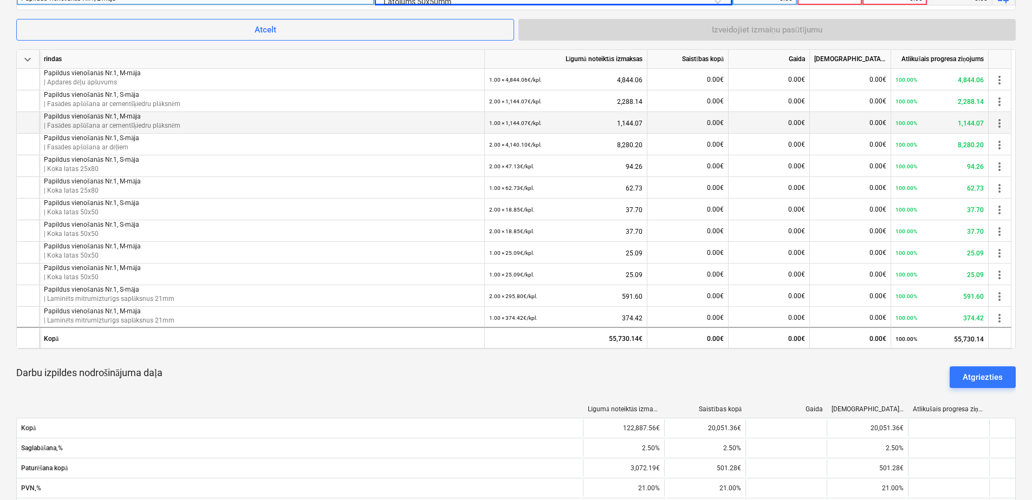
scroll to position [433, 0]
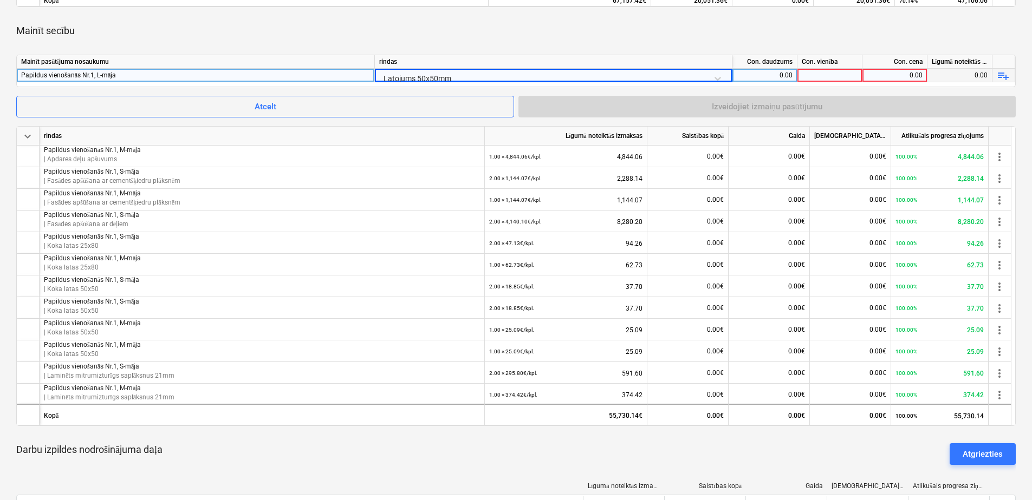
click at [776, 73] on div "0.00" at bounding box center [765, 76] width 56 height 14
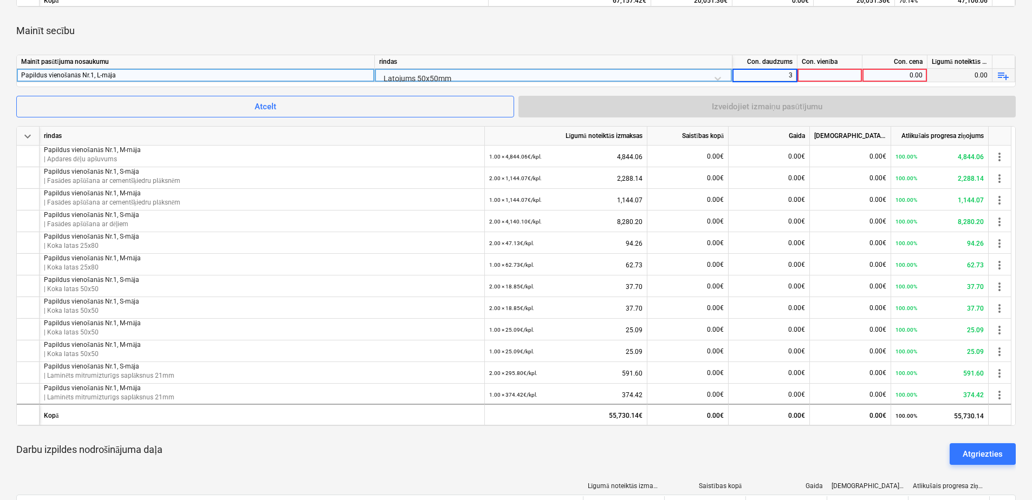
click at [834, 74] on div at bounding box center [829, 76] width 65 height 14
click at [793, 27] on div "Mainīt secību" at bounding box center [515, 31] width 999 height 30
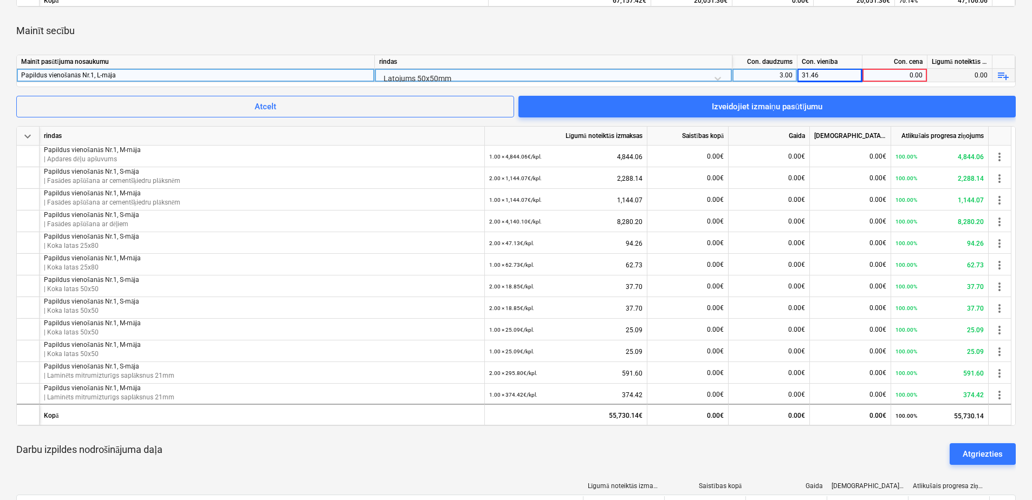
click at [877, 74] on div "0.00" at bounding box center [895, 76] width 56 height 14
click at [842, 72] on div "31.46" at bounding box center [829, 76] width 65 height 14
click at [855, 27] on div "Mainīt secību" at bounding box center [515, 31] width 999 height 30
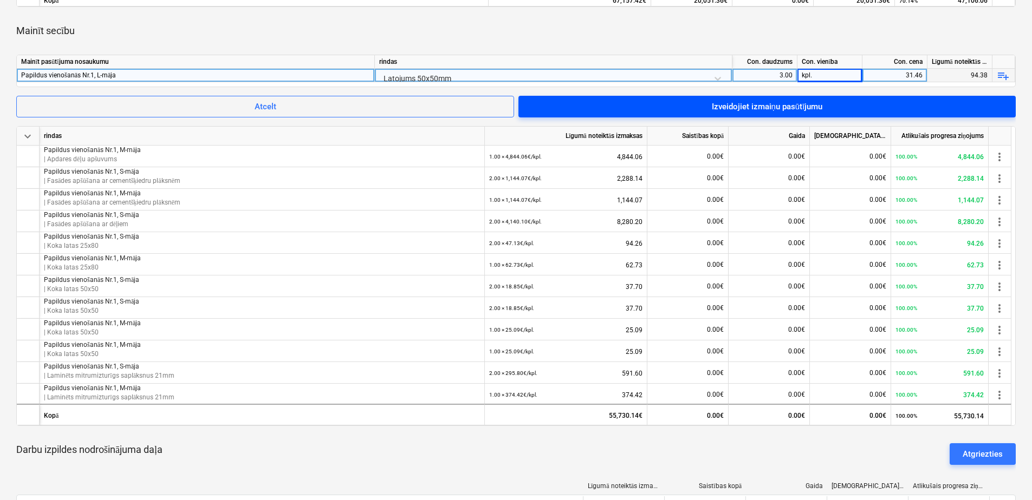
click at [832, 106] on span "Izveidojiet izmaiņu pasūtījumu" at bounding box center [766, 107] width 471 height 14
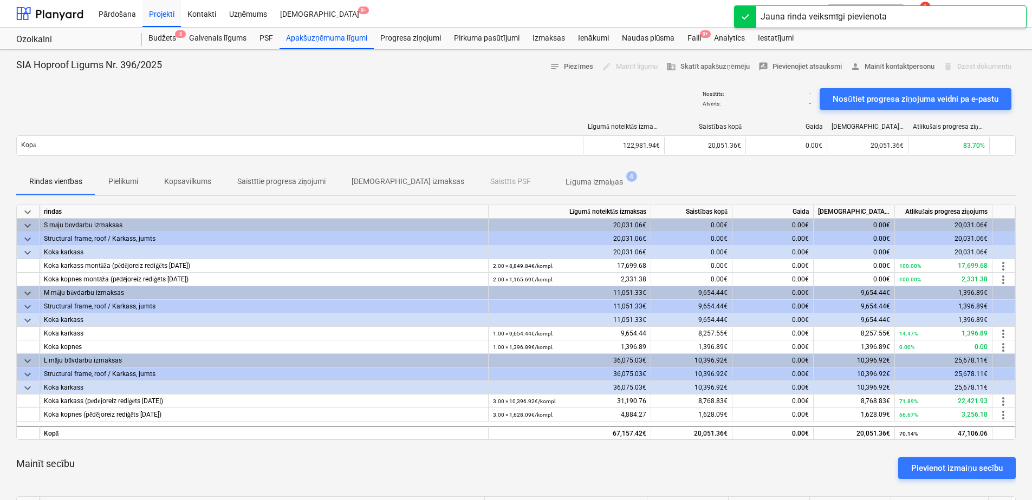
scroll to position [433, 0]
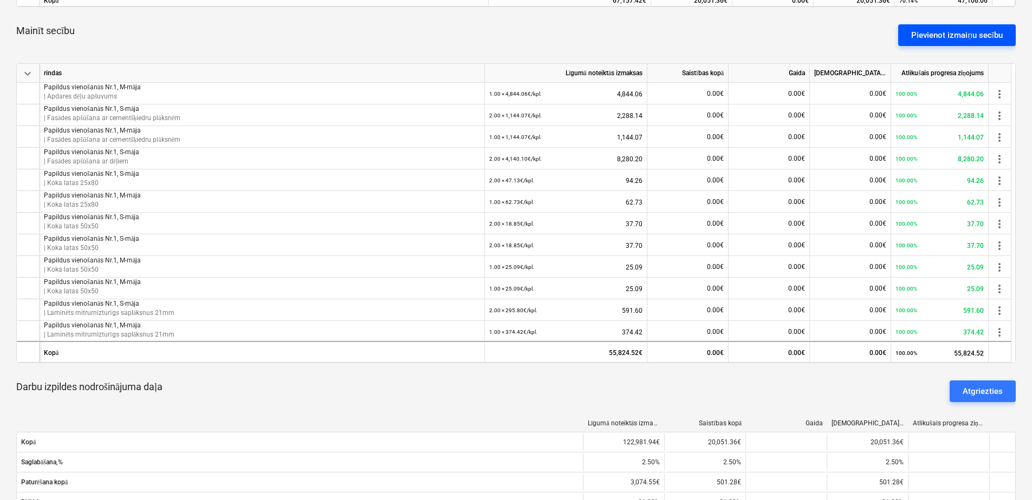
click at [933, 38] on div "Pievienot izmaiņu secību" at bounding box center [957, 35] width 92 height 14
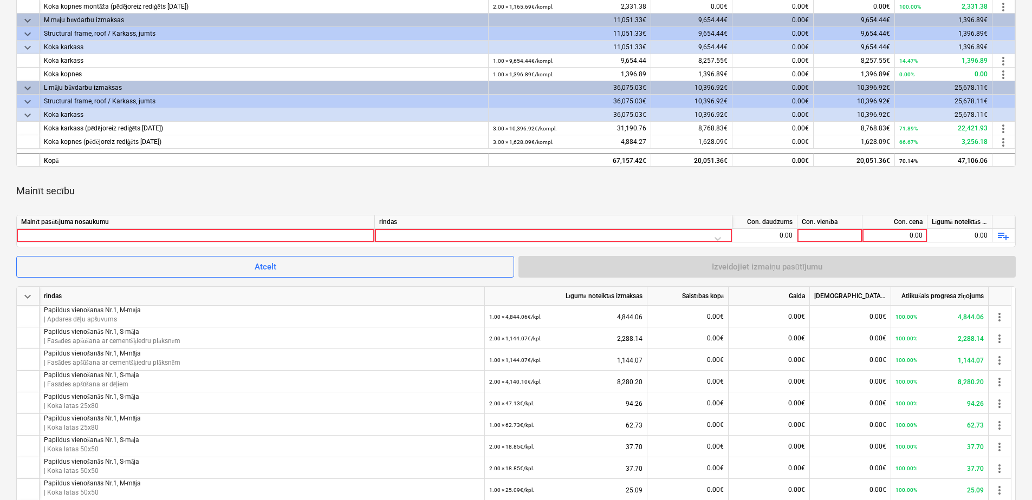
scroll to position [271, 0]
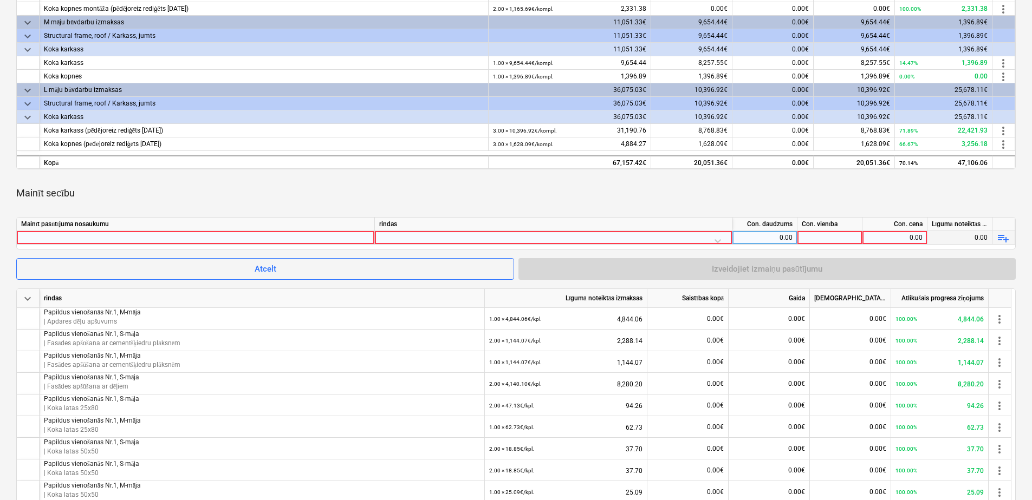
click at [272, 236] on div at bounding box center [195, 237] width 349 height 13
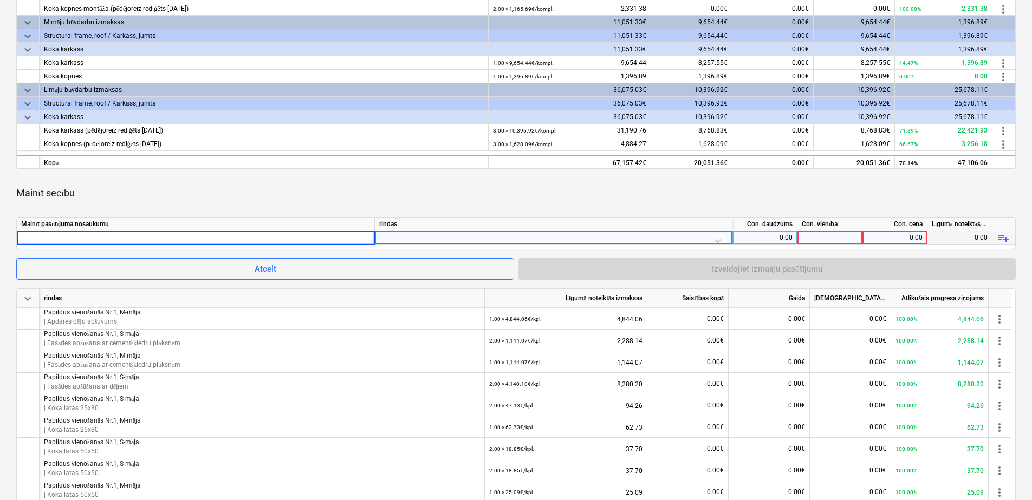
type input "Papildus vienošanās Nr.1, L-māja"
click at [413, 239] on div at bounding box center [553, 240] width 348 height 19
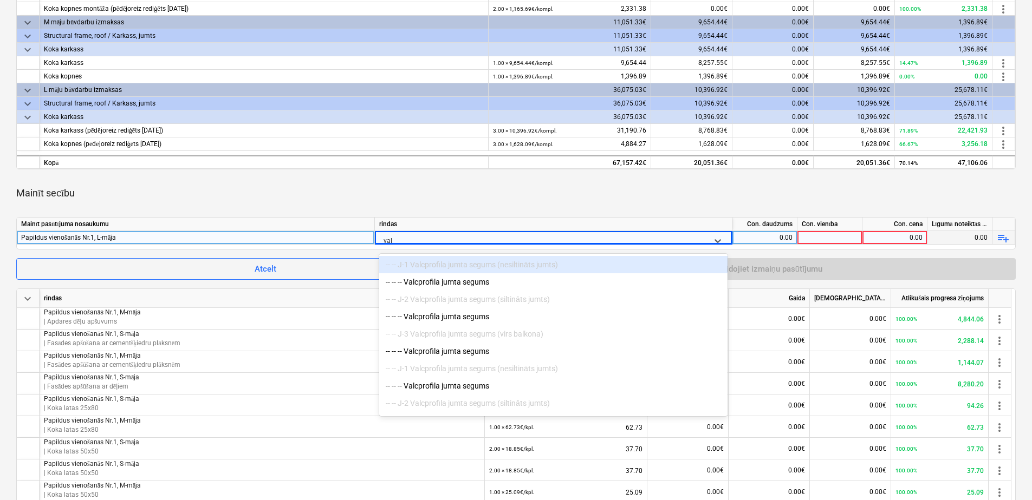
type input "valc"
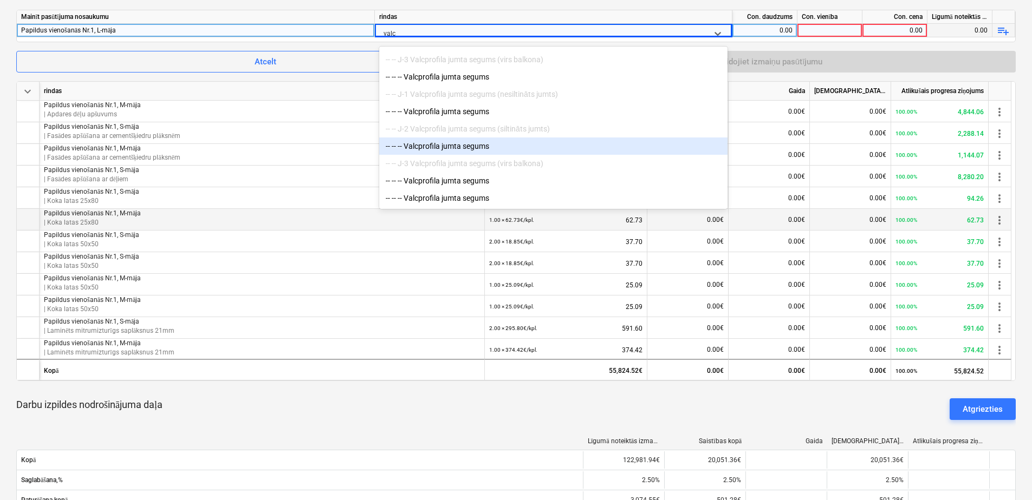
scroll to position [379, 0]
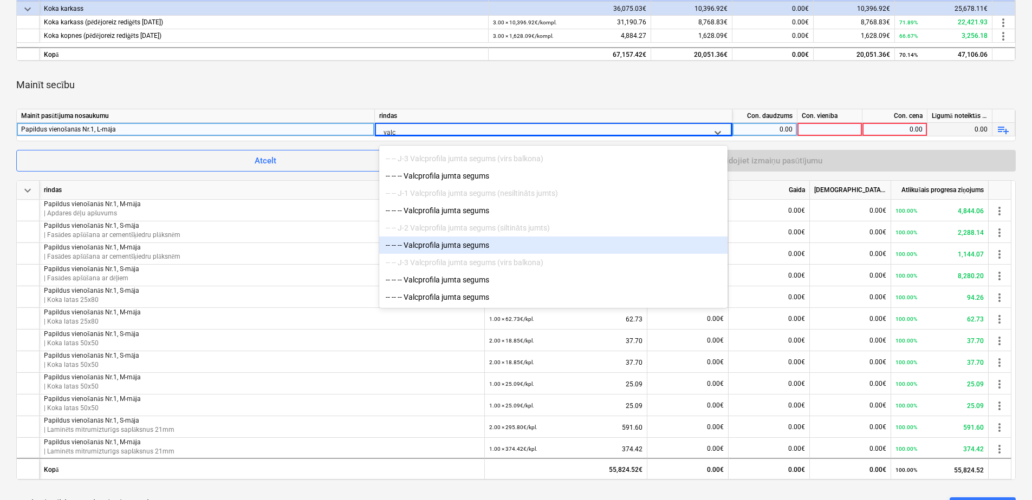
click at [446, 240] on div "-- -- -- Valcprofila jumta segums" at bounding box center [553, 245] width 348 height 17
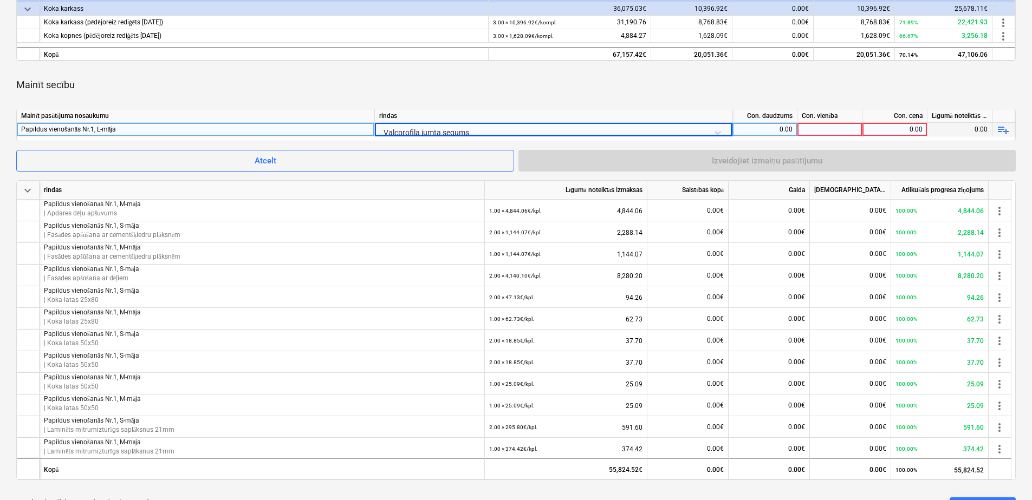
click at [751, 123] on div "0.00" at bounding box center [765, 130] width 56 height 14
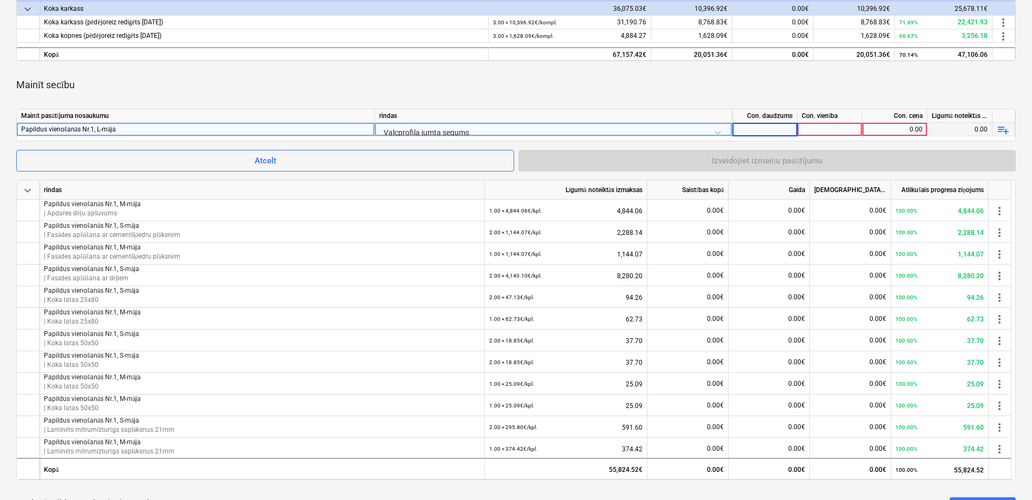
type input "3"
click at [824, 129] on div at bounding box center [829, 130] width 65 height 14
type input "918.39"
click at [810, 93] on div "Mainīt secību" at bounding box center [515, 85] width 999 height 30
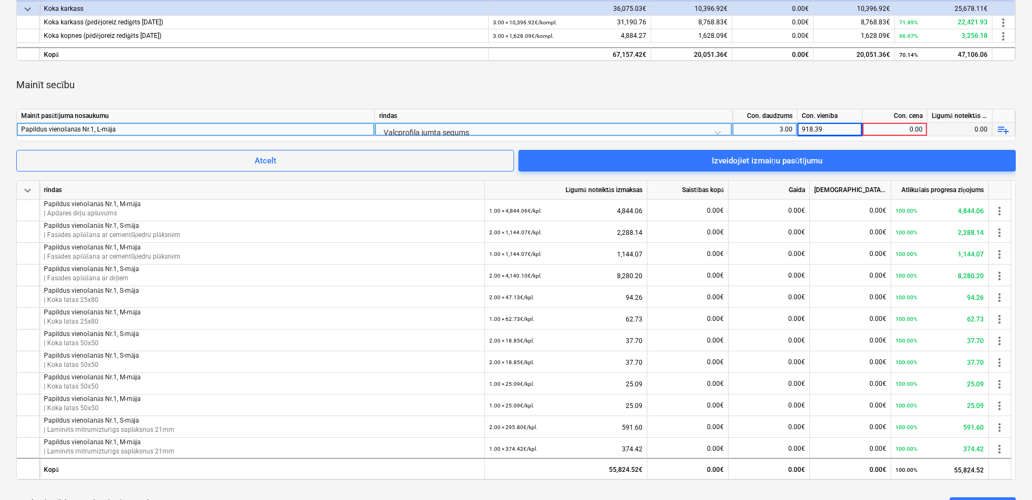
click at [878, 131] on div "0.00" at bounding box center [895, 130] width 56 height 14
type input "918.39"
click at [855, 101] on div "keyboard_arrow_down rindas Līgumā noteiktās izmaksas Saistības kopā Gaida Apsti…" at bounding box center [515, 435] width 999 height 1219
click at [844, 127] on div "918.39" at bounding box center [829, 130] width 65 height 14
type input "kpl."
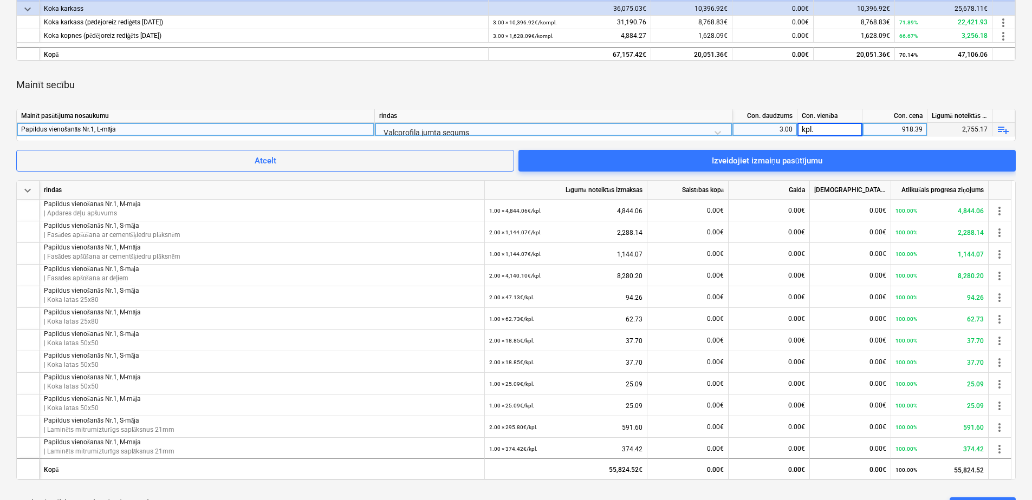
click at [847, 80] on div "Mainīt secību" at bounding box center [515, 85] width 999 height 30
click at [830, 79] on div "Mainīt secību" at bounding box center [515, 85] width 999 height 30
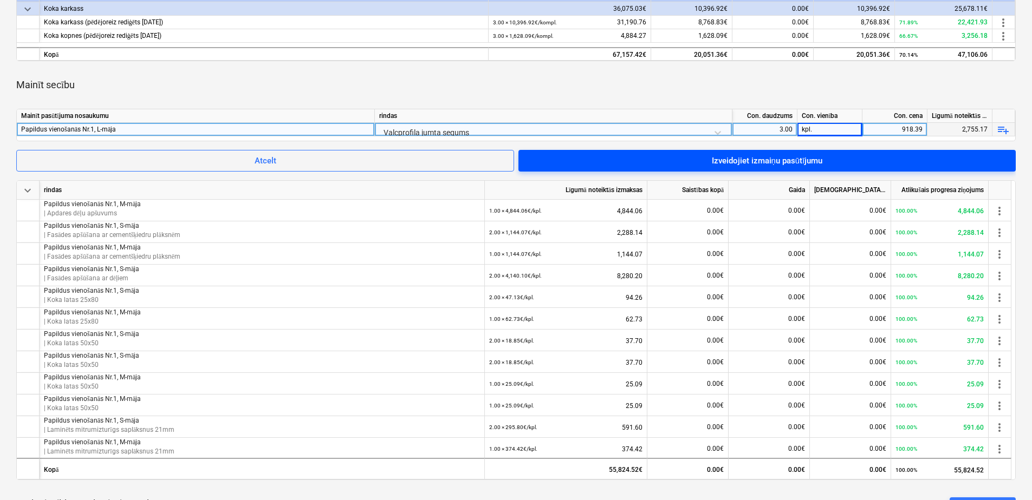
click at [801, 158] on div "Izveidojiet izmaiņu pasūtījumu" at bounding box center [767, 161] width 111 height 14
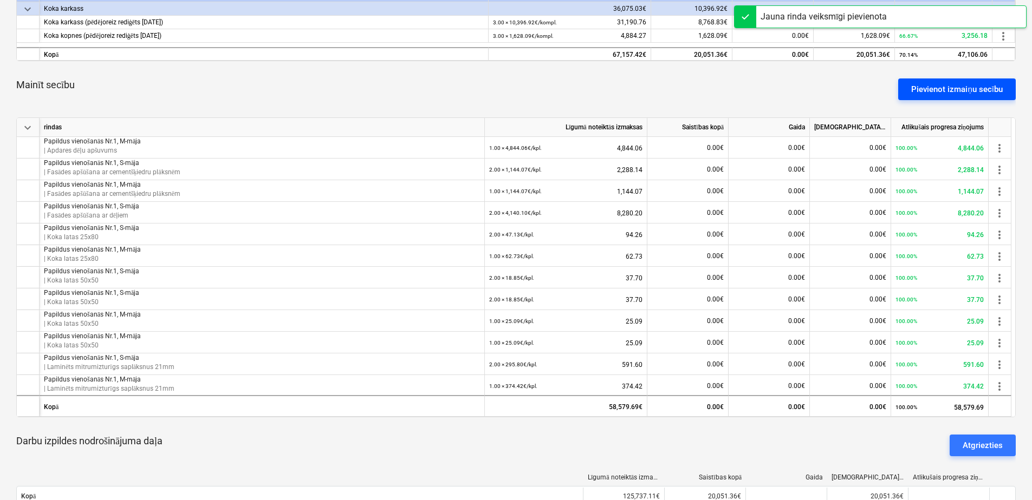
click at [968, 91] on div "Pievienot izmaiņu secību" at bounding box center [957, 89] width 92 height 14
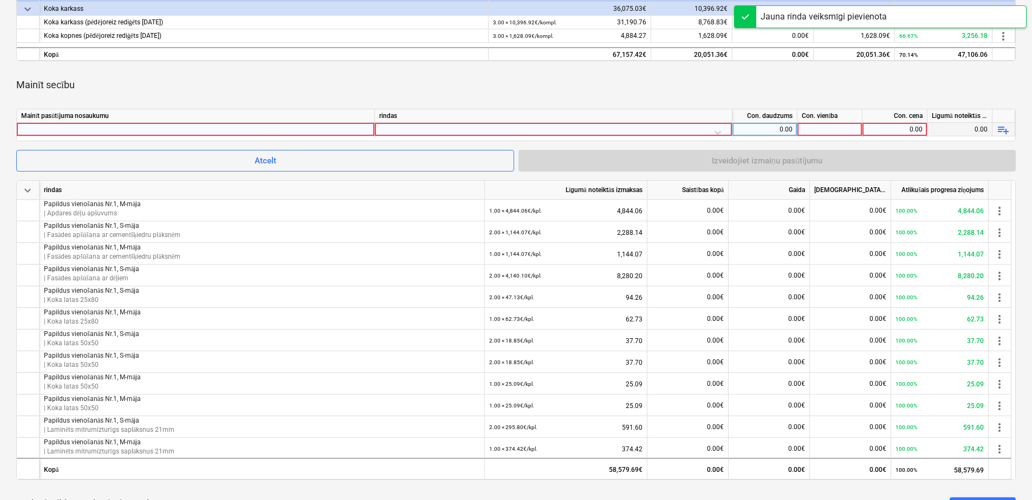
click at [327, 128] on div at bounding box center [195, 129] width 349 height 13
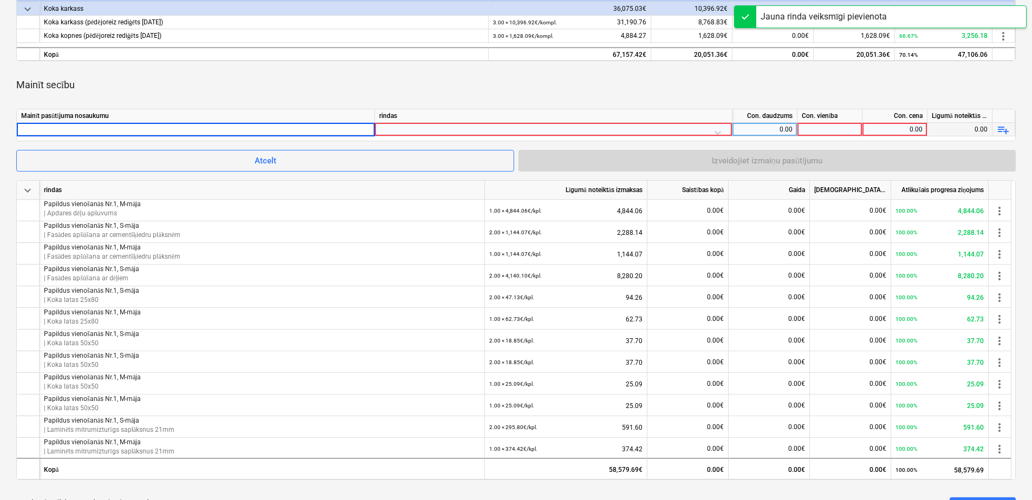
type input "Papildus vienošanās Nr.1, L-māja"
click at [422, 129] on div at bounding box center [553, 132] width 348 height 19
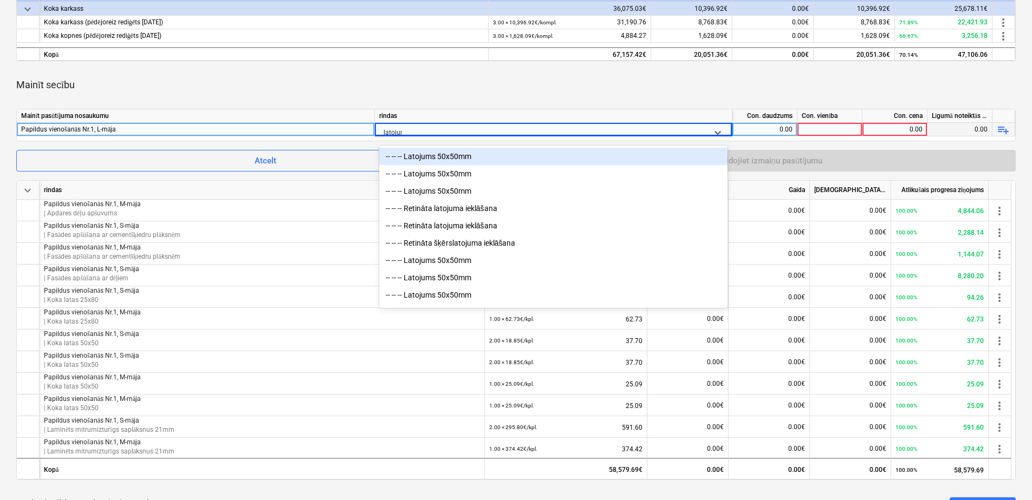
type input "latojums"
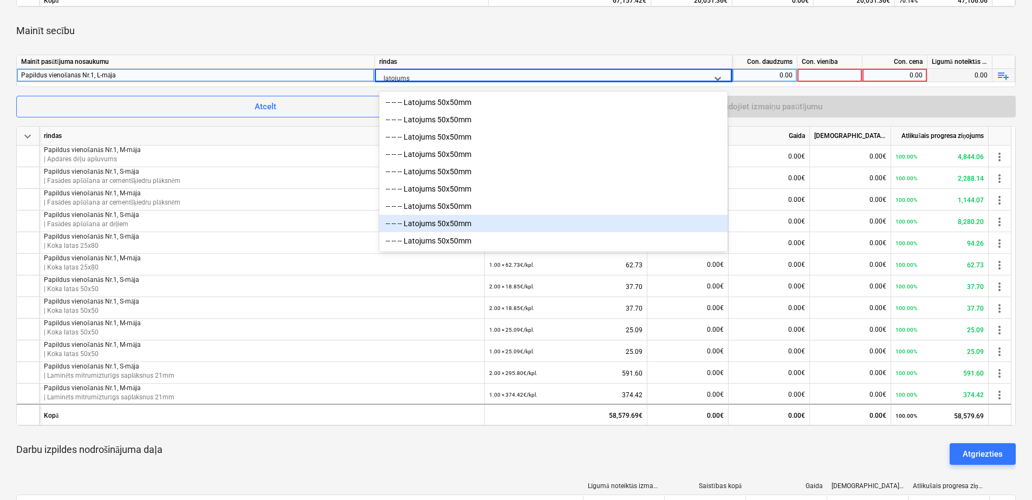
click at [451, 226] on div "-- -- -- Latojums 50x50mm" at bounding box center [553, 223] width 348 height 17
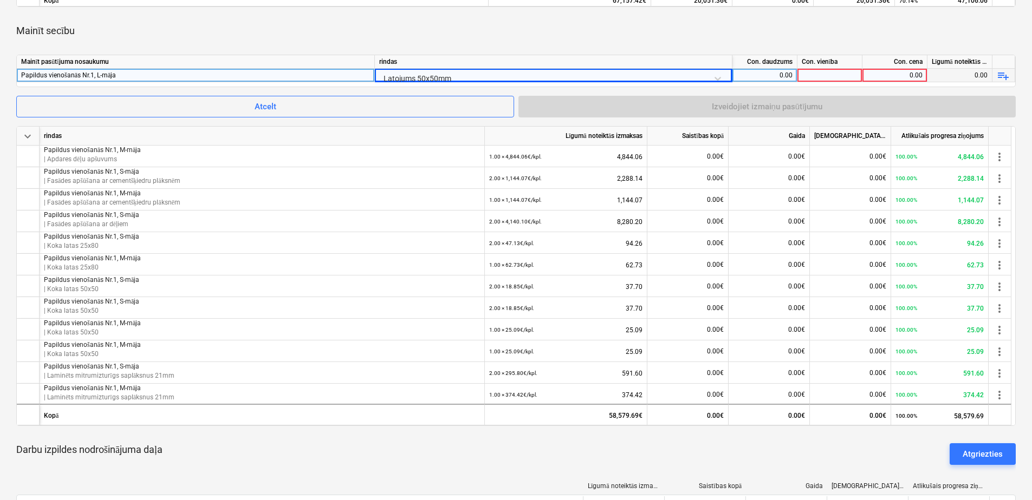
click at [758, 72] on div "0.00" at bounding box center [765, 76] width 56 height 14
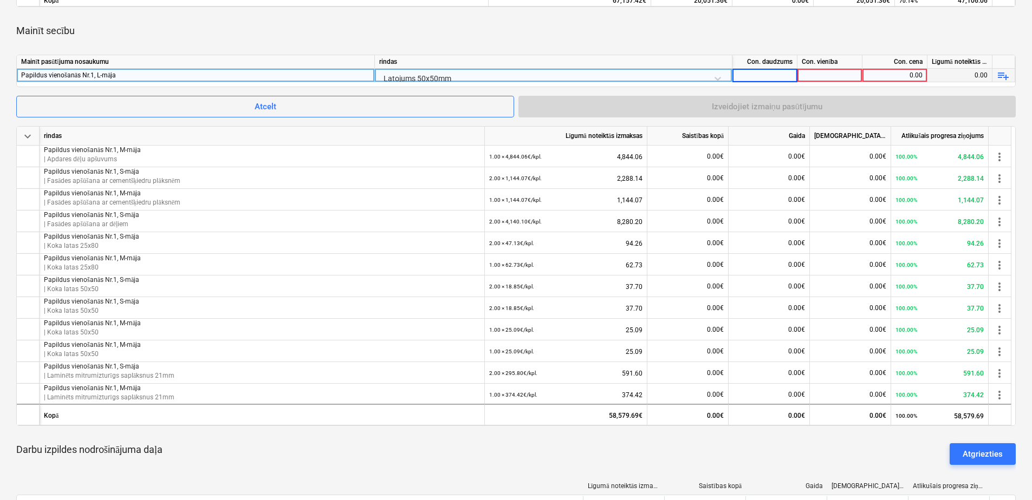
type input "3"
click at [823, 75] on div at bounding box center [829, 76] width 65 height 14
type input "kpl."
click at [901, 76] on div "0.00" at bounding box center [895, 76] width 56 height 14
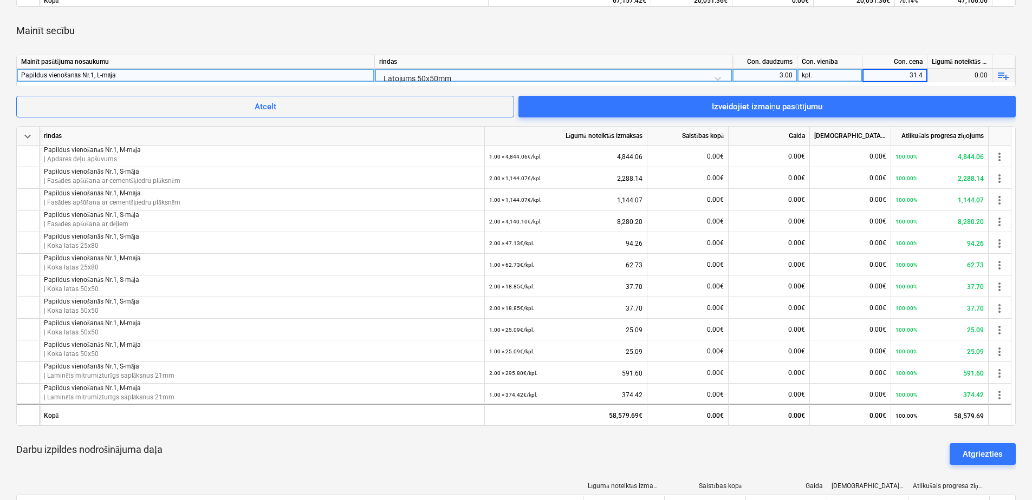
type input "31.46"
click at [890, 37] on div "Mainīt secību" at bounding box center [515, 31] width 999 height 30
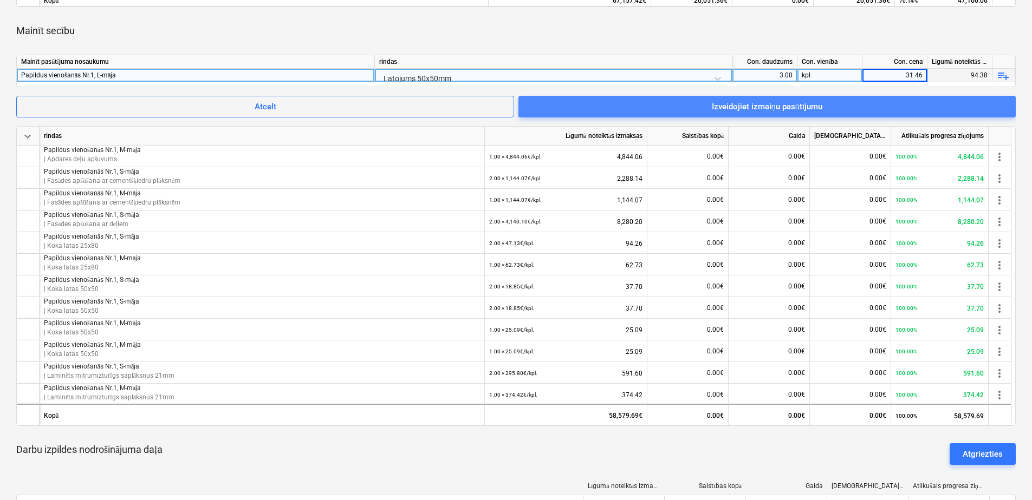
click at [836, 107] on span "Izveidojiet izmaiņu pasūtījumu" at bounding box center [766, 107] width 471 height 14
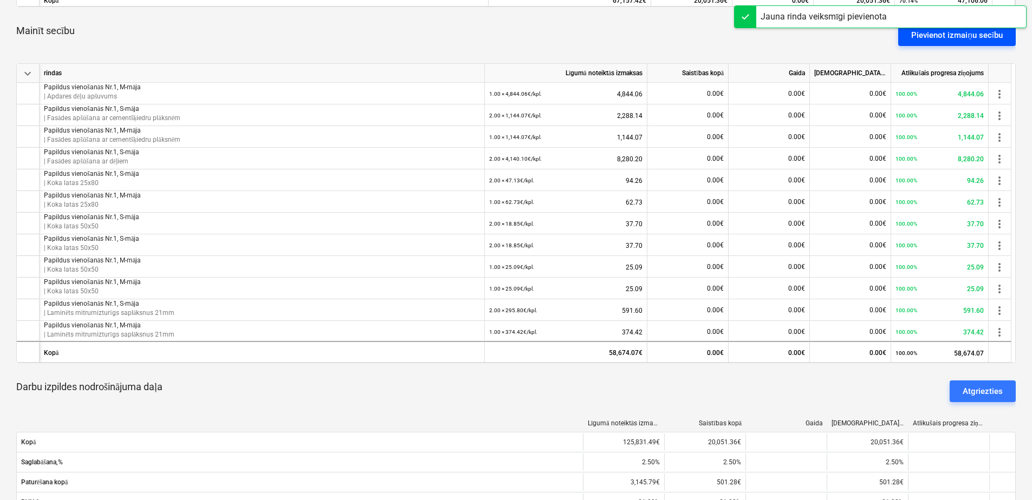
click at [933, 35] on div "Pievienot izmaiņu secību" at bounding box center [957, 35] width 92 height 14
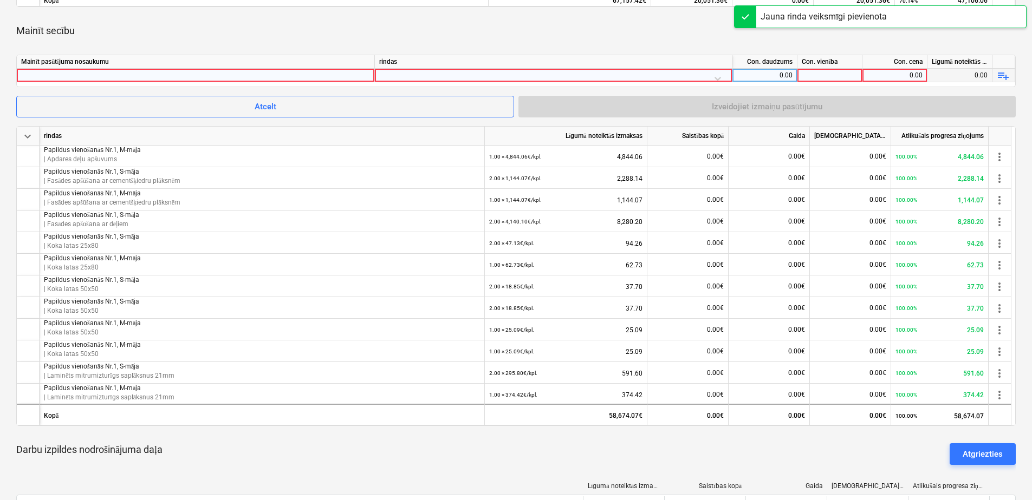
click at [311, 76] on div at bounding box center [195, 75] width 349 height 13
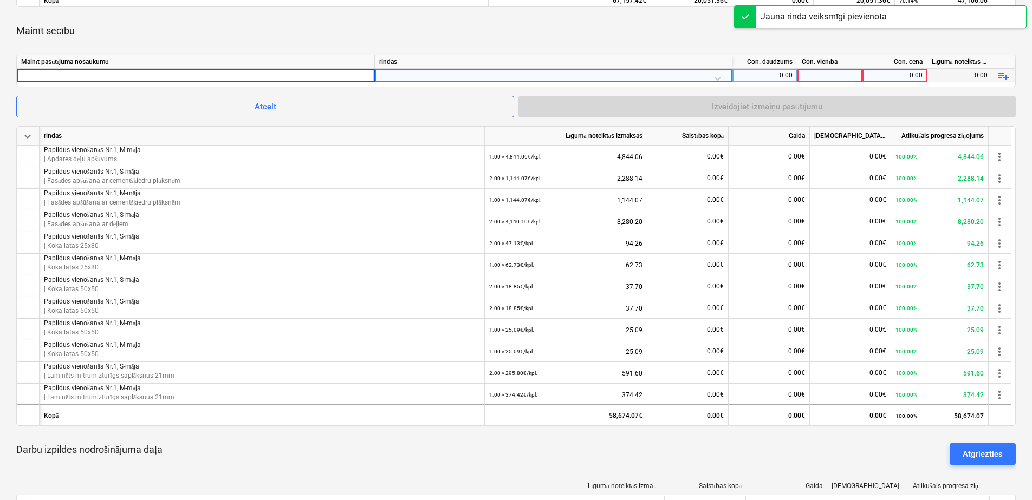
type input "Papildus vienošanās Nr.1, L-māja"
click at [508, 70] on div at bounding box center [553, 78] width 348 height 19
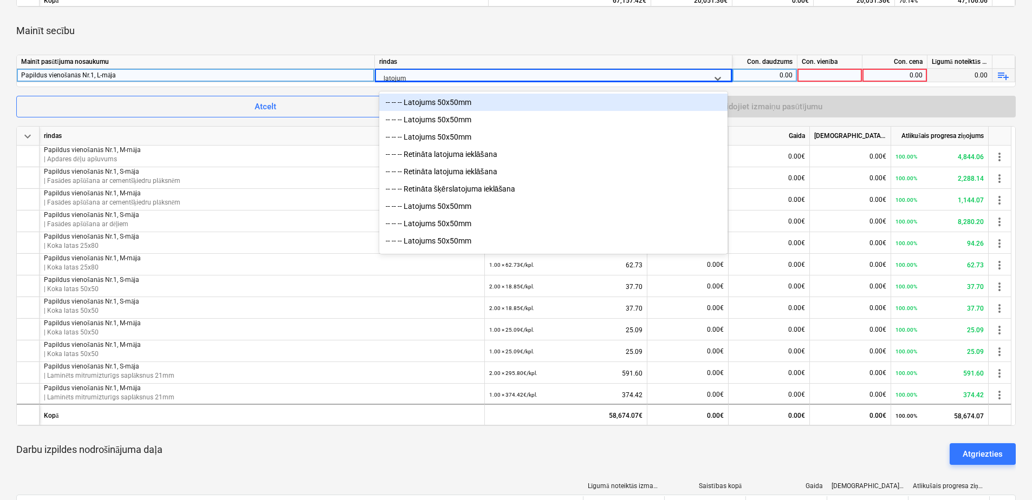
type input "latojums"
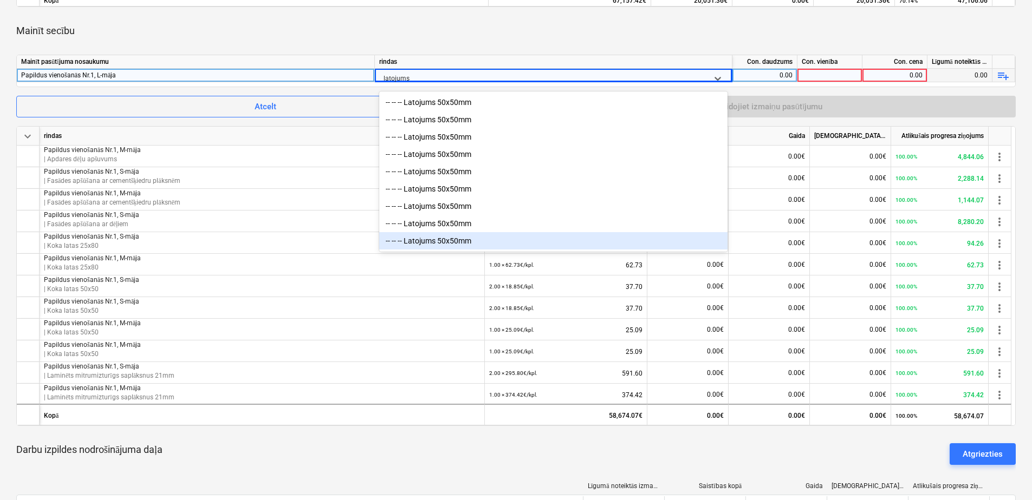
click at [466, 242] on div "-- -- -- Latojums 50x50mm" at bounding box center [553, 240] width 348 height 17
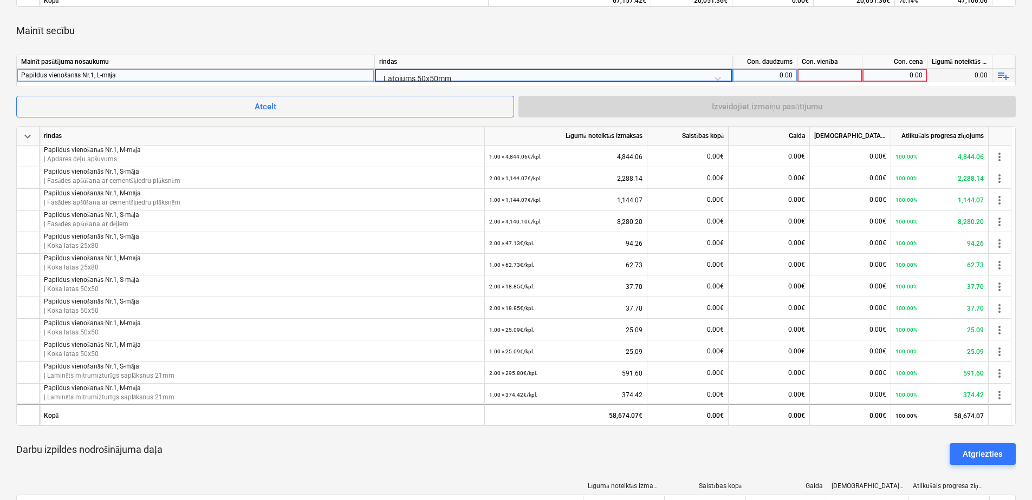
click at [747, 75] on div "0.00" at bounding box center [765, 76] width 56 height 14
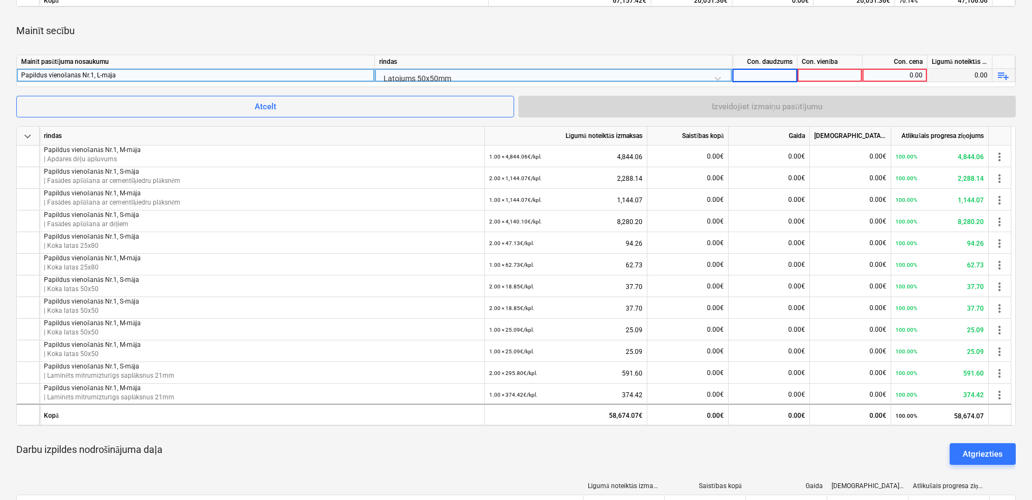
type input "3"
click at [815, 74] on div at bounding box center [829, 76] width 65 height 14
type input "kpl."
click at [899, 80] on div "0.00" at bounding box center [895, 76] width 56 height 14
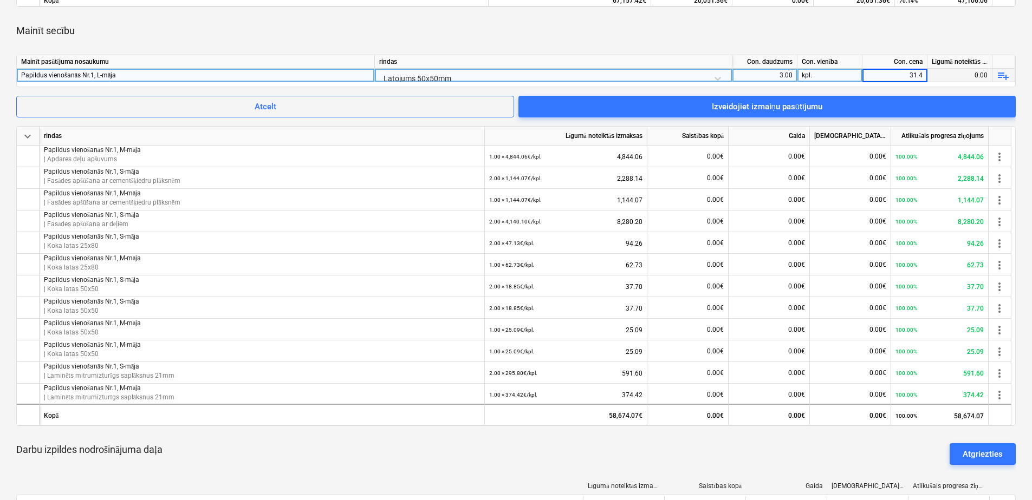
type input "31.46"
click at [900, 30] on div "Mainīt secību" at bounding box center [515, 31] width 999 height 30
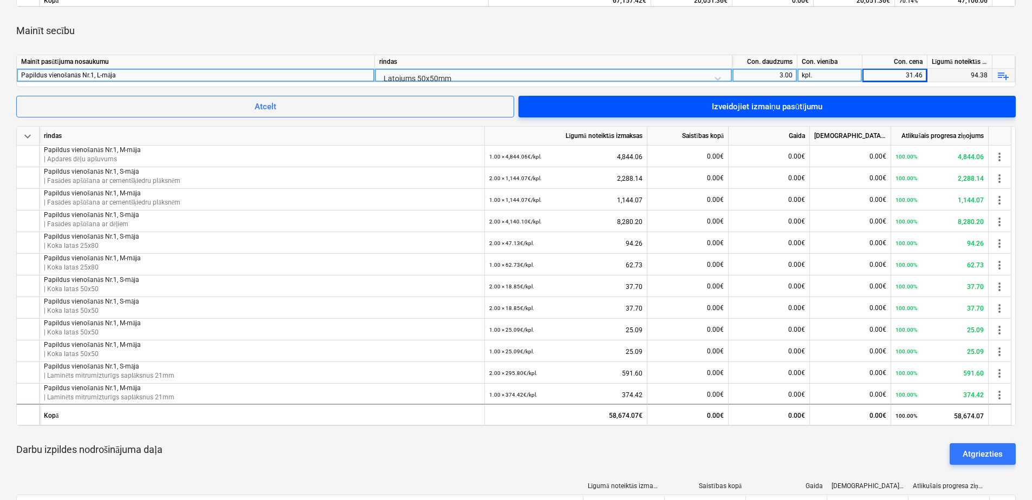
click at [850, 105] on span "Izveidojiet izmaiņu pasūtījumu" at bounding box center [766, 107] width 471 height 14
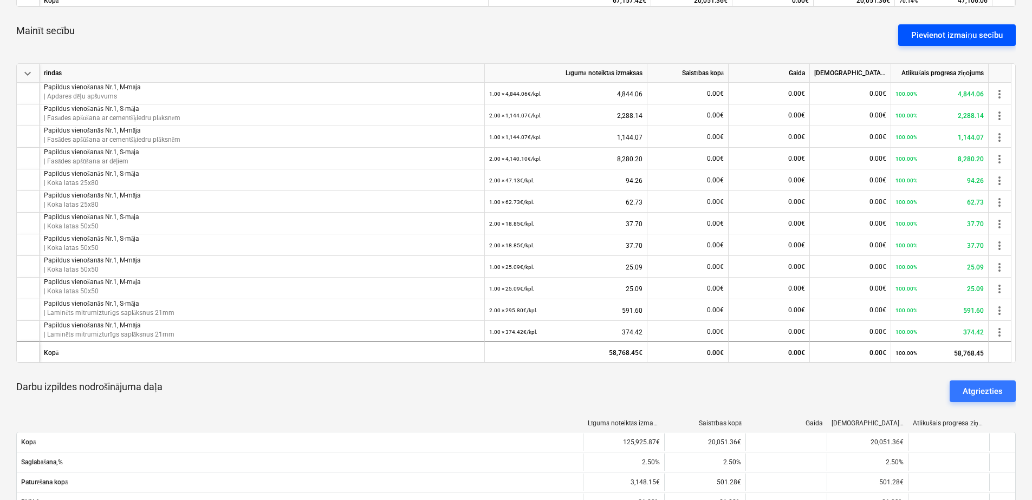
click at [965, 38] on div "Pievienot izmaiņu secību" at bounding box center [957, 35] width 92 height 14
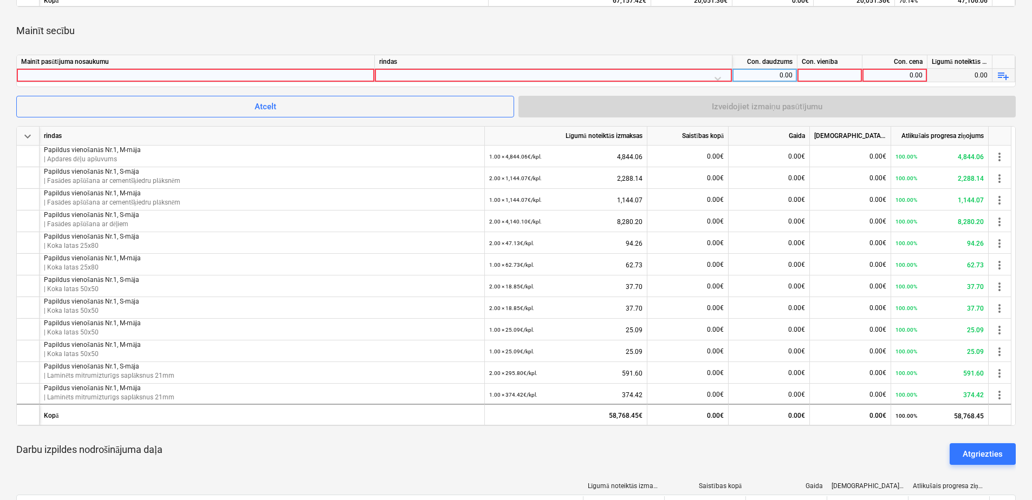
click at [249, 75] on div at bounding box center [195, 75] width 349 height 13
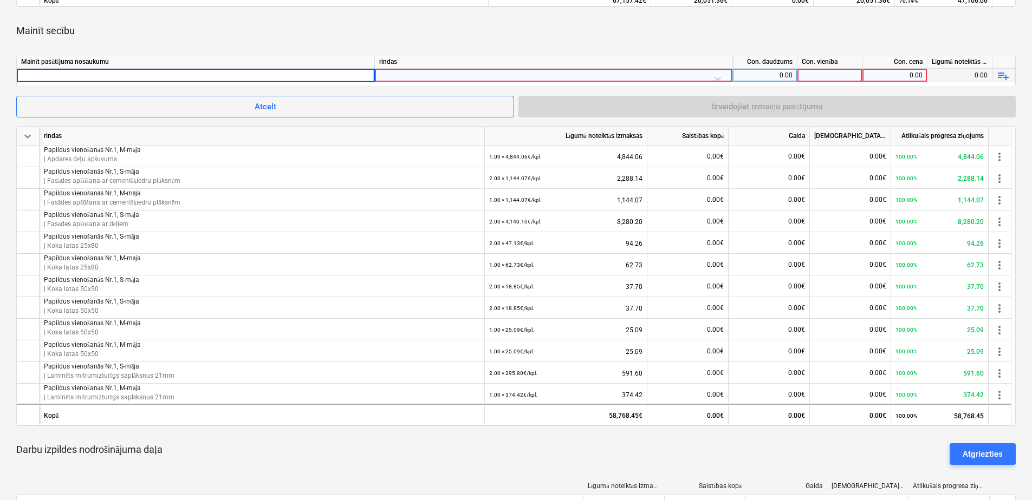
type input "Papildus vienošanās Nr.1, L-māja"
click at [445, 63] on div "rindas" at bounding box center [553, 62] width 357 height 14
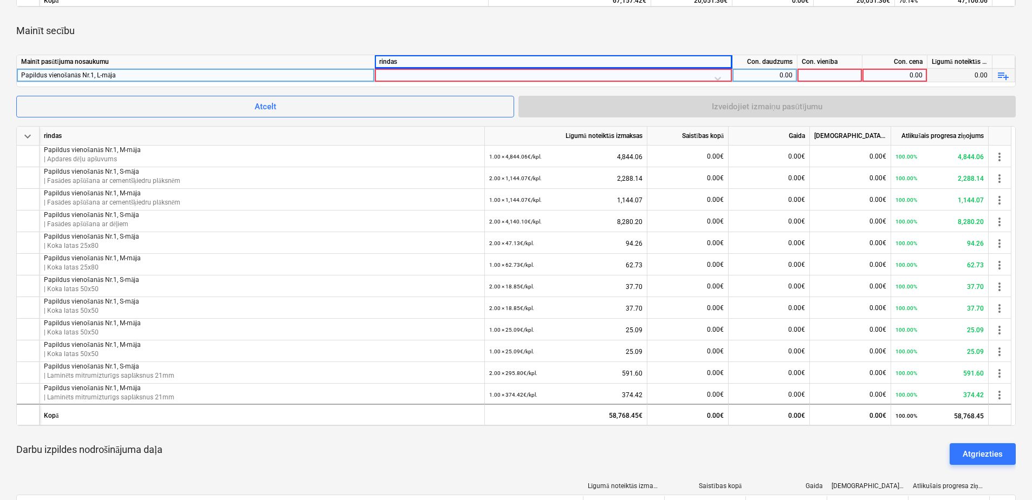
click at [446, 75] on div at bounding box center [553, 78] width 348 height 19
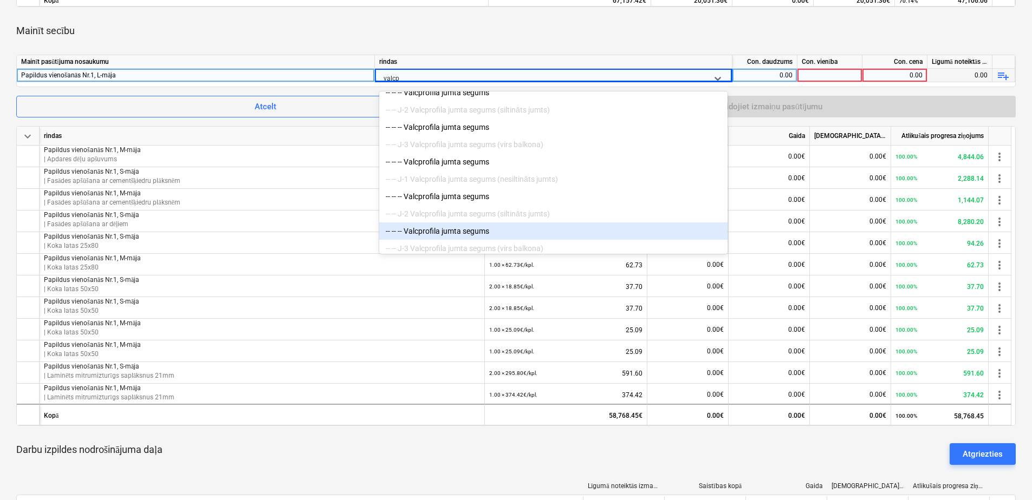
scroll to position [181, 0]
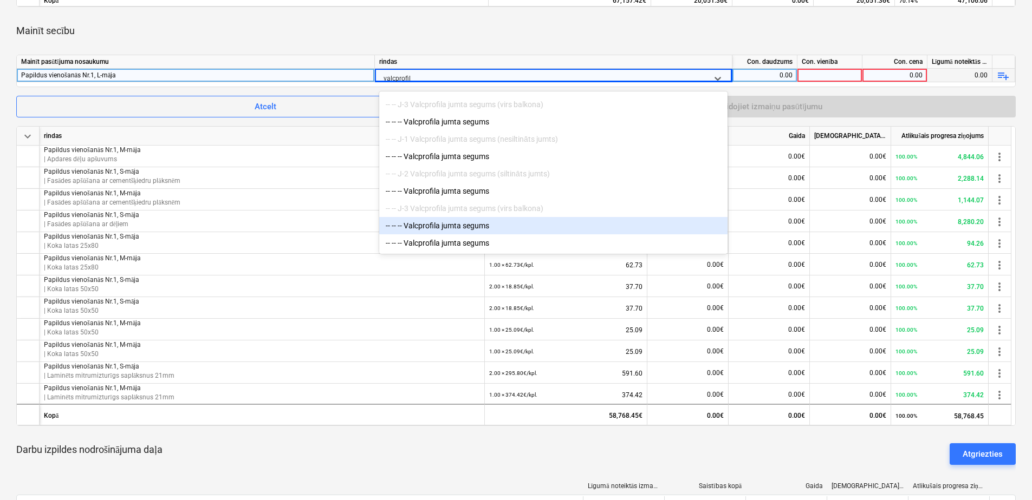
type input "valcprofila"
click at [471, 224] on div "-- -- -- Valcprofila jumta segums" at bounding box center [553, 225] width 348 height 17
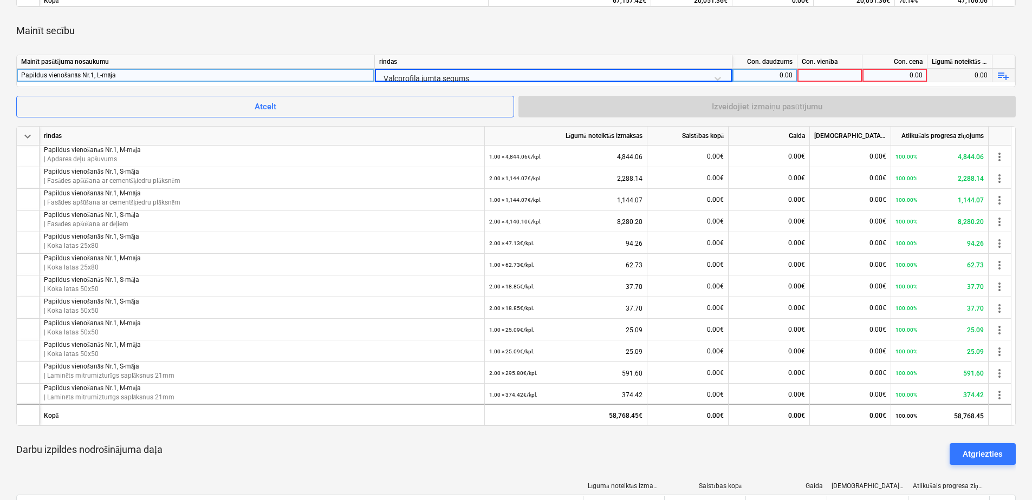
click at [751, 64] on div "Con. daudzums" at bounding box center [764, 62] width 65 height 14
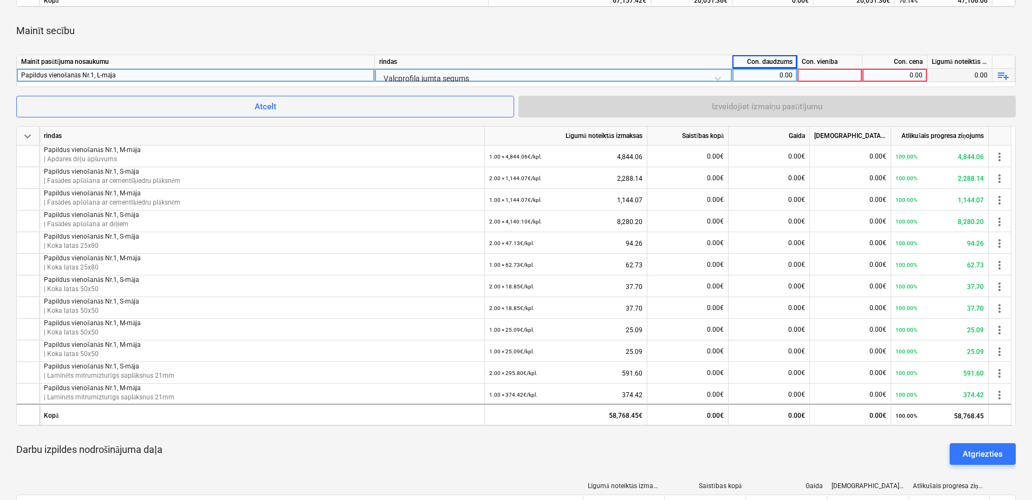
click at [749, 73] on div "0.00" at bounding box center [765, 76] width 56 height 14
type input "3"
click at [810, 72] on div at bounding box center [829, 76] width 65 height 14
type input "918.39"
click at [811, 18] on div "Mainīt secību" at bounding box center [515, 31] width 999 height 30
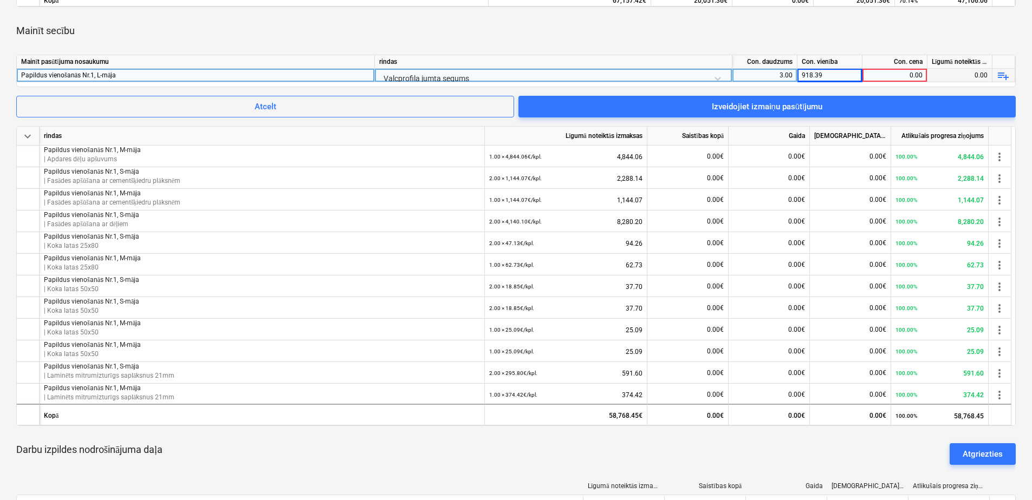
click at [890, 75] on div "0.00" at bounding box center [895, 76] width 56 height 14
type input "918.39"
click at [833, 75] on div "918.39" at bounding box center [829, 76] width 65 height 14
type input "kpl."
click at [871, 27] on div "Mainīt secību" at bounding box center [515, 31] width 999 height 30
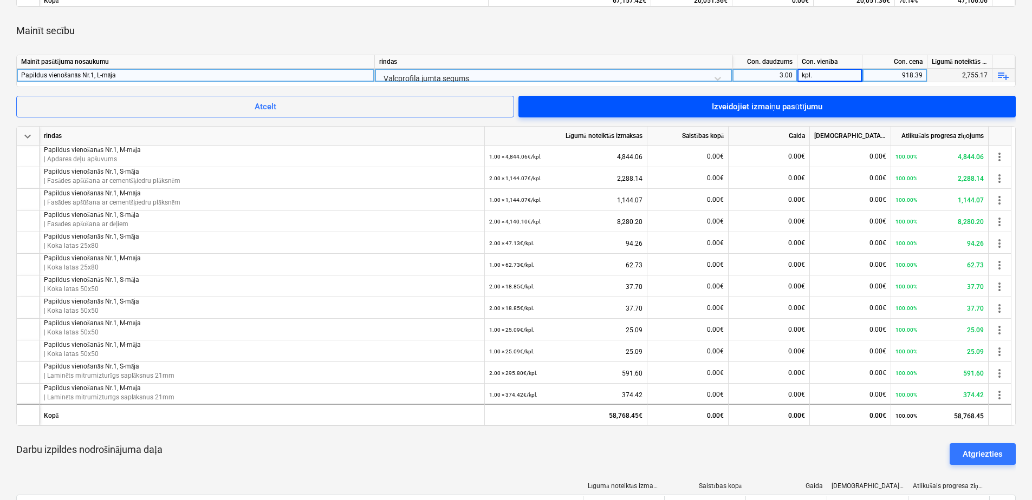
click at [798, 103] on div "Izveidojiet izmaiņu pasūtījumu" at bounding box center [767, 107] width 111 height 14
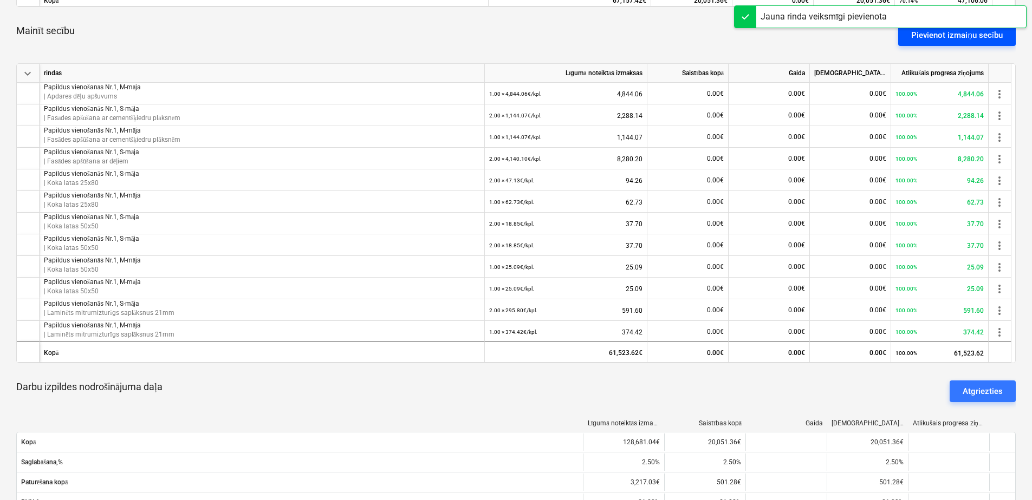
click at [929, 34] on div "Pievienot izmaiņu secību" at bounding box center [957, 35] width 92 height 14
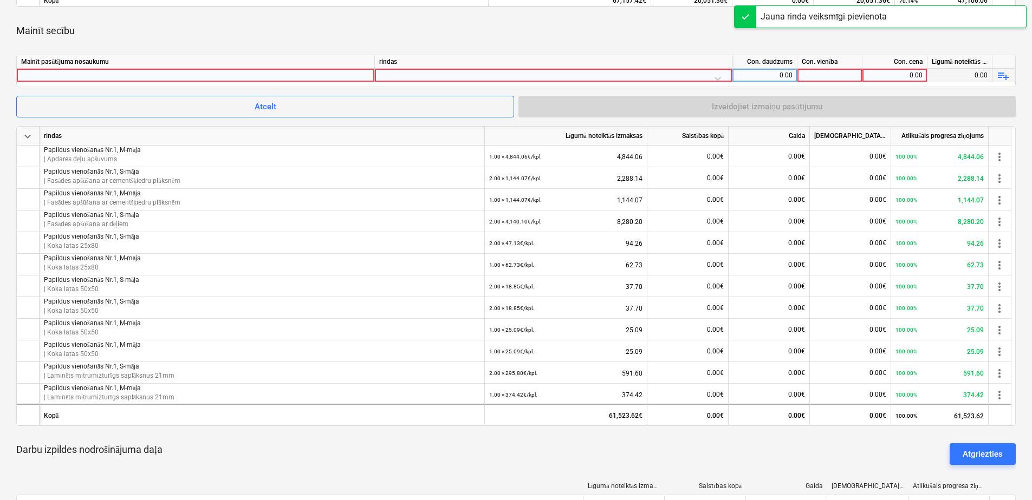
click at [314, 76] on div at bounding box center [195, 75] width 349 height 13
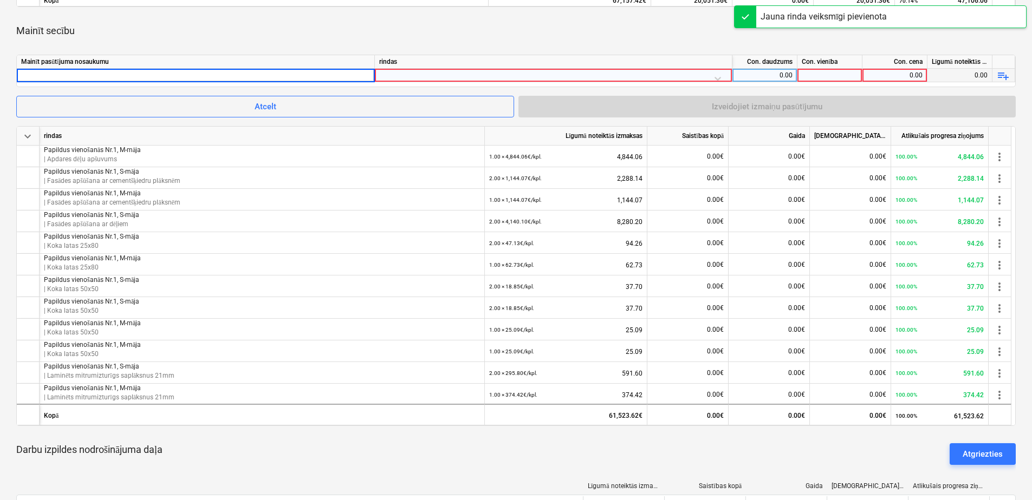
type input "Papildus vienošanās Nr.1, L-māja"
click at [412, 77] on div at bounding box center [553, 78] width 348 height 19
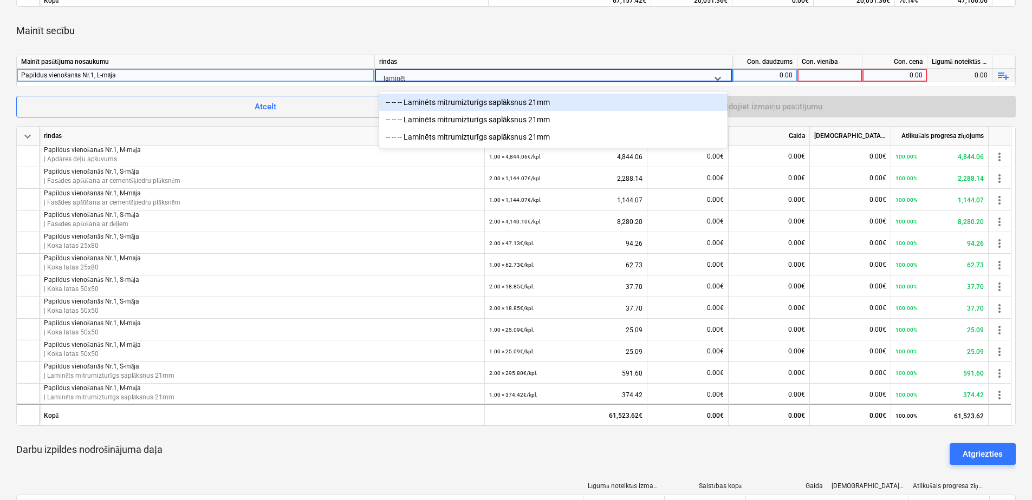
type input "laminēts"
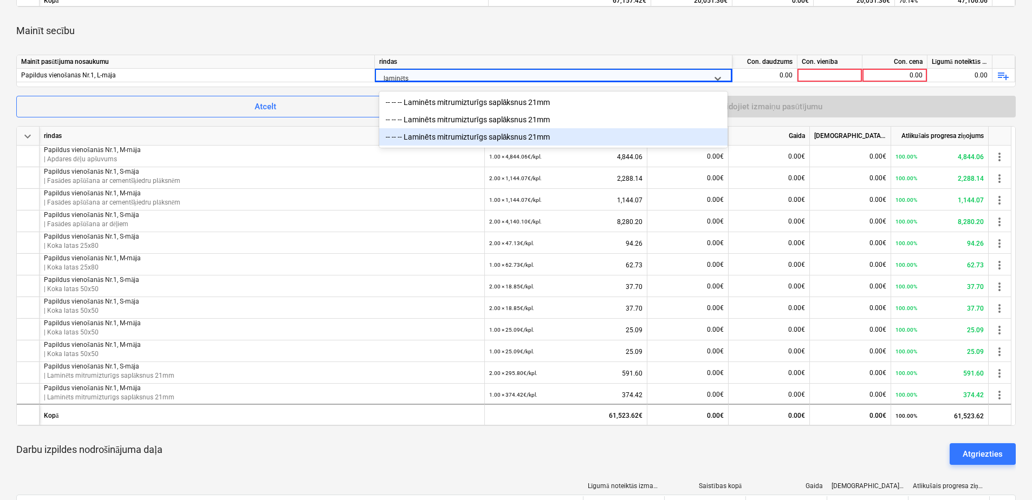
click at [464, 136] on div "-- -- -- Laminēts mitrumizturīgs saplāksnus 21mm" at bounding box center [553, 136] width 348 height 17
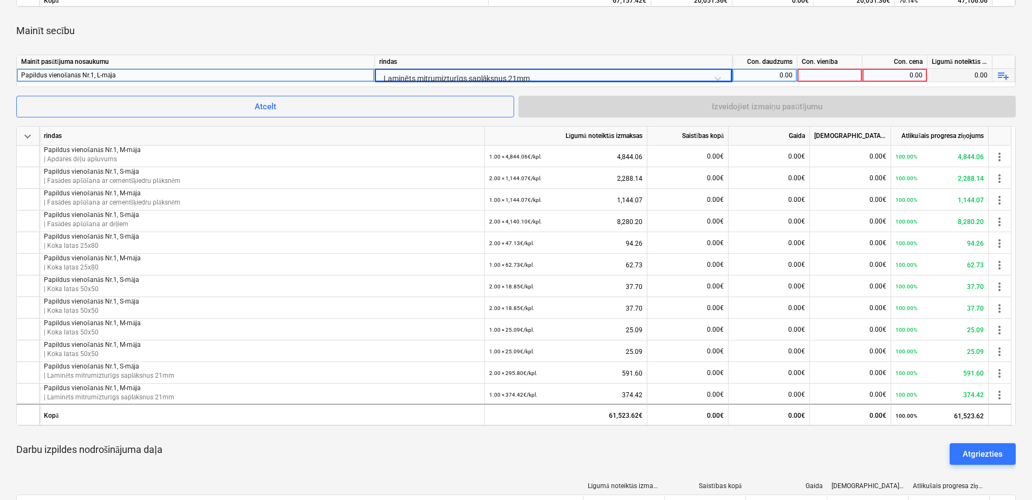
click at [749, 77] on div "0.00" at bounding box center [765, 76] width 56 height 14
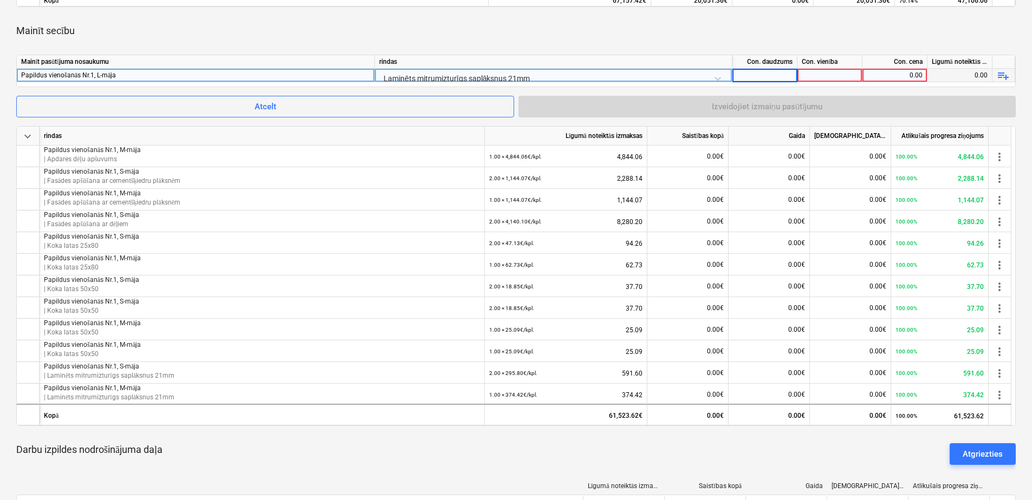
type input "3"
click at [816, 76] on div at bounding box center [829, 76] width 65 height 14
type input "kpl."
click at [895, 78] on div "0.00" at bounding box center [895, 76] width 56 height 14
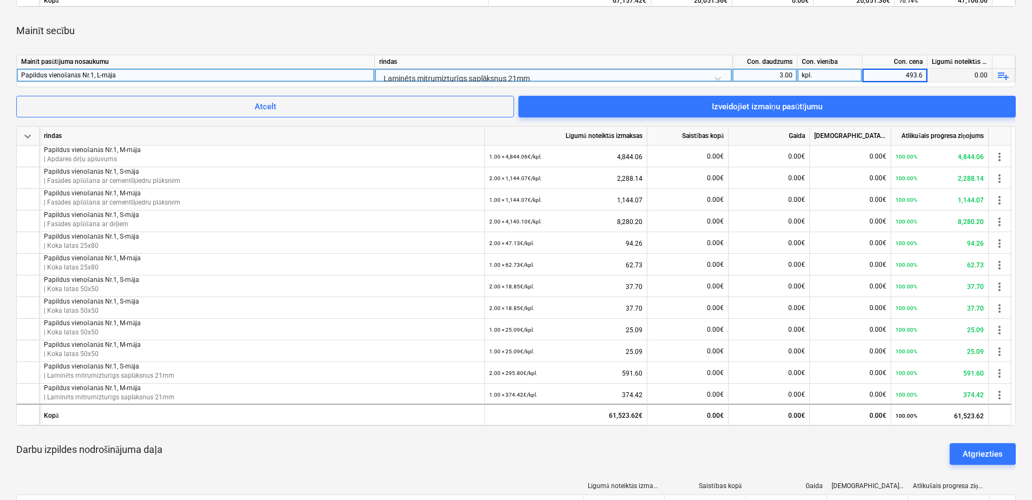
type input "493.68"
click at [897, 21] on div "Mainīt secību" at bounding box center [515, 31] width 999 height 30
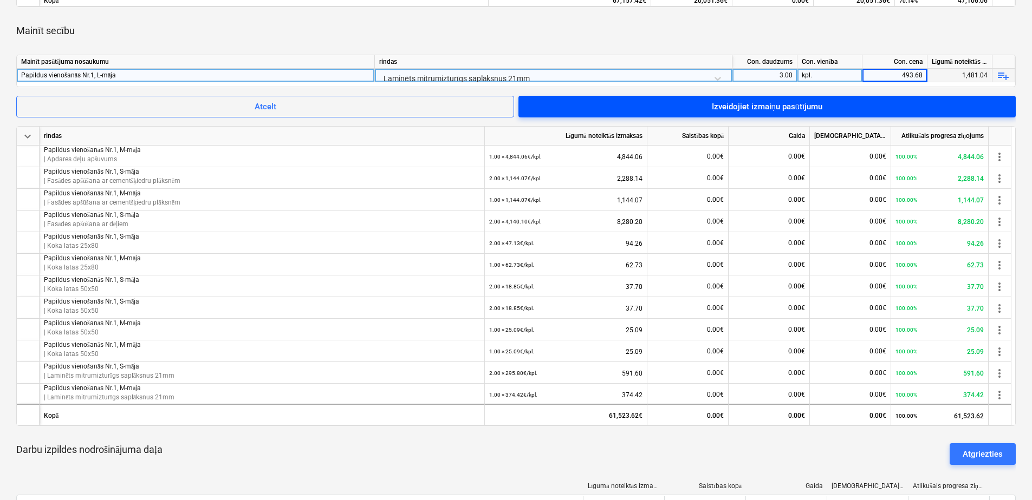
click at [789, 106] on div "Izveidojiet izmaiņu pasūtījumu" at bounding box center [767, 107] width 111 height 14
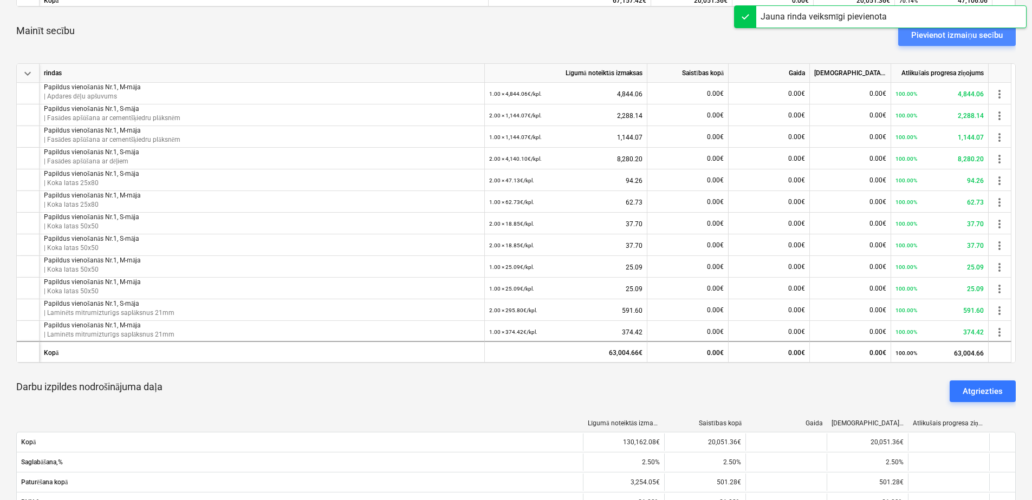
click at [922, 36] on div "Pievienot izmaiņu secību" at bounding box center [957, 35] width 92 height 14
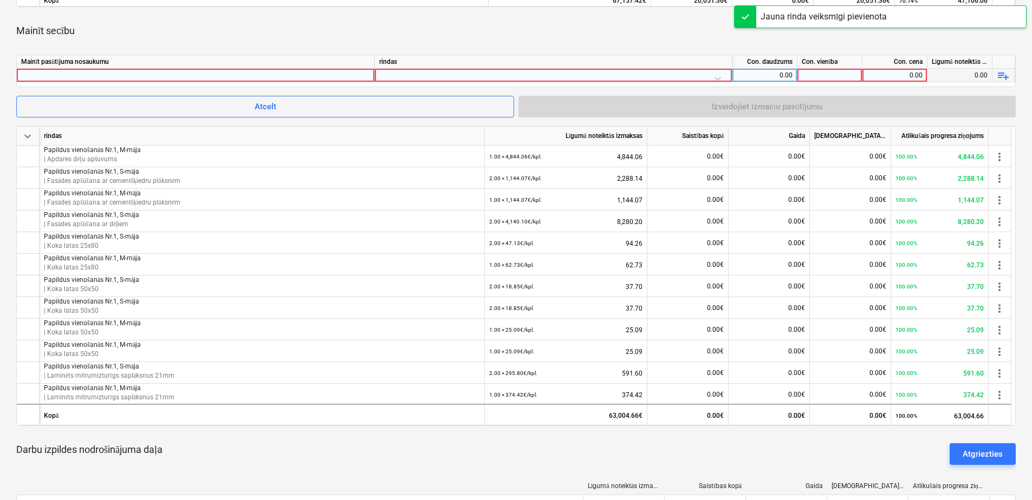
click at [331, 76] on div at bounding box center [195, 75] width 349 height 13
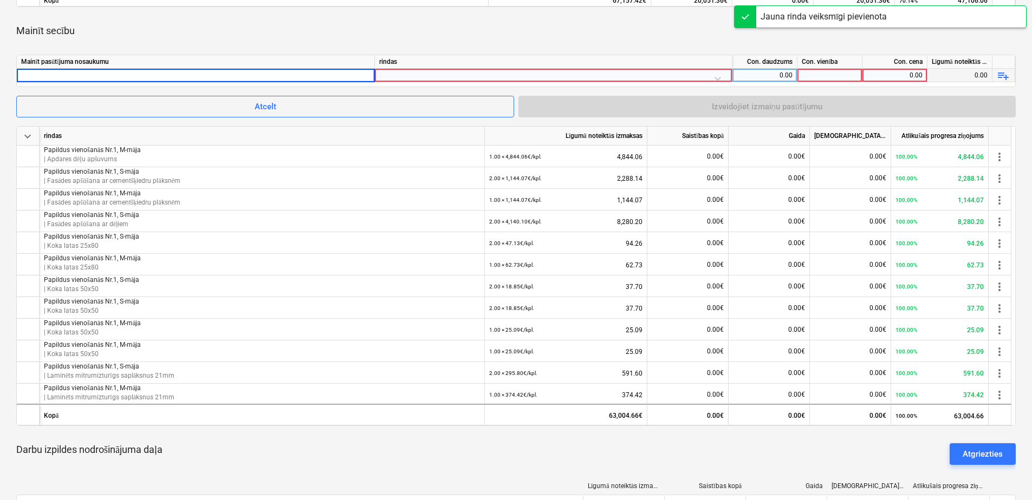
type input "Papildus vienošanās Nr.1, L-māja"
click at [489, 75] on div at bounding box center [553, 78] width 348 height 19
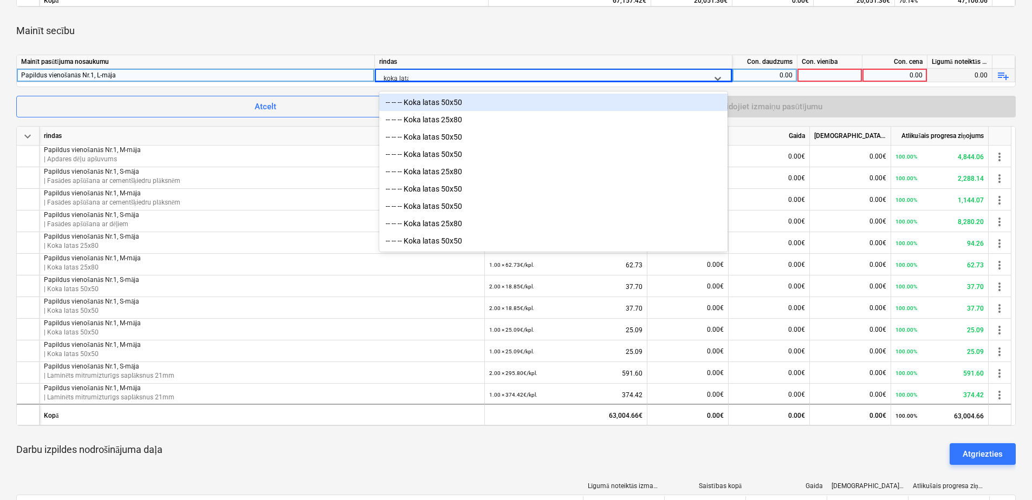
type input "koka latas"
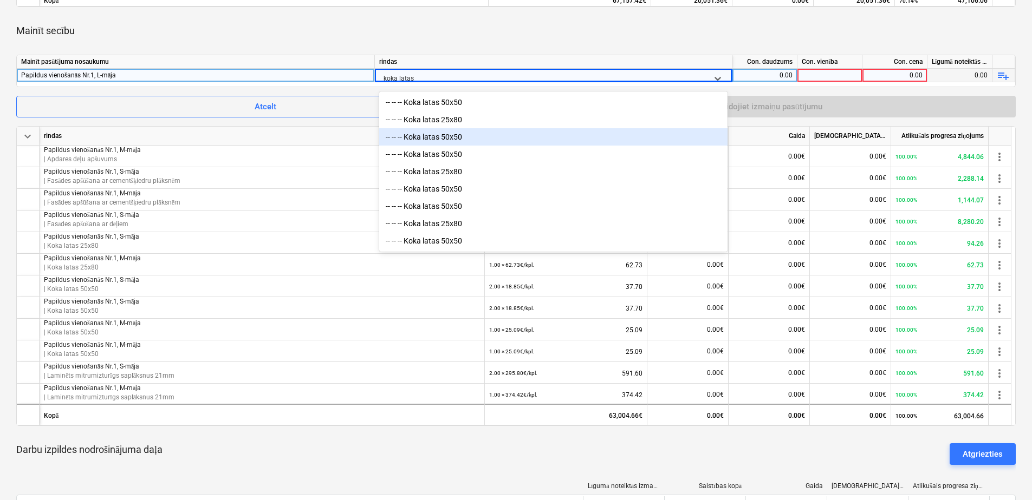
scroll to position [3, 0]
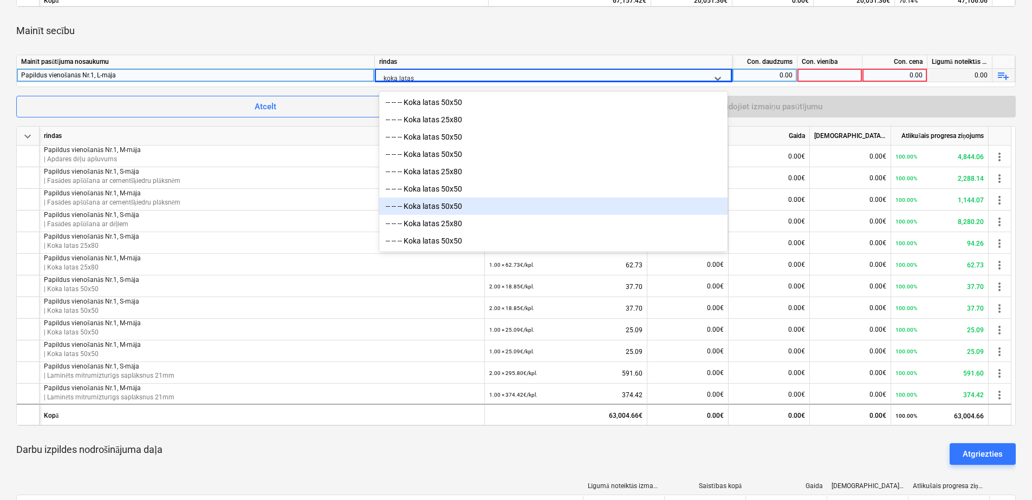
click at [464, 206] on div "-- -- -- Koka latas 50x50" at bounding box center [553, 206] width 348 height 17
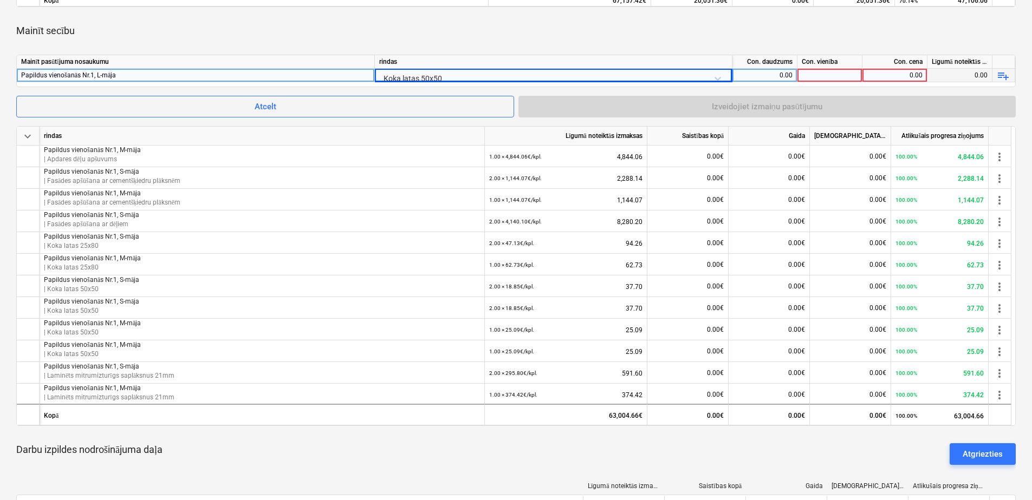
click at [749, 75] on div "0.00" at bounding box center [765, 76] width 56 height 14
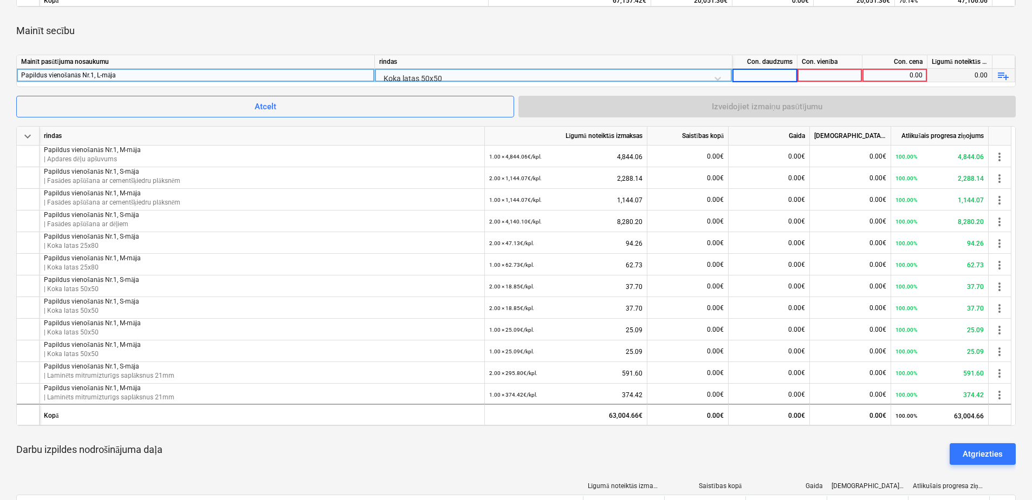
type input "3"
click at [820, 74] on div at bounding box center [829, 76] width 65 height 14
type input "kpl."
click at [876, 73] on div "0.00" at bounding box center [895, 76] width 56 height 14
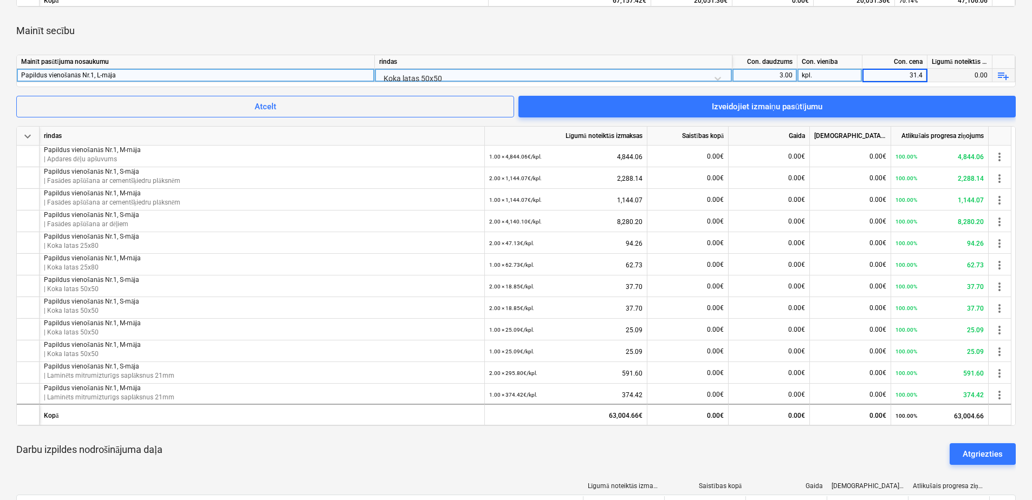
type input "31.46"
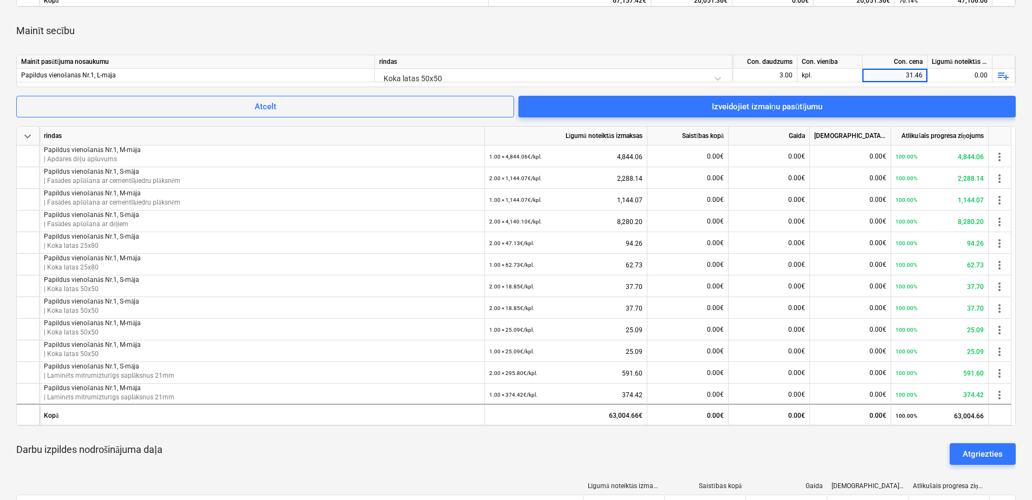
click at [882, 34] on div "Mainīt secību" at bounding box center [515, 31] width 999 height 30
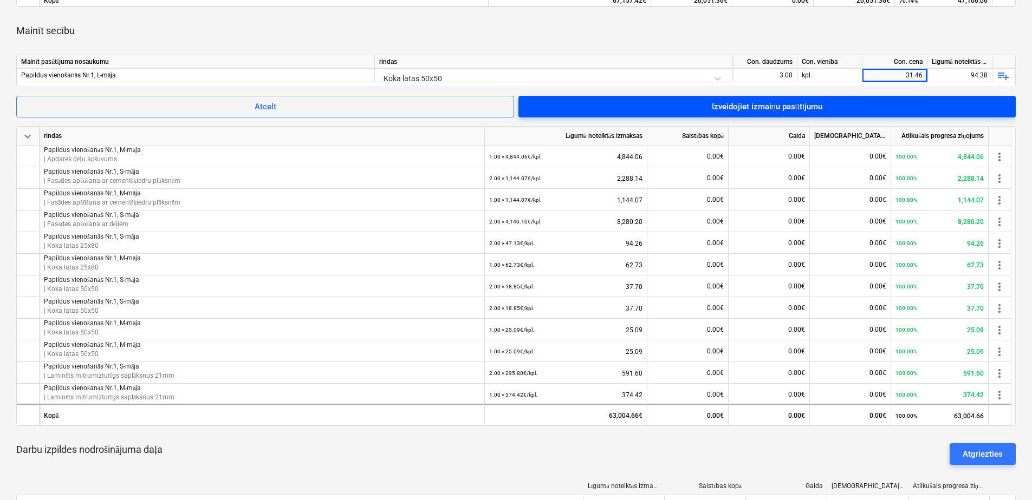
click at [899, 102] on span "Izveidojiet izmaiņu pasūtījumu" at bounding box center [766, 107] width 471 height 14
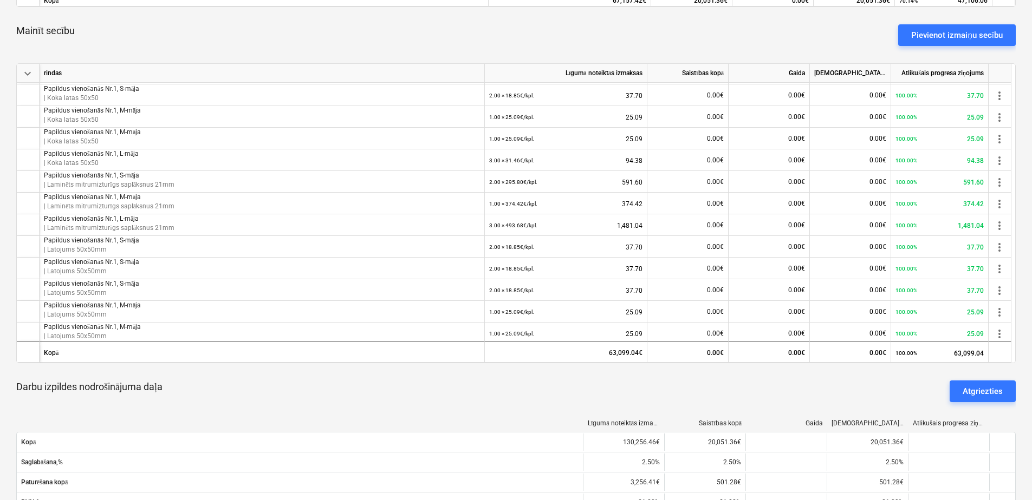
scroll to position [132, 0]
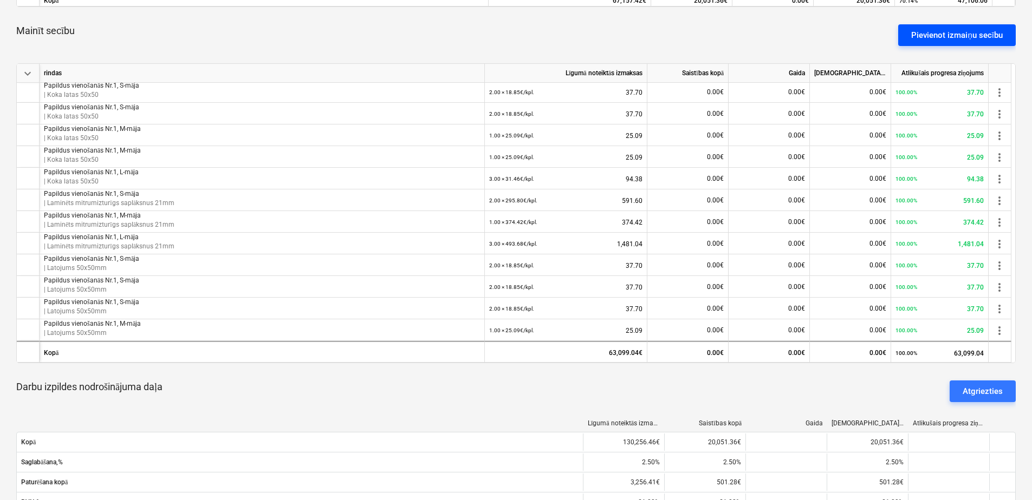
click at [922, 41] on div "Pievienot izmaiņu secību" at bounding box center [957, 35] width 92 height 14
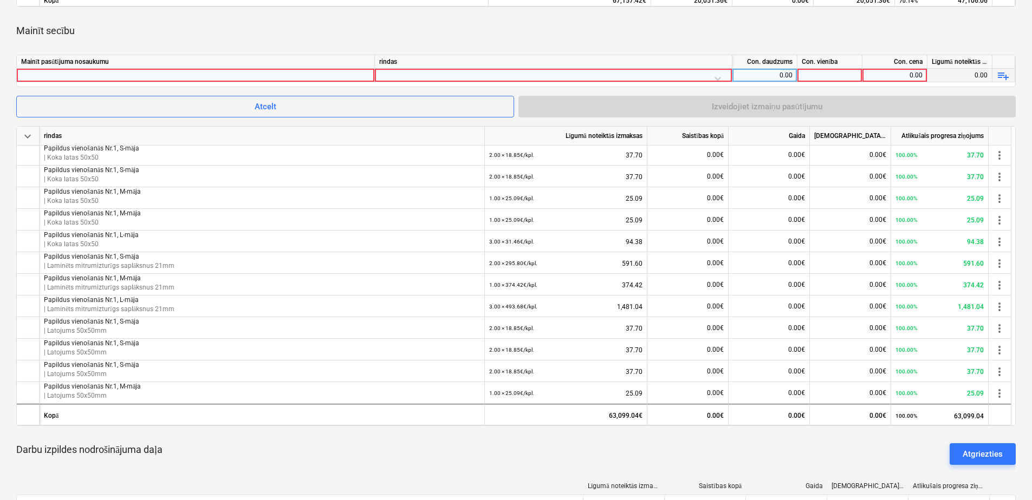
click at [345, 75] on div at bounding box center [195, 75] width 349 height 13
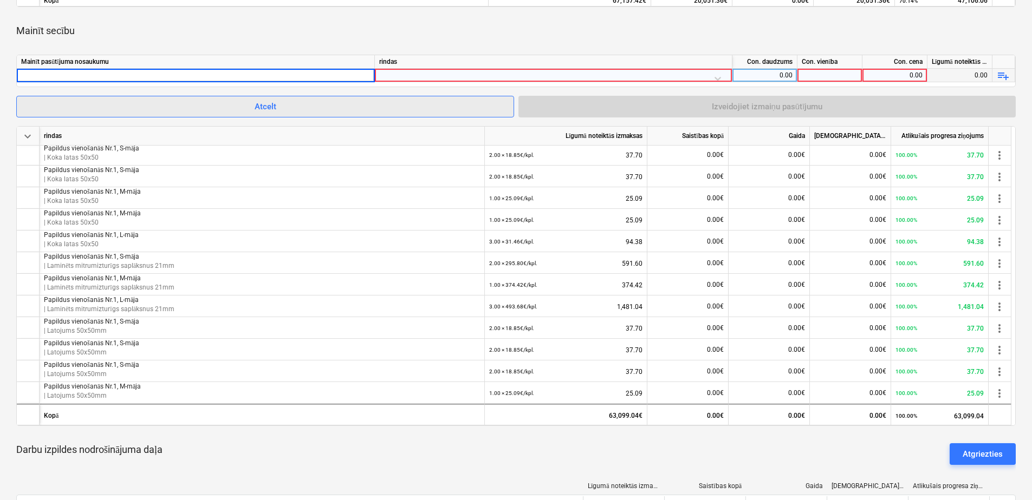
type input "Papildus vienošanās Nr.1, L-māja"
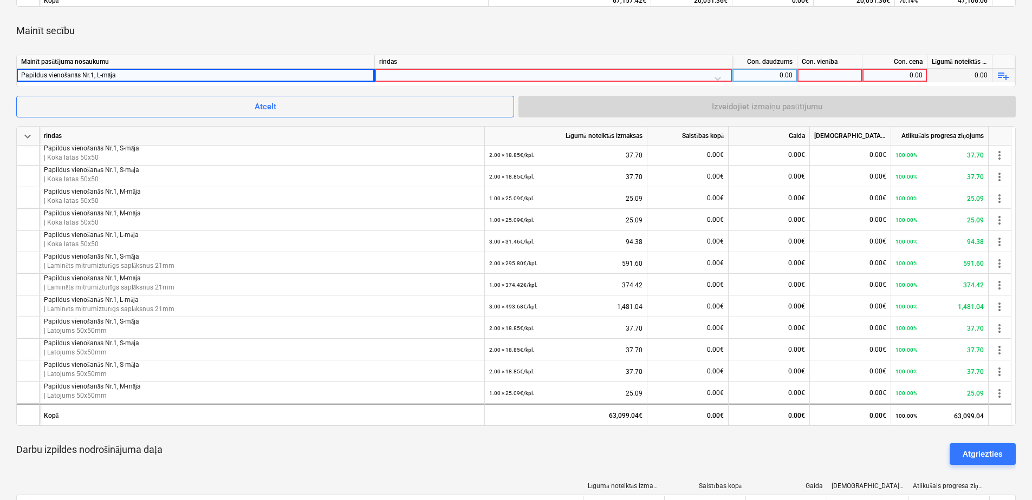
click at [426, 79] on div at bounding box center [553, 78] width 348 height 19
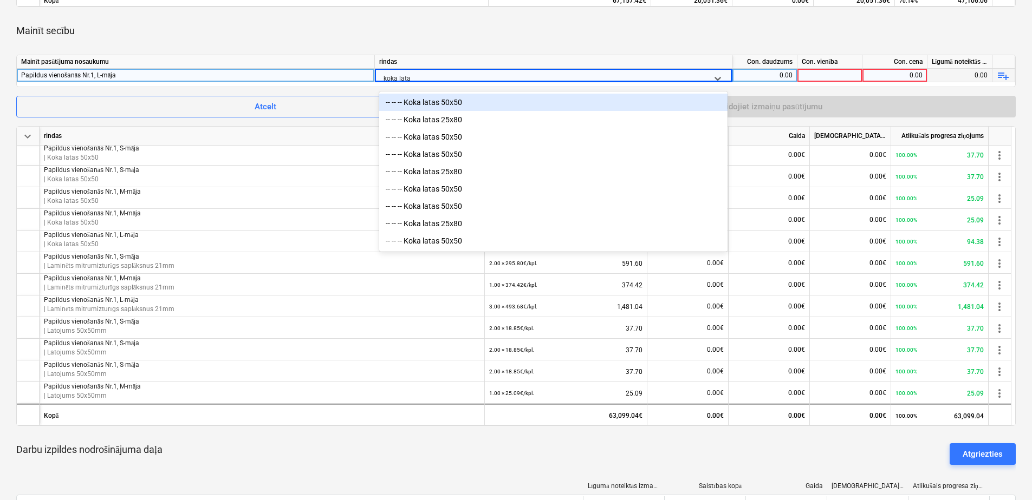
type input "koka latas"
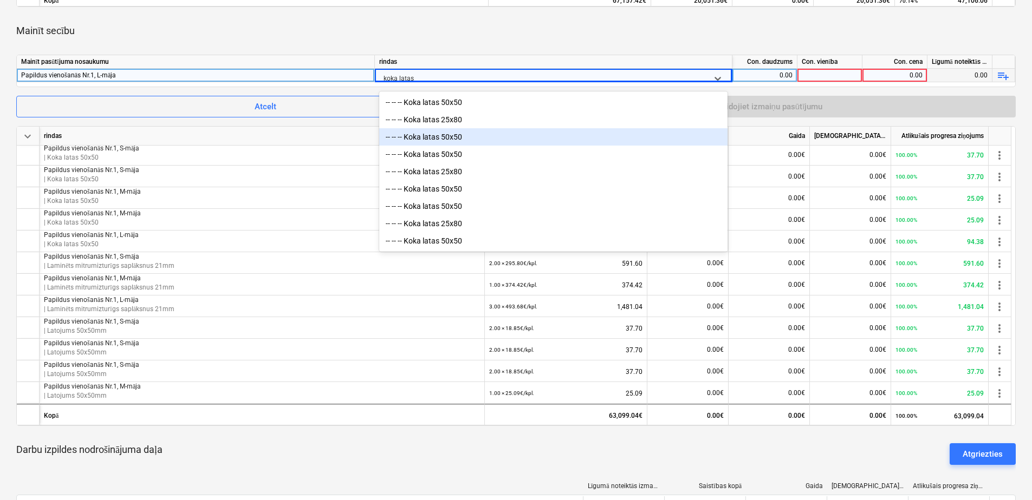
scroll to position [3, 0]
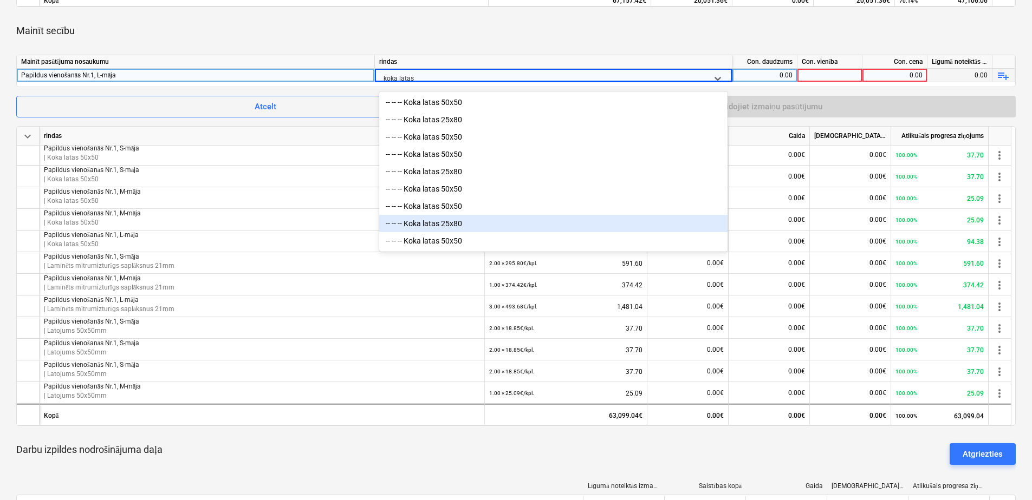
click at [451, 223] on div "-- -- -- Koka latas 25x80" at bounding box center [553, 223] width 348 height 17
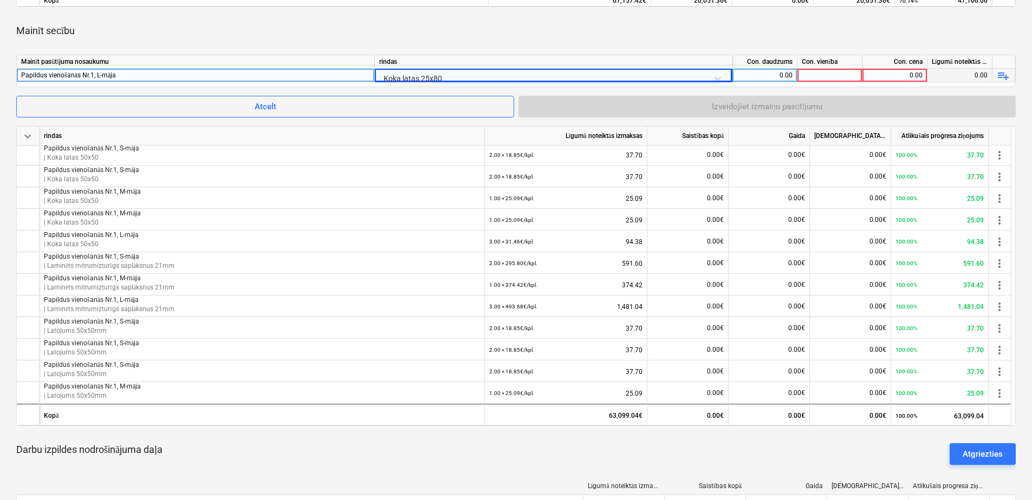
click at [760, 74] on div "0.00" at bounding box center [765, 76] width 56 height 14
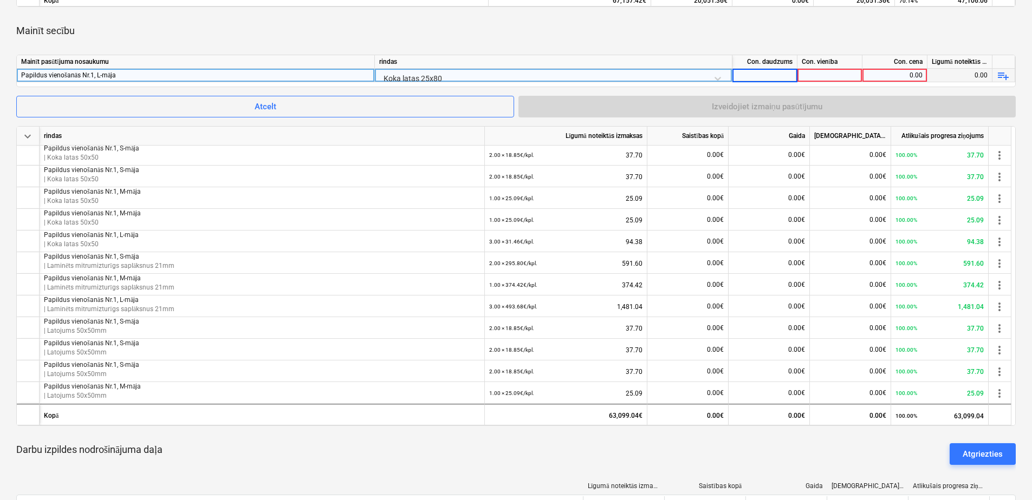
type input "3"
click at [818, 76] on div at bounding box center [829, 76] width 65 height 14
type input "kpl."
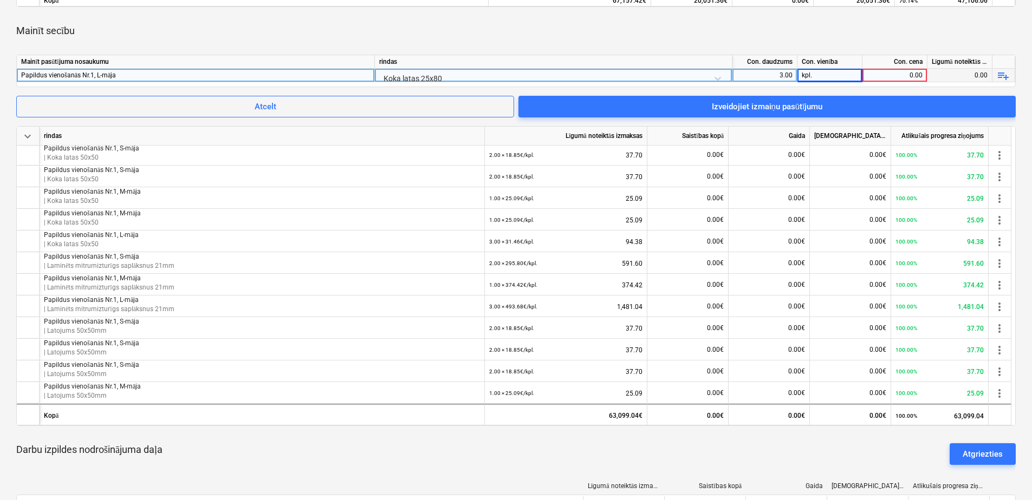
click at [874, 73] on div "0.00" at bounding box center [895, 76] width 56 height 14
type input "78.65"
click at [869, 30] on div "Mainīt secību" at bounding box center [515, 31] width 999 height 30
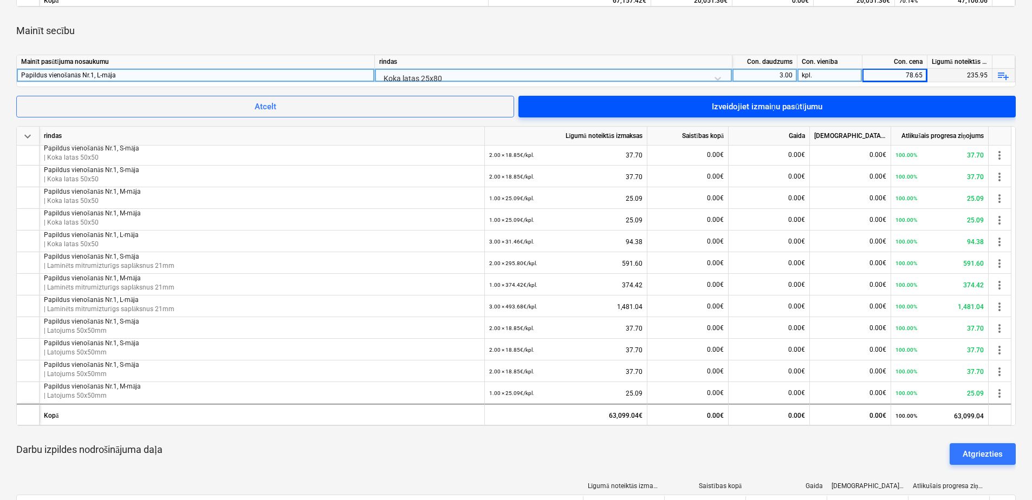
click at [824, 106] on span "Izveidojiet izmaiņu pasūtījumu" at bounding box center [766, 107] width 471 height 14
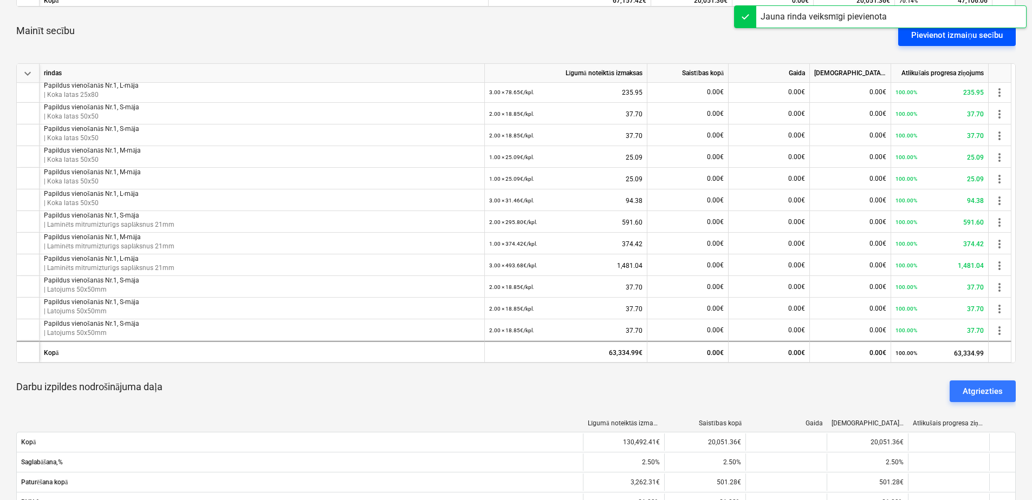
click at [943, 37] on div "Pievienot izmaiņu secību" at bounding box center [957, 35] width 92 height 14
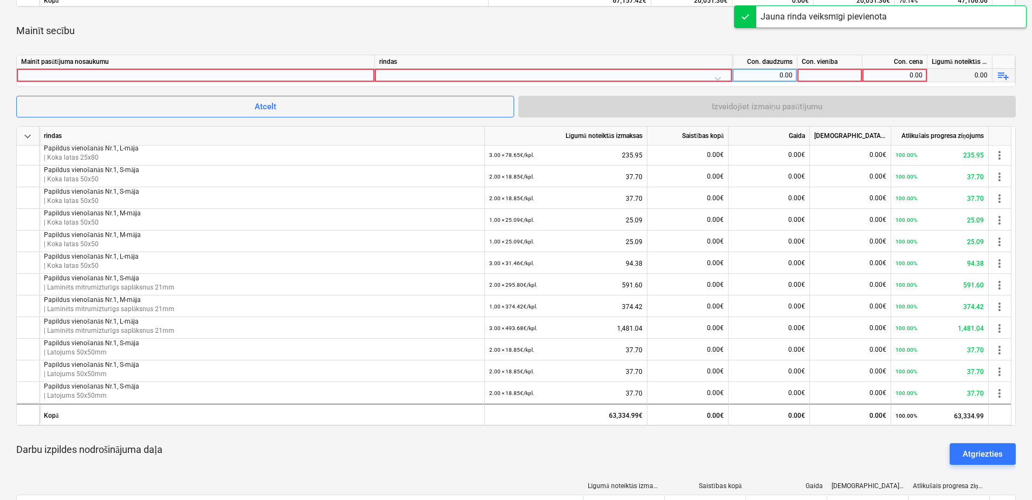
click at [334, 71] on div at bounding box center [195, 75] width 349 height 13
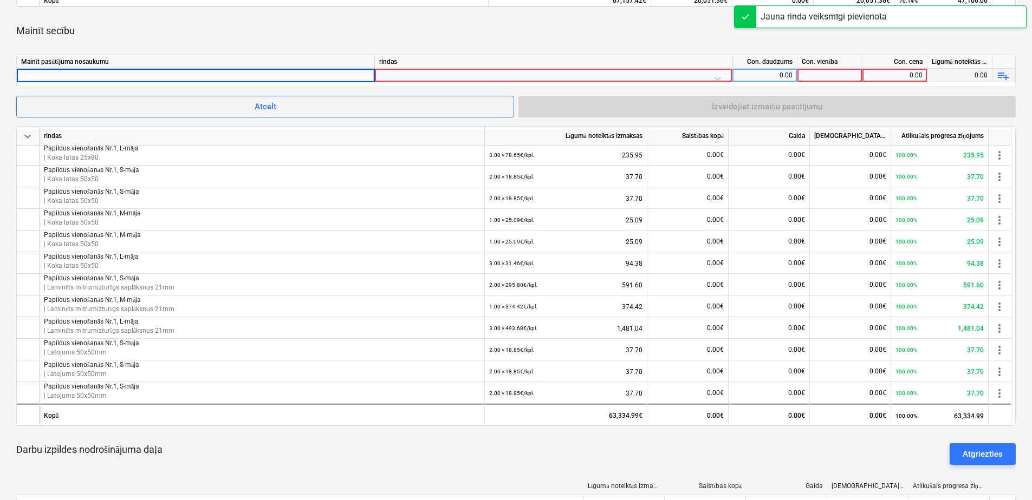
type input "Papildus vienošanās Nr.1, L-māja"
click at [452, 76] on div at bounding box center [553, 78] width 348 height 19
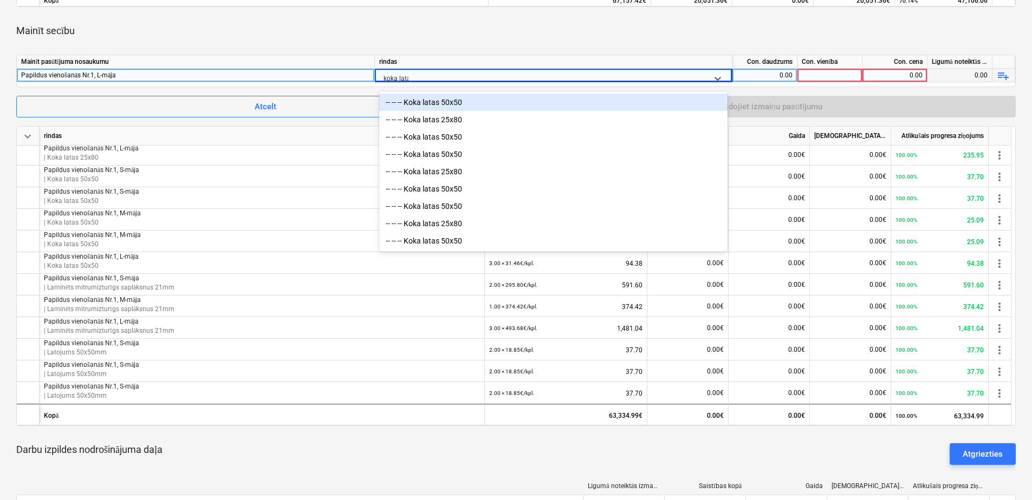
type input "koka latas"
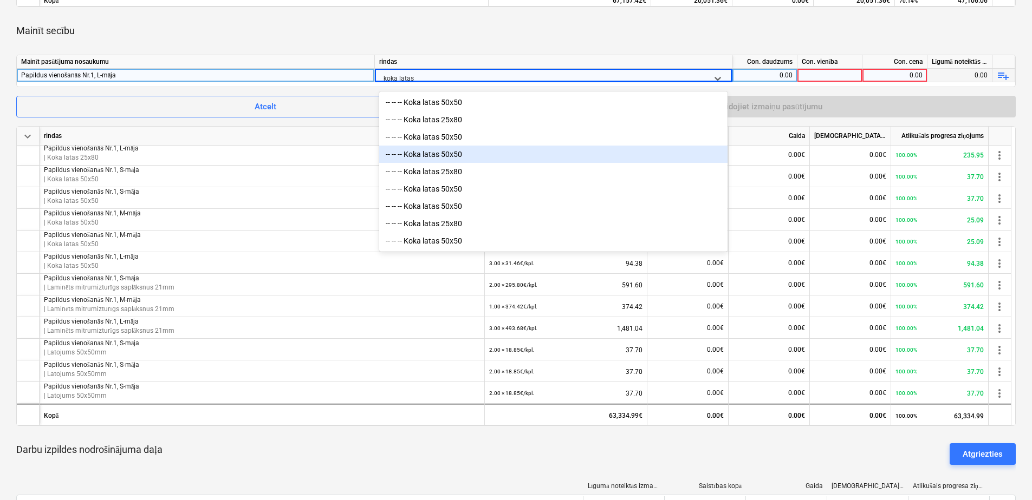
scroll to position [3, 0]
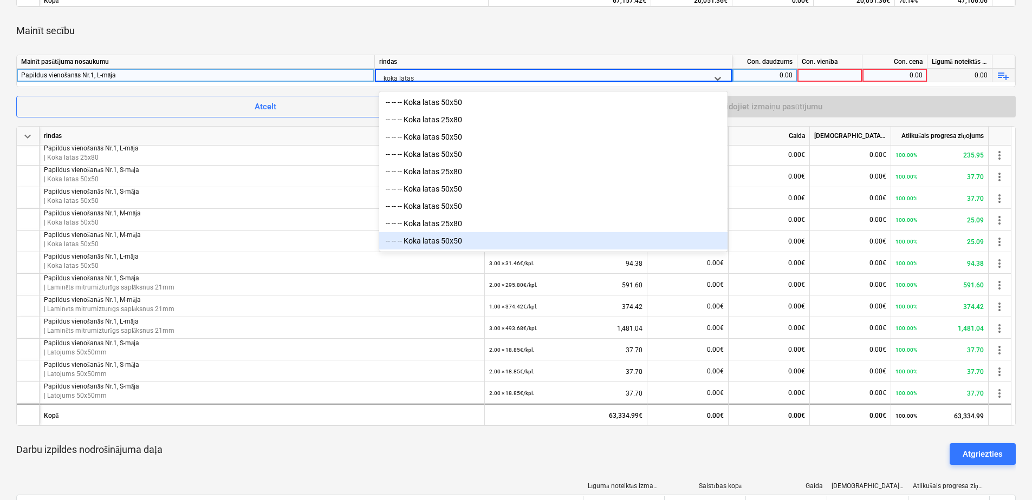
click at [464, 243] on div "-- -- -- Koka latas 50x50" at bounding box center [553, 240] width 348 height 17
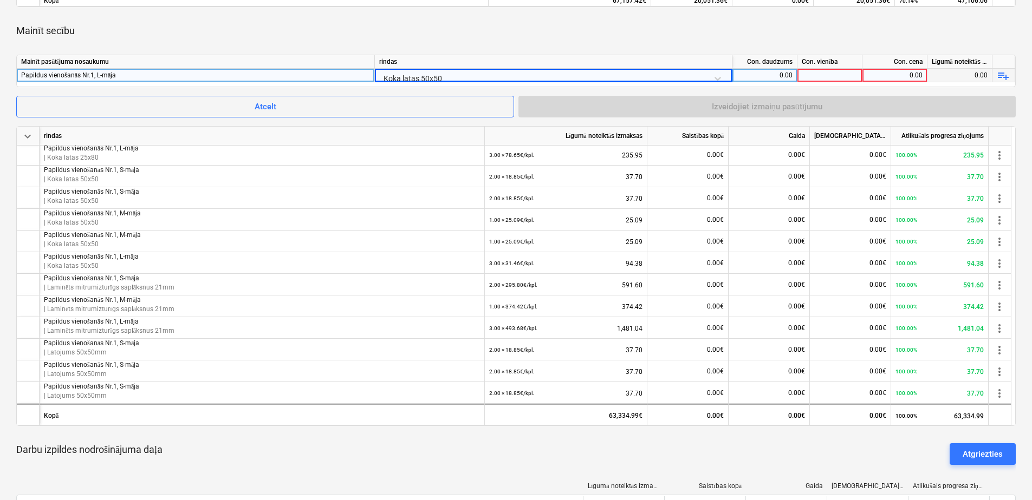
click at [771, 73] on div "0.00" at bounding box center [765, 76] width 56 height 14
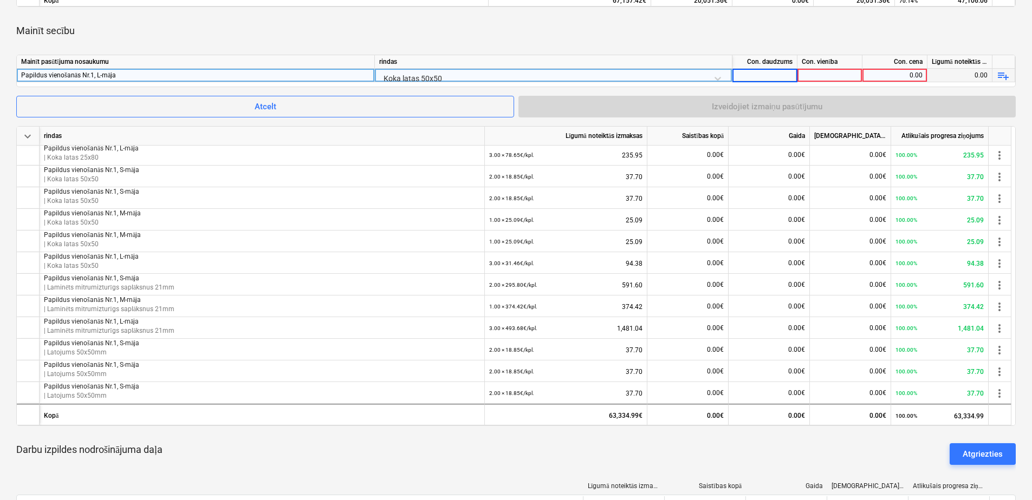
type input "3"
click at [831, 75] on div at bounding box center [829, 76] width 65 height 14
type input "kpl."
click at [882, 72] on div "0.00" at bounding box center [895, 76] width 56 height 14
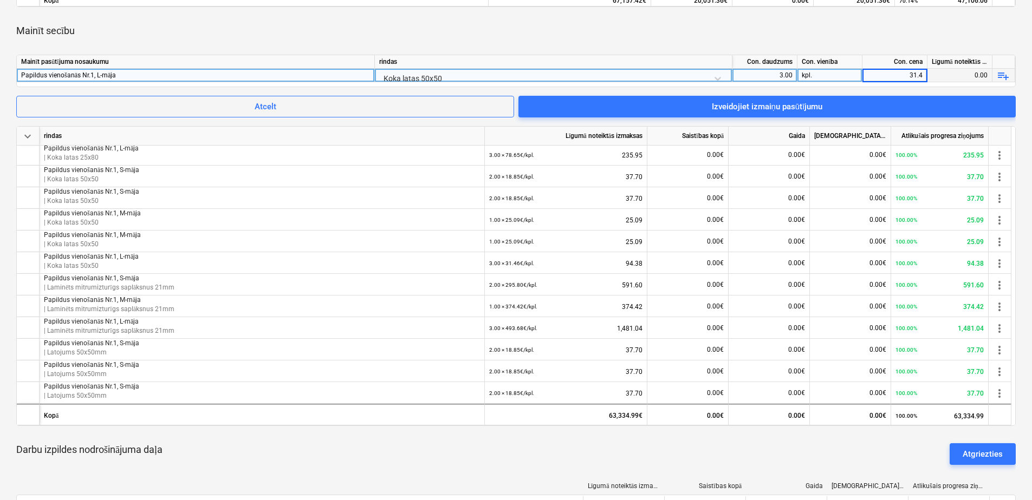
type input "31.46"
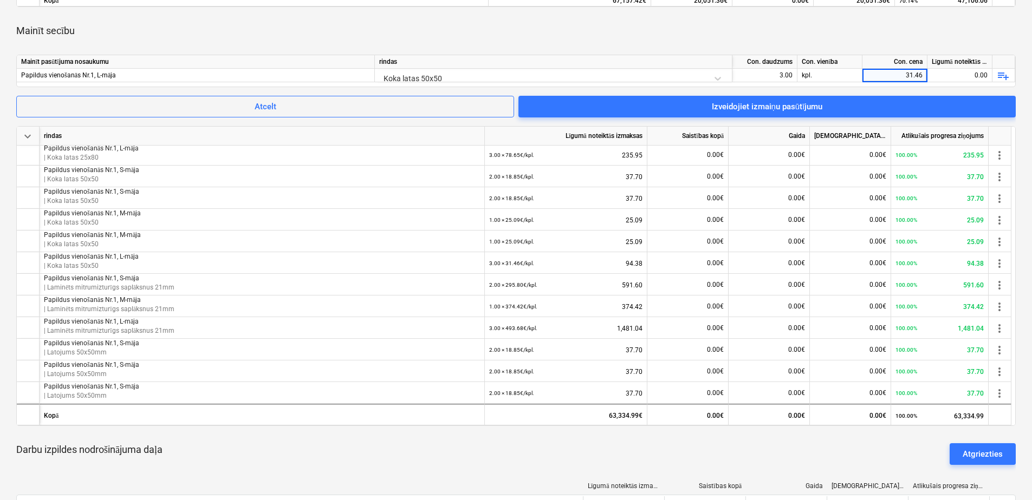
click at [878, 34] on div "Mainīt secību" at bounding box center [515, 31] width 999 height 30
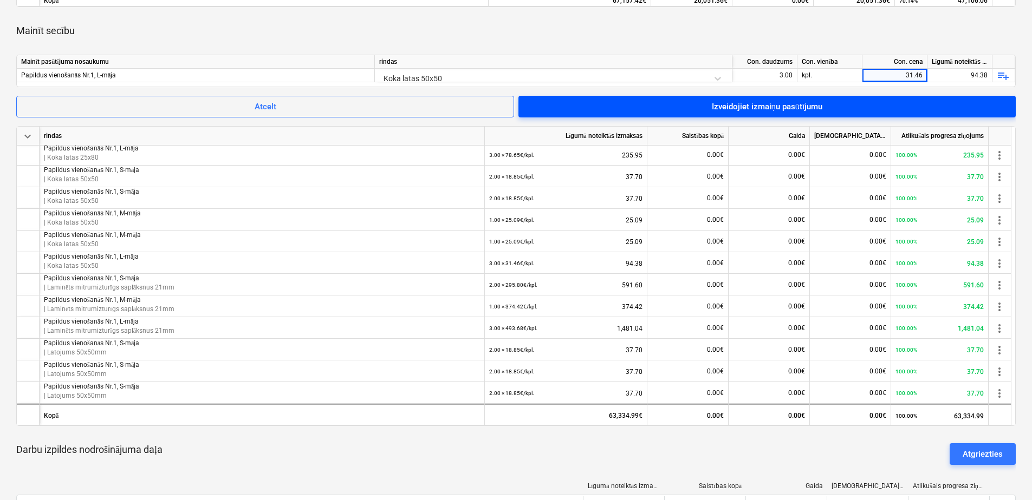
click at [854, 103] on span "Izveidojiet izmaiņu pasūtījumu" at bounding box center [766, 107] width 471 height 14
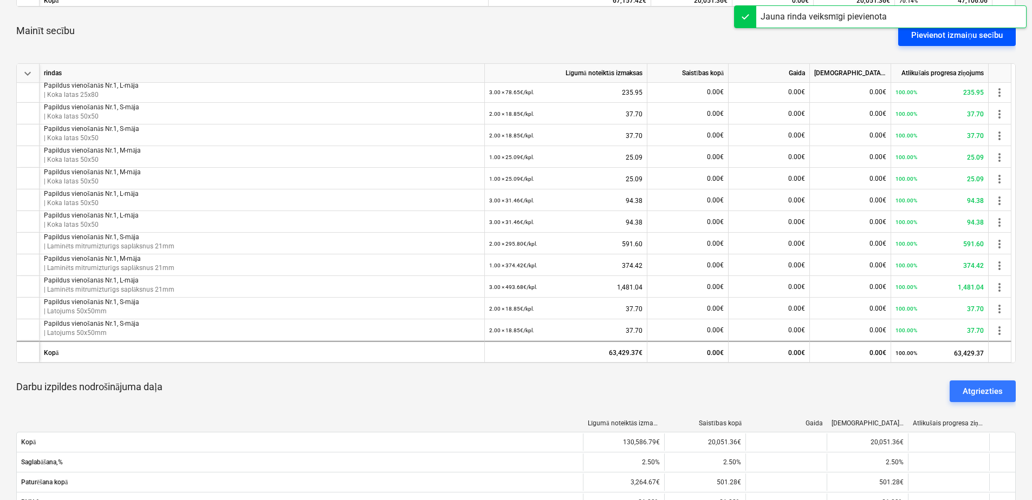
click at [920, 39] on div "Pievienot izmaiņu secību" at bounding box center [957, 35] width 92 height 14
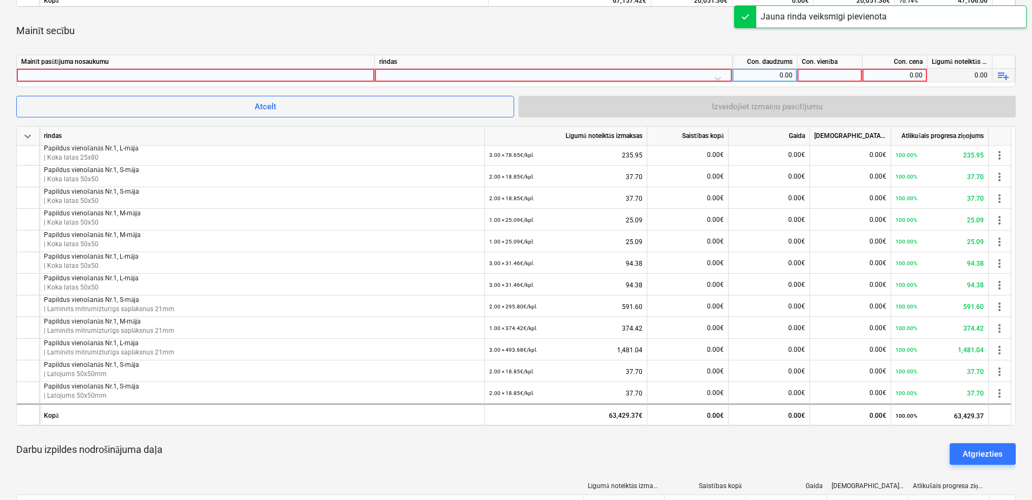
click at [328, 74] on div at bounding box center [195, 75] width 349 height 13
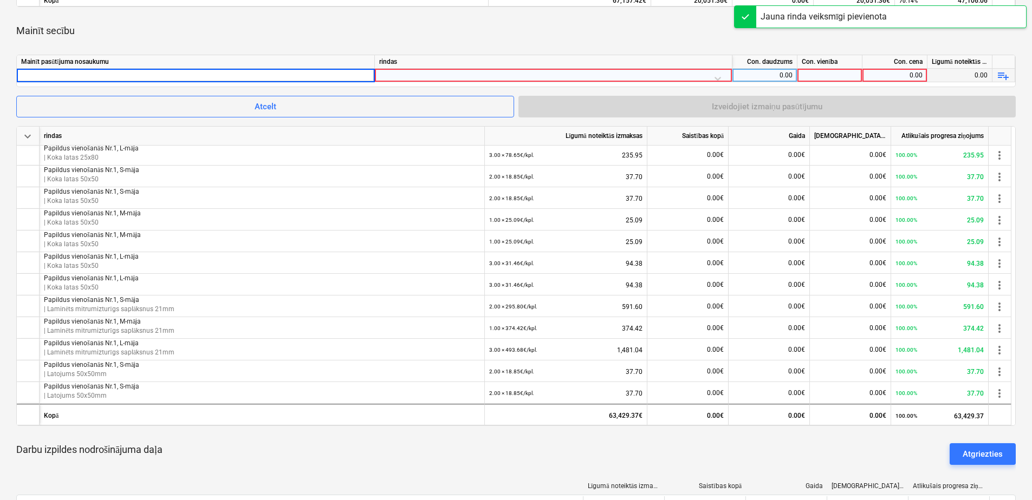
type input "Papildus vienošanās Nr.1, L-māja"
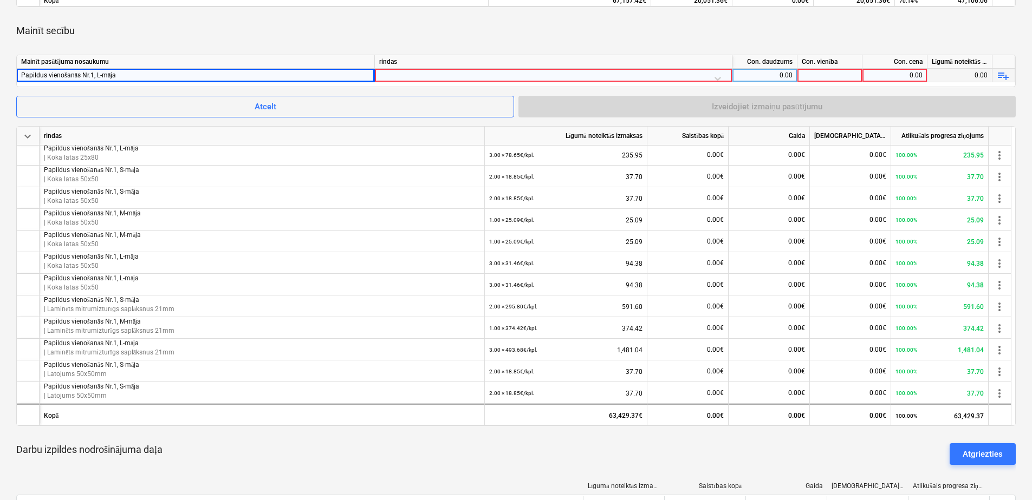
click at [439, 80] on div at bounding box center [553, 78] width 348 height 19
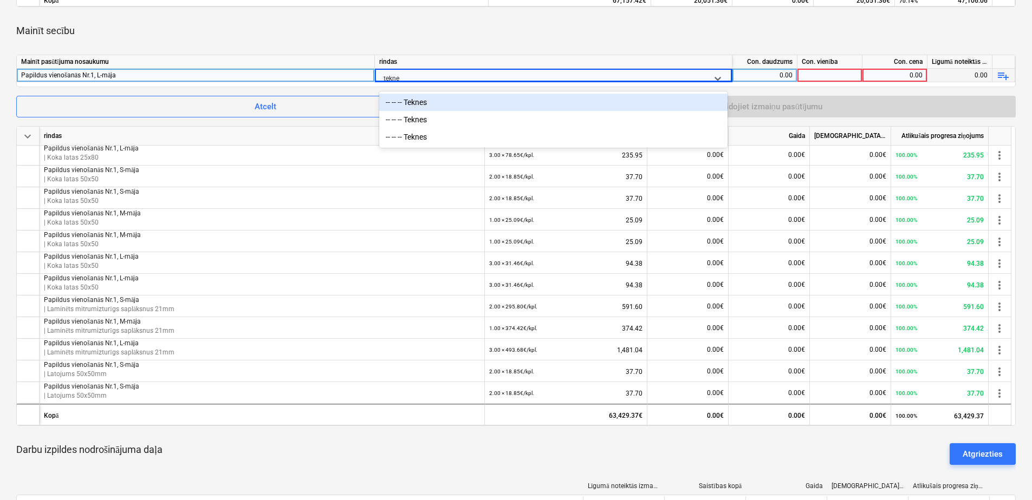
type input "teknes"
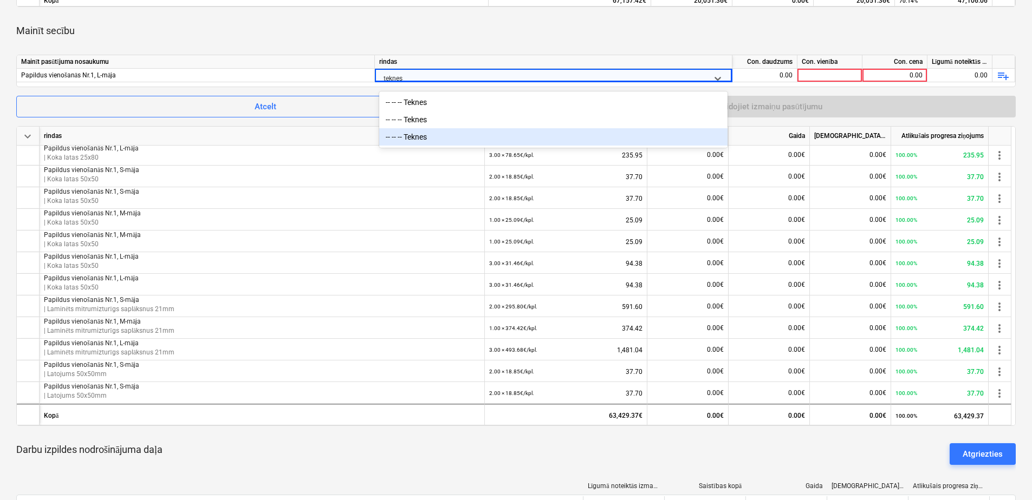
click at [425, 139] on div "-- -- -- Teknes" at bounding box center [553, 136] width 348 height 17
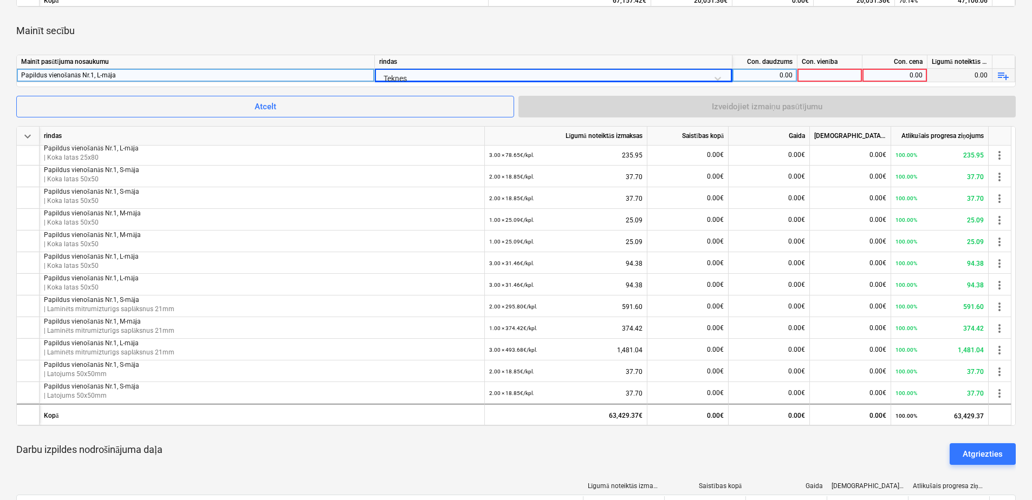
click at [757, 77] on div "0.00" at bounding box center [765, 76] width 56 height 14
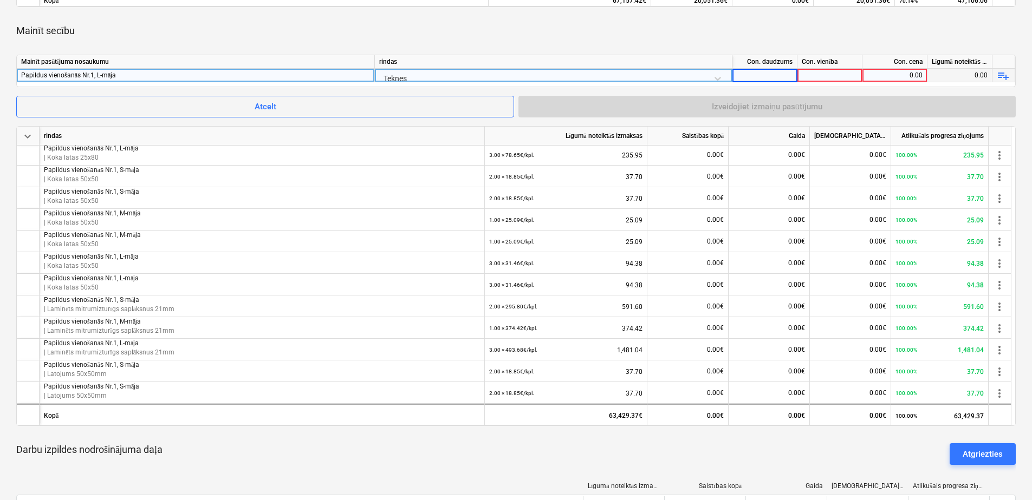
type input "3"
click at [825, 73] on div at bounding box center [829, 76] width 65 height 14
type input "kpl."
click at [876, 75] on div "0.00" at bounding box center [895, 76] width 56 height 14
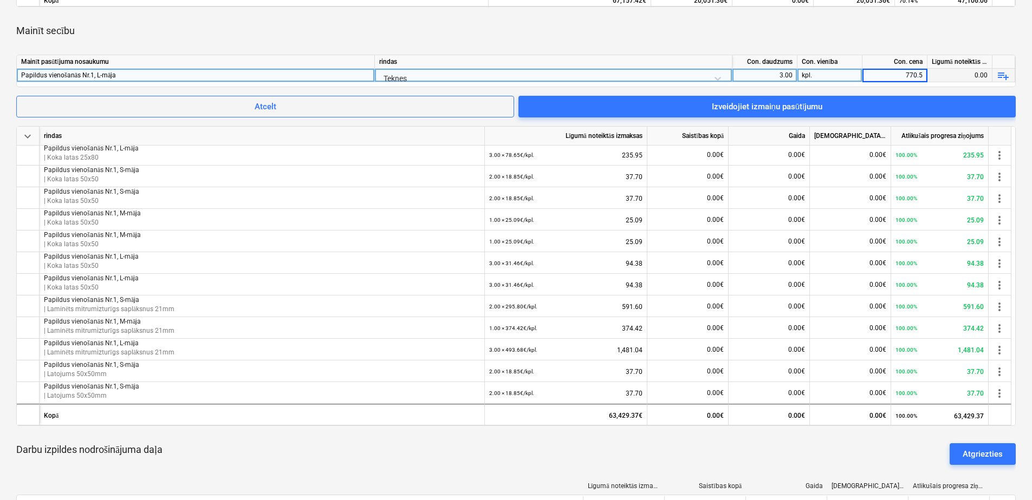
type input "770.58"
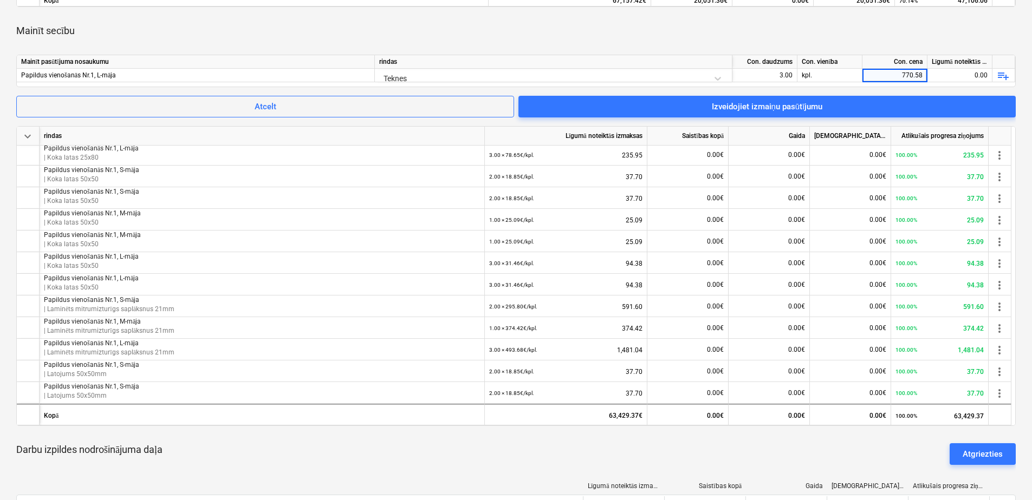
click at [884, 40] on div "Mainīt secību" at bounding box center [515, 31] width 999 height 30
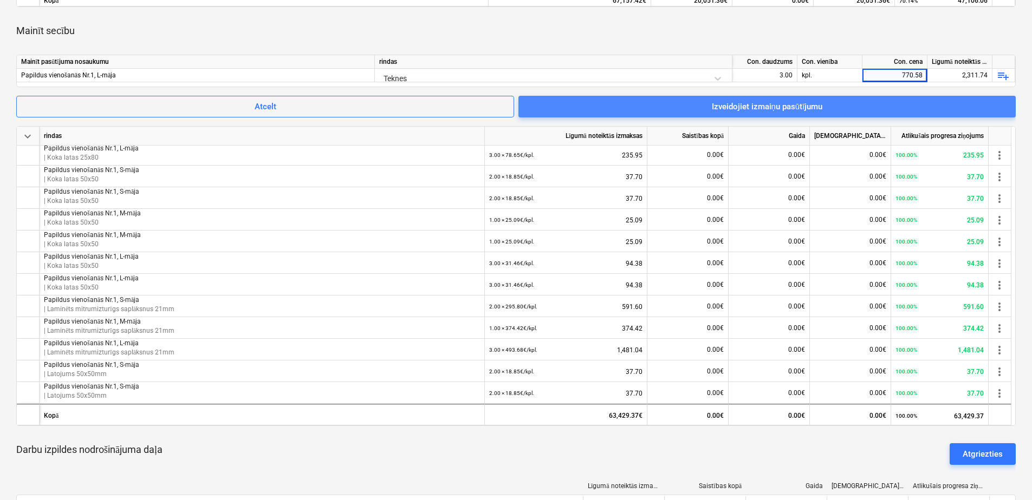
click at [836, 102] on span "Izveidojiet izmaiņu pasūtījumu" at bounding box center [766, 107] width 471 height 14
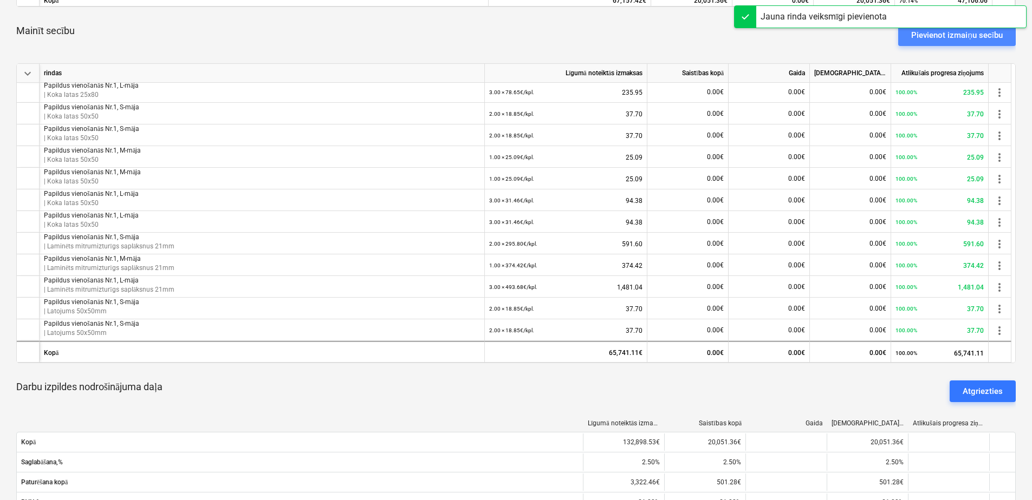
click at [921, 38] on div "Pievienot izmaiņu secību" at bounding box center [957, 35] width 92 height 14
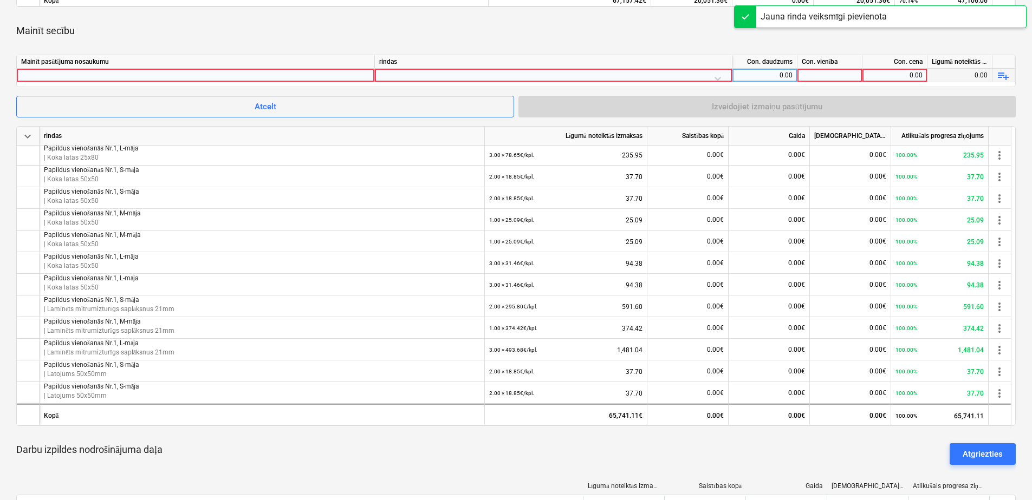
click at [257, 73] on div at bounding box center [195, 75] width 349 height 13
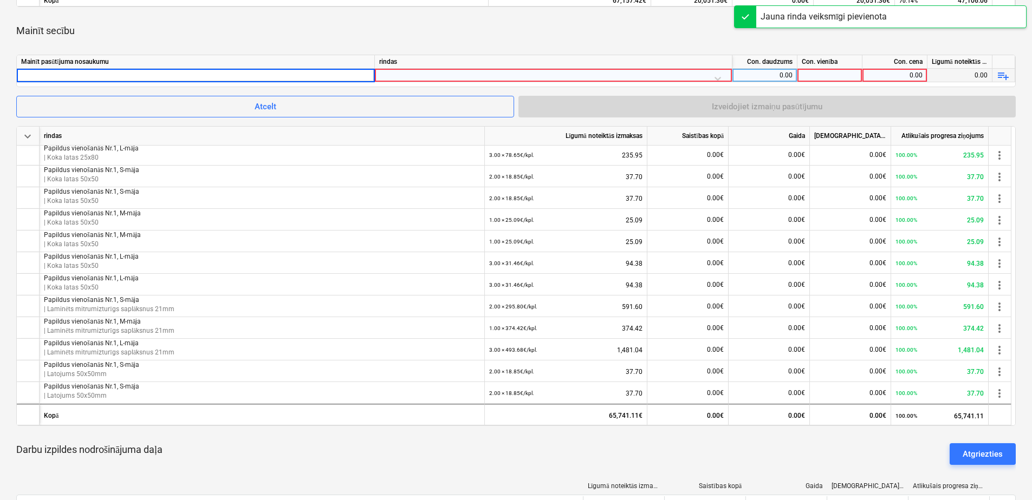
type input "Papildus vienošanās Nr.1, L-māja"
click at [409, 74] on div at bounding box center [553, 78] width 348 height 19
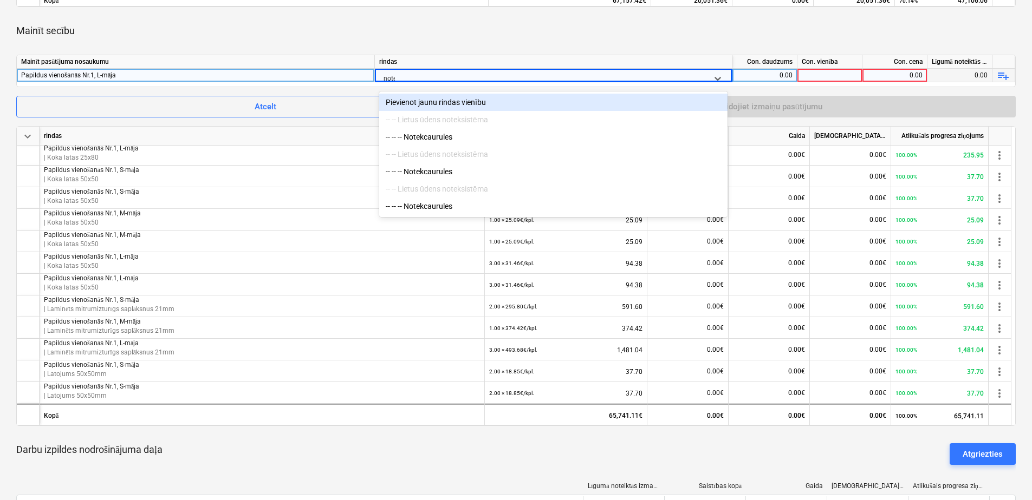
type input "notek"
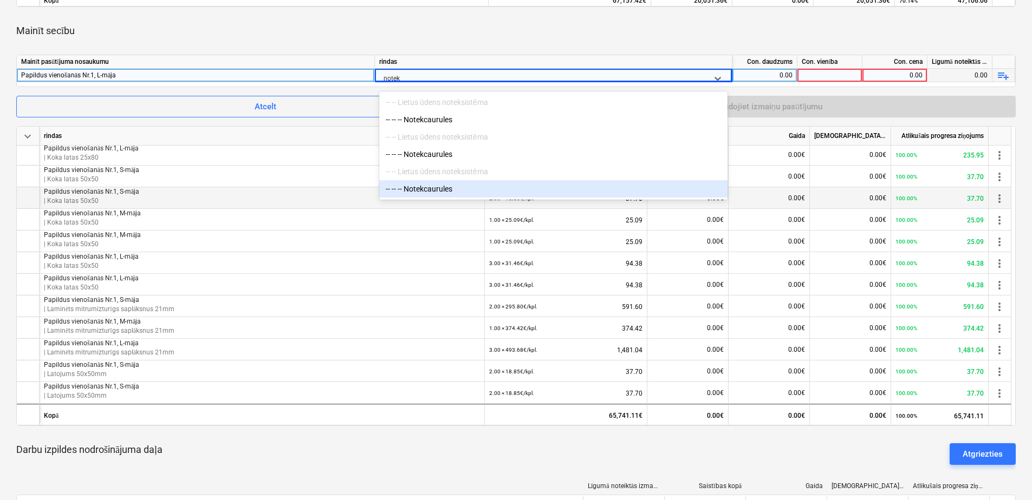
click at [427, 195] on div "-- -- -- Notekcaurules" at bounding box center [553, 188] width 348 height 17
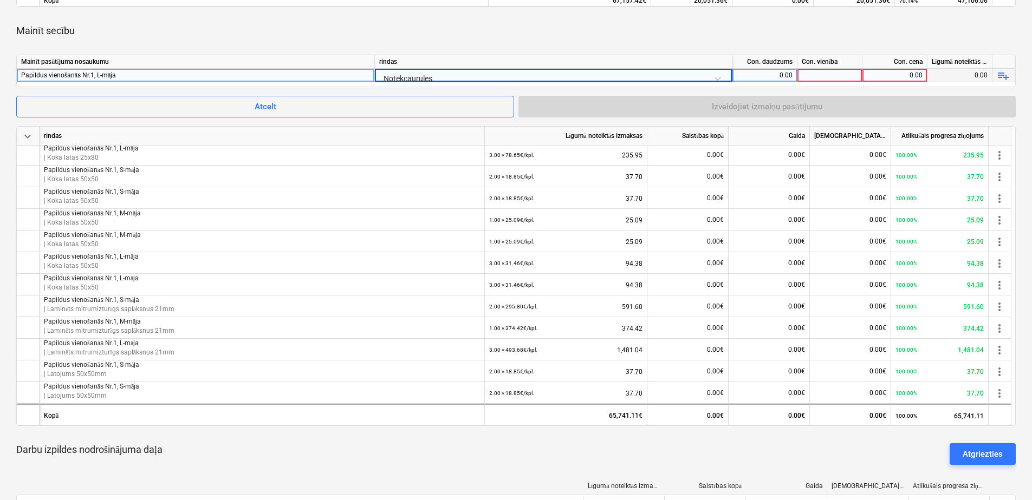
click at [762, 70] on div "0.00" at bounding box center [765, 76] width 56 height 14
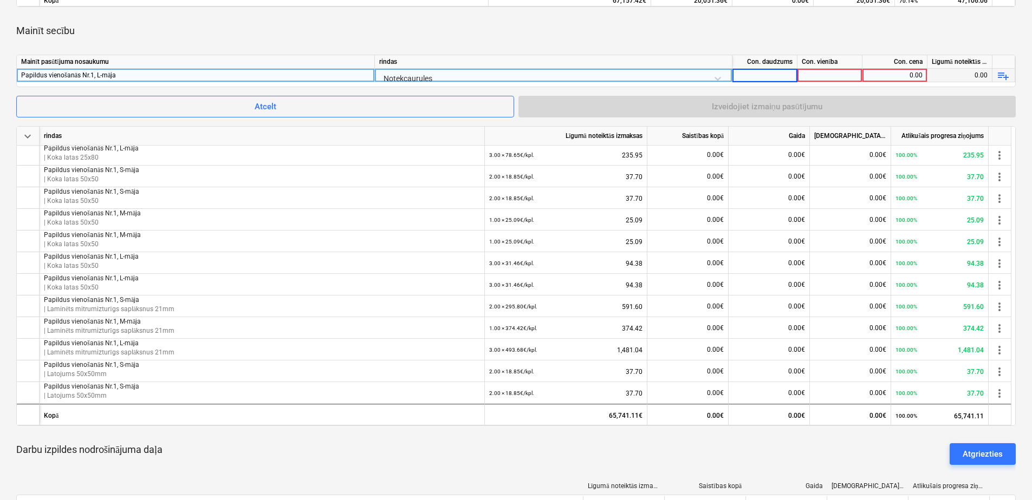
type input "3"
click at [838, 73] on div at bounding box center [829, 76] width 65 height 14
type input "kpl."
click at [881, 74] on div "0.00" at bounding box center [895, 76] width 56 height 14
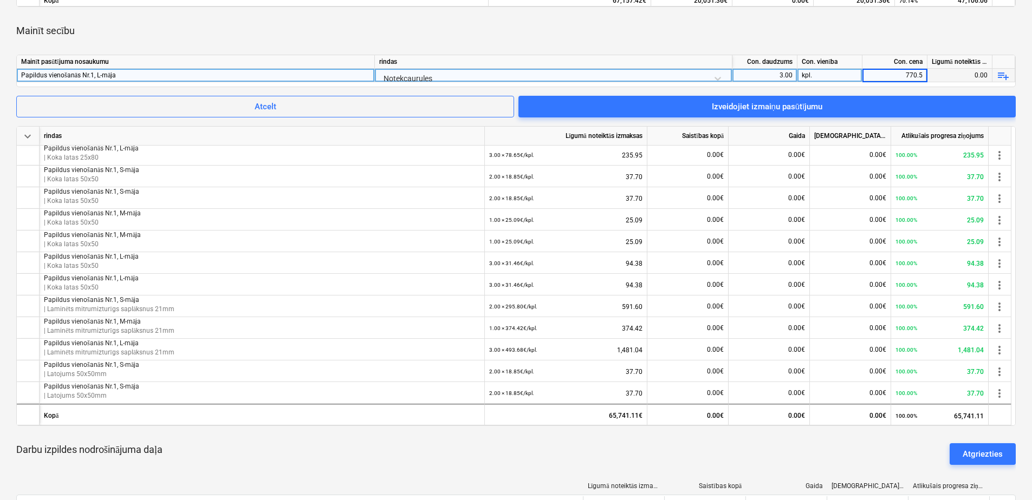
type input "770.58"
click at [859, 36] on div "Mainīt secību" at bounding box center [515, 31] width 999 height 30
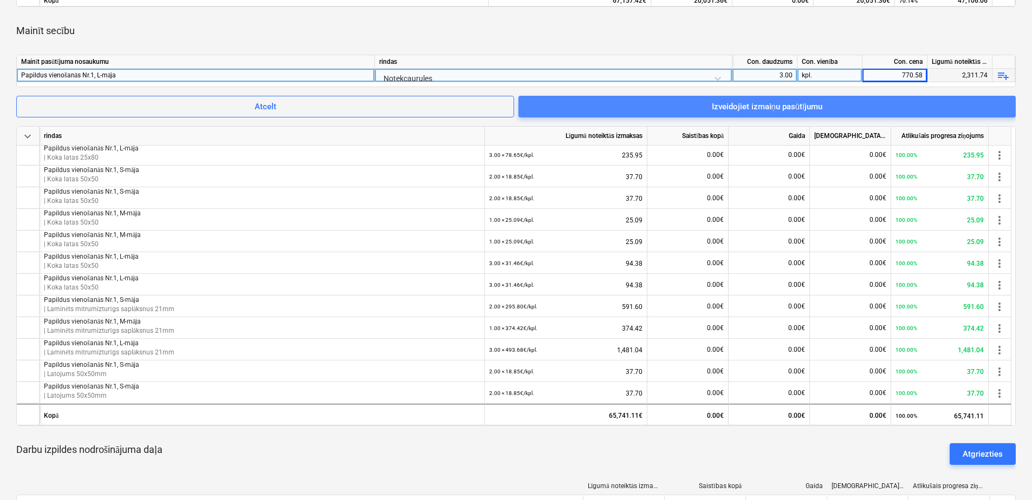
click at [802, 100] on div "Izveidojiet izmaiņu pasūtījumu" at bounding box center [767, 107] width 111 height 14
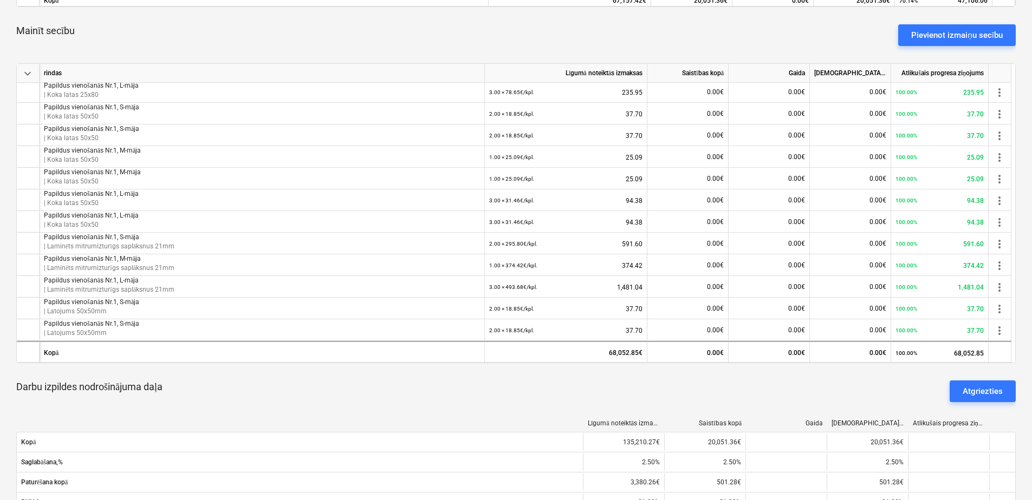
click at [922, 35] on div "Pievienot izmaiņu secību" at bounding box center [957, 35] width 92 height 14
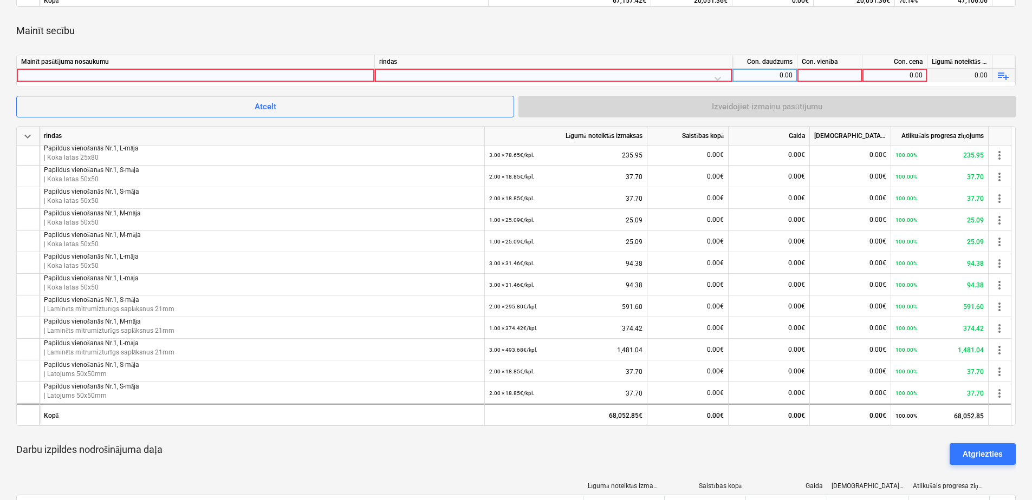
click at [229, 77] on div at bounding box center [195, 75] width 349 height 13
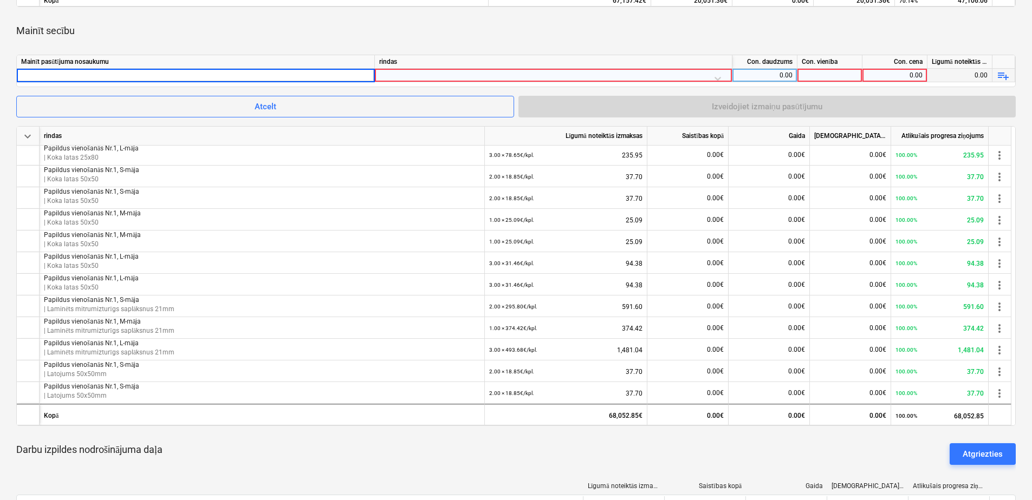
type input "Papildus vienošanās Nr.1, L-māja"
click at [407, 76] on div at bounding box center [553, 78] width 348 height 19
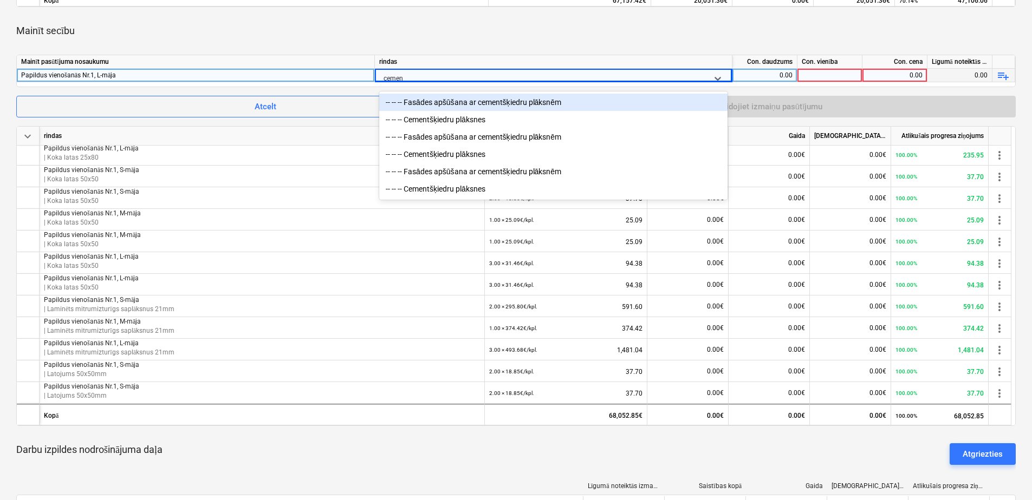
type input "cement"
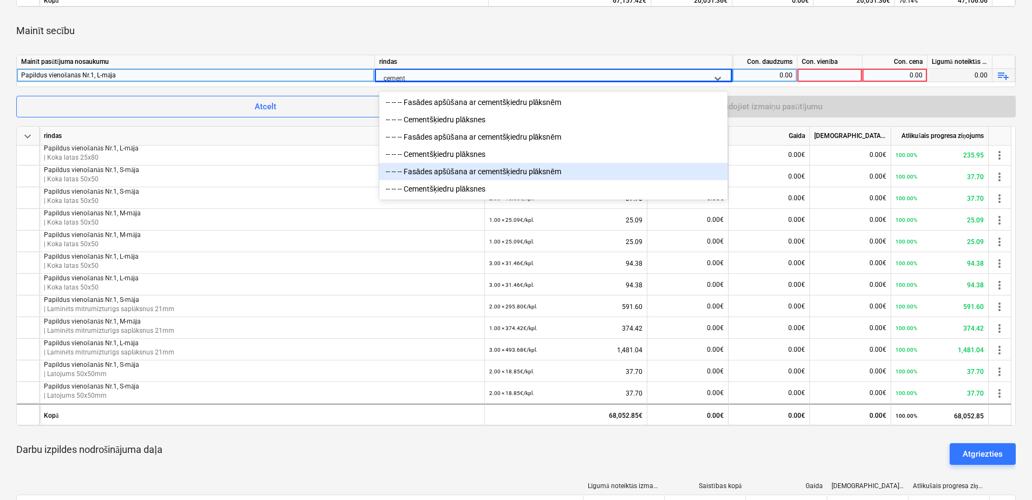
click at [530, 174] on div "-- -- -- Fasādes apšūšana ar cementšķiedru plāksnēm" at bounding box center [553, 171] width 348 height 17
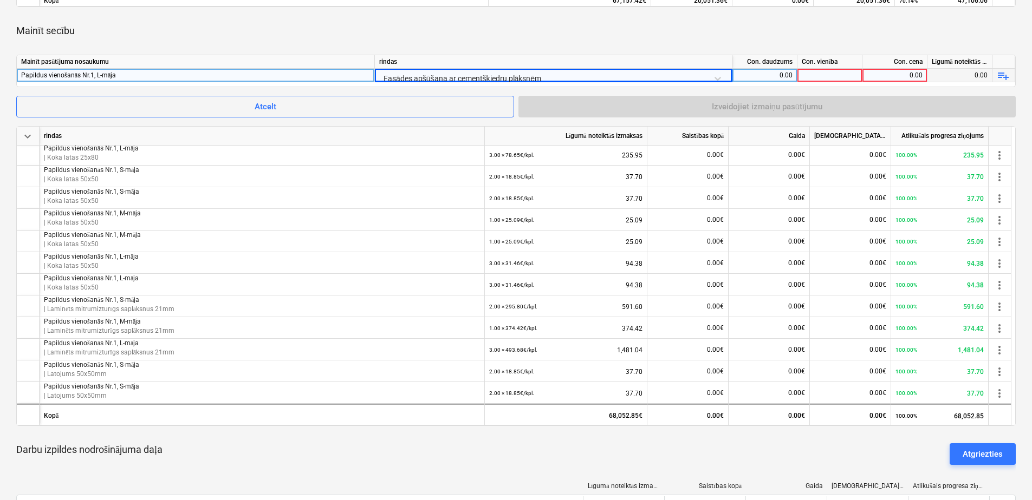
click at [770, 74] on div "0.00" at bounding box center [765, 76] width 56 height 14
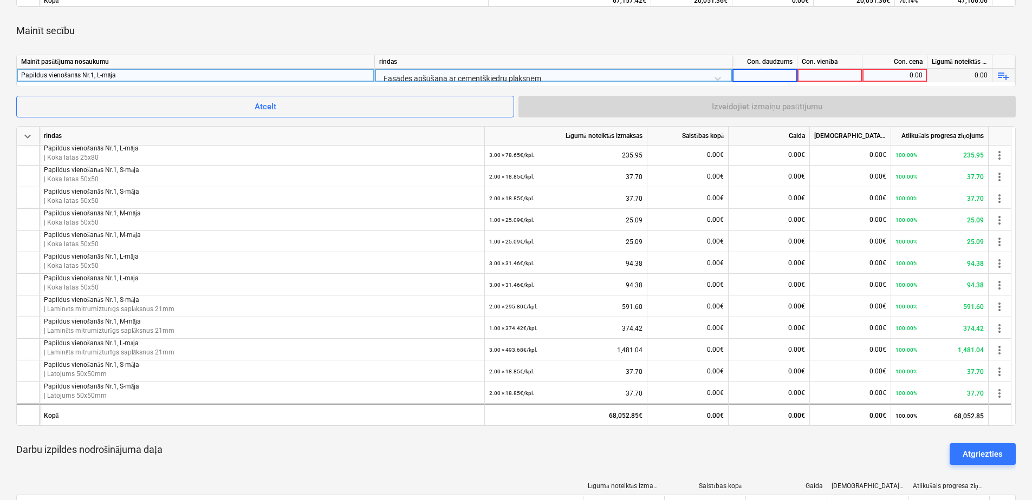
type input "3"
click at [815, 78] on div at bounding box center [829, 76] width 65 height 14
type input "kpl."
click at [894, 73] on div "0.00" at bounding box center [895, 76] width 56 height 14
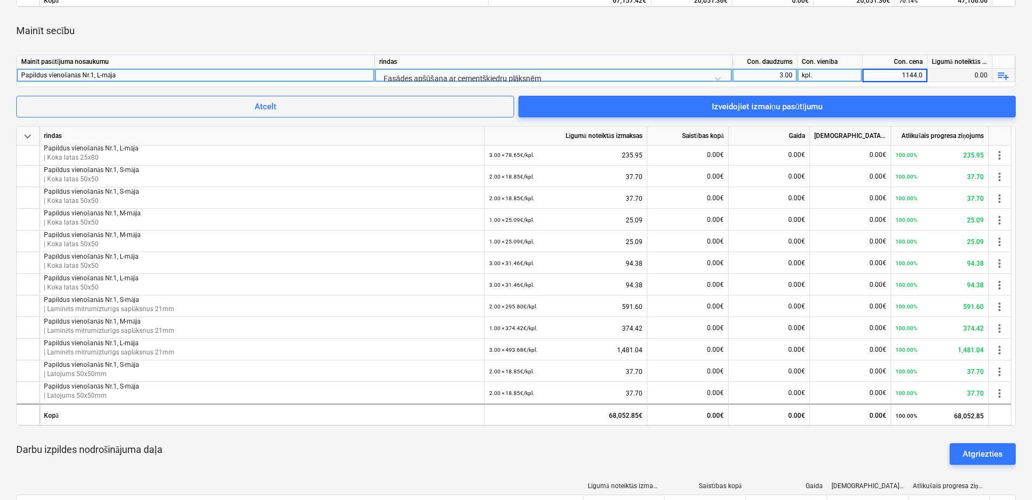
type input "1144.07"
click at [903, 44] on div "Mainīt secību" at bounding box center [515, 31] width 999 height 30
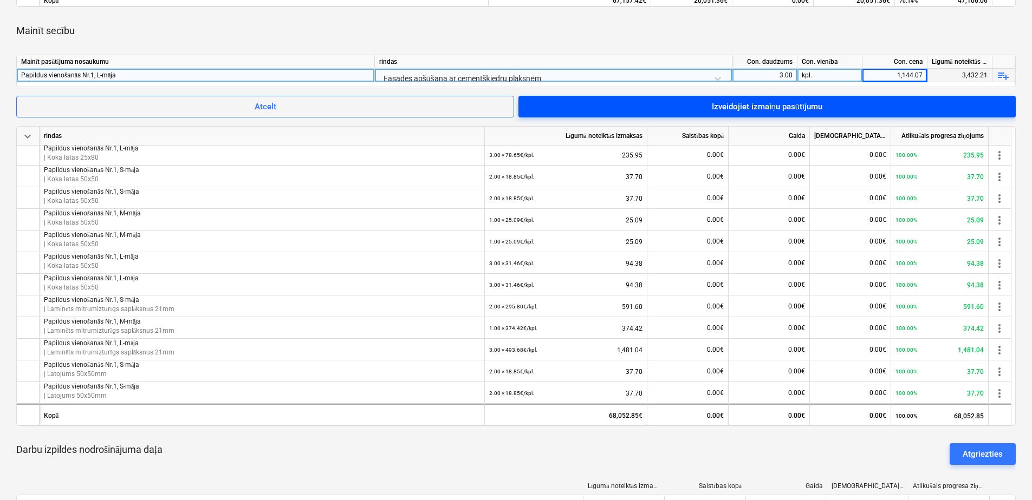
click at [809, 101] on div "Izveidojiet izmaiņu pasūtījumu" at bounding box center [767, 107] width 111 height 14
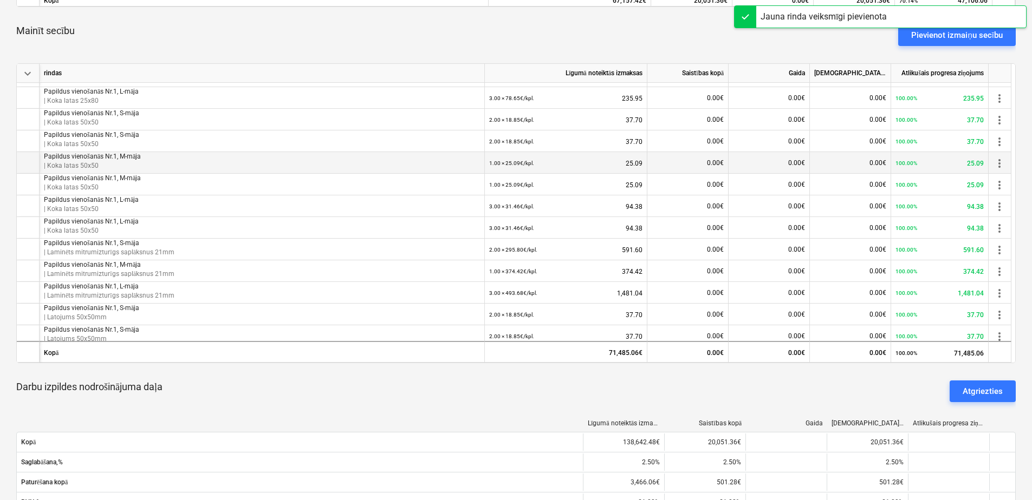
scroll to position [186, 0]
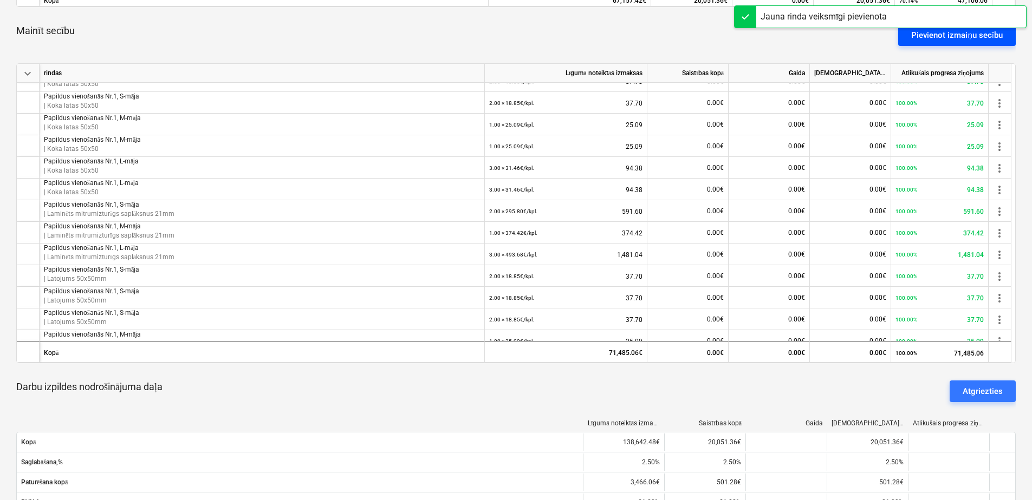
click at [946, 36] on div "Pievienot izmaiņu secību" at bounding box center [957, 35] width 92 height 14
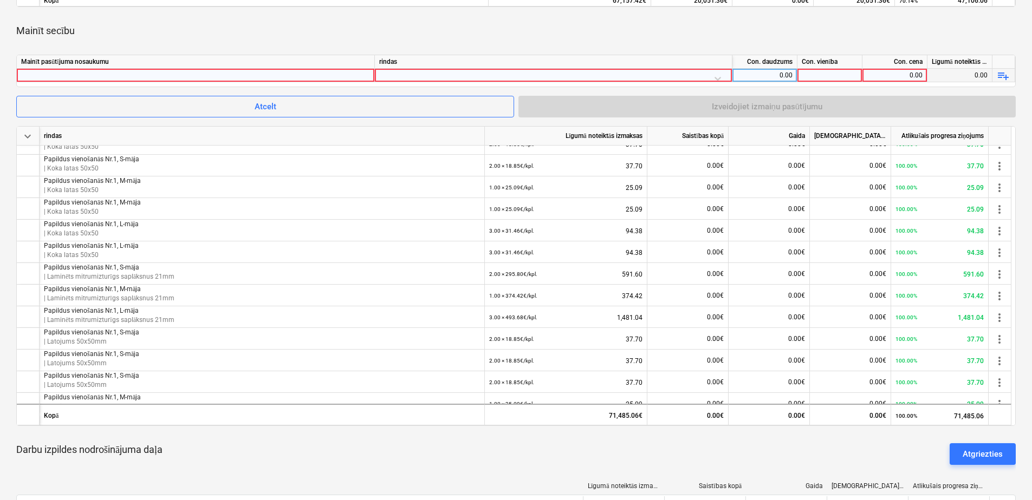
click at [317, 77] on div at bounding box center [195, 75] width 349 height 13
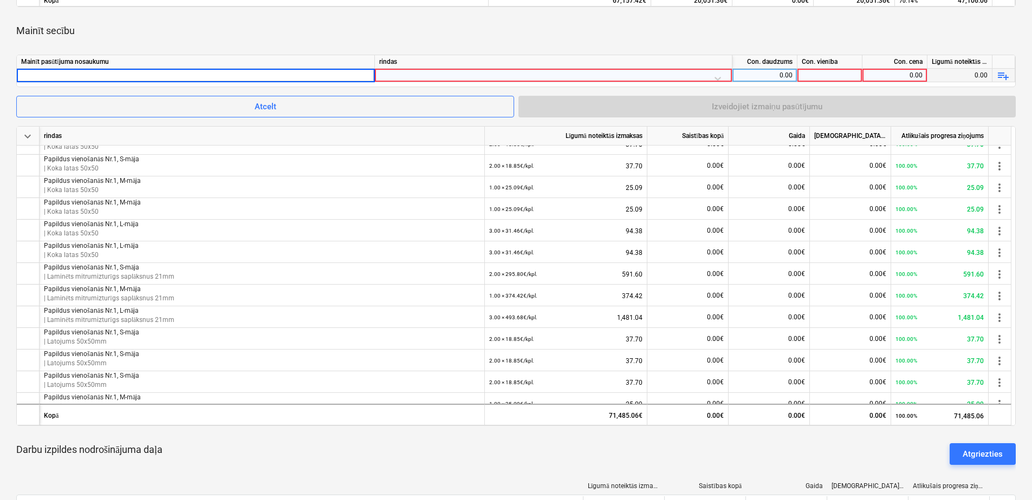
type input "Papildus vienošanās Nr.1, L-māja"
click at [459, 74] on div at bounding box center [553, 78] width 348 height 19
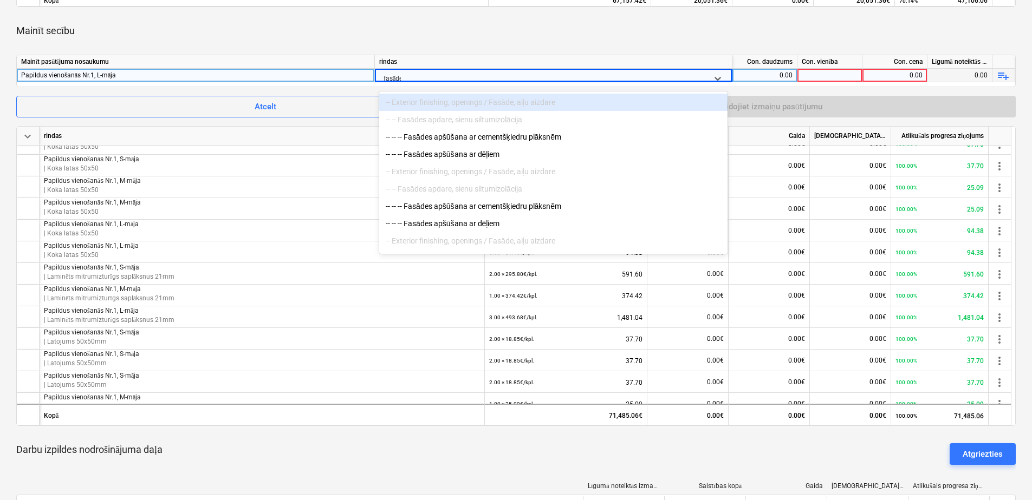
type input "fasādes"
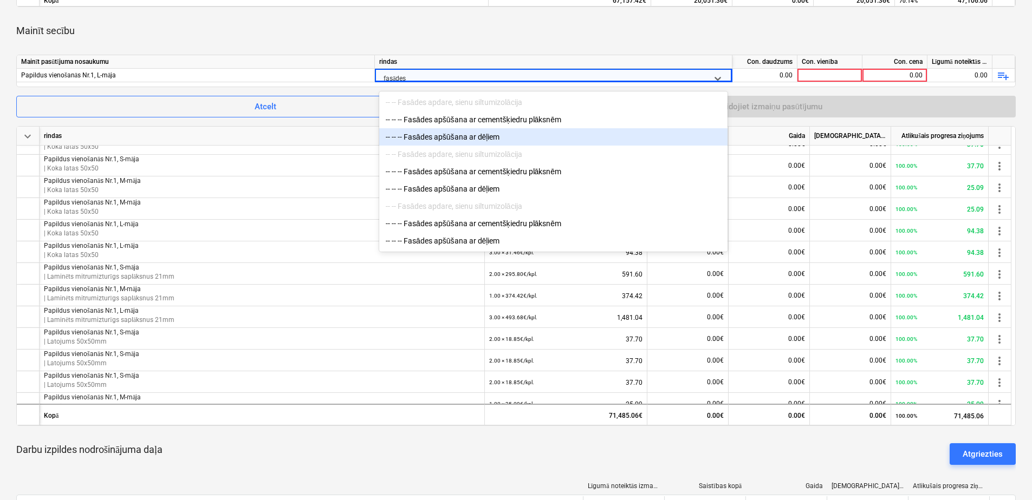
scroll to position [3, 0]
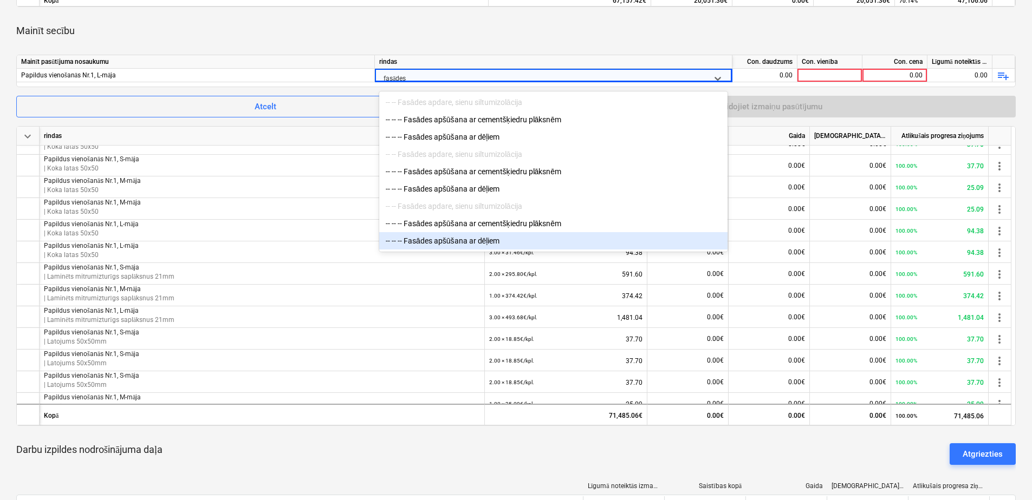
click at [483, 243] on div "-- -- -- Fasādes apšūšana ar dēļiem" at bounding box center [553, 240] width 348 height 17
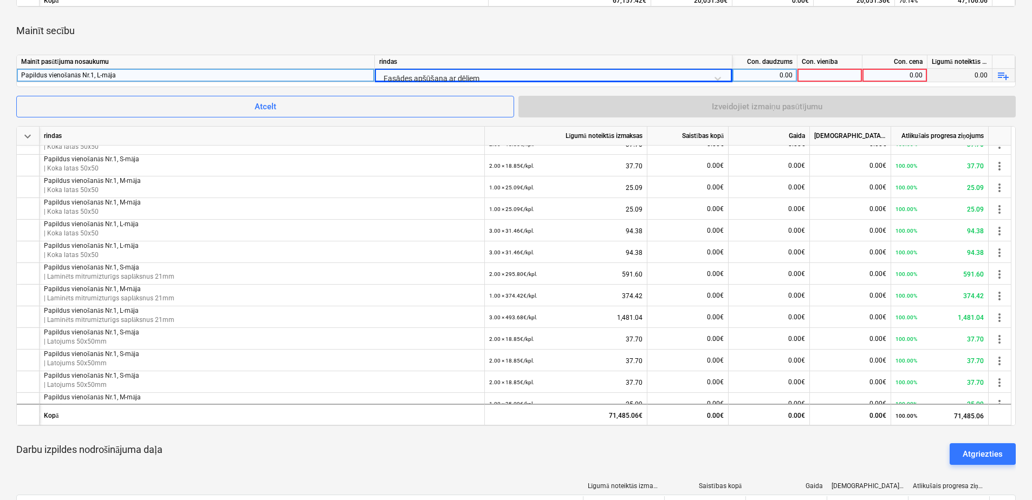
click at [743, 71] on div "0.00" at bounding box center [765, 76] width 56 height 14
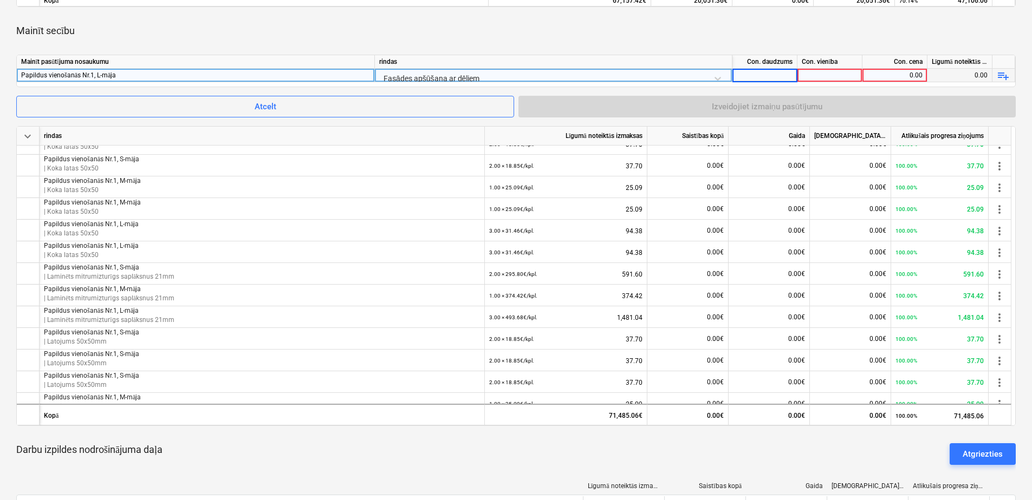
type input "3"
click at [826, 73] on div at bounding box center [829, 76] width 65 height 14
type input "kpl."
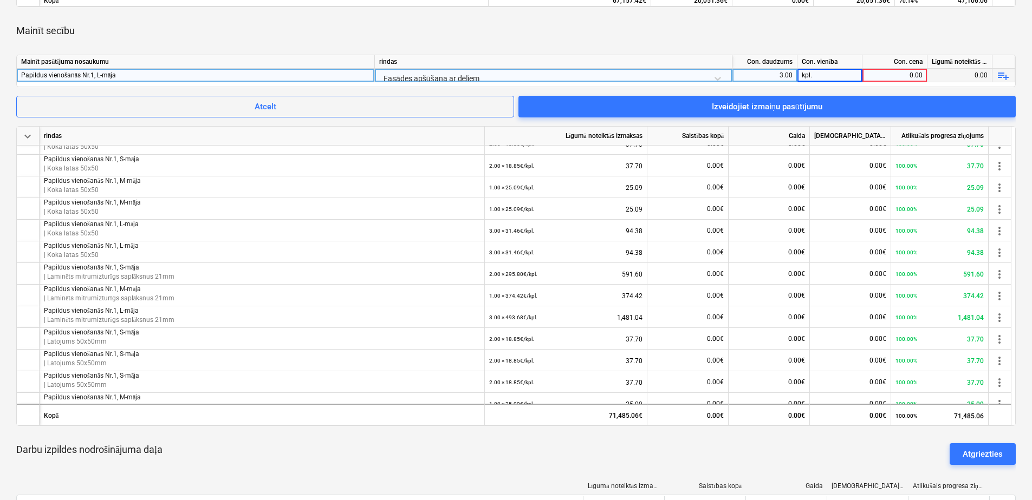
click at [894, 75] on div "0.00" at bounding box center [895, 76] width 56 height 14
type input "5428.68"
click at [900, 31] on div "Mainīt secību" at bounding box center [515, 31] width 999 height 30
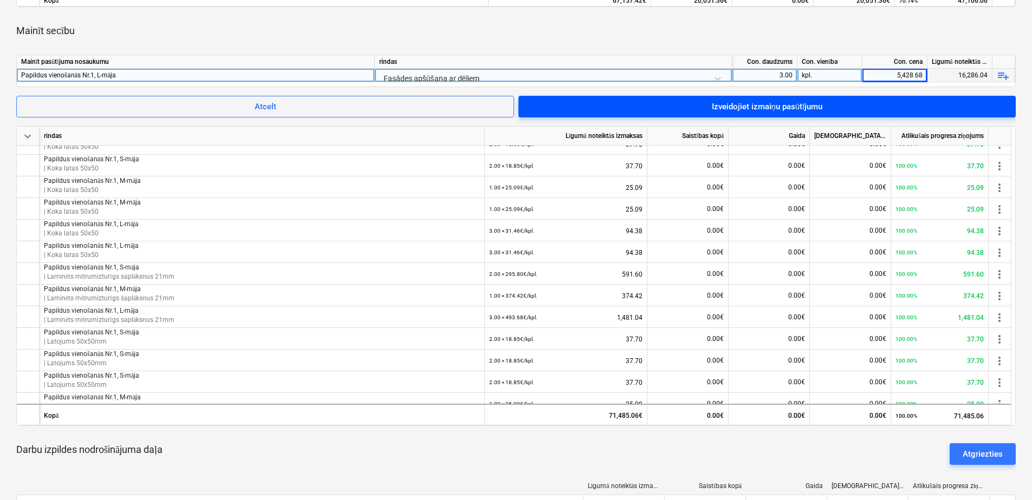
click at [803, 103] on div "Izveidojiet izmaiņu pasūtījumu" at bounding box center [767, 107] width 111 height 14
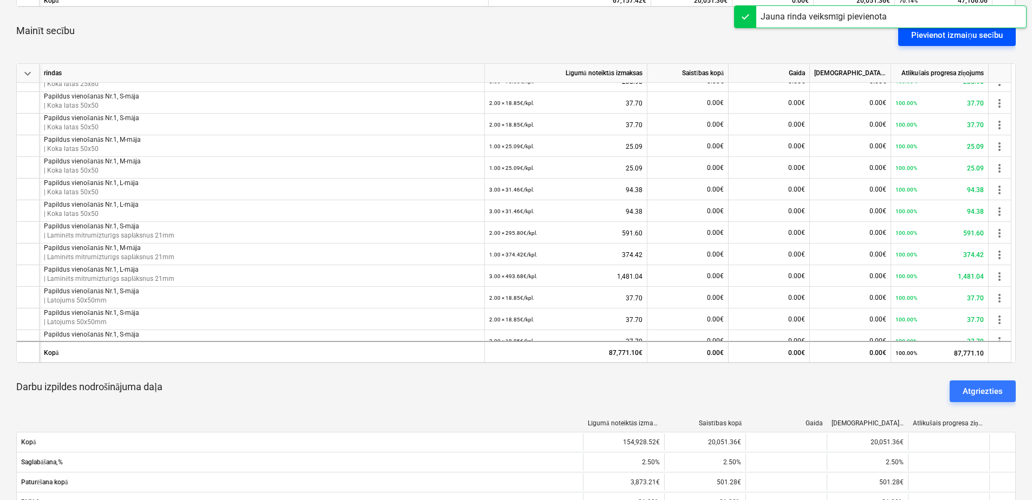
click at [968, 34] on div "Pievienot izmaiņu secību" at bounding box center [957, 35] width 92 height 14
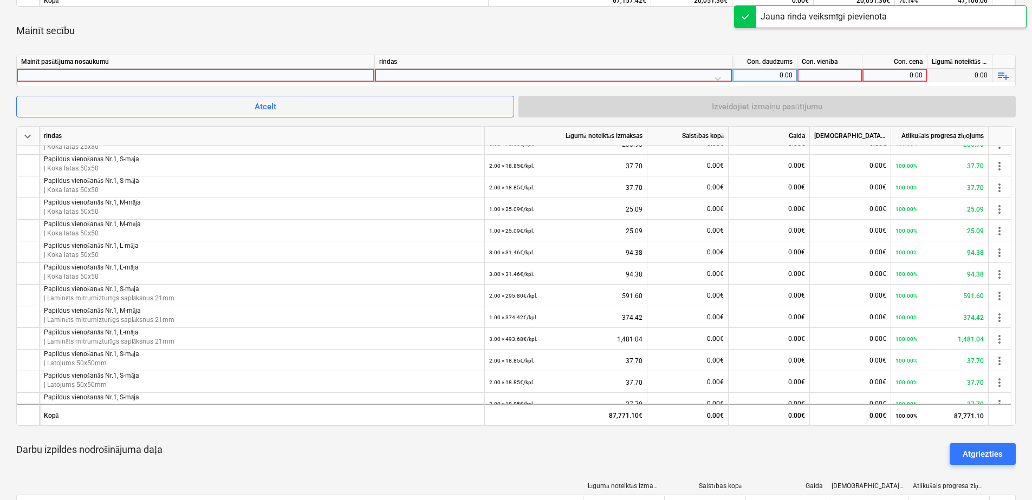
click at [336, 77] on div at bounding box center [195, 75] width 349 height 13
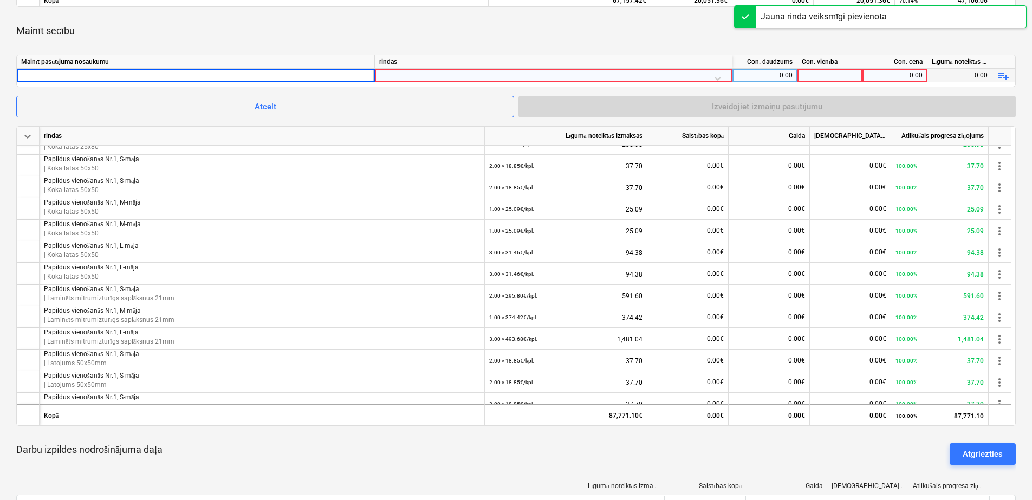
type input "Papildus vienošanās Nr.1, L-māja"
click at [451, 75] on div at bounding box center [553, 78] width 348 height 19
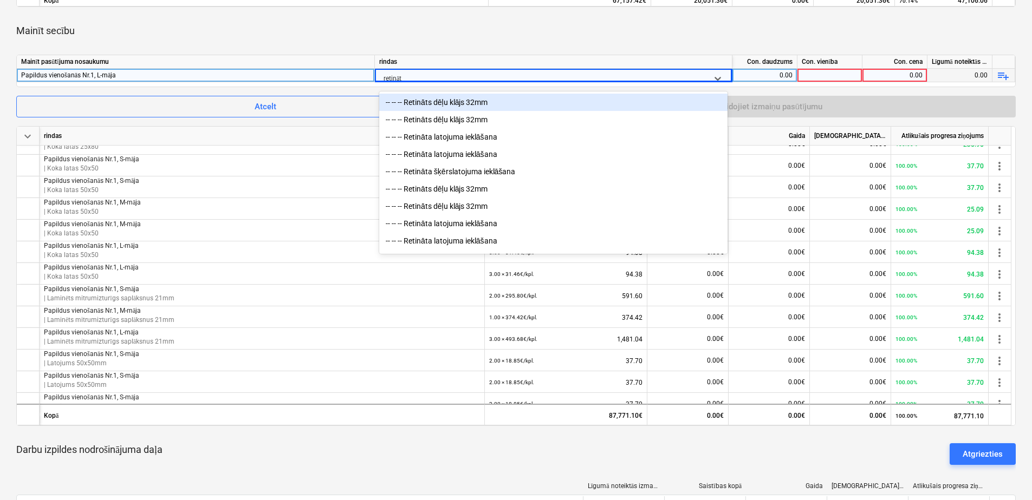
type input "retināta"
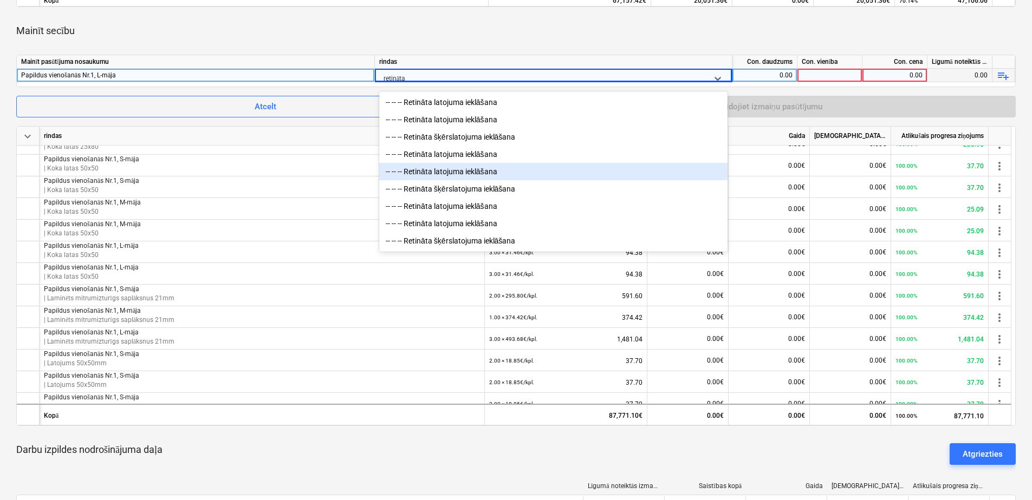
scroll to position [3, 0]
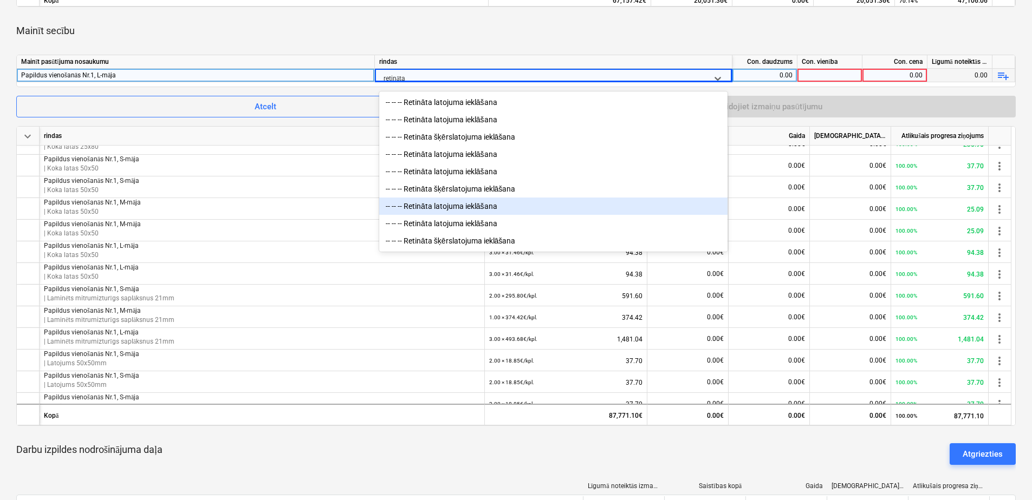
click at [481, 207] on div "-- -- -- Retināta latojuma ieklāšana" at bounding box center [553, 206] width 348 height 17
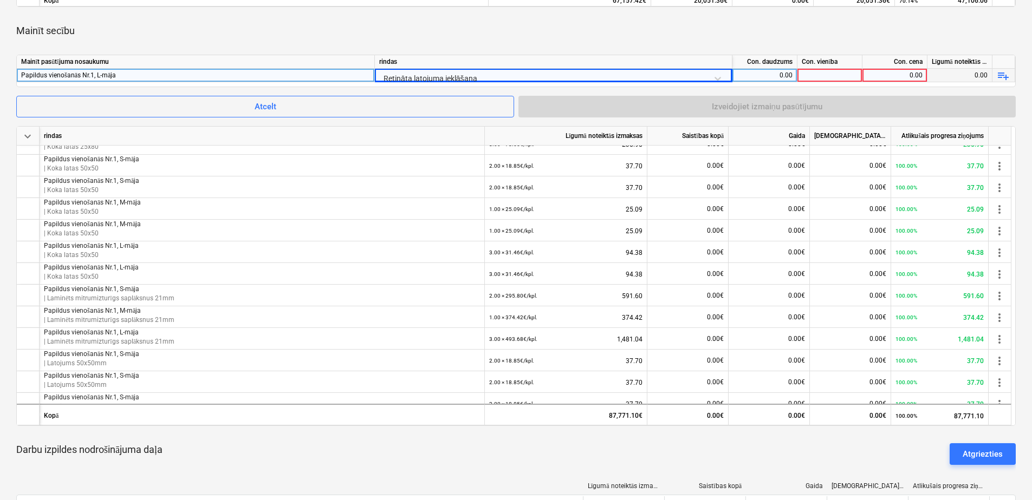
click at [752, 74] on div "0.00" at bounding box center [765, 76] width 56 height 14
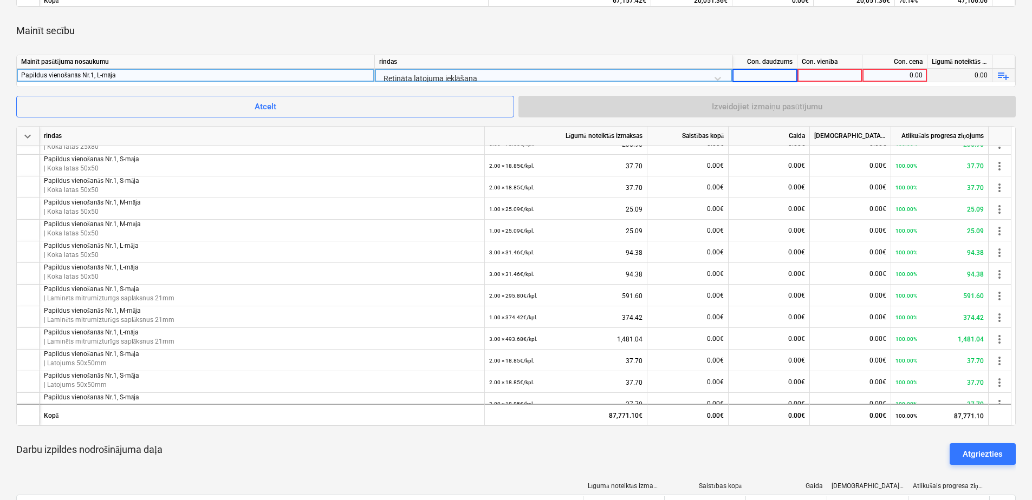
type input "3"
click at [814, 75] on div at bounding box center [829, 76] width 65 height 14
type input "kpl."
click at [891, 76] on div "0.00" at bounding box center [895, 76] width 56 height 14
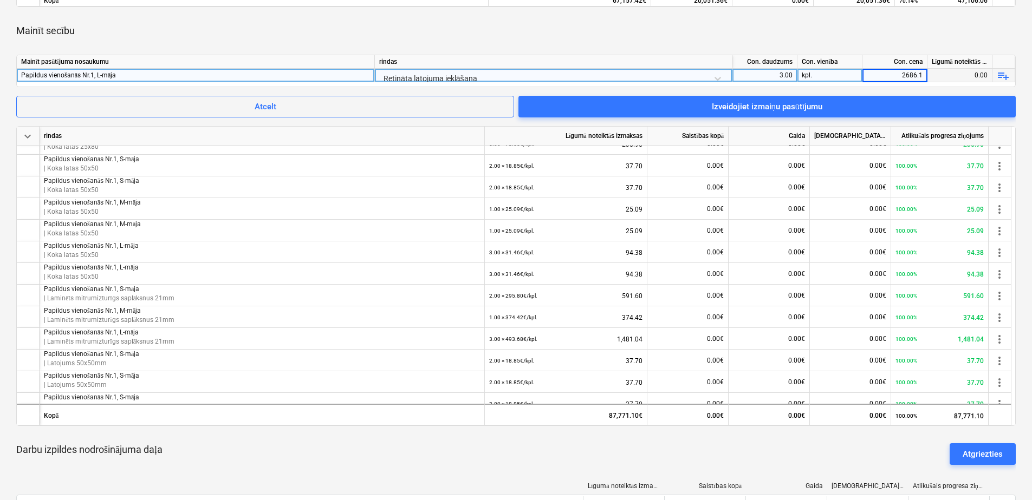
type input "2686.11"
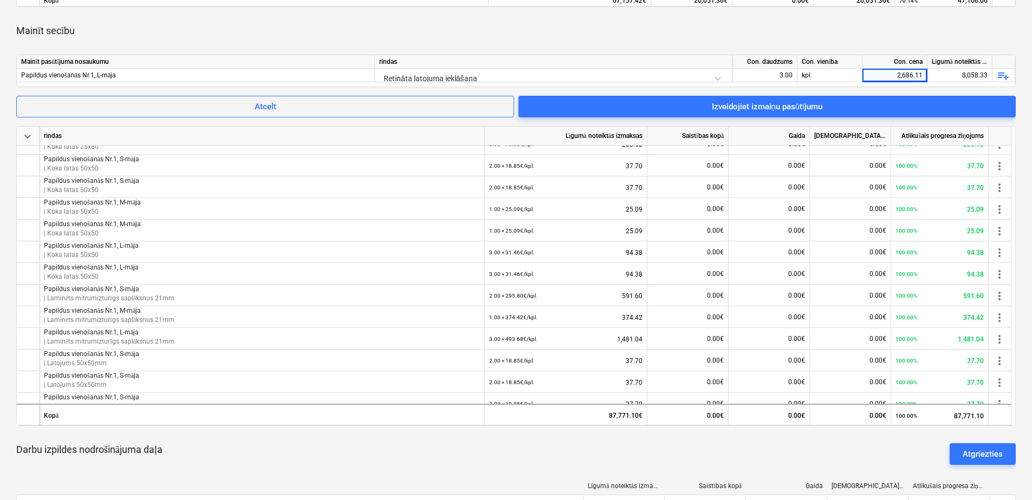
click at [858, 35] on div "Mainīt secību" at bounding box center [515, 31] width 999 height 30
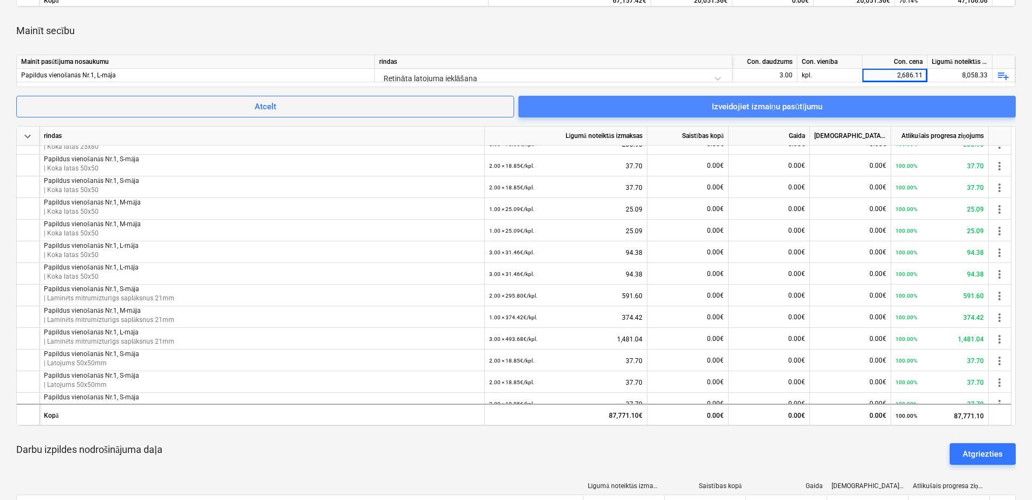
click at [797, 103] on div "Izveidojiet izmaiņu pasūtījumu" at bounding box center [767, 107] width 111 height 14
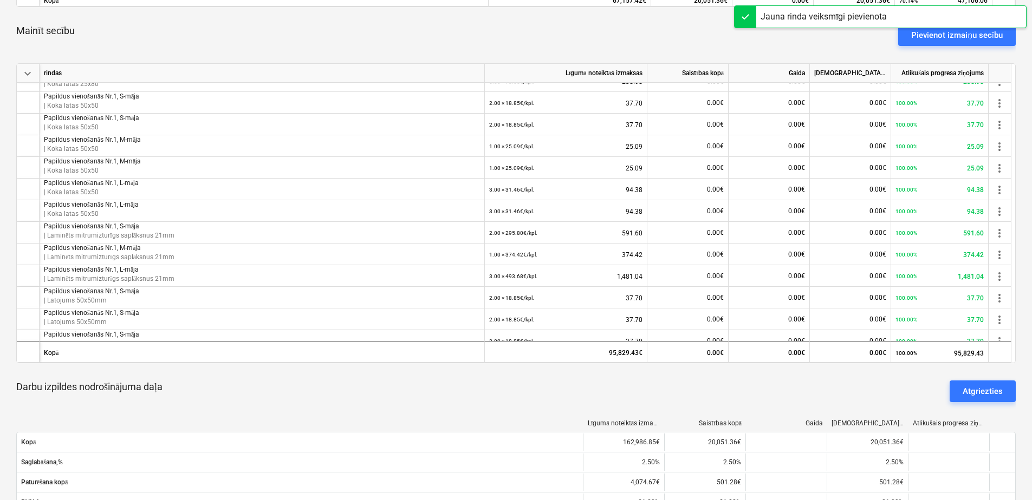
click at [944, 35] on div "Pievienot izmaiņu secību" at bounding box center [957, 35] width 92 height 14
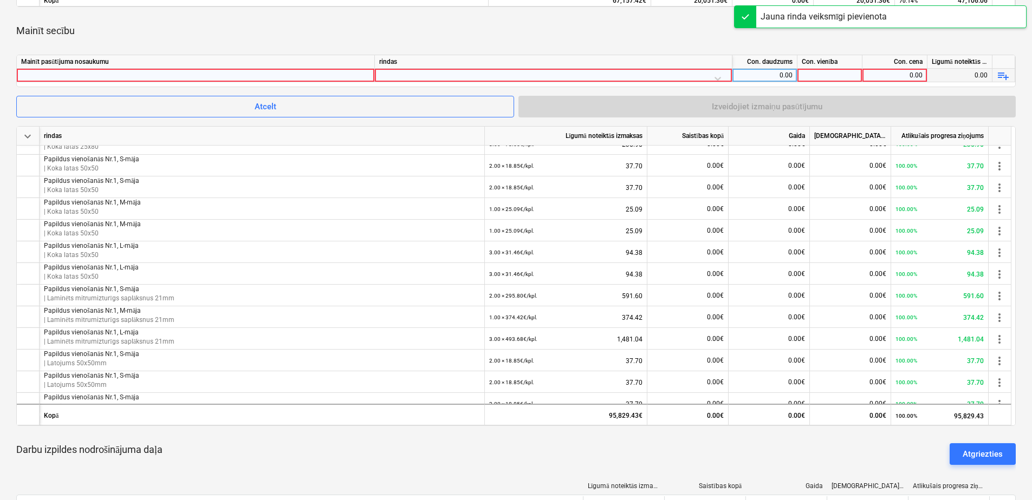
click at [346, 74] on div at bounding box center [195, 75] width 349 height 13
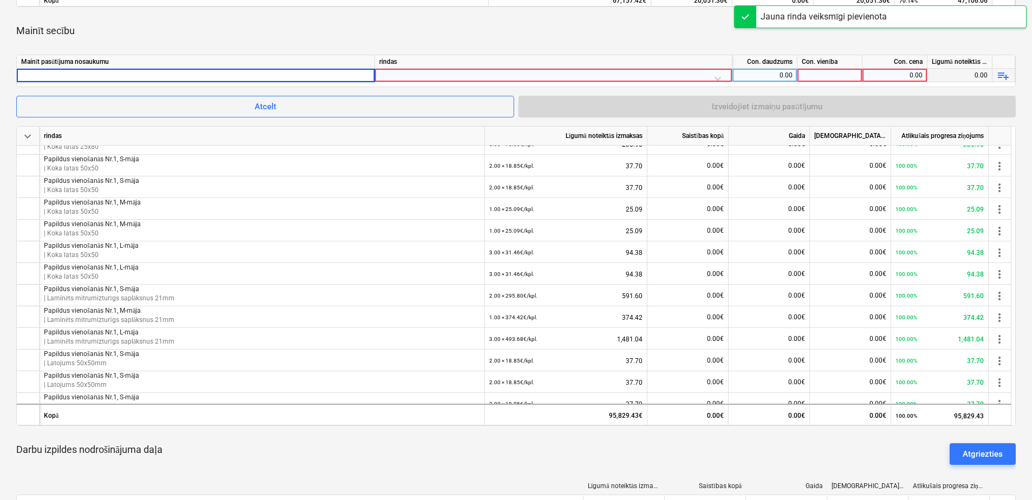
type input "Papildus vienošanās Nr.1, L-māja"
click at [426, 74] on div at bounding box center [553, 78] width 348 height 19
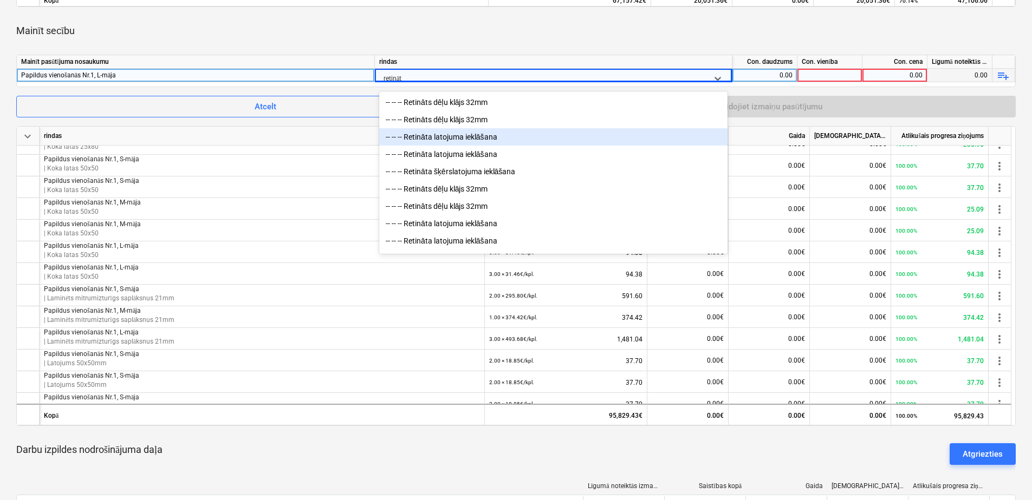
type input "retināta"
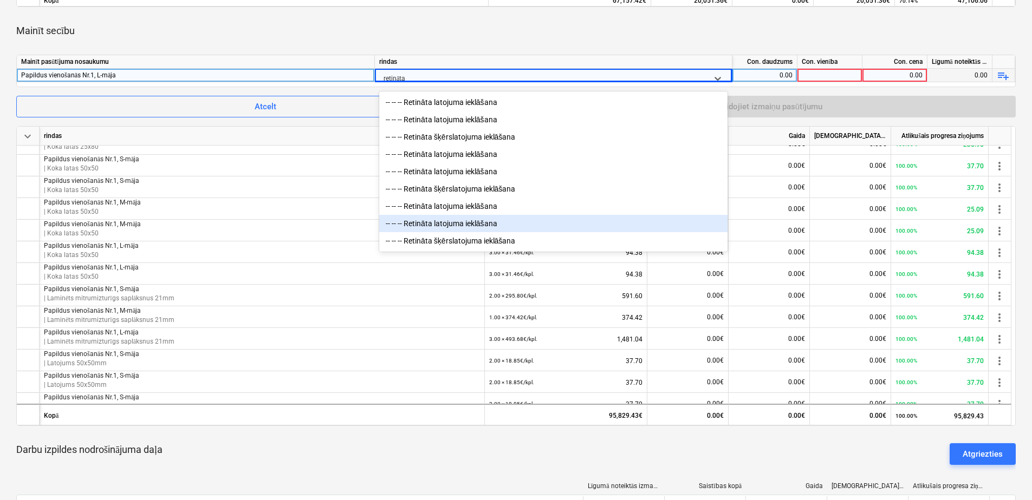
click at [487, 225] on div "-- -- -- Retināta latojuma ieklāšana" at bounding box center [553, 223] width 348 height 17
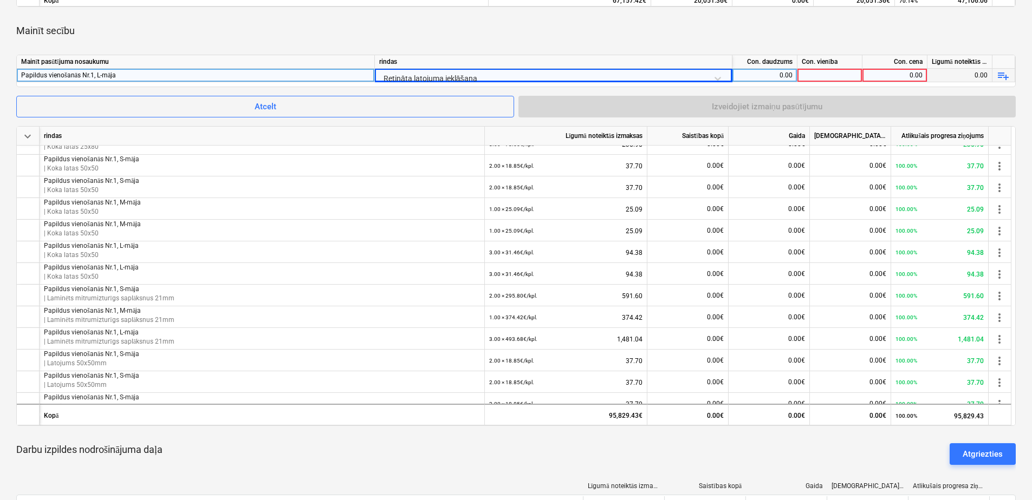
click at [764, 73] on div "0.00" at bounding box center [765, 76] width 56 height 14
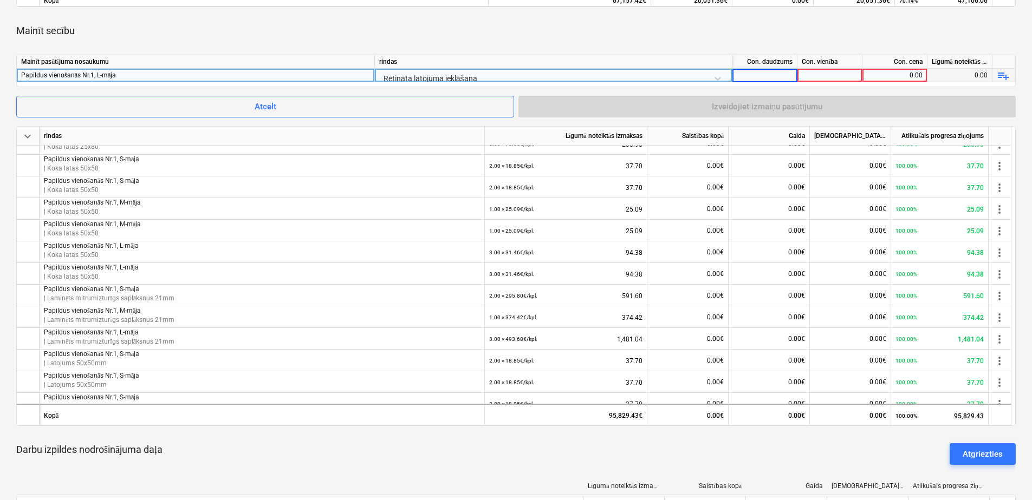
type input "3"
click at [806, 77] on div at bounding box center [829, 76] width 65 height 14
type input "kpl."
click at [875, 72] on div "0.00" at bounding box center [895, 76] width 56 height 14
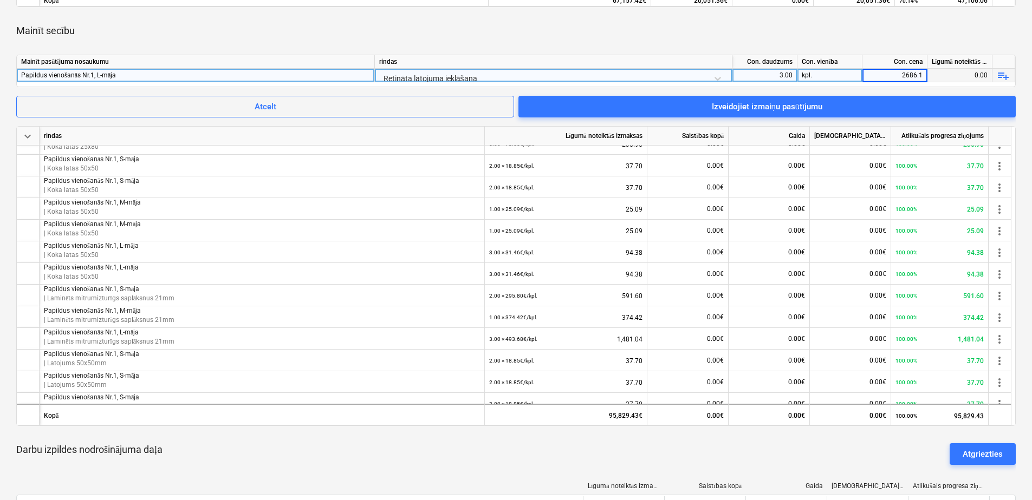
type input "2686.11"
click at [860, 38] on div "Mainīt secību" at bounding box center [515, 31] width 999 height 30
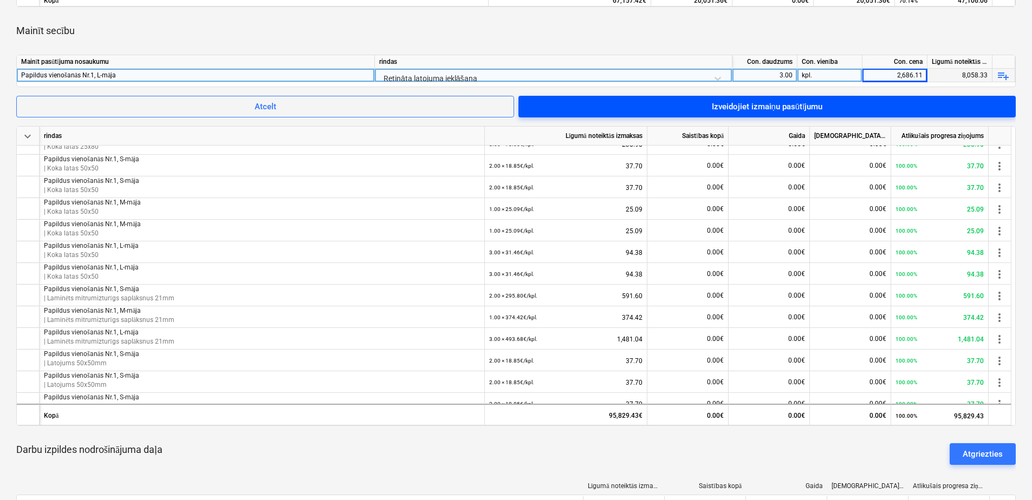
click at [866, 101] on span "Izveidojiet izmaiņu pasūtījumu" at bounding box center [766, 107] width 471 height 14
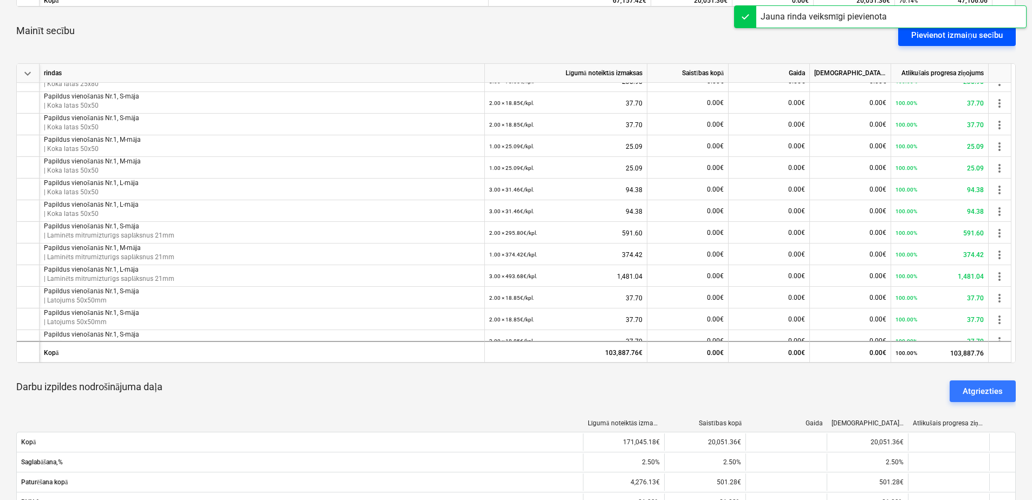
click at [960, 37] on div "Pievienot izmaiņu secību" at bounding box center [957, 35] width 92 height 14
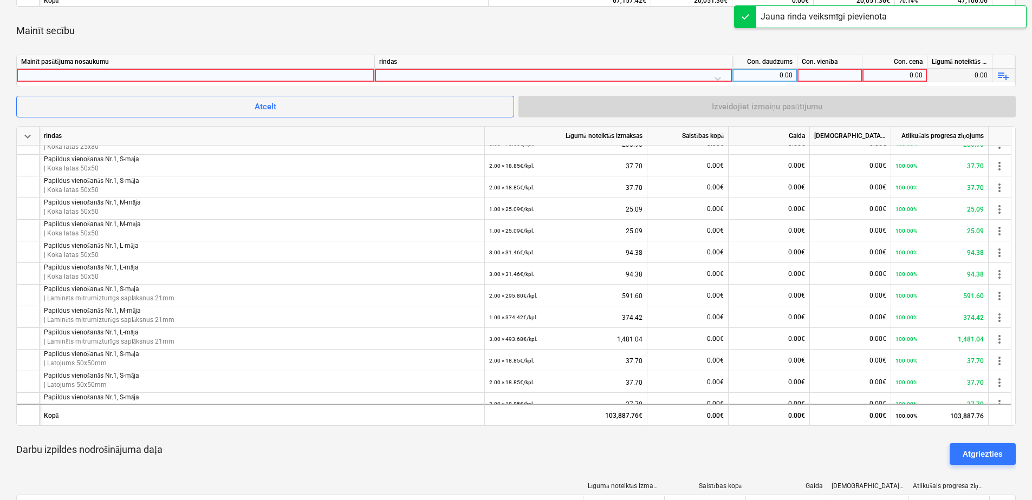
click at [328, 70] on div at bounding box center [195, 75] width 349 height 13
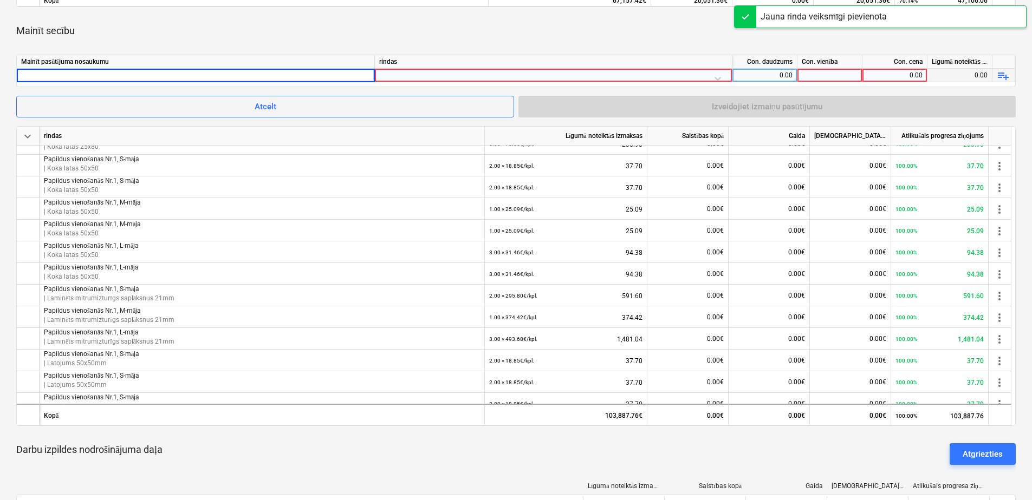
type input "Papildus vienošanās Nr.1, L-māja"
click at [441, 72] on div at bounding box center [553, 78] width 348 height 19
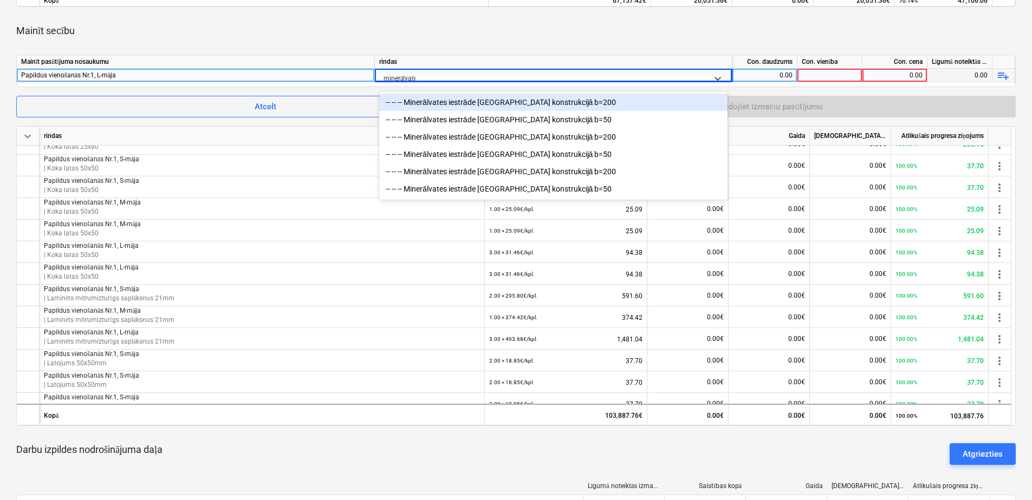
type input "minerālvates"
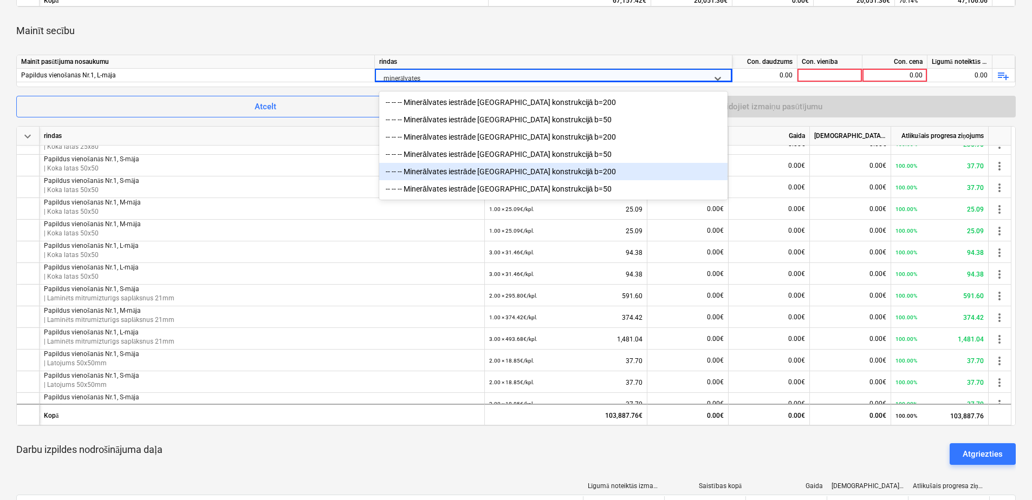
click at [522, 174] on div "-- -- -- Minerālvates iestrāde [GEOGRAPHIC_DATA] konstrukcijā b=200" at bounding box center [553, 171] width 348 height 17
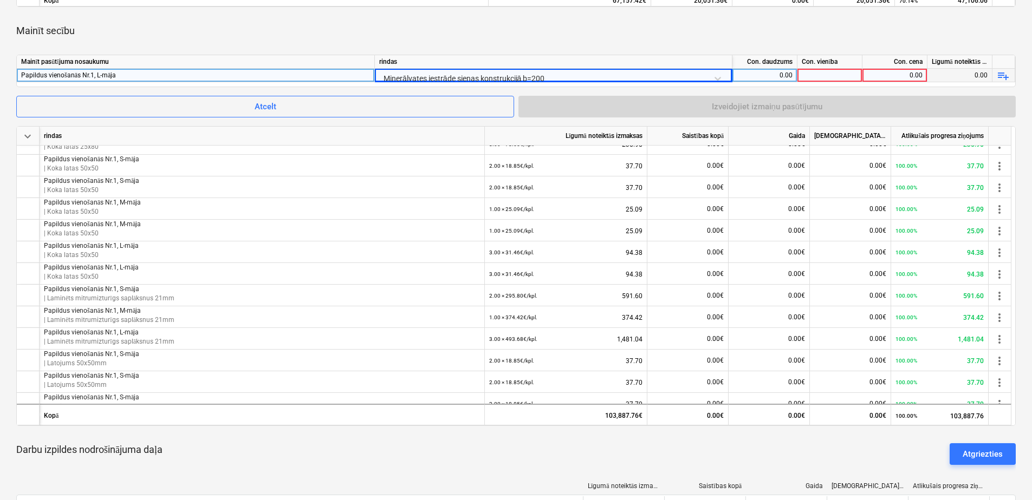
click at [749, 69] on div "0.00" at bounding box center [765, 76] width 56 height 14
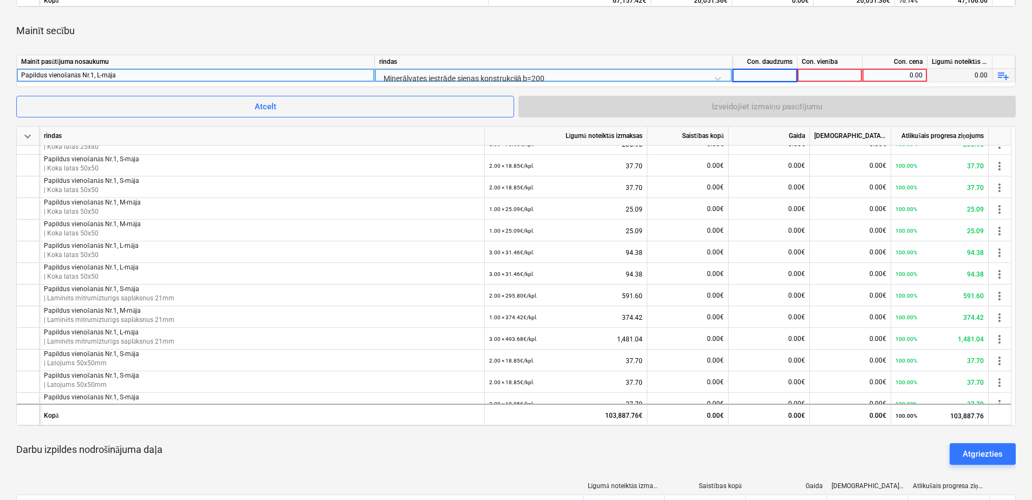
type input "3"
click at [836, 76] on div at bounding box center [829, 76] width 65 height 14
type input "kpl."
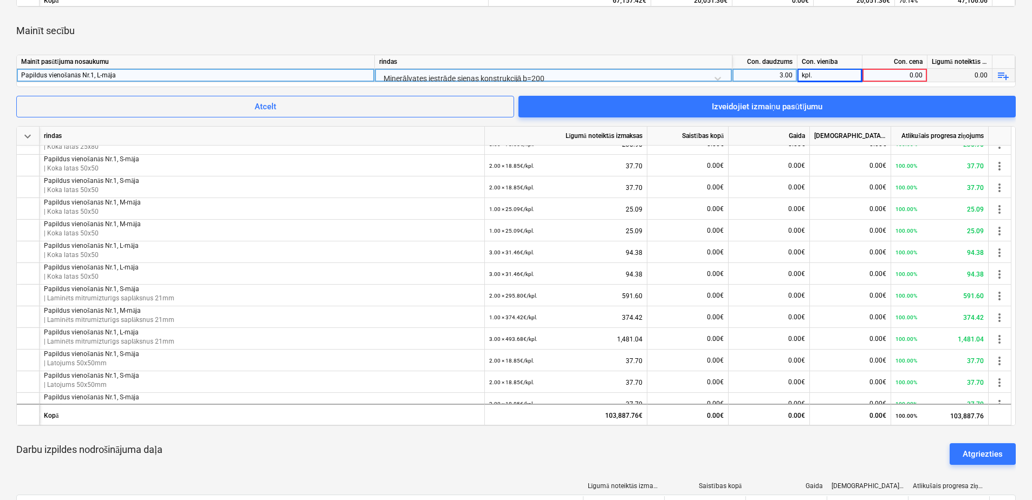
click at [897, 75] on div "0.00" at bounding box center [895, 76] width 56 height 14
type input "3151.17"
click at [900, 41] on div "Mainīt secību" at bounding box center [515, 31] width 999 height 30
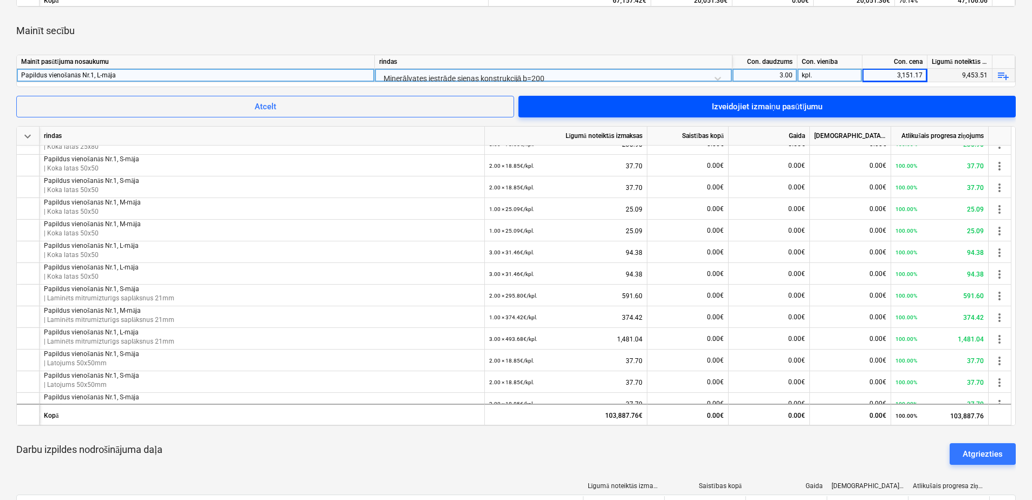
click at [866, 110] on span "Izveidojiet izmaiņu pasūtījumu" at bounding box center [766, 107] width 471 height 14
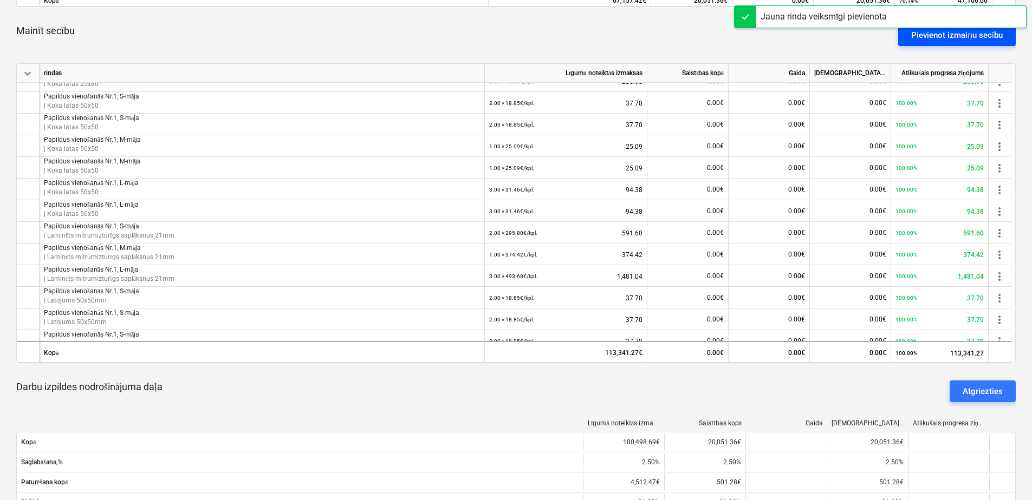
click at [941, 38] on div "Pievienot izmaiņu secību" at bounding box center [957, 35] width 92 height 14
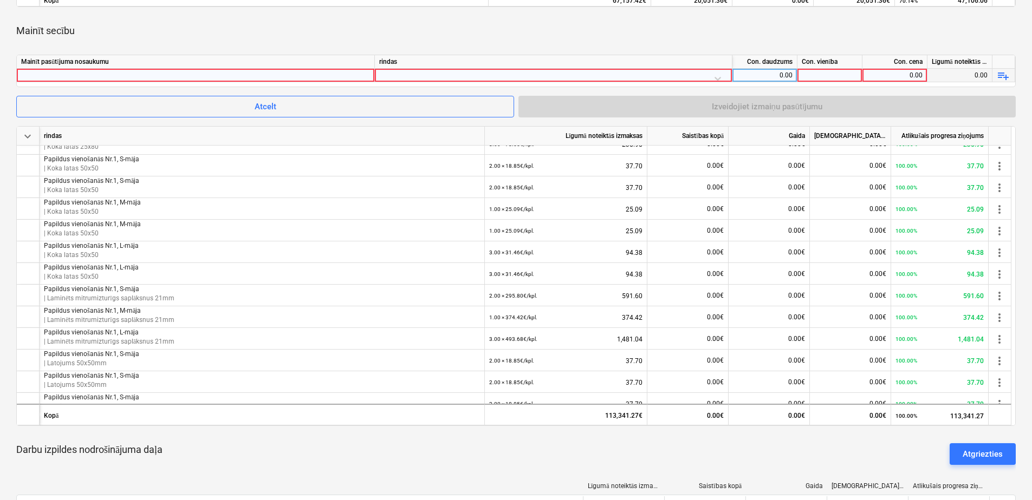
click at [293, 74] on div at bounding box center [195, 75] width 349 height 13
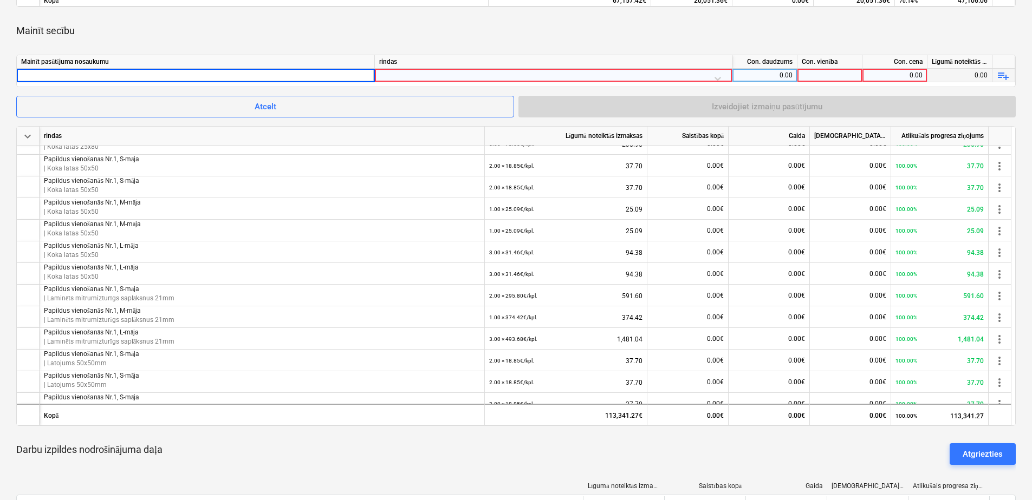
type input "Papildus vienošanās Nr.1, L-māja"
click at [424, 75] on div at bounding box center [553, 78] width 348 height 19
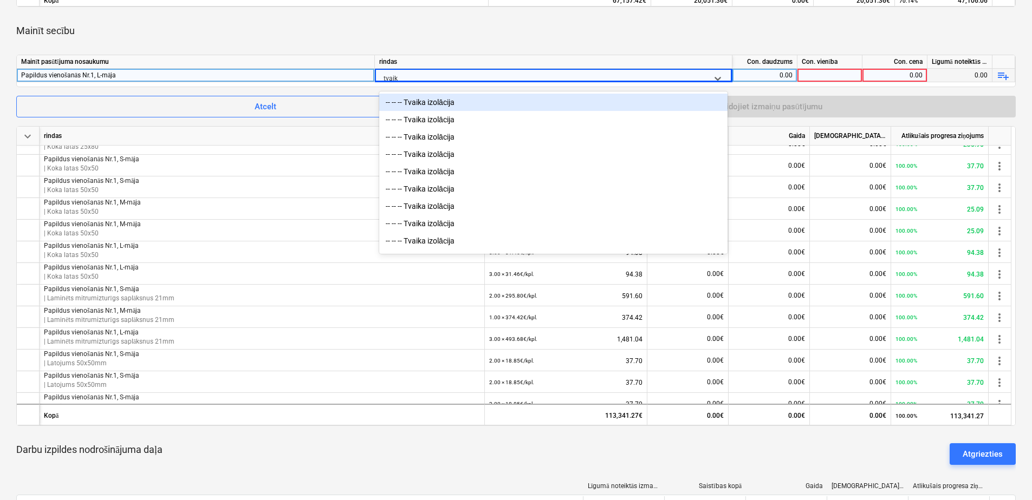
type input "tvaika"
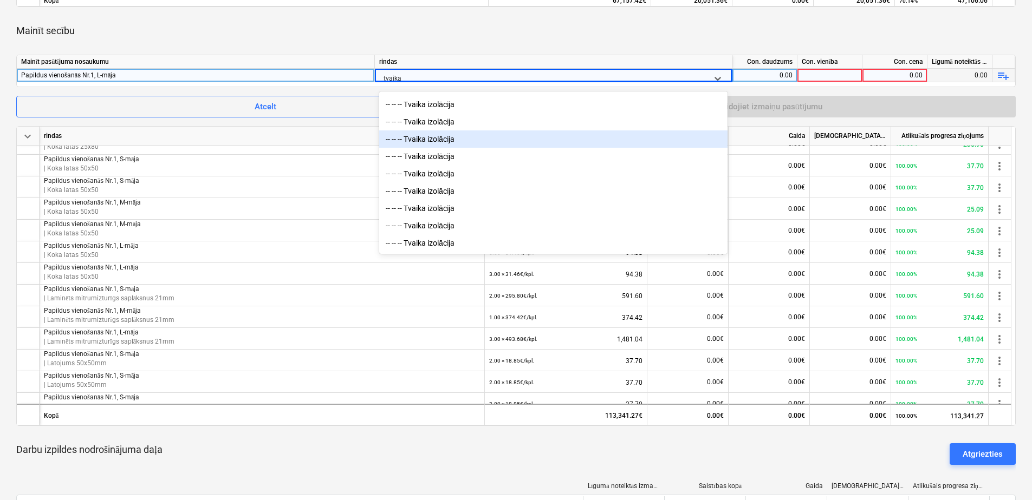
scroll to position [56, 0]
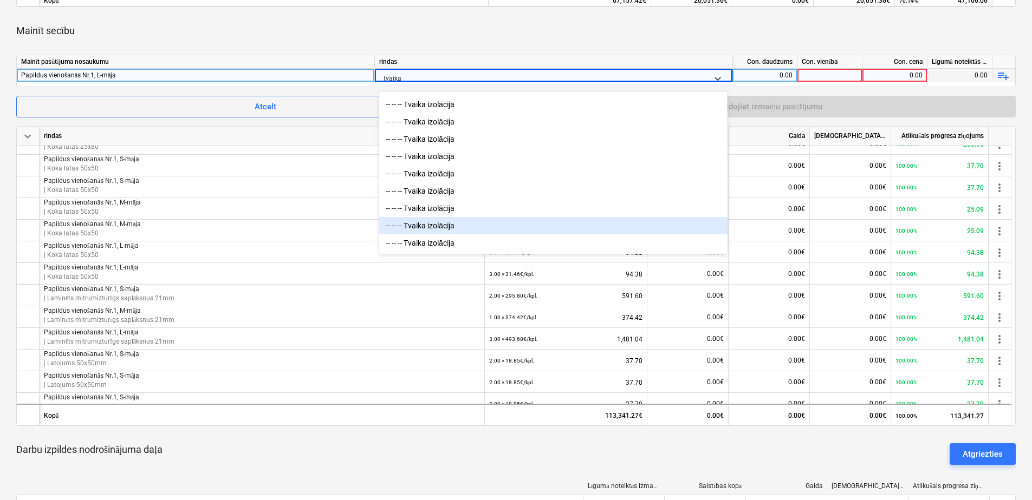
click at [446, 222] on div "-- -- -- Tvaika izolācija" at bounding box center [553, 225] width 348 height 17
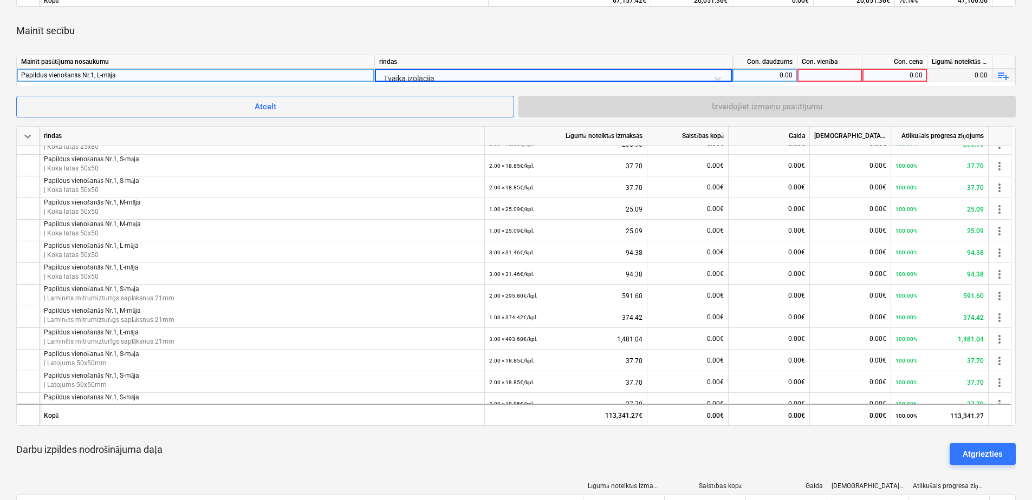
click at [760, 73] on div "0.00" at bounding box center [765, 76] width 56 height 14
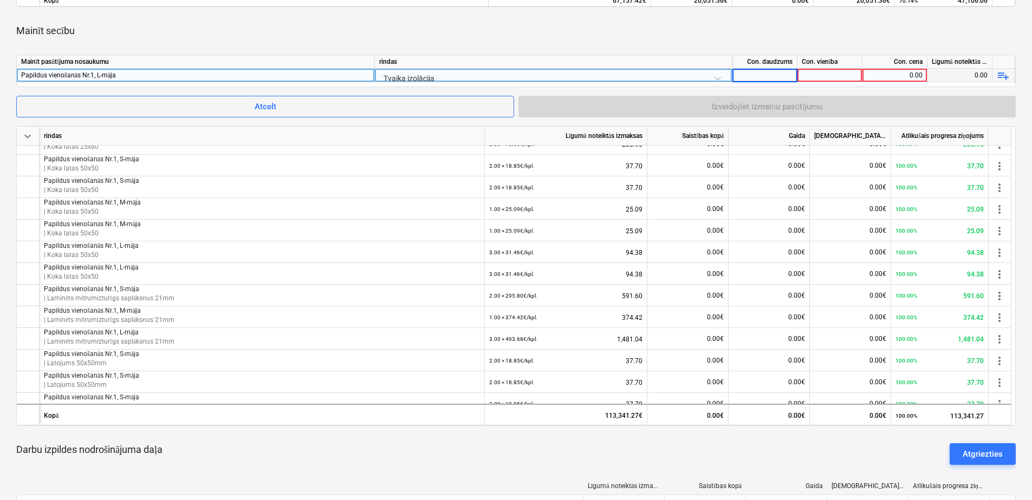
type input "3"
click at [819, 76] on div at bounding box center [829, 76] width 65 height 14
type input "kpl."
click at [880, 74] on div "0.00" at bounding box center [895, 76] width 56 height 14
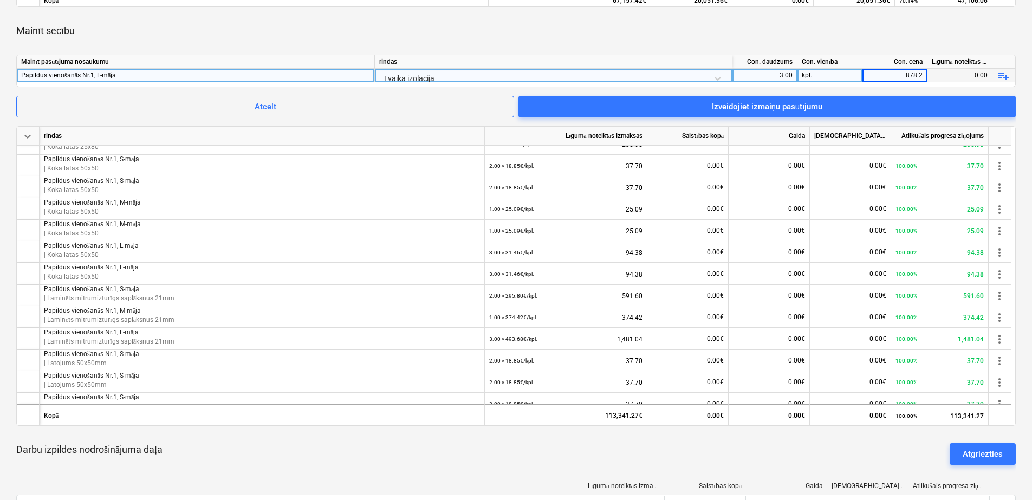
type input "878.20"
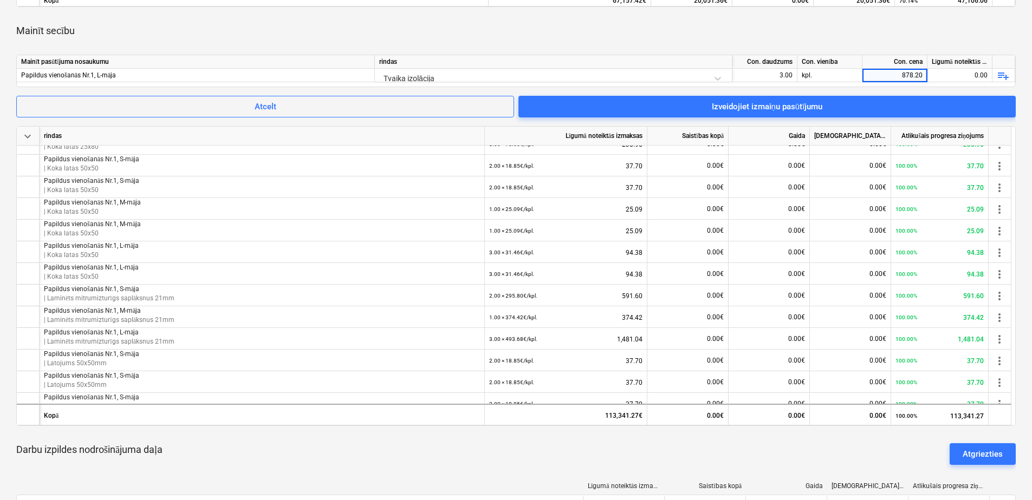
click at [895, 17] on div "Mainīt secību" at bounding box center [515, 31] width 999 height 30
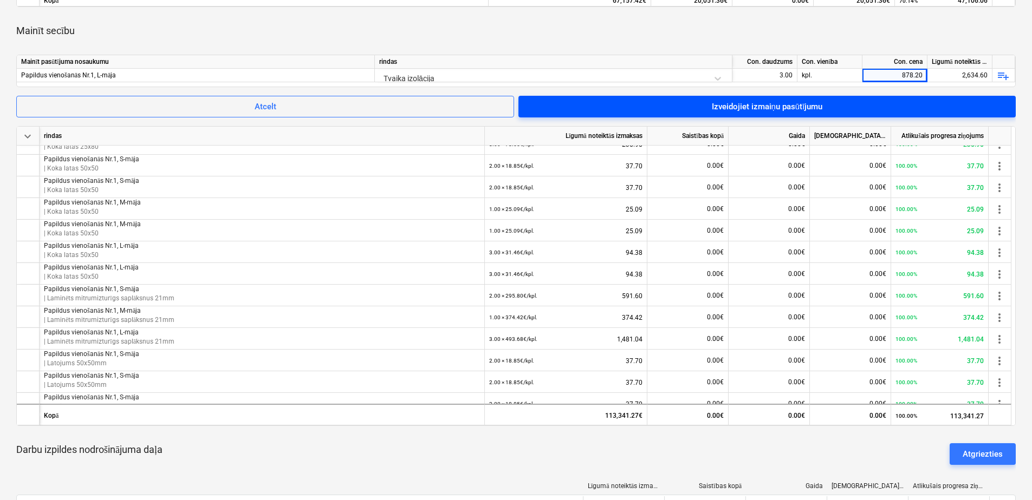
click at [859, 103] on span "Izveidojiet izmaiņu pasūtījumu" at bounding box center [766, 107] width 471 height 14
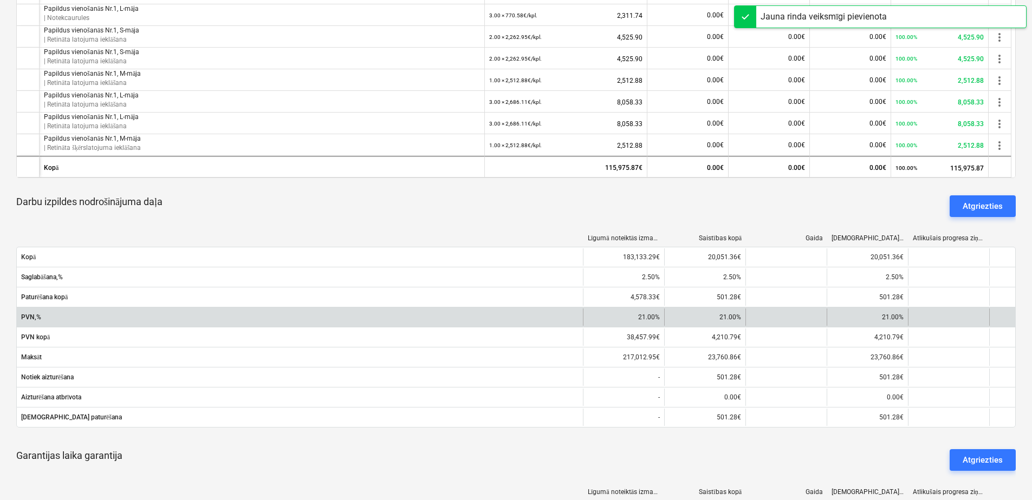
scroll to position [596, 0]
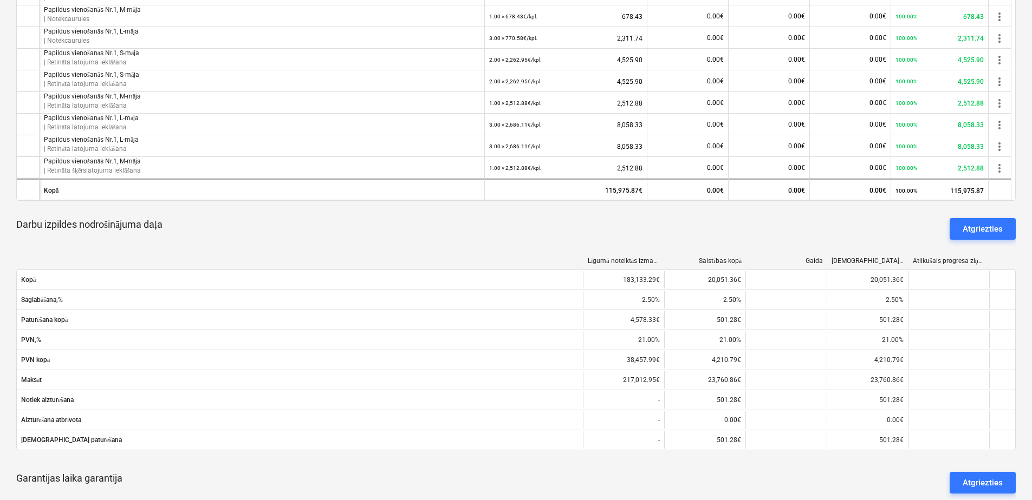
click at [903, 223] on div "Darbu izpildes nodrošinājuma daļa Atgriezties" at bounding box center [515, 229] width 999 height 39
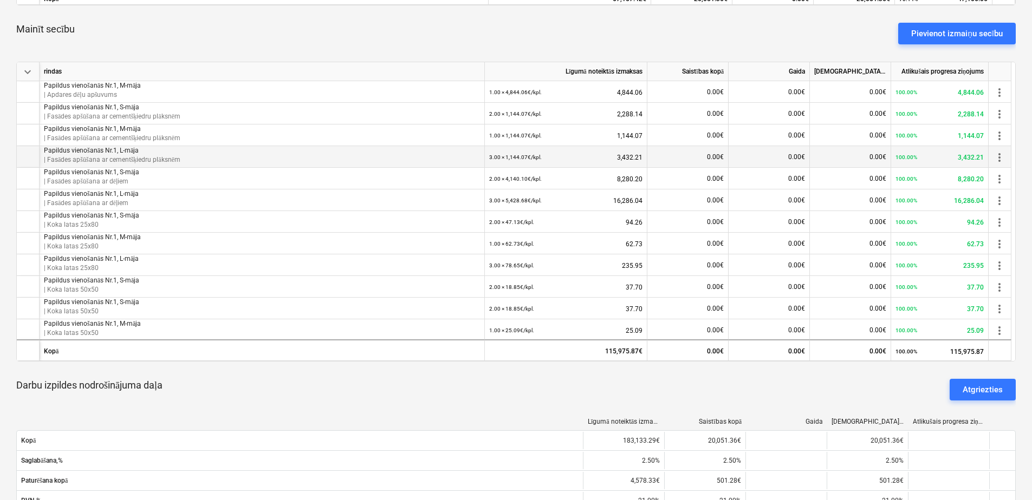
scroll to position [433, 0]
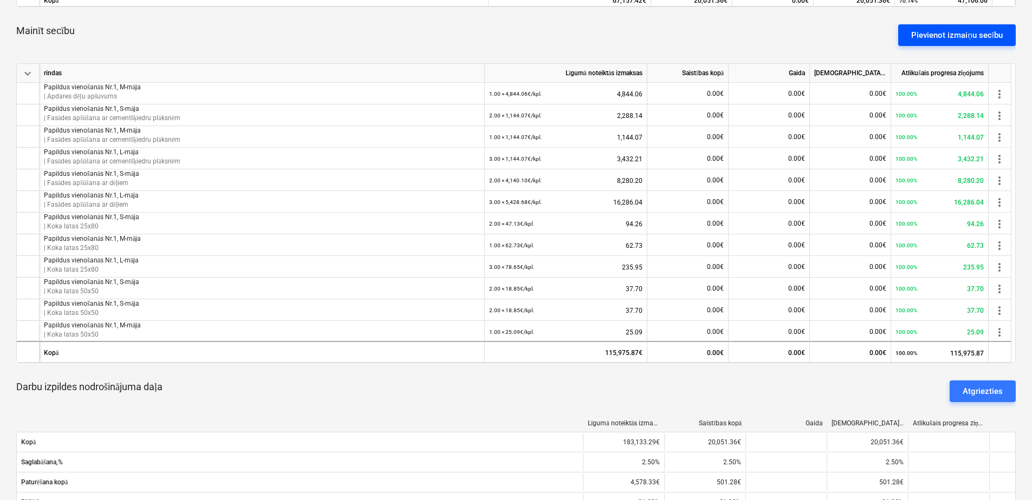
click at [954, 31] on div "Pievienot izmaiņu secību" at bounding box center [957, 35] width 92 height 14
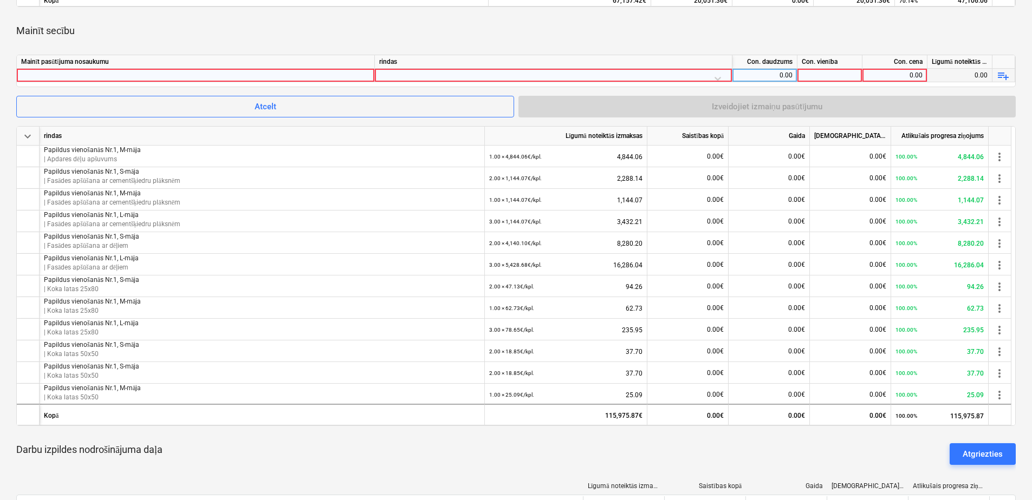
click at [188, 80] on div at bounding box center [195, 75] width 349 height 13
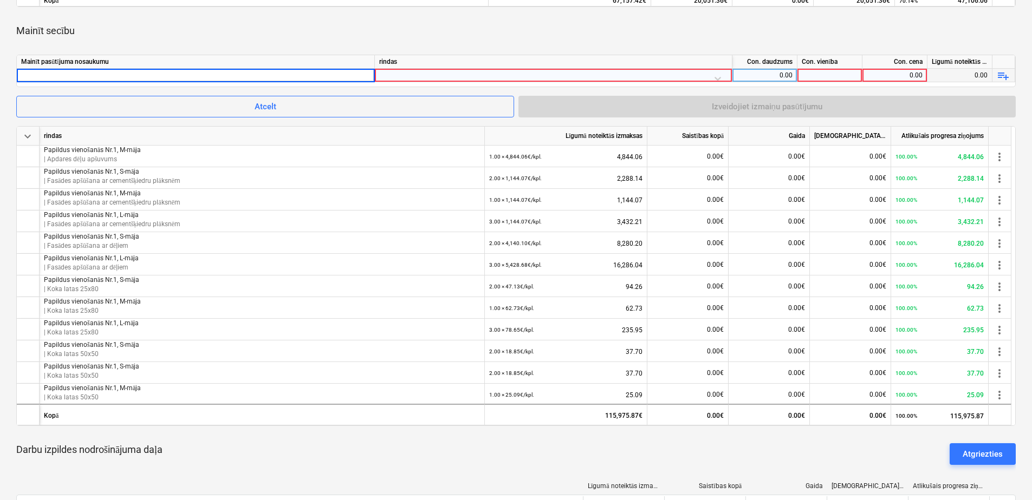
type input "Papildus vienošanās Nr.1, L-māja"
click at [433, 75] on div at bounding box center [553, 78] width 348 height 19
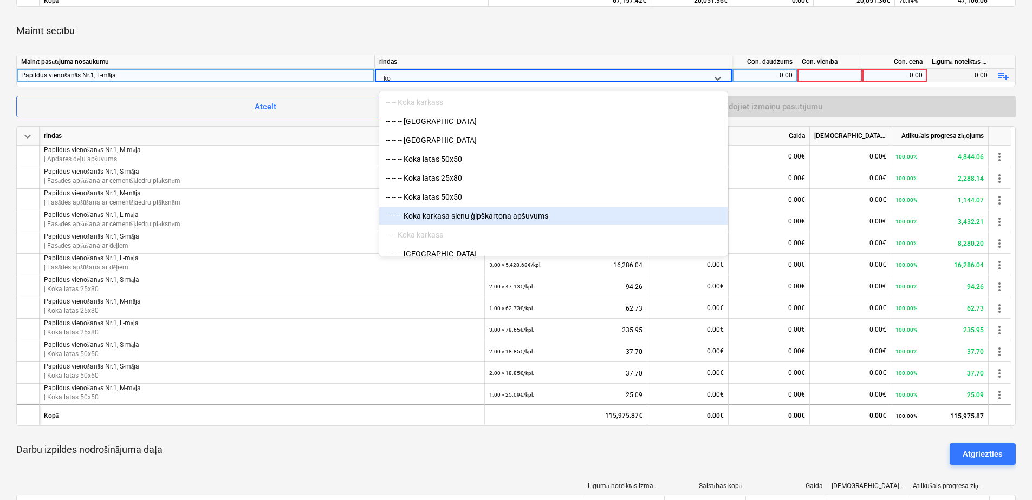
type input "k"
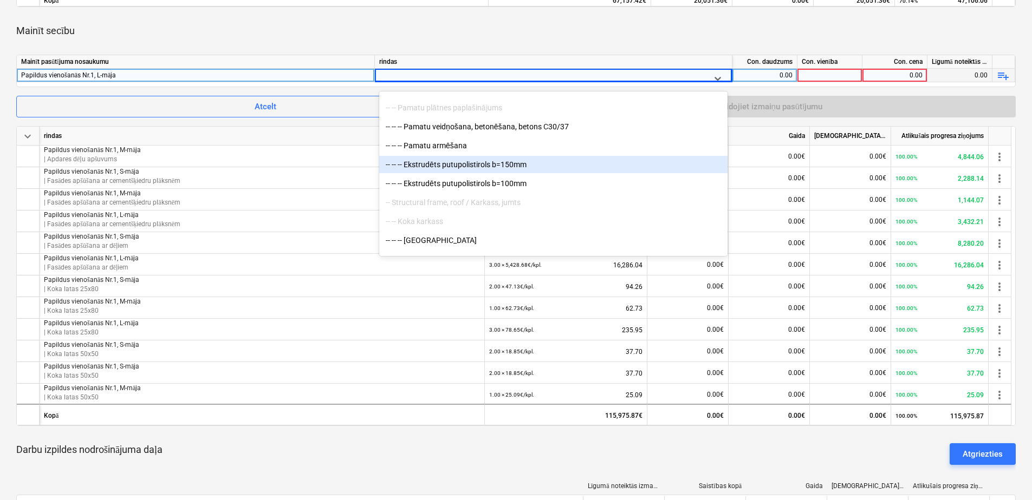
scroll to position [6987, 0]
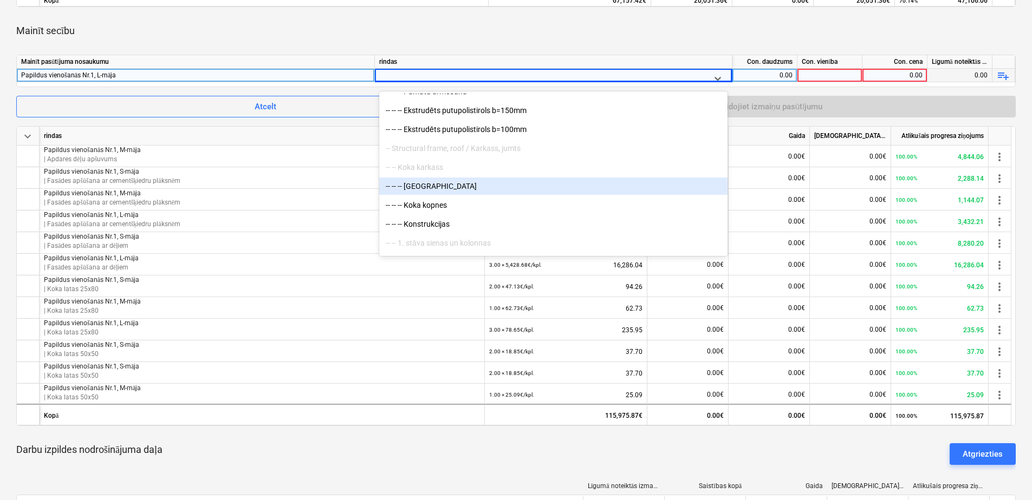
click at [454, 186] on div "-- -- -- [GEOGRAPHIC_DATA]" at bounding box center [553, 186] width 348 height 17
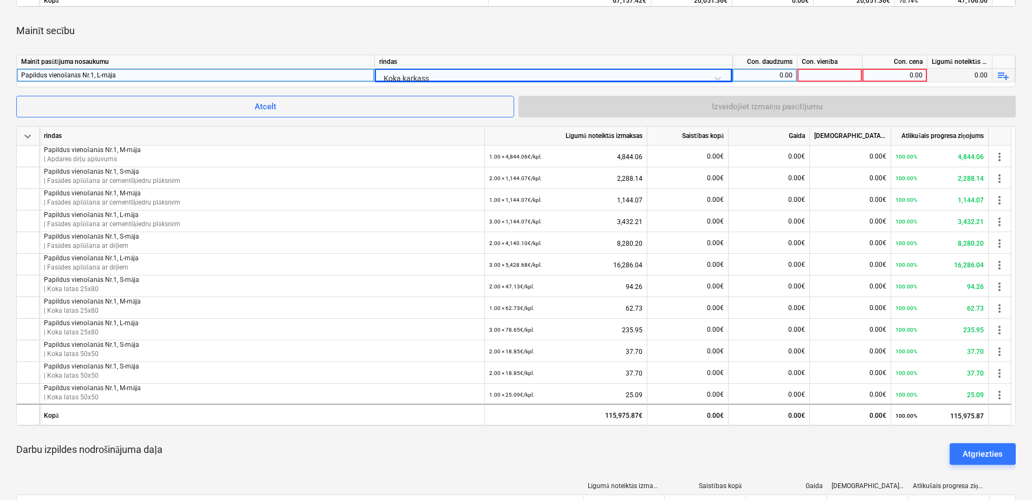
click at [749, 77] on div "0.00" at bounding box center [765, 76] width 56 height 14
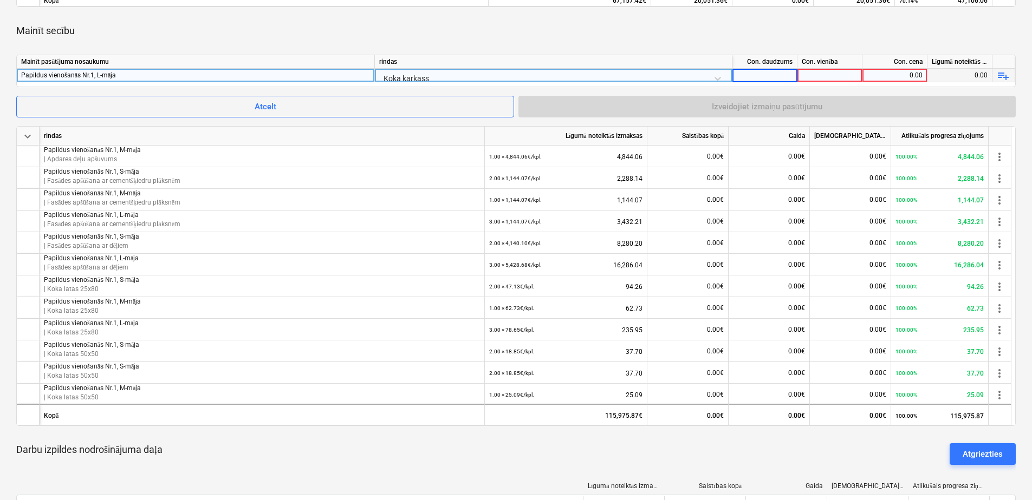
type input "3"
type input "2"
click at [807, 73] on div at bounding box center [829, 76] width 65 height 14
type input "kpl."
click at [879, 69] on div "0.00" at bounding box center [895, 76] width 56 height 14
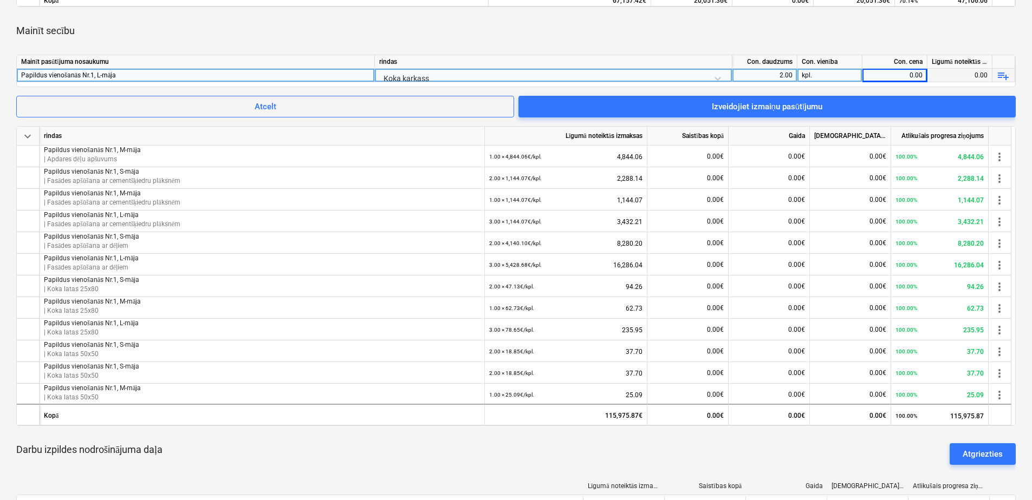
click at [895, 74] on div "0.00" at bounding box center [895, 76] width 56 height 14
type input "10396.92"
click at [887, 28] on div "Mainīt secību" at bounding box center [515, 31] width 999 height 30
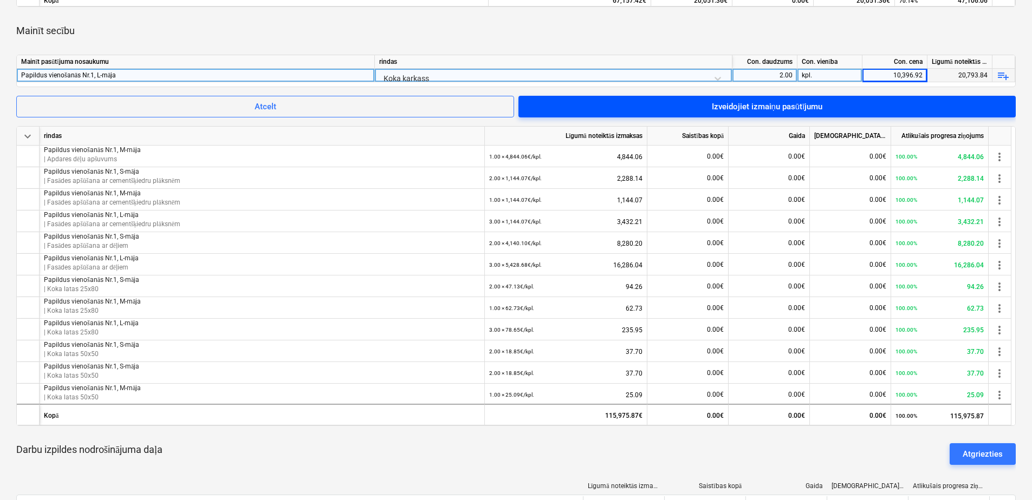
click at [785, 105] on div "Izveidojiet izmaiņu pasūtījumu" at bounding box center [767, 107] width 111 height 14
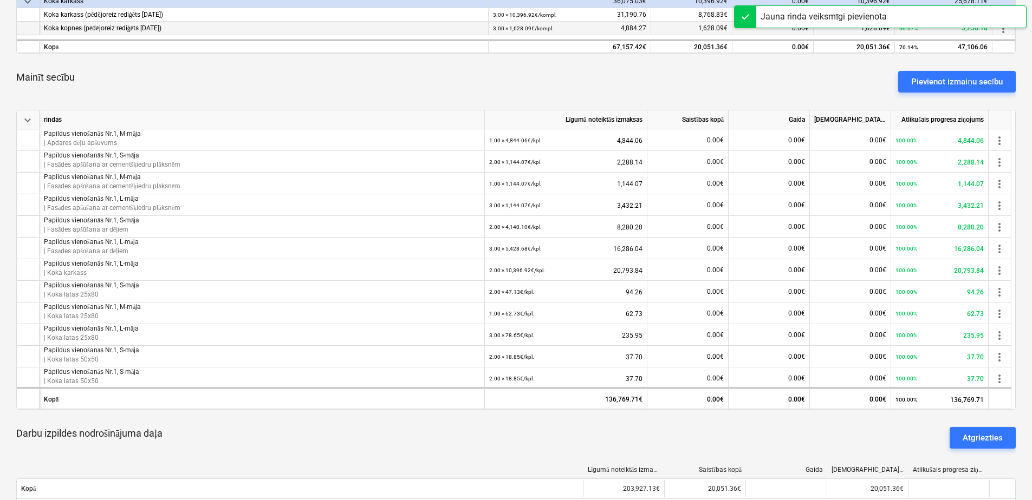
scroll to position [325, 0]
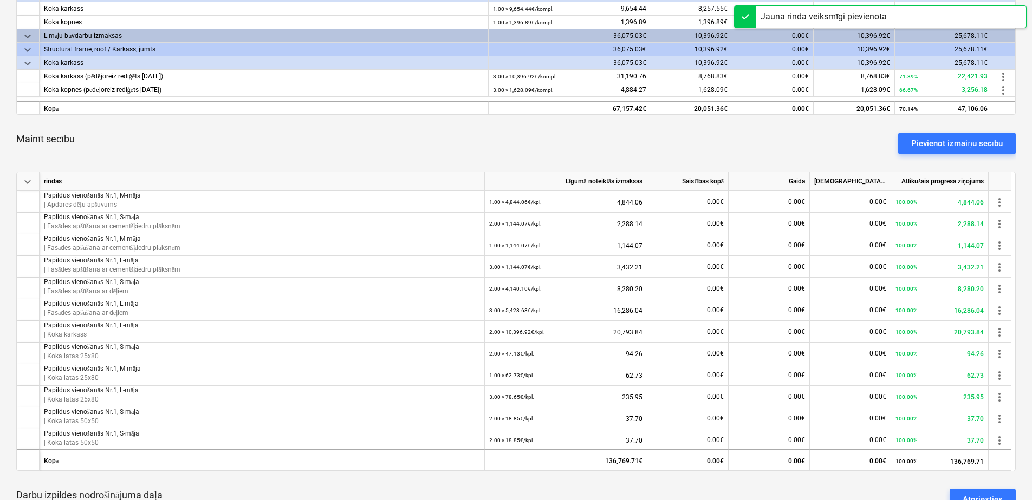
click at [937, 142] on div "Pievienot izmaiņu secību" at bounding box center [957, 143] width 92 height 14
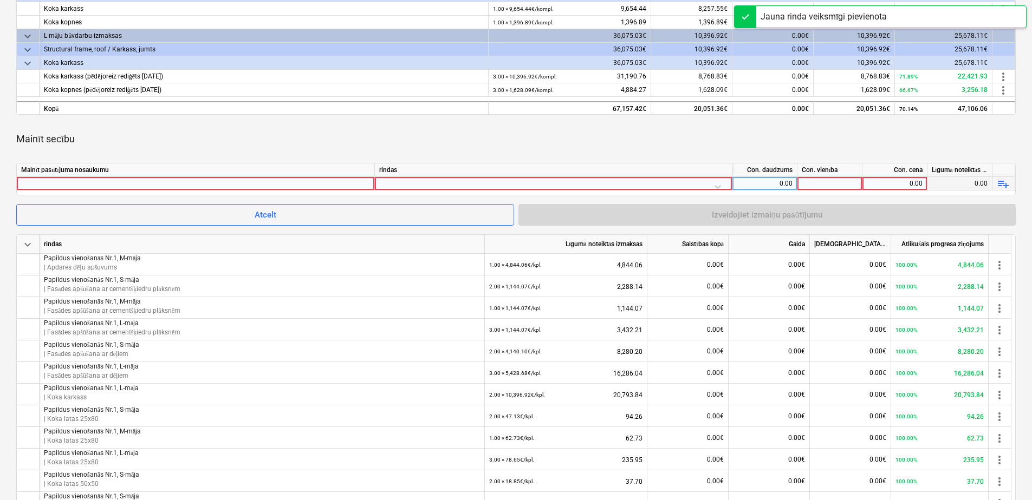
click at [184, 189] on div at bounding box center [195, 183] width 349 height 13
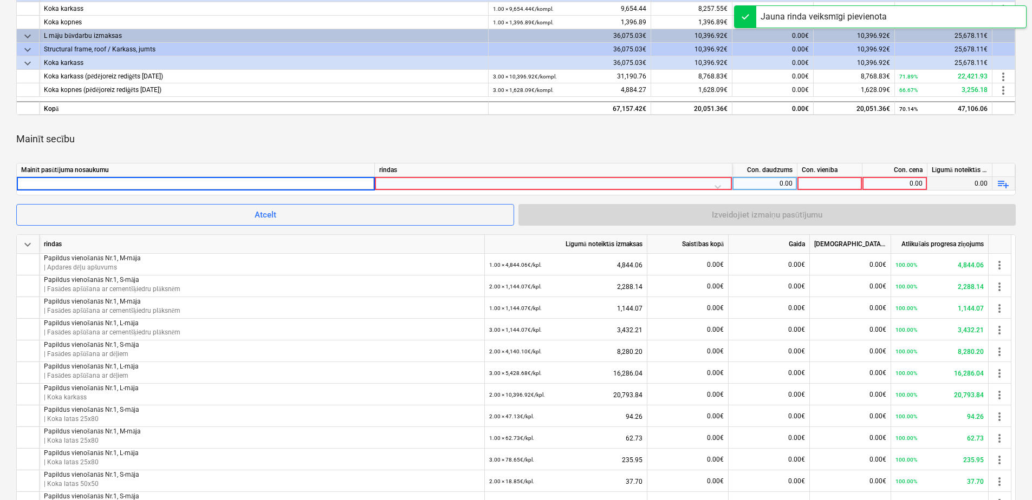
type input "Papildus vienošanās Nr.1, L-māja"
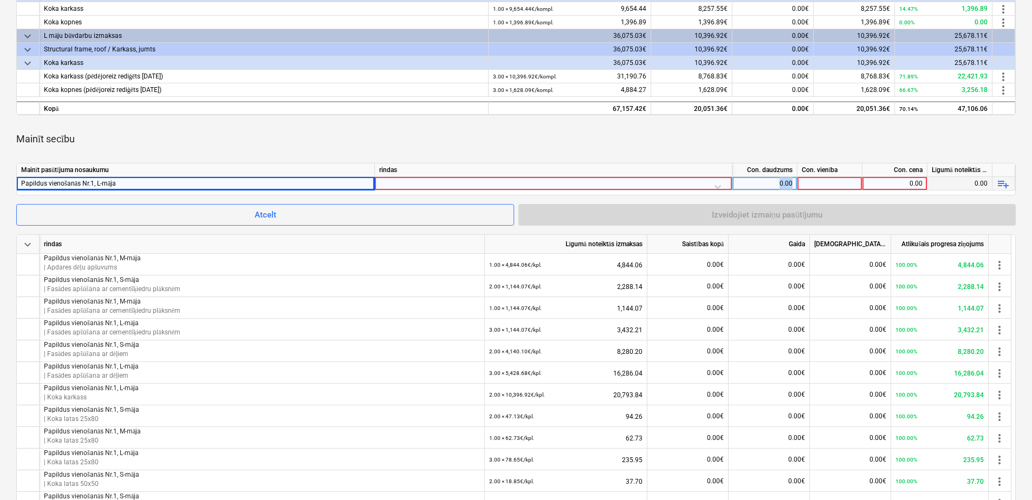
click at [406, 183] on div at bounding box center [553, 186] width 348 height 19
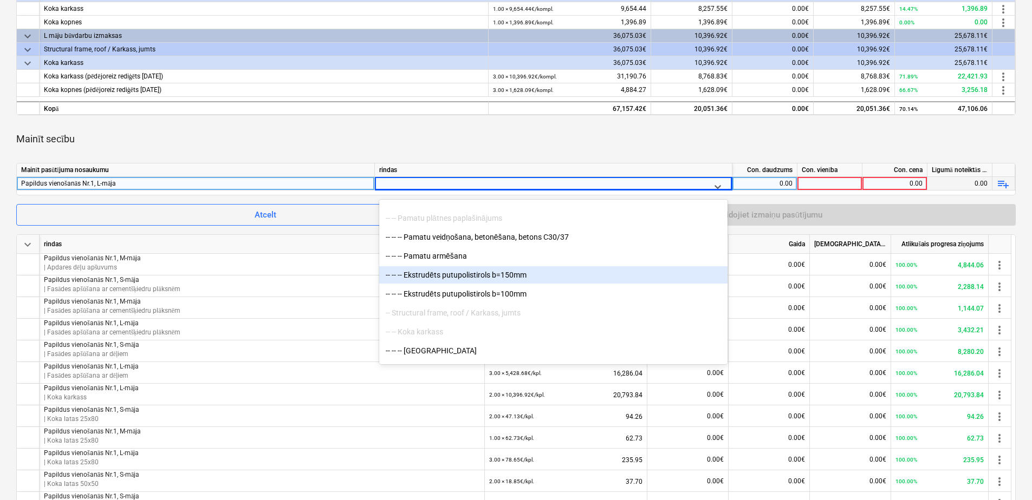
scroll to position [6985, 0]
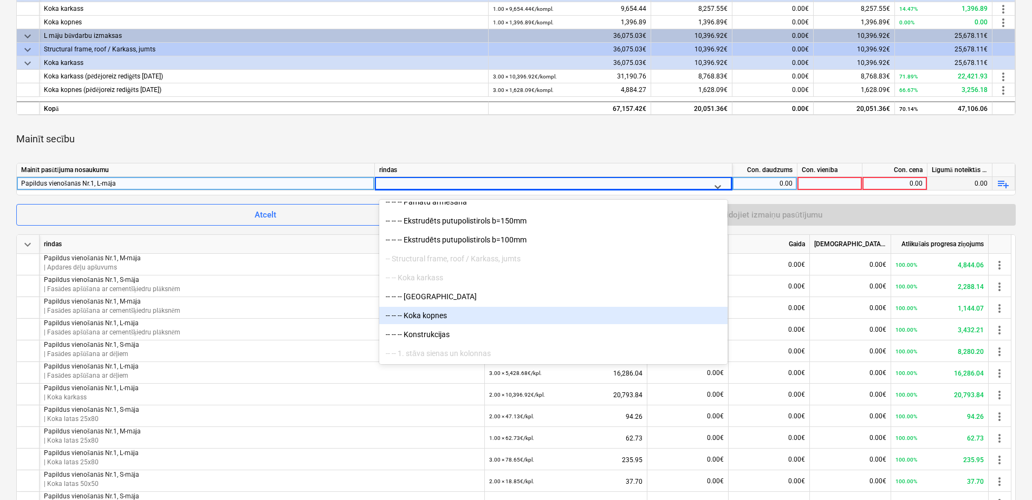
click at [477, 314] on div "-- -- -- Koka kopnes" at bounding box center [553, 315] width 348 height 17
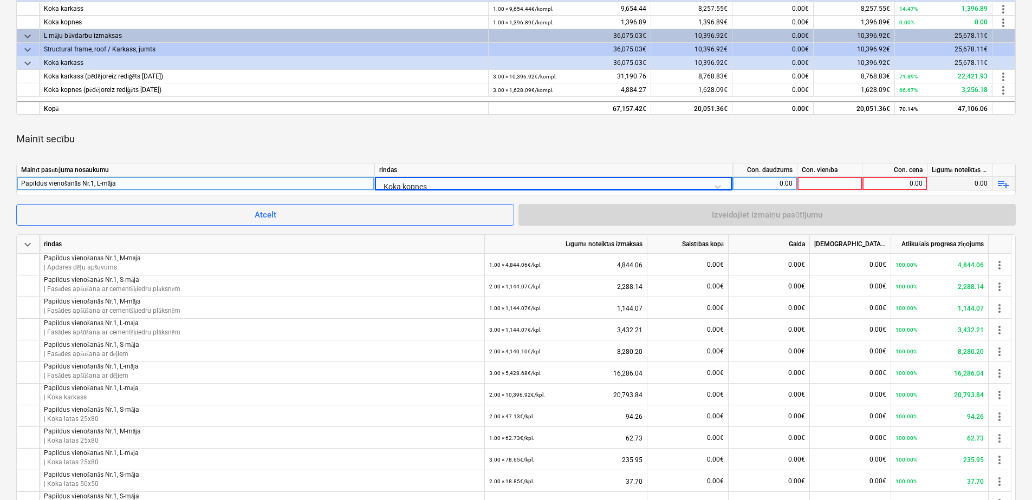
click at [755, 185] on div "0.00" at bounding box center [765, 184] width 56 height 14
type input "2"
click at [824, 183] on div at bounding box center [829, 184] width 65 height 14
type input "kpl."
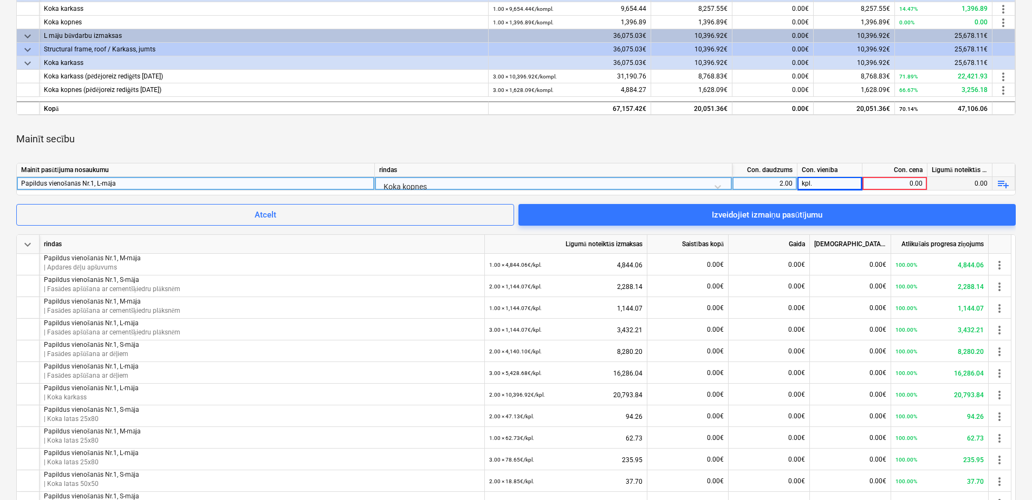
click at [889, 181] on div "0.00" at bounding box center [895, 184] width 56 height 14
click at [882, 180] on div "0.00" at bounding box center [895, 184] width 56 height 14
type input "1628.09"
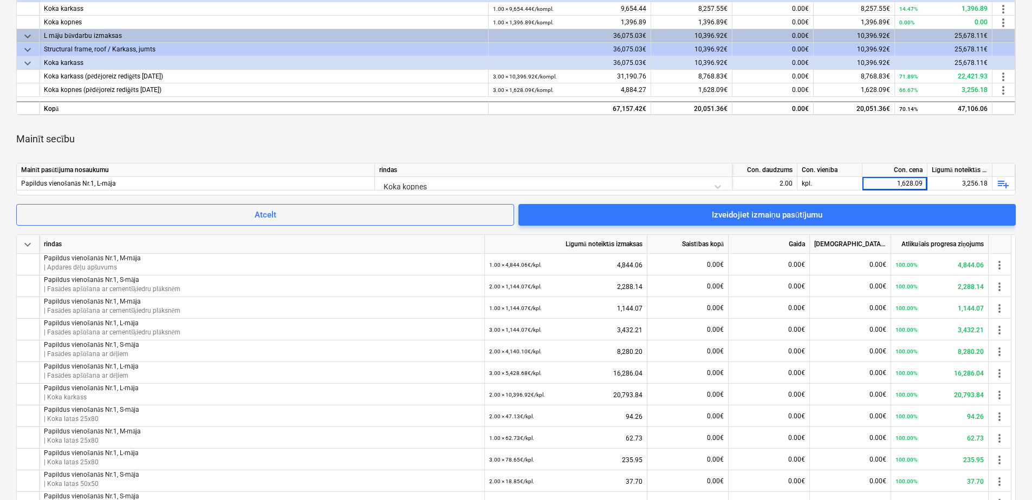
click at [865, 140] on div "Mainīt secību" at bounding box center [515, 139] width 999 height 30
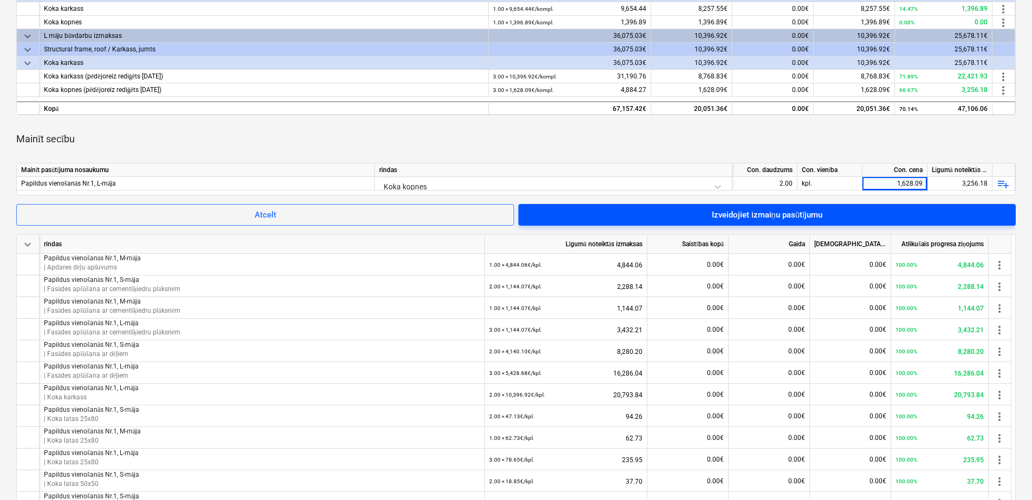
click at [823, 215] on span "Izveidojiet izmaiņu pasūtījumu" at bounding box center [766, 215] width 471 height 14
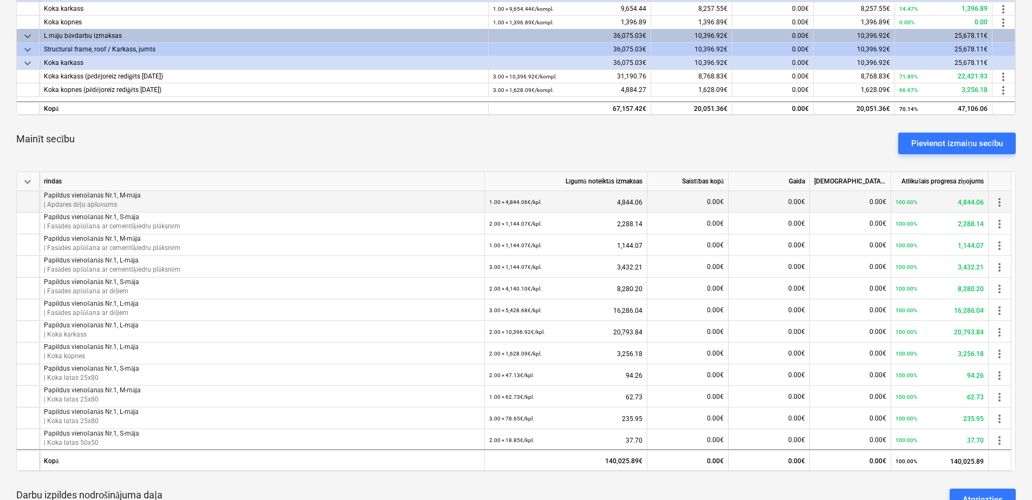
scroll to position [54, 0]
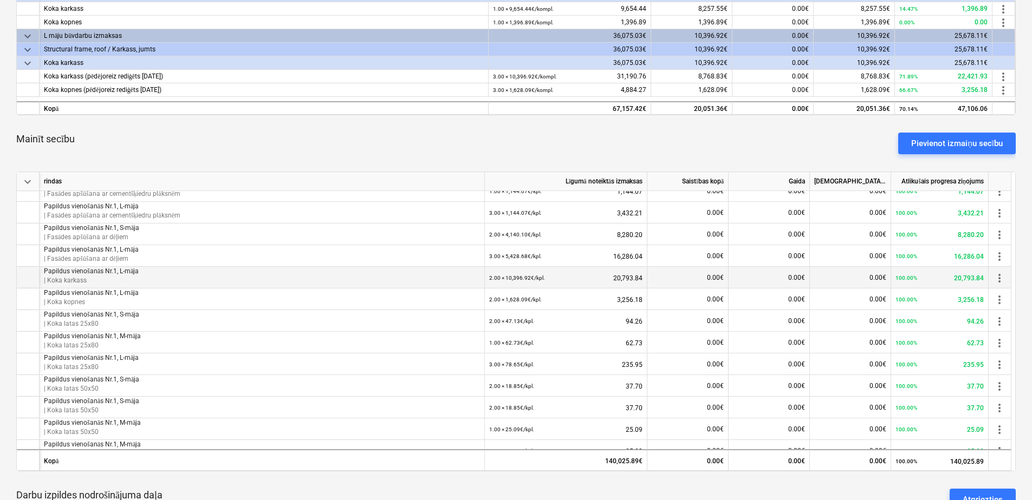
click at [1003, 278] on span "more_vert" at bounding box center [999, 278] width 13 height 13
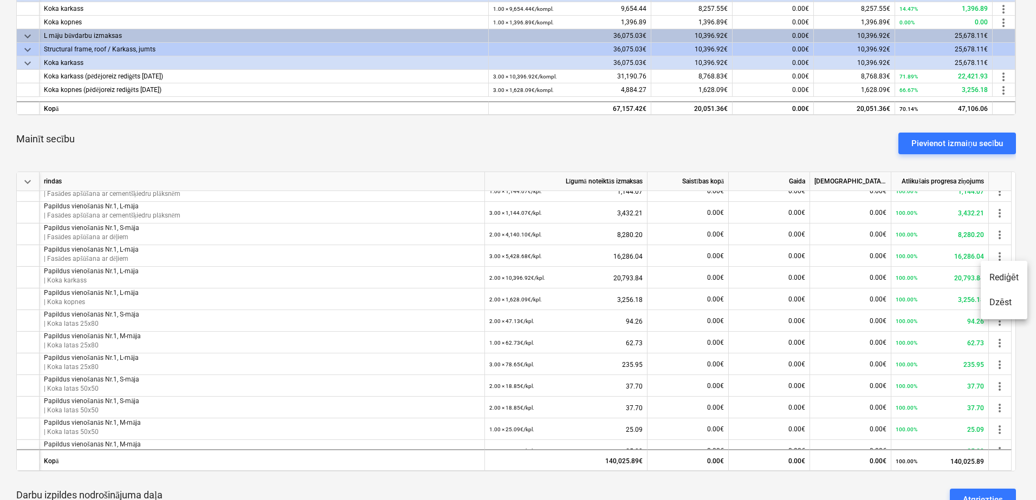
click at [1001, 300] on li "Dzēst" at bounding box center [1003, 302] width 47 height 25
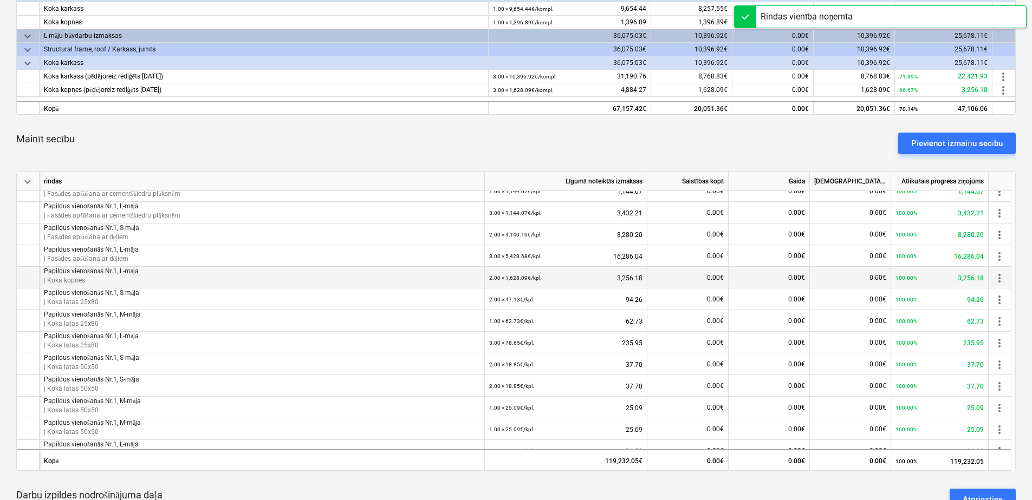
click at [996, 276] on span "more_vert" at bounding box center [999, 278] width 13 height 13
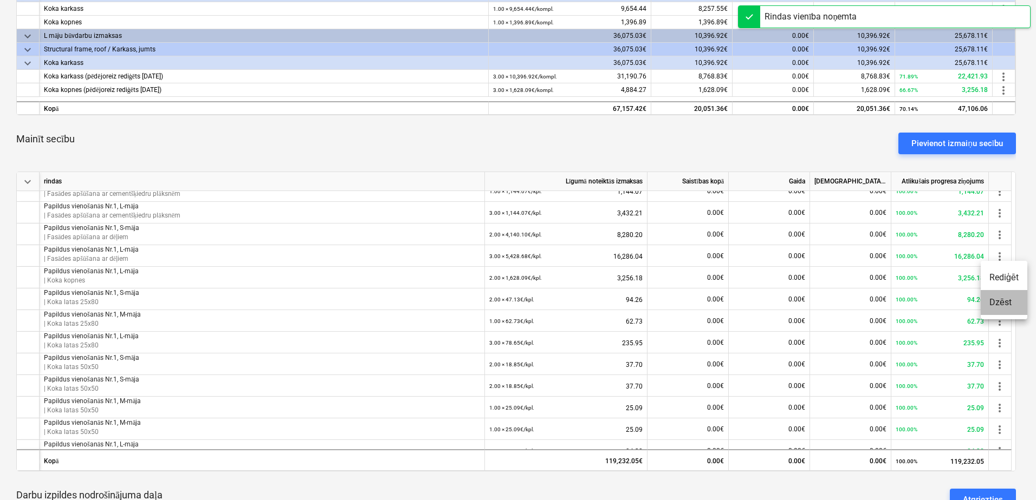
click at [1002, 302] on li "Dzēst" at bounding box center [1003, 302] width 47 height 25
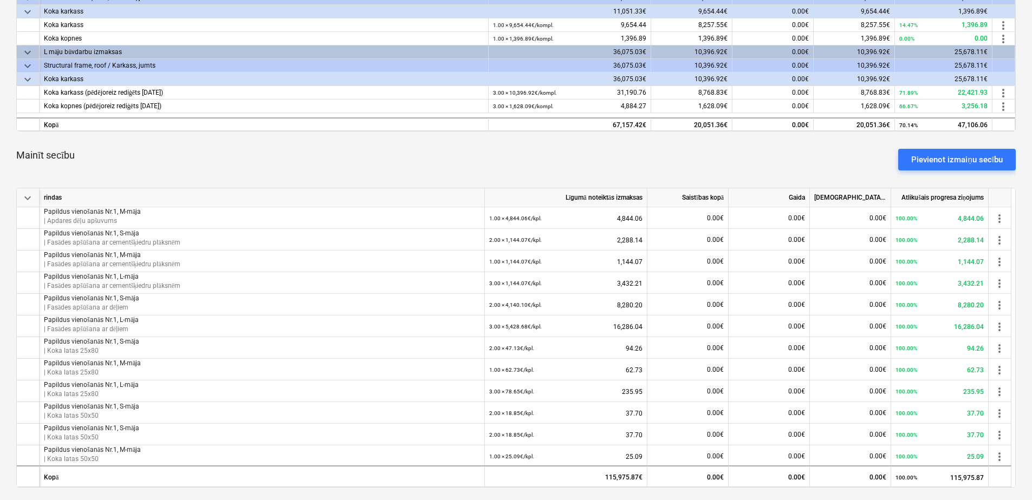
scroll to position [271, 0]
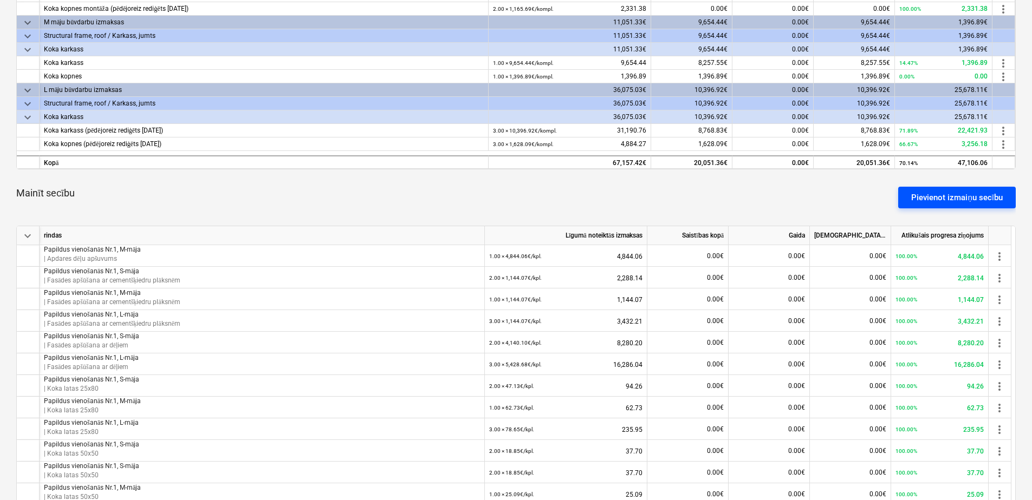
click at [960, 198] on div "Pievienot izmaiņu secību" at bounding box center [957, 198] width 92 height 14
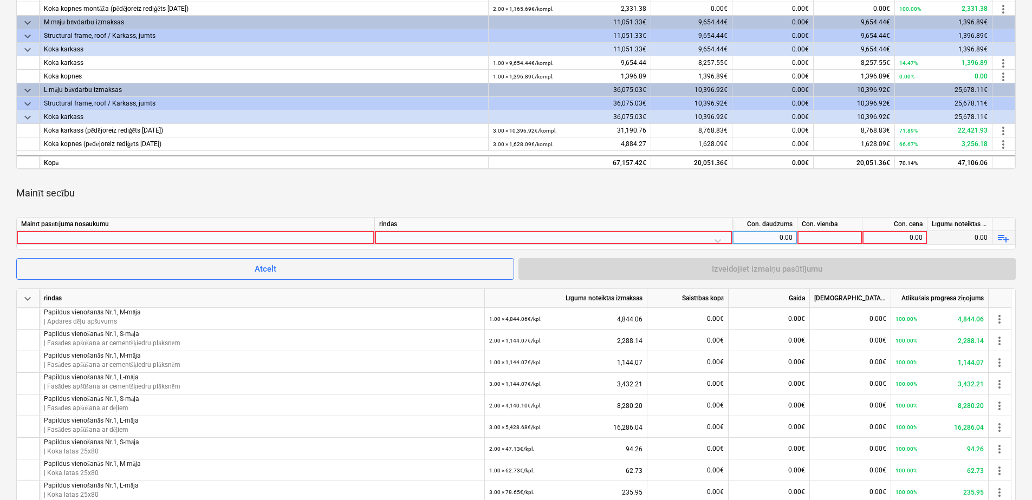
click at [287, 233] on div at bounding box center [195, 237] width 349 height 13
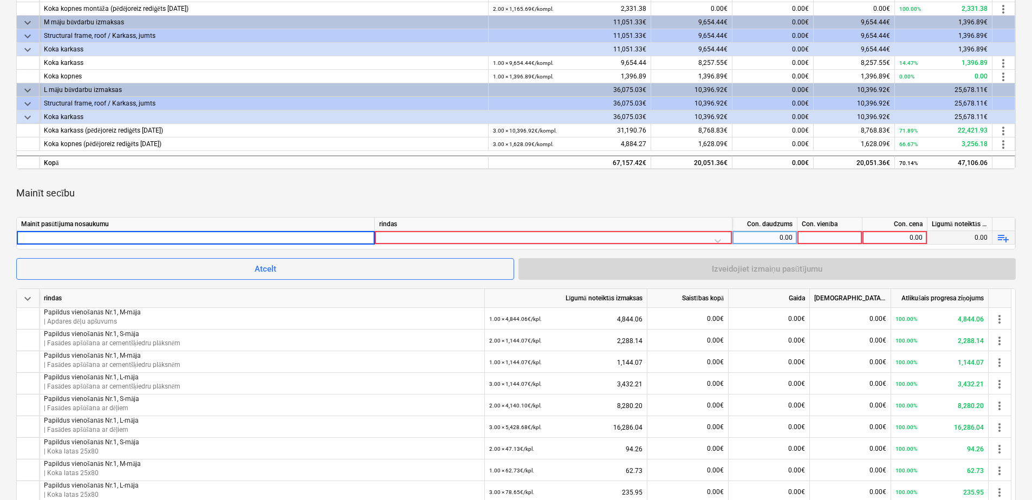
type input "Papildus vienošanās Nr.1, L-māja"
click at [408, 238] on div at bounding box center [553, 240] width 348 height 19
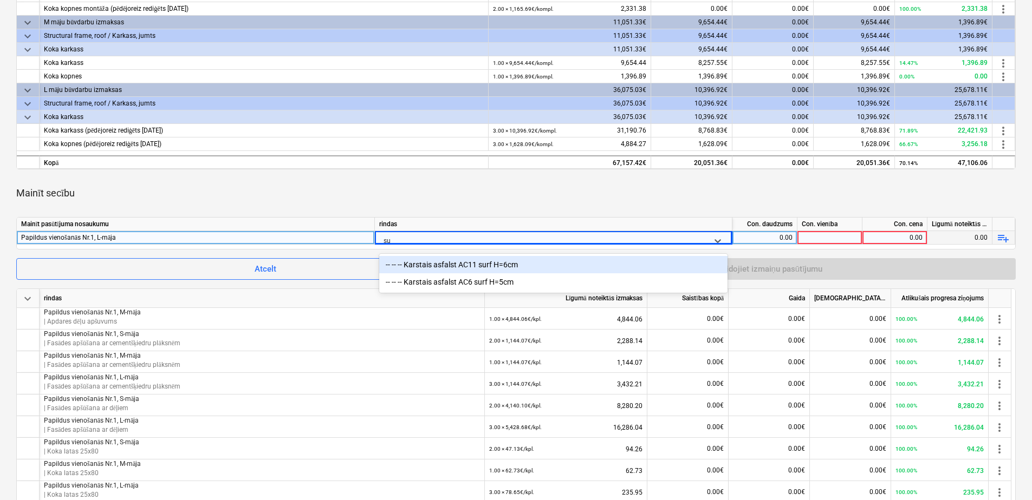
type input "s"
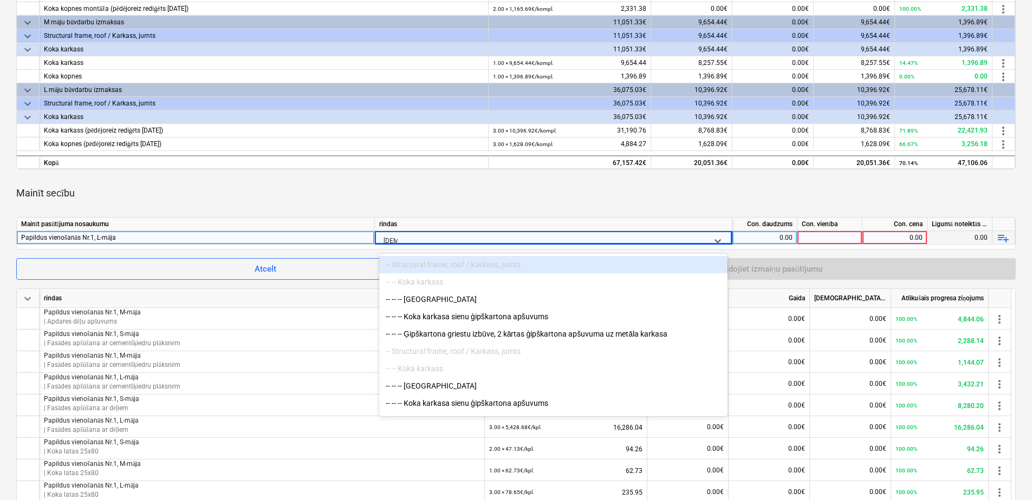
type input "karka"
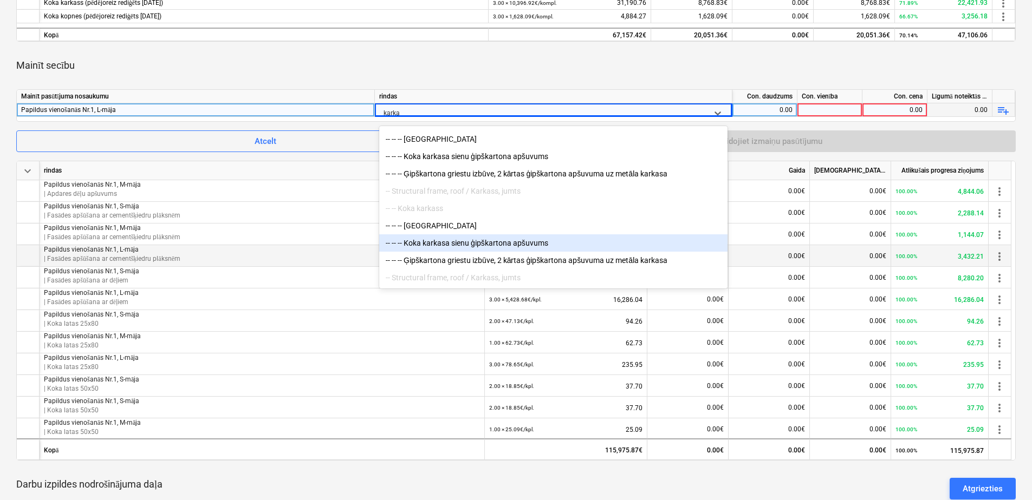
scroll to position [325, 0]
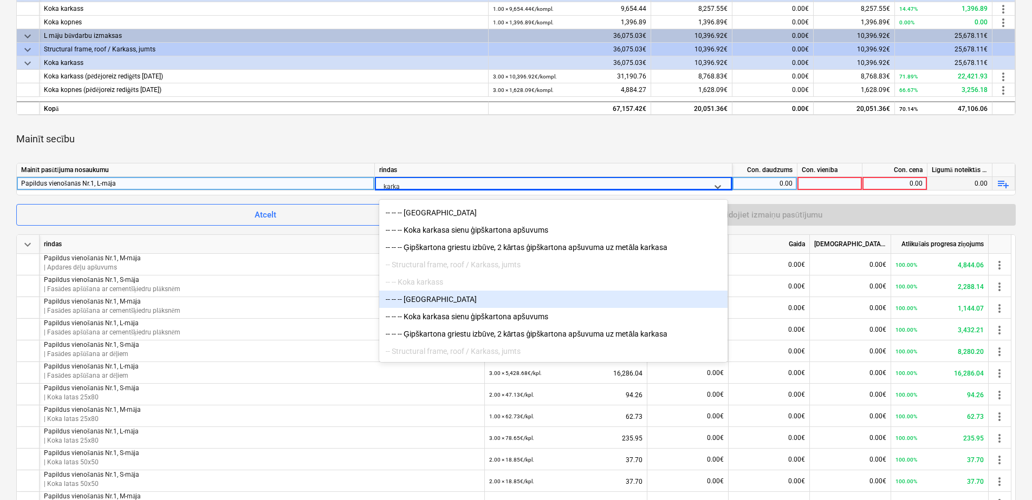
click at [442, 296] on div "-- -- -- [GEOGRAPHIC_DATA]" at bounding box center [553, 299] width 348 height 17
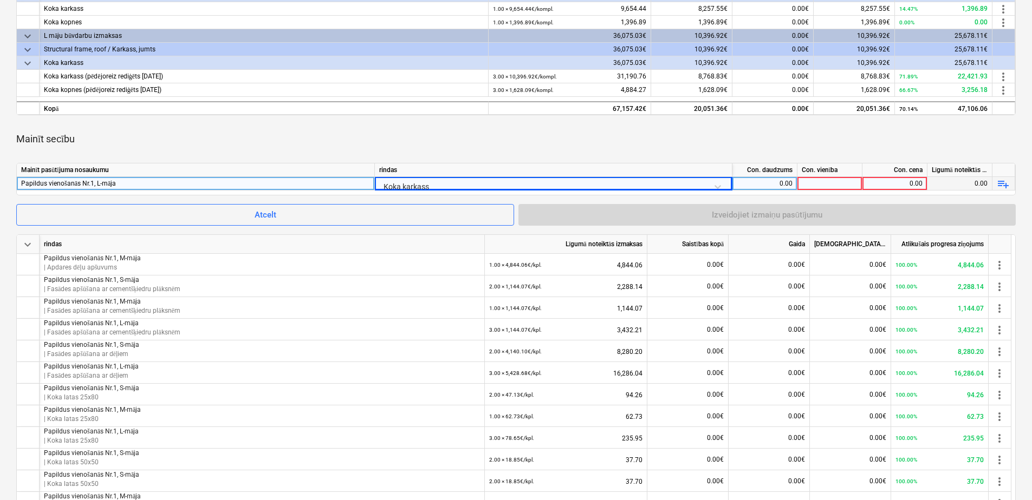
click at [770, 183] on div "0.00" at bounding box center [765, 184] width 56 height 14
type input "1"
click at [289, 177] on div "Papildus vienošanās Nr.1, L-māja" at bounding box center [195, 183] width 349 height 13
click at [284, 186] on input "Papildus vienošanās Nr.1, L-māja" at bounding box center [195, 183] width 357 height 13
type input "Papildus vienošanās Nr.1, L-māja, summas korekcija"
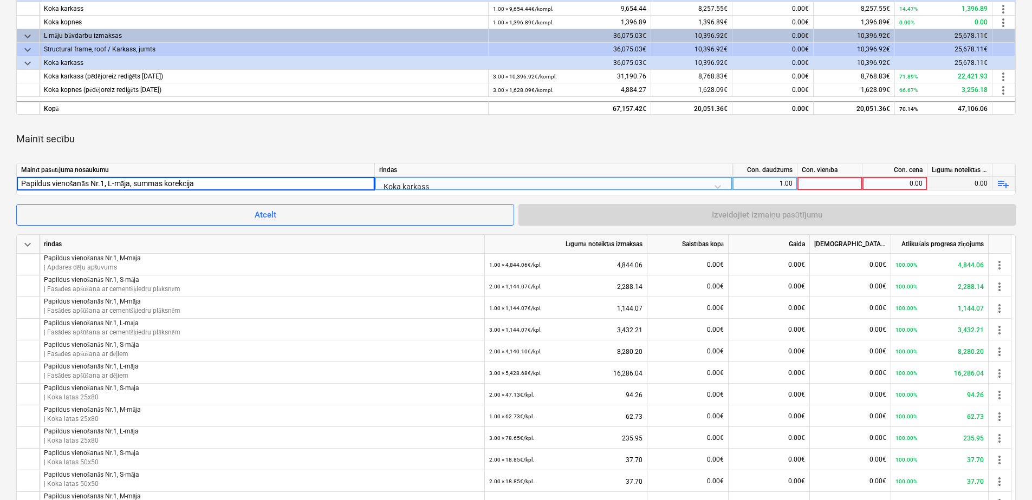
click at [826, 181] on div at bounding box center [829, 184] width 65 height 14
type input "kpl."
click at [902, 179] on div "0.00" at bounding box center [895, 184] width 56 height 14
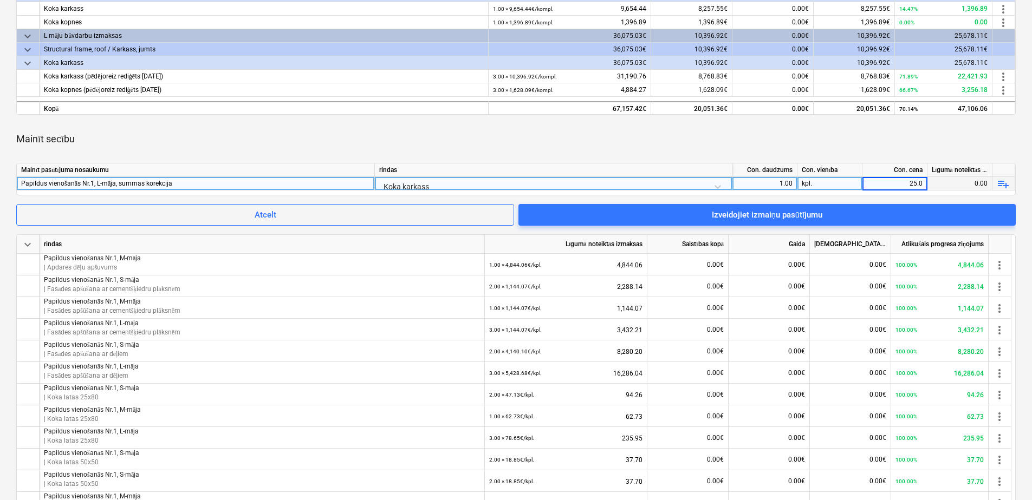
type input "25.09"
click at [863, 128] on div "Mainīt secību" at bounding box center [515, 139] width 999 height 30
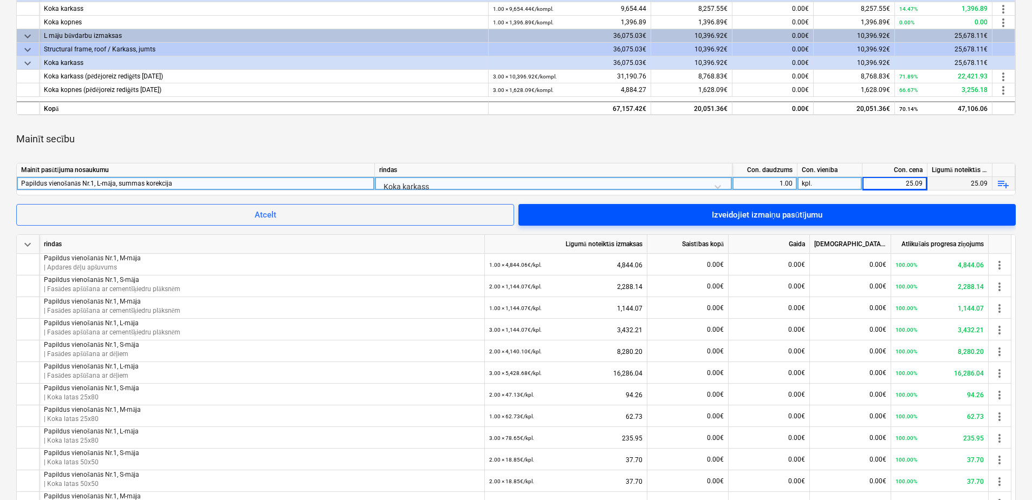
click at [791, 217] on div "Izveidojiet izmaiņu pasūtījumu" at bounding box center [767, 215] width 111 height 14
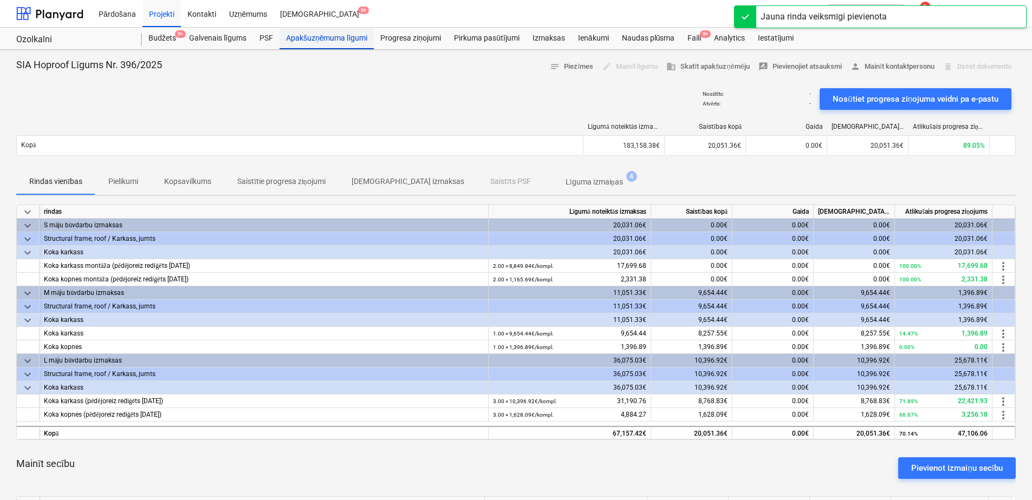
click at [348, 42] on div "Apakšuzņēmuma līgumi" at bounding box center [326, 39] width 94 height 22
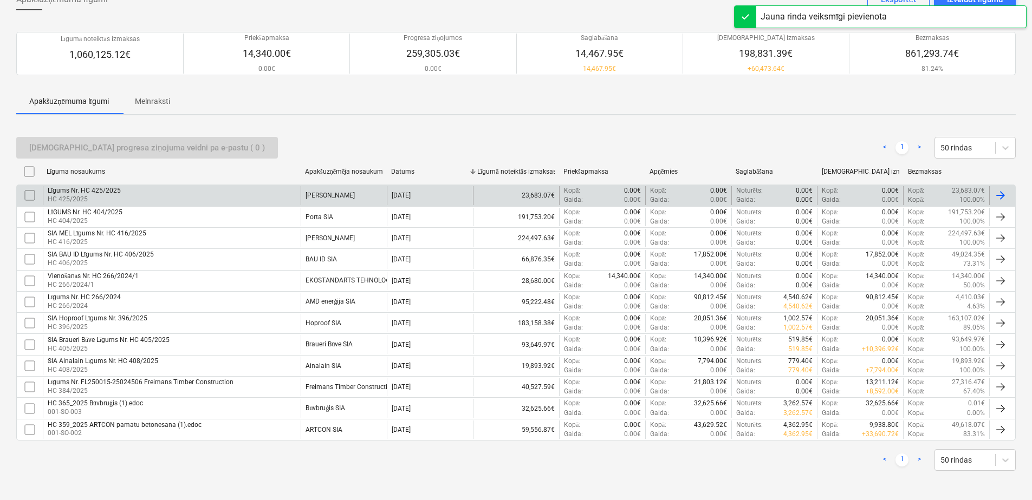
scroll to position [71, 0]
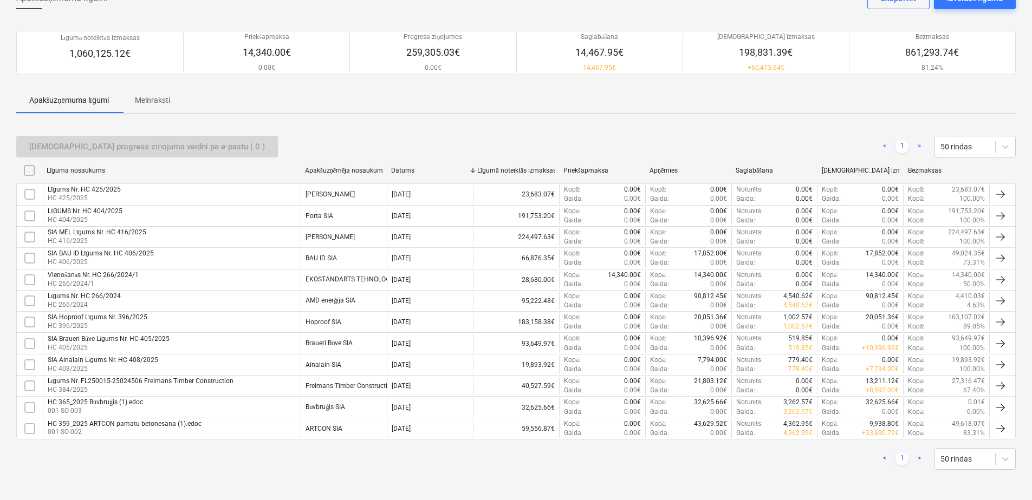
drag, startPoint x: 487, startPoint y: 124, endPoint x: 466, endPoint y: 116, distance: 21.9
drag, startPoint x: 466, startPoint y: 116, endPoint x: 447, endPoint y: 121, distance: 20.0
click at [447, 121] on div "Apakšuzņēmuma līgumi Izveidot līgumu Eksportēt Līgumā noteiktās izmaksas 1,060,…" at bounding box center [516, 240] width 1032 height 522
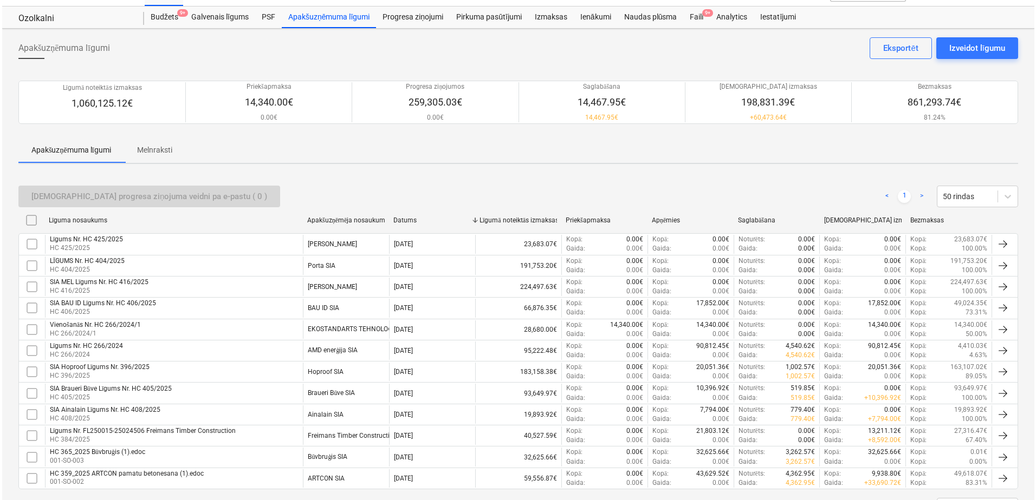
scroll to position [0, 0]
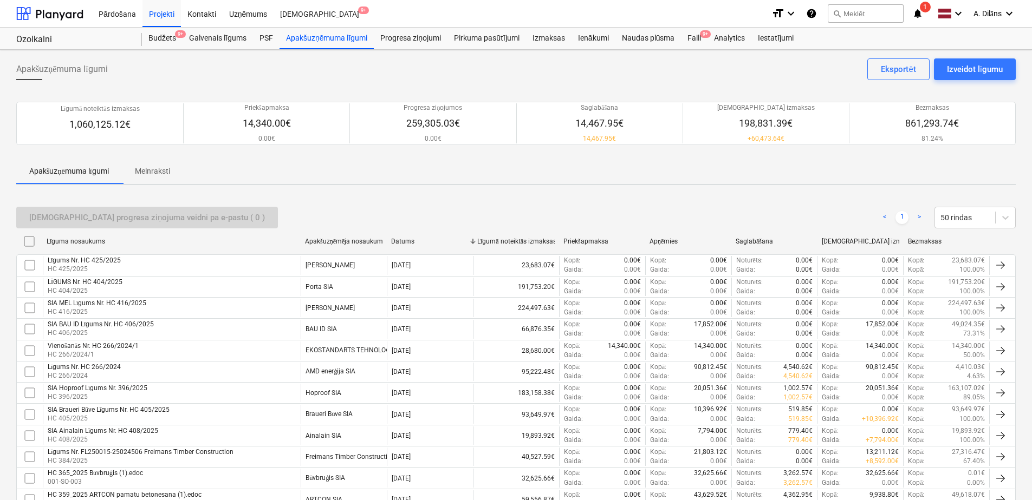
click at [135, 44] on div "Ozolkalni Ozolkalni" at bounding box center [79, 39] width 126 height 22
click at [153, 36] on div "Budžets 9+" at bounding box center [162, 39] width 41 height 22
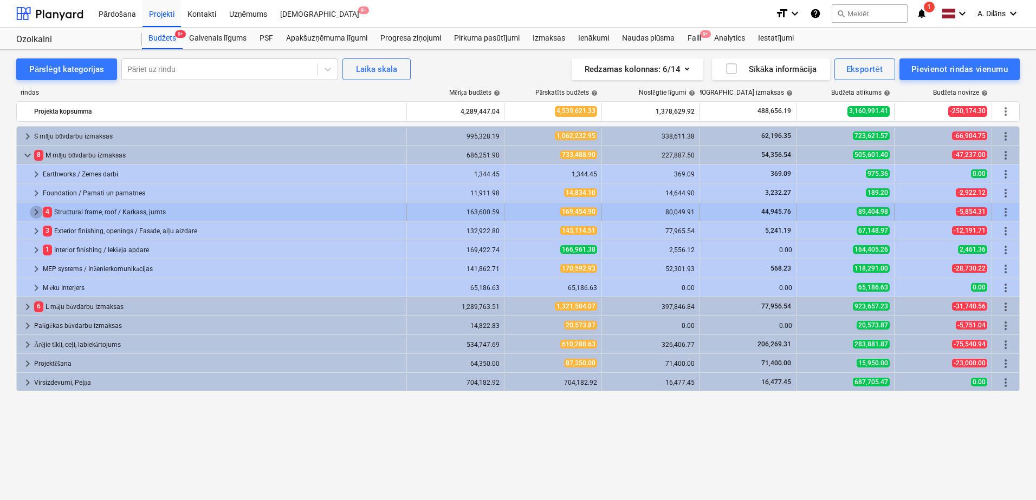
click at [34, 212] on span "keyboard_arrow_right" at bounding box center [36, 212] width 13 height 13
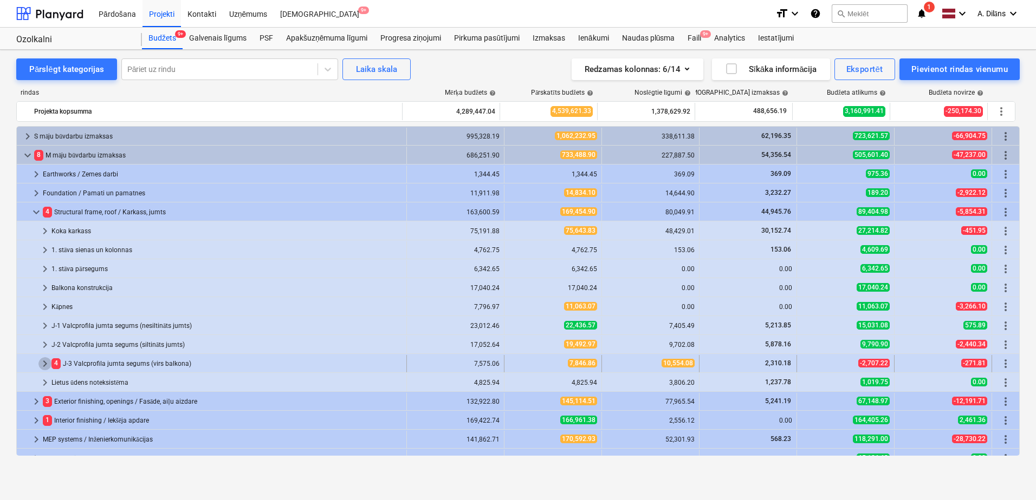
click at [46, 362] on span "keyboard_arrow_right" at bounding box center [44, 363] width 13 height 13
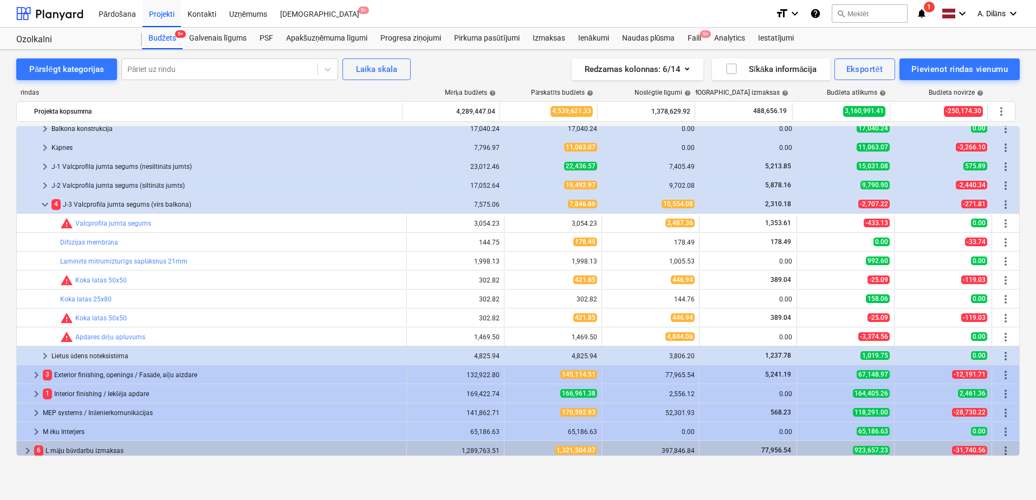
scroll to position [162, 0]
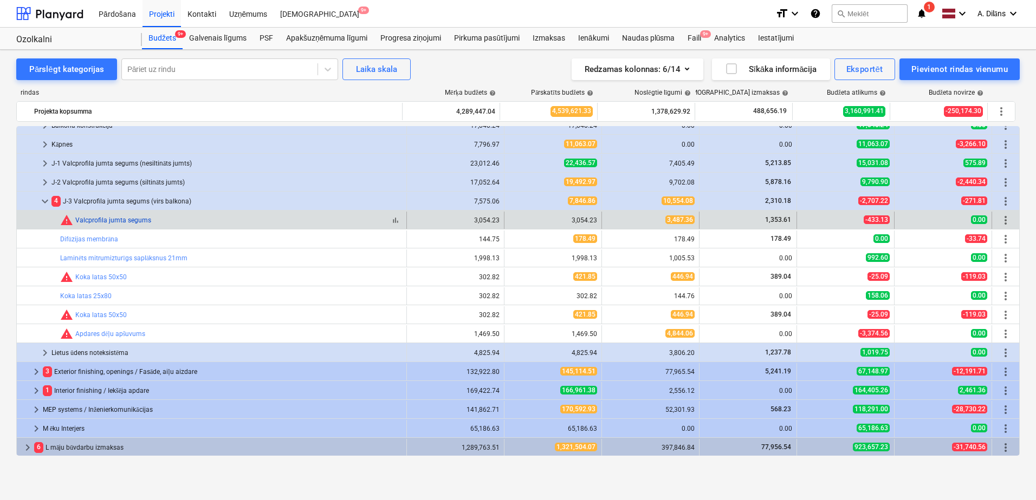
click at [139, 219] on link "Valcprofila jumta segums" at bounding box center [113, 221] width 76 height 8
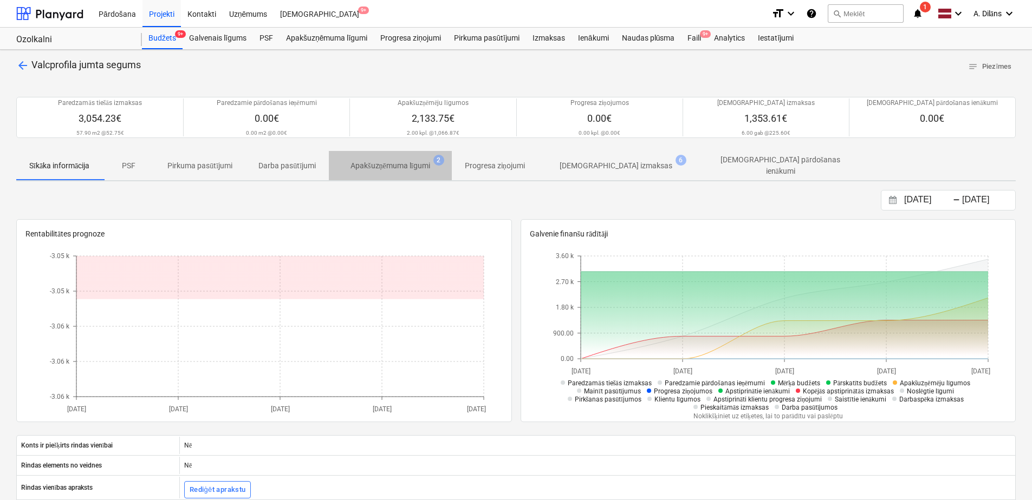
click at [411, 166] on p "Apakšuzņēmuma līgumi" at bounding box center [390, 165] width 80 height 11
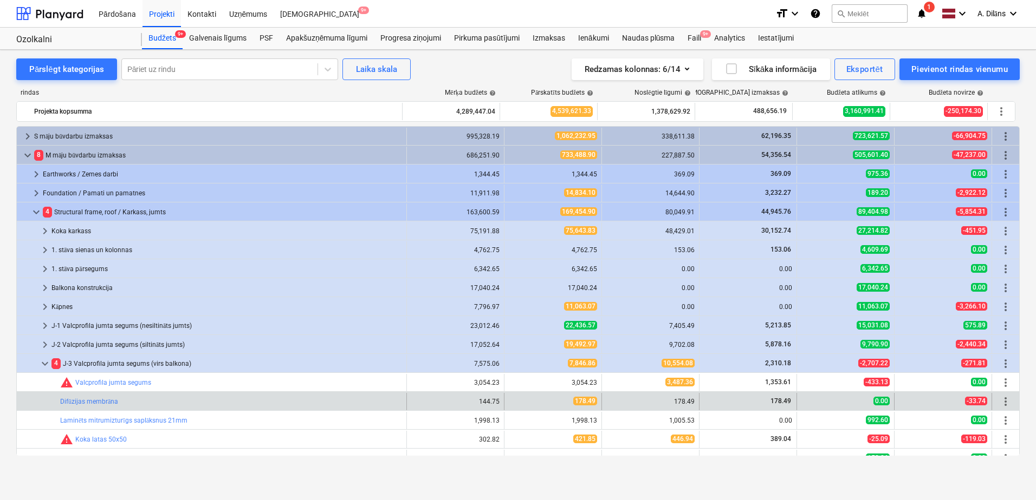
scroll to position [162, 0]
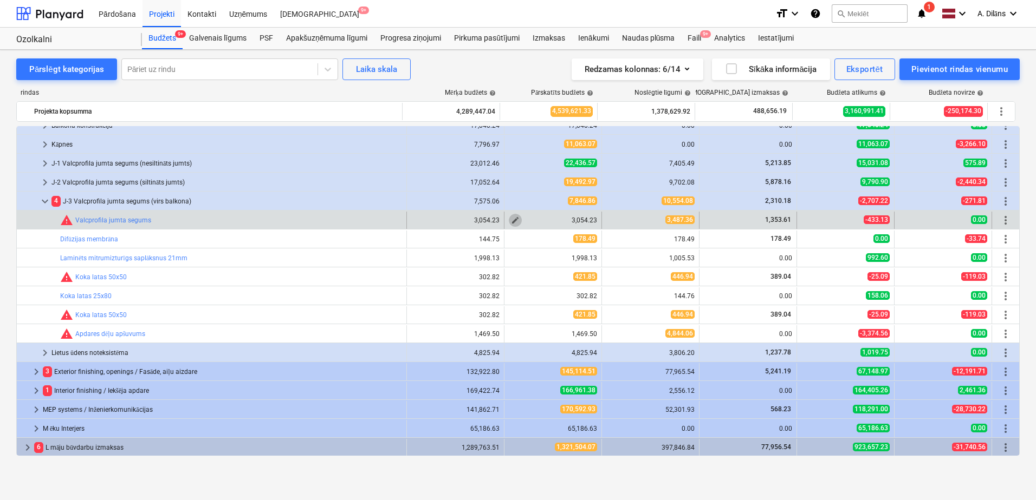
click at [512, 220] on span "edit" at bounding box center [515, 220] width 9 height 9
type textarea "x"
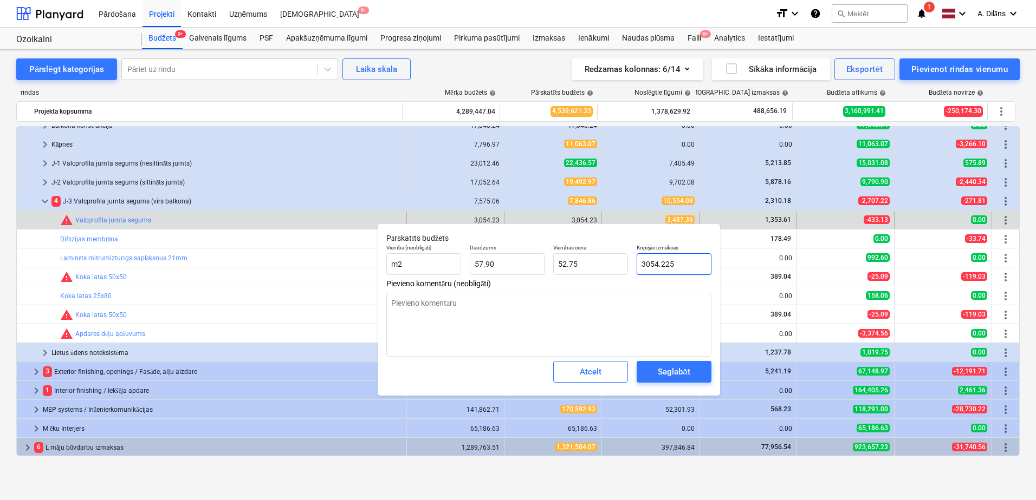
drag, startPoint x: 680, startPoint y: 262, endPoint x: 630, endPoint y: 264, distance: 49.3
click at [630, 264] on div "Vienība (neobligāti) m2 Daudzums 57.90 Vienības cena 52.75 Kopējās izmaksas 305…" at bounding box center [549, 260] width 334 height 40
type input "3"
type textarea "x"
type input "0.05"
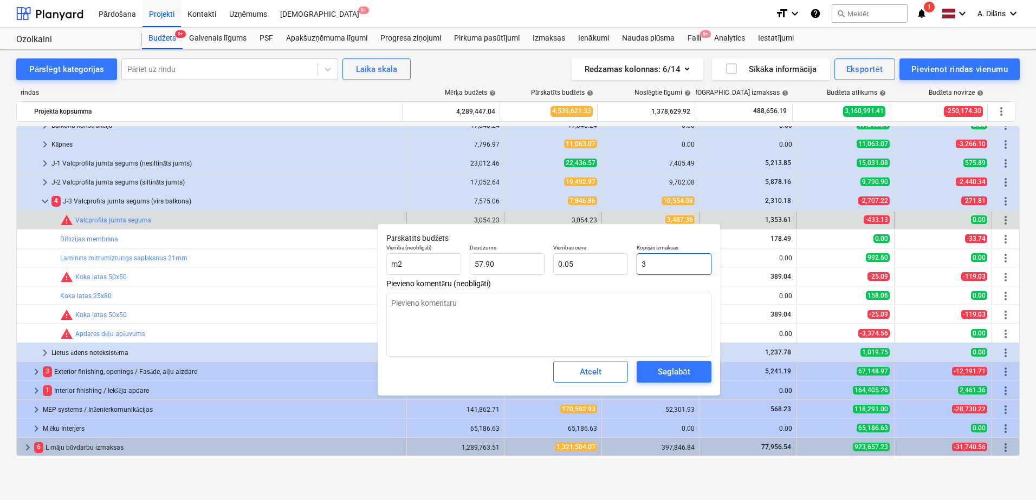
type textarea "x"
type input "34"
type input "0.59"
type textarea "x"
type input "348"
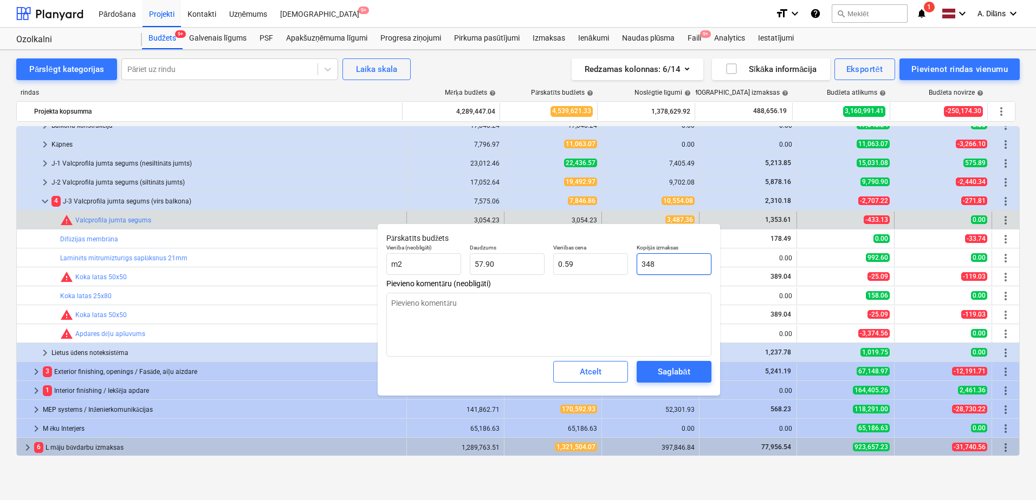
type input "6.01"
type textarea "x"
type input "3487"
type input "60.22"
type textarea "x"
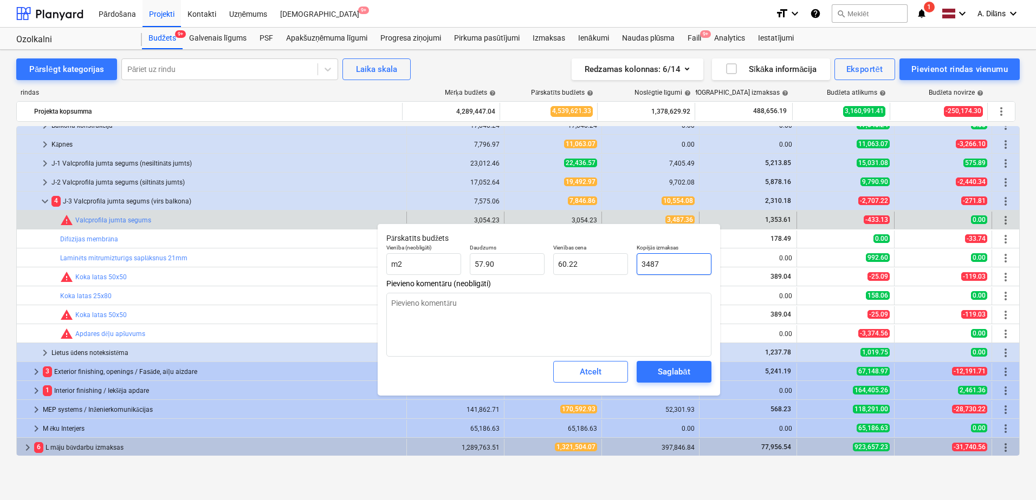
type input "3487."
type textarea "x"
type input "3487.3"
type input "60.23"
type textarea "x"
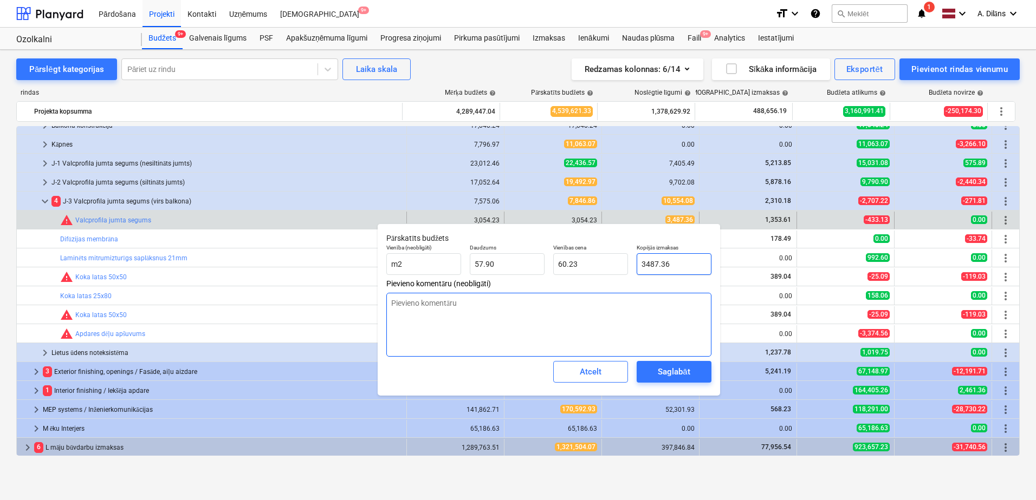
type input "3487.36"
type textarea "x"
type input "3,487.36"
click at [622, 331] on textarea at bounding box center [548, 325] width 325 height 64
click at [674, 375] on div "Saglabāt" at bounding box center [674, 372] width 32 height 14
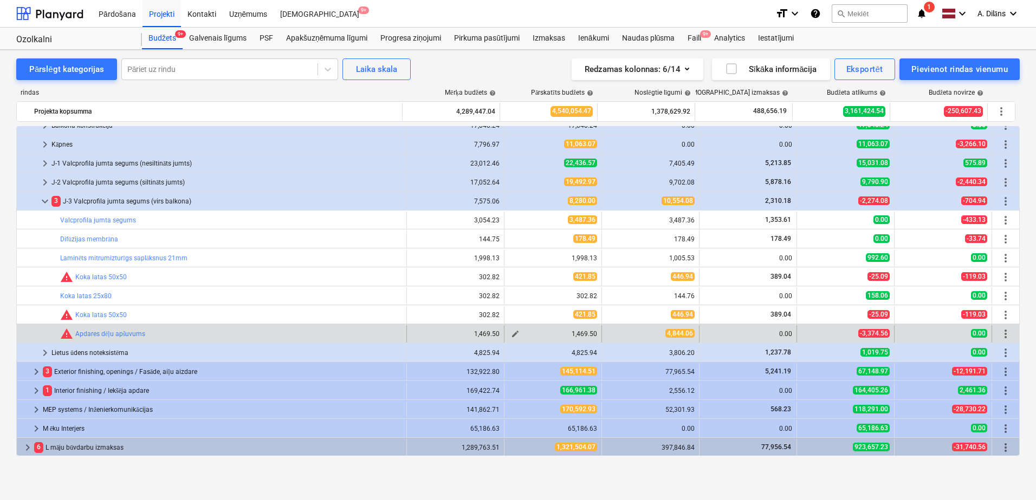
click at [513, 333] on span "edit" at bounding box center [515, 334] width 9 height 9
type textarea "x"
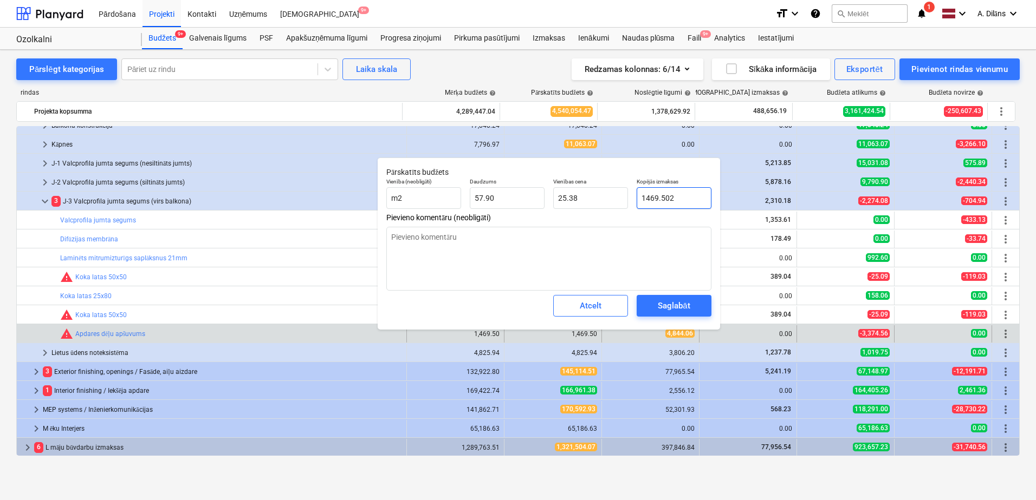
drag, startPoint x: 675, startPoint y: 198, endPoint x: 632, endPoint y: 199, distance: 43.3
click at [632, 199] on div "Kopējās izmaksas 1469.502" at bounding box center [673, 194] width 83 height 40
type input "4"
type textarea "x"
type input "0.07"
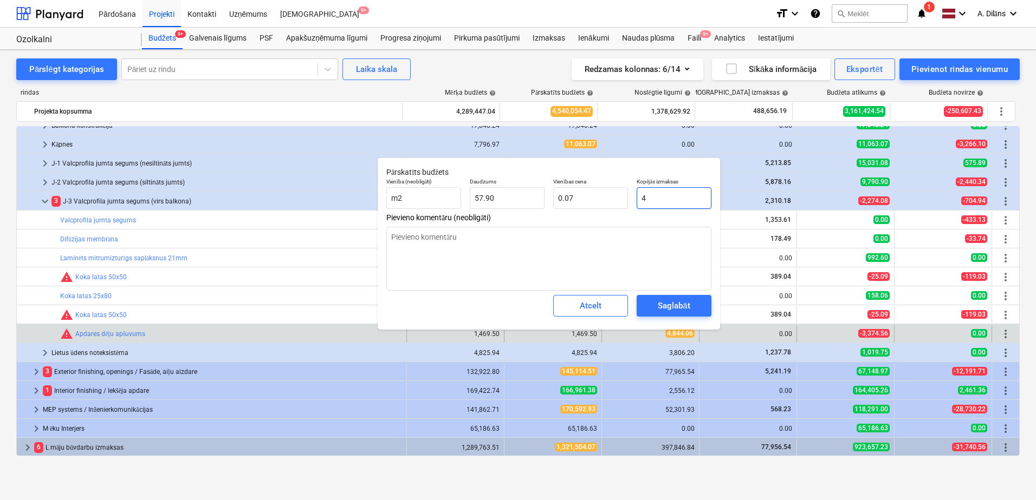
type textarea "x"
type input "48"
type input "0.83"
type textarea "x"
type input "484"
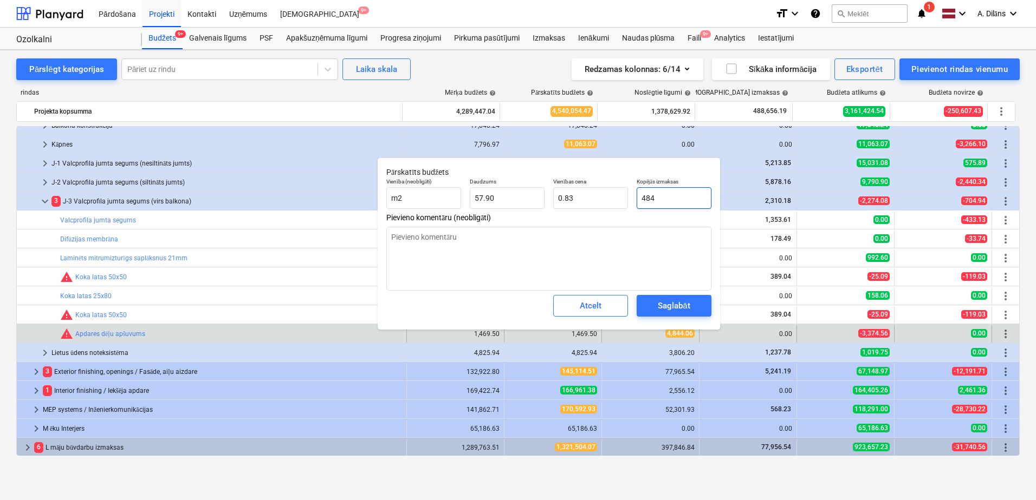
type input "8.36"
type textarea "x"
type input "4844"
type input "83.66"
type textarea "x"
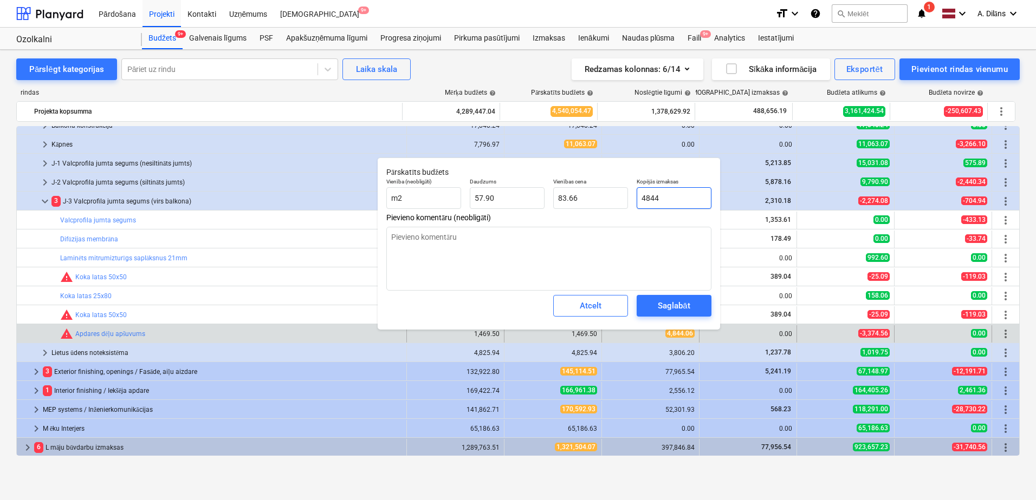
type input "4844."
type textarea "x"
type input "4844.0"
type textarea "x"
type input "4844.06"
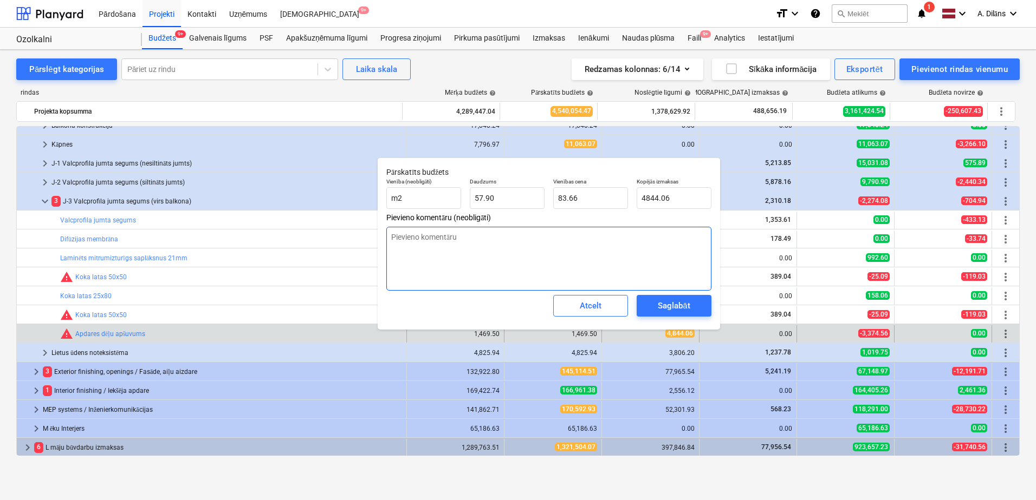
type textarea "x"
type input "4,844.06"
drag, startPoint x: 587, startPoint y: 239, endPoint x: 645, endPoint y: 266, distance: 64.0
click at [587, 239] on textarea at bounding box center [548, 259] width 325 height 64
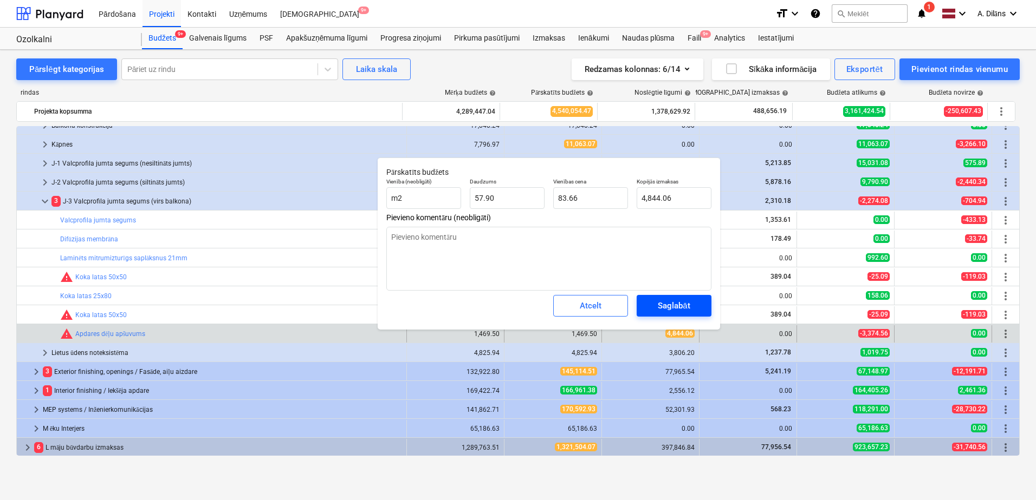
click at [664, 301] on div "Saglabāt" at bounding box center [674, 306] width 32 height 14
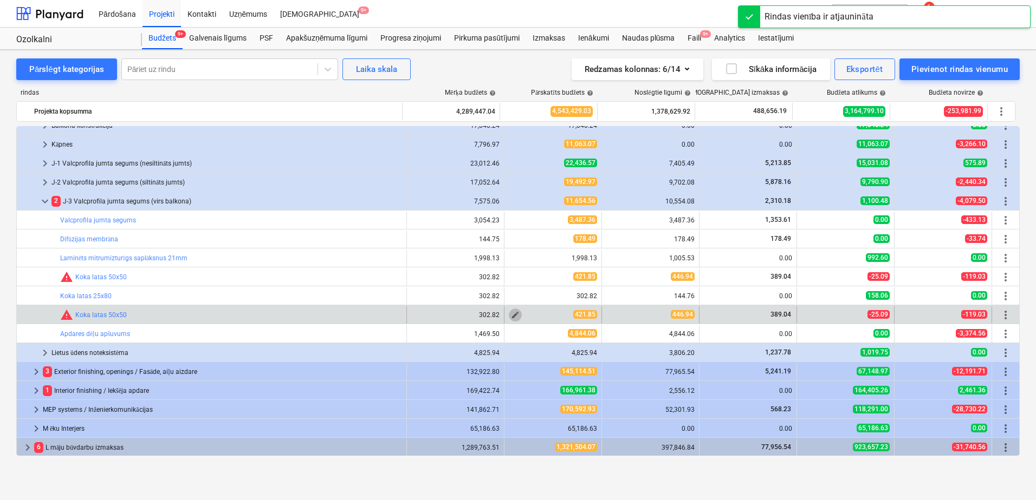
click at [511, 314] on span "edit" at bounding box center [515, 315] width 9 height 9
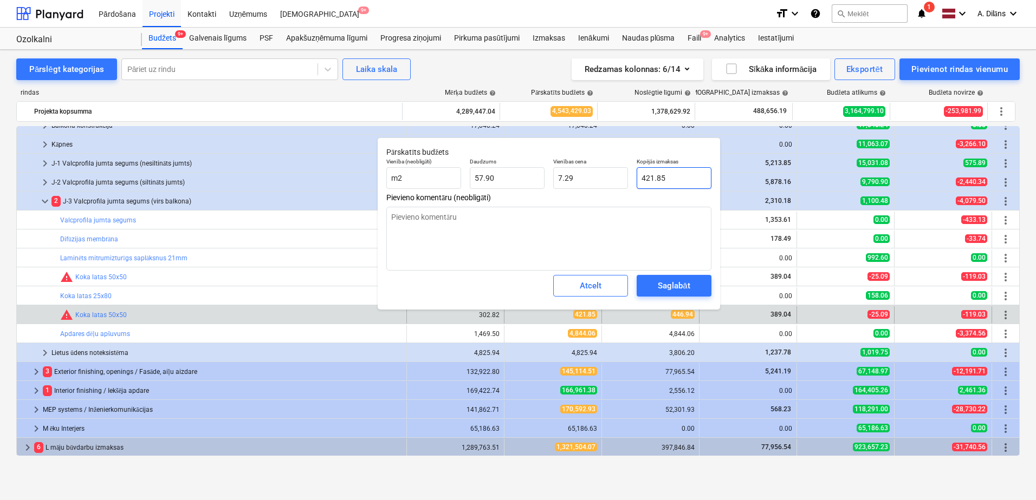
drag, startPoint x: 680, startPoint y: 178, endPoint x: 632, endPoint y: 179, distance: 48.2
click at [632, 179] on div "Vienība (neobligāti) m2 Daudzums 57.90 Vienības cena 7.29 Kopējās izmaksas 421.…" at bounding box center [549, 174] width 334 height 40
type textarea "x"
type input "4"
type input "0.07"
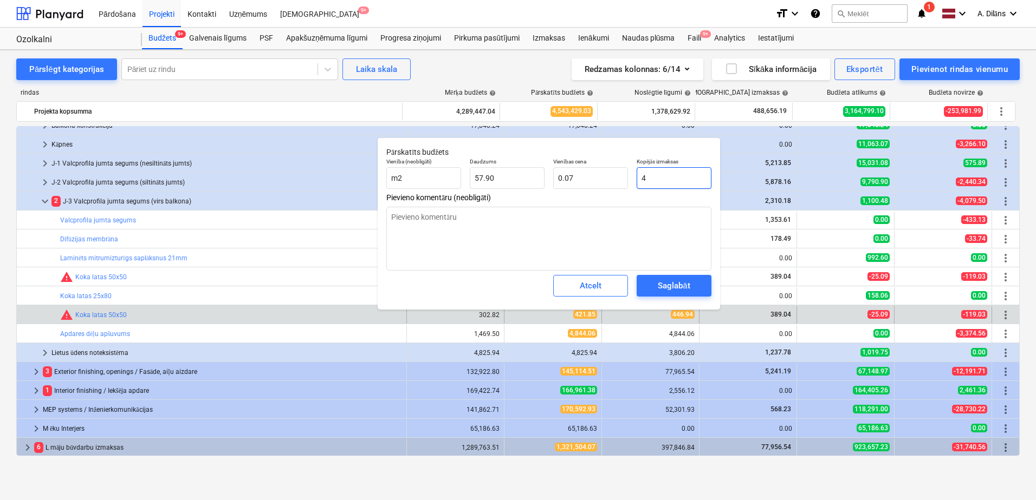
type textarea "x"
type input "44"
type input "0.76"
type textarea "x"
type input "446"
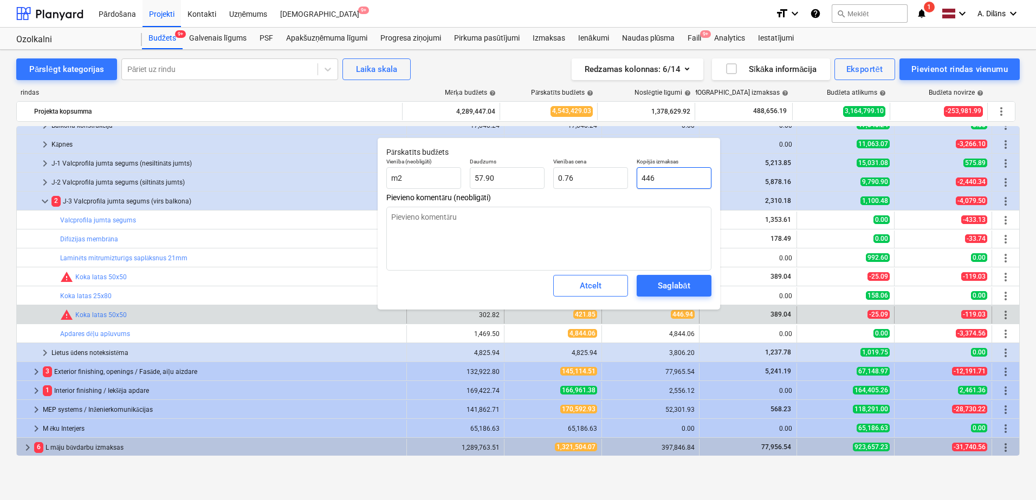
type input "7.70"
type textarea "x"
type input "446."
type textarea "x"
type input "446.9"
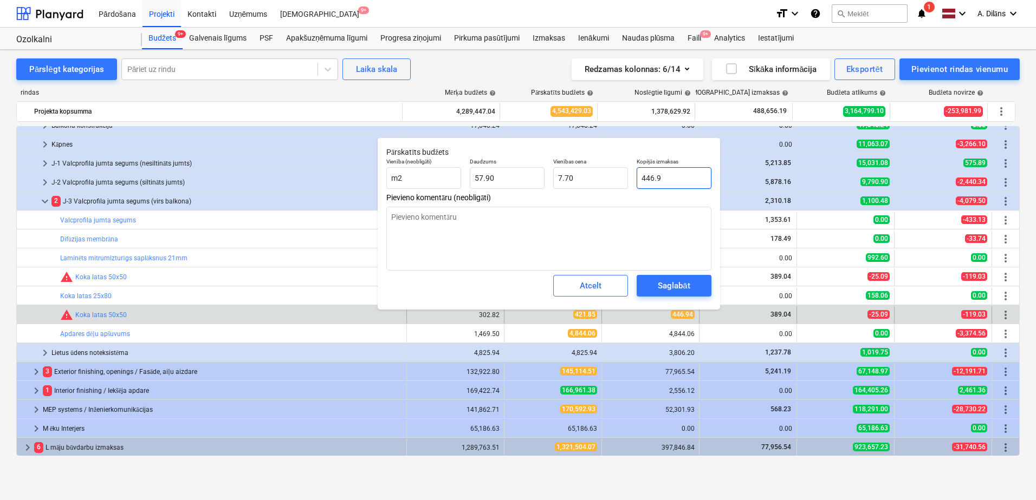
type input "7.72"
type textarea "x"
type input "446.94"
click at [613, 225] on textarea at bounding box center [548, 239] width 325 height 64
click at [672, 295] on button "Saglabāt" at bounding box center [673, 286] width 75 height 22
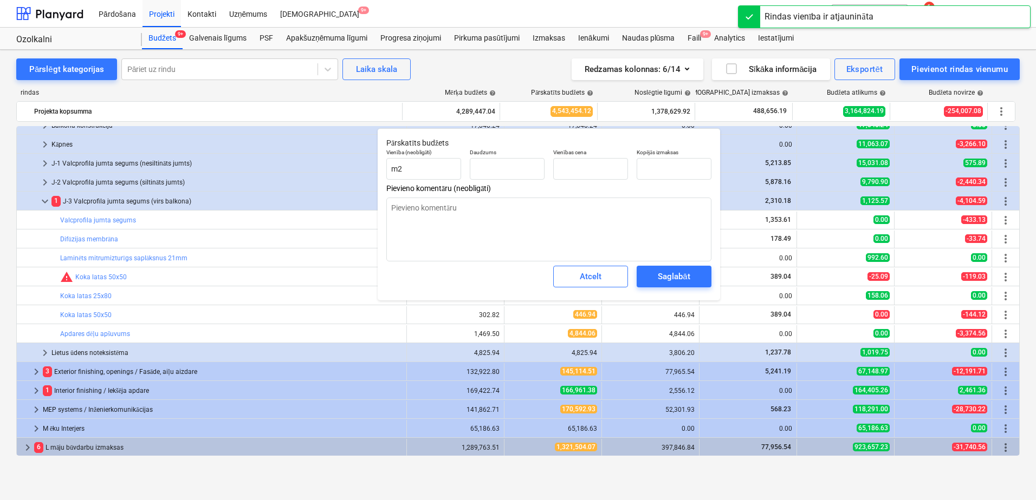
type textarea "x"
type input "57.90"
type input "7.29"
type input "421.85"
drag, startPoint x: 683, startPoint y: 166, endPoint x: 630, endPoint y: 165, distance: 52.5
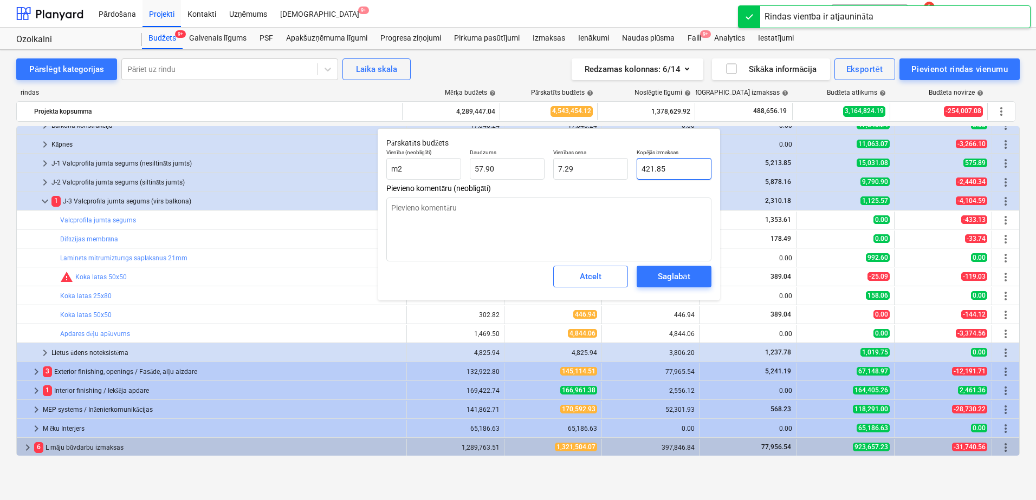
click at [630, 165] on div "Vienība (neobligāti) m2 Daudzums 57.90 Vienības cena 7.29 Kopējās izmaksas 421.…" at bounding box center [549, 165] width 334 height 40
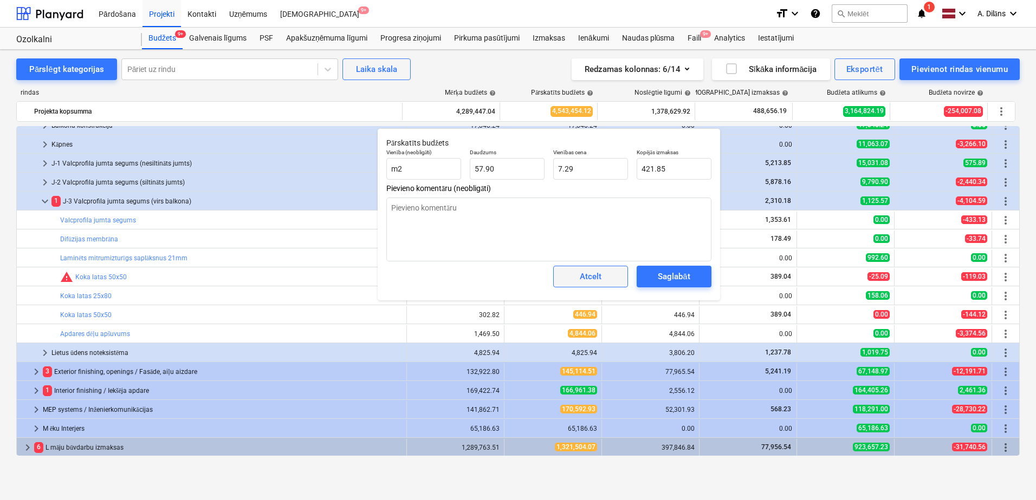
click at [608, 275] on span "Atcelt" at bounding box center [591, 277] width 48 height 14
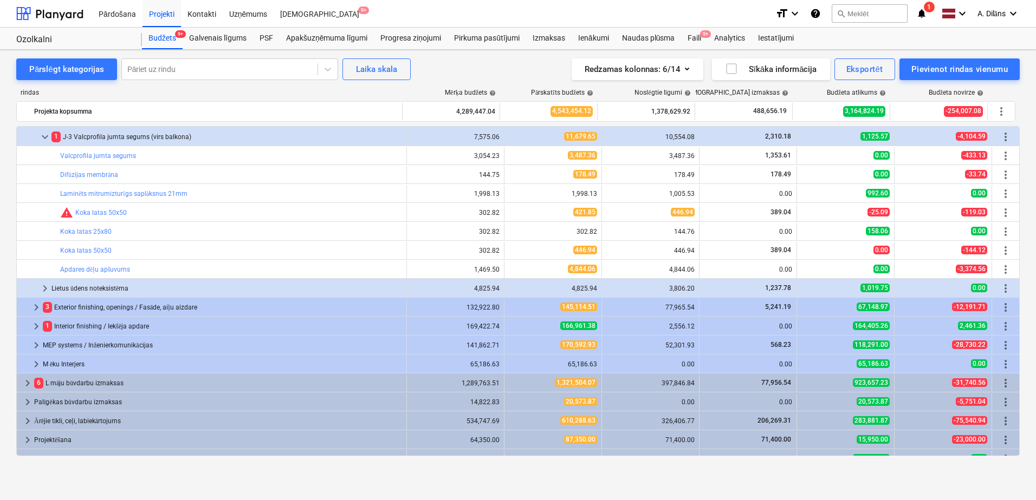
scroll to position [239, 0]
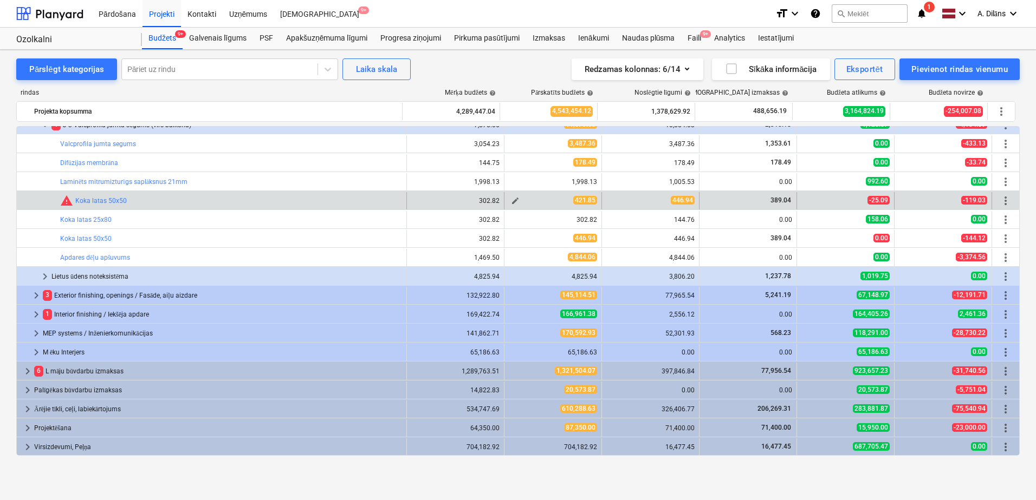
click at [511, 200] on span "edit" at bounding box center [515, 201] width 9 height 9
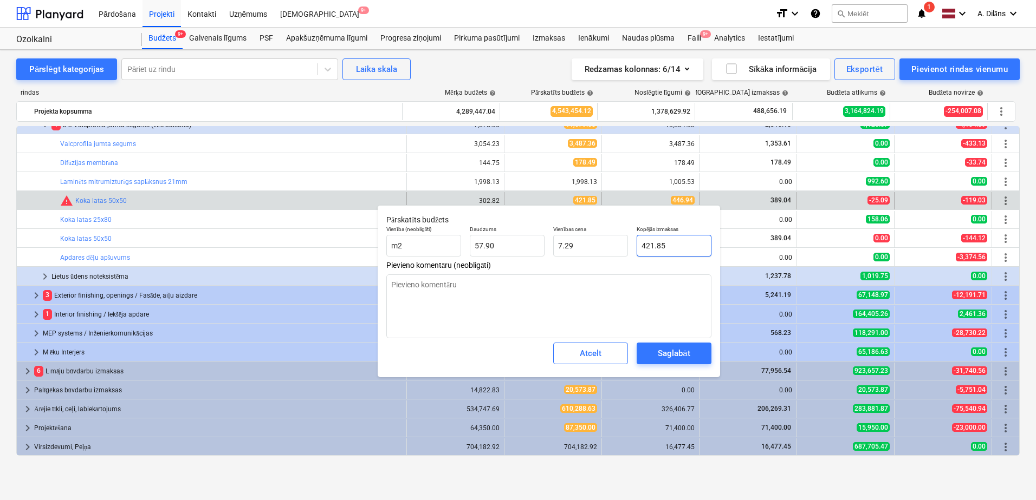
drag, startPoint x: 674, startPoint y: 246, endPoint x: 638, endPoint y: 243, distance: 36.4
click at [637, 245] on input "421.85" at bounding box center [673, 246] width 75 height 22
type textarea "x"
type input "4"
type input "0.07"
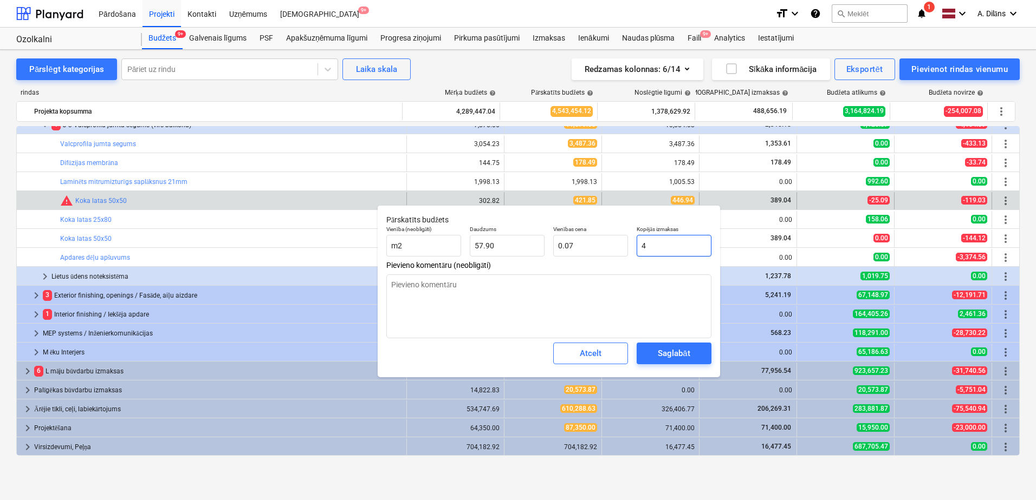
type textarea "x"
type input "44"
type input "0.76"
type textarea "x"
type input "446"
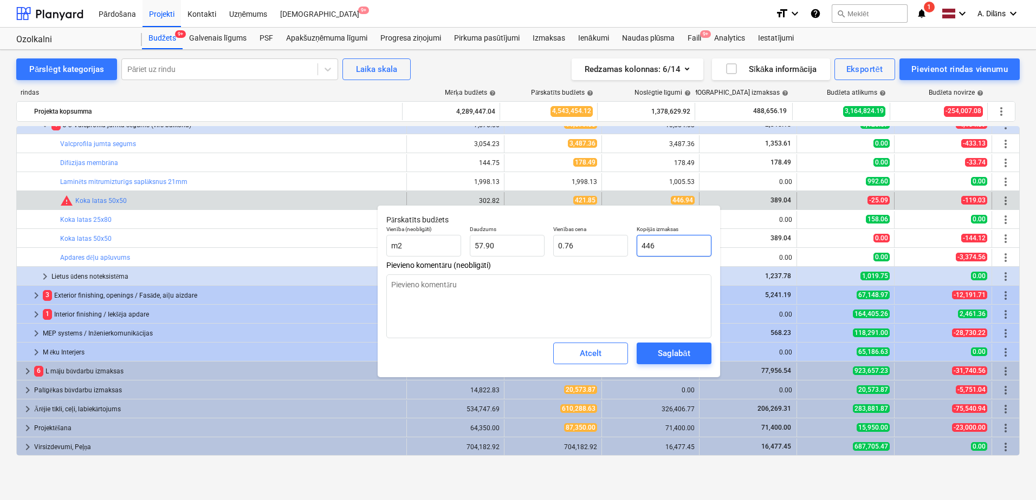
type input "7.70"
type textarea "x"
type input "446."
type textarea "x"
type input "446.9"
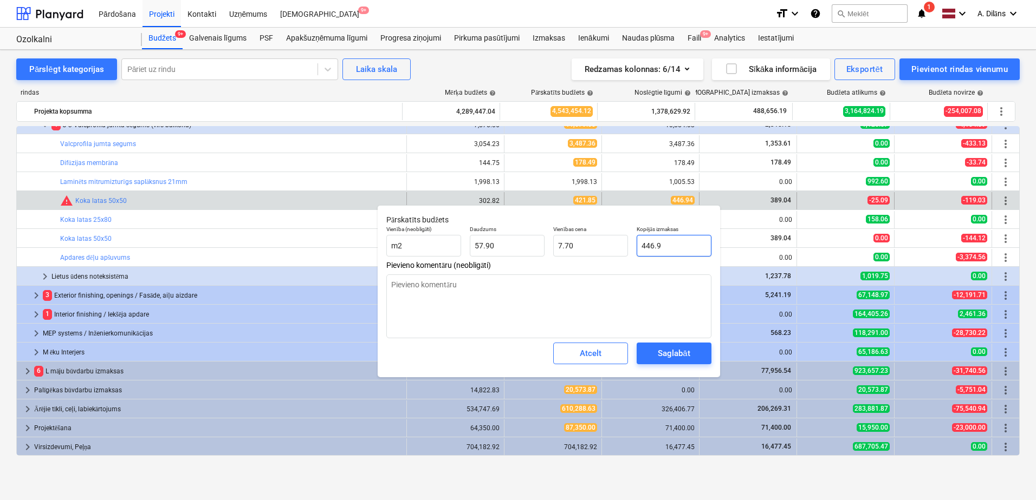
type input "7.72"
type textarea "x"
type input "446.94"
click at [673, 353] on div "Saglabāt" at bounding box center [674, 354] width 32 height 14
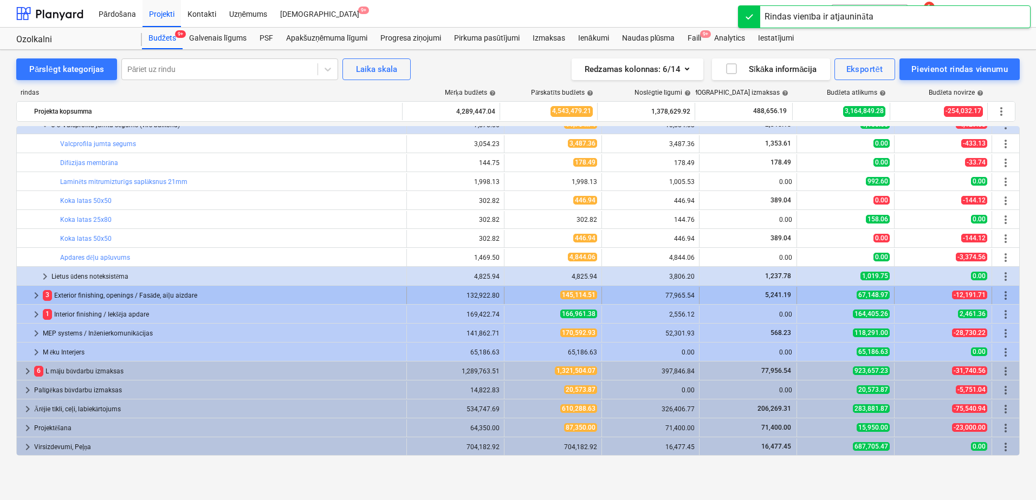
click at [37, 294] on span "keyboard_arrow_right" at bounding box center [36, 295] width 13 height 13
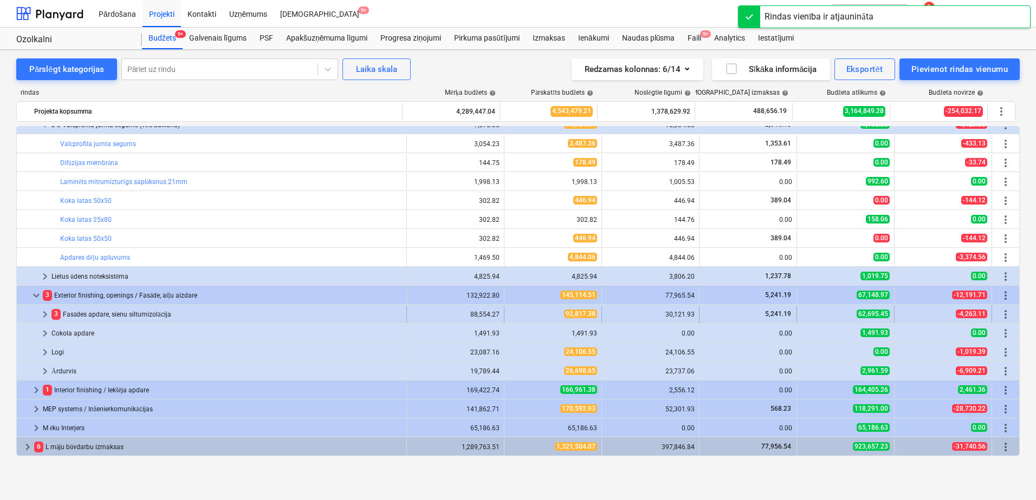
click at [45, 314] on span "keyboard_arrow_right" at bounding box center [44, 314] width 13 height 13
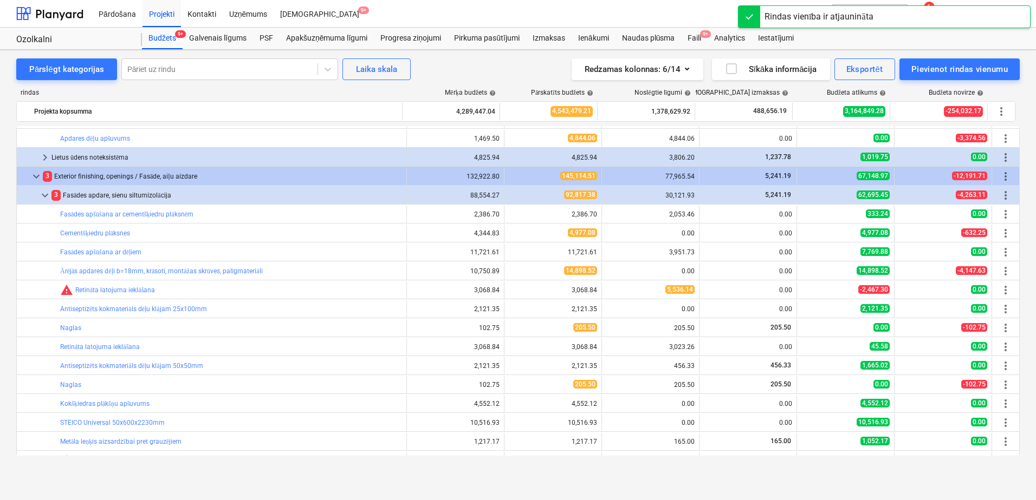
scroll to position [401, 0]
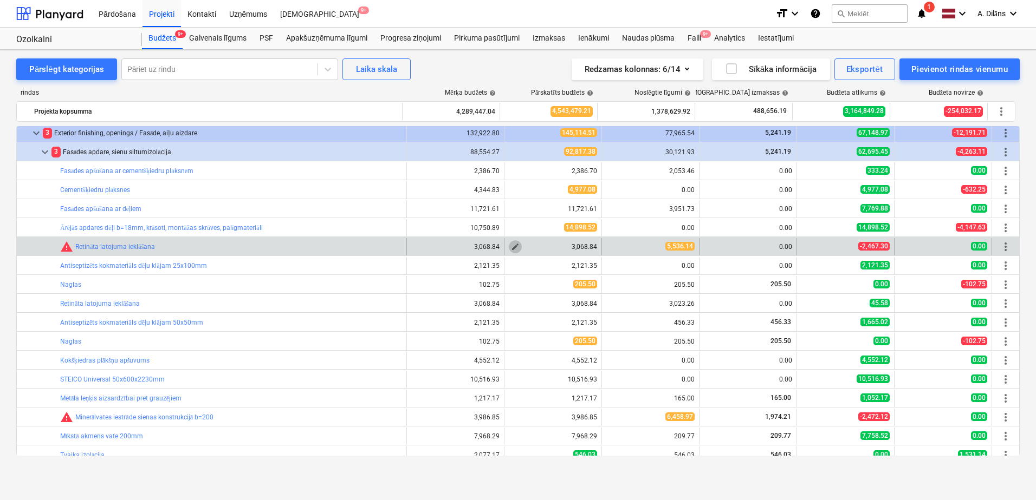
click at [511, 246] on span "edit" at bounding box center [515, 247] width 9 height 9
type textarea "x"
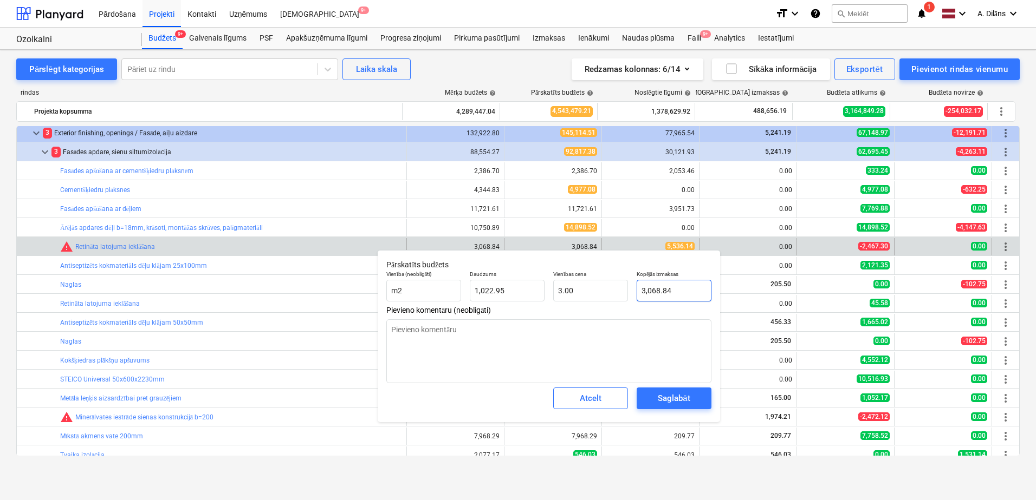
type input "3068.8416"
drag, startPoint x: 688, startPoint y: 292, endPoint x: 636, endPoint y: 292, distance: 52.0
click at [636, 292] on input "3068.8416" at bounding box center [673, 291] width 75 height 22
type textarea "x"
type input "5"
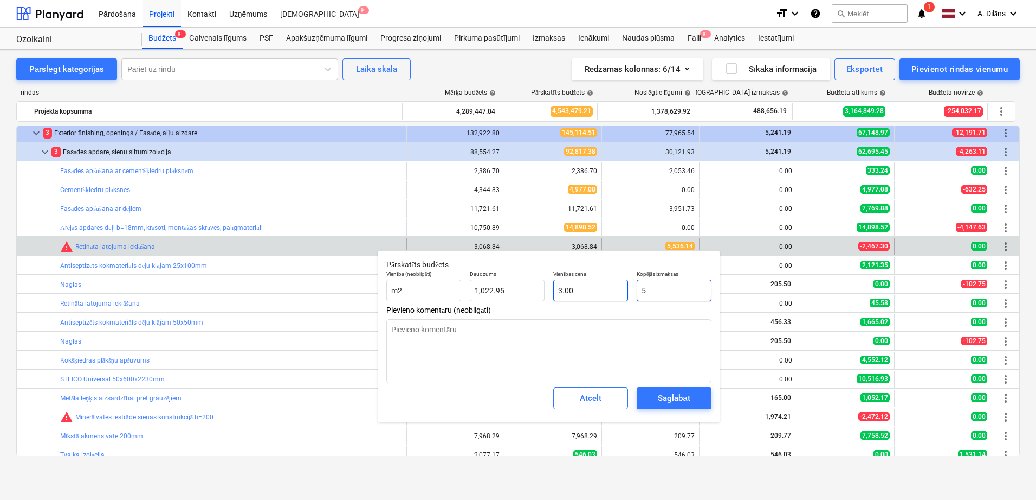
type input "0.00"
type textarea "x"
type input "55"
type input "0.05"
type textarea "x"
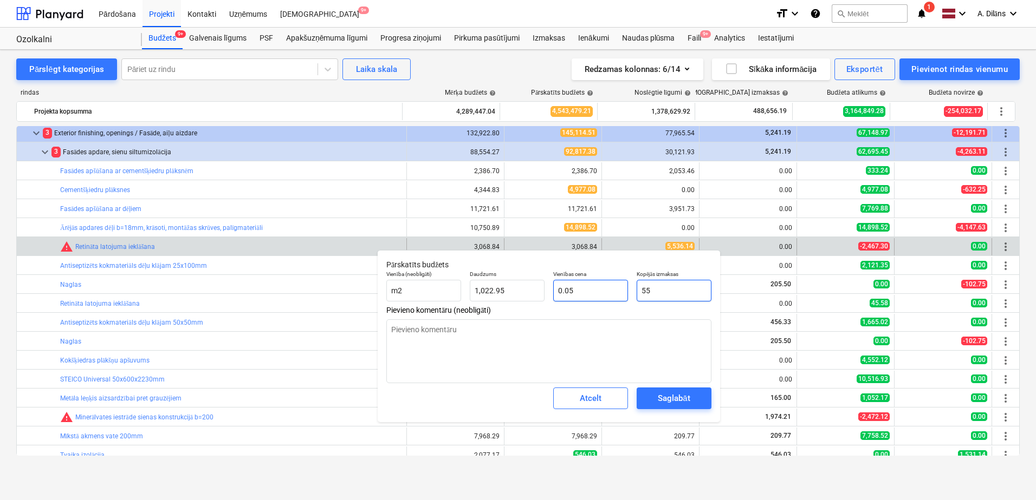
type input "553"
type input "0.54"
type textarea "x"
type input "5536"
type input "5.41"
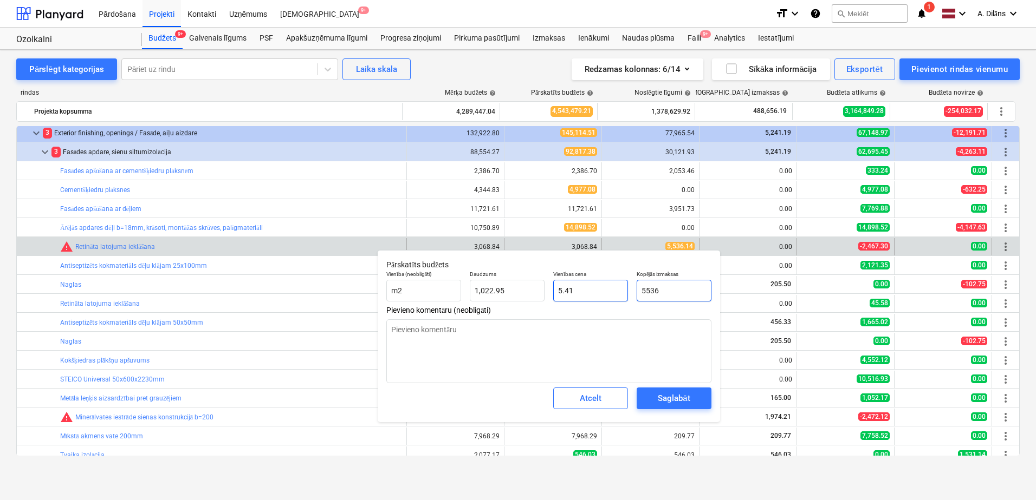
type textarea "x"
type input "5536.1"
type textarea "x"
type input "5536.14"
type textarea "x"
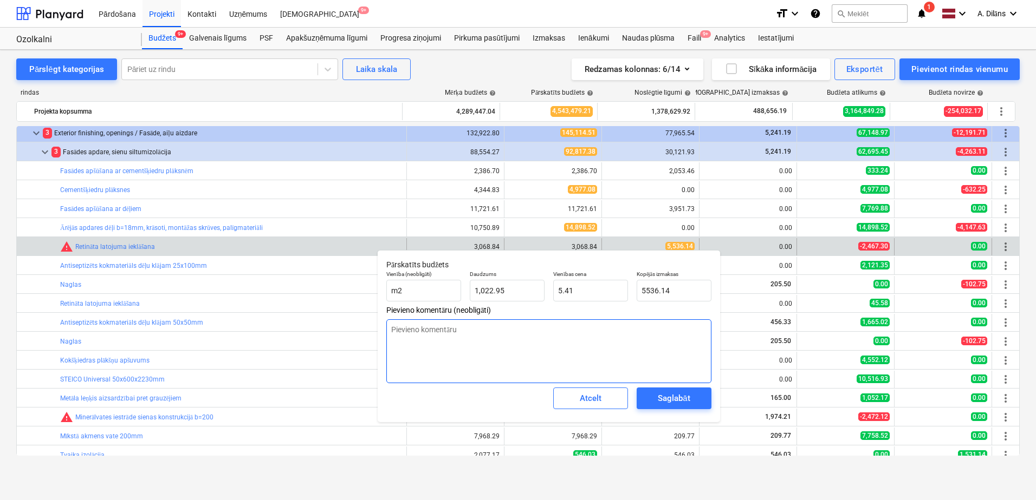
type input "5,536.14"
click at [635, 340] on textarea at bounding box center [548, 352] width 325 height 64
click at [674, 391] on button "Saglabāt" at bounding box center [673, 399] width 75 height 22
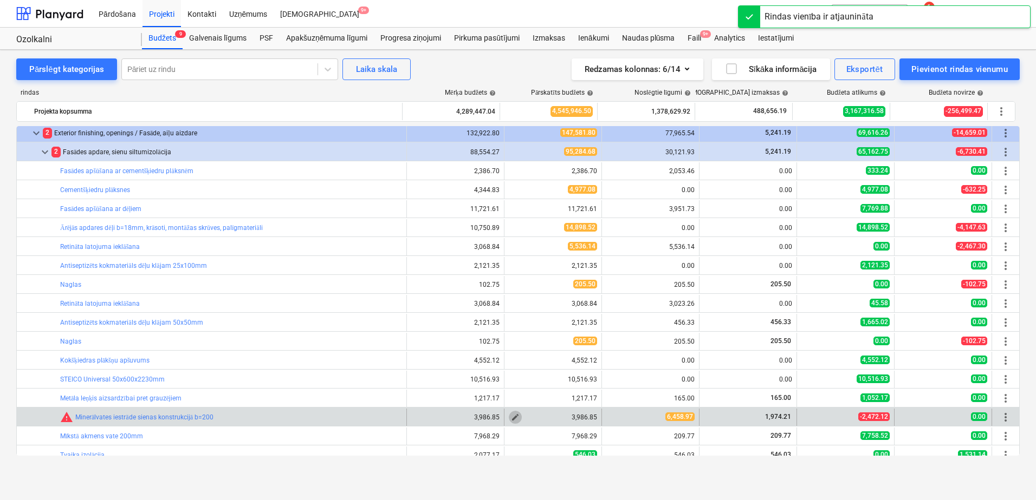
click at [511, 418] on span "edit" at bounding box center [515, 417] width 9 height 9
type textarea "x"
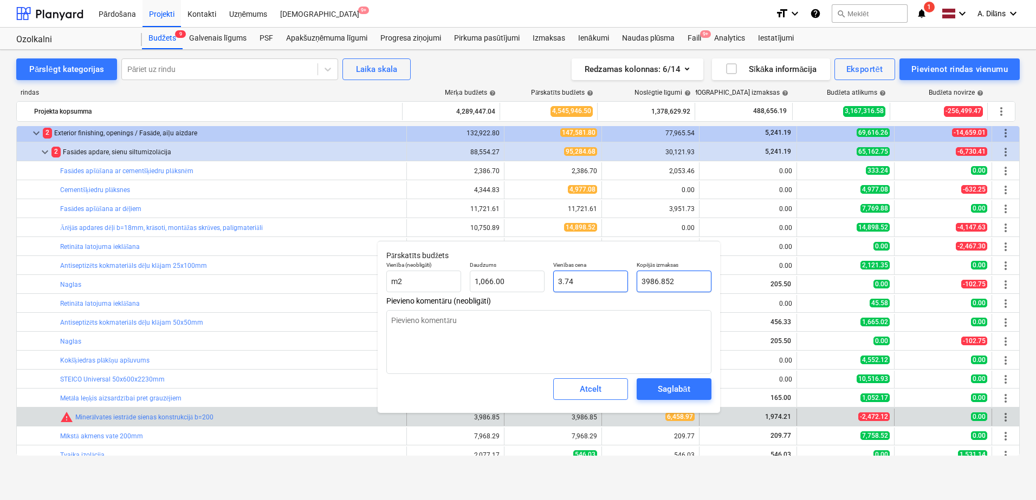
drag, startPoint x: 682, startPoint y: 281, endPoint x: 620, endPoint y: 282, distance: 62.3
click at [620, 282] on div "Vienība (neobligāti) m2 Daudzums 1,066.00 Vienības cena 3.74 Kopējās izmaksas 3…" at bounding box center [549, 277] width 334 height 40
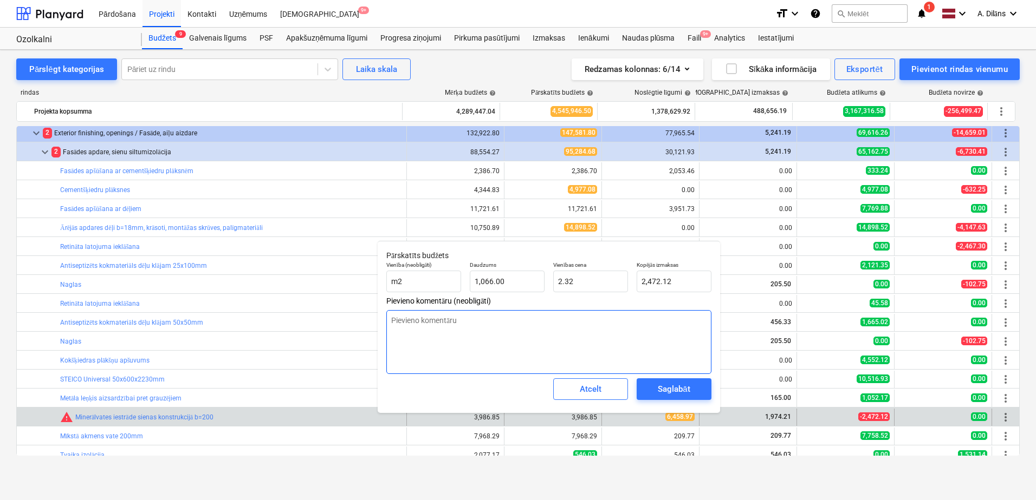
click at [605, 329] on textarea at bounding box center [548, 342] width 325 height 64
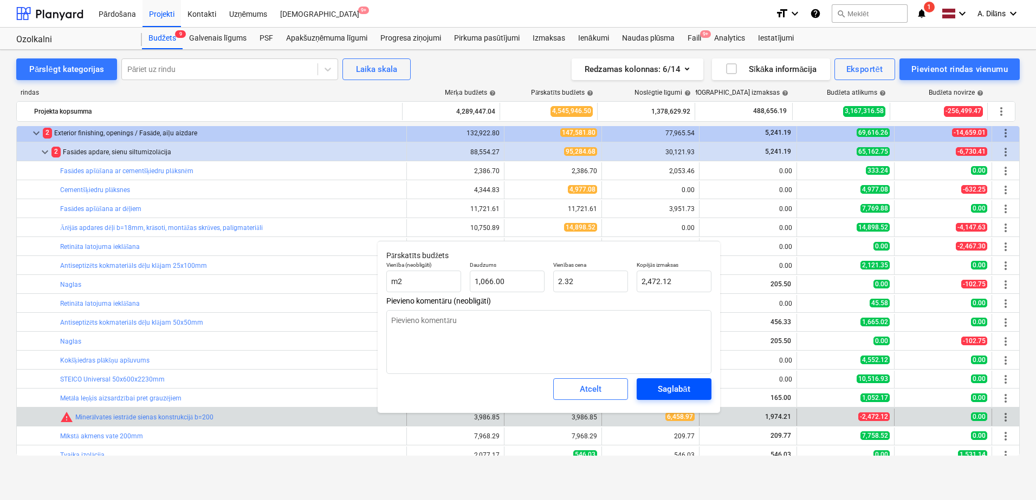
click at [682, 387] on div "Saglabāt" at bounding box center [674, 389] width 32 height 14
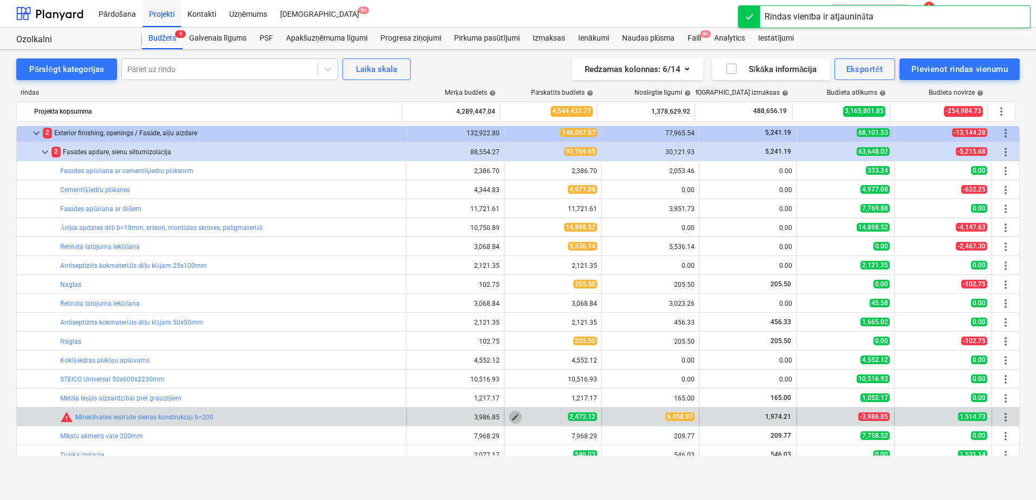
click at [511, 418] on span "edit" at bounding box center [515, 417] width 9 height 9
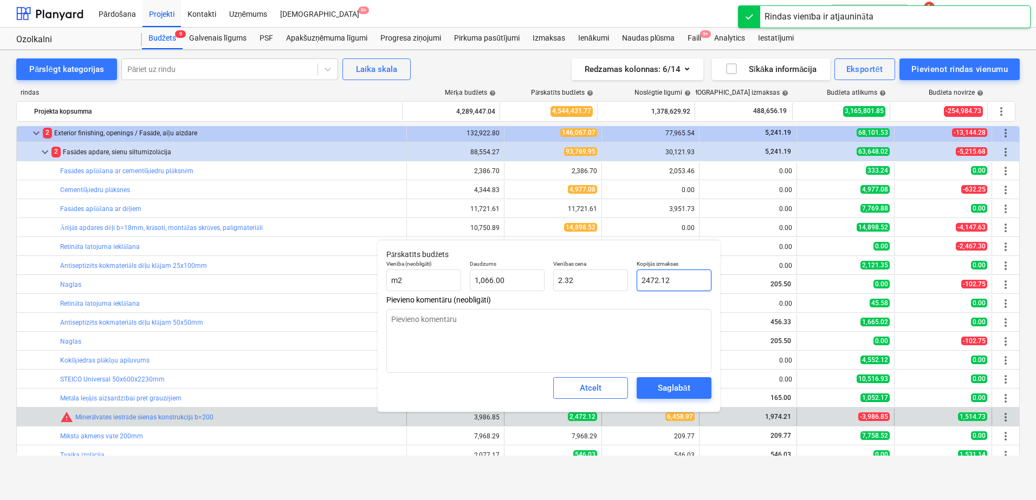
drag, startPoint x: 680, startPoint y: 279, endPoint x: 628, endPoint y: 282, distance: 51.5
click at [628, 282] on div "Vienība (neobligāti) m2 Daudzums 1,066.00 Vienības cena 2.32 Kopējās izmaksas 2…" at bounding box center [549, 276] width 334 height 40
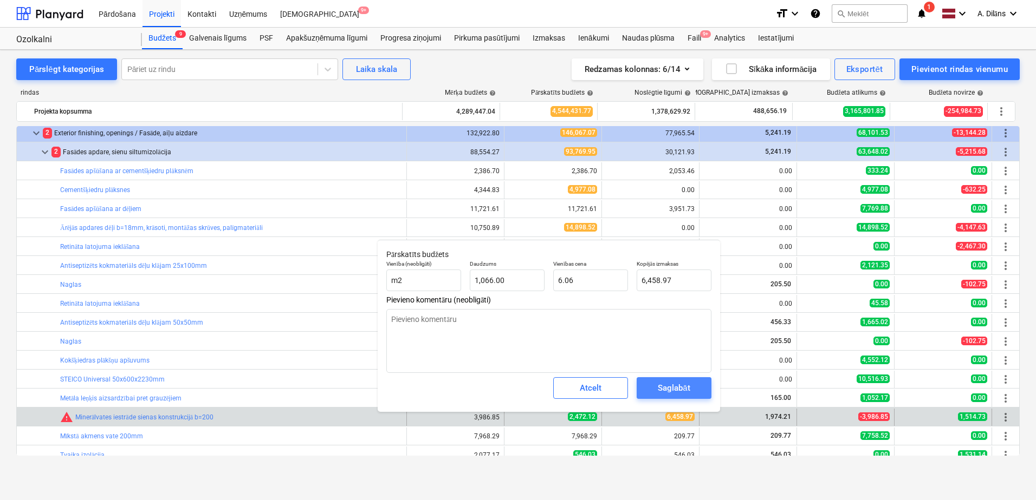
click at [659, 388] on div "Saglabāt" at bounding box center [674, 388] width 32 height 14
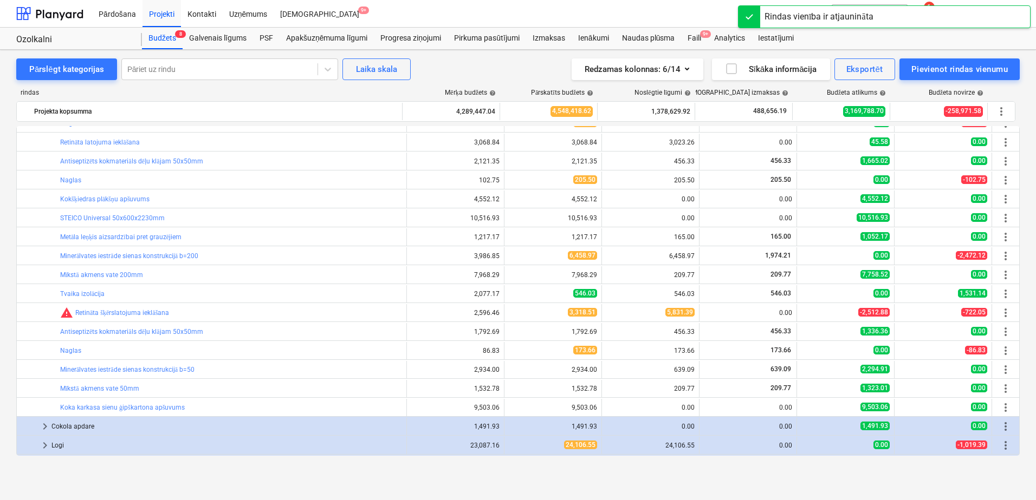
scroll to position [564, 0]
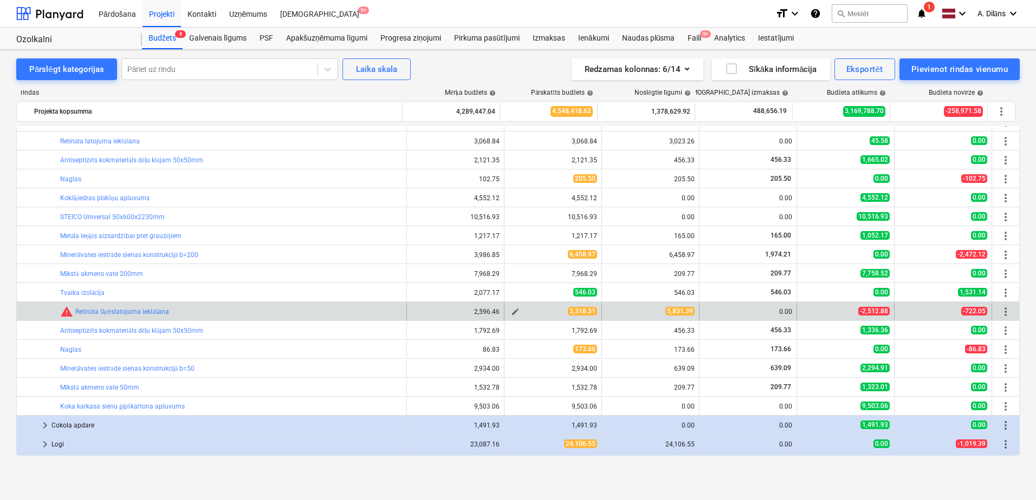
click at [513, 311] on span "edit" at bounding box center [515, 312] width 9 height 9
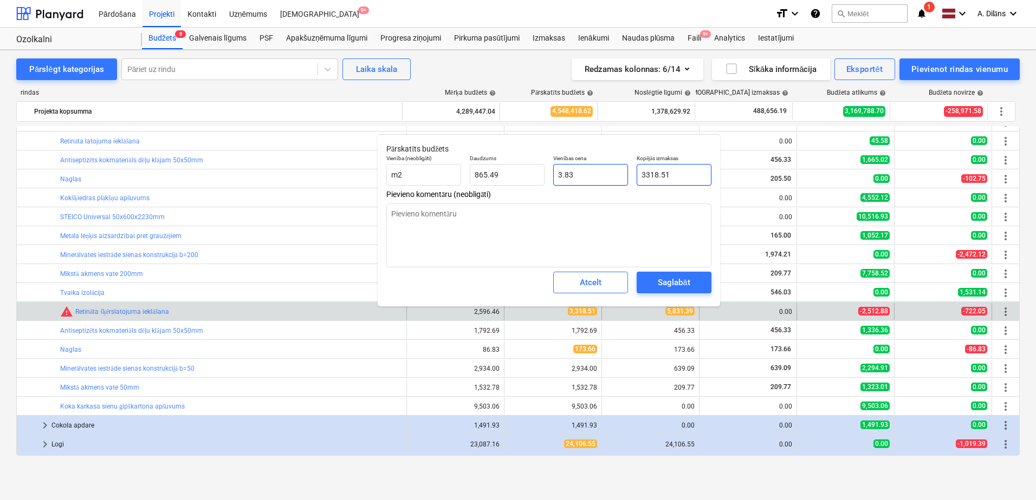
drag, startPoint x: 677, startPoint y: 173, endPoint x: 626, endPoint y: 172, distance: 50.9
click at [626, 172] on div "Vienība (neobligāti) m2 Daudzums 865.49 Vienības cena 3.83 Kopējās izmaksas 331…" at bounding box center [549, 171] width 334 height 40
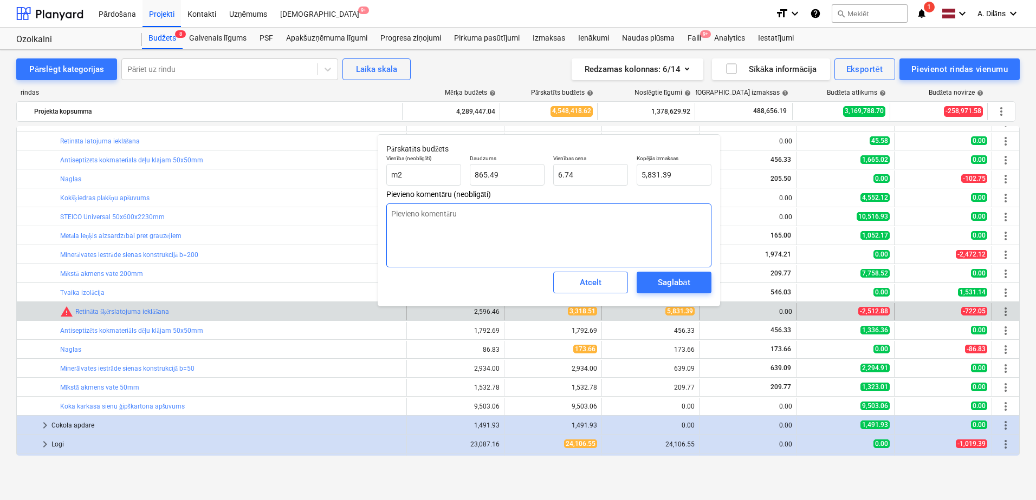
click at [631, 233] on textarea at bounding box center [548, 236] width 325 height 64
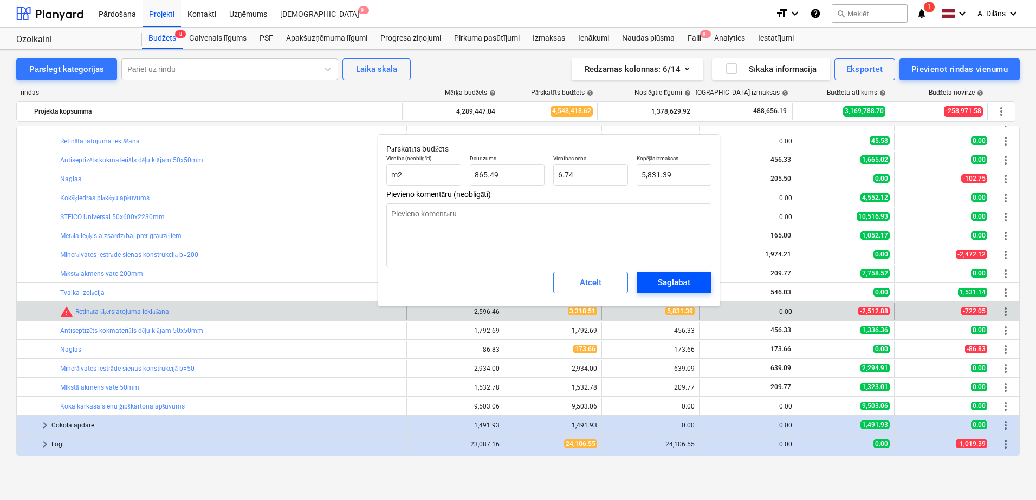
click at [672, 285] on div "Saglabāt" at bounding box center [674, 283] width 32 height 14
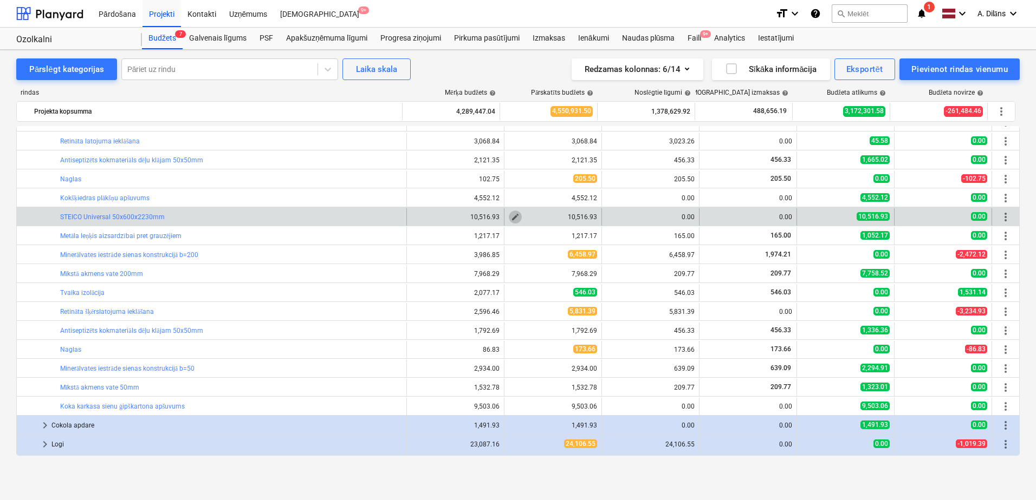
click at [512, 218] on span "edit" at bounding box center [515, 217] width 9 height 9
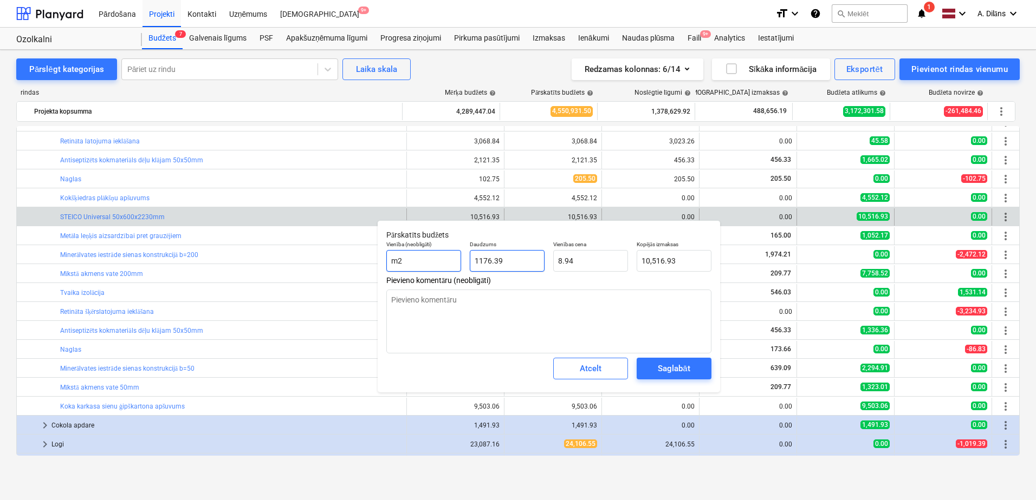
drag, startPoint x: 516, startPoint y: 259, endPoint x: 448, endPoint y: 258, distance: 67.7
click at [448, 259] on div "Vienība (neobligāti) m2 Daudzums 1176.39 Vienības cena 8.94 Kopējās izmaksas 10…" at bounding box center [549, 257] width 334 height 40
click at [691, 370] on span "Saglabāt" at bounding box center [673, 369] width 49 height 14
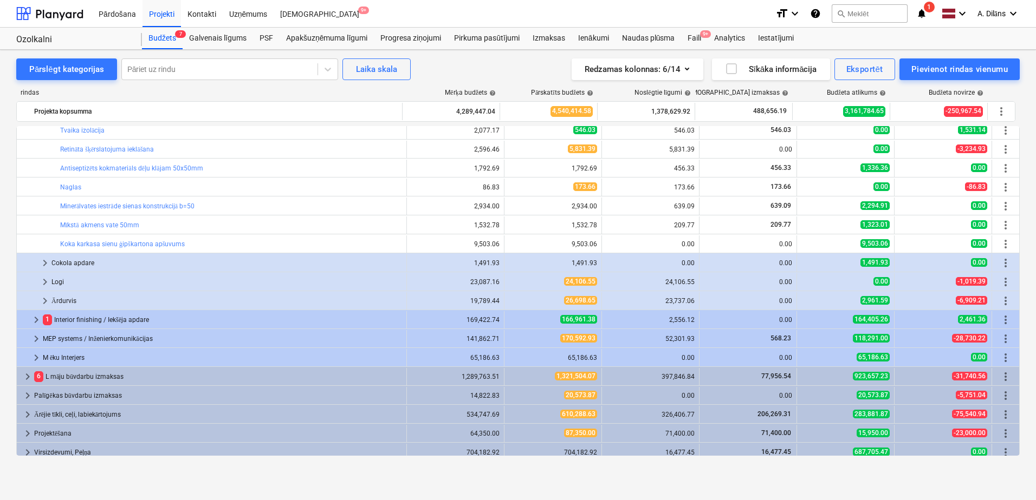
scroll to position [732, 0]
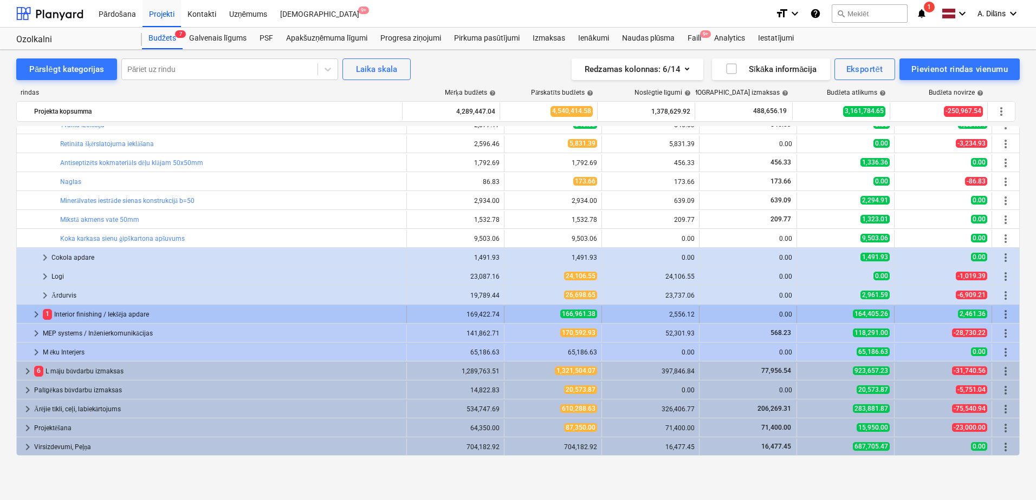
click at [34, 313] on span "keyboard_arrow_right" at bounding box center [36, 314] width 13 height 13
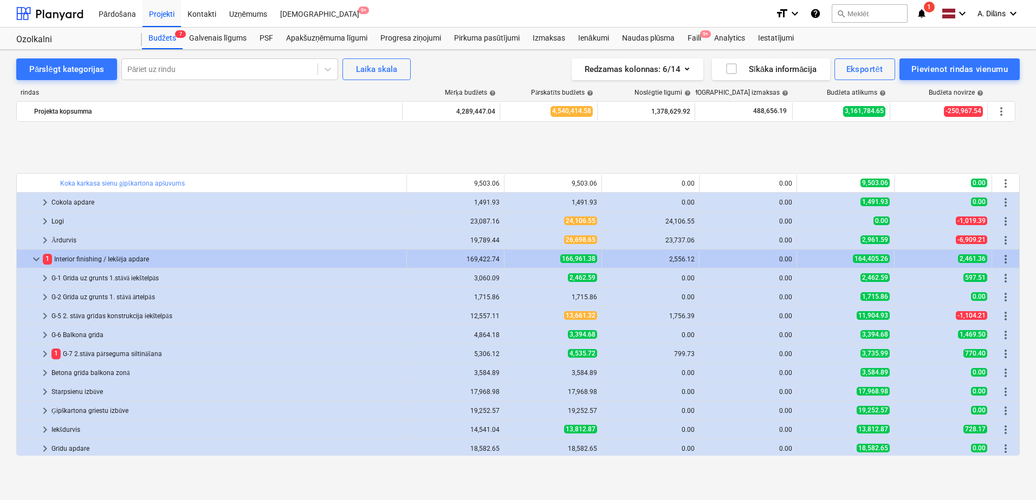
scroll to position [894, 0]
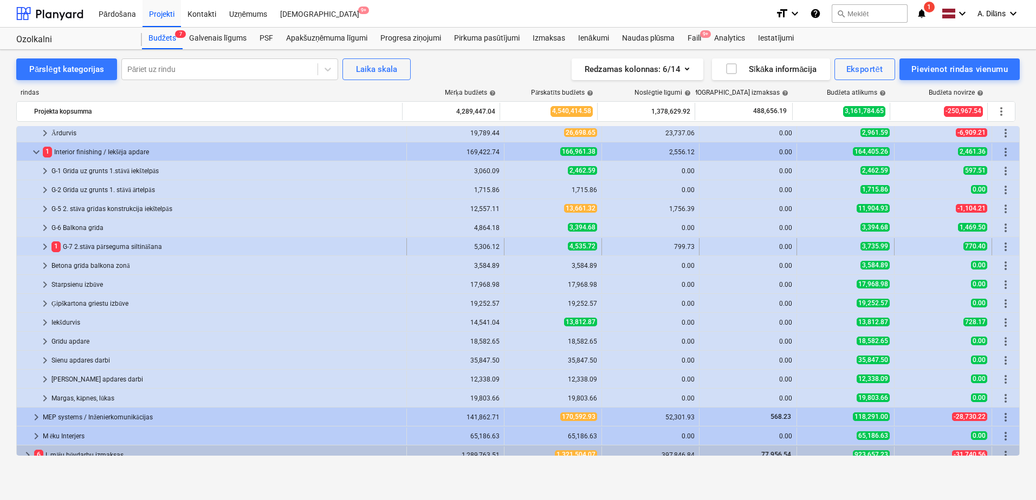
click at [47, 248] on span "keyboard_arrow_right" at bounding box center [44, 246] width 13 height 13
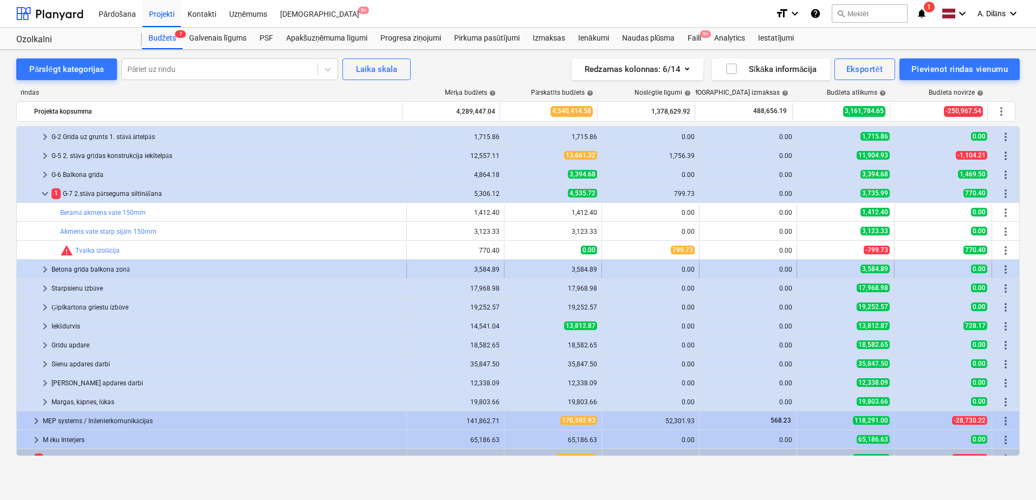
scroll to position [948, 0]
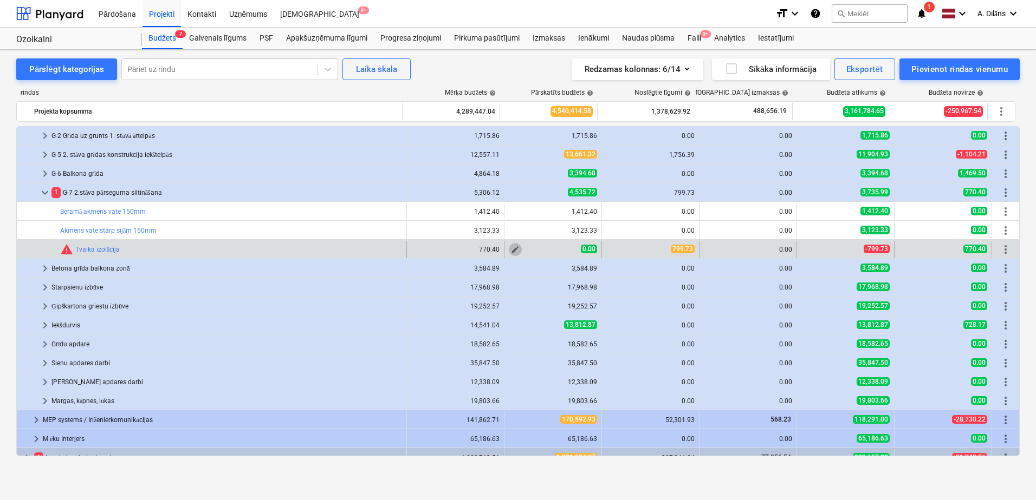
click at [513, 249] on span "edit" at bounding box center [515, 249] width 9 height 9
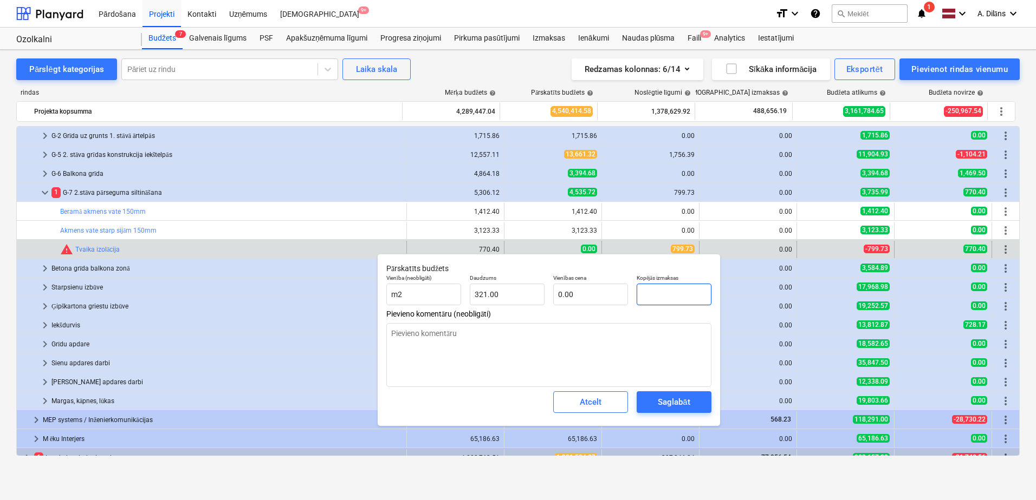
drag, startPoint x: 668, startPoint y: 294, endPoint x: 638, endPoint y: 295, distance: 29.8
click at [638, 295] on input "text" at bounding box center [673, 295] width 75 height 22
drag, startPoint x: 589, startPoint y: 295, endPoint x: 548, endPoint y: 295, distance: 40.6
click at [548, 295] on div "Vienība (neobligāti) m2 Daudzums 321.00 Vienības cena Kopējās izmaksas 0.00" at bounding box center [549, 290] width 334 height 40
drag, startPoint x: 671, startPoint y: 295, endPoint x: 640, endPoint y: 296, distance: 30.3
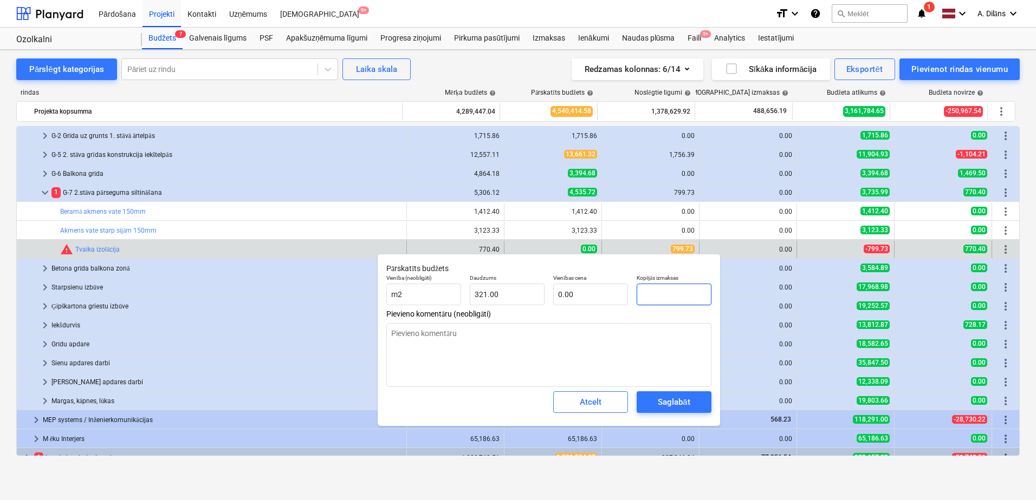
click at [640, 296] on input "text" at bounding box center [673, 295] width 75 height 22
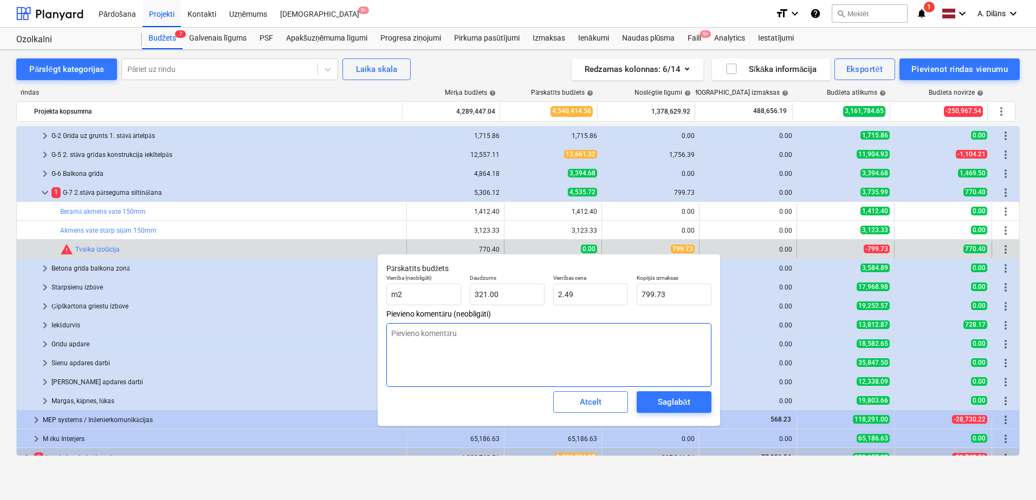
click at [643, 360] on textarea at bounding box center [548, 355] width 325 height 64
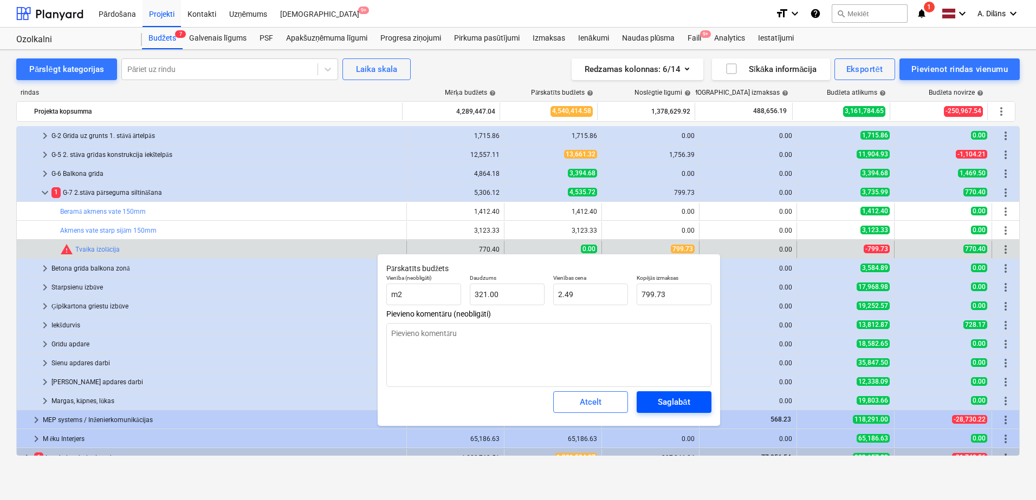
click at [670, 401] on div "Saglabāt" at bounding box center [674, 402] width 32 height 14
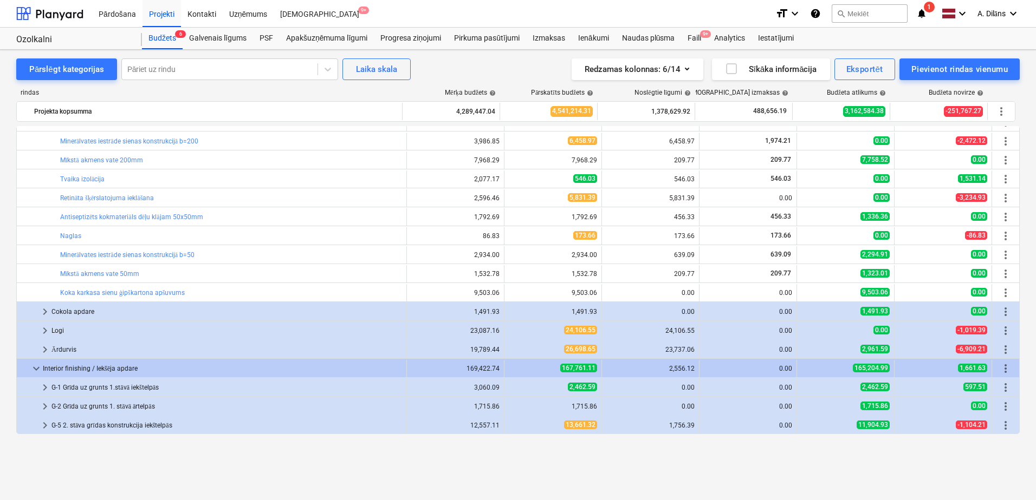
scroll to position [623, 0]
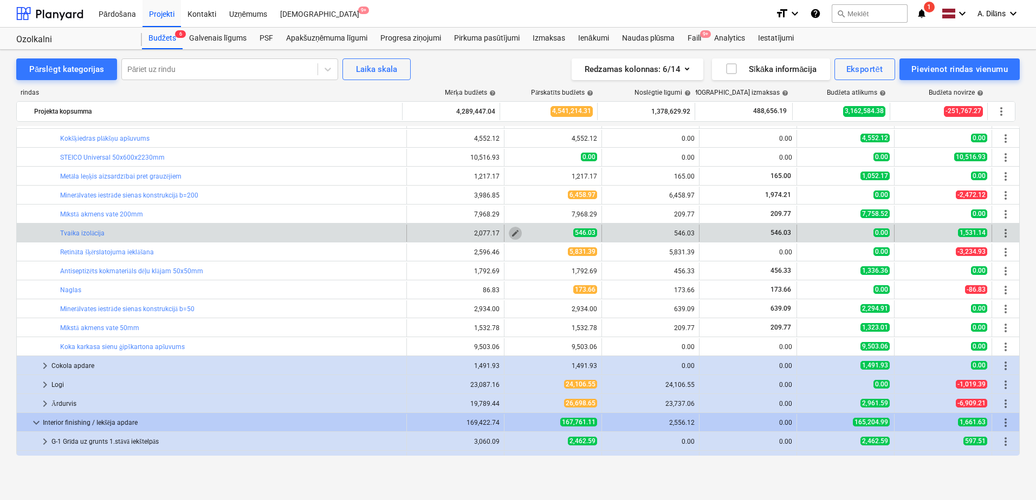
click at [513, 232] on span "edit" at bounding box center [515, 233] width 9 height 9
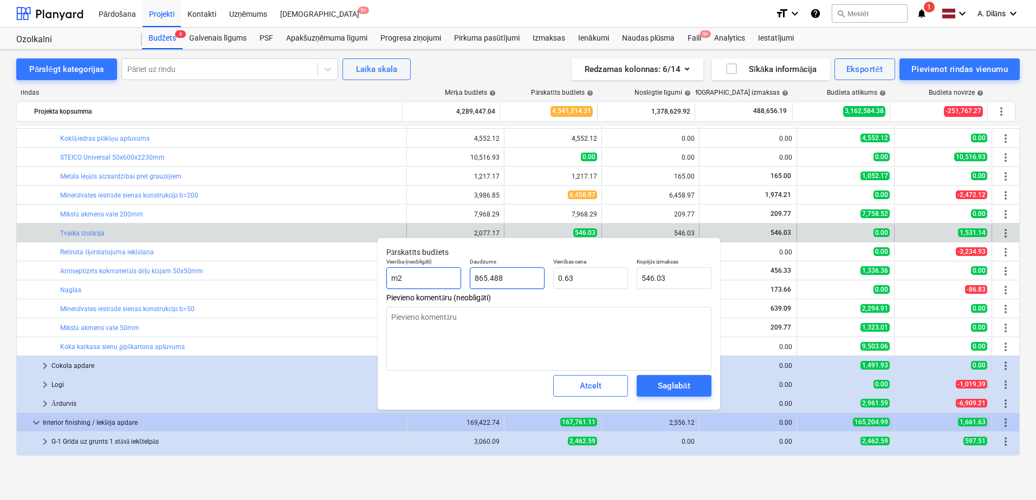
drag, startPoint x: 526, startPoint y: 279, endPoint x: 451, endPoint y: 279, distance: 75.3
click at [451, 279] on div "Vienība (neobligāti) m2 Daudzums 865.488 Vienības cena 0.63 Kopējās izmaksas 54…" at bounding box center [549, 274] width 334 height 40
click at [679, 383] on div "Saglabāt" at bounding box center [674, 386] width 32 height 14
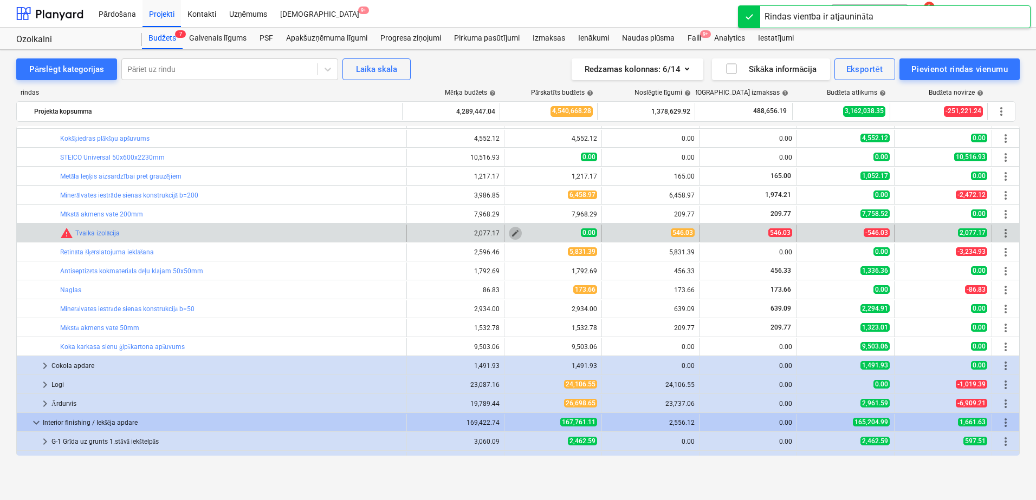
click at [511, 232] on span "edit" at bounding box center [515, 233] width 9 height 9
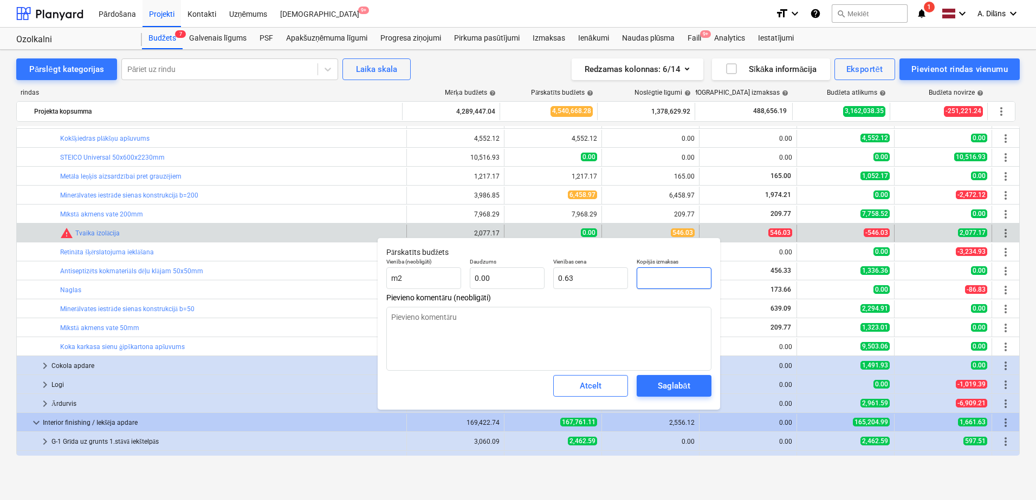
drag, startPoint x: 662, startPoint y: 280, endPoint x: 638, endPoint y: 277, distance: 24.1
click at [638, 277] on input "text" at bounding box center [673, 279] width 75 height 22
click at [669, 381] on div "Saglabāt" at bounding box center [674, 386] width 32 height 14
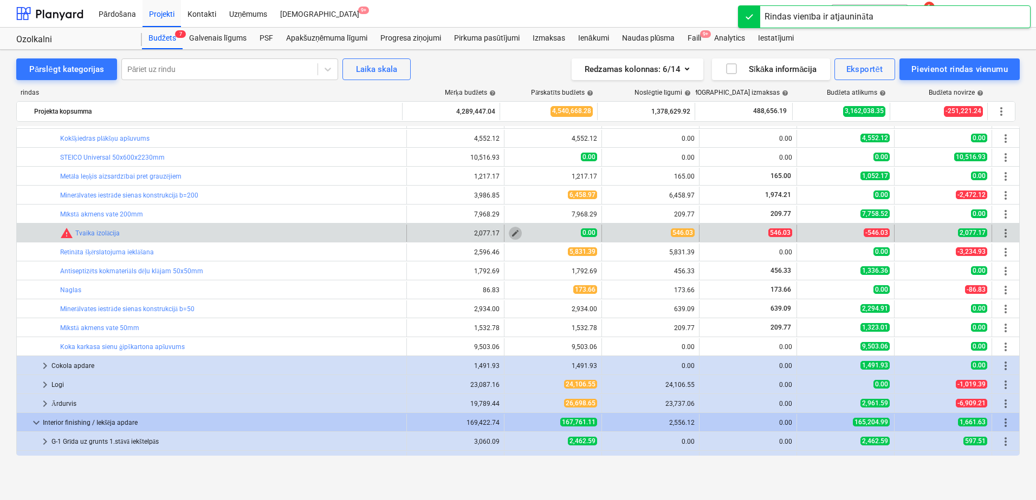
click at [511, 232] on span "edit" at bounding box center [515, 233] width 9 height 9
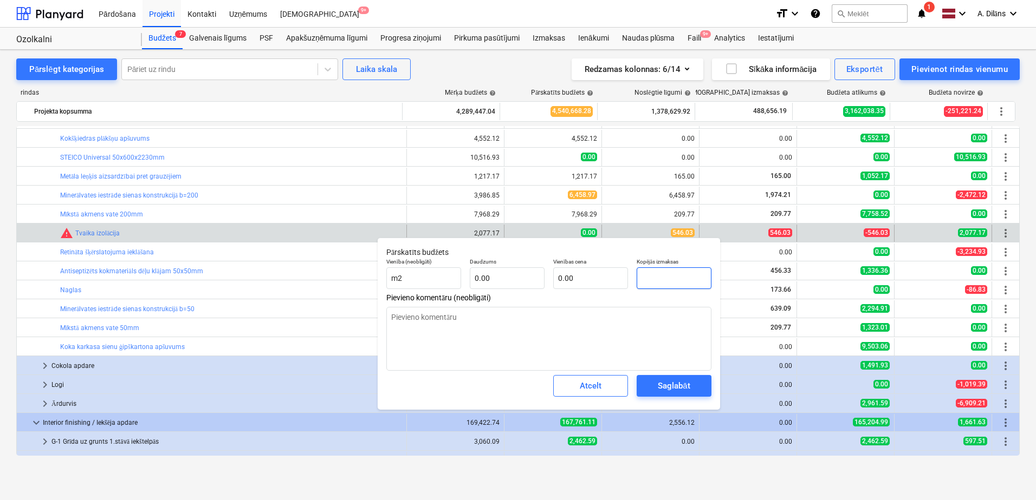
click at [660, 278] on input "text" at bounding box center [673, 279] width 75 height 22
click at [658, 323] on textarea at bounding box center [548, 339] width 325 height 64
click at [676, 383] on div "Saglabāt" at bounding box center [674, 386] width 32 height 14
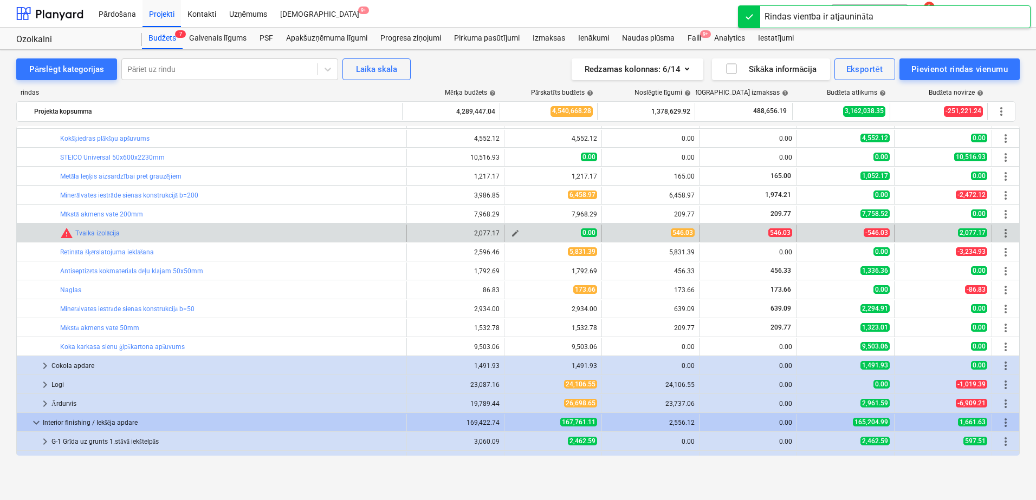
click at [512, 233] on span "edit" at bounding box center [515, 233] width 9 height 9
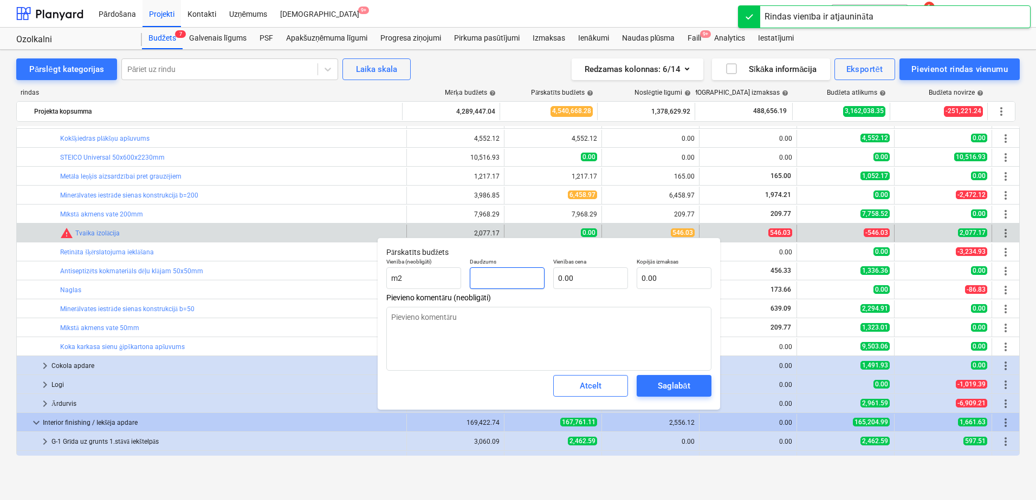
click at [493, 276] on input "text" at bounding box center [507, 279] width 75 height 22
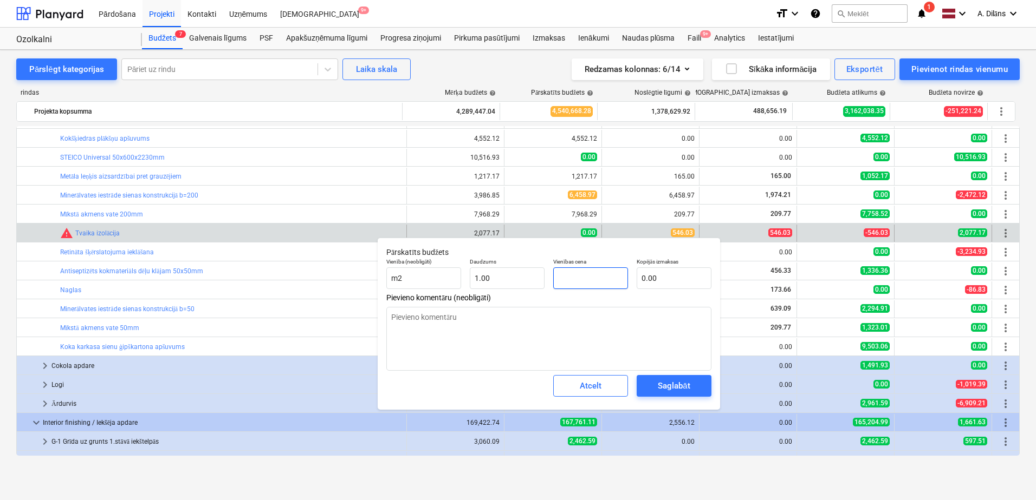
click at [581, 279] on input "text" at bounding box center [590, 279] width 75 height 22
click at [674, 385] on div "Saglabāt" at bounding box center [674, 386] width 32 height 14
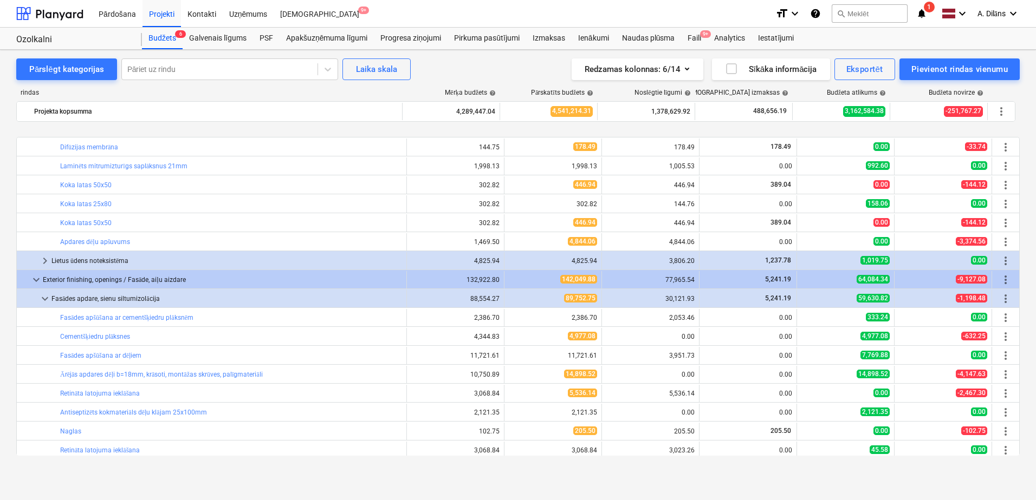
scroll to position [353, 0]
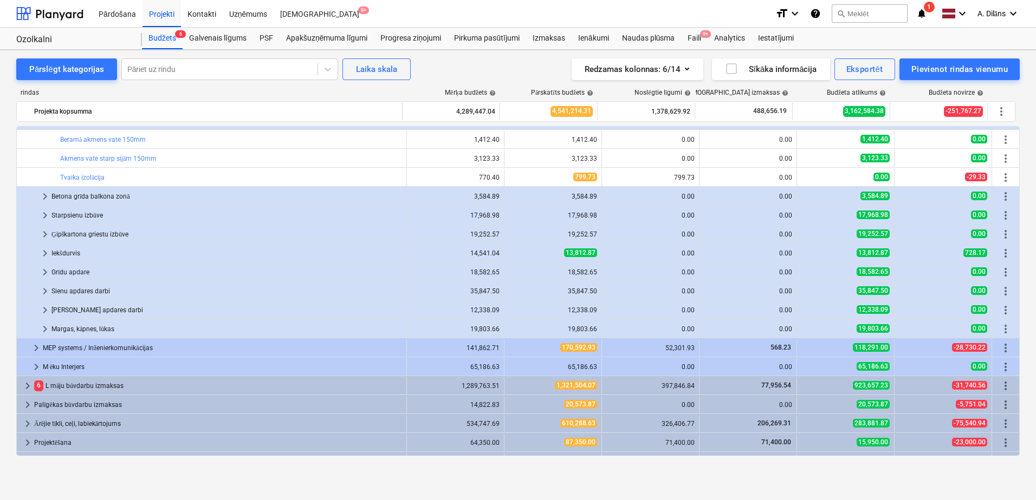
scroll to position [1035, 0]
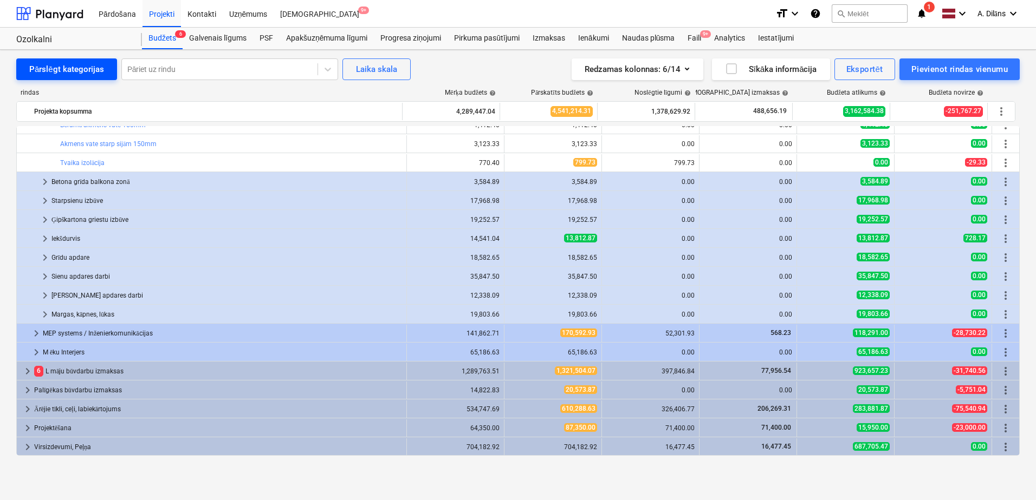
click at [44, 65] on div "Pārslēgt kategorijas" at bounding box center [66, 69] width 75 height 14
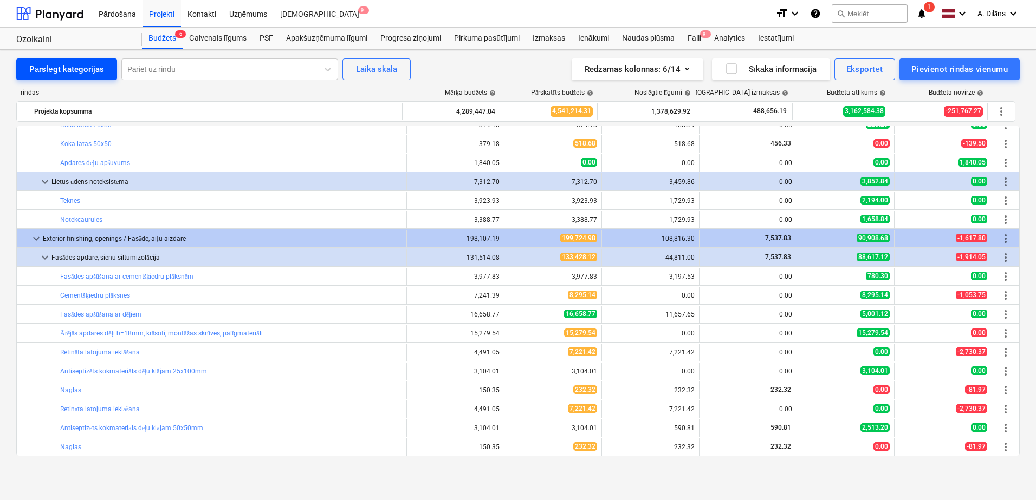
click at [44, 65] on div "Pārslēgt kategorijas" at bounding box center [66, 69] width 75 height 14
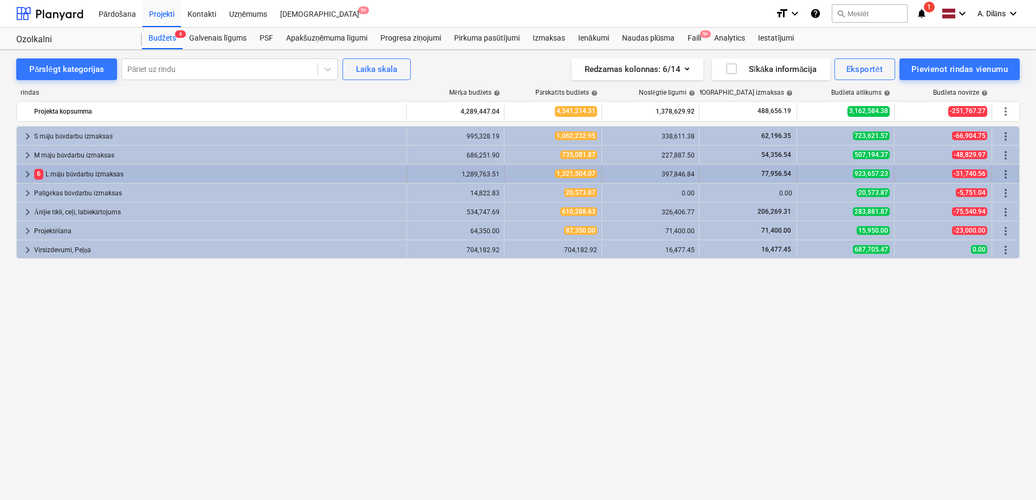
click at [29, 172] on span "keyboard_arrow_right" at bounding box center [27, 174] width 13 height 13
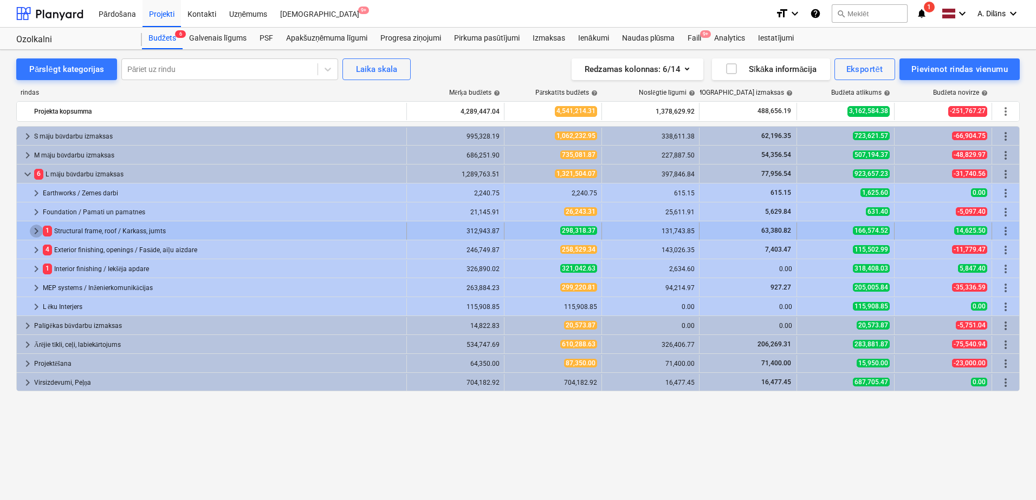
click at [36, 231] on span "keyboard_arrow_right" at bounding box center [36, 231] width 13 height 13
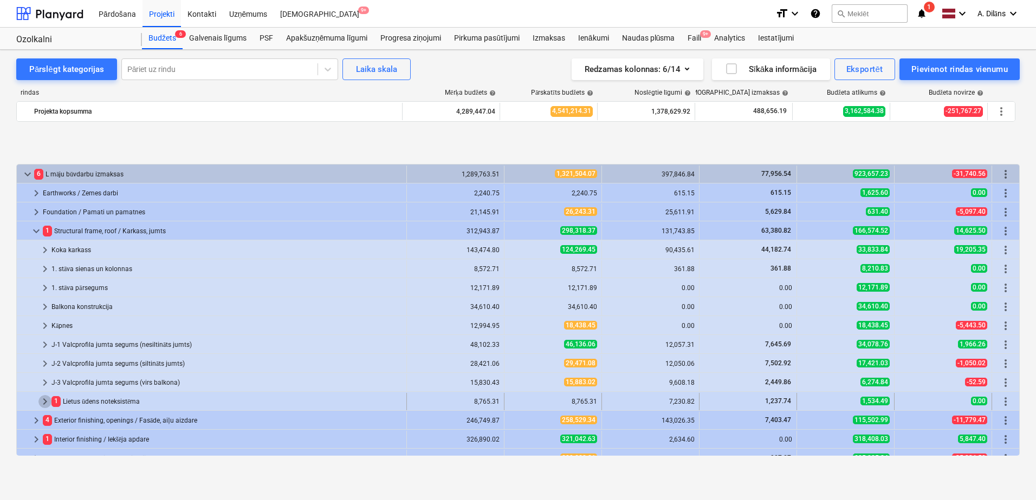
click at [42, 400] on span "keyboard_arrow_right" at bounding box center [44, 401] width 13 height 13
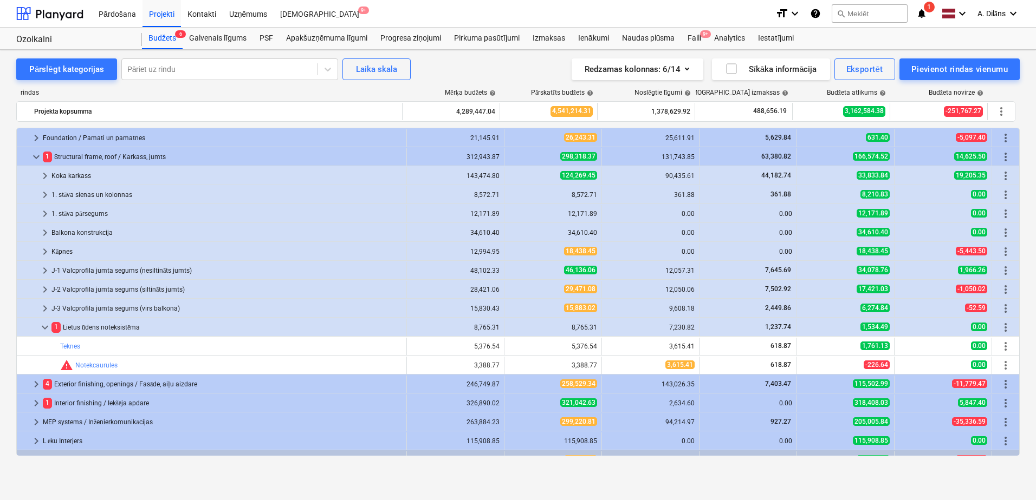
scroll to position [144, 0]
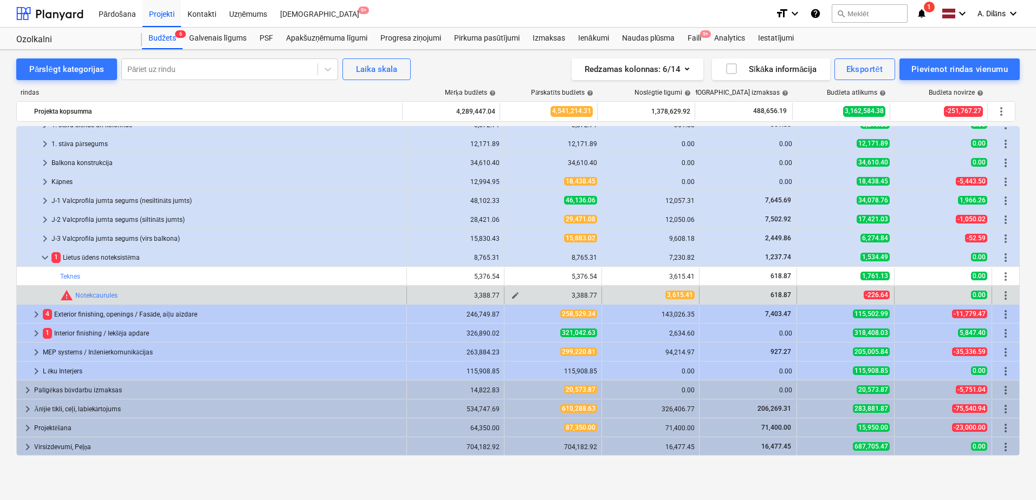
click at [512, 295] on span "edit" at bounding box center [515, 295] width 9 height 9
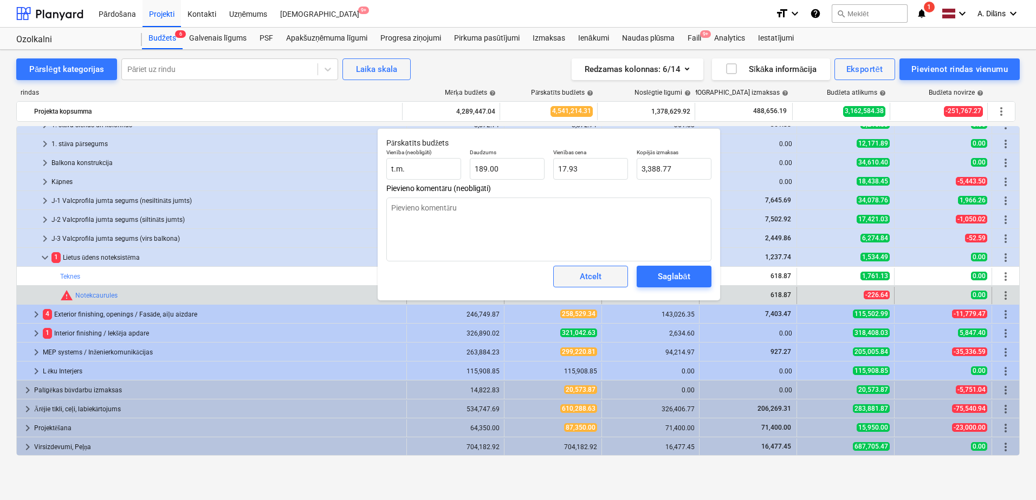
click at [575, 282] on span "Atcelt" at bounding box center [591, 277] width 48 height 14
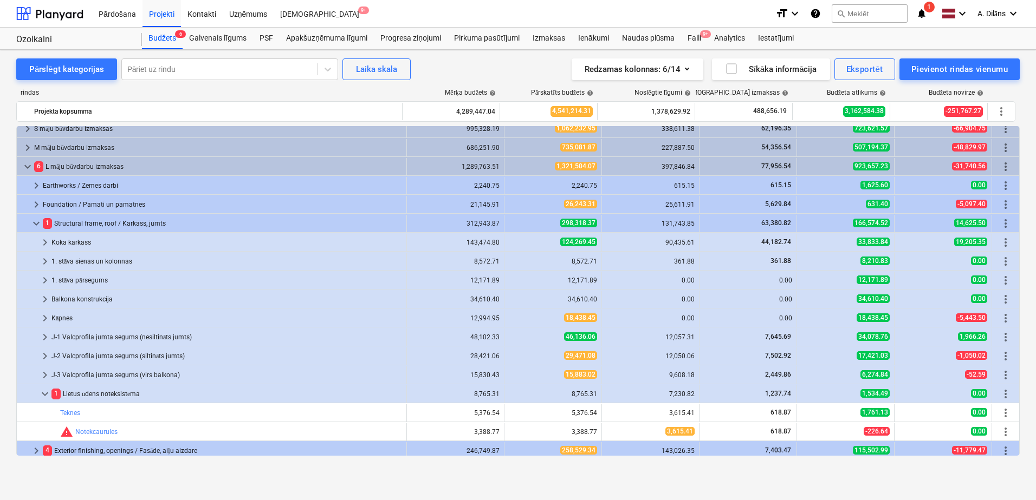
scroll to position [0, 0]
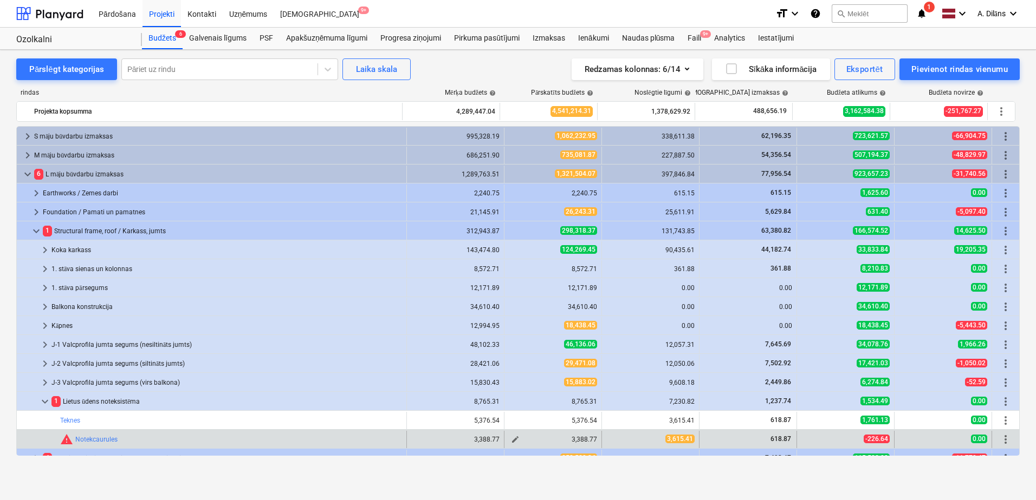
click at [511, 439] on span "edit" at bounding box center [515, 439] width 9 height 9
type textarea "x"
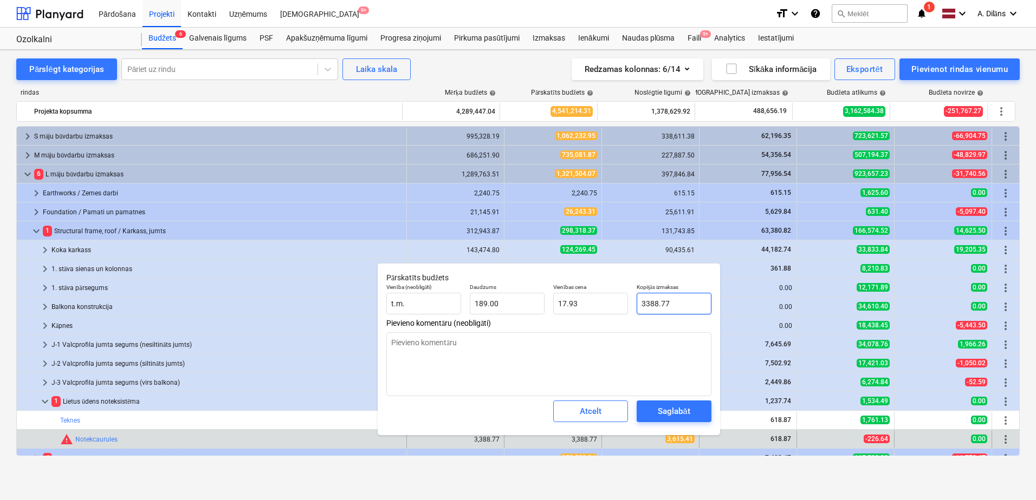
drag, startPoint x: 682, startPoint y: 306, endPoint x: 628, endPoint y: 303, distance: 54.2
click at [628, 303] on div "Vienība (neobligāti) t.m. Daudzums 189.00 Vienības cena 17.93 Kopējās izmaksas …" at bounding box center [549, 299] width 334 height 40
type input "3"
type textarea "x"
type input "0.02"
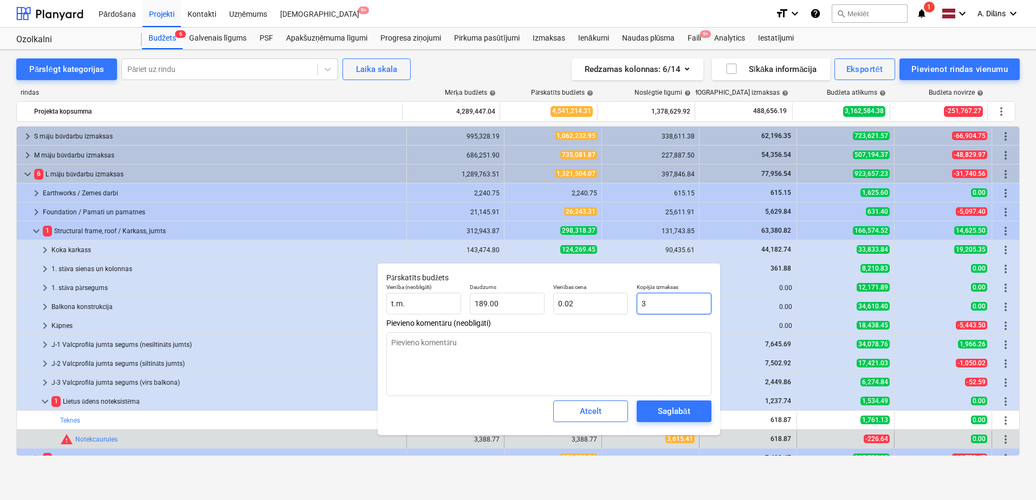
type textarea "x"
type input "36"
type input "0.19"
type textarea "x"
type input "361"
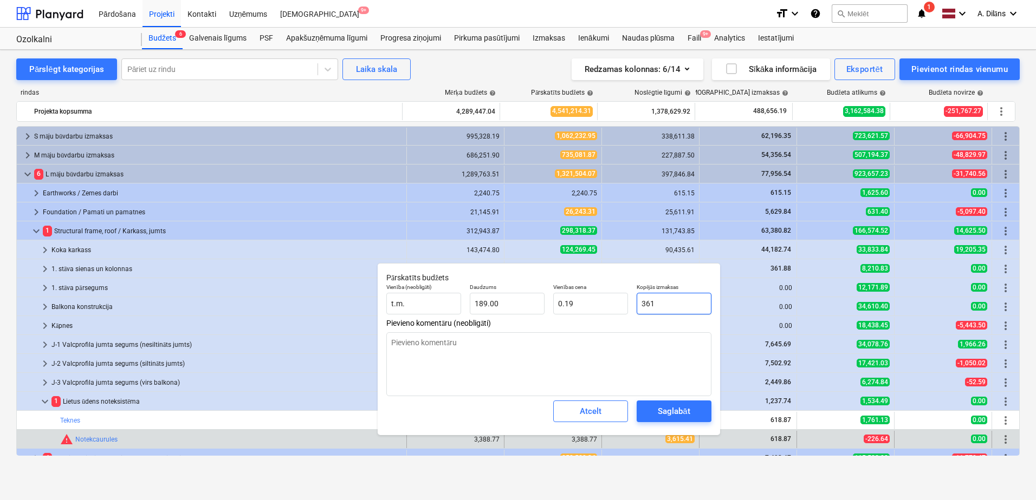
type input "1.91"
type textarea "x"
type input "3615"
type input "19.13"
type textarea "x"
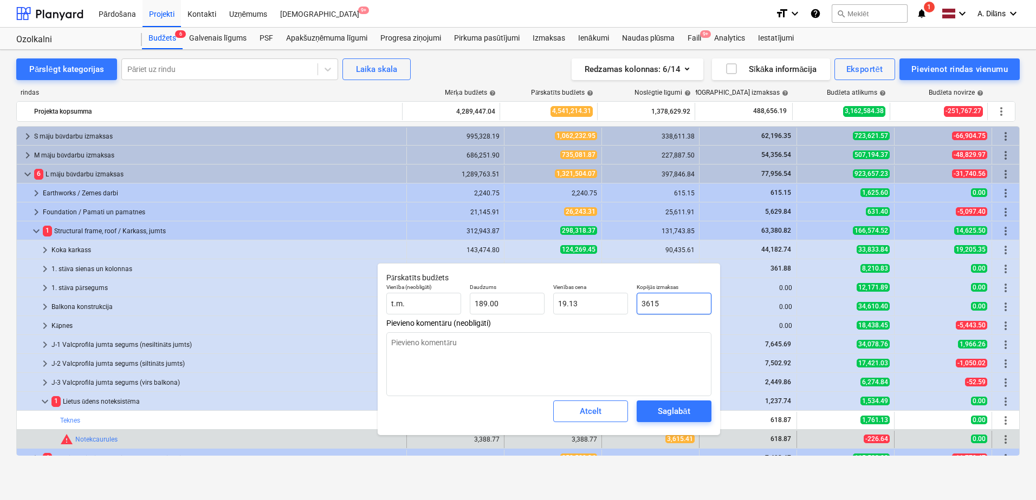
type input "3615."
type textarea "x"
type input "3615.4"
type textarea "x"
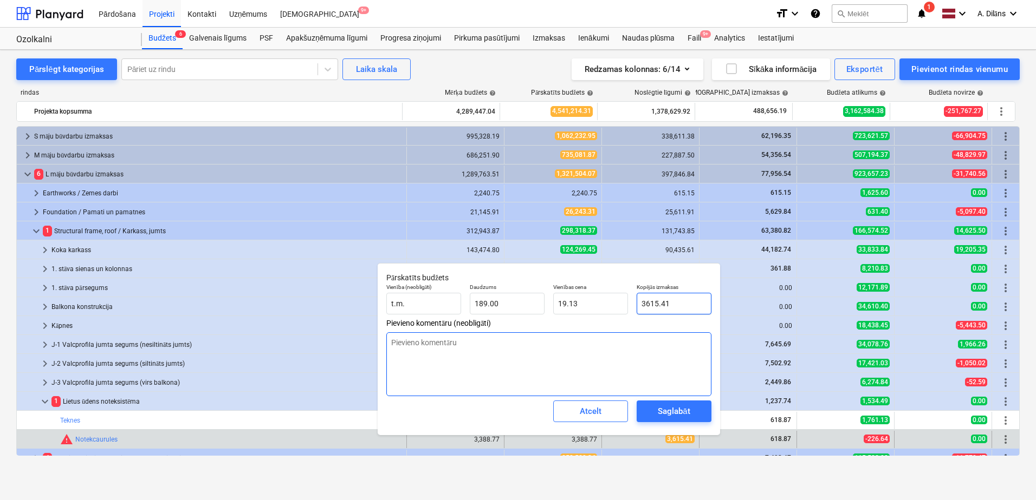
type input "3615.41"
type textarea "x"
type input "3,615.41"
click at [641, 347] on textarea at bounding box center [548, 365] width 325 height 64
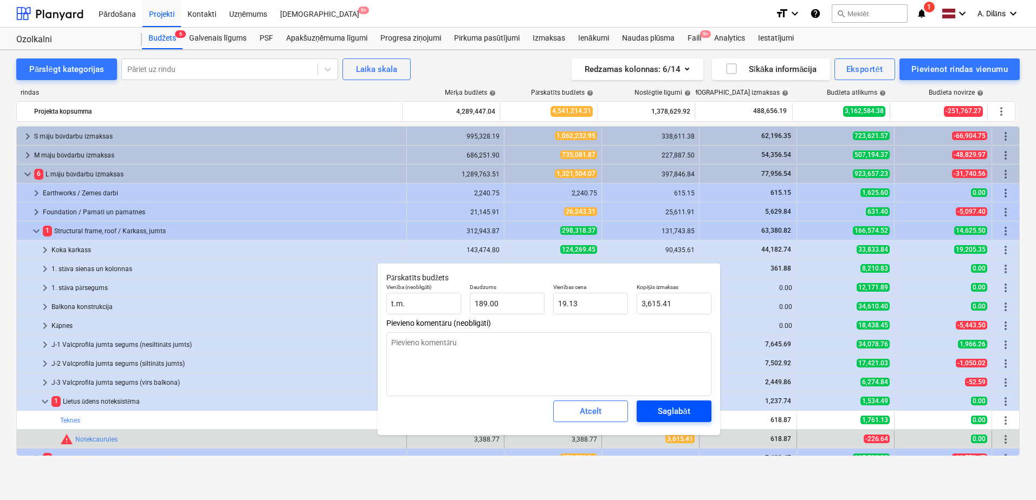
click at [690, 414] on span "Saglabāt" at bounding box center [673, 412] width 49 height 14
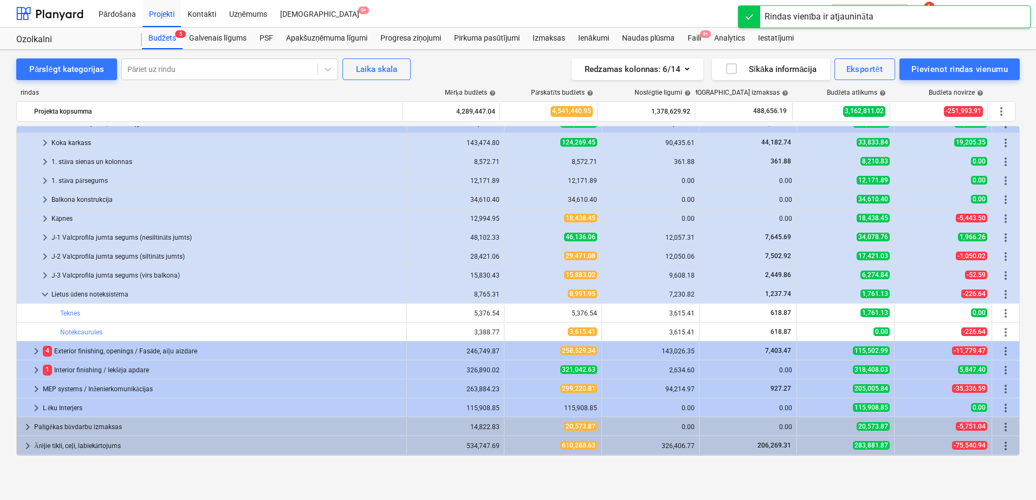
scroll to position [144, 0]
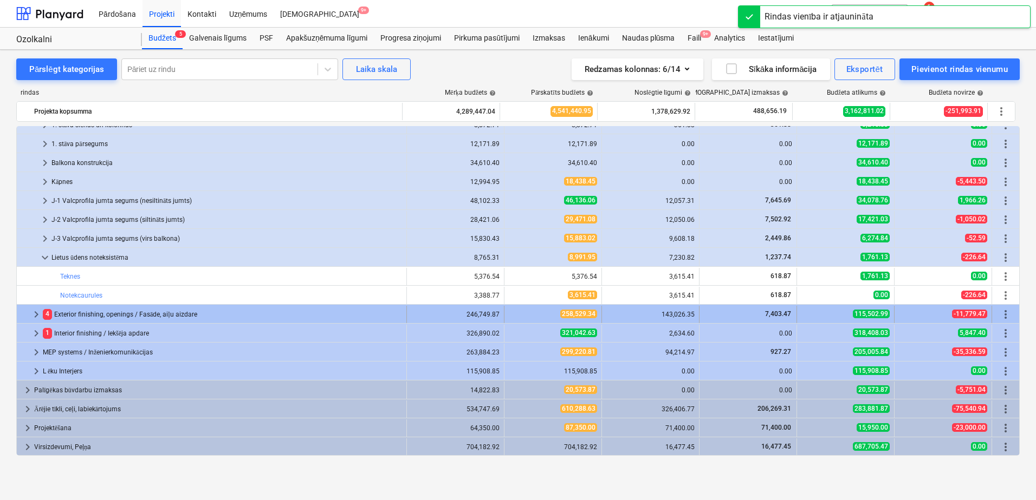
click at [36, 313] on span "keyboard_arrow_right" at bounding box center [36, 314] width 13 height 13
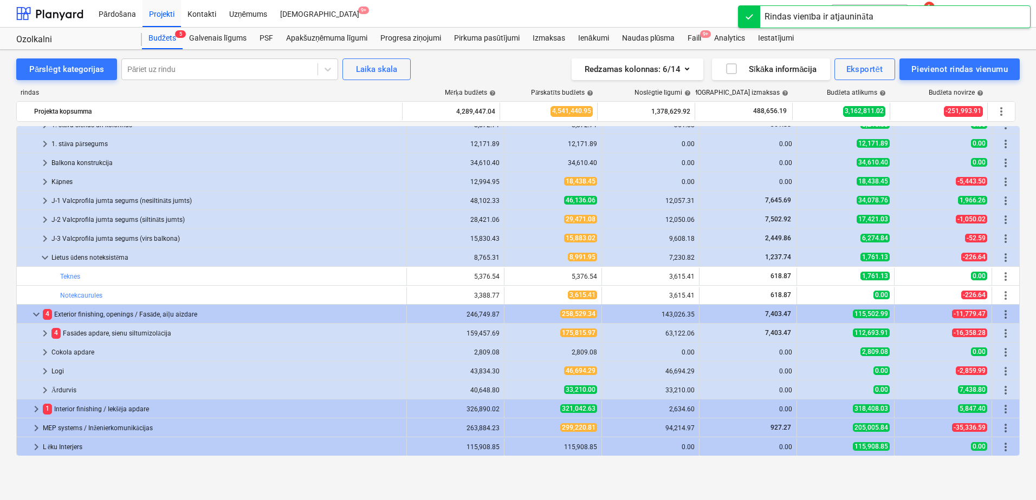
scroll to position [220, 0]
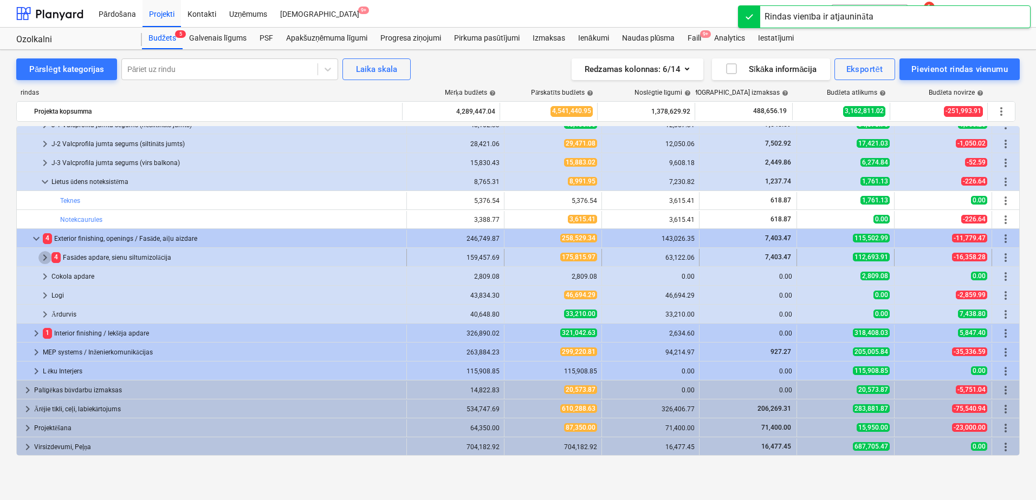
click at [41, 260] on span "keyboard_arrow_right" at bounding box center [44, 257] width 13 height 13
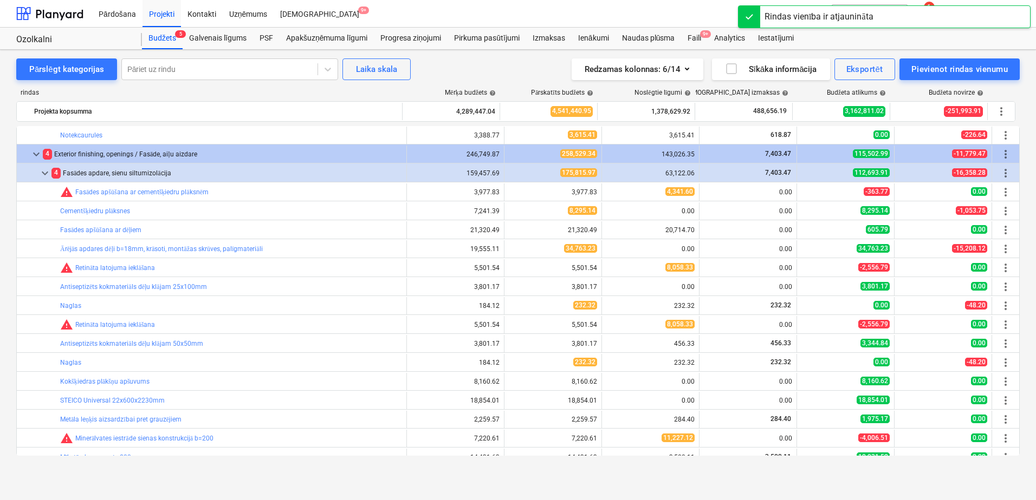
scroll to position [328, 0]
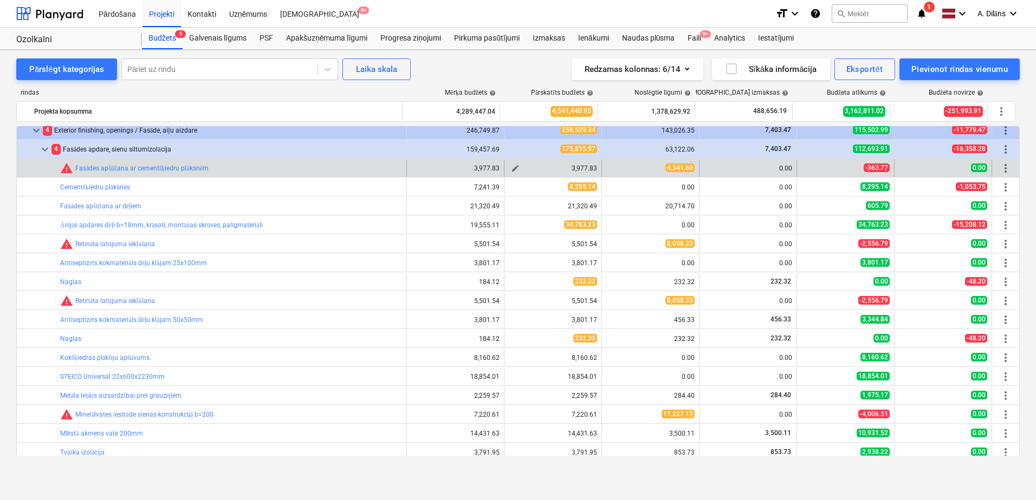
click at [511, 168] on span "edit" at bounding box center [515, 168] width 9 height 9
type textarea "x"
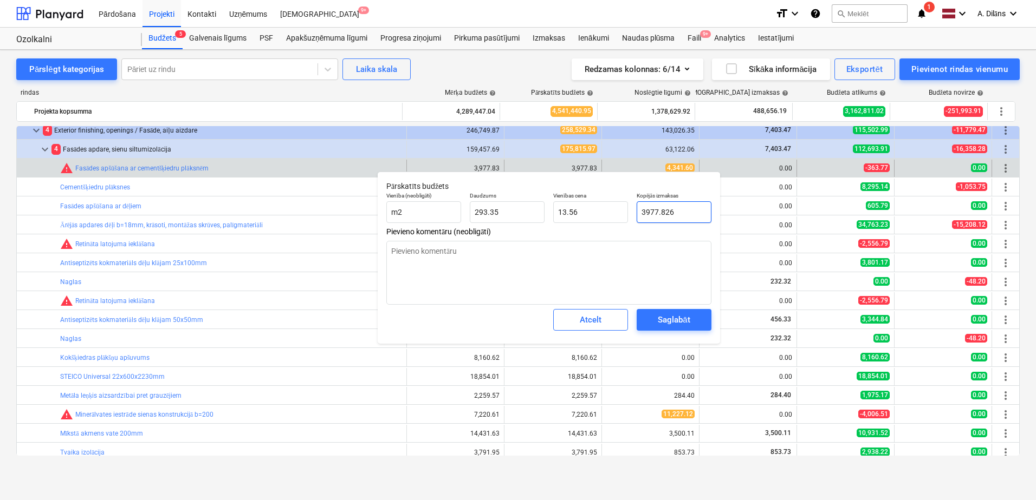
drag, startPoint x: 681, startPoint y: 214, endPoint x: 633, endPoint y: 213, distance: 48.2
click at [633, 213] on div "Kopējās izmaksas 3977.826" at bounding box center [673, 208] width 83 height 40
type input "4"
type textarea "x"
type input "0.01"
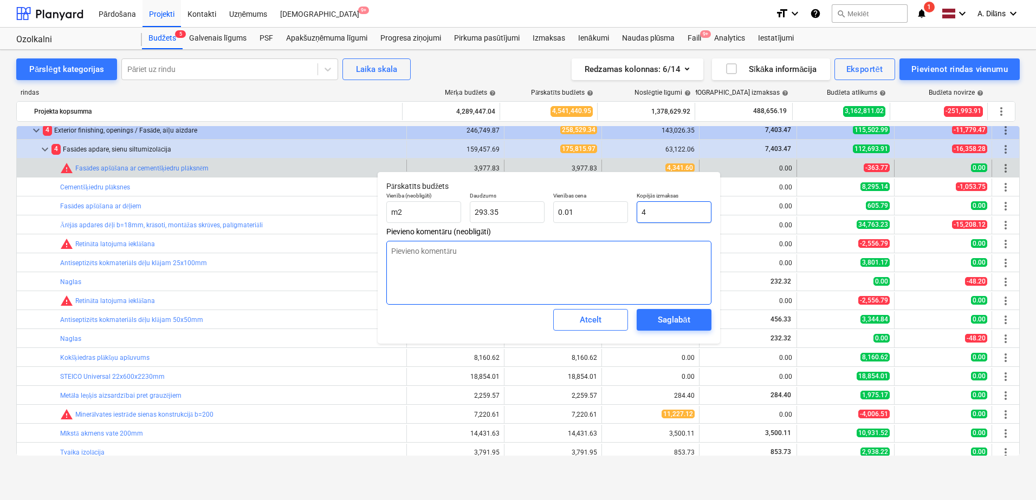
type textarea "x"
type input "43"
type input "0.15"
type textarea "x"
type input "434"
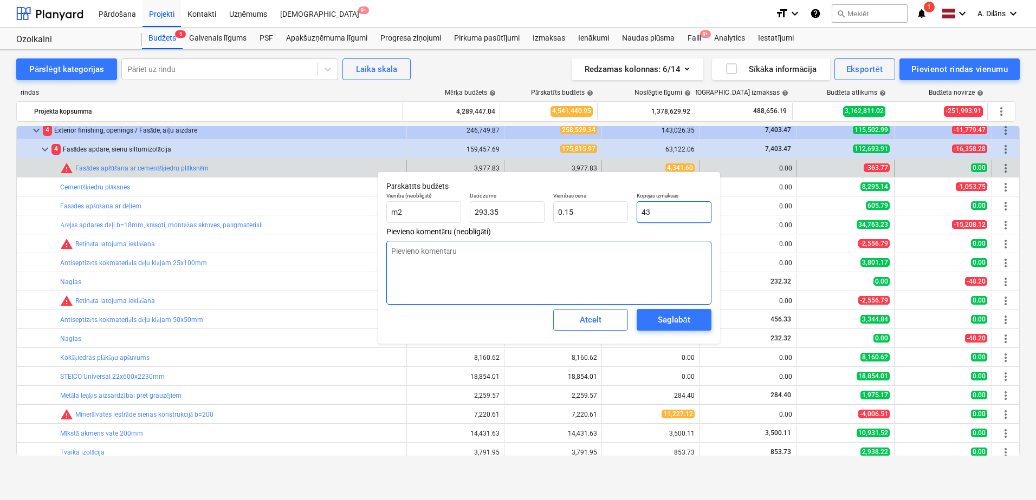
type input "1.48"
type textarea "x"
type input "4341"
type input "14.80"
type textarea "x"
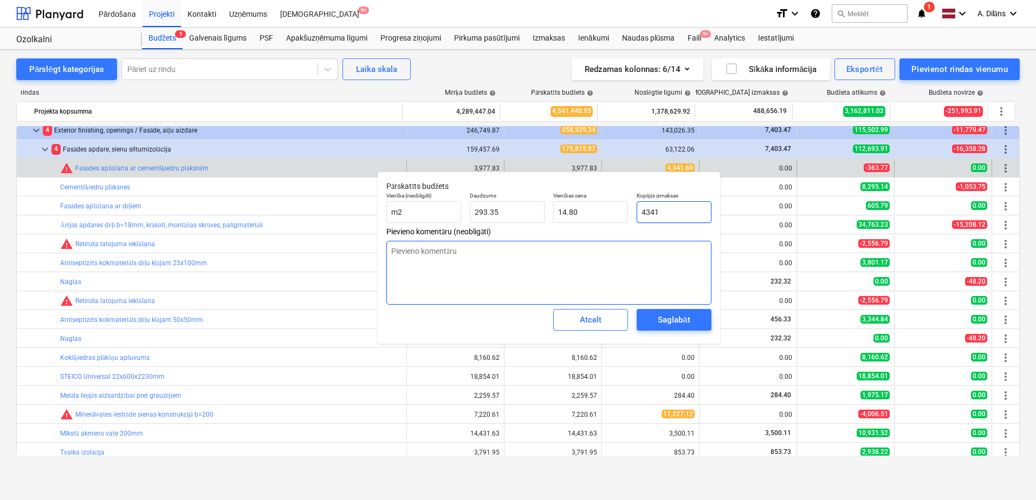
type input "4341."
type textarea "x"
type input "4341.6"
type textarea "x"
type input "4341.60"
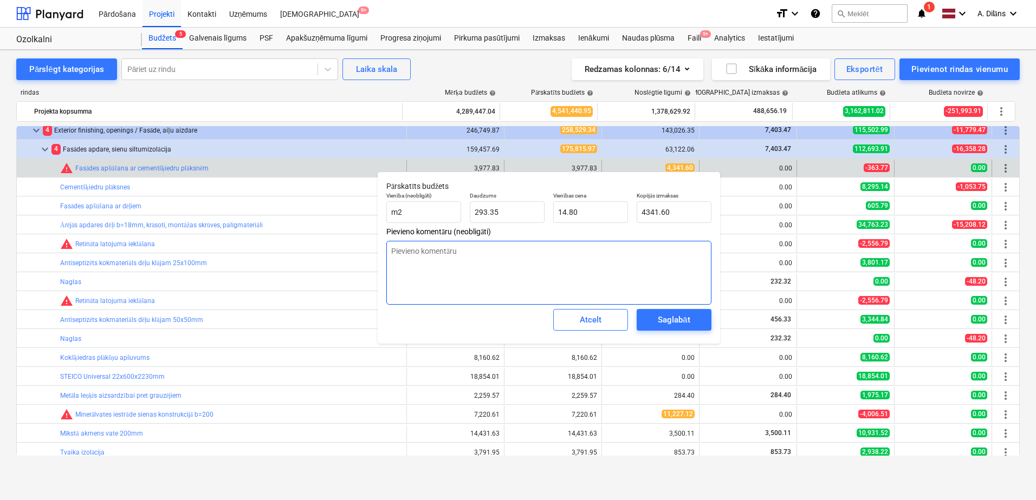
type textarea "x"
type input "4,341.60"
click at [652, 267] on textarea at bounding box center [548, 273] width 325 height 64
click at [665, 326] on div "Saglabāt" at bounding box center [674, 320] width 32 height 14
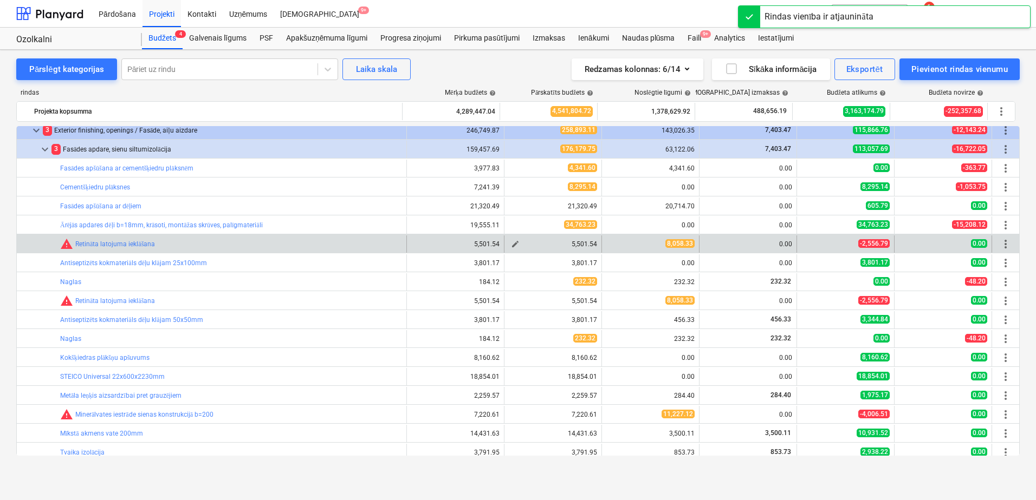
click at [513, 243] on span "edit" at bounding box center [515, 244] width 9 height 9
type textarea "x"
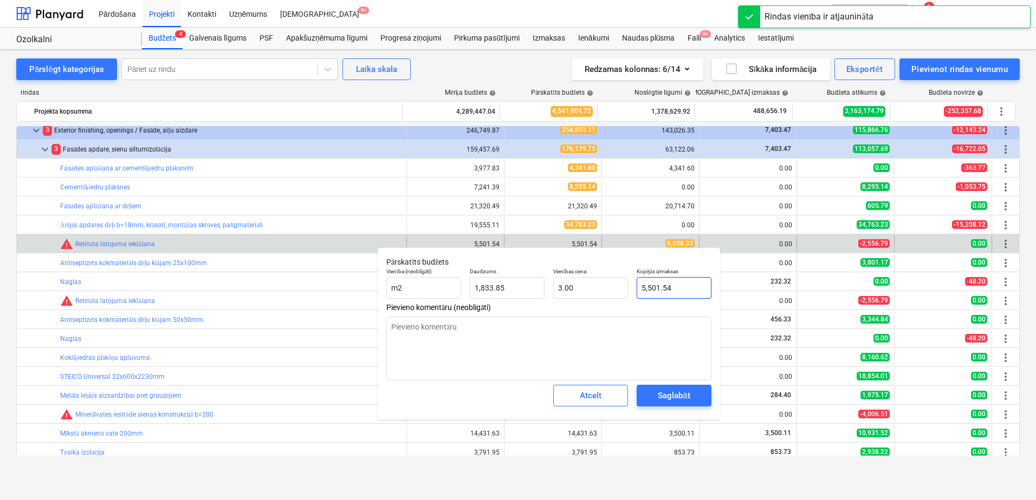
type input "5501.544"
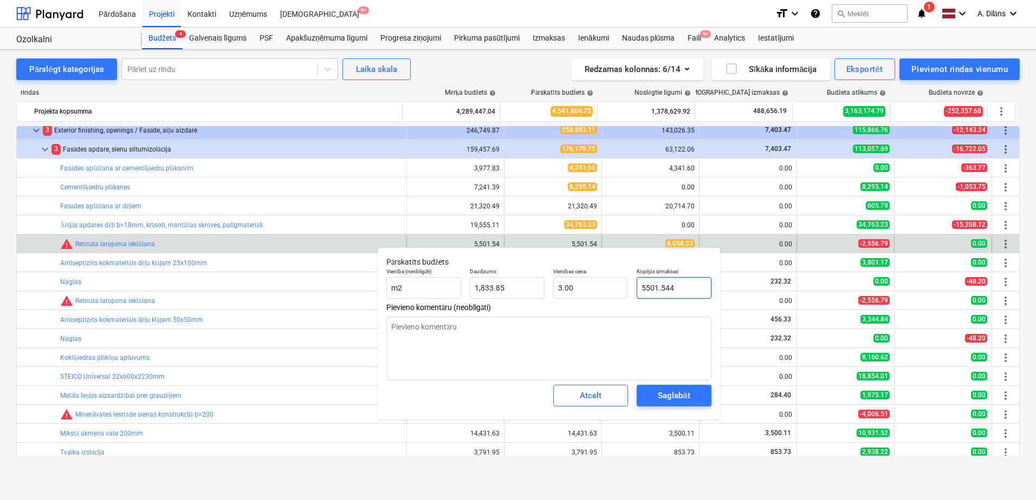
drag, startPoint x: 698, startPoint y: 291, endPoint x: 637, endPoint y: 289, distance: 60.2
click at [637, 289] on input "5501.544" at bounding box center [673, 288] width 75 height 22
type textarea "x"
type input "8"
type input "0.00"
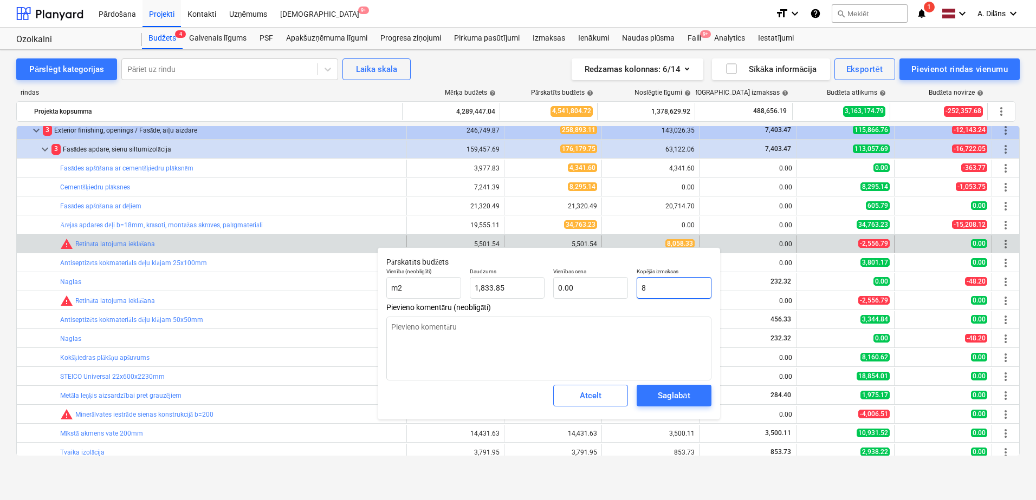
type textarea "x"
type input "80"
type input "0.04"
type textarea "x"
type input "805"
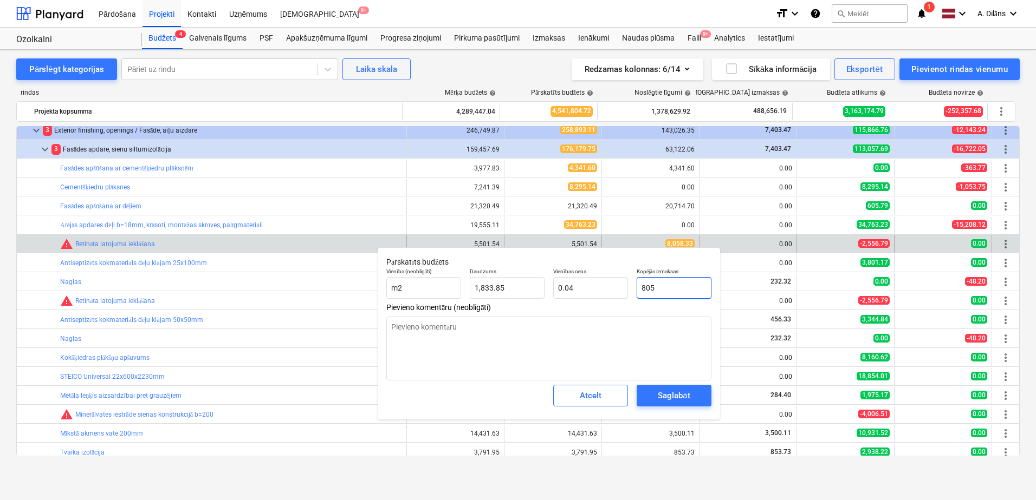
type input "0.44"
type textarea "x"
type input "8058"
type input "4.39"
type textarea "x"
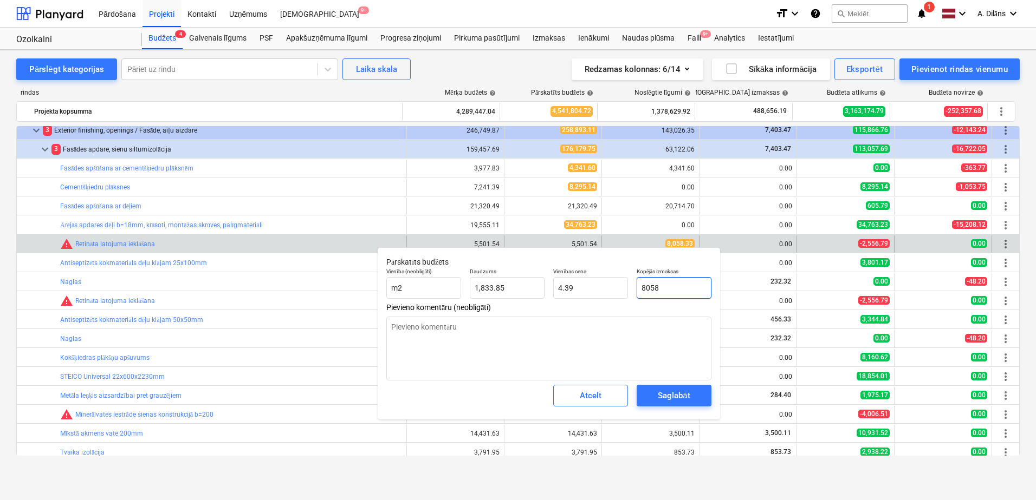
type input "8058."
type textarea "x"
type input "8058.3"
type textarea "x"
type input "8058.33"
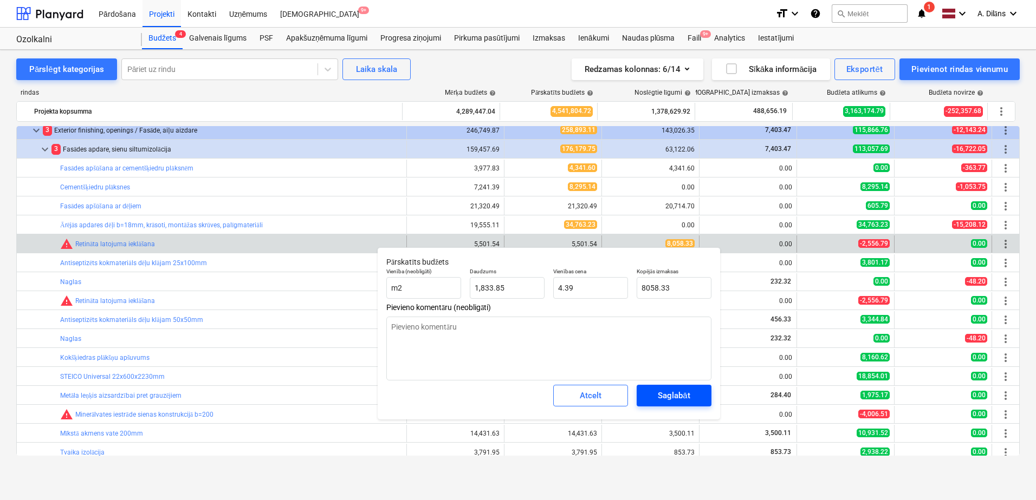
type textarea "x"
type input "8,058.33"
click at [666, 395] on div "Saglabāt" at bounding box center [674, 396] width 32 height 14
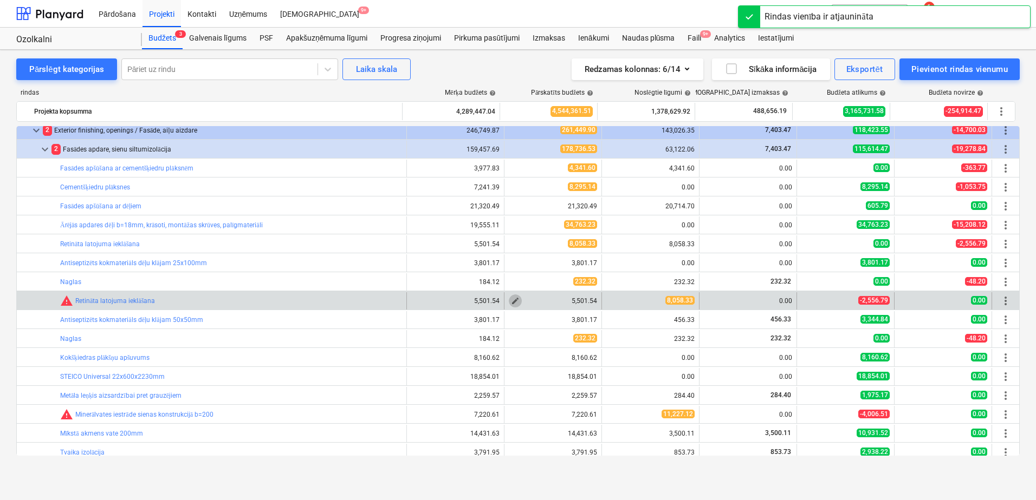
click at [511, 302] on span "edit" at bounding box center [515, 301] width 9 height 9
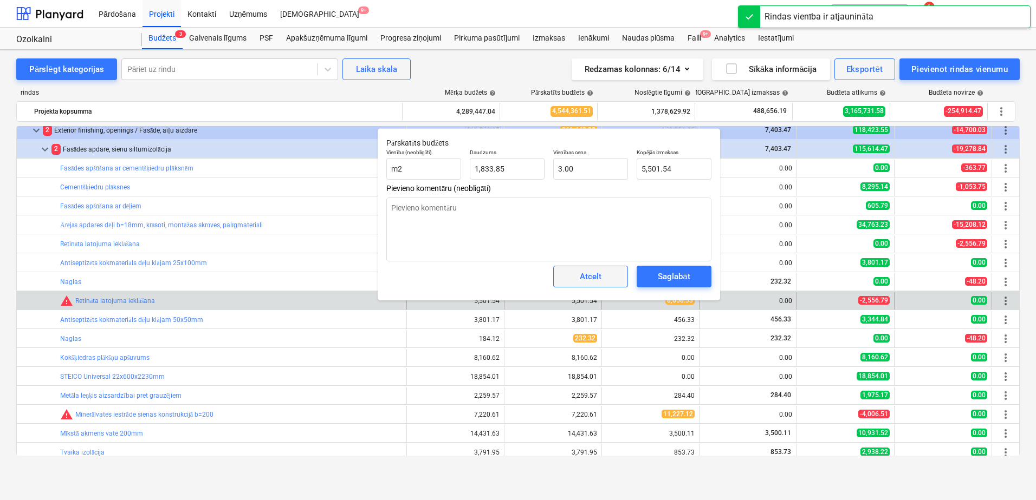
click at [580, 283] on div "Atcelt" at bounding box center [591, 277] width 22 height 14
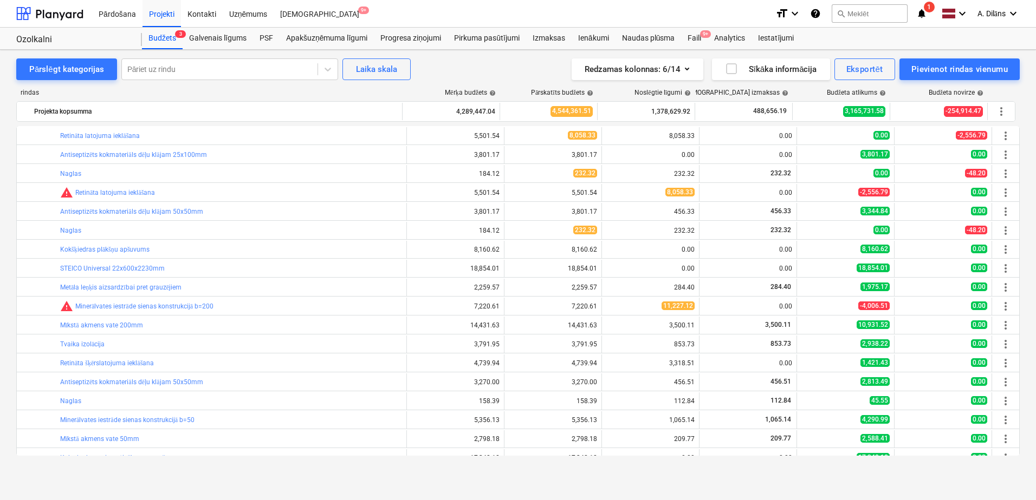
scroll to position [491, 0]
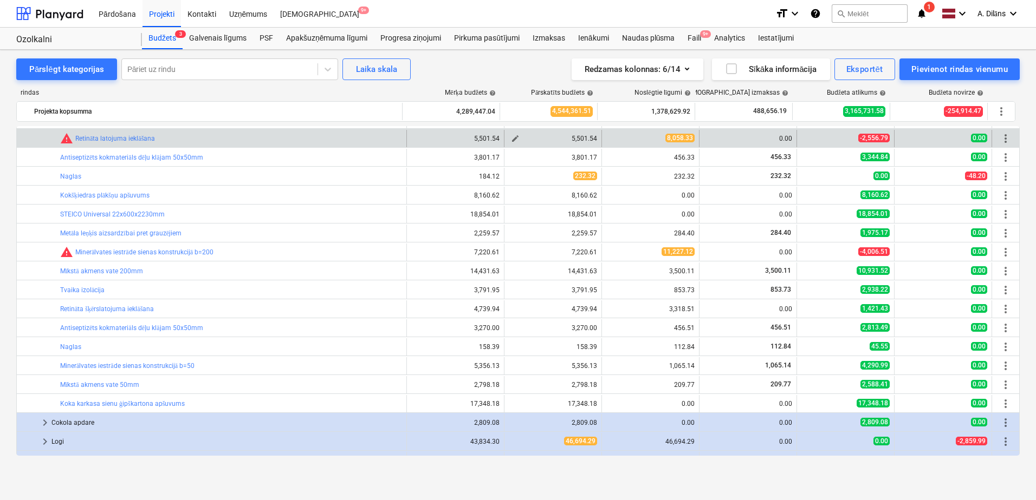
click at [511, 139] on span "edit" at bounding box center [515, 138] width 9 height 9
type textarea "x"
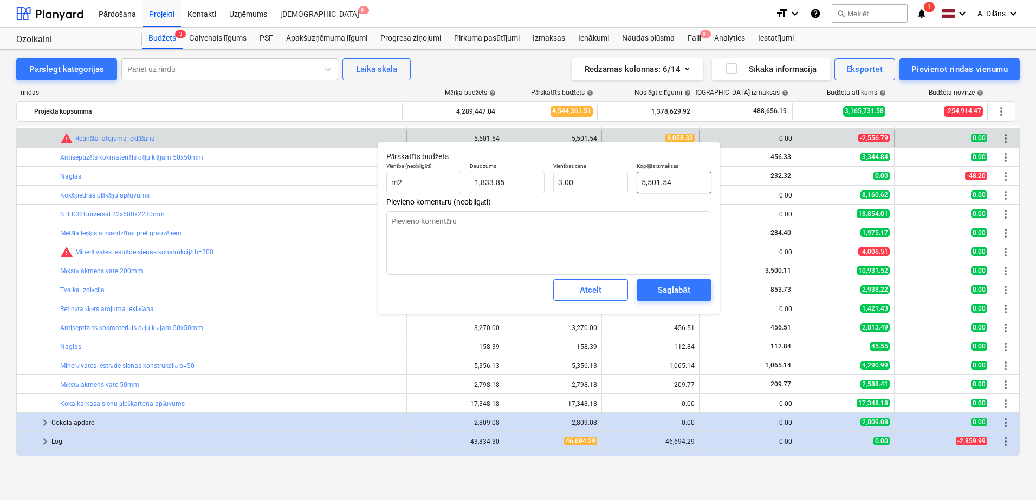
type input "5501.544"
drag, startPoint x: 674, startPoint y: 186, endPoint x: 628, endPoint y: 183, distance: 46.2
click at [628, 183] on div "Vienība (neobligāti) m2 Daudzums 1,833.85 Vienības cena 3.00 Kopējās izmaksas 5…" at bounding box center [549, 178] width 334 height 40
type textarea "x"
type input "8"
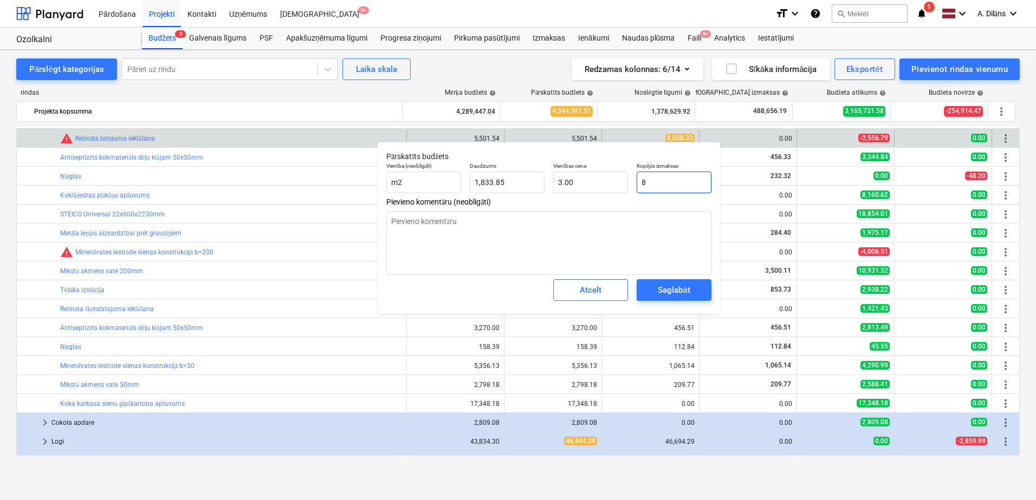
type input "0.00"
type textarea "x"
type input "80"
type input "0.04"
type textarea "x"
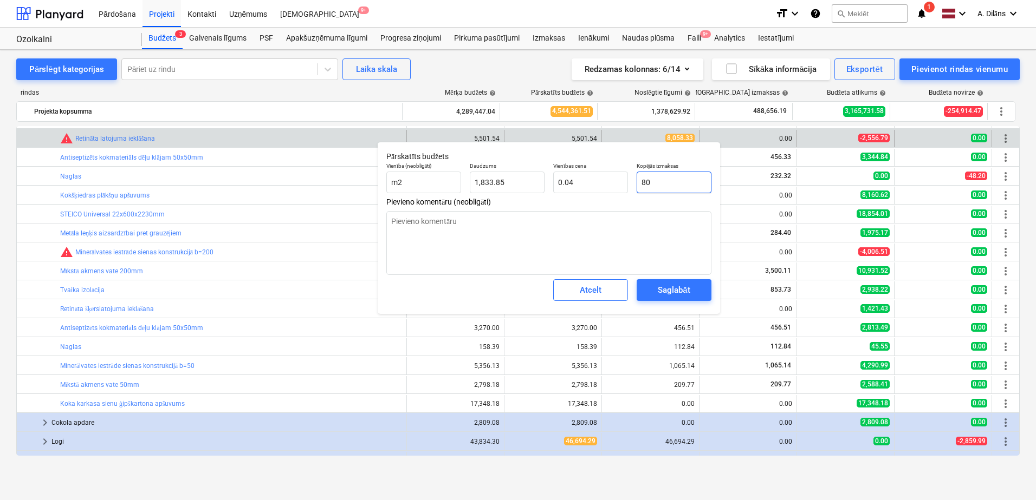
type input "805"
type input "0.44"
type textarea "x"
type input "8058"
type input "4.39"
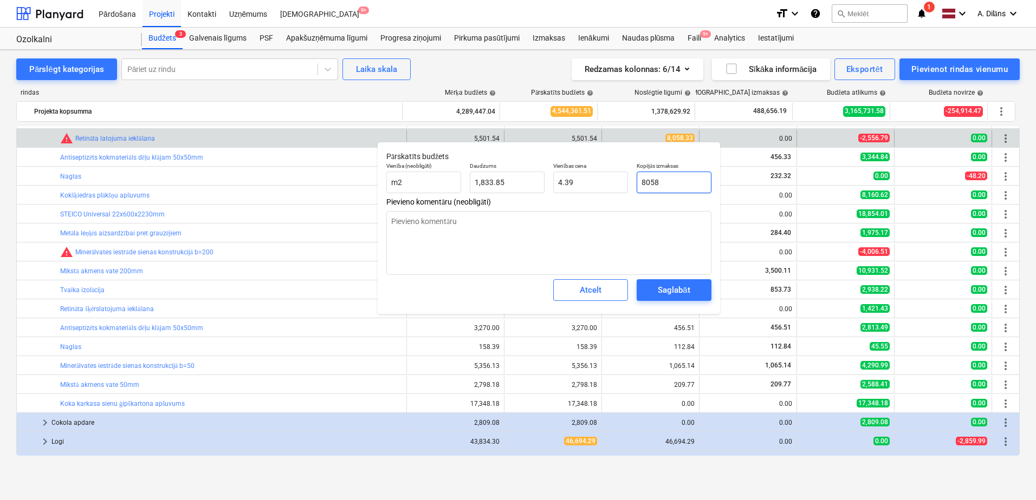
type textarea "x"
type input "8058."
type textarea "x"
type input "8058.3"
type textarea "x"
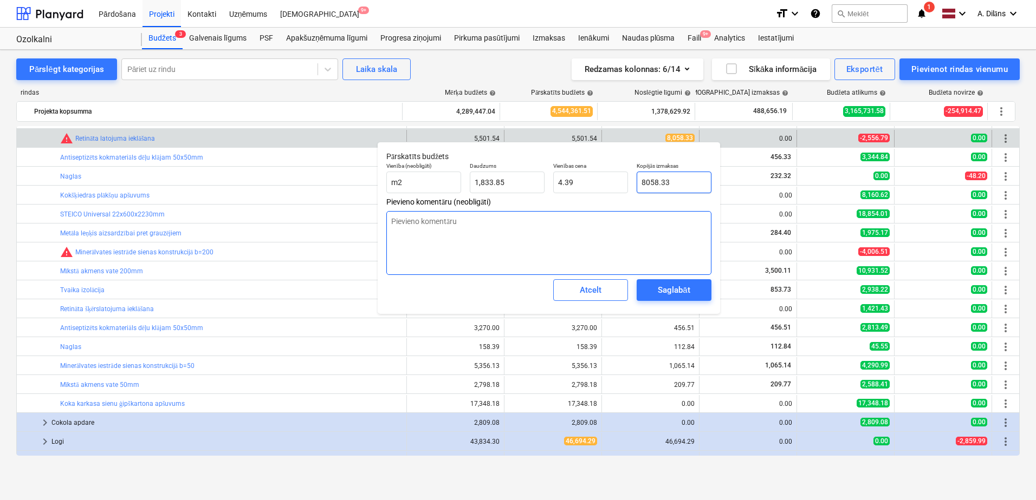
type input "8058.33"
type textarea "x"
type input "8,058.33"
click at [640, 238] on textarea at bounding box center [548, 243] width 325 height 64
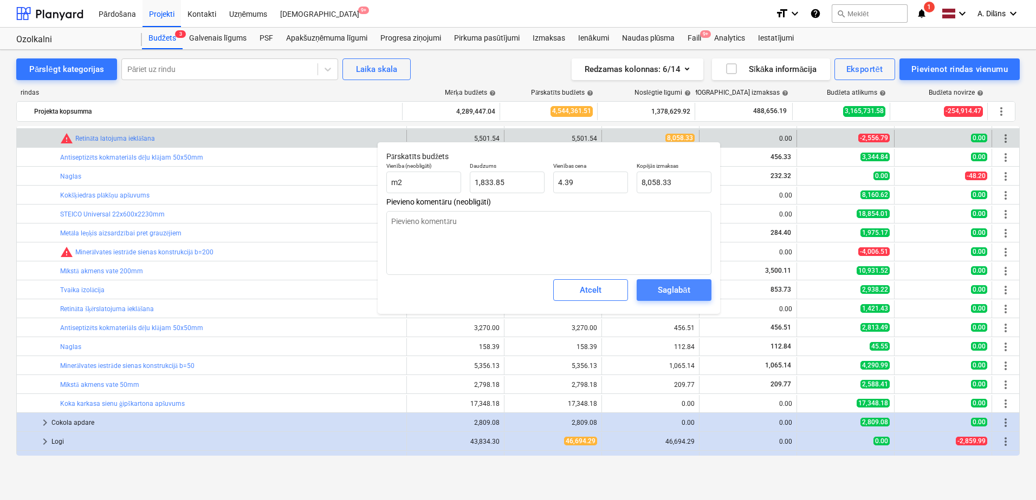
click at [674, 289] on div "Saglabāt" at bounding box center [674, 290] width 32 height 14
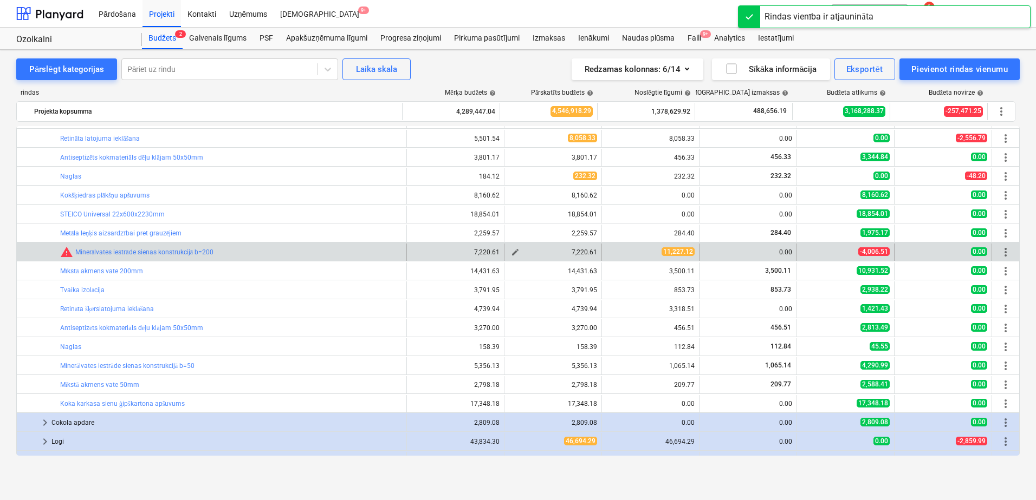
click at [511, 251] on span "edit" at bounding box center [515, 252] width 9 height 9
type textarea "x"
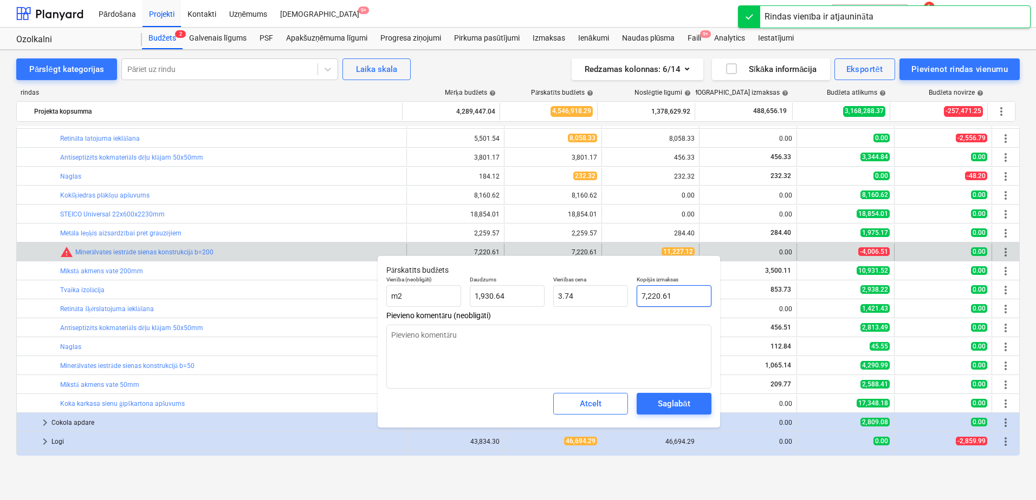
type input "7220.6086"
drag, startPoint x: 677, startPoint y: 296, endPoint x: 628, endPoint y: 296, distance: 48.7
click at [628, 296] on div "Vienība (neobligāti) m2 Daudzums 1,930.64 Vienības cena 3.74 Kopējās izmaksas 7…" at bounding box center [549, 292] width 334 height 40
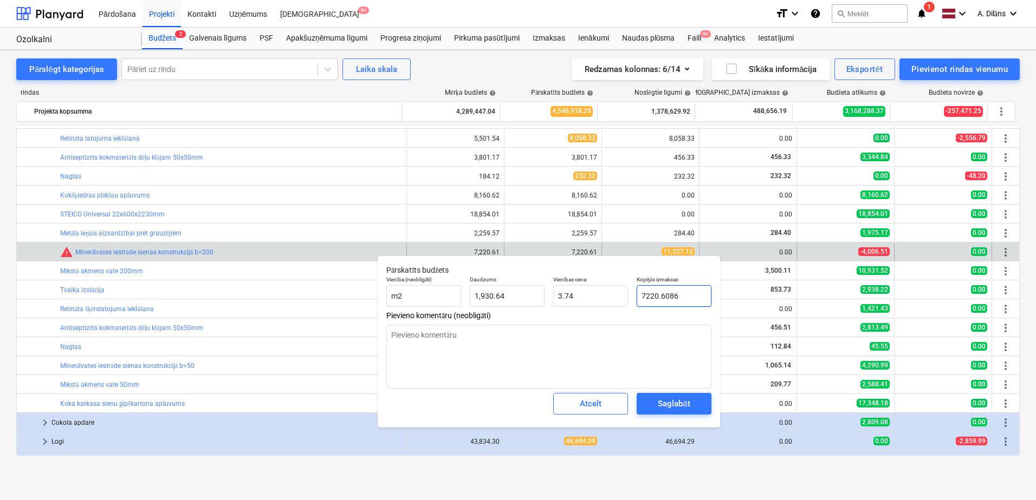
type textarea "x"
type input "1"
type input "0.00"
type textarea "x"
type input "11"
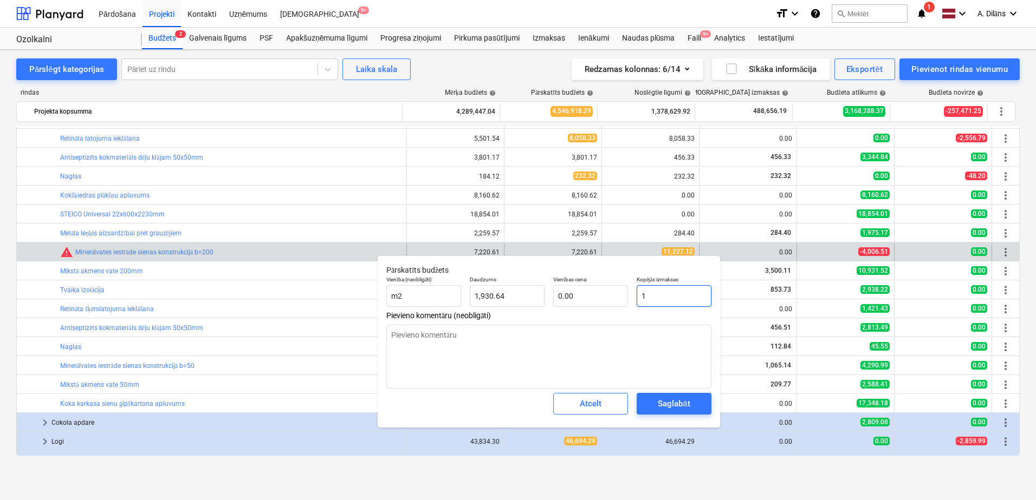
type input "0.01"
type textarea "x"
type input "112"
type input "0.06"
type textarea "x"
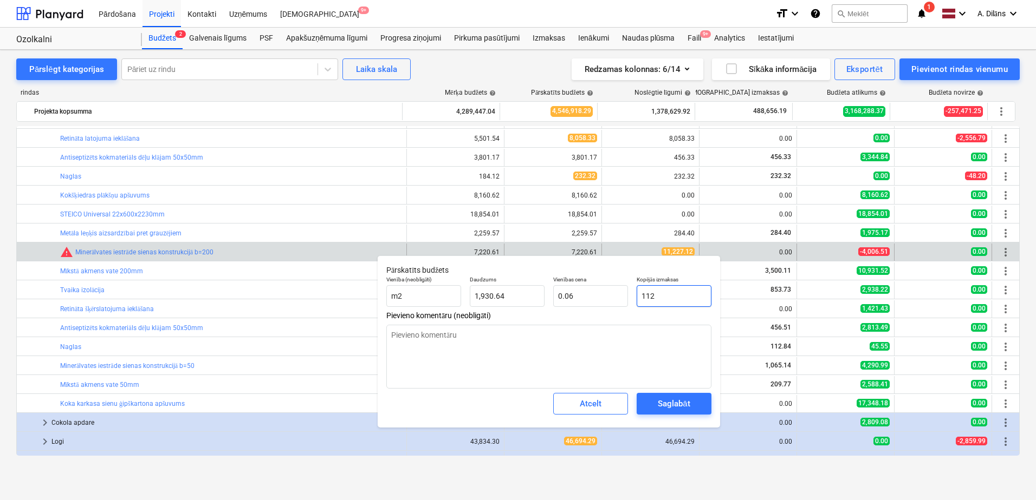
type input "1122"
type input "0.58"
type textarea "x"
type input "11227"
type input "5.82"
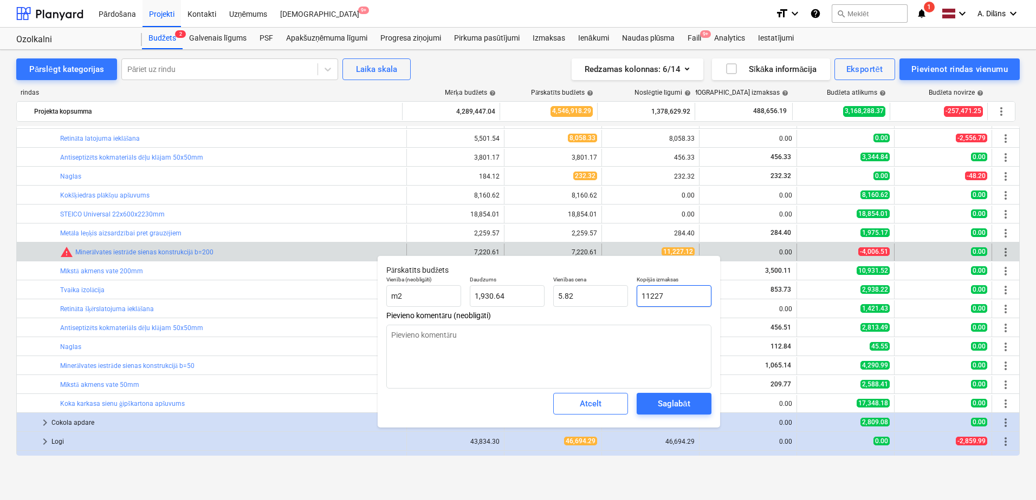
type textarea "x"
type input "11227."
type textarea "x"
type input "11227.1"
type textarea "x"
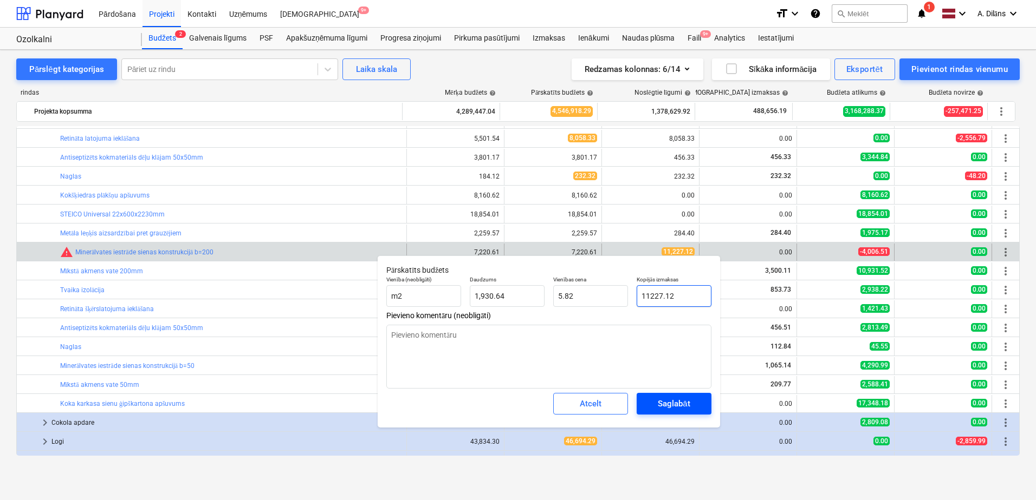
type input "11227.12"
type textarea "x"
type input "11,227.12"
click at [667, 402] on div "Saglabāt" at bounding box center [674, 404] width 32 height 14
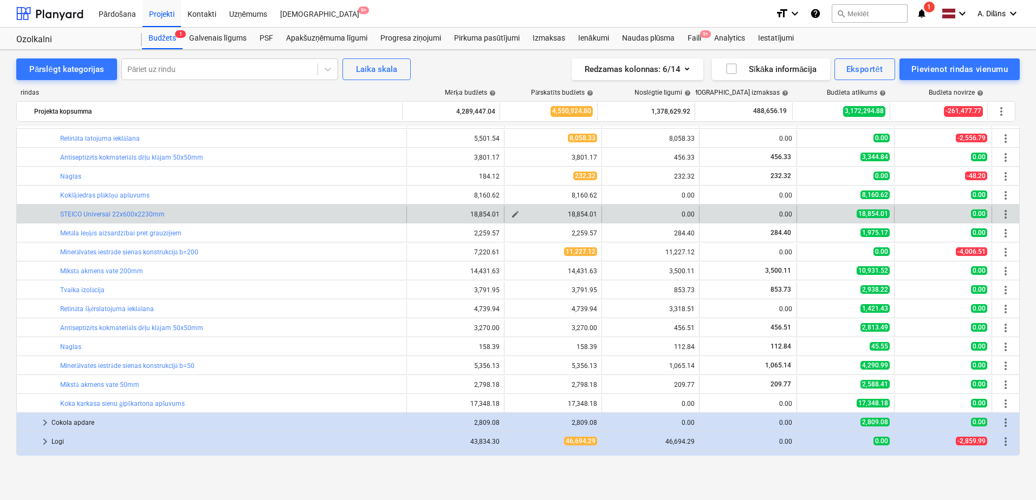
click at [514, 214] on span "edit" at bounding box center [515, 214] width 9 height 9
type textarea "x"
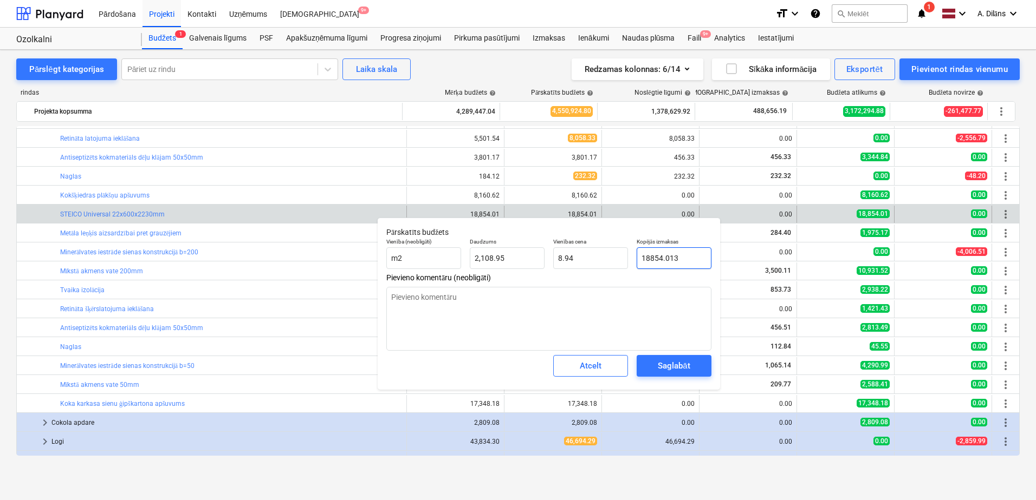
click at [647, 257] on input "18854.013" at bounding box center [673, 259] width 75 height 22
type input "8854.013"
type textarea "x"
type input "4.20"
type input "8854.013"
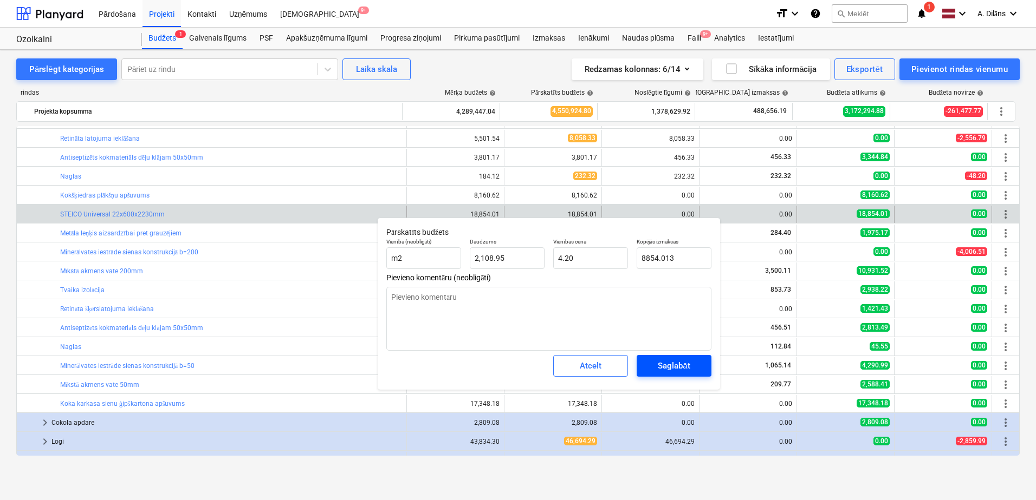
type textarea "x"
type input "8,854.01"
click at [685, 367] on div "Saglabāt" at bounding box center [674, 366] width 32 height 14
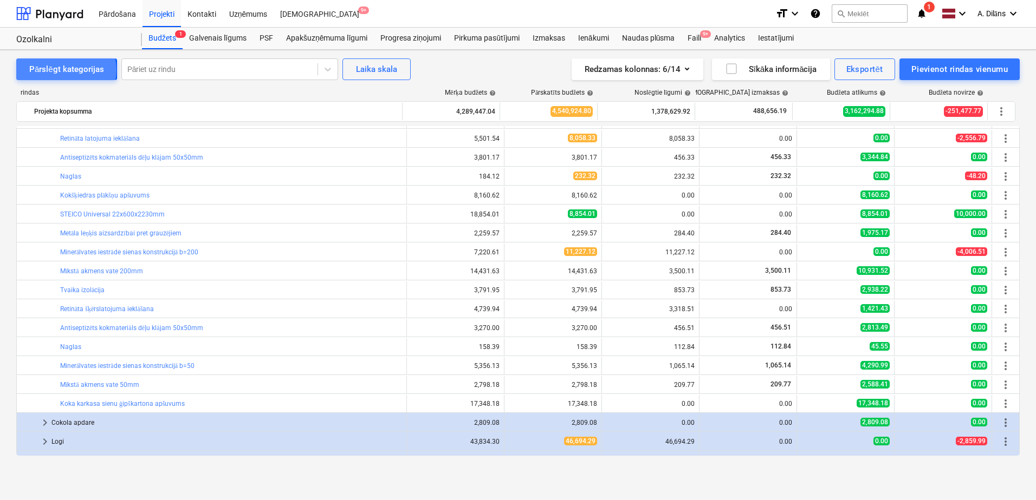
click at [63, 70] on div "Pārslēgt kategorijas" at bounding box center [66, 69] width 75 height 14
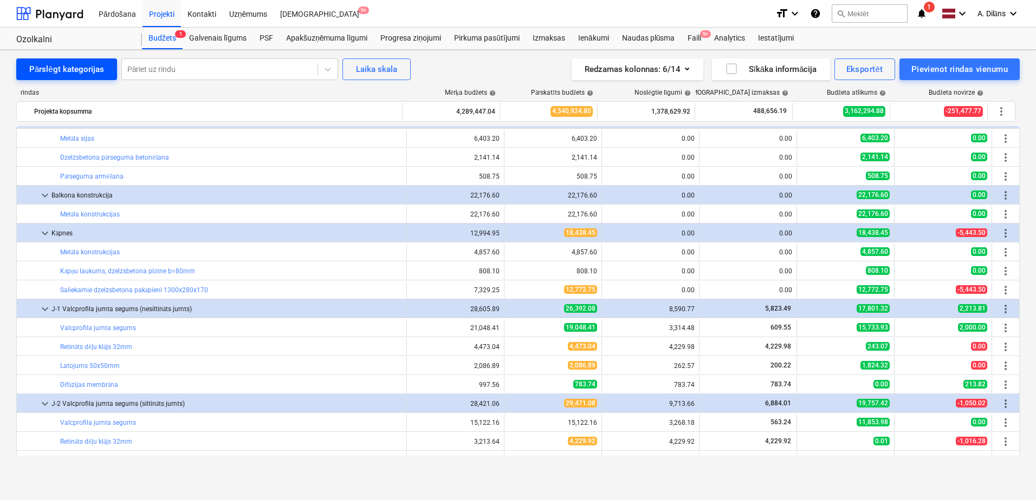
click at [63, 70] on div "Pārslēgt kategorijas" at bounding box center [66, 69] width 75 height 14
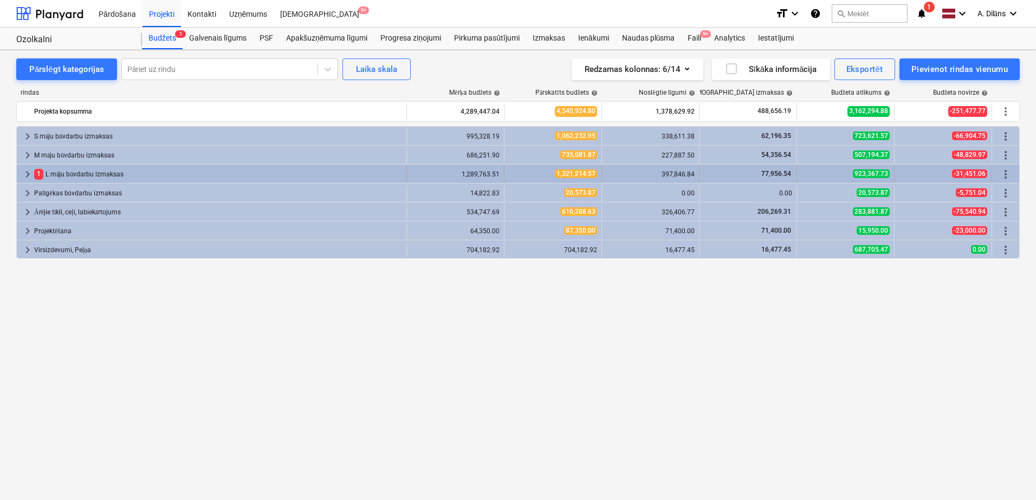
click at [25, 174] on span "keyboard_arrow_right" at bounding box center [27, 174] width 13 height 13
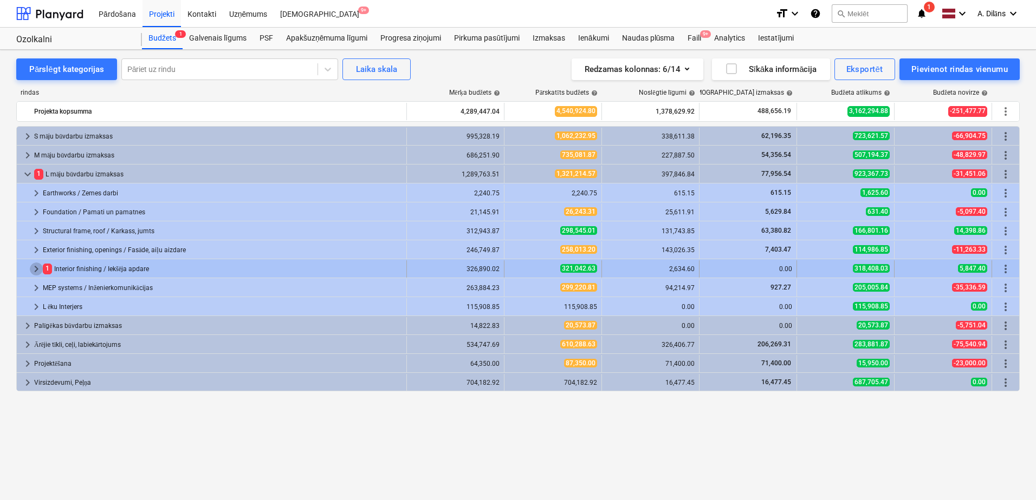
click at [37, 265] on span "keyboard_arrow_right" at bounding box center [36, 269] width 13 height 13
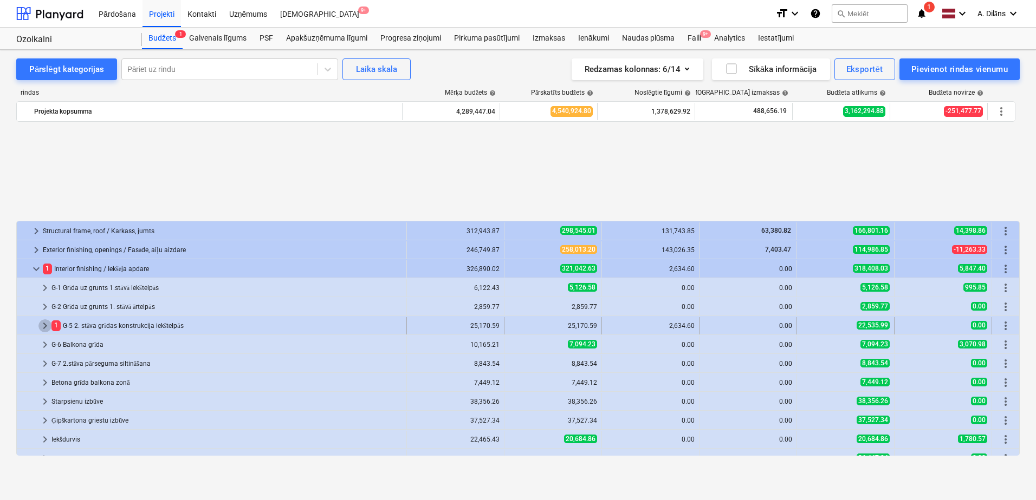
click at [42, 323] on span "keyboard_arrow_right" at bounding box center [44, 326] width 13 height 13
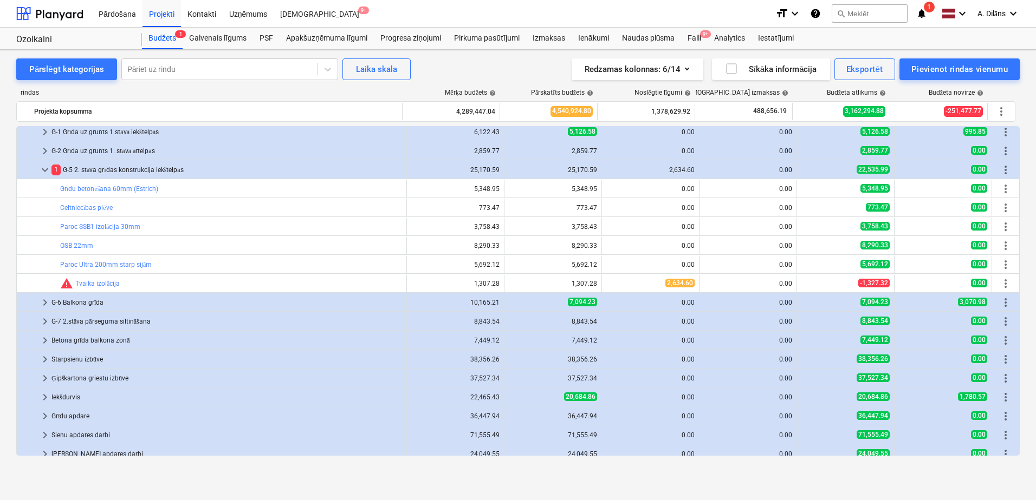
scroll to position [162, 0]
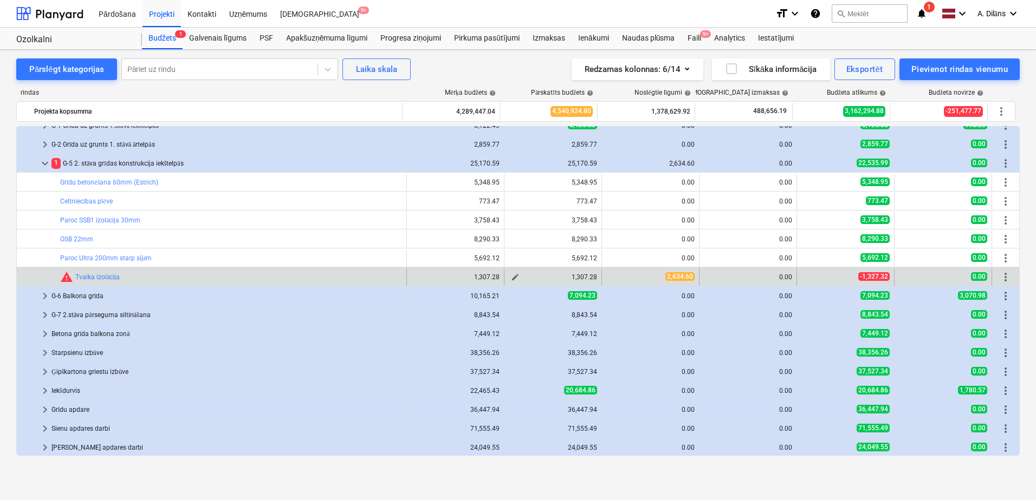
click at [511, 277] on span "edit" at bounding box center [515, 277] width 9 height 9
type textarea "x"
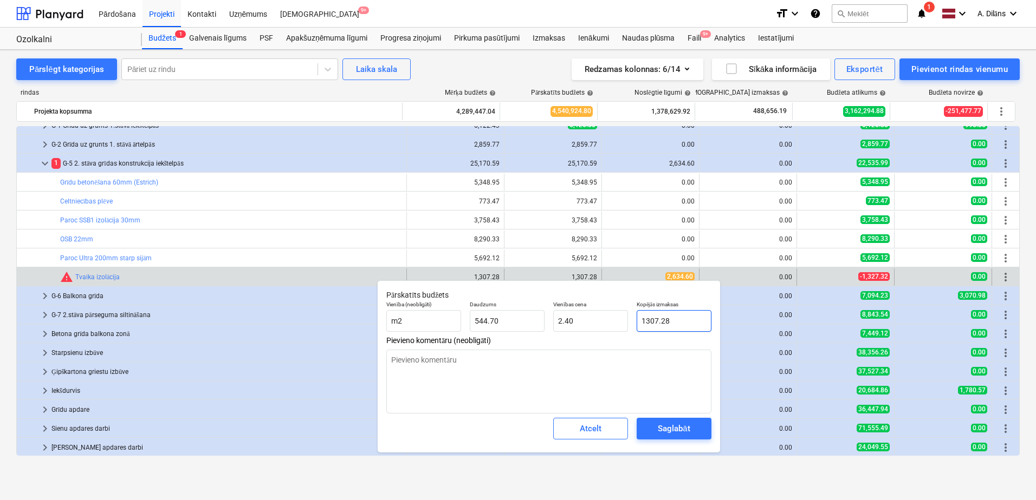
drag, startPoint x: 689, startPoint y: 318, endPoint x: 634, endPoint y: 321, distance: 54.8
click at [634, 321] on div "Kopējās izmaksas 1307.28" at bounding box center [673, 317] width 83 height 40
type input "2"
type textarea "x"
type input "0.00"
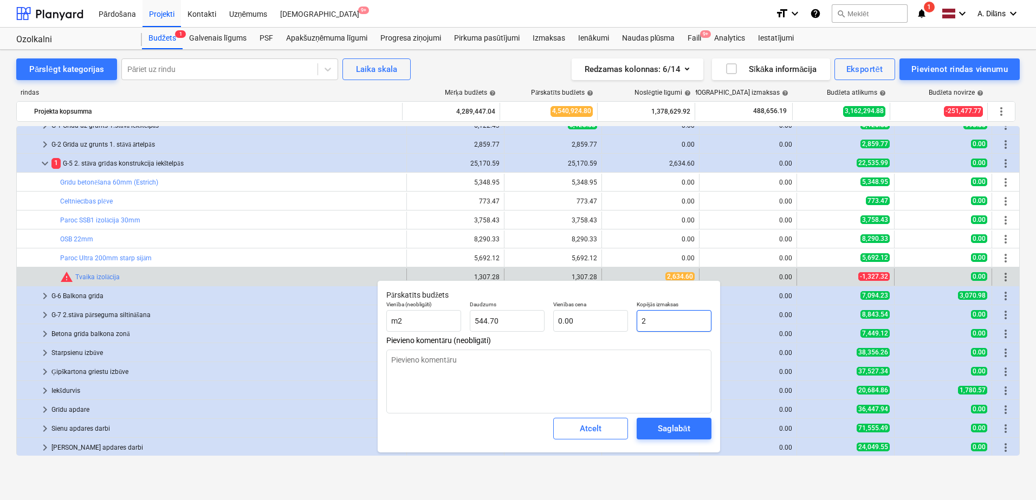
type textarea "x"
type input "26"
type input "0.05"
type textarea "x"
type input "263"
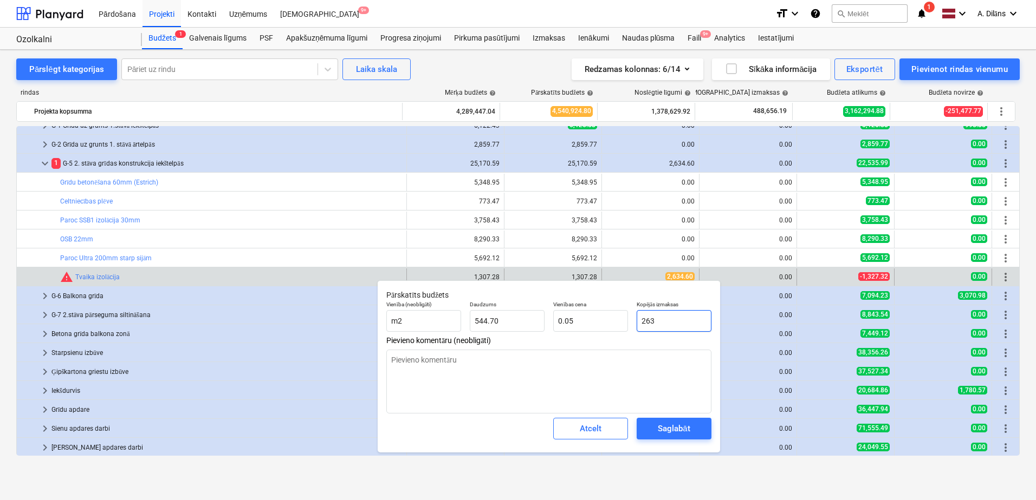
type input "0.48"
type textarea "x"
type input "2634"
type input "4.84"
type textarea "x"
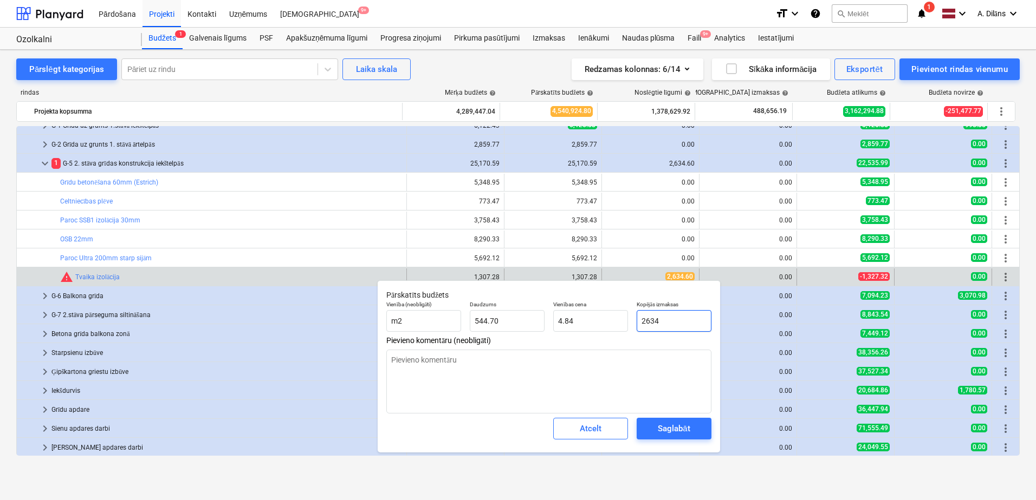
type input "2634."
type textarea "x"
type input "2634.6"
type textarea "x"
type input "2634.60"
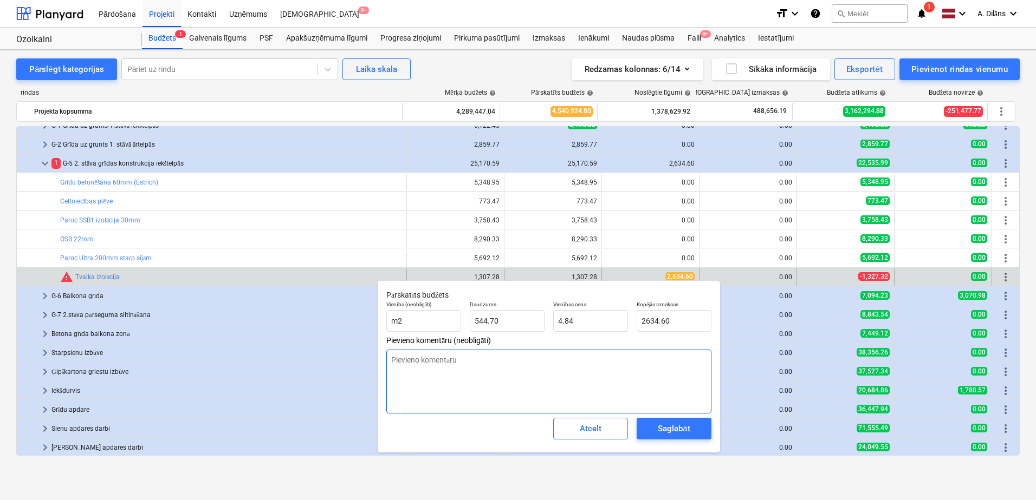
type textarea "x"
type input "2,634.60"
click at [654, 396] on textarea at bounding box center [548, 382] width 325 height 64
click at [596, 388] on textarea at bounding box center [548, 382] width 325 height 64
type input "4.8368"
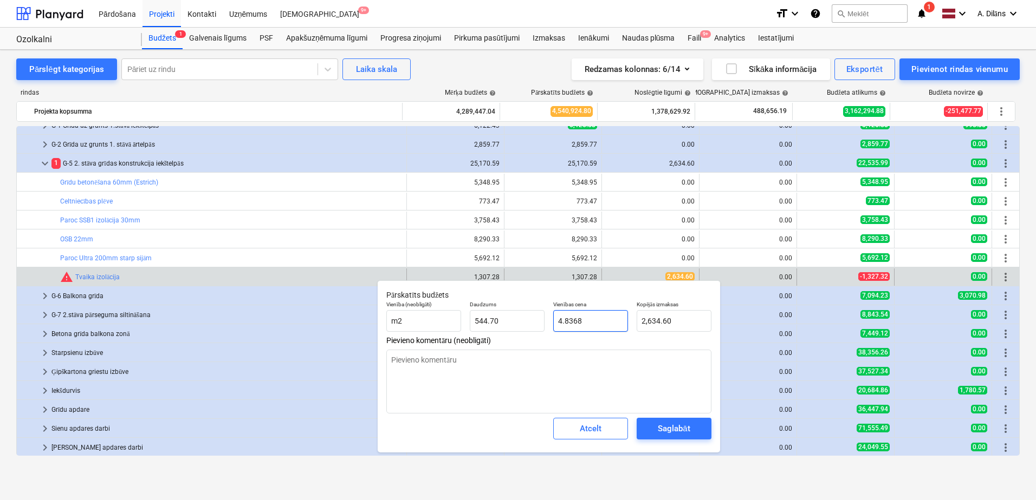
click at [591, 321] on input "4.8368" at bounding box center [590, 321] width 75 height 22
type textarea "x"
type input "4.84"
click at [576, 359] on textarea at bounding box center [548, 382] width 325 height 64
click at [693, 430] on span "Saglabāt" at bounding box center [673, 429] width 49 height 14
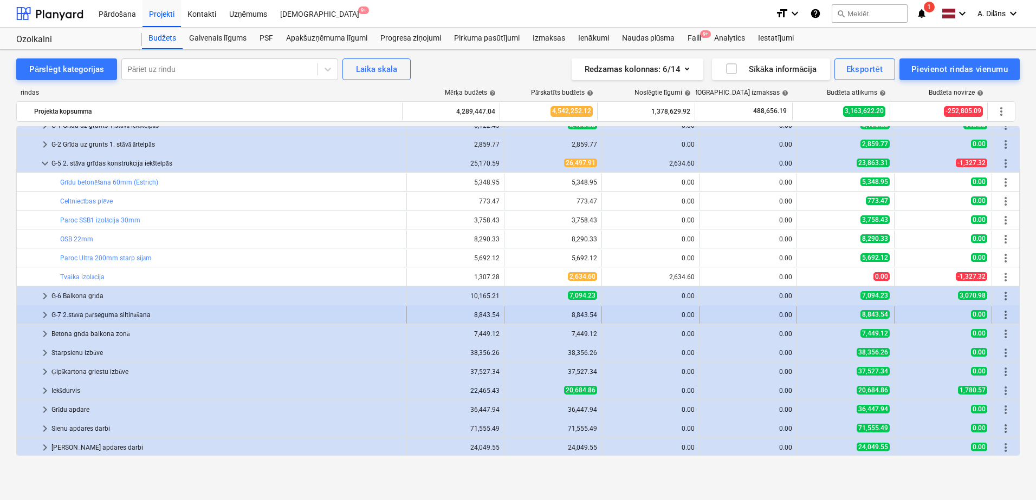
click at [43, 314] on span "keyboard_arrow_right" at bounding box center [44, 315] width 13 height 13
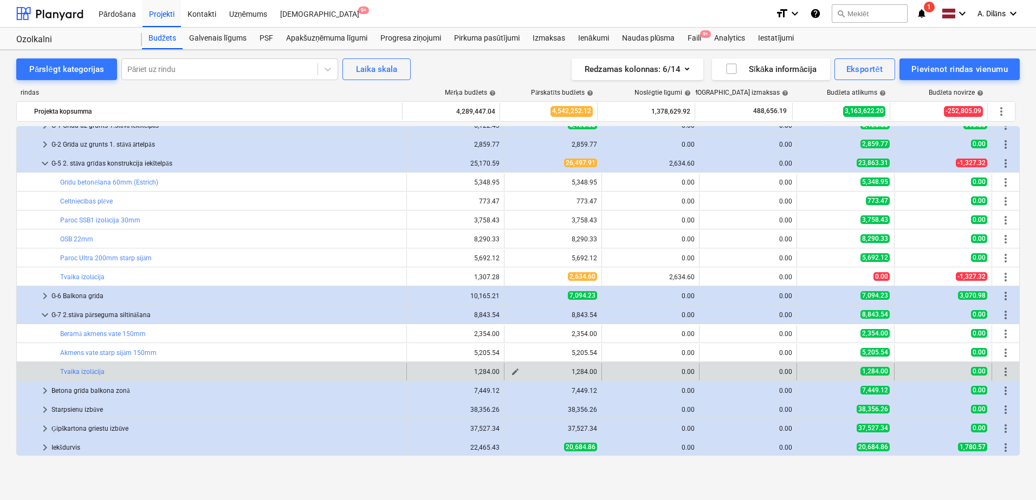
click at [512, 372] on span "edit" at bounding box center [515, 372] width 9 height 9
type textarea "x"
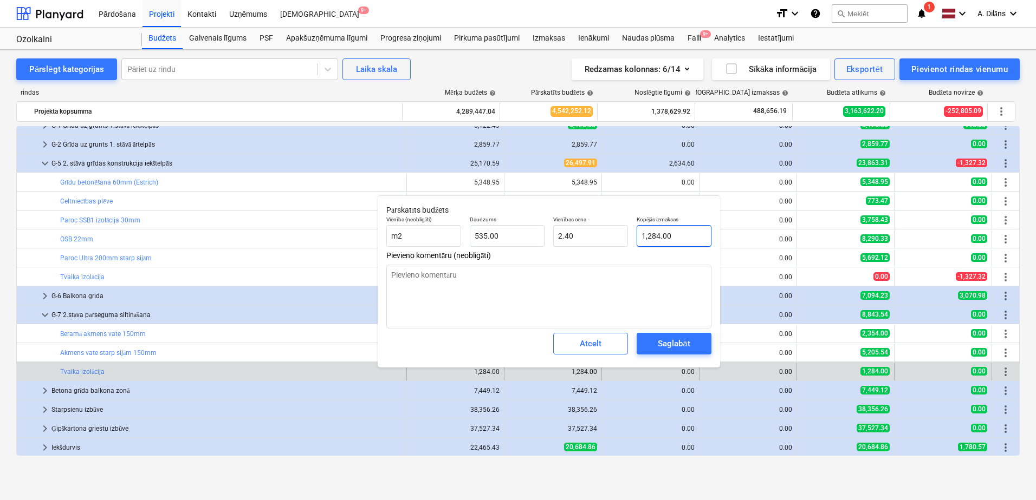
type input "1283.9986"
drag, startPoint x: 678, startPoint y: 235, endPoint x: 637, endPoint y: 235, distance: 40.6
click at [630, 237] on div "Vienība (neobligāti) m2 Daudzums 535.00 Vienības cena 2.40 Kopējās izmaksas 128…" at bounding box center [549, 232] width 334 height 40
type textarea "x"
type input "8"
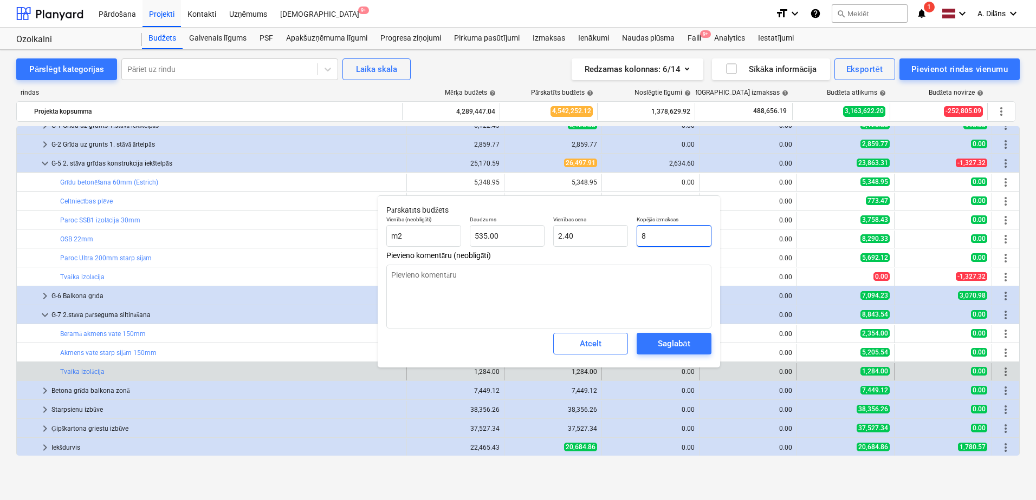
type input "0.01"
type textarea "x"
type input "80"
type input "0.15"
type textarea "x"
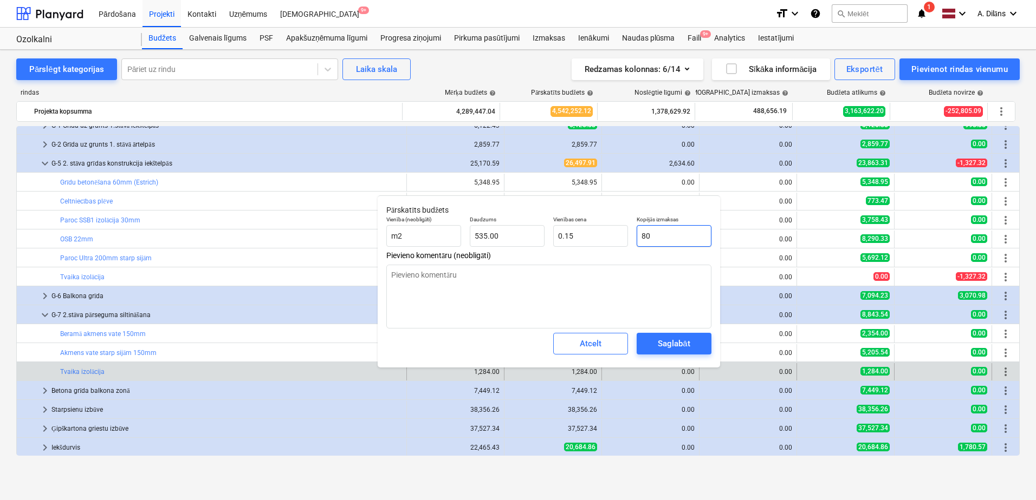
type input "800"
type input "1.50"
type input "800"
type textarea "x"
type input "800.00"
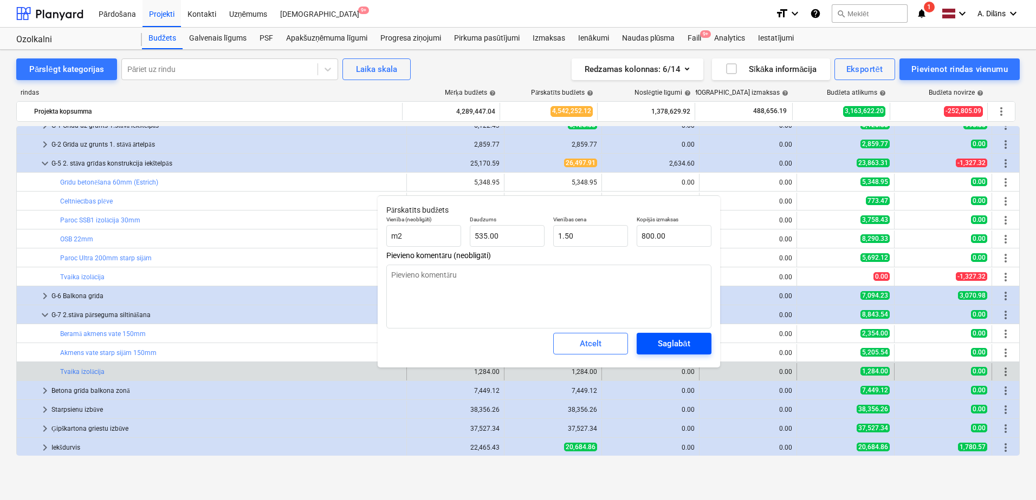
click at [682, 342] on div "Saglabāt" at bounding box center [674, 344] width 32 height 14
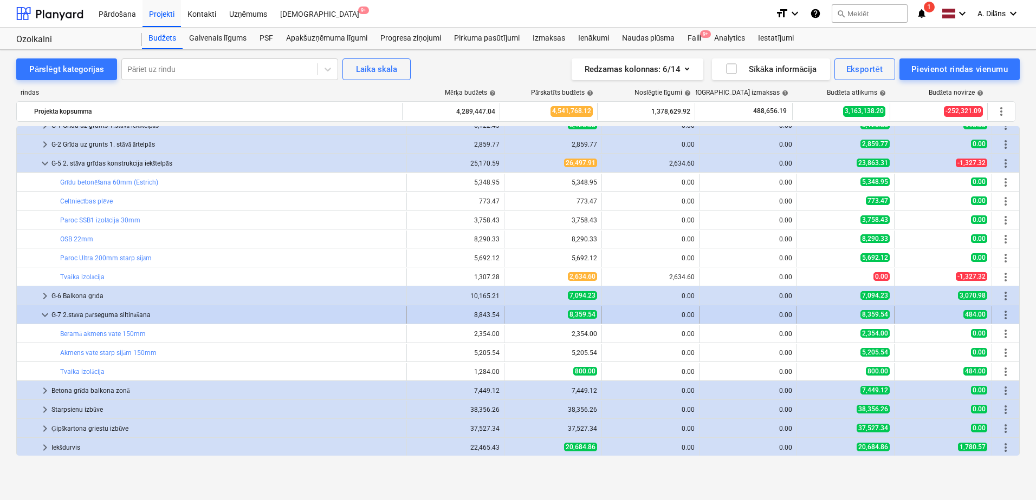
click at [509, 315] on div "8,359.54" at bounding box center [553, 314] width 88 height 9
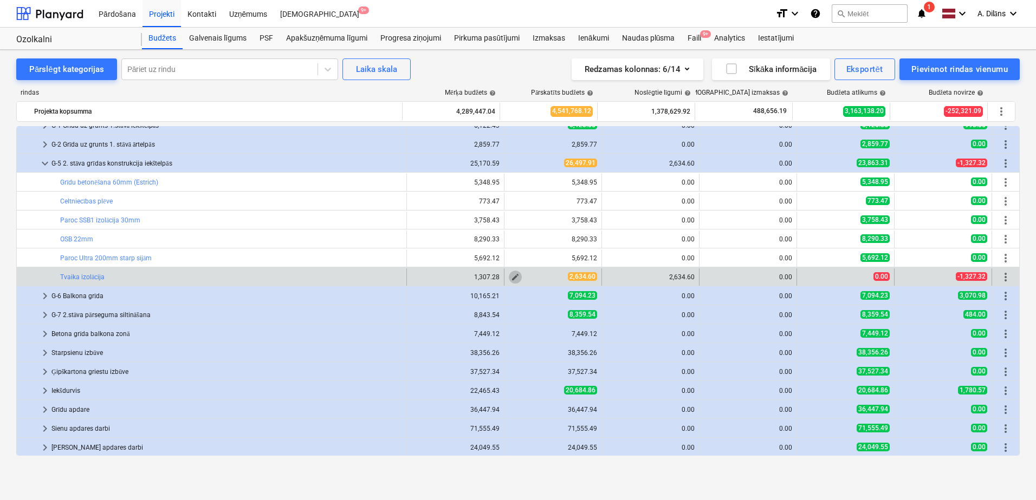
click at [512, 278] on span "edit" at bounding box center [515, 277] width 9 height 9
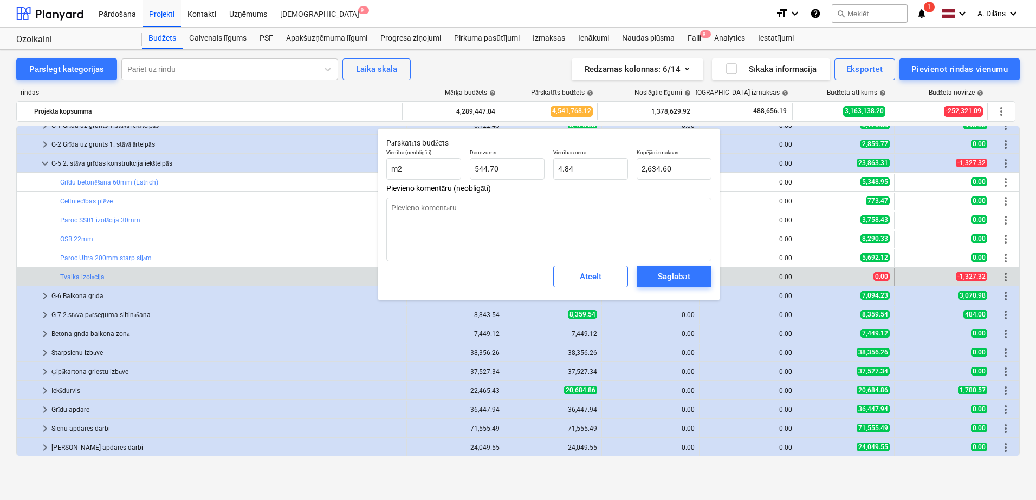
click at [219, 279] on div "bar_chart Tvaika izolācija" at bounding box center [231, 278] width 342 height 8
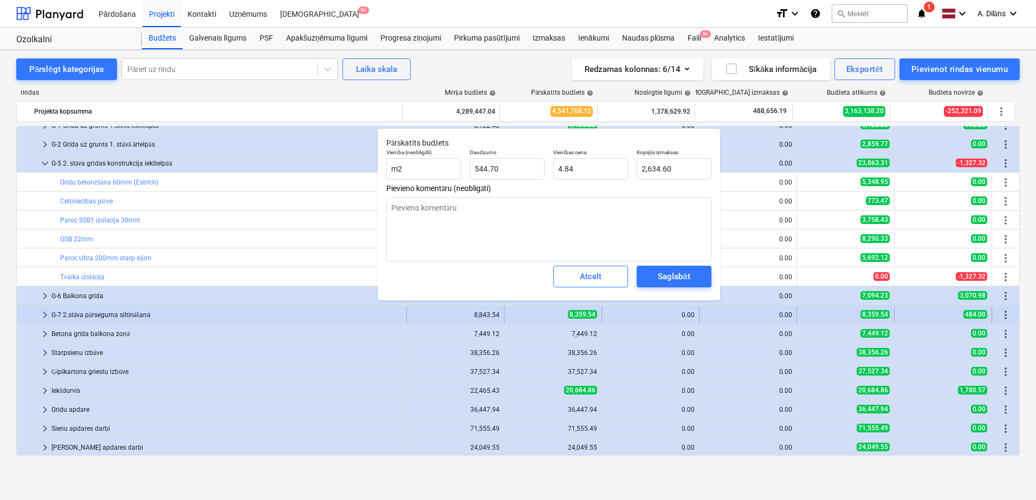
click at [242, 320] on div "G-7 2.stāva pārseguma siltināšana" at bounding box center [226, 315] width 350 height 17
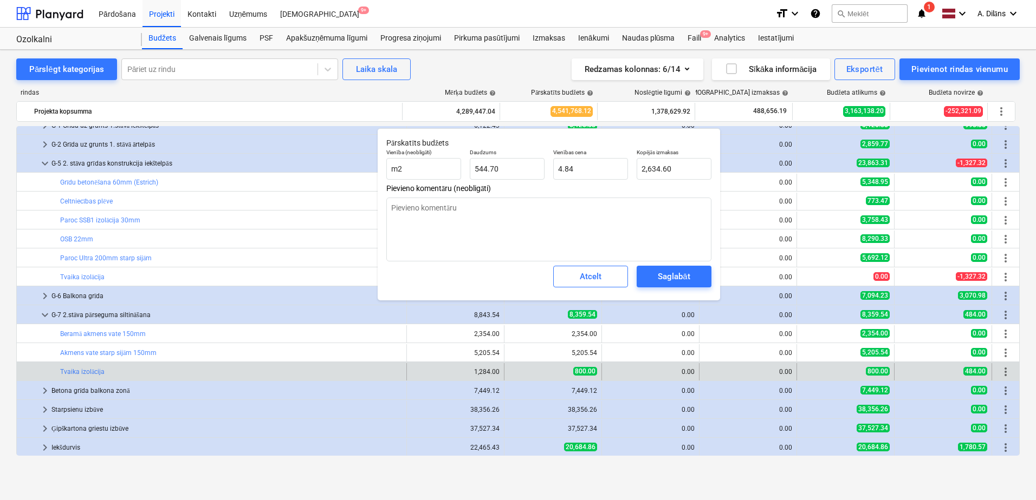
click at [527, 370] on div "edit 800.00" at bounding box center [553, 371] width 88 height 17
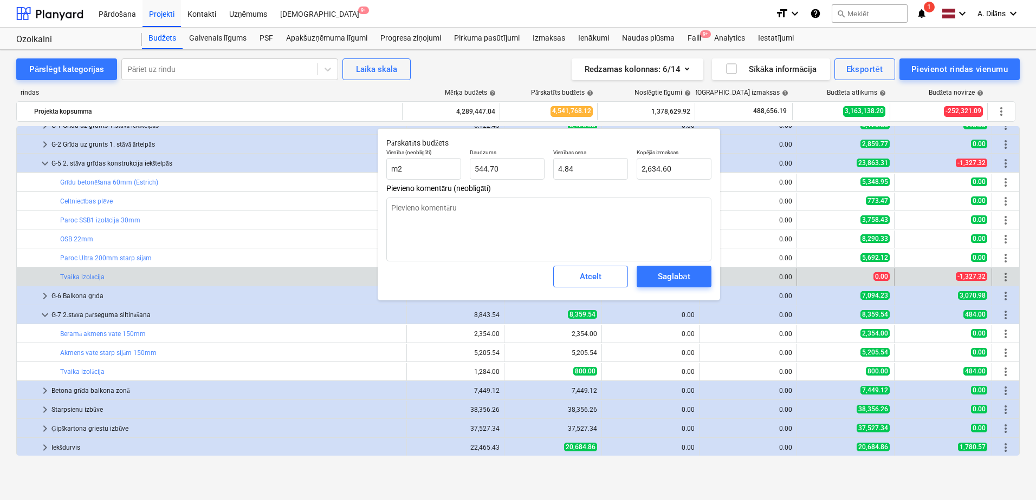
click at [593, 277] on div "Atcelt" at bounding box center [591, 277] width 22 height 14
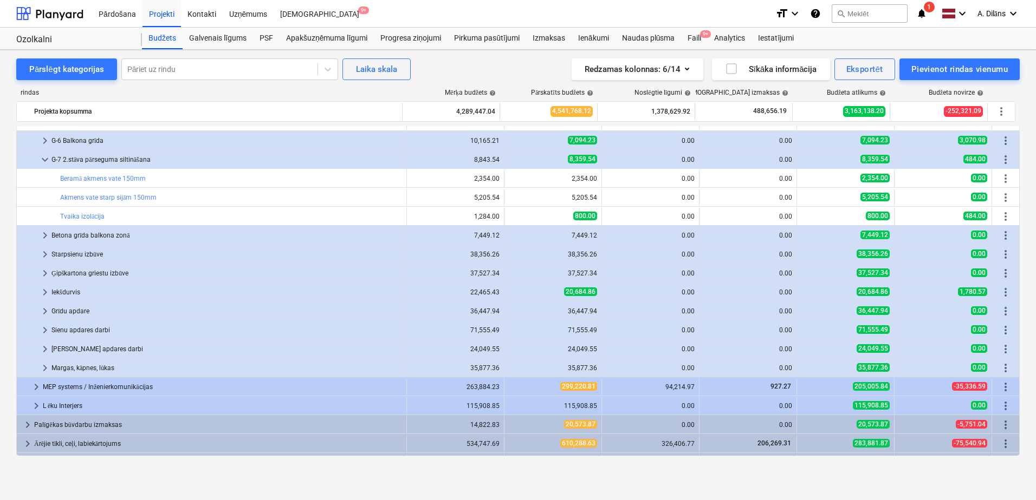
scroll to position [325, 0]
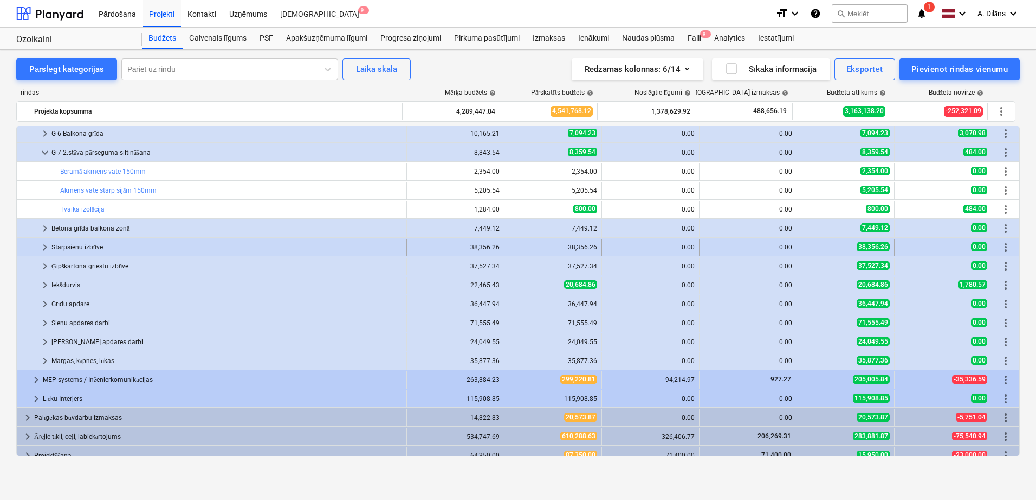
click at [43, 245] on span "keyboard_arrow_right" at bounding box center [44, 247] width 13 height 13
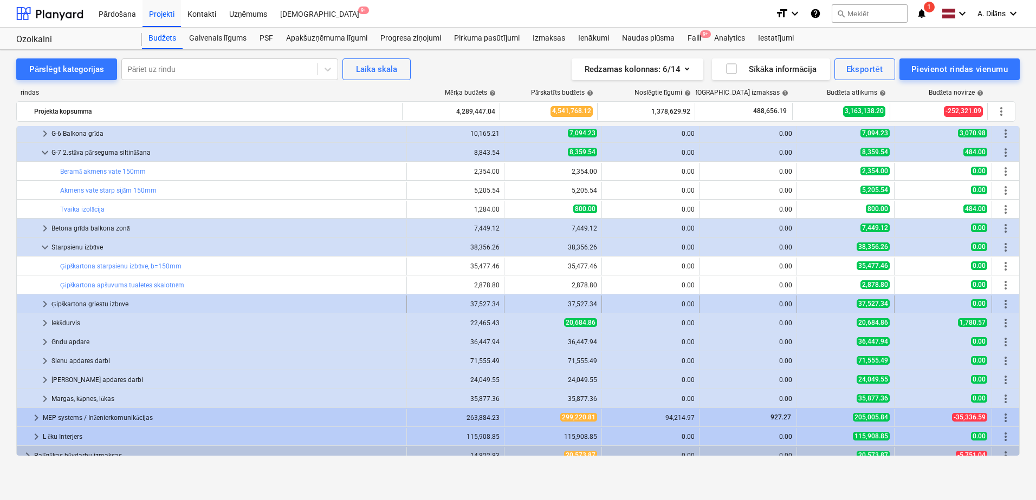
click at [42, 302] on span "keyboard_arrow_right" at bounding box center [44, 304] width 13 height 13
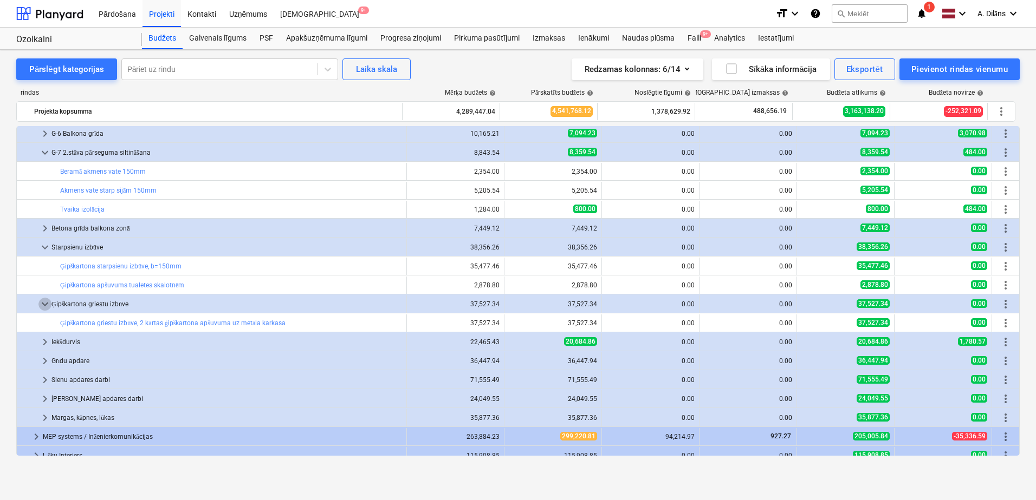
click at [42, 302] on span "keyboard_arrow_down" at bounding box center [44, 304] width 13 height 13
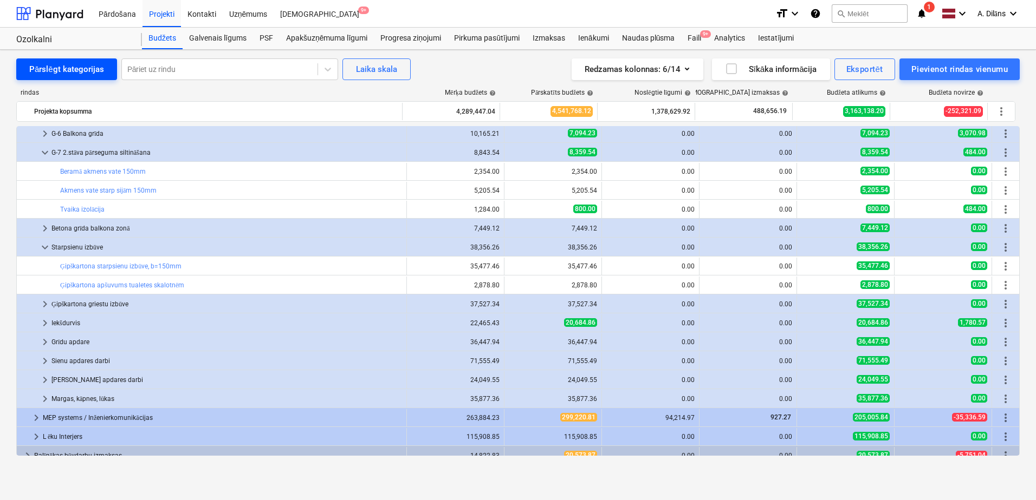
click at [61, 65] on div "Pārslēgt kategorijas" at bounding box center [66, 69] width 75 height 14
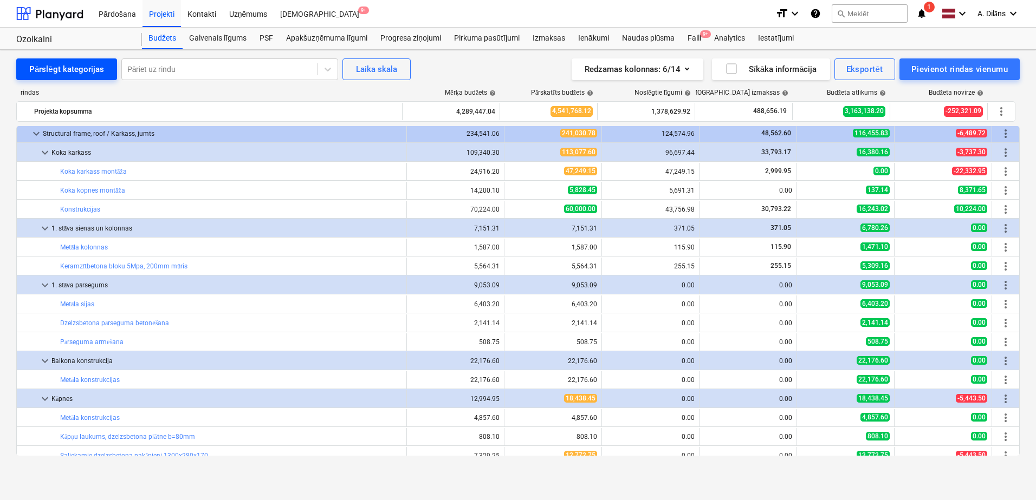
click at [61, 65] on div "Pārslēgt kategorijas" at bounding box center [66, 69] width 75 height 14
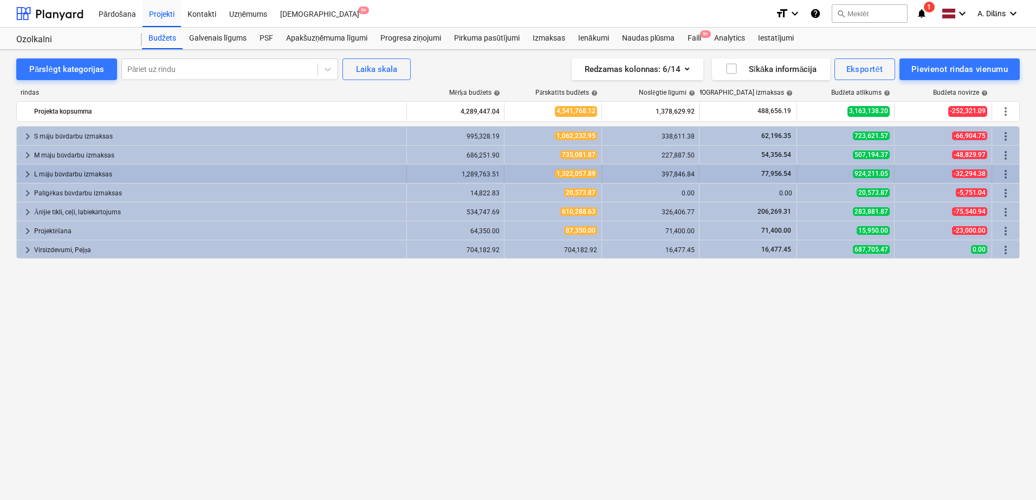
click at [24, 171] on span "keyboard_arrow_right" at bounding box center [27, 174] width 13 height 13
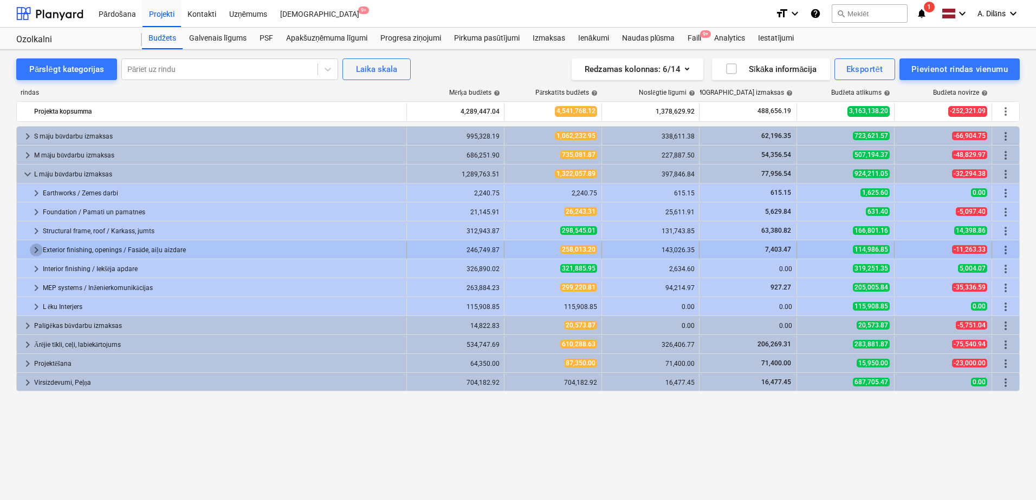
click at [35, 246] on span "keyboard_arrow_right" at bounding box center [36, 250] width 13 height 13
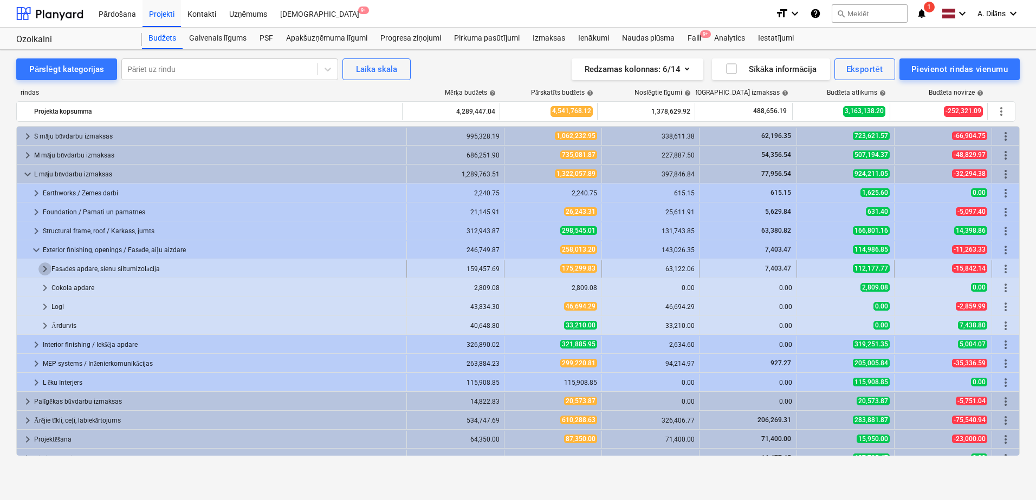
click at [45, 267] on span "keyboard_arrow_right" at bounding box center [44, 269] width 13 height 13
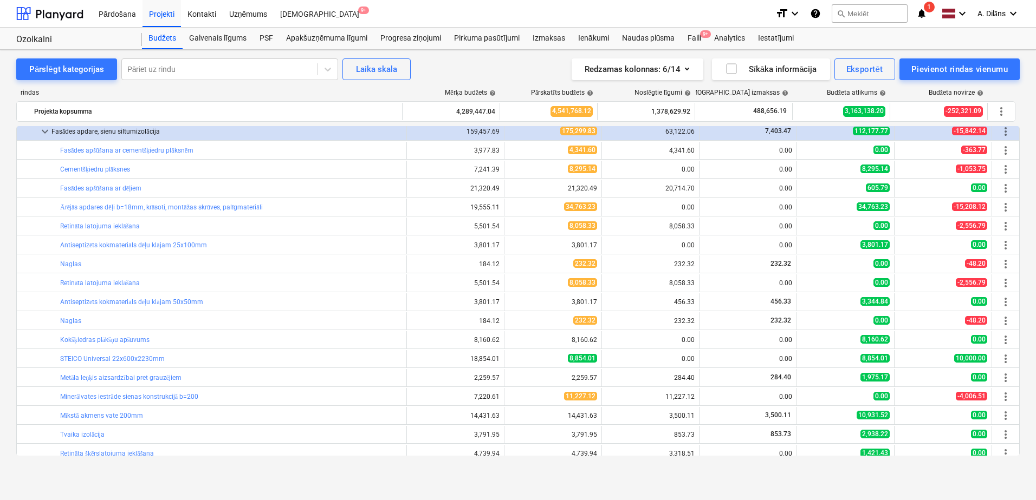
scroll to position [162, 0]
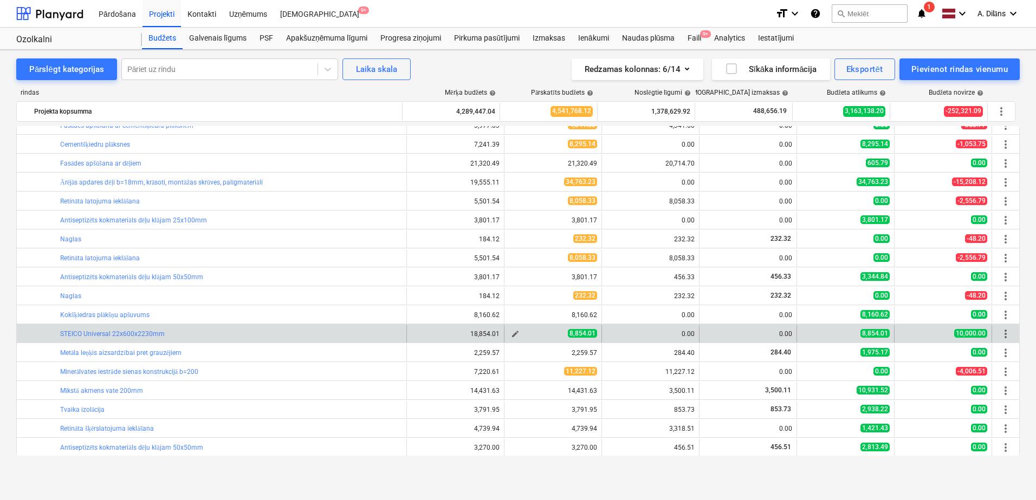
click at [511, 333] on span "edit" at bounding box center [515, 334] width 9 height 9
type textarea "x"
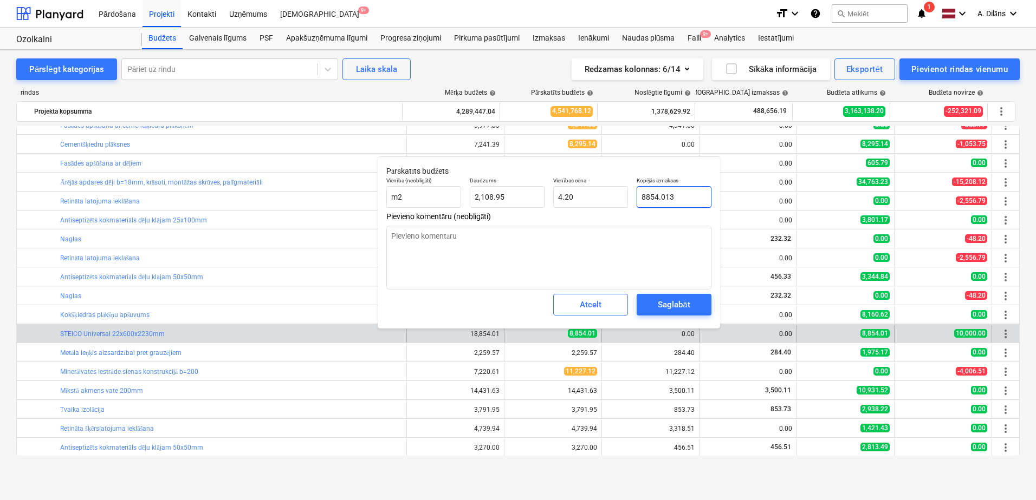
click at [646, 198] on input "8854.013" at bounding box center [673, 197] width 75 height 22
type input "854.013"
type textarea "x"
type input "0.40"
type textarea "x"
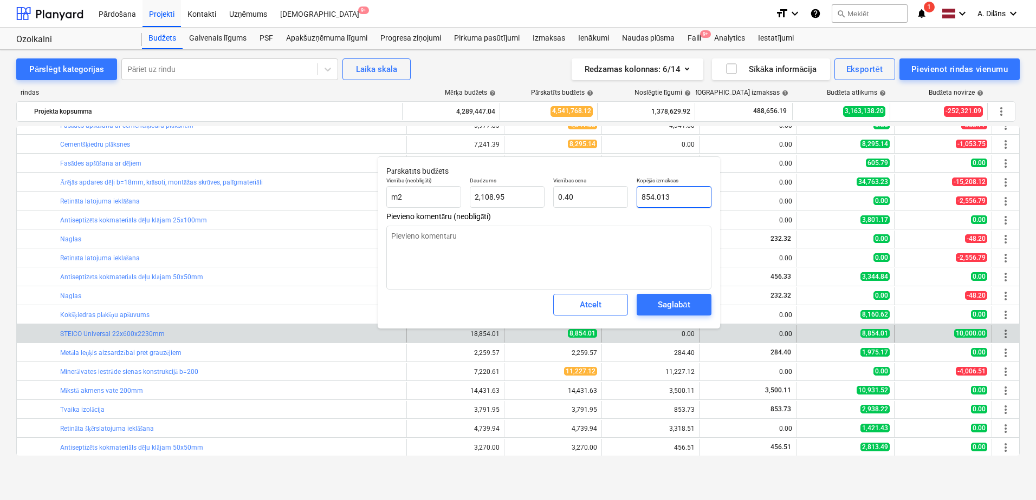
type input "6854.013"
type input "3.25"
type input "6854.013"
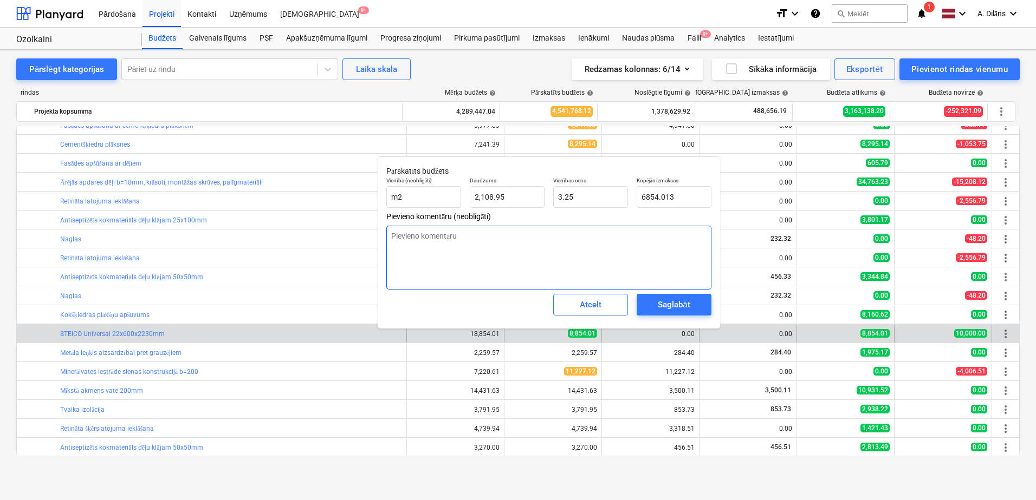
type textarea "x"
type input "6,854.01"
click at [630, 263] on textarea at bounding box center [548, 258] width 325 height 64
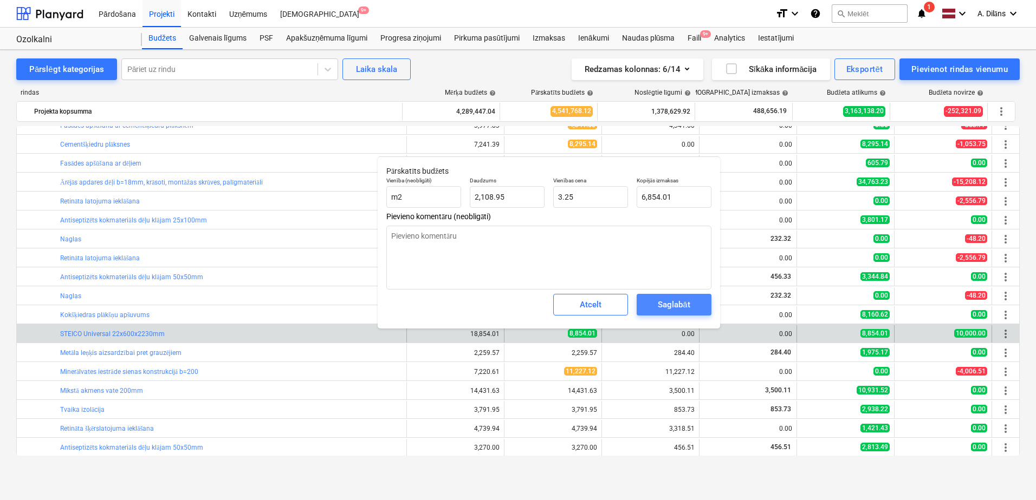
click at [680, 305] on div "Saglabāt" at bounding box center [674, 305] width 32 height 14
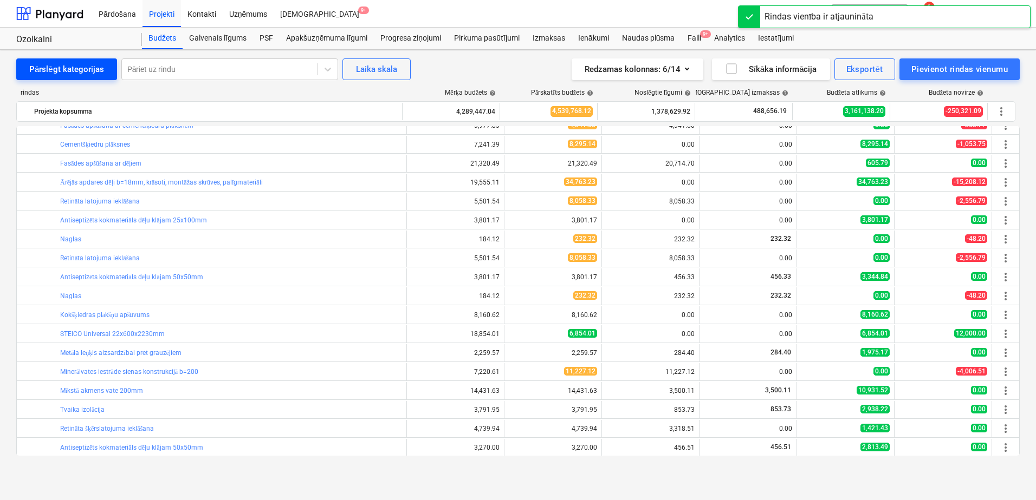
click at [57, 67] on div "Pārslēgt kategorijas" at bounding box center [66, 69] width 75 height 14
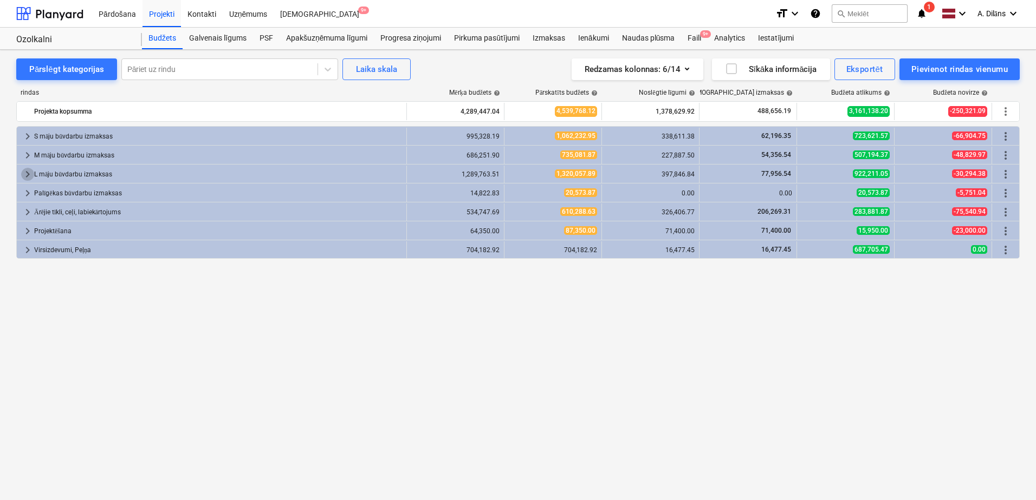
click at [27, 176] on span "keyboard_arrow_right" at bounding box center [27, 174] width 13 height 13
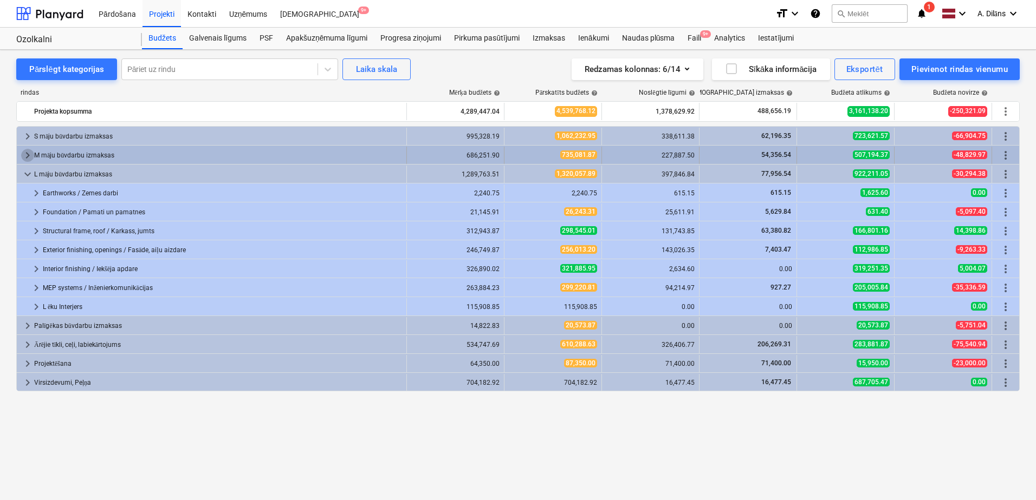
click at [27, 153] on span "keyboard_arrow_right" at bounding box center [27, 155] width 13 height 13
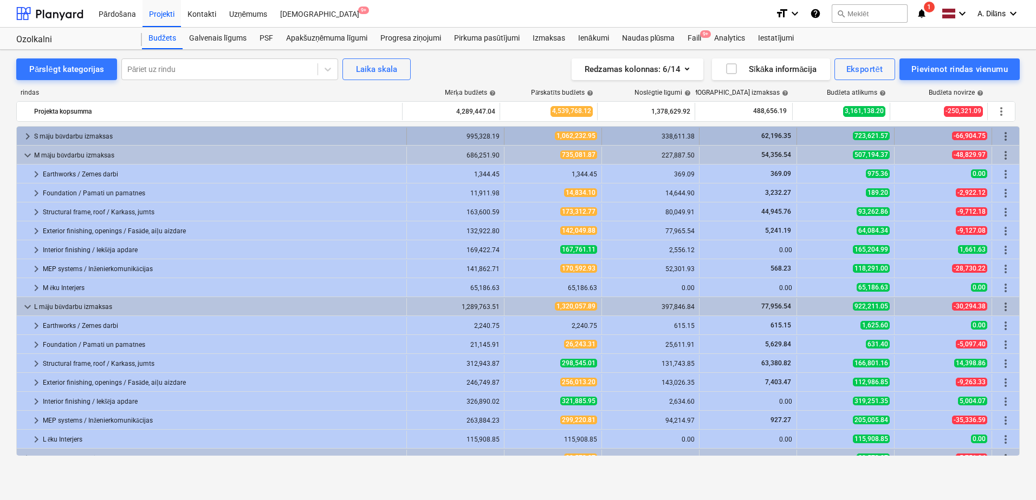
click at [27, 138] on span "keyboard_arrow_right" at bounding box center [27, 136] width 13 height 13
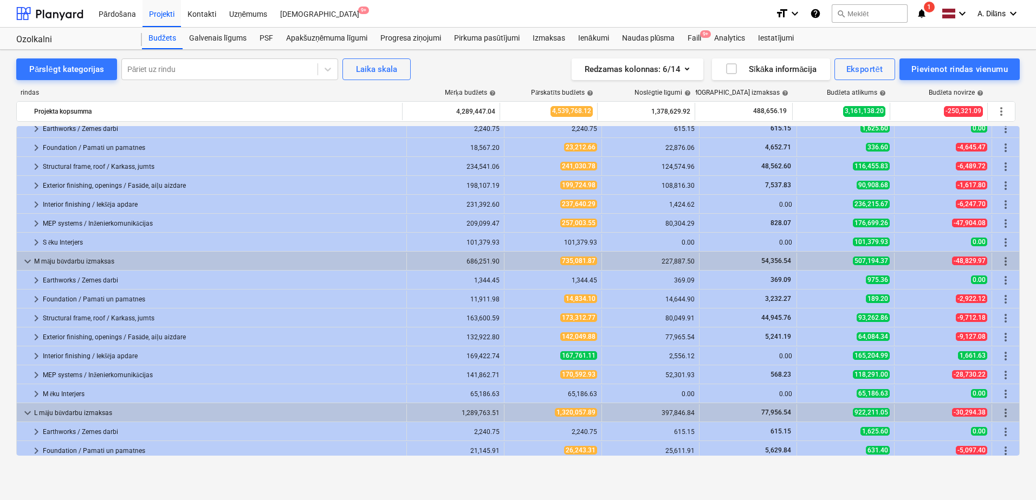
scroll to position [0, 0]
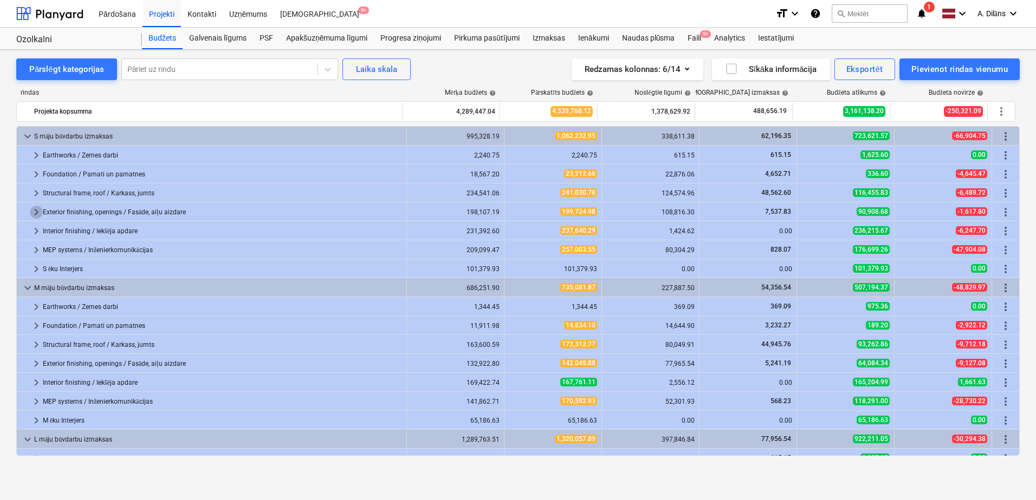
click at [36, 210] on span "keyboard_arrow_right" at bounding box center [36, 212] width 13 height 13
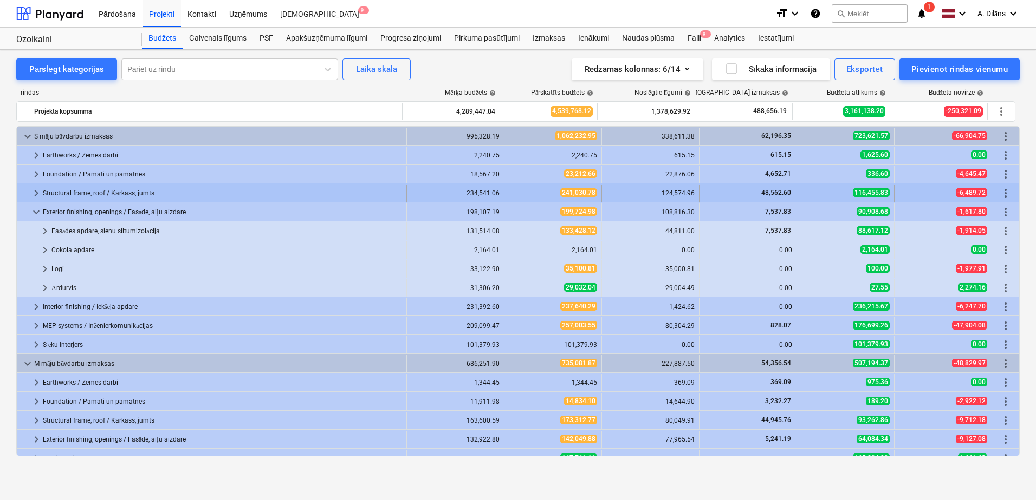
click at [35, 193] on span "keyboard_arrow_right" at bounding box center [36, 193] width 13 height 13
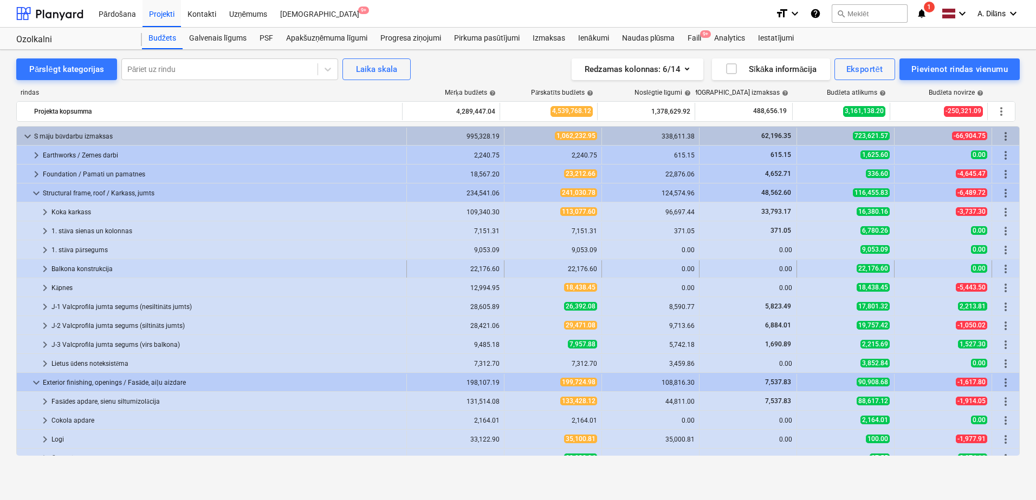
click at [42, 268] on span "keyboard_arrow_right" at bounding box center [44, 269] width 13 height 13
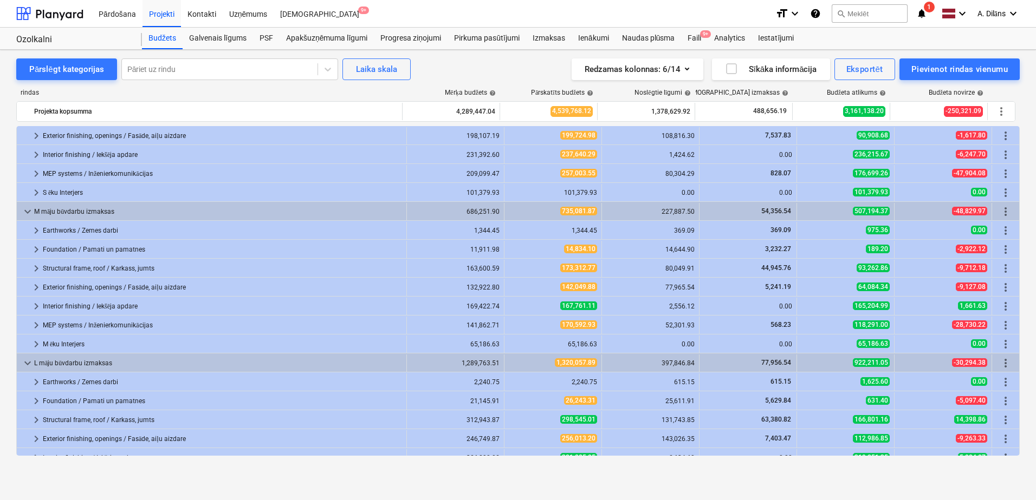
scroll to position [271, 0]
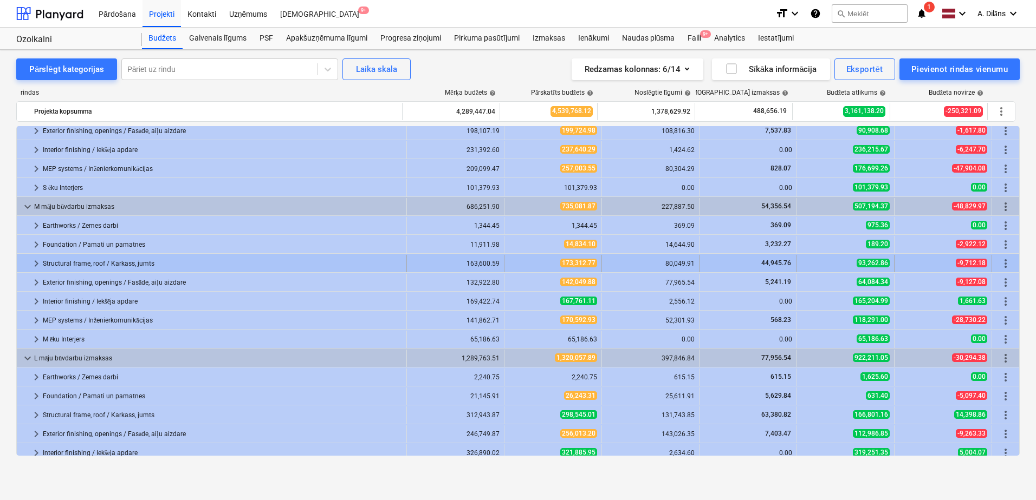
click at [34, 262] on span "keyboard_arrow_right" at bounding box center [36, 263] width 13 height 13
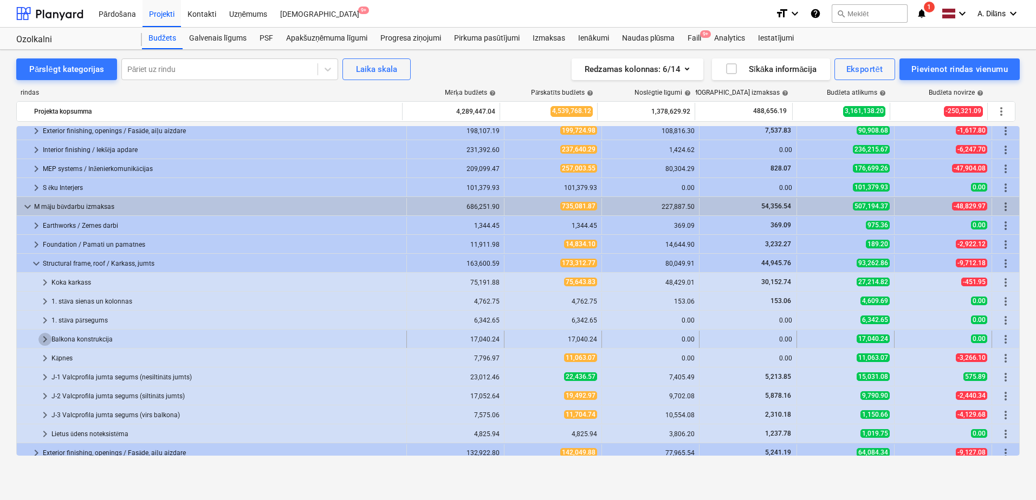
click at [41, 337] on span "keyboard_arrow_right" at bounding box center [44, 339] width 13 height 13
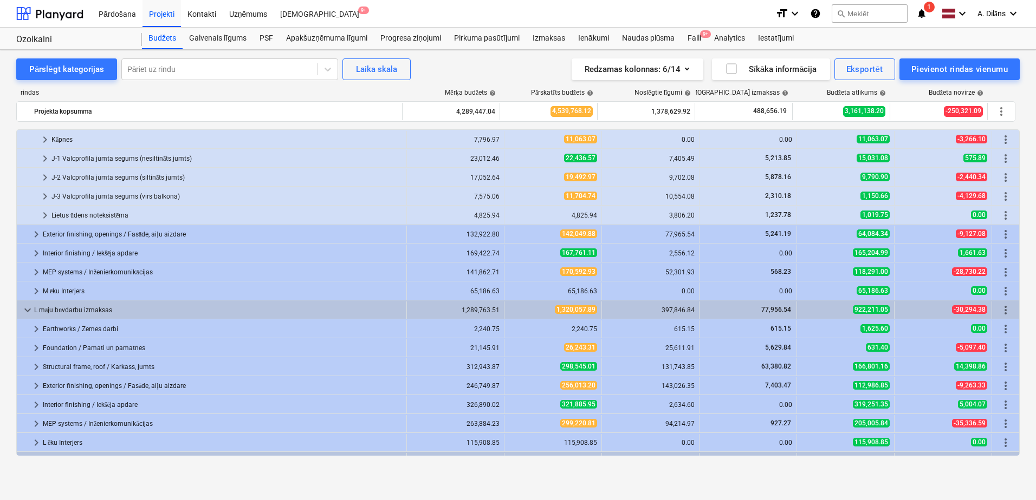
scroll to position [542, 0]
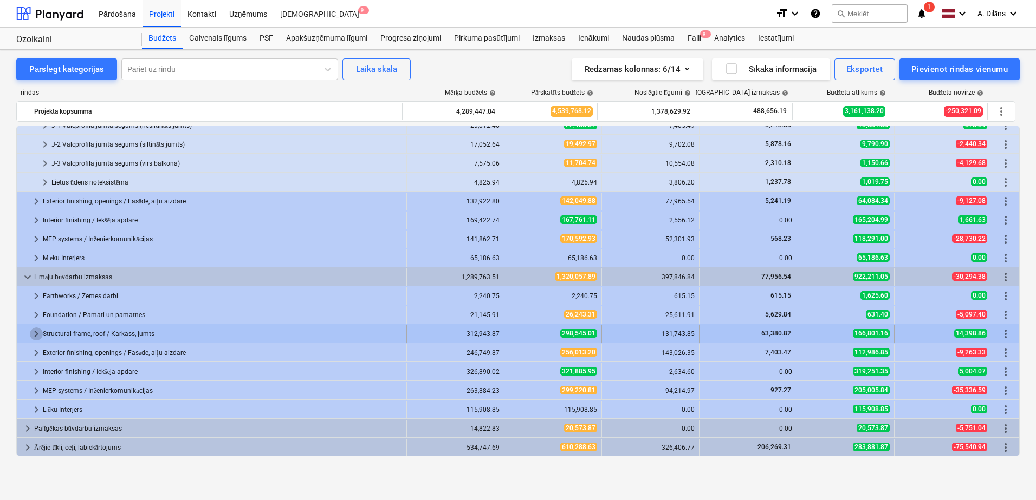
click at [35, 334] on span "keyboard_arrow_right" at bounding box center [36, 334] width 13 height 13
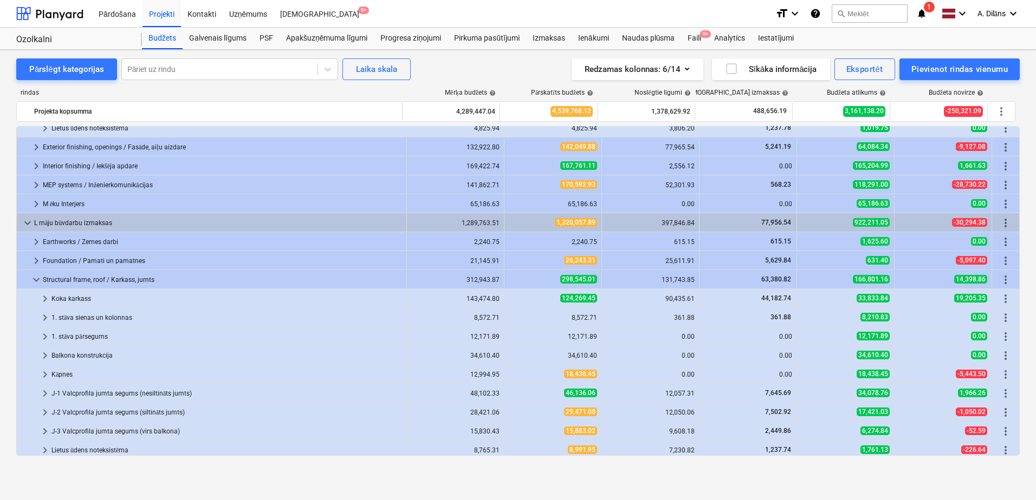
scroll to position [650, 0]
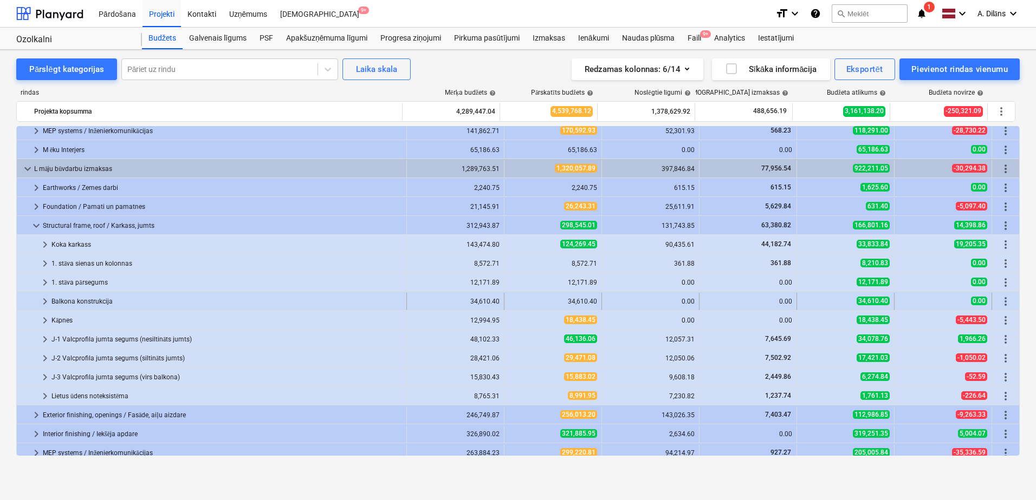
click at [48, 301] on span "keyboard_arrow_right" at bounding box center [44, 301] width 13 height 13
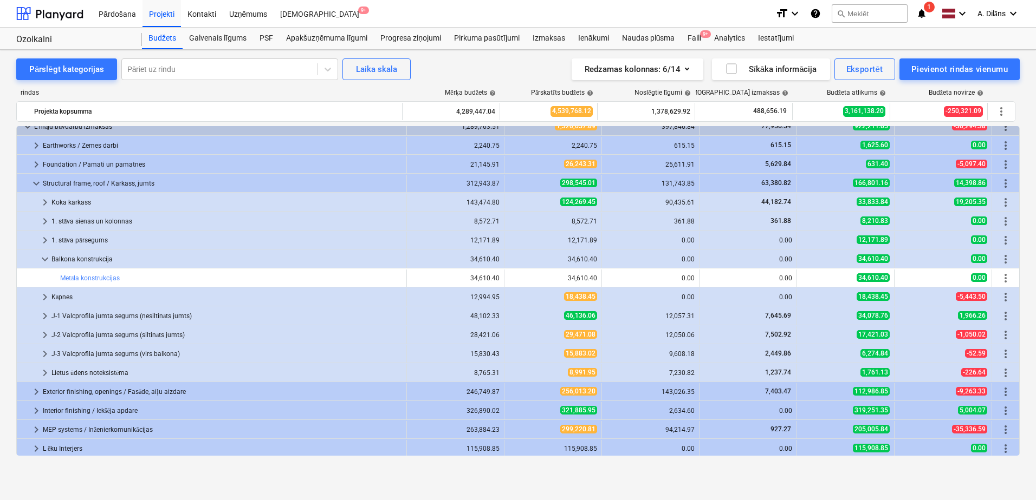
scroll to position [704, 0]
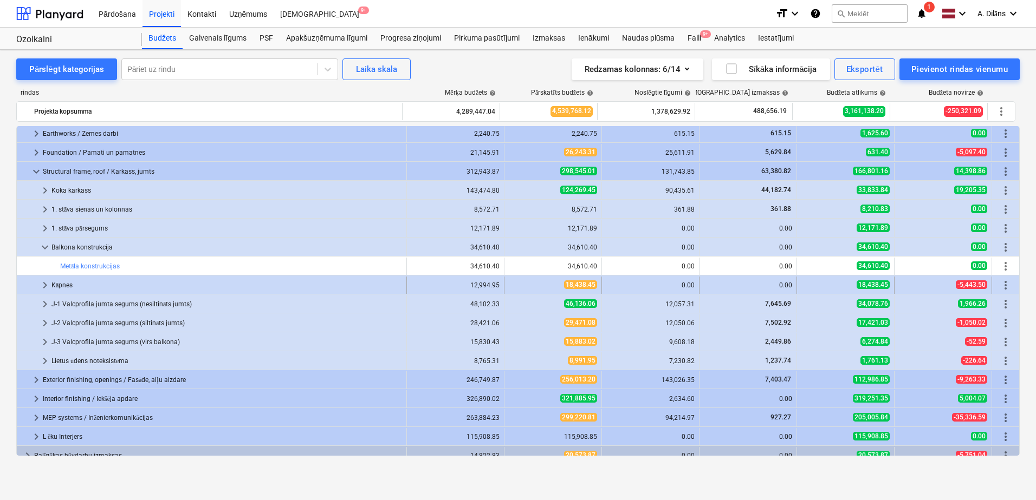
click at [45, 290] on span "keyboard_arrow_right" at bounding box center [44, 285] width 13 height 13
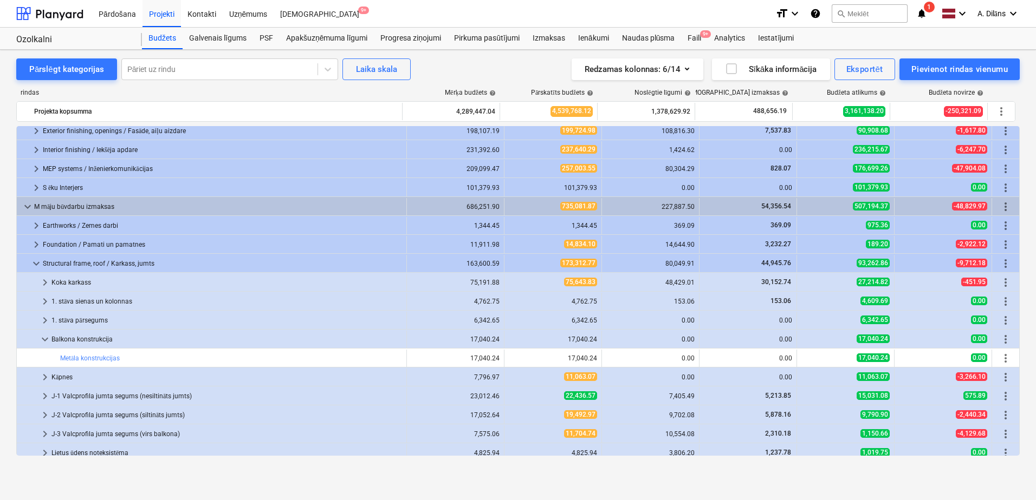
scroll to position [0, 0]
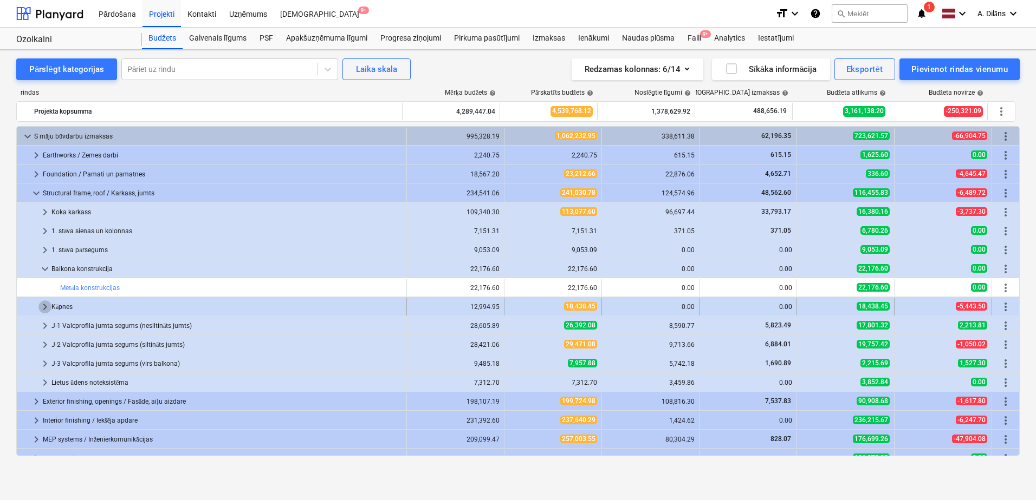
click at [45, 307] on span "keyboard_arrow_right" at bounding box center [44, 307] width 13 height 13
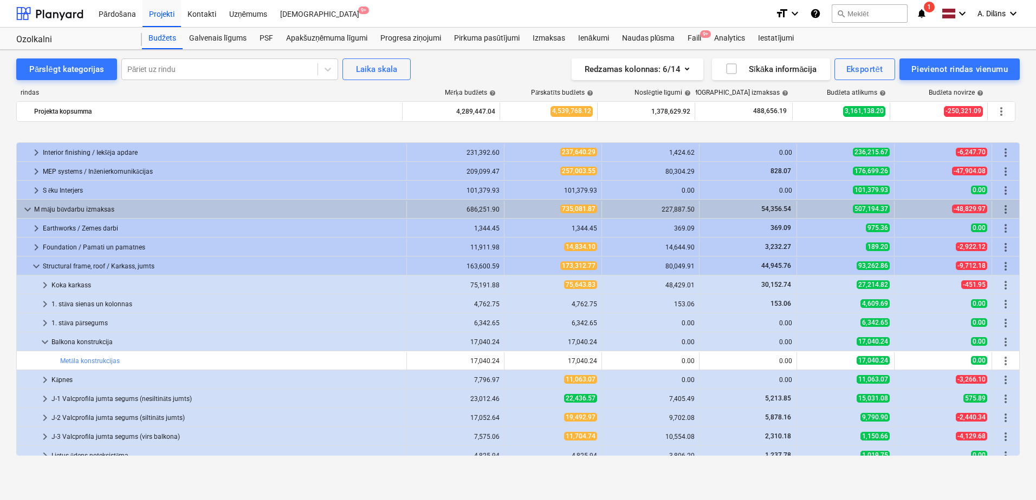
scroll to position [379, 0]
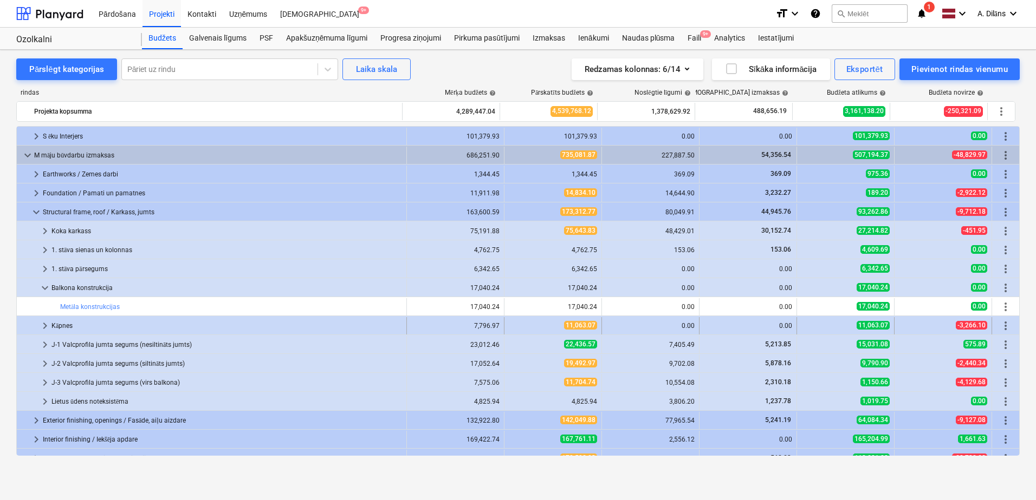
click at [41, 321] on span "keyboard_arrow_right" at bounding box center [44, 326] width 13 height 13
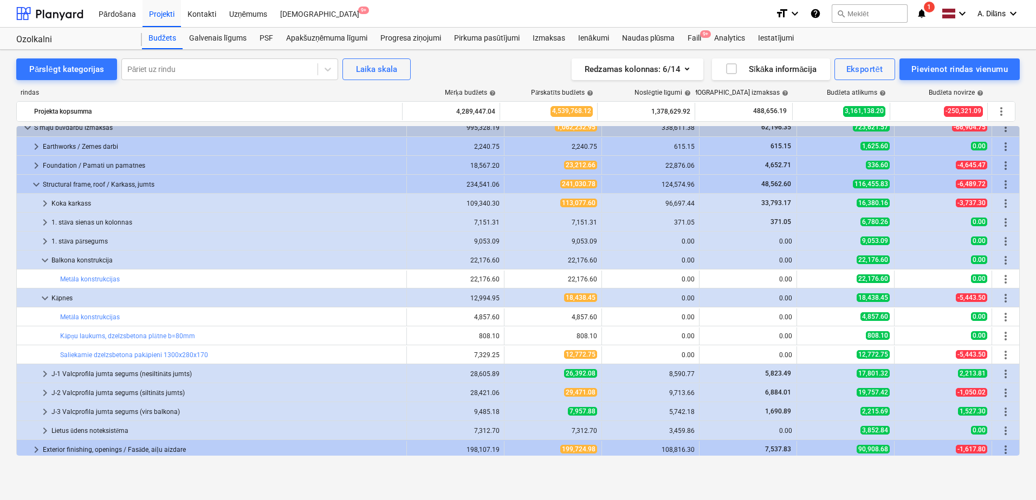
scroll to position [0, 0]
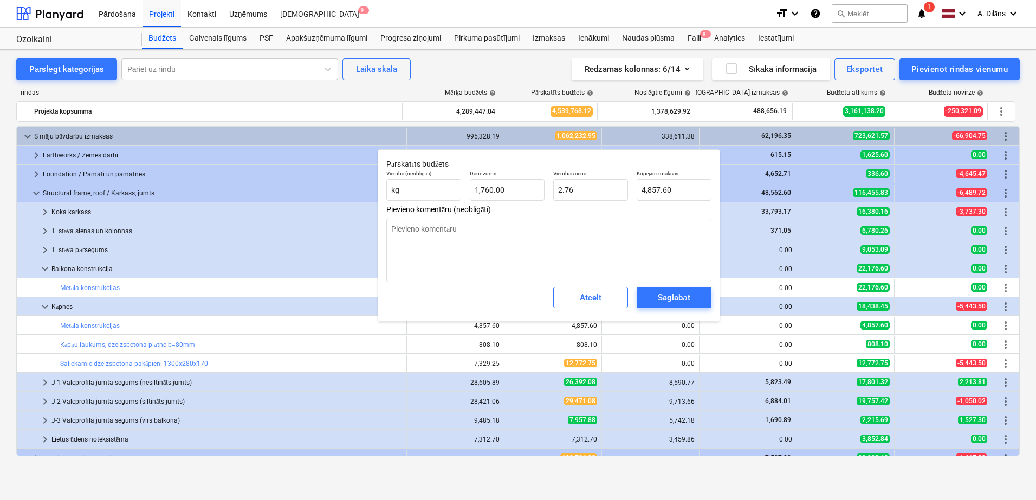
type textarea "x"
drag, startPoint x: 677, startPoint y: 187, endPoint x: 632, endPoint y: 191, distance: 45.1
click at [632, 191] on div "Kopējās izmaksas 4857.6" at bounding box center [673, 186] width 83 height 40
type input "3"
type textarea "x"
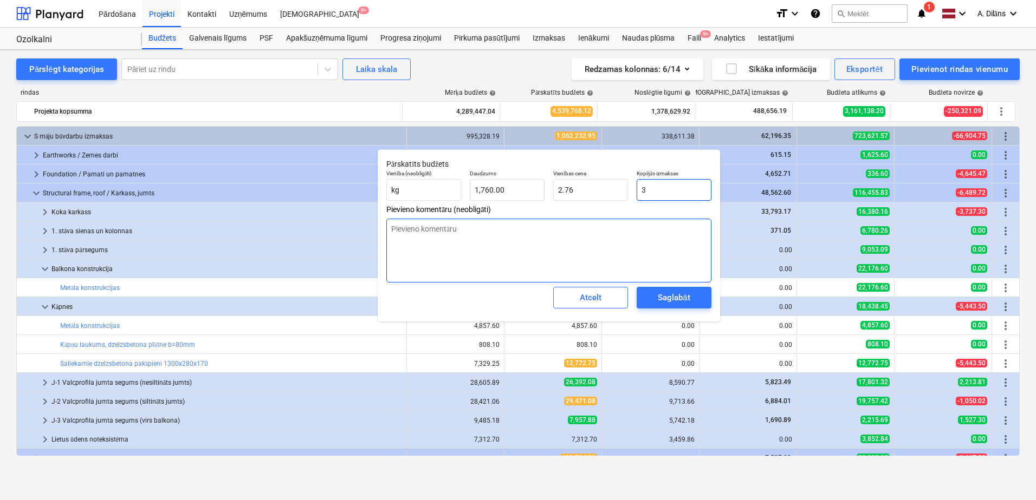
type input "0.00"
type textarea "x"
type input "38"
type input "0.02"
type textarea "x"
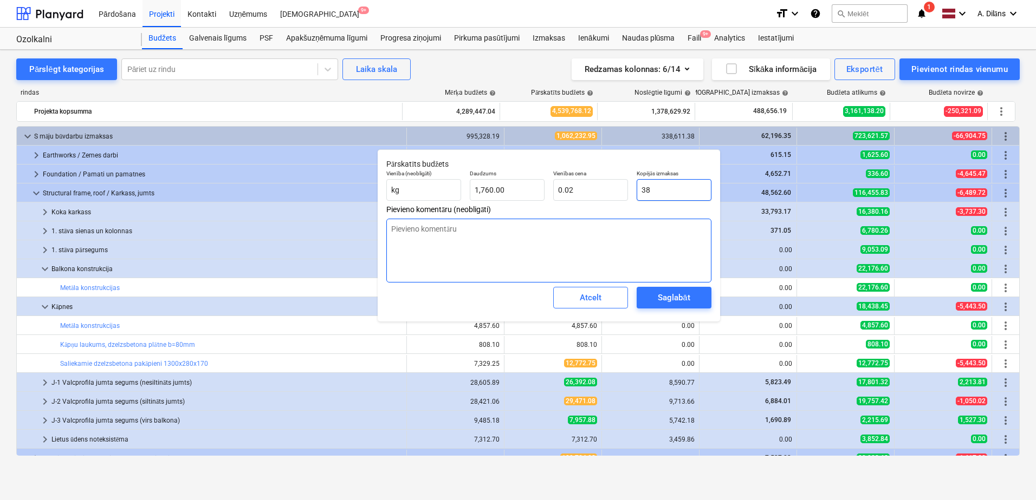
type input "385"
type input "0.22"
type textarea "x"
type input "3855"
type input "2.19"
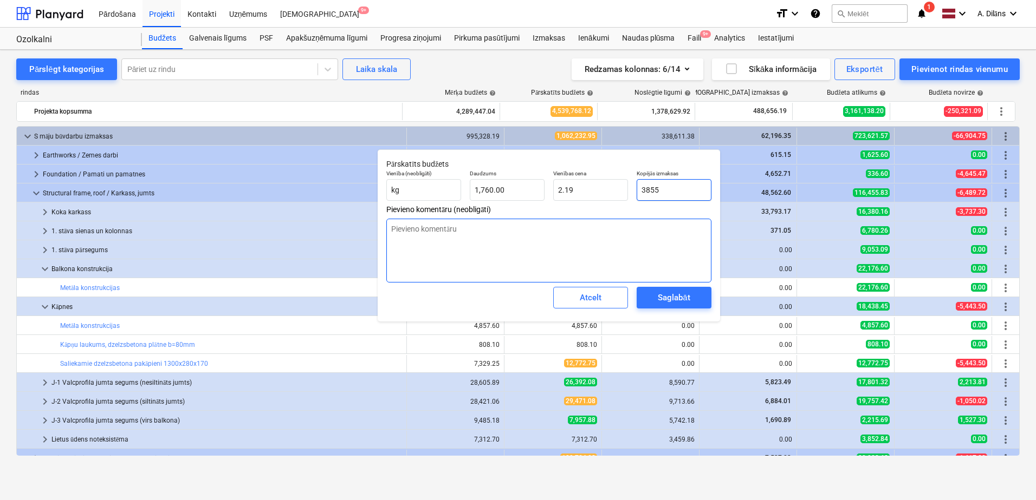
type textarea "x"
type input "3855."
type textarea "x"
type input "3855.2"
type textarea "x"
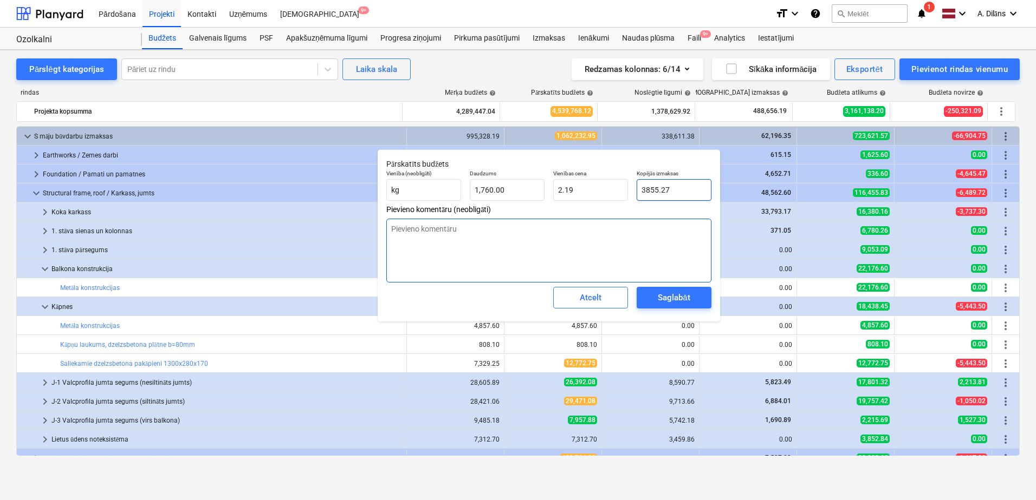
type input "3855.27"
type textarea "x"
type input "3,855.27"
click at [608, 246] on textarea at bounding box center [548, 251] width 325 height 64
click at [600, 244] on textarea at bounding box center [548, 251] width 325 height 64
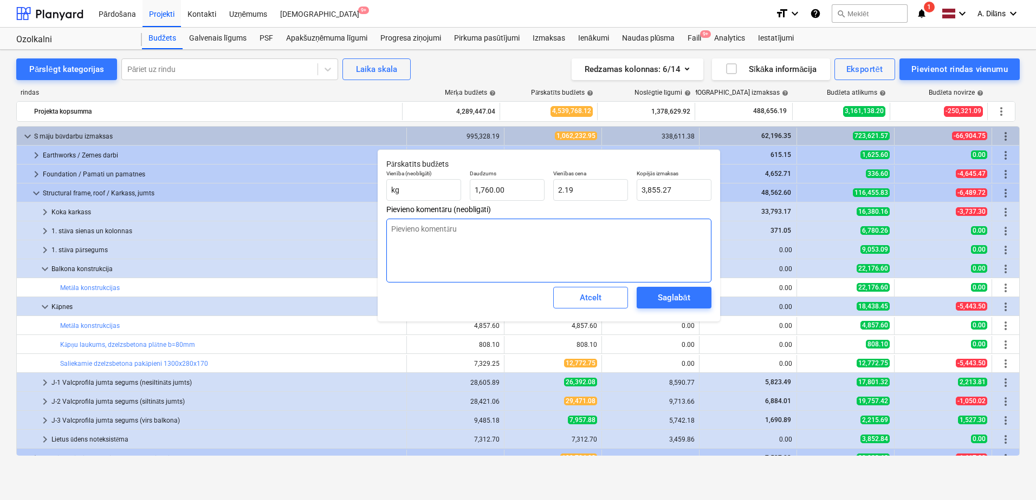
type textarea "x"
type textarea "MK"
type textarea "x"
type textarea "MK"
type textarea "x"
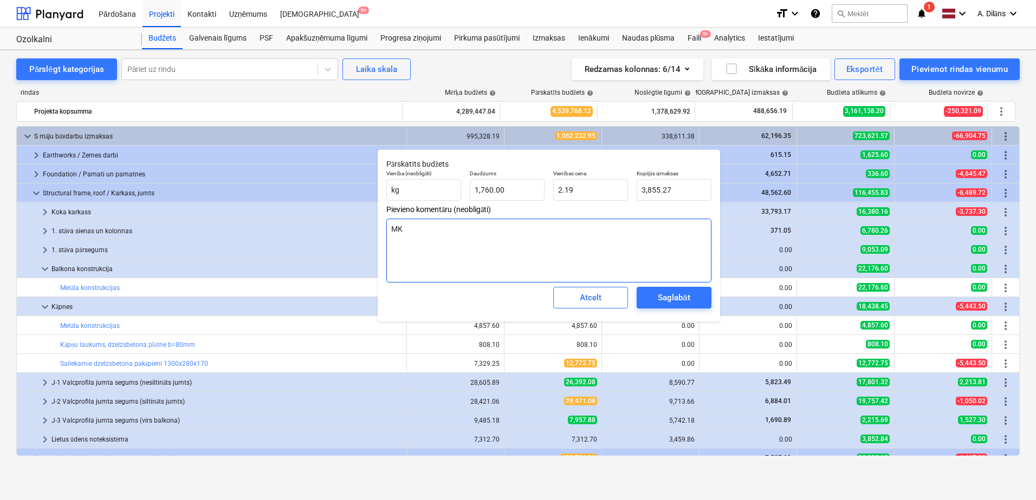
type textarea "MK T"
type textarea "x"
type textarea "MK Te"
type textarea "x"
type textarea "MK Ten"
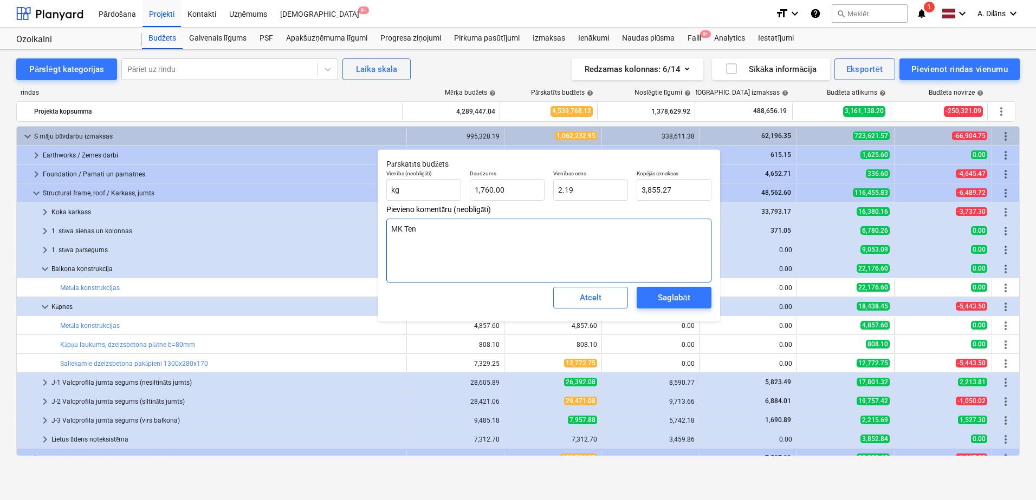
type textarea "x"
type textarea "MK Tend"
type textarea "x"
click at [668, 294] on div "Saglabāt" at bounding box center [674, 298] width 32 height 14
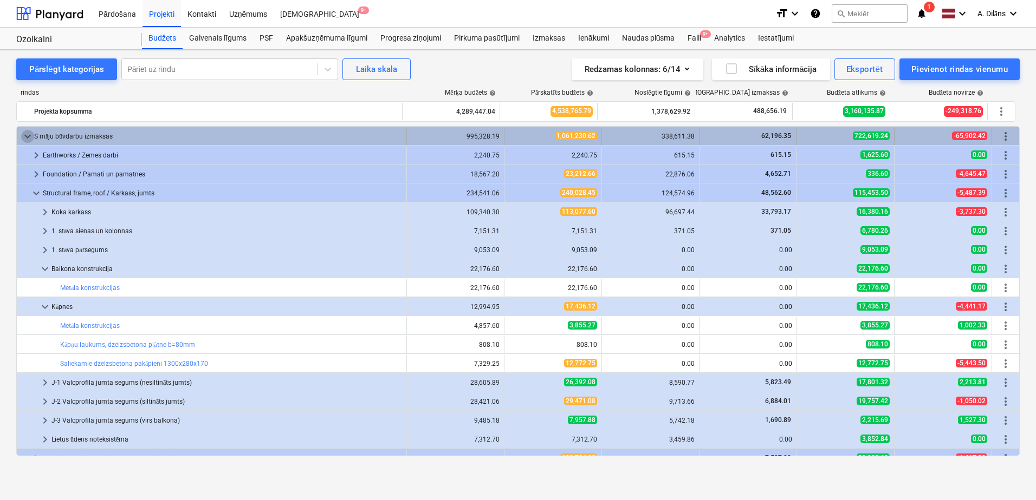
click at [25, 138] on span "keyboard_arrow_down" at bounding box center [27, 136] width 13 height 13
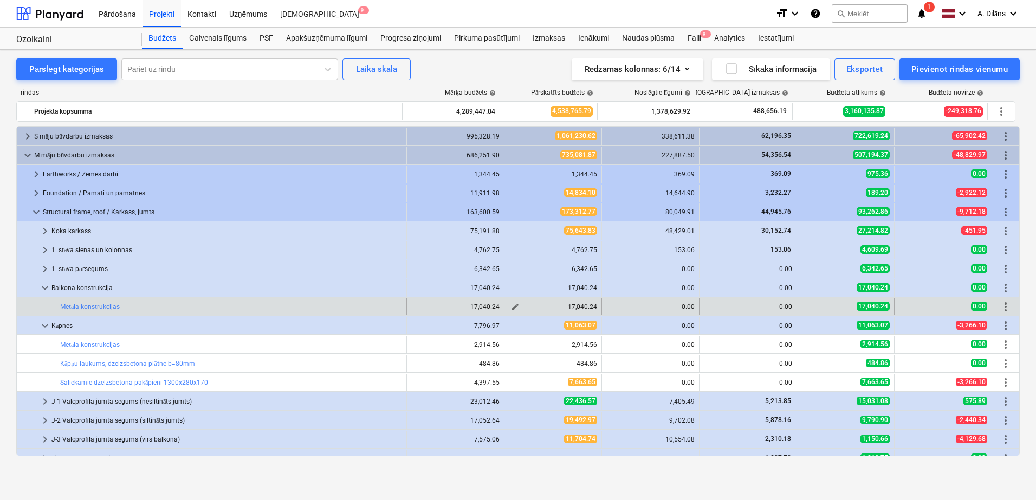
click at [511, 309] on span "edit" at bounding box center [515, 307] width 9 height 9
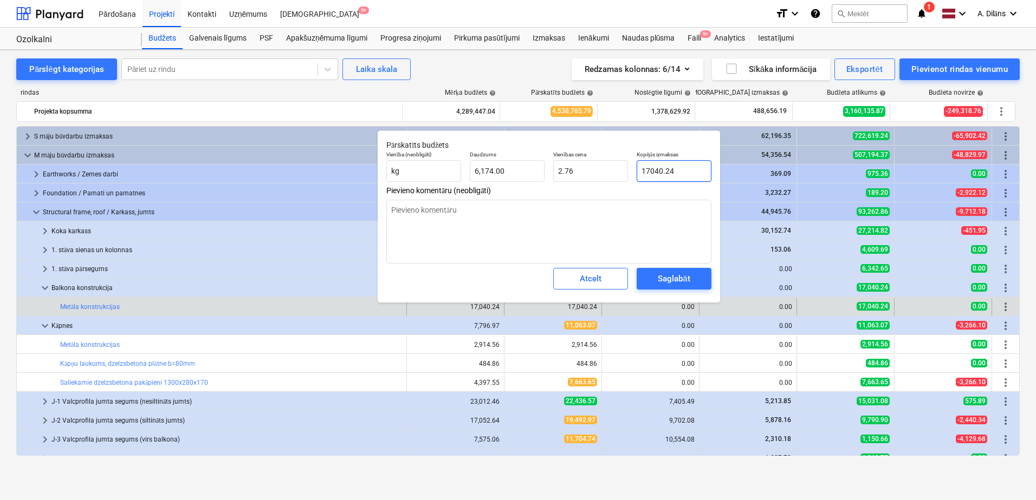
drag, startPoint x: 688, startPoint y: 172, endPoint x: 634, endPoint y: 172, distance: 54.7
click at [634, 172] on div "Kopējās izmaksas 17040.24" at bounding box center [673, 167] width 83 height 40
click at [598, 225] on textarea at bounding box center [548, 232] width 325 height 64
click at [674, 279] on div "Saglabāt" at bounding box center [674, 279] width 32 height 14
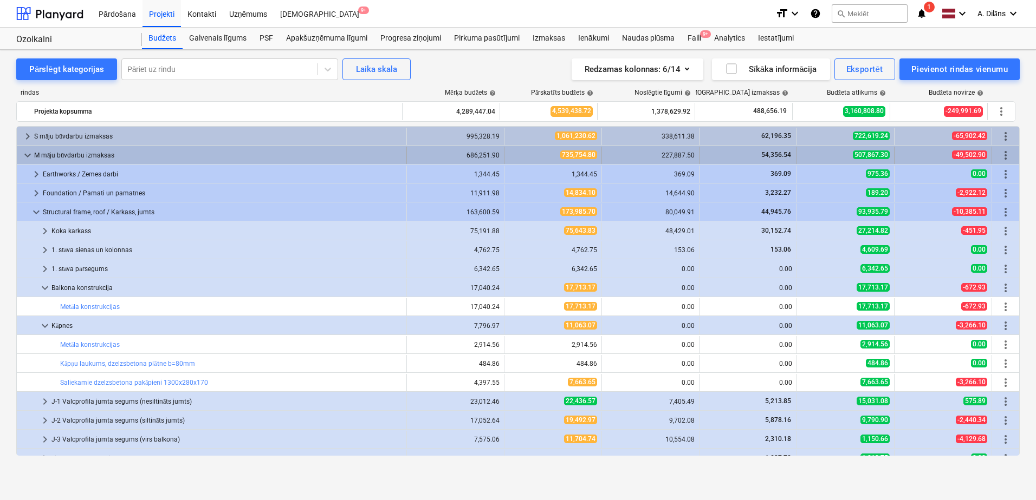
click at [25, 150] on span "keyboard_arrow_down" at bounding box center [27, 155] width 13 height 13
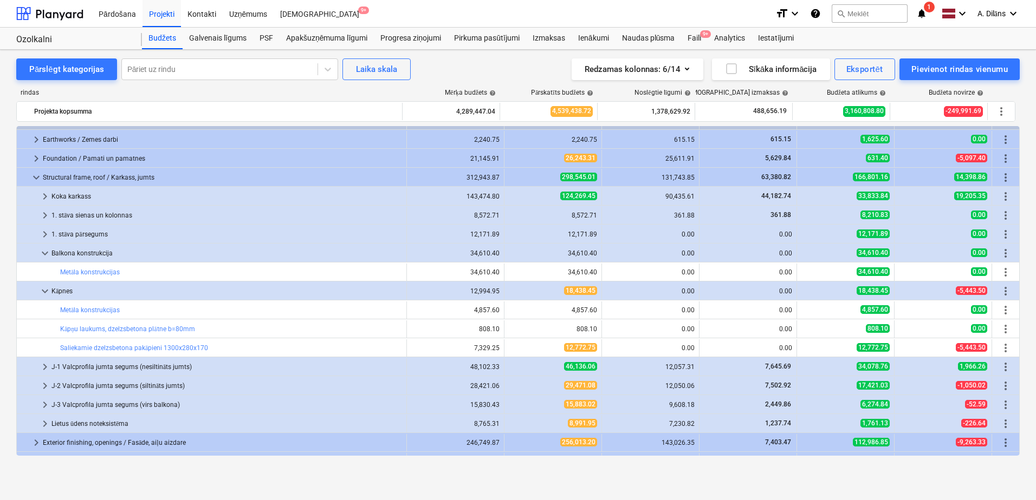
scroll to position [108, 0]
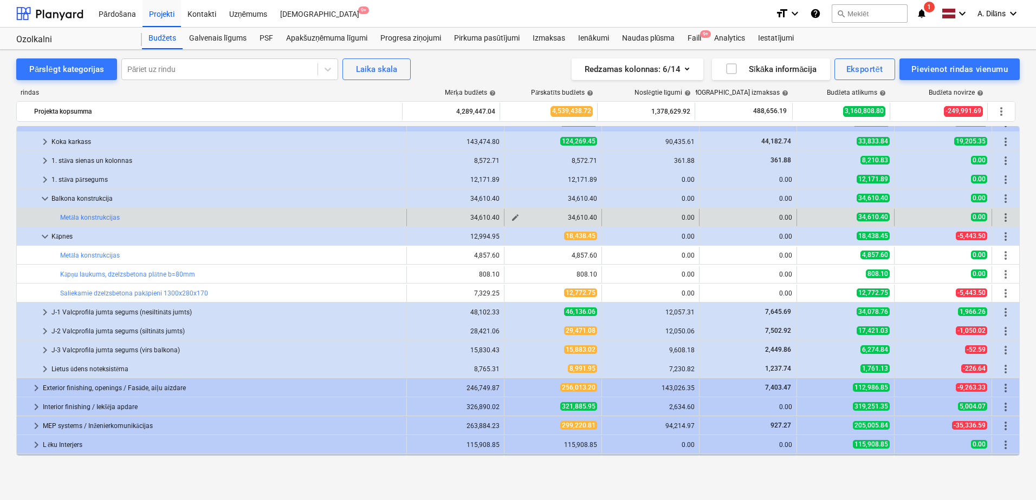
click at [509, 216] on button "edit" at bounding box center [515, 217] width 13 height 13
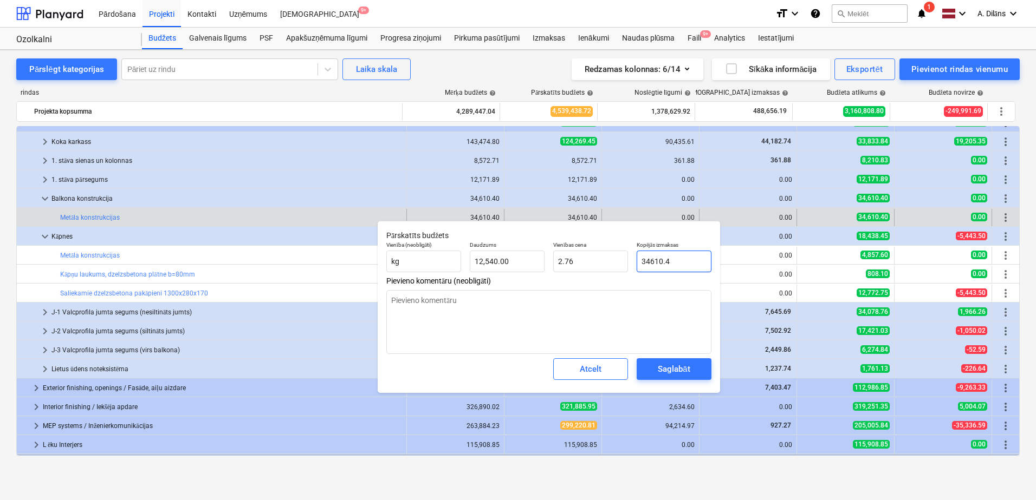
drag, startPoint x: 687, startPoint y: 264, endPoint x: 632, endPoint y: 264, distance: 55.2
click at [632, 264] on div "Vienība (neobligāti) kg Daudzums 12,540.00 Vienības cena 2.76 Kopējās izmaksas …" at bounding box center [549, 257] width 334 height 40
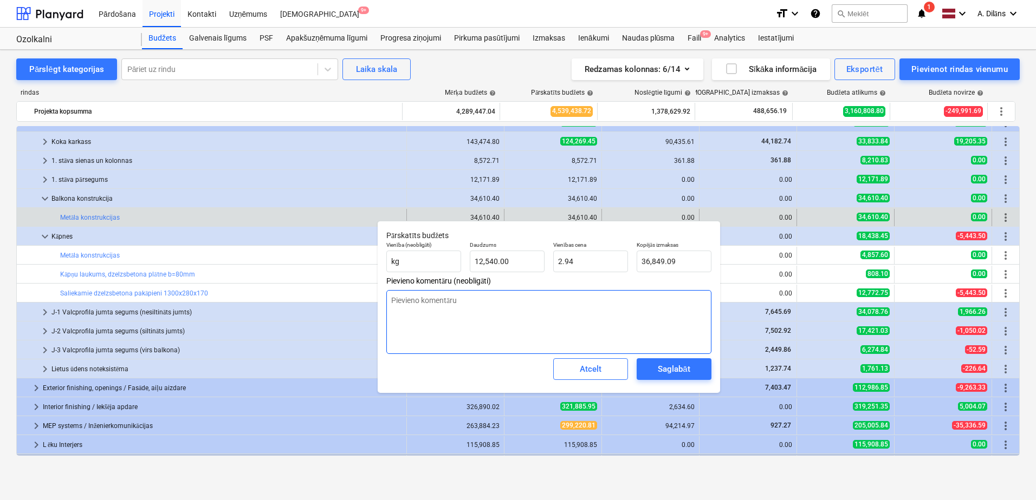
click at [558, 324] on textarea at bounding box center [548, 322] width 325 height 64
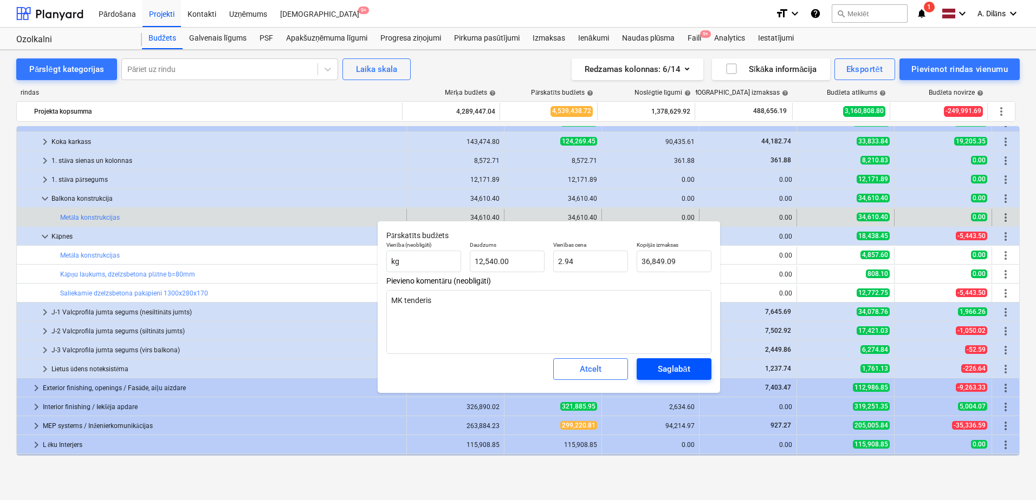
click at [671, 376] on div "Saglabāt" at bounding box center [674, 369] width 32 height 14
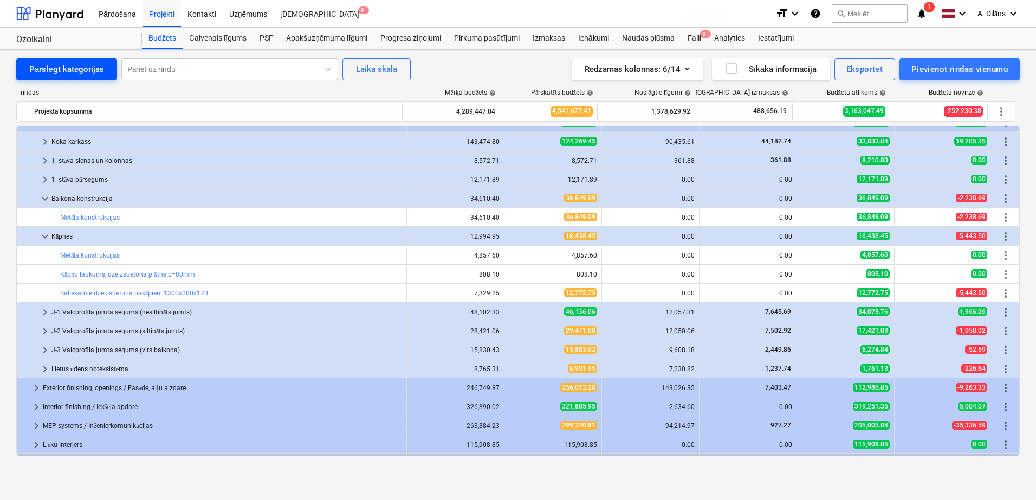
click at [61, 74] on div "Pārslēgt kategorijas" at bounding box center [66, 69] width 75 height 14
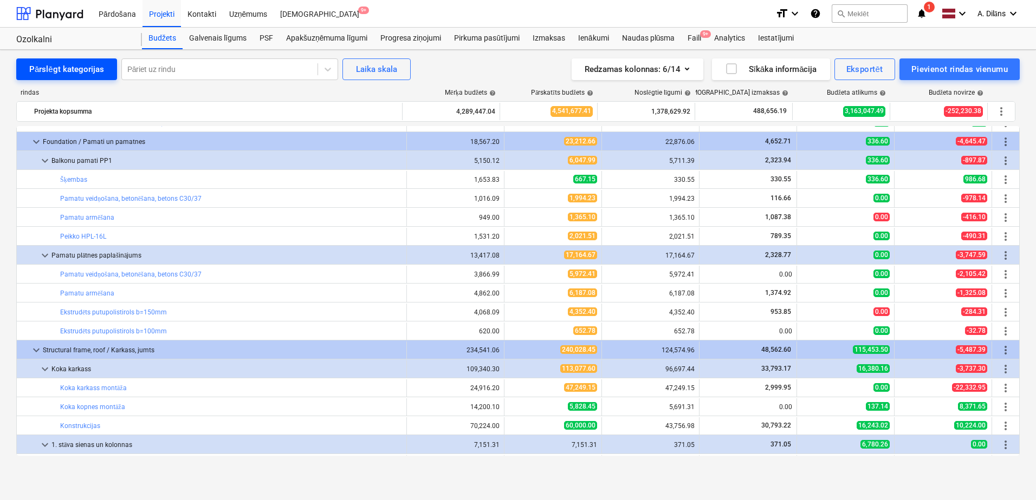
click at [61, 71] on div "Pārslēgt kategorijas" at bounding box center [66, 69] width 75 height 14
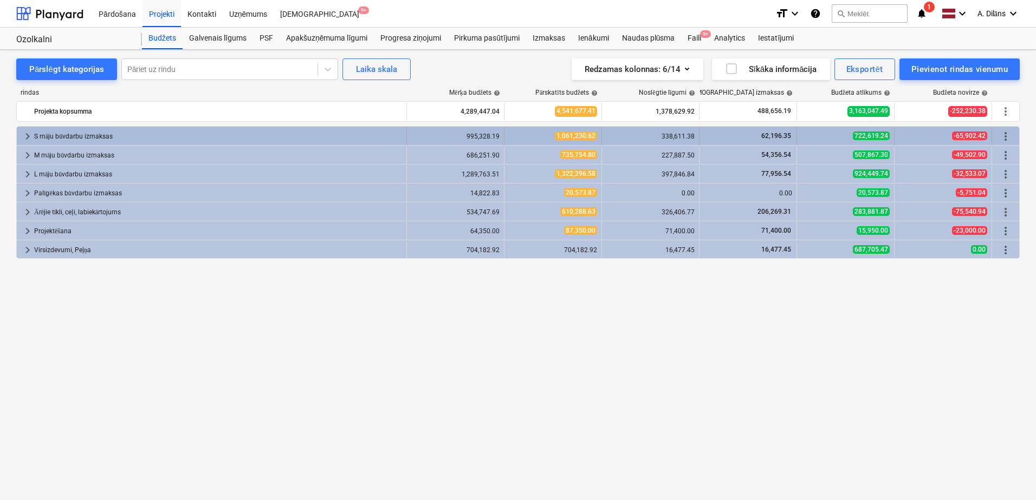
click at [27, 133] on span "keyboard_arrow_right" at bounding box center [27, 136] width 13 height 13
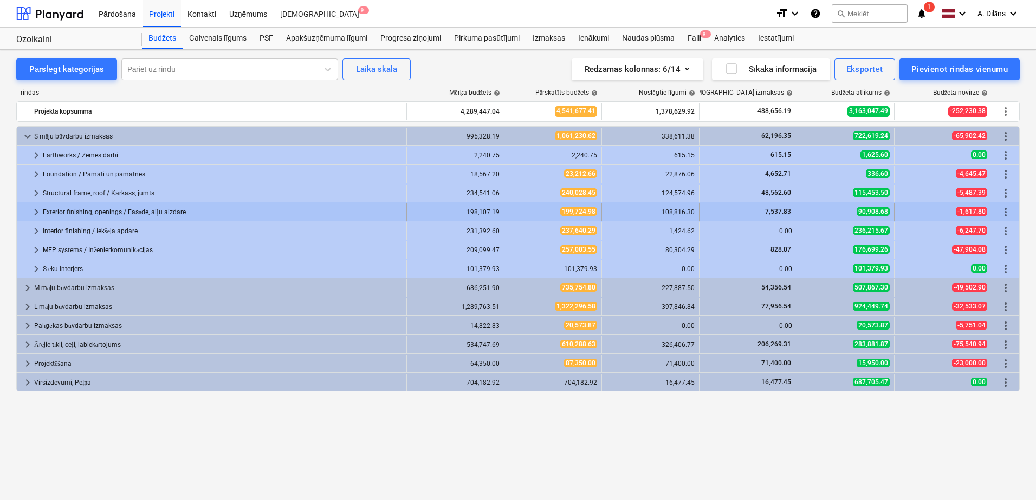
click at [37, 213] on span "keyboard_arrow_right" at bounding box center [36, 212] width 13 height 13
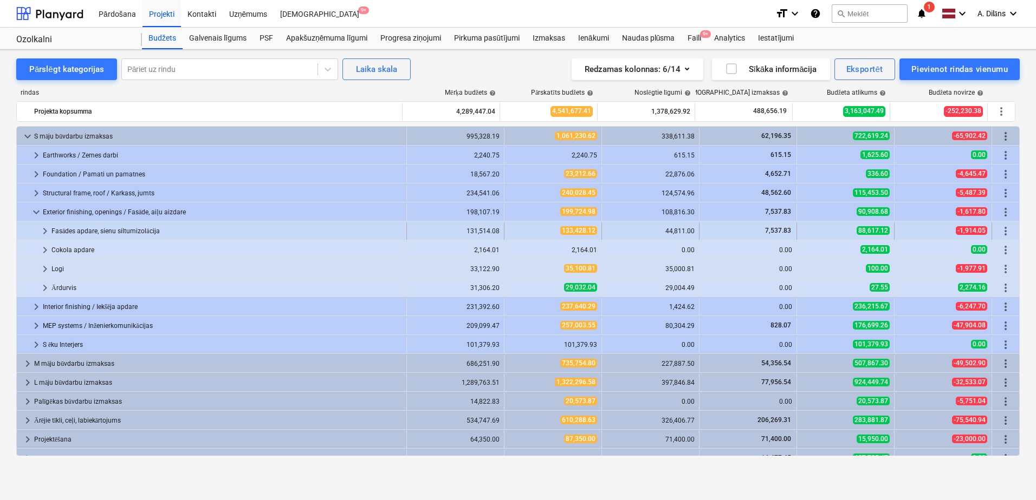
click at [50, 227] on span "keyboard_arrow_right" at bounding box center [44, 231] width 13 height 13
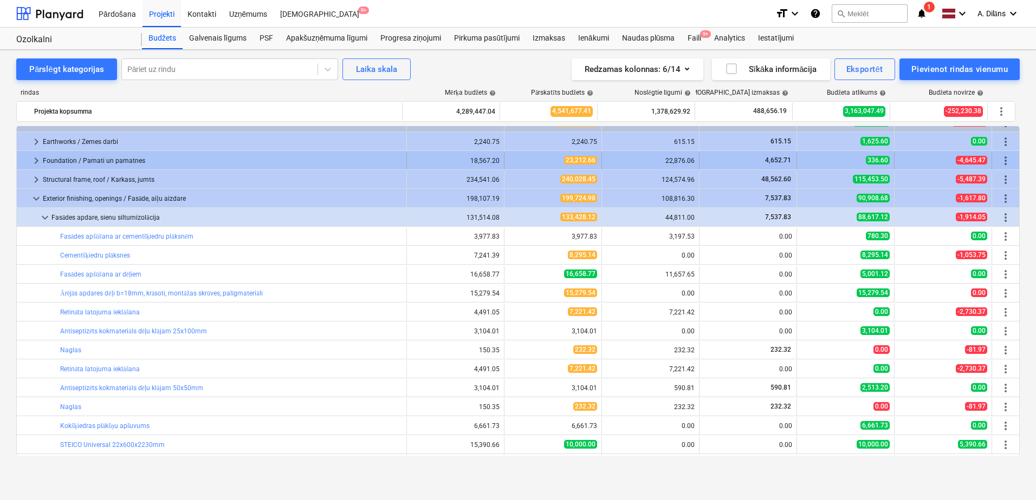
scroll to position [0, 0]
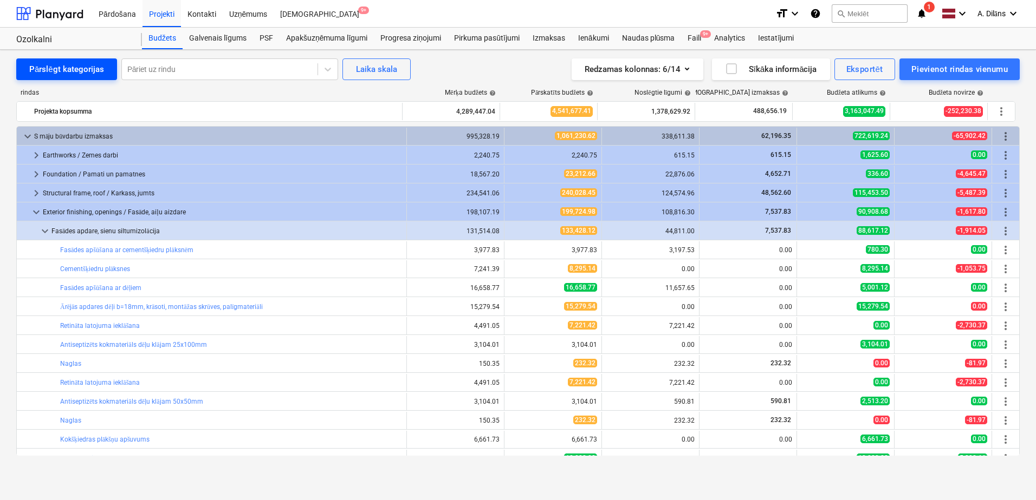
click at [43, 81] on div "rindas Mērķa budžets help Pārskatīts budžets help Noslēgtie līgumi help Apstipr…" at bounding box center [517, 274] width 1003 height 389
click at [45, 74] on div "Pārslēgt kategorijas" at bounding box center [66, 69] width 75 height 14
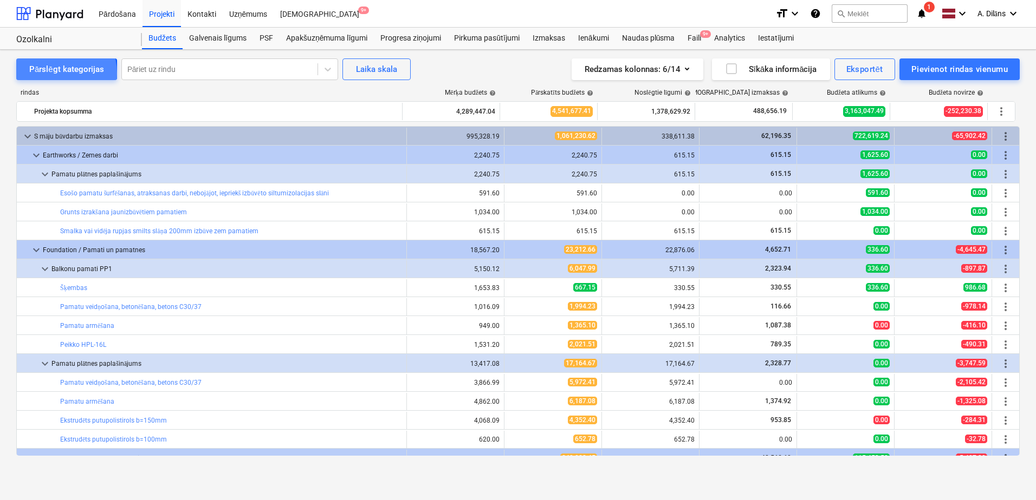
click at [45, 74] on div "Pārslēgt kategorijas" at bounding box center [66, 69] width 75 height 14
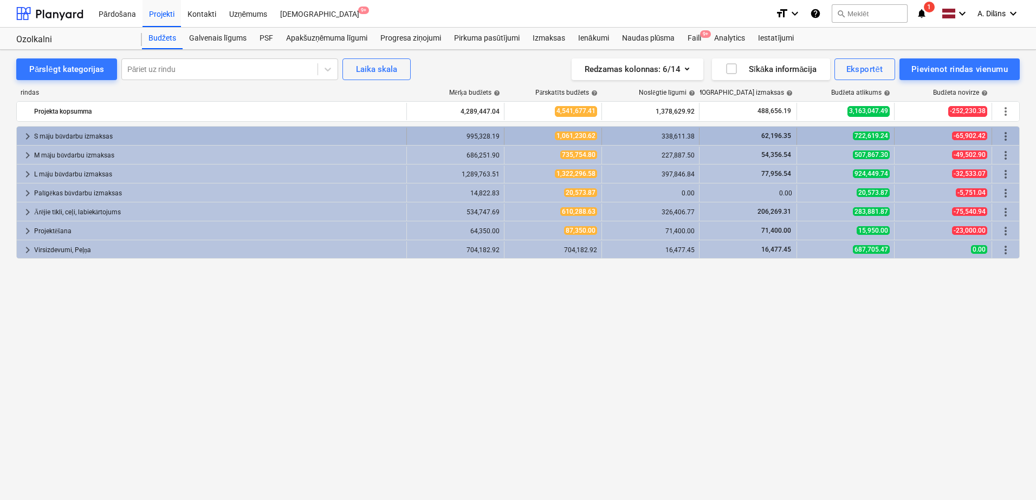
click at [25, 136] on span "keyboard_arrow_right" at bounding box center [27, 136] width 13 height 13
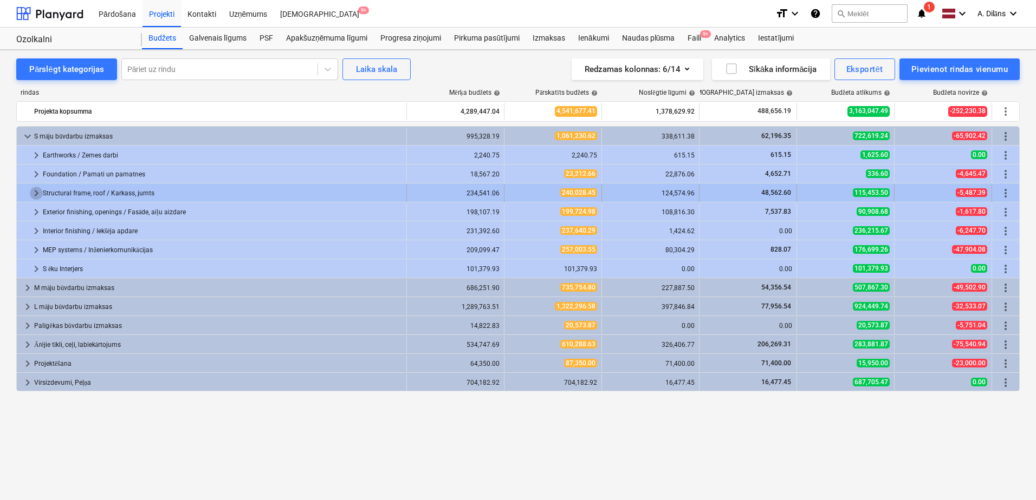
click at [33, 191] on span "keyboard_arrow_right" at bounding box center [36, 193] width 13 height 13
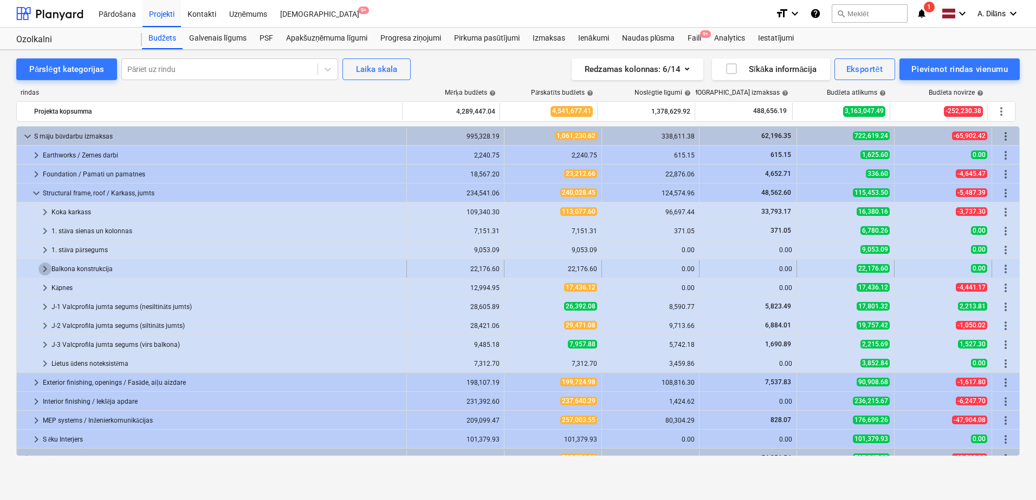
click at [46, 269] on span "keyboard_arrow_right" at bounding box center [44, 269] width 13 height 13
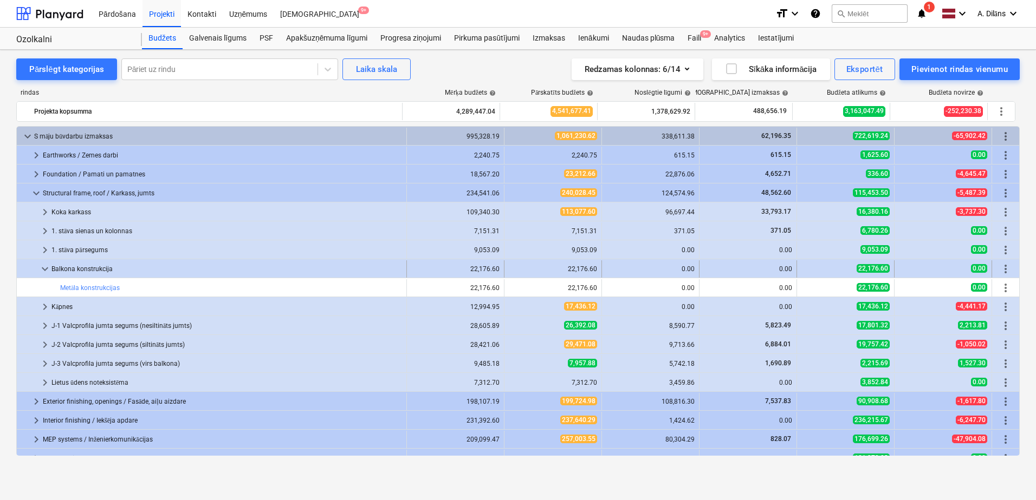
click at [44, 265] on span "keyboard_arrow_down" at bounding box center [44, 269] width 13 height 13
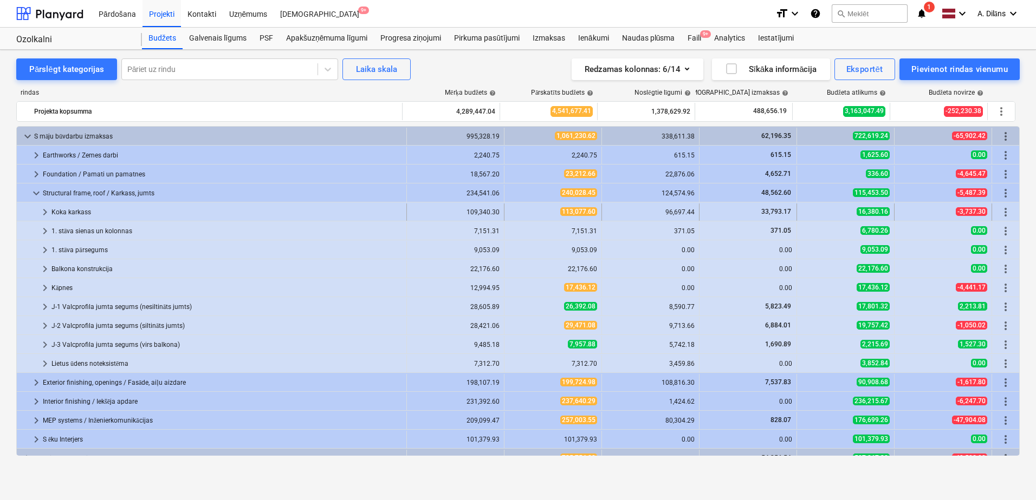
click at [47, 209] on span "keyboard_arrow_right" at bounding box center [44, 212] width 13 height 13
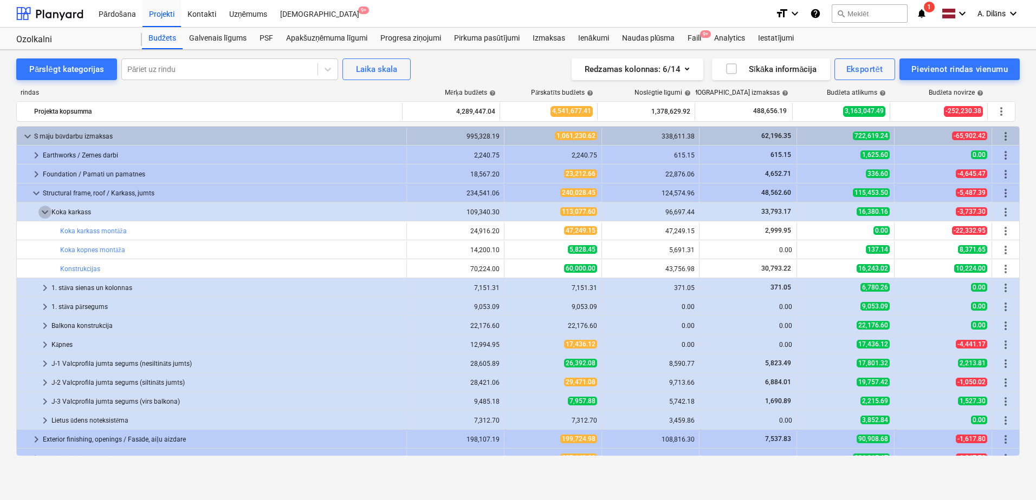
click at [47, 209] on span "keyboard_arrow_down" at bounding box center [44, 212] width 13 height 13
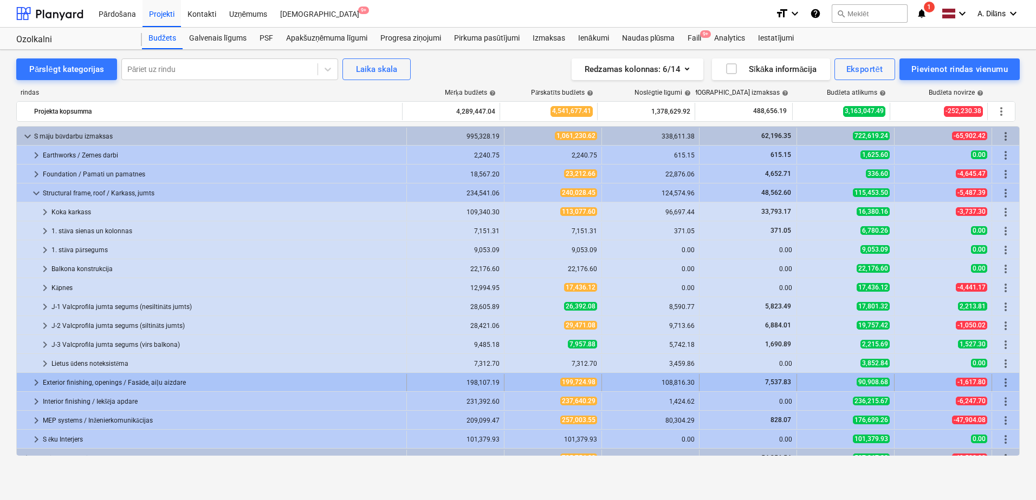
click at [35, 382] on span "keyboard_arrow_right" at bounding box center [36, 382] width 13 height 13
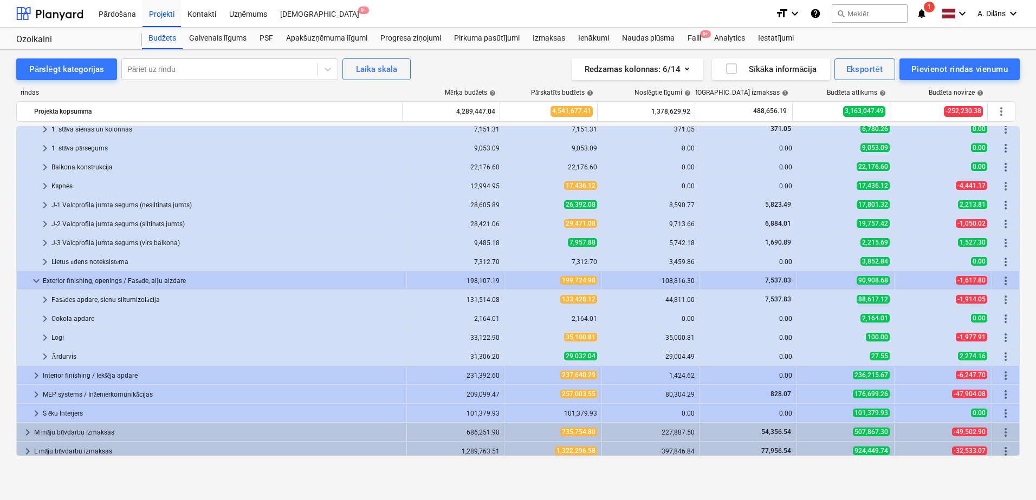
scroll to position [108, 0]
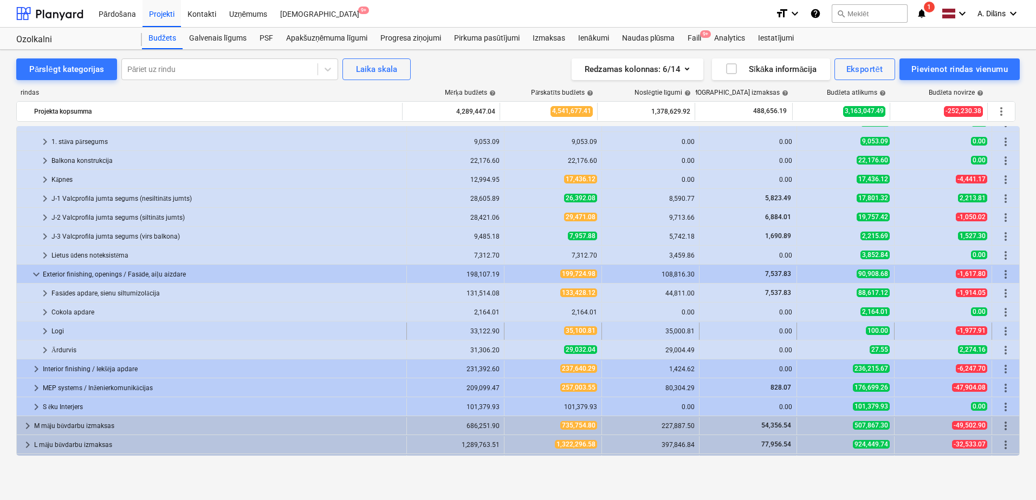
click at [44, 331] on span "keyboard_arrow_right" at bounding box center [44, 331] width 13 height 13
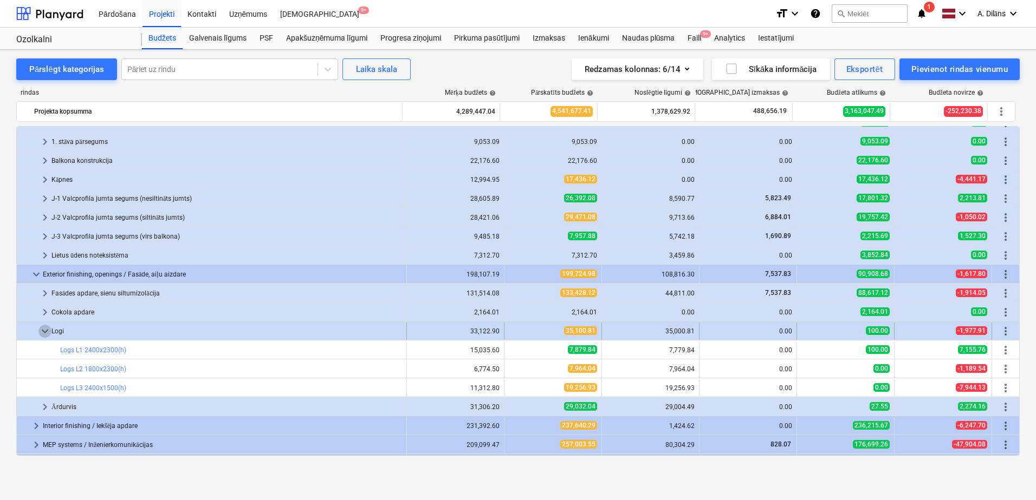
click at [44, 329] on span "keyboard_arrow_down" at bounding box center [44, 331] width 13 height 13
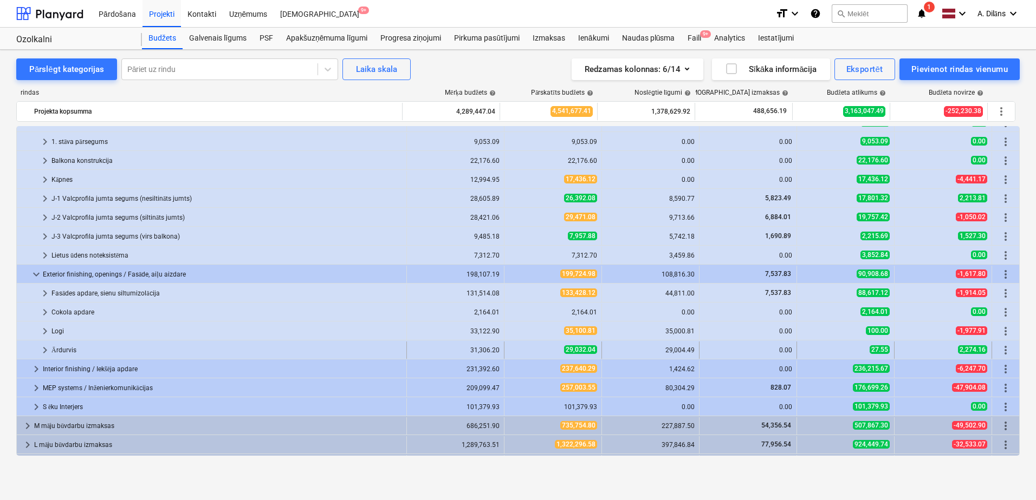
click at [44, 349] on span "keyboard_arrow_right" at bounding box center [44, 350] width 13 height 13
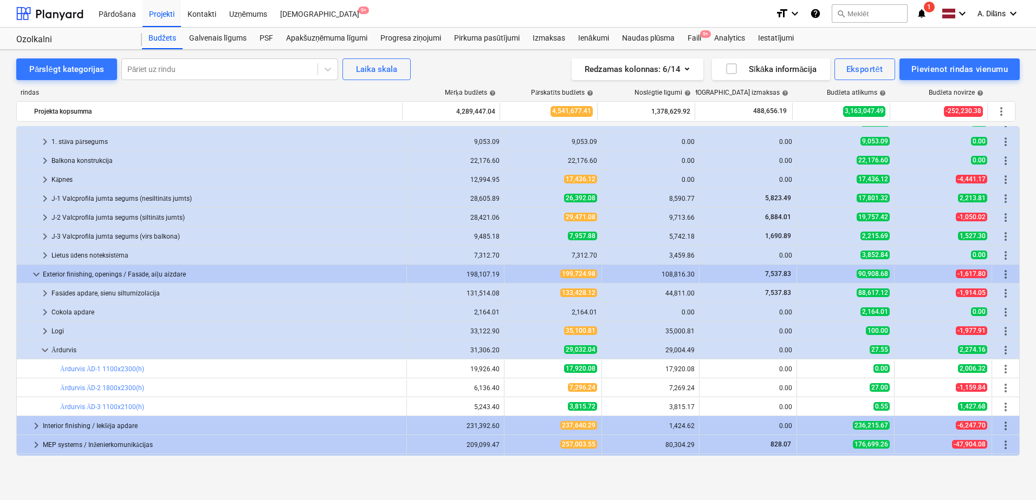
click at [44, 349] on span "keyboard_arrow_down" at bounding box center [44, 350] width 13 height 13
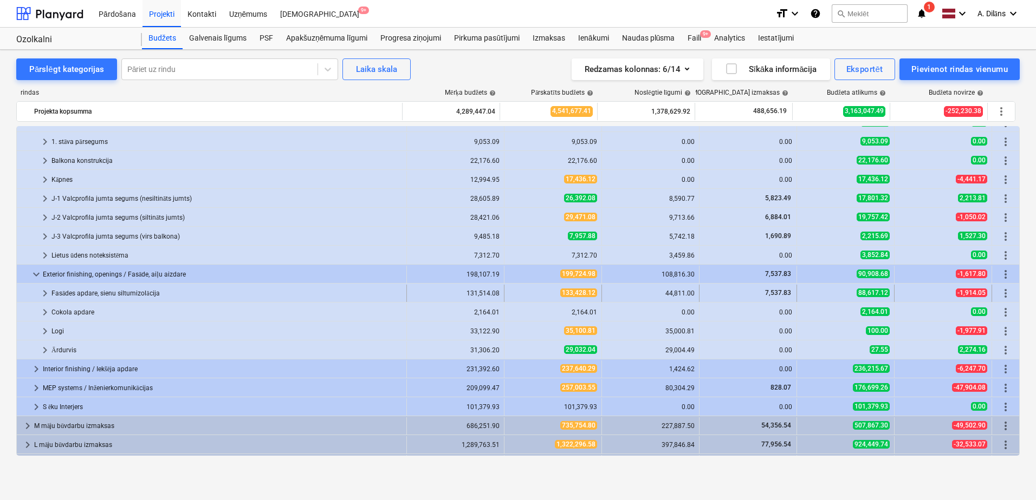
click at [47, 290] on span "keyboard_arrow_right" at bounding box center [44, 293] width 13 height 13
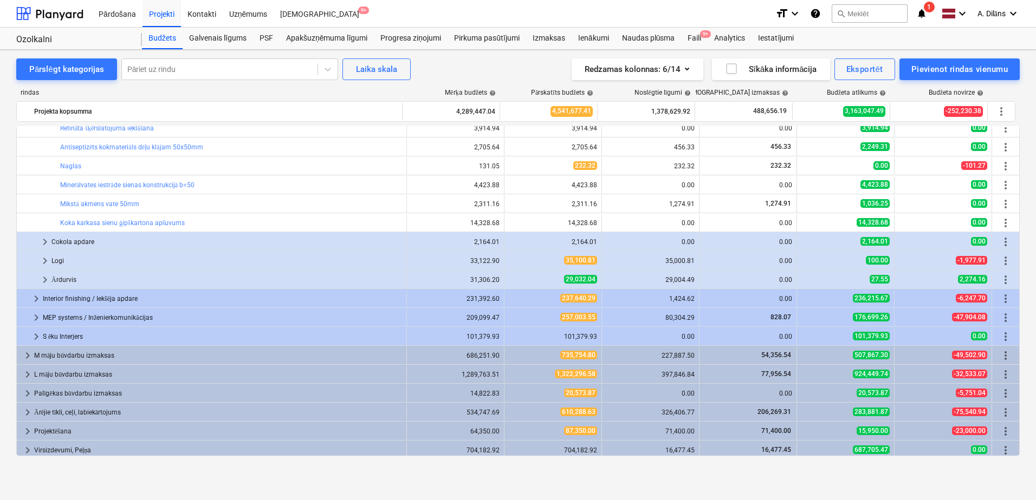
scroll to position [599, 0]
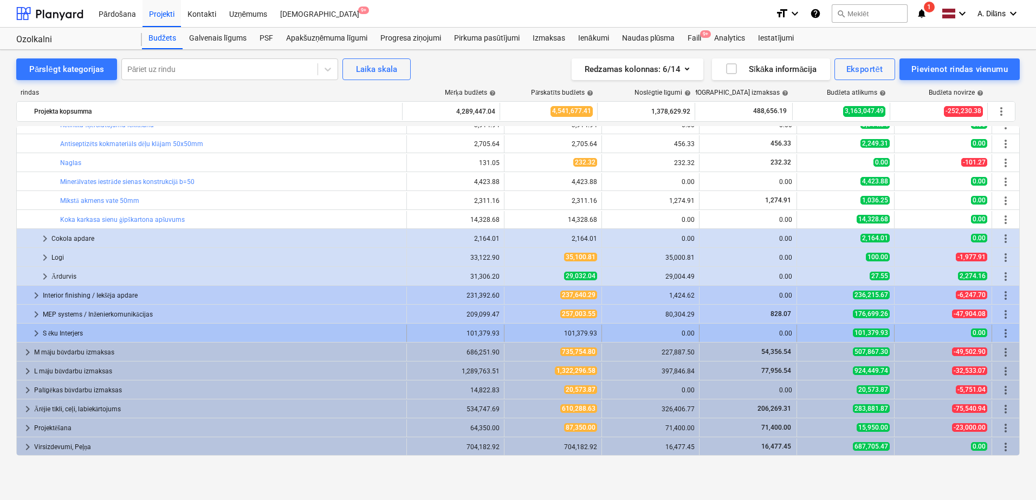
click at [36, 331] on span "keyboard_arrow_right" at bounding box center [36, 333] width 13 height 13
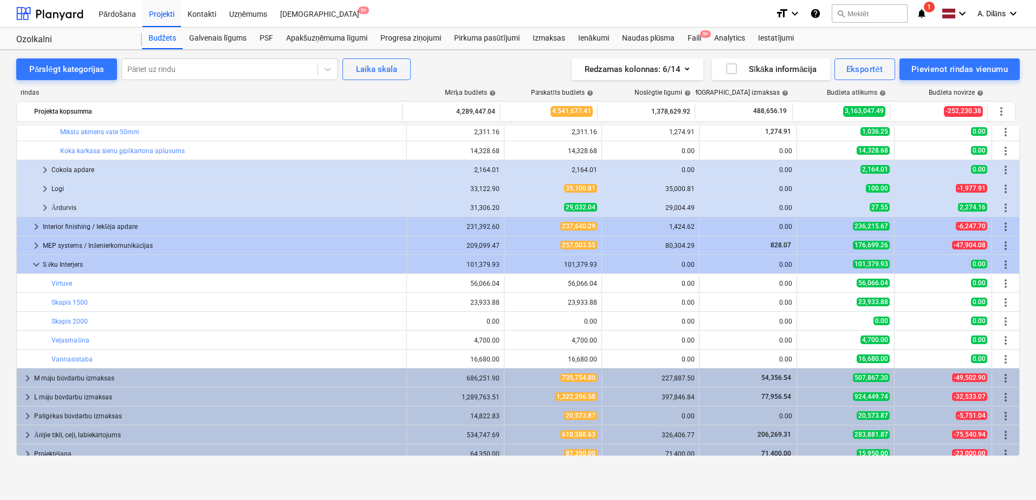
scroll to position [694, 0]
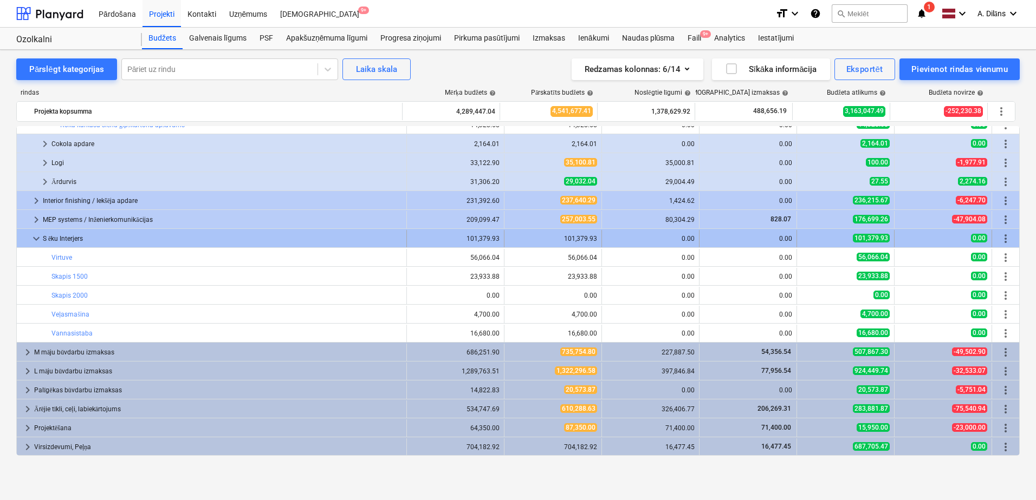
click at [40, 239] on span "keyboard_arrow_down" at bounding box center [36, 238] width 13 height 13
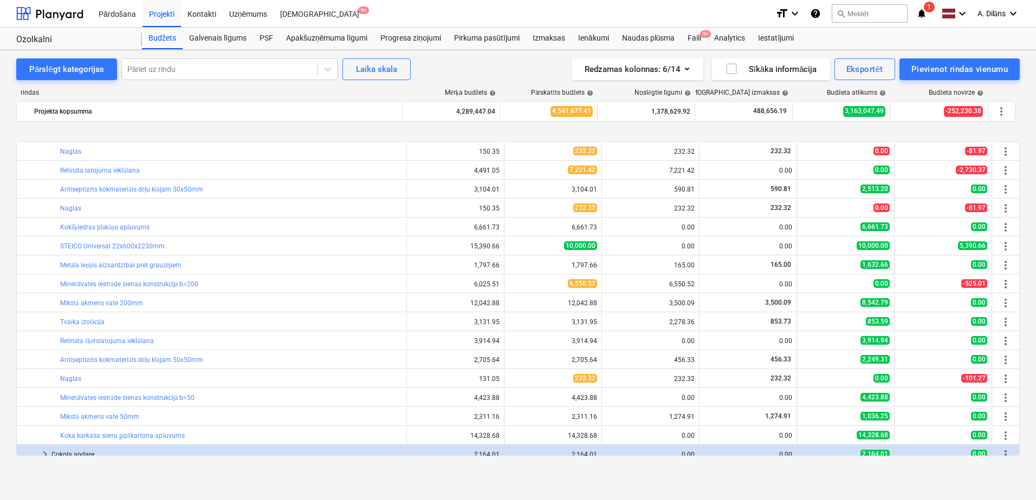
scroll to position [437, 0]
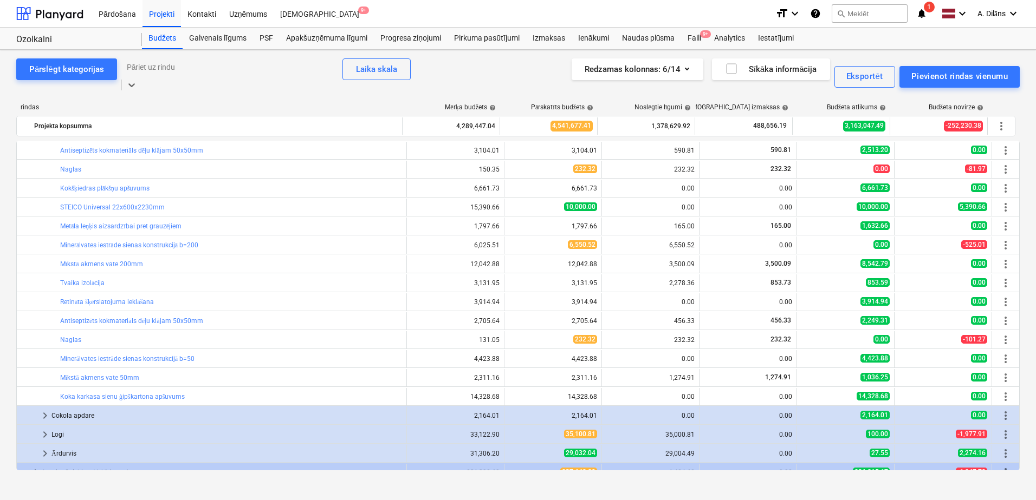
click at [208, 65] on div at bounding box center [230, 67] width 206 height 12
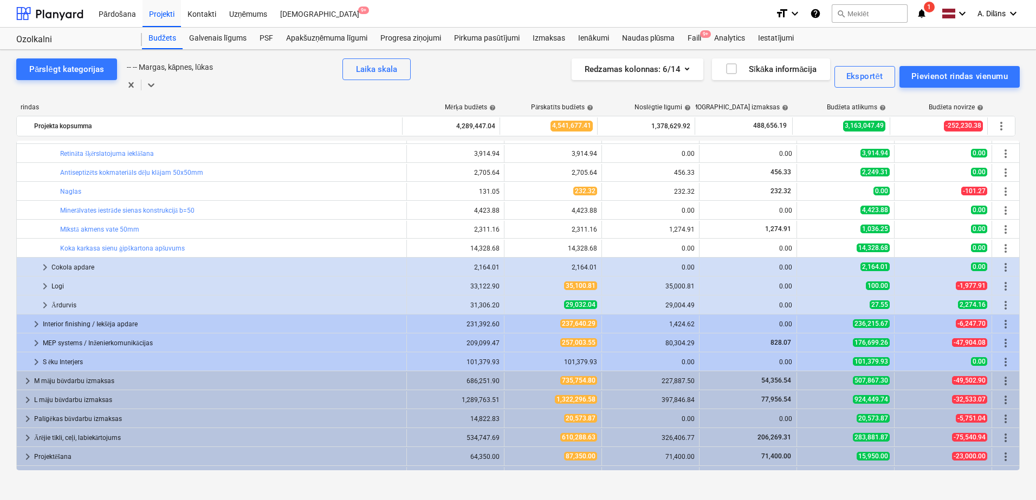
scroll to position [599, 0]
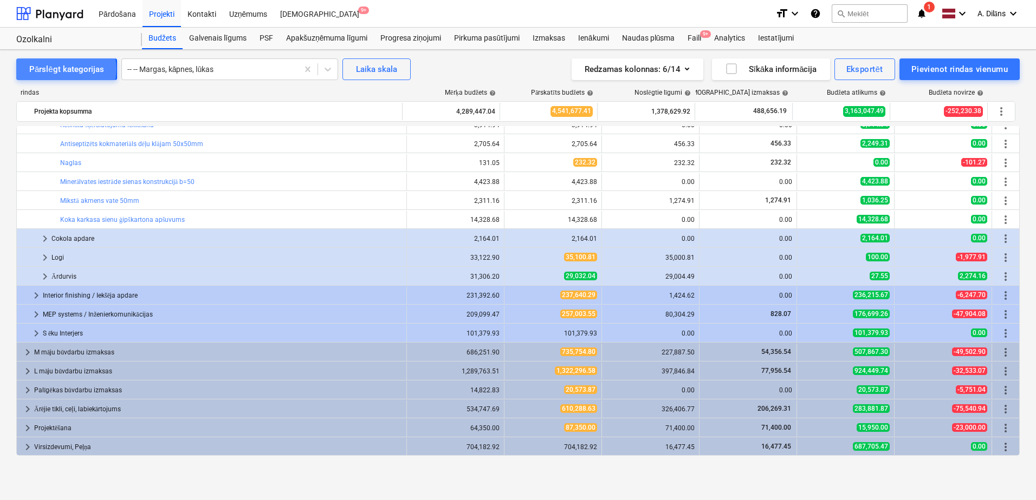
click at [58, 69] on div "Pārslēgt kategorijas" at bounding box center [66, 69] width 75 height 14
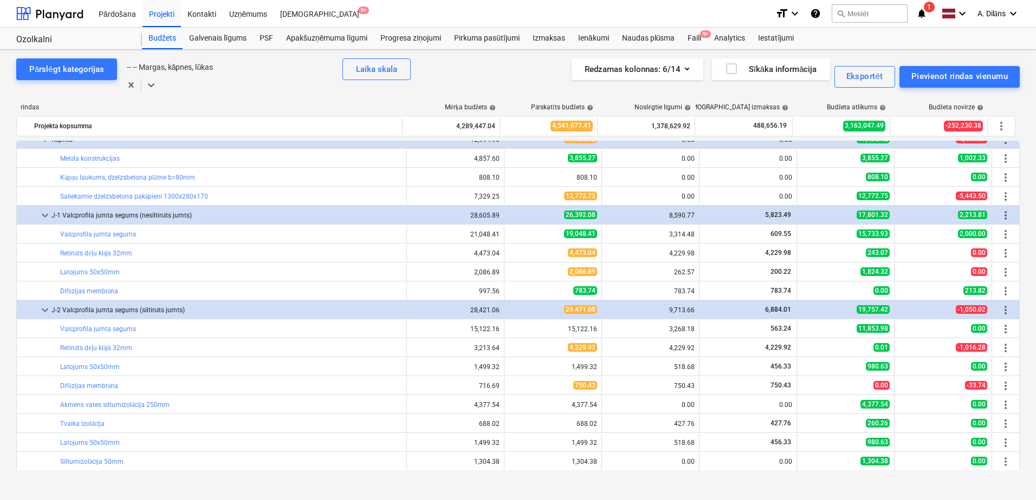
click at [240, 71] on div at bounding box center [230, 67] width 206 height 12
click at [245, 66] on div at bounding box center [230, 67] width 206 height 12
click at [87, 68] on div "Pārslēgt kategorijas" at bounding box center [66, 69] width 75 height 14
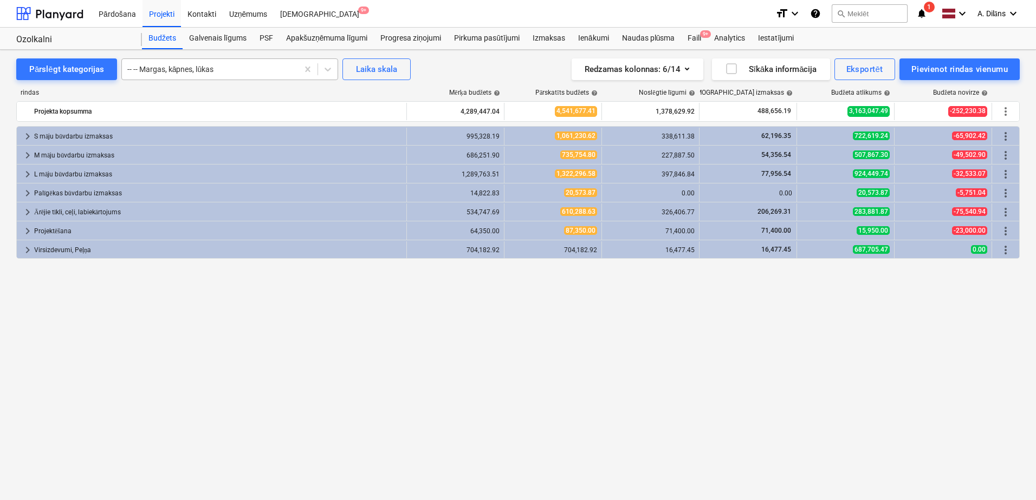
click at [246, 69] on div at bounding box center [209, 69] width 165 height 11
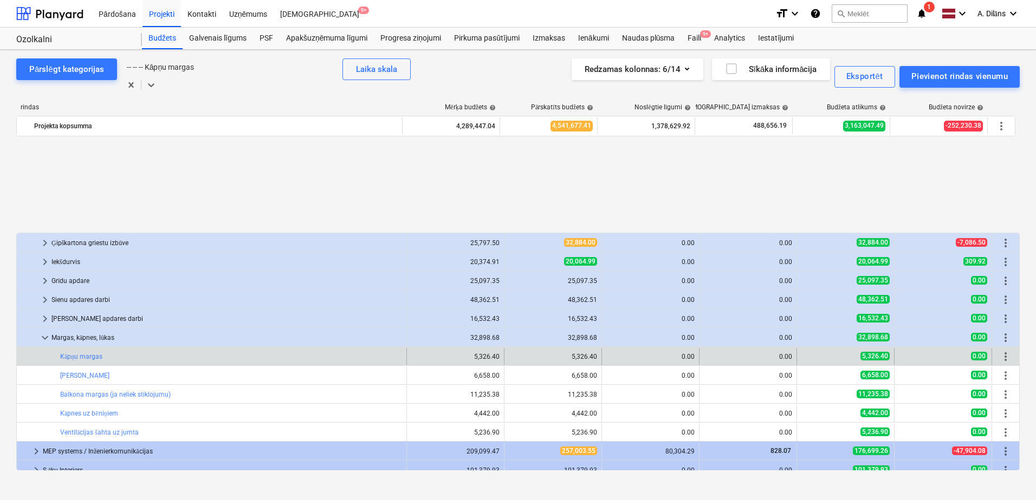
scroll to position [277, 0]
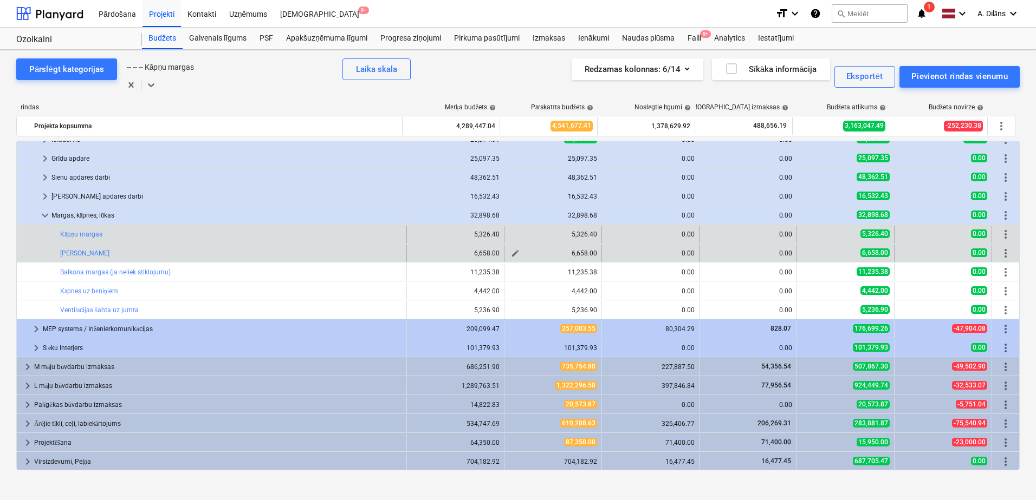
click at [512, 249] on span "edit" at bounding box center [515, 253] width 9 height 9
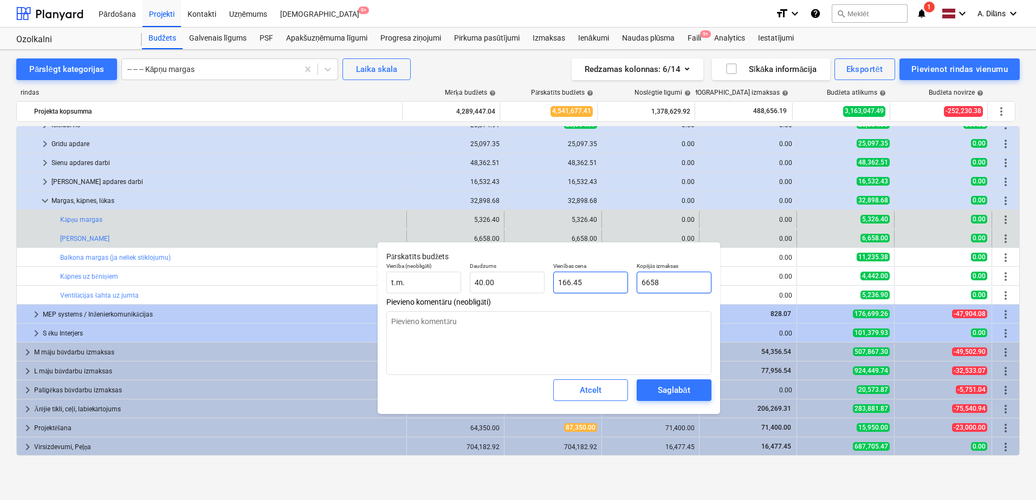
drag, startPoint x: 686, startPoint y: 285, endPoint x: 608, endPoint y: 287, distance: 77.5
click at [608, 287] on div "Vienība (neobligāti) t.m. Daudzums 40.00 Vienības cena 166.45 Kopējās izmaksas …" at bounding box center [549, 278] width 334 height 40
click at [668, 386] on div "Saglabāt" at bounding box center [674, 390] width 32 height 14
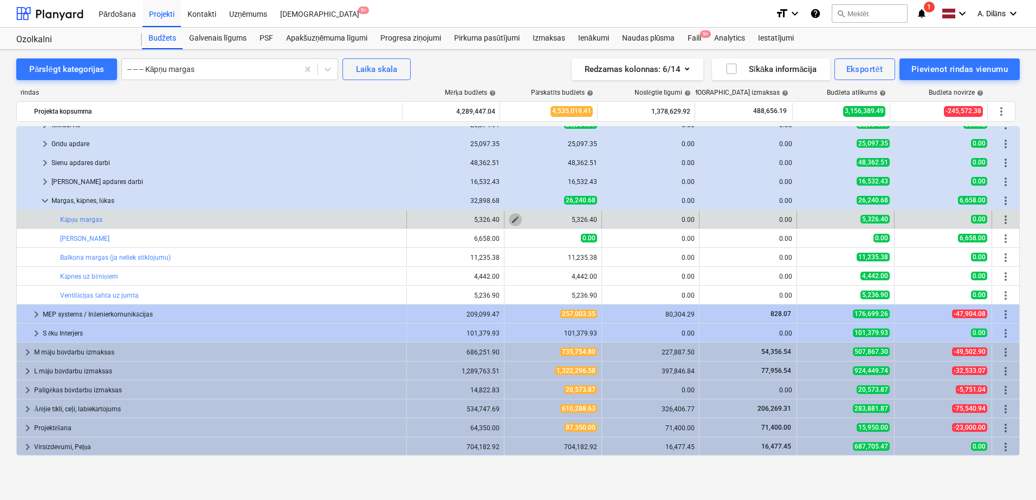
click at [513, 220] on span "edit" at bounding box center [515, 220] width 9 height 9
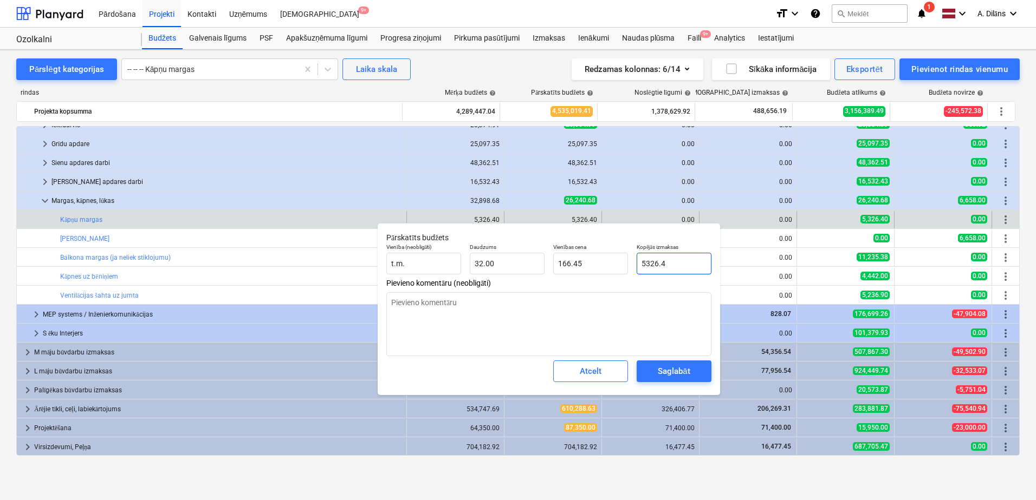
drag, startPoint x: 679, startPoint y: 265, endPoint x: 637, endPoint y: 263, distance: 41.8
click at [637, 263] on input "5326.4" at bounding box center [673, 264] width 75 height 22
click at [612, 327] on textarea at bounding box center [548, 324] width 325 height 64
click at [594, 317] on textarea at bounding box center [548, 324] width 325 height 64
click at [687, 374] on div "Saglabāt" at bounding box center [674, 372] width 32 height 14
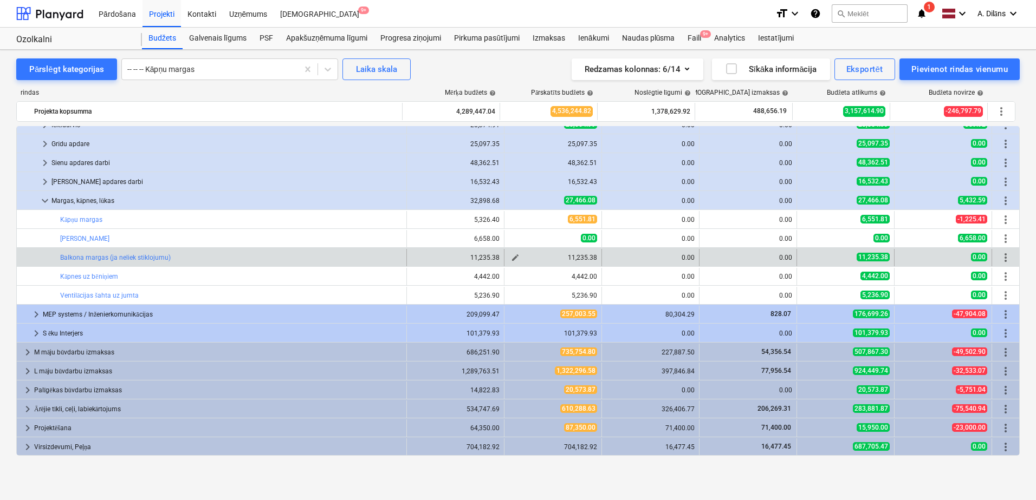
click at [511, 257] on span "edit" at bounding box center [515, 257] width 9 height 9
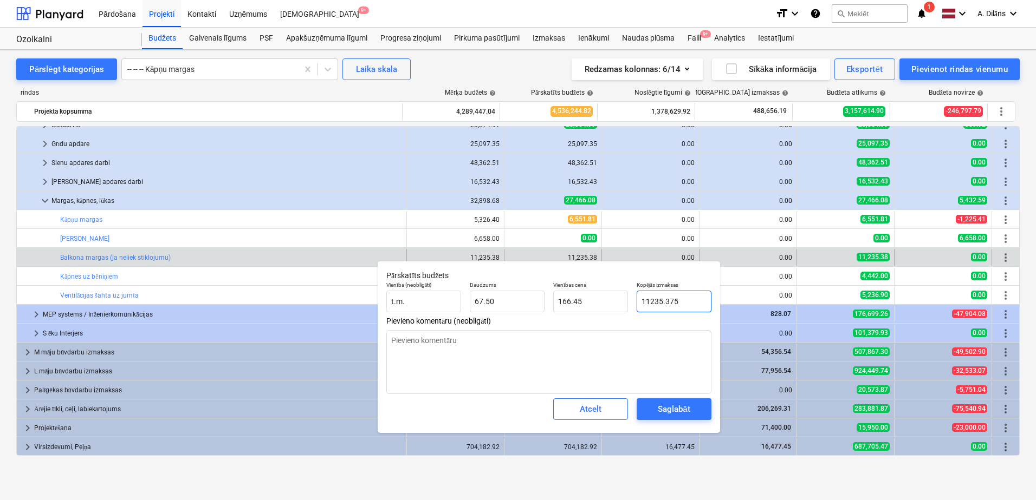
drag, startPoint x: 691, startPoint y: 302, endPoint x: 635, endPoint y: 302, distance: 56.3
click at [635, 302] on div "Kopējās izmaksas 11235.375" at bounding box center [673, 297] width 83 height 40
click at [606, 412] on span "Atcelt" at bounding box center [591, 409] width 48 height 14
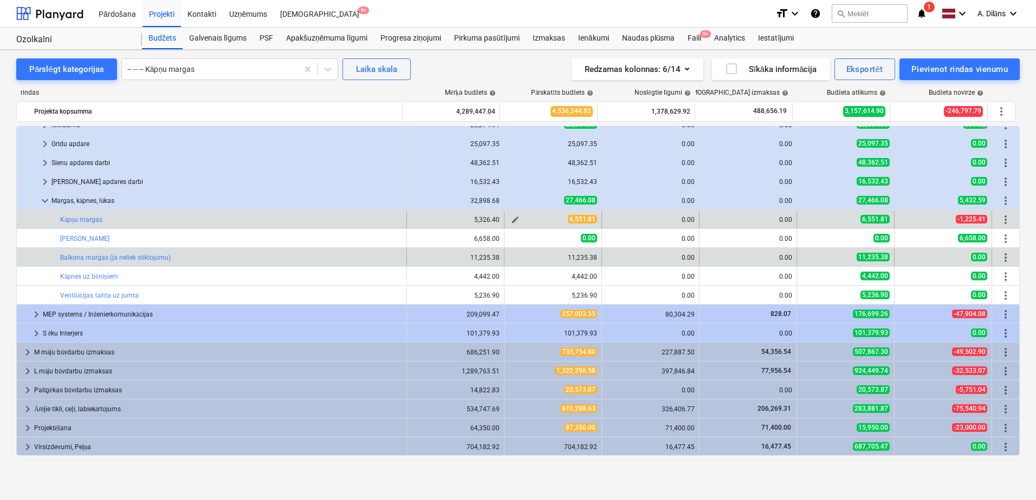
click at [511, 218] on span "edit" at bounding box center [515, 220] width 9 height 9
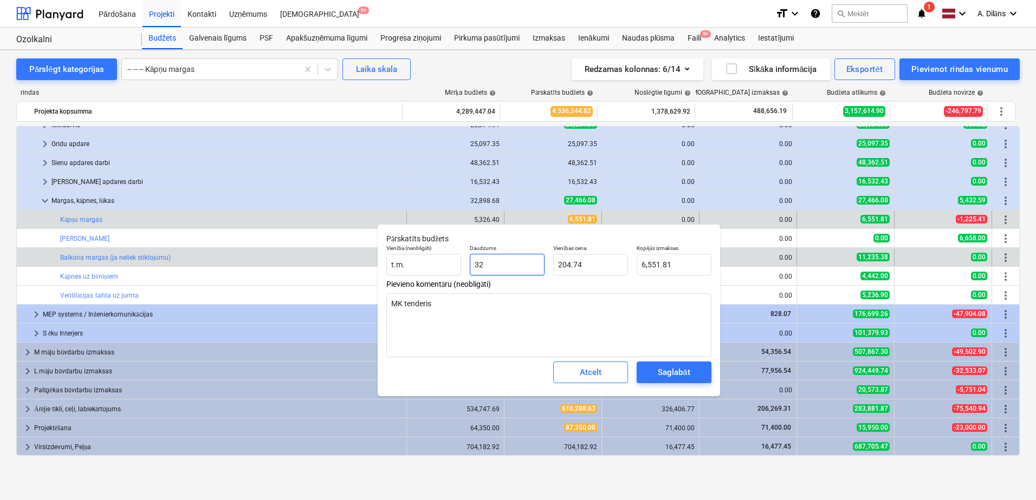
drag, startPoint x: 514, startPoint y: 264, endPoint x: 466, endPoint y: 266, distance: 48.3
click at [466, 266] on div "Daudzums 32" at bounding box center [506, 260] width 83 height 40
click at [695, 264] on input "2047.44" at bounding box center [673, 265] width 75 height 22
drag, startPoint x: 698, startPoint y: 264, endPoint x: 637, endPoint y: 265, distance: 60.7
click at [635, 264] on div "Kopējās izmaksas 2047.44" at bounding box center [673, 260] width 83 height 40
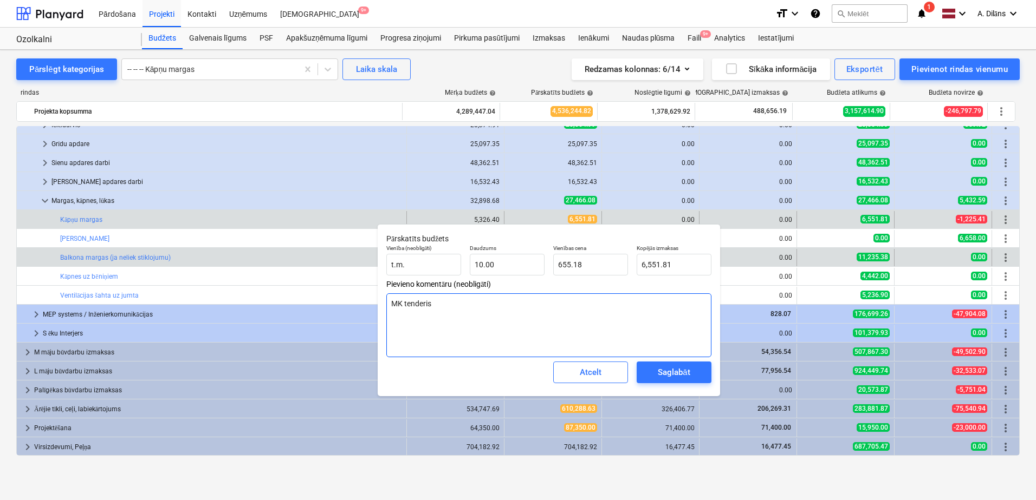
click at [610, 303] on textarea "MK tenderis" at bounding box center [548, 326] width 325 height 64
click at [668, 372] on div "Saglabāt" at bounding box center [674, 373] width 32 height 14
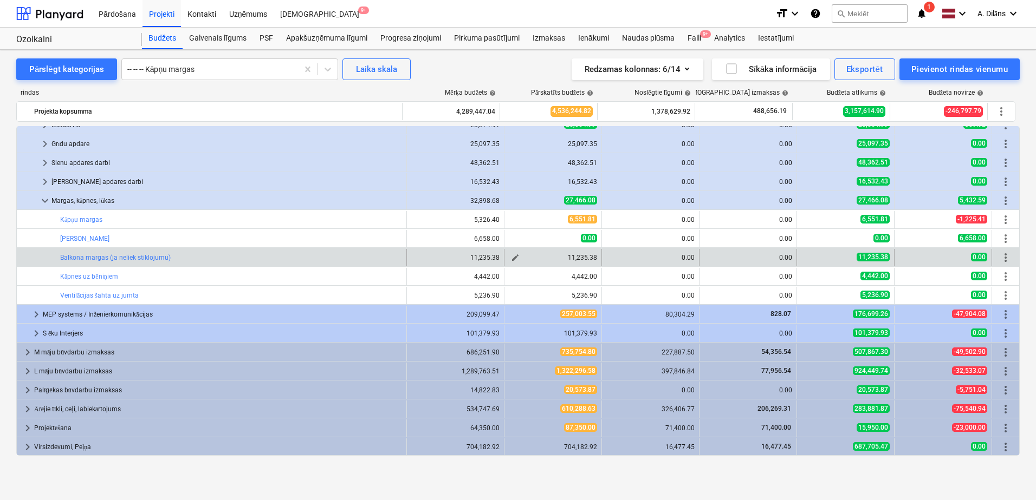
click at [511, 257] on span "edit" at bounding box center [515, 257] width 9 height 9
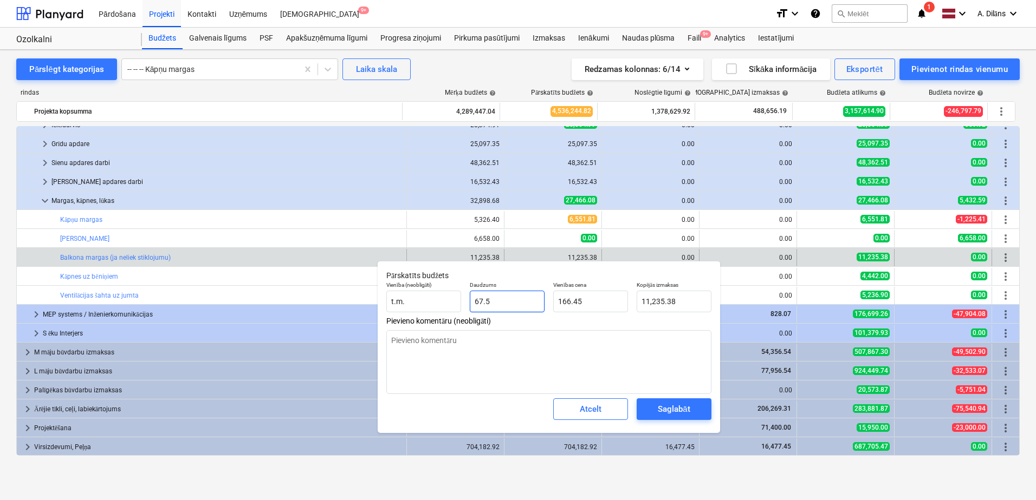
click at [504, 303] on input "67.5" at bounding box center [507, 302] width 75 height 22
drag, startPoint x: 503, startPoint y: 303, endPoint x: 457, endPoint y: 302, distance: 46.0
click at [457, 302] on div "Vienība (neobligāti) t.m. Daudzums 67.5 Vienības cena 166.45 Kopējās izmaksas 1…" at bounding box center [549, 297] width 334 height 40
click at [596, 303] on input "166.45" at bounding box center [590, 302] width 75 height 22
drag, startPoint x: 682, startPoint y: 302, endPoint x: 635, endPoint y: 302, distance: 46.6
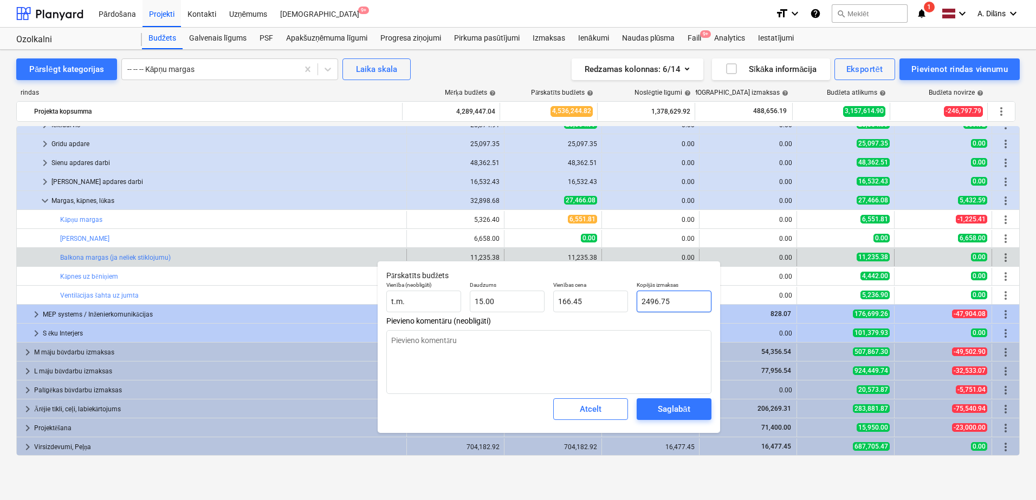
click at [635, 302] on div "Kopējās izmaksas 2496.75" at bounding box center [673, 297] width 83 height 40
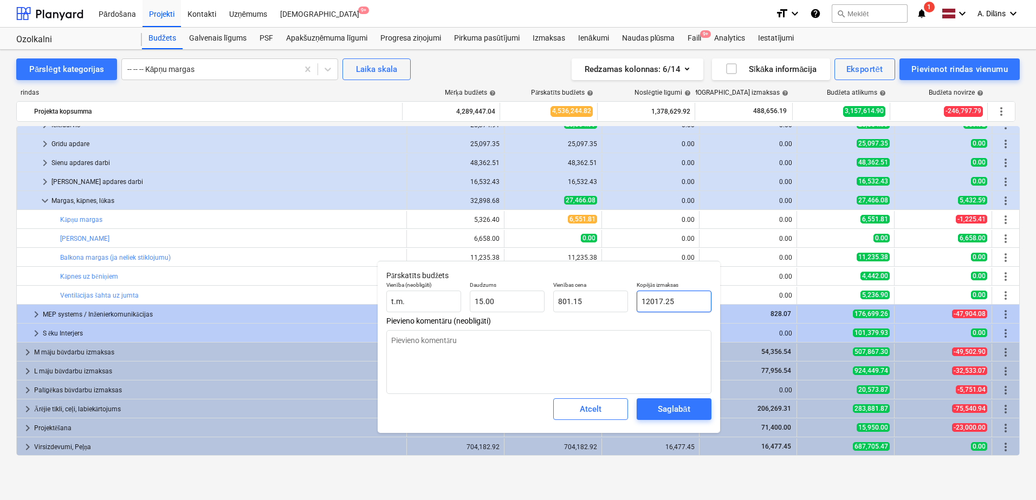
drag, startPoint x: 678, startPoint y: 302, endPoint x: 635, endPoint y: 303, distance: 43.4
click at [635, 303] on div "Kopējās izmaksas 12017.25" at bounding box center [673, 297] width 83 height 40
click at [626, 355] on textarea at bounding box center [548, 362] width 325 height 64
click at [682, 412] on div "Saglabāt" at bounding box center [674, 409] width 32 height 14
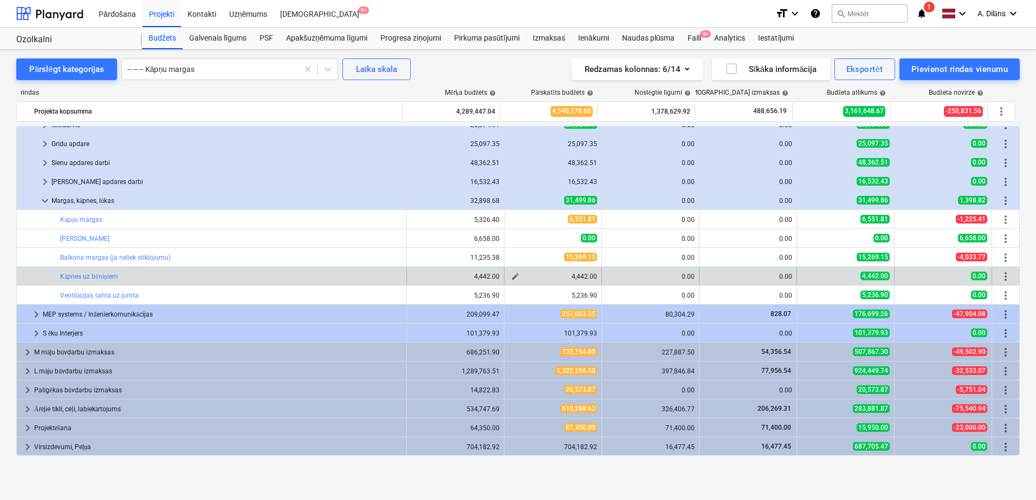
click at [513, 275] on span "edit" at bounding box center [515, 276] width 9 height 9
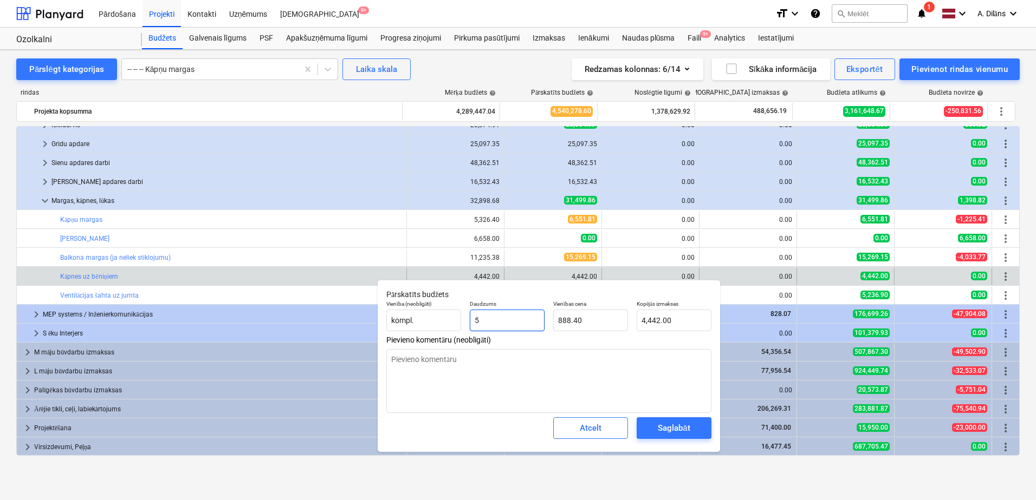
click at [499, 318] on input "5" at bounding box center [507, 321] width 75 height 22
click at [590, 324] on input "888.4" at bounding box center [590, 321] width 75 height 22
drag, startPoint x: 591, startPoint y: 322, endPoint x: 542, endPoint y: 318, distance: 50.0
click at [542, 318] on div "Vienība (neobligāti) kompl. Daudzums 5.00 Vienības cena 888.4 Kopējās izmaksas …" at bounding box center [549, 316] width 334 height 40
click at [507, 370] on textarea at bounding box center [548, 381] width 325 height 64
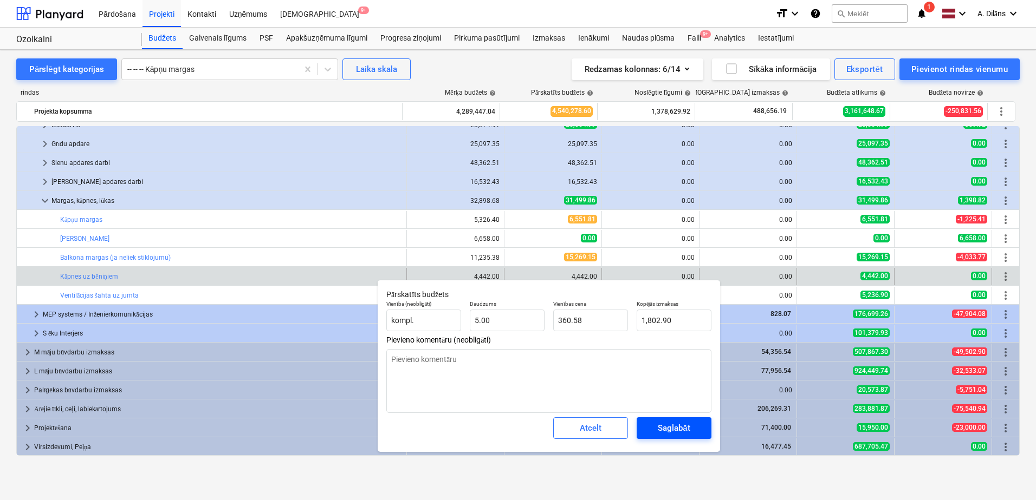
click at [667, 427] on div "Saglabāt" at bounding box center [674, 428] width 32 height 14
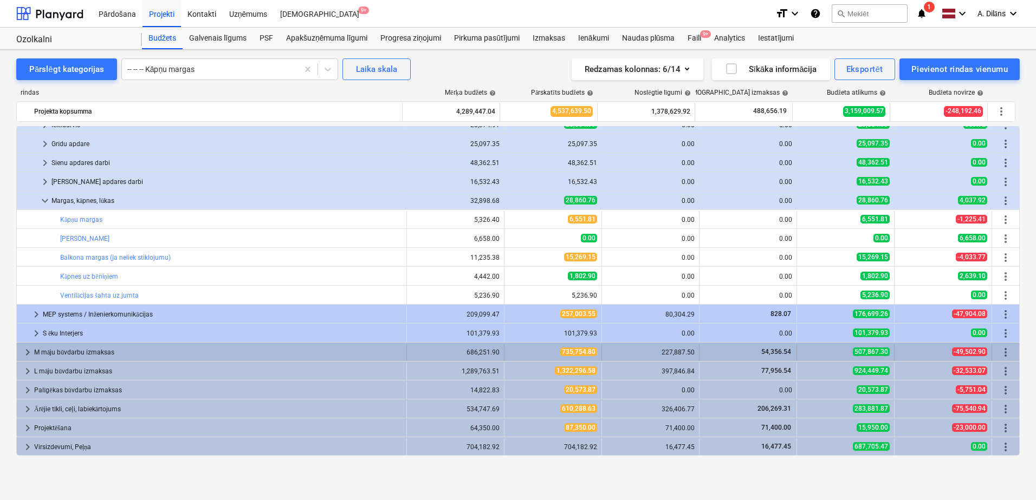
click at [28, 353] on span "keyboard_arrow_right" at bounding box center [27, 352] width 13 height 13
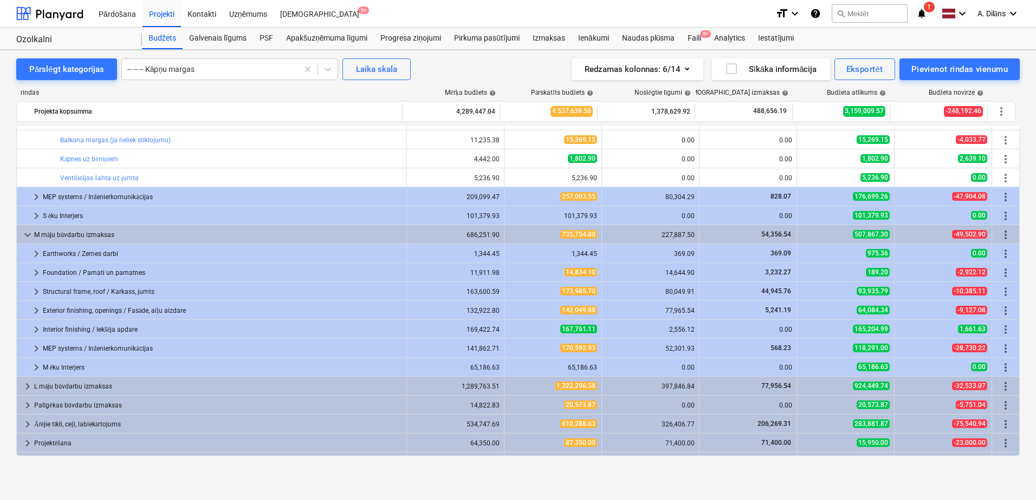
scroll to position [409, 0]
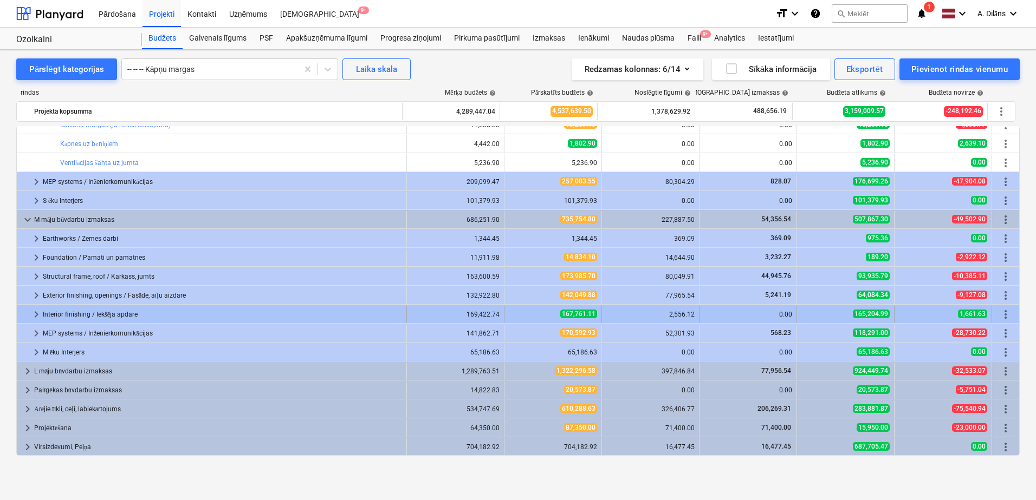
click at [32, 311] on span "keyboard_arrow_right" at bounding box center [36, 314] width 13 height 13
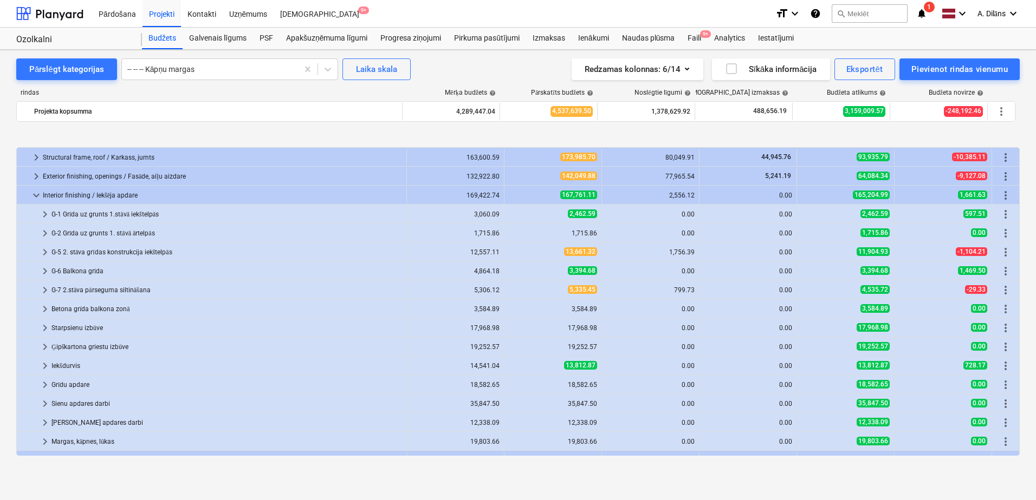
scroll to position [626, 0]
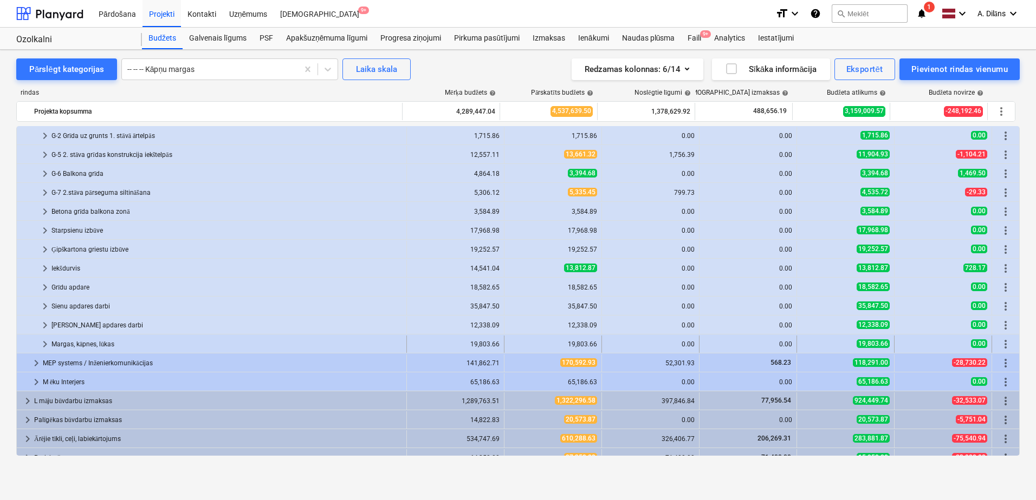
click at [42, 342] on span "keyboard_arrow_right" at bounding box center [44, 344] width 13 height 13
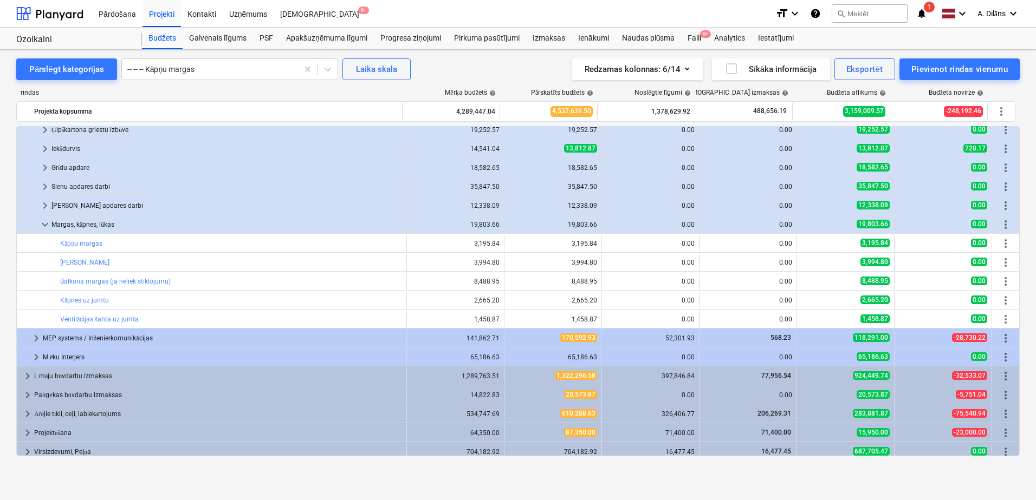
scroll to position [751, 0]
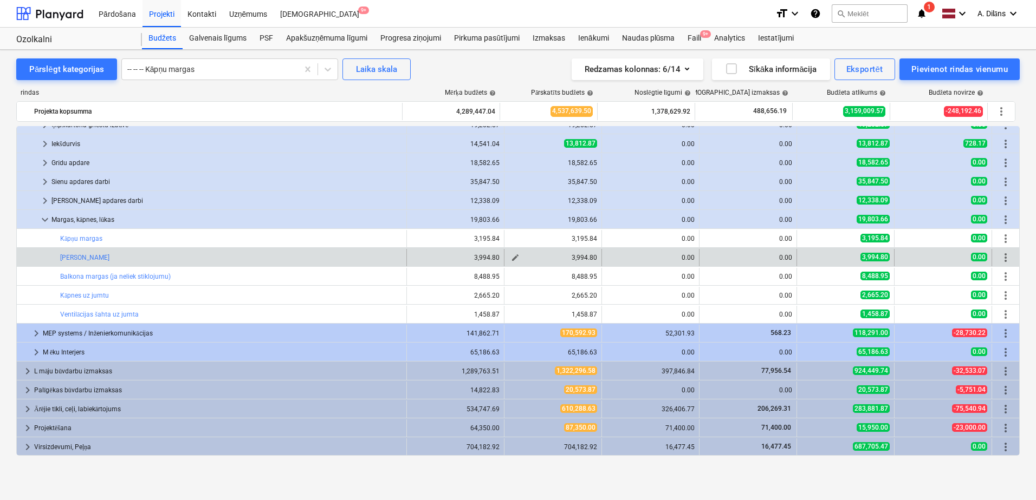
click at [513, 257] on span "edit" at bounding box center [515, 257] width 9 height 9
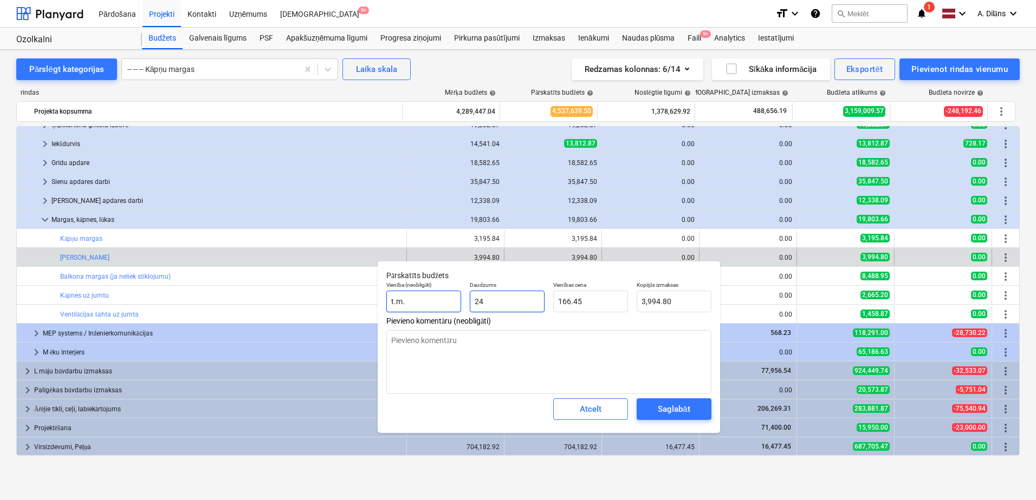
drag, startPoint x: 498, startPoint y: 299, endPoint x: 456, endPoint y: 298, distance: 41.7
click at [457, 298] on div "Vienība (neobligāti) t.m. Daudzums 24 Vienības cena 166.45 Kopējās izmaksas 3,9…" at bounding box center [549, 297] width 334 height 40
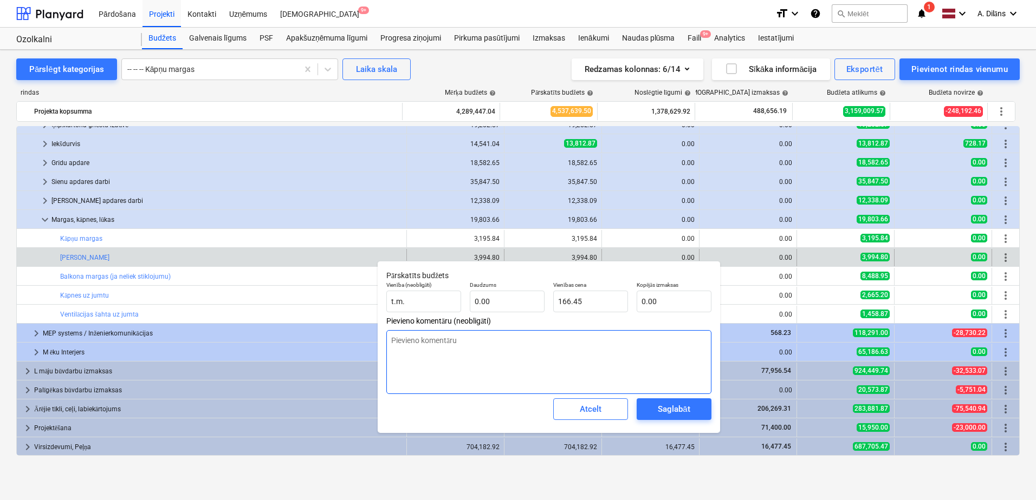
click at [524, 356] on textarea at bounding box center [548, 362] width 325 height 64
click at [680, 411] on div "Saglabāt" at bounding box center [674, 409] width 32 height 14
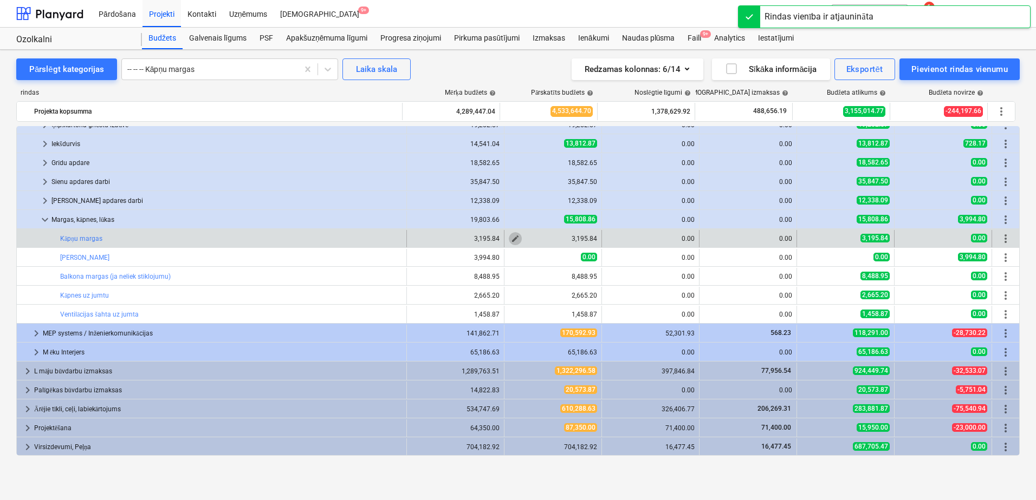
click at [512, 237] on span "edit" at bounding box center [515, 239] width 9 height 9
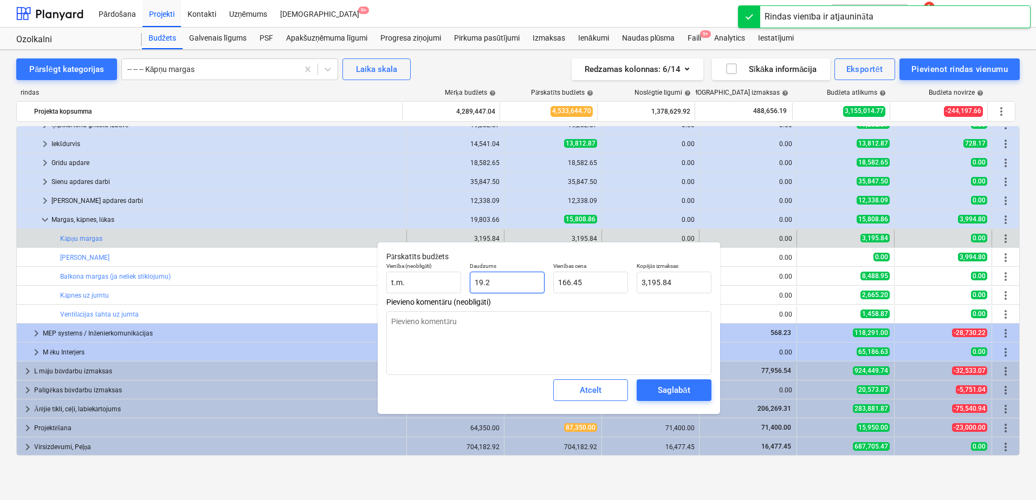
click at [509, 284] on input "19.2" at bounding box center [507, 283] width 75 height 22
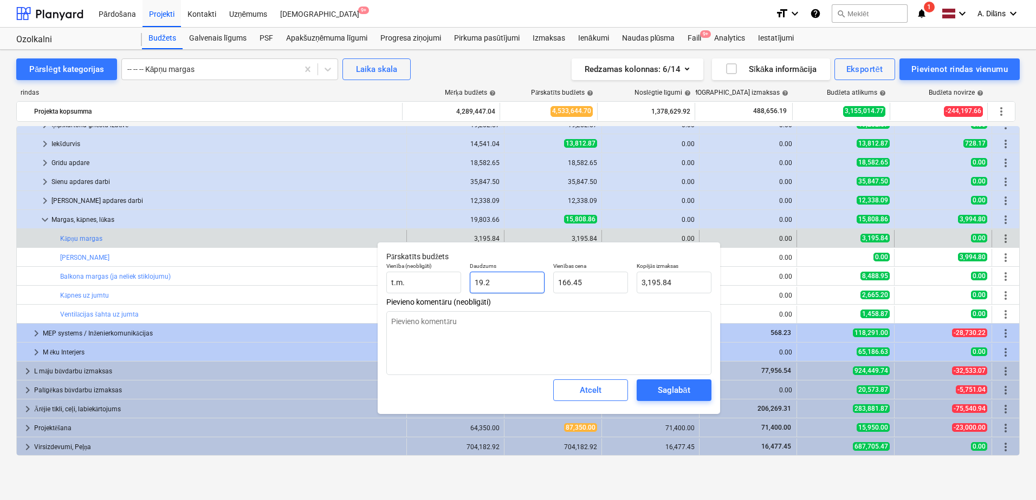
drag, startPoint x: 509, startPoint y: 284, endPoint x: 470, endPoint y: 284, distance: 39.5
click at [470, 284] on input "19.2" at bounding box center [507, 283] width 75 height 22
click at [697, 285] on input "832.25" at bounding box center [673, 283] width 75 height 22
drag, startPoint x: 695, startPoint y: 283, endPoint x: 632, endPoint y: 282, distance: 63.4
click at [632, 282] on div "Vienība (neobligāti) t.m. Daudzums 5.00 Vienības cena 166.45 Kopējās izmaksas 8…" at bounding box center [549, 278] width 334 height 40
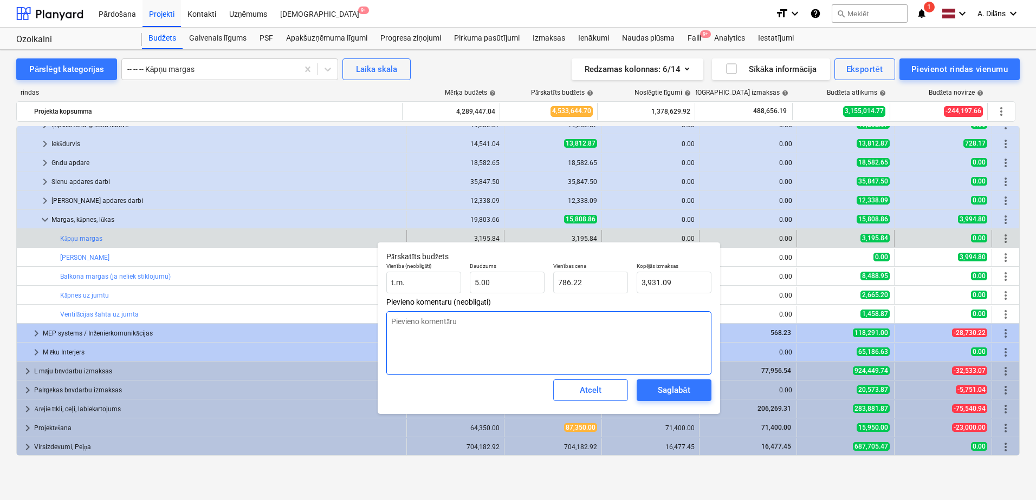
click at [624, 334] on textarea at bounding box center [548, 343] width 325 height 64
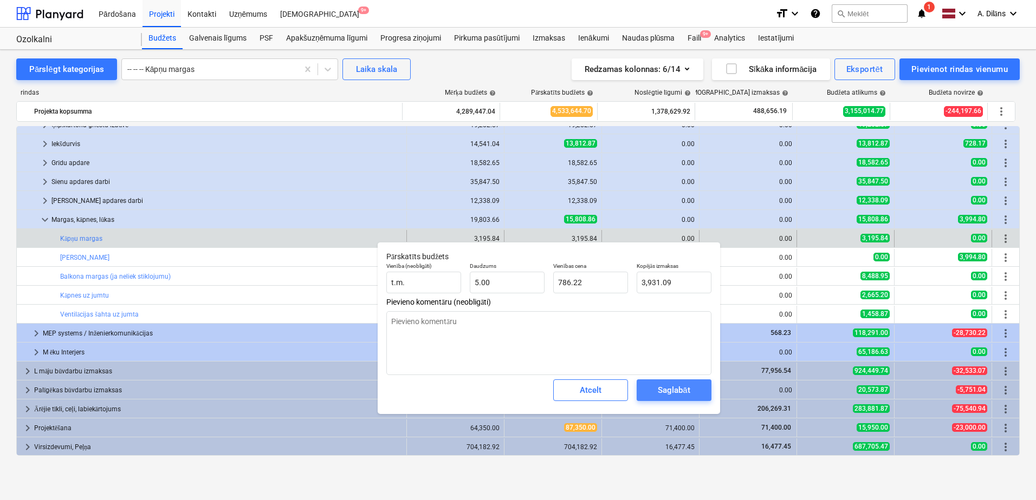
click at [675, 387] on div "Saglabāt" at bounding box center [674, 390] width 32 height 14
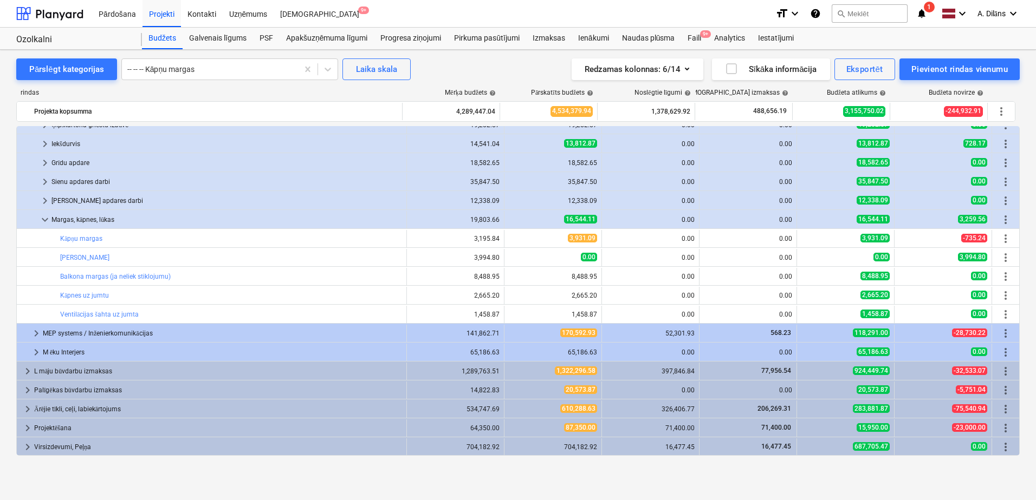
click at [511, 277] on span "edit" at bounding box center [515, 276] width 9 height 9
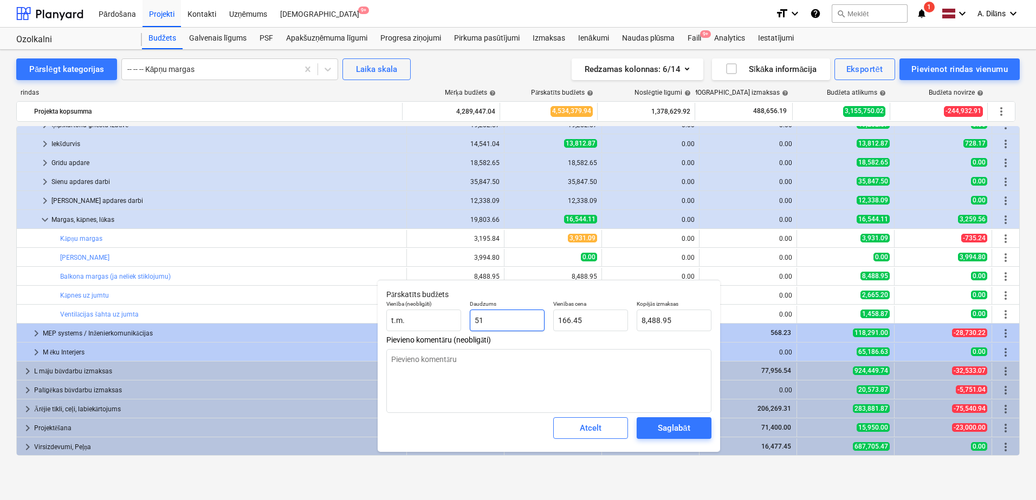
drag, startPoint x: 498, startPoint y: 321, endPoint x: 464, endPoint y: 322, distance: 34.1
click at [464, 322] on div "Vienība (neobligāti) t.m. Daudzums 51 Vienības cena 166.45 Kopējās izmaksas 8,4…" at bounding box center [549, 316] width 334 height 40
drag, startPoint x: 684, startPoint y: 322, endPoint x: 630, endPoint y: 317, distance: 53.8
click at [630, 317] on div "Vienība (neobligāti) t.m. Daudzums 12.00 Vienības cena 166.45 Kopējās izmaksas …" at bounding box center [549, 316] width 334 height 40
click at [616, 373] on textarea at bounding box center [548, 381] width 325 height 64
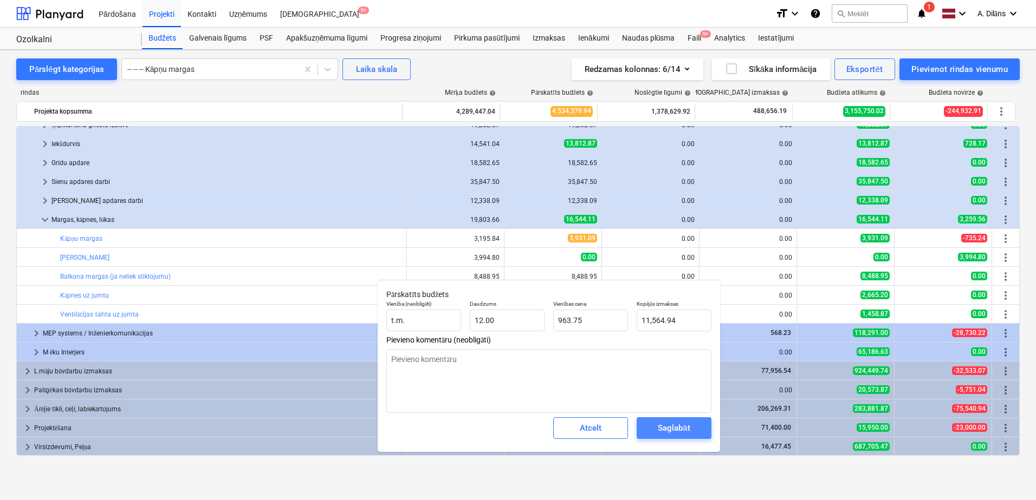
click at [676, 430] on div "Saglabāt" at bounding box center [674, 428] width 32 height 14
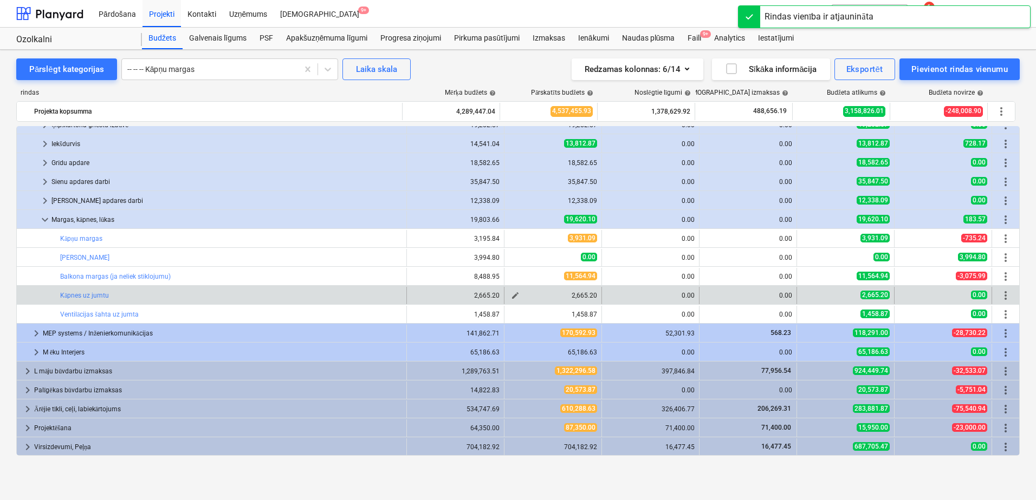
click at [511, 294] on span "edit" at bounding box center [515, 295] width 9 height 9
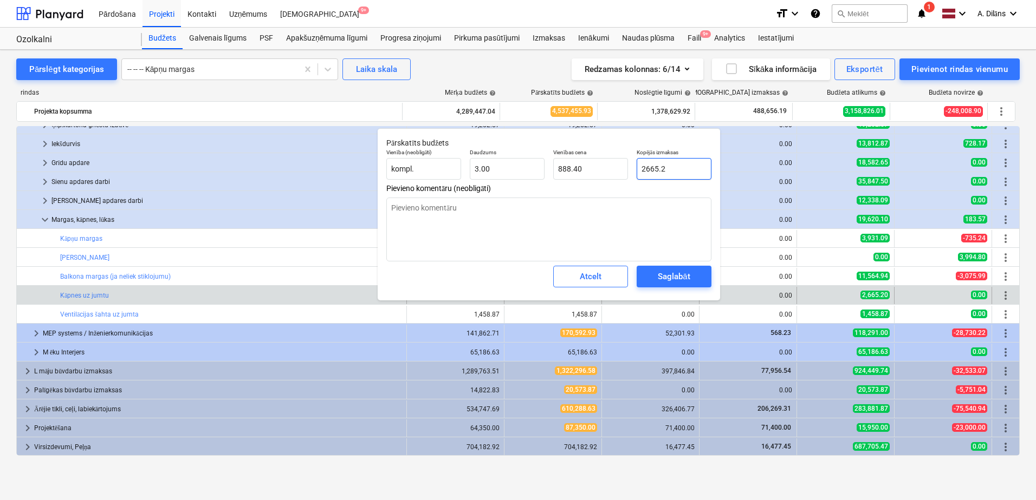
drag, startPoint x: 683, startPoint y: 167, endPoint x: 628, endPoint y: 168, distance: 55.3
click at [628, 168] on div "Vienība (neobligāti) kompl. Daudzums 3.00 Vienības cena 888.40 Kopējās izmaksas…" at bounding box center [549, 165] width 334 height 40
click at [602, 173] on input "888.4" at bounding box center [590, 169] width 75 height 22
drag, startPoint x: 604, startPoint y: 168, endPoint x: 570, endPoint y: 152, distance: 37.1
click at [555, 167] on input "888.4" at bounding box center [590, 169] width 75 height 22
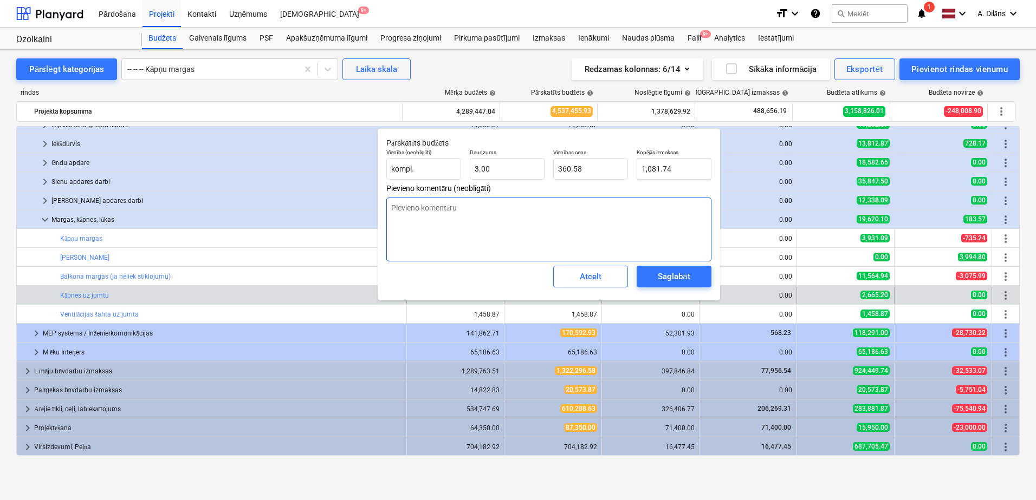
click at [577, 209] on textarea at bounding box center [548, 230] width 325 height 64
click at [672, 277] on div "Saglabāt" at bounding box center [674, 277] width 32 height 14
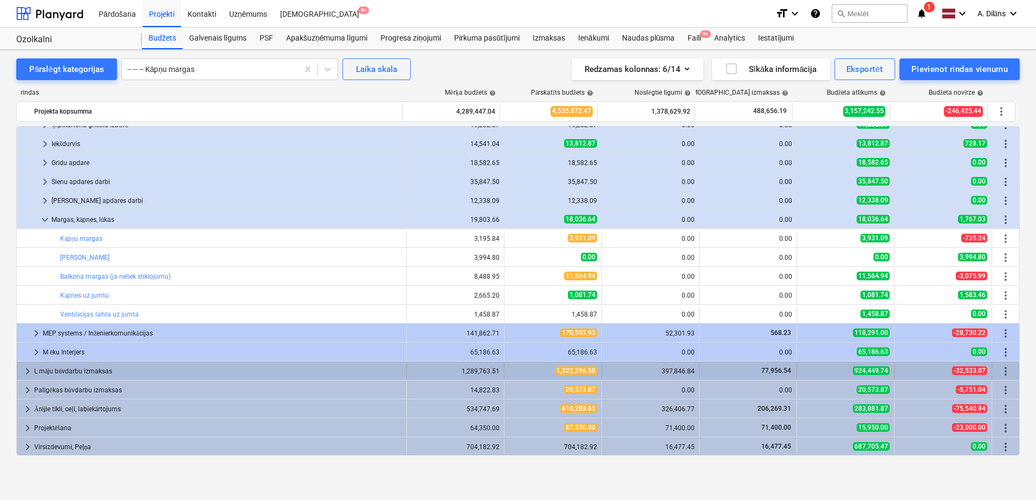
click at [28, 370] on span "keyboard_arrow_right" at bounding box center [27, 371] width 13 height 13
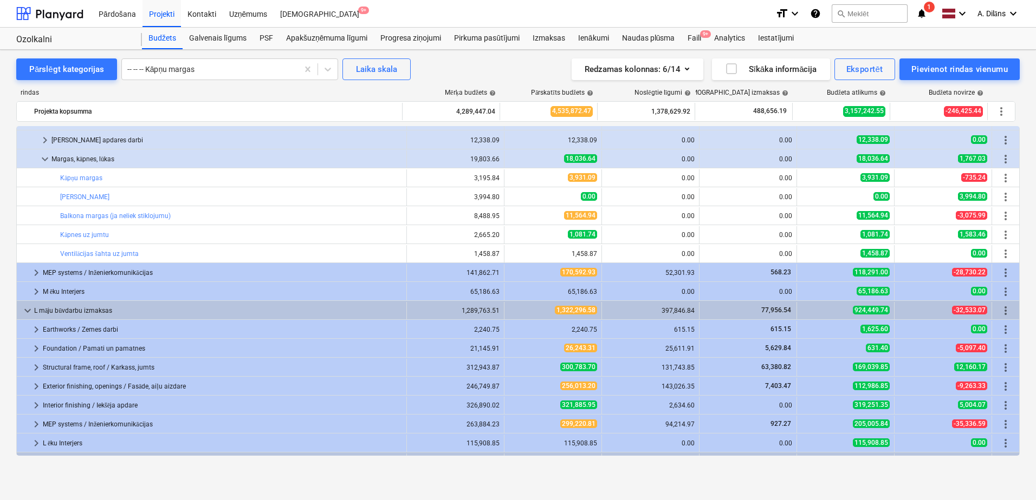
scroll to position [883, 0]
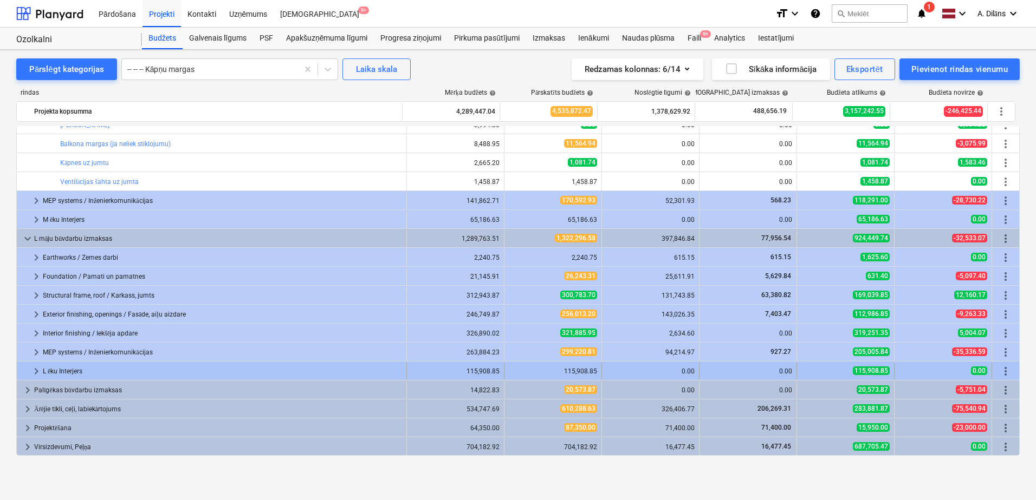
click at [37, 368] on span "keyboard_arrow_right" at bounding box center [36, 371] width 13 height 13
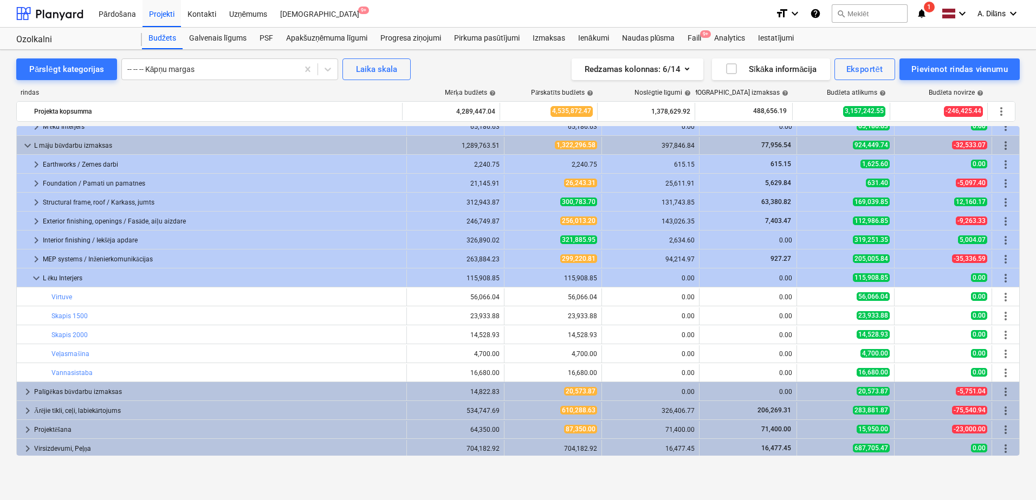
scroll to position [978, 0]
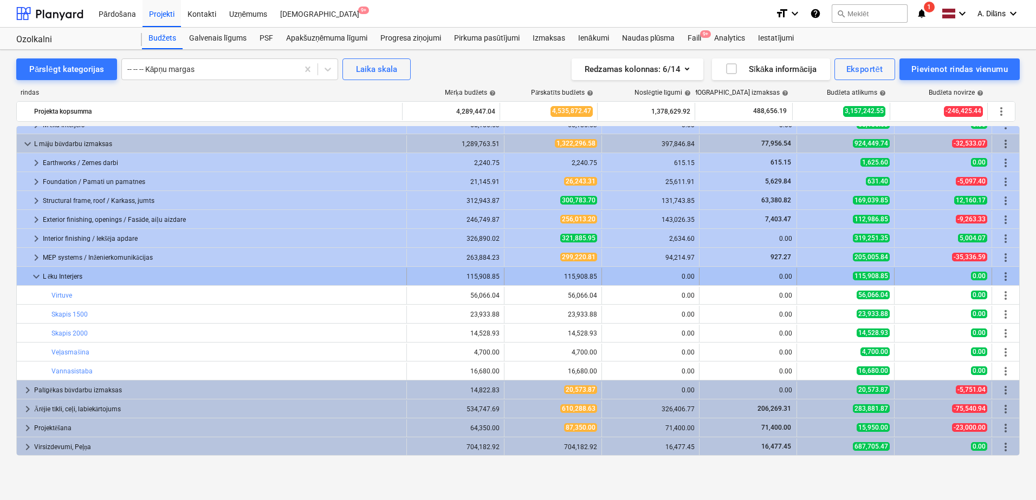
click at [37, 277] on span "keyboard_arrow_down" at bounding box center [36, 276] width 13 height 13
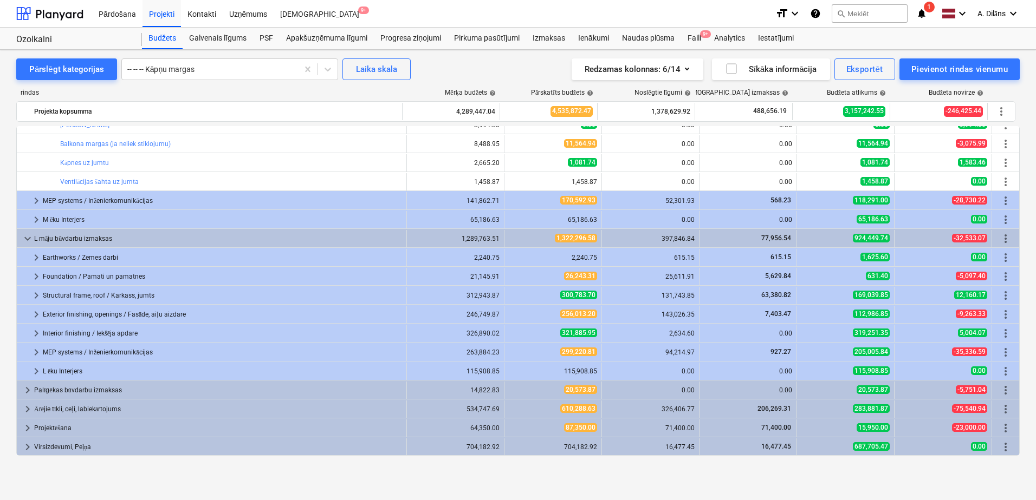
scroll to position [883, 0]
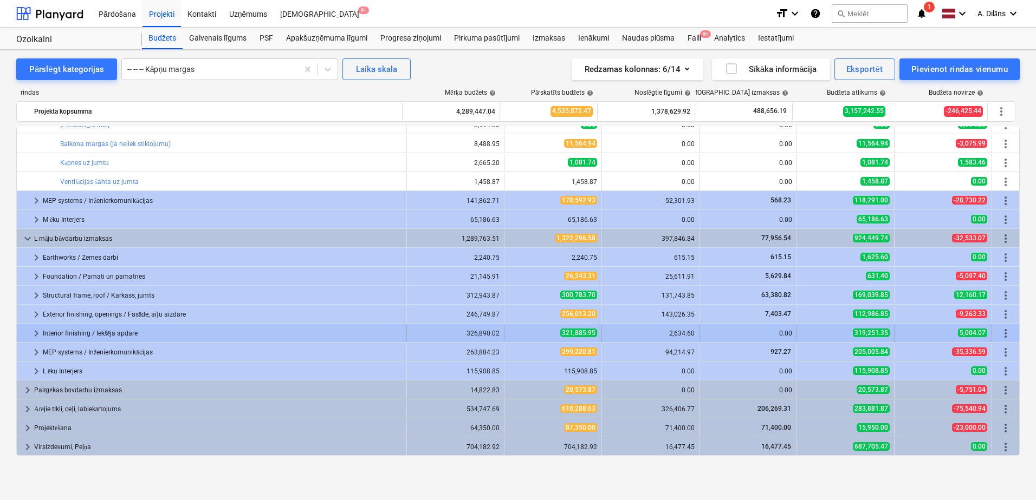
click at [36, 331] on span "keyboard_arrow_right" at bounding box center [36, 333] width 13 height 13
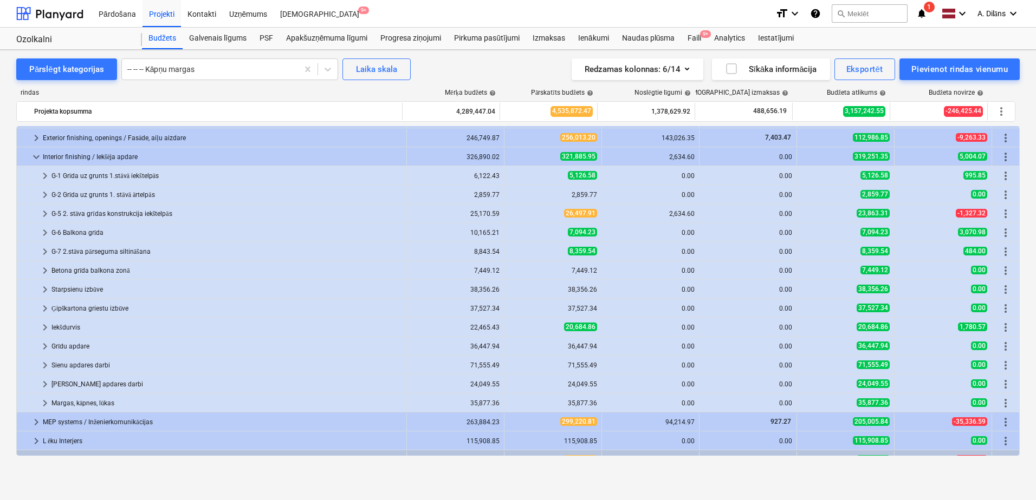
scroll to position [1130, 0]
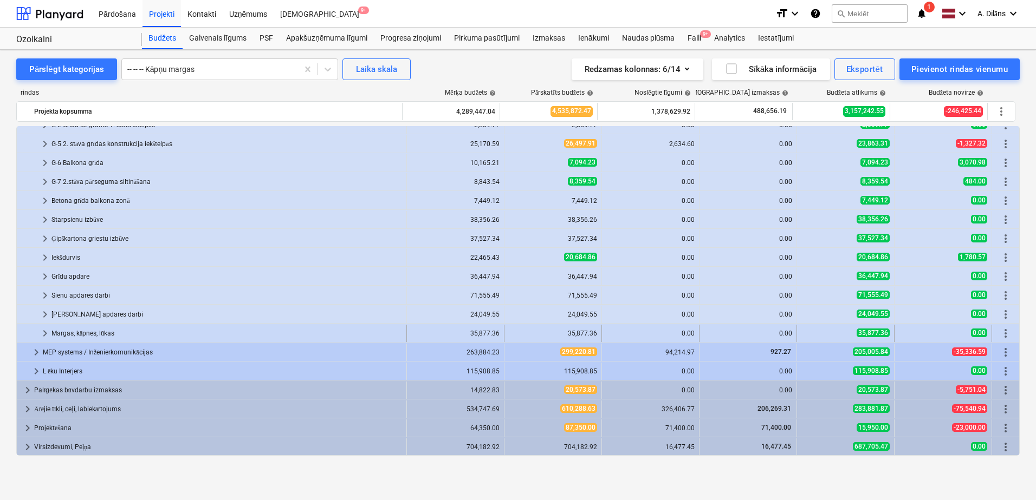
click at [46, 334] on span "keyboard_arrow_right" at bounding box center [44, 333] width 13 height 13
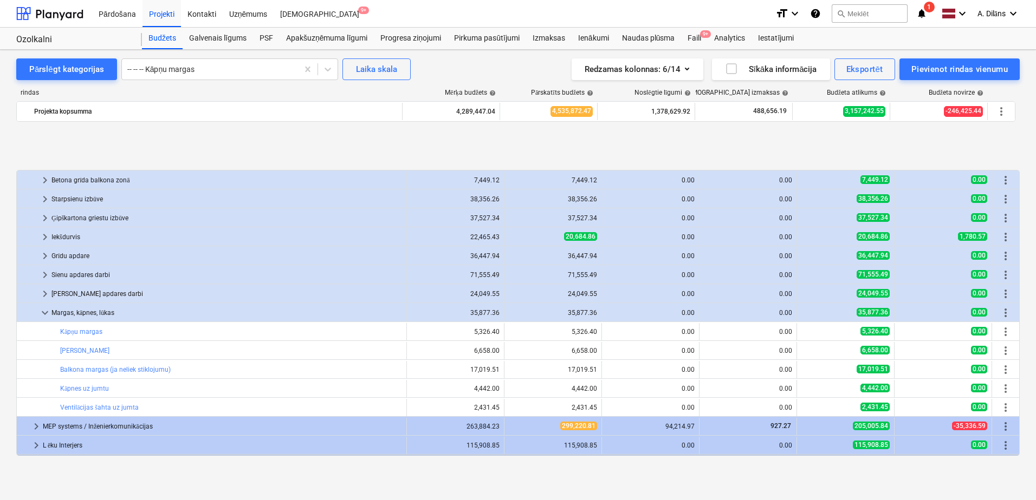
scroll to position [1225, 0]
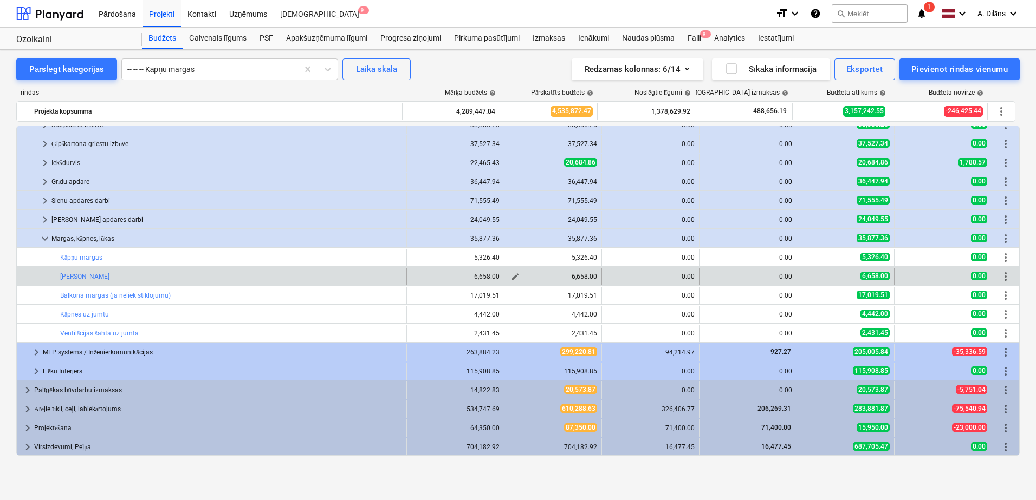
click at [511, 276] on span "edit" at bounding box center [515, 276] width 9 height 9
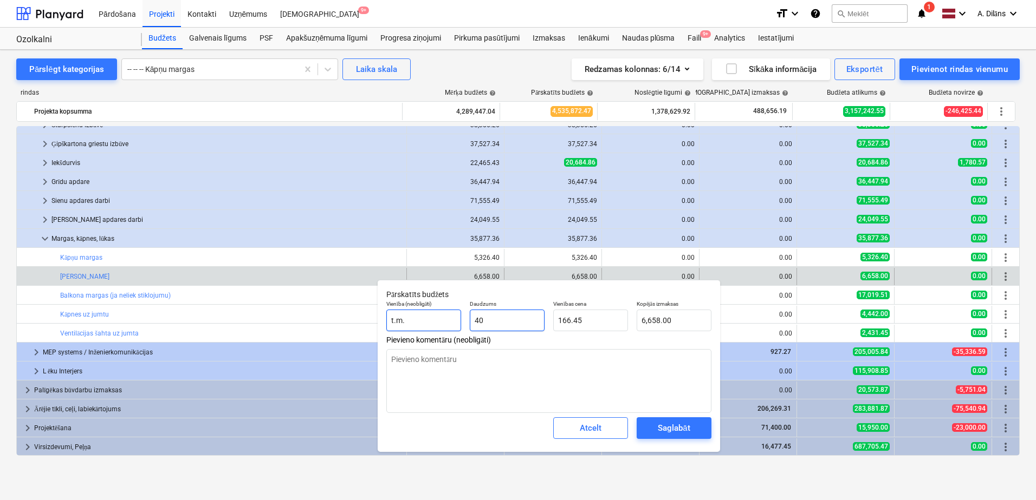
drag, startPoint x: 501, startPoint y: 323, endPoint x: 457, endPoint y: 324, distance: 43.9
click at [458, 323] on div "Vienība (neobligāti) t.m. Daudzums 40 Vienības cena 166.45 Kopējās izmaksas 6,6…" at bounding box center [549, 316] width 334 height 40
click at [550, 362] on textarea at bounding box center [548, 381] width 325 height 64
click at [664, 430] on div "Saglabāt" at bounding box center [674, 428] width 32 height 14
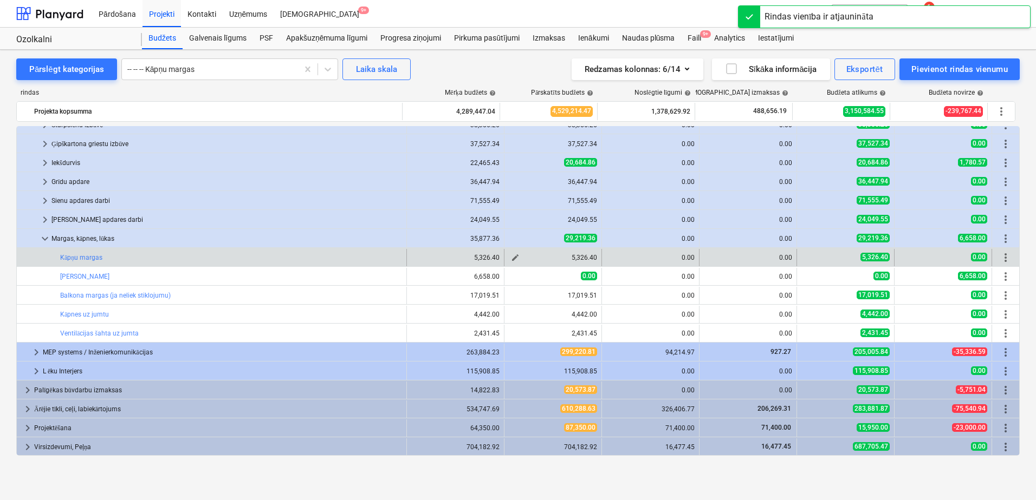
click at [512, 259] on span "edit" at bounding box center [515, 257] width 9 height 9
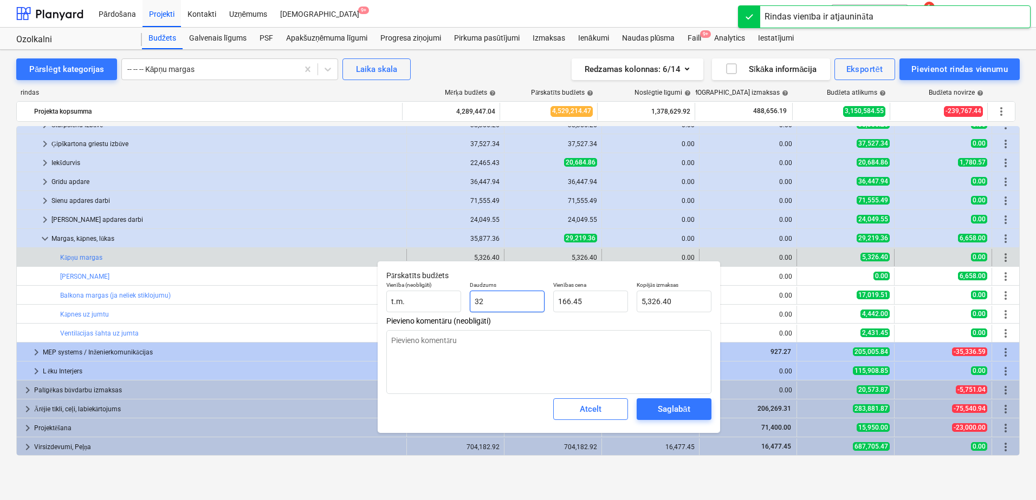
drag, startPoint x: 500, startPoint y: 302, endPoint x: 468, endPoint y: 301, distance: 31.5
click at [468, 301] on div "Daudzums 32" at bounding box center [506, 297] width 83 height 40
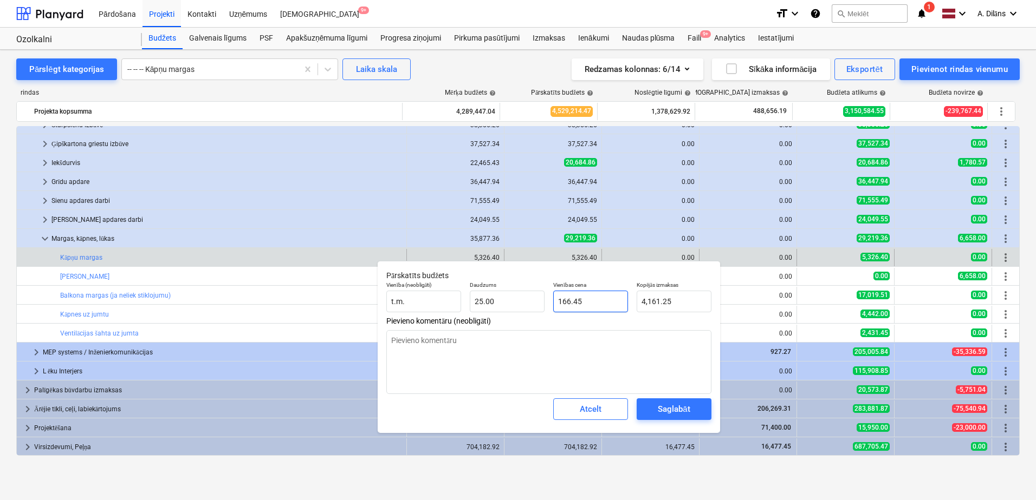
click at [588, 300] on input "166.45" at bounding box center [590, 302] width 75 height 22
drag, startPoint x: 678, startPoint y: 299, endPoint x: 639, endPoint y: 299, distance: 38.5
click at [639, 299] on input "4161.25" at bounding box center [673, 302] width 75 height 22
drag, startPoint x: 505, startPoint y: 299, endPoint x: 464, endPoint y: 299, distance: 41.2
click at [464, 299] on div "Vienība (neobligāti) t.m. Daudzums 25 Vienības cena 166.45 Kopējās izmaksas 4,1…" at bounding box center [549, 297] width 334 height 40
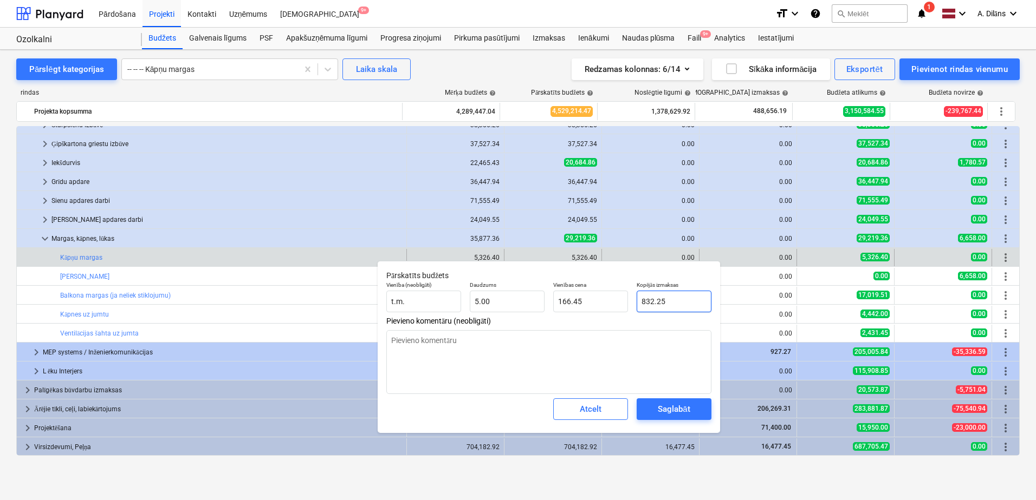
drag, startPoint x: 673, startPoint y: 300, endPoint x: 637, endPoint y: 298, distance: 36.3
click at [637, 298] on input "832.25" at bounding box center [673, 302] width 75 height 22
click at [648, 370] on textarea at bounding box center [548, 362] width 325 height 64
click at [672, 405] on div "Saglabāt" at bounding box center [674, 409] width 32 height 14
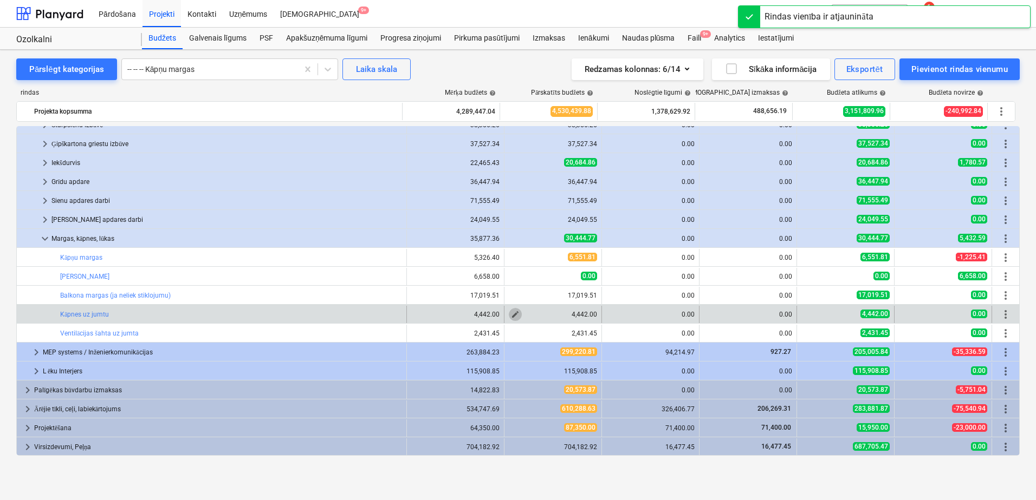
click at [511, 313] on span "edit" at bounding box center [515, 314] width 9 height 9
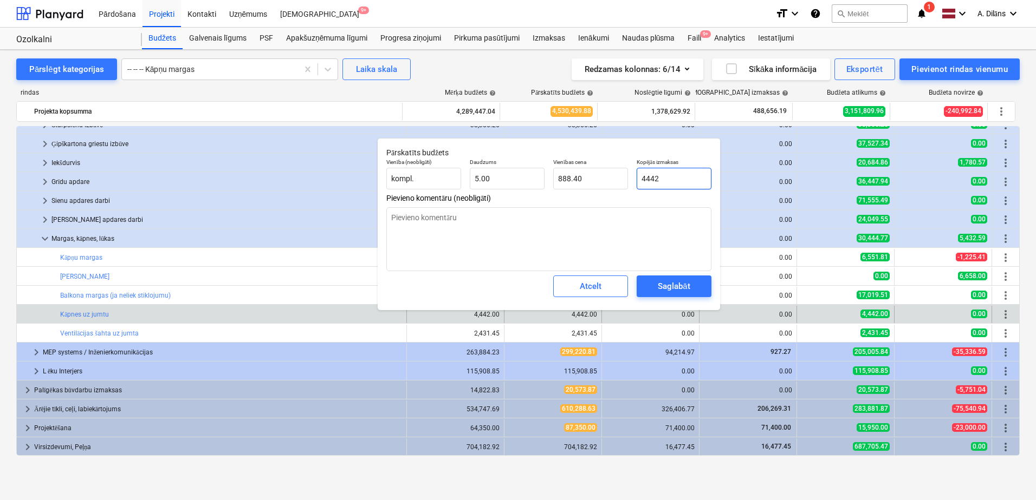
drag, startPoint x: 679, startPoint y: 181, endPoint x: 634, endPoint y: 181, distance: 44.4
click at [634, 181] on div "Kopējās izmaksas 4442" at bounding box center [673, 174] width 83 height 40
drag, startPoint x: 602, startPoint y: 177, endPoint x: 543, endPoint y: 185, distance: 60.1
click at [543, 185] on div "Vienība (neobligāti) kompl. Daudzums 5.00 Vienības cena 888.4 Kopējās izmaksas …" at bounding box center [549, 174] width 334 height 40
click at [615, 240] on textarea at bounding box center [548, 239] width 325 height 64
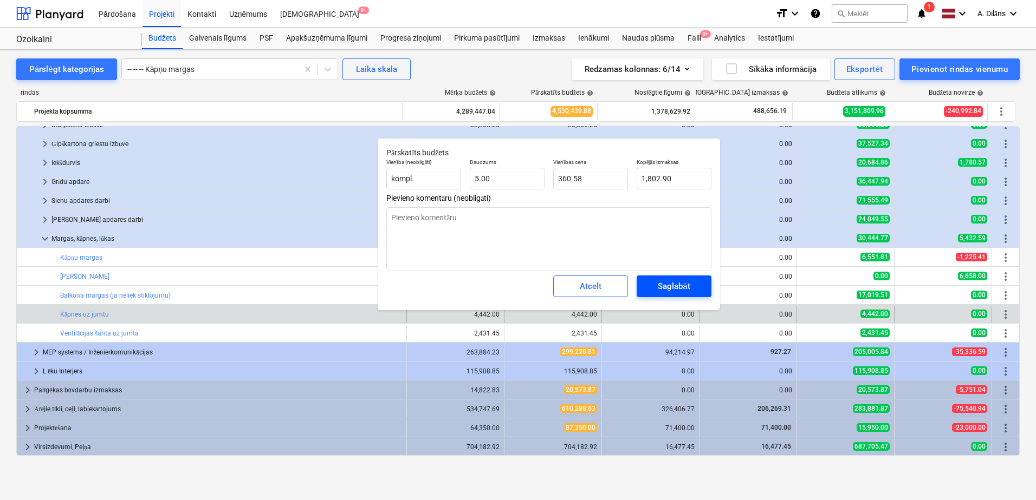
click at [665, 281] on div "Saglabāt" at bounding box center [674, 286] width 32 height 14
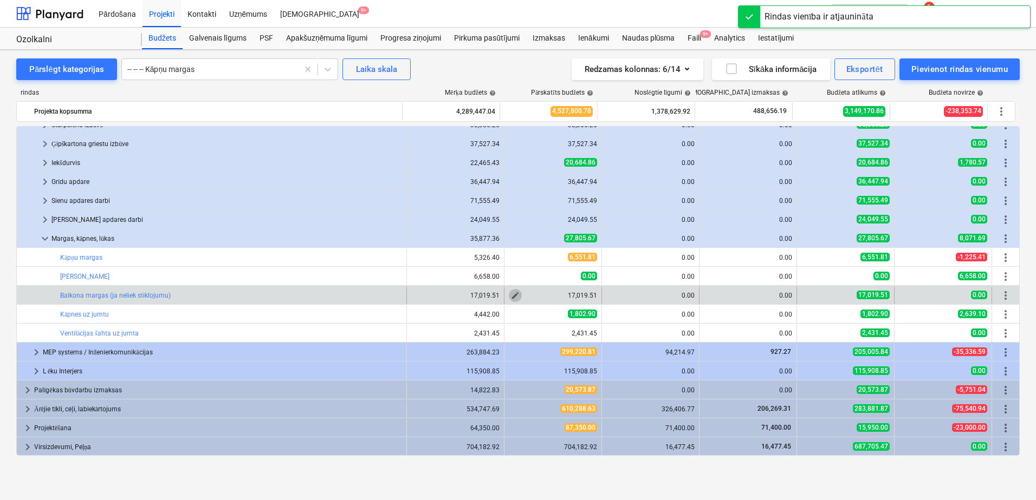
click at [512, 293] on span "edit" at bounding box center [515, 295] width 9 height 9
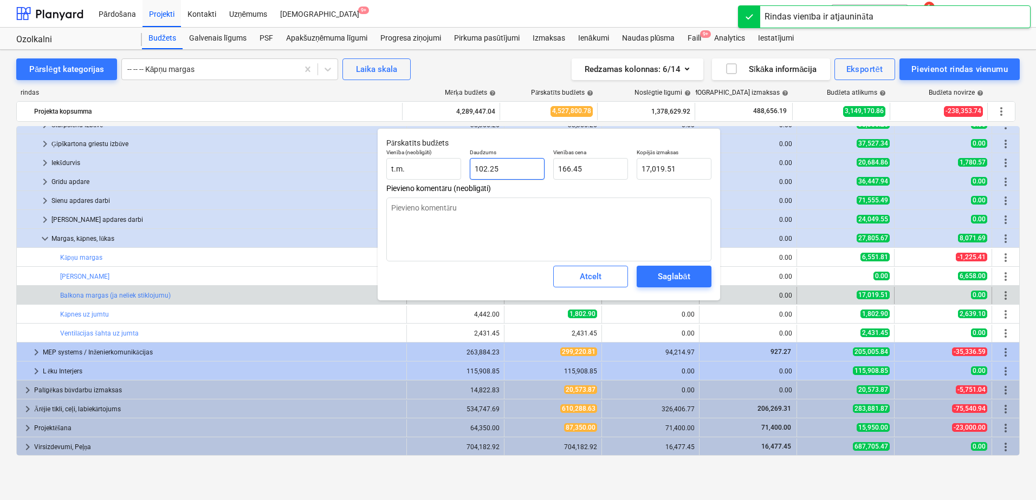
drag, startPoint x: 513, startPoint y: 169, endPoint x: 468, endPoint y: 168, distance: 45.0
click at [468, 168] on div "Daudzums 102.25" at bounding box center [506, 165] width 83 height 40
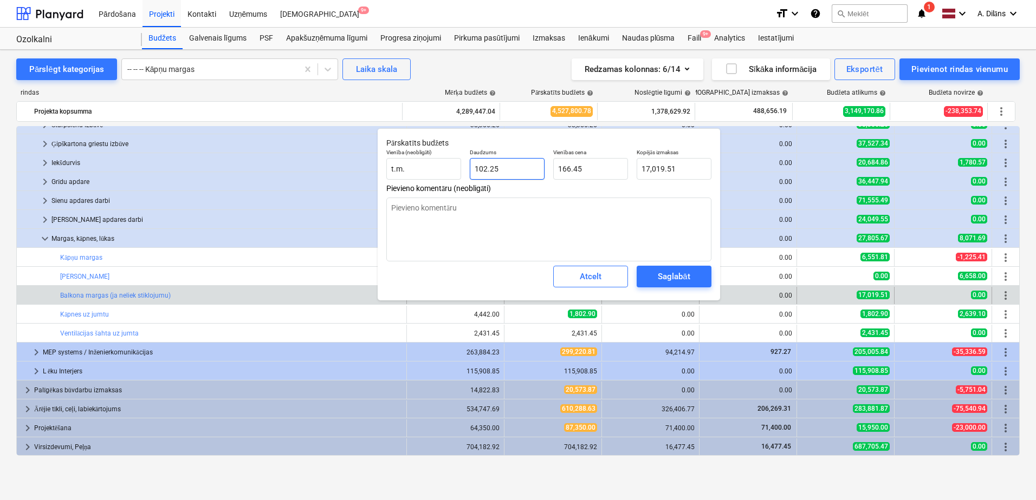
click at [509, 172] on body "Pārdošana Projekti Kontakti Uzņēmums Iesūtne 9+ format_size keyboard_arrow_down…" at bounding box center [518, 250] width 1036 height 500
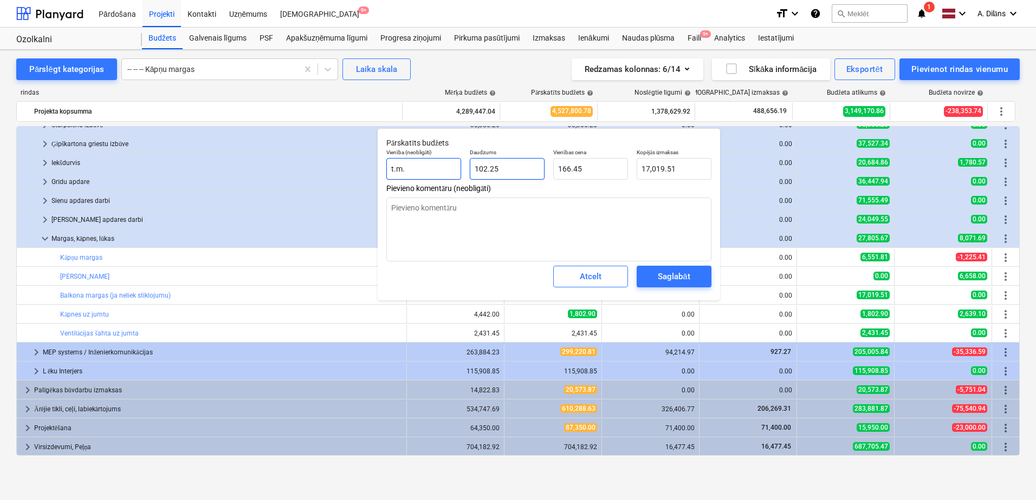
drag, startPoint x: 535, startPoint y: 168, endPoint x: 455, endPoint y: 165, distance: 79.1
drag, startPoint x: 689, startPoint y: 167, endPoint x: 637, endPoint y: 165, distance: 51.5
click at [638, 164] on input "4161.25" at bounding box center [673, 169] width 75 height 22
click at [613, 238] on textarea at bounding box center [548, 230] width 325 height 64
click at [676, 275] on div "Saglabāt" at bounding box center [674, 277] width 32 height 14
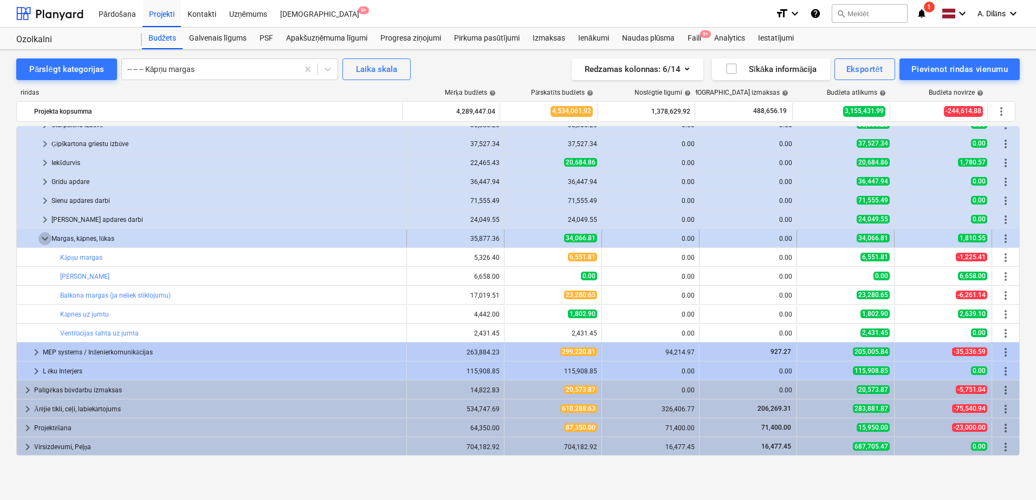
click at [42, 236] on span "keyboard_arrow_down" at bounding box center [44, 238] width 13 height 13
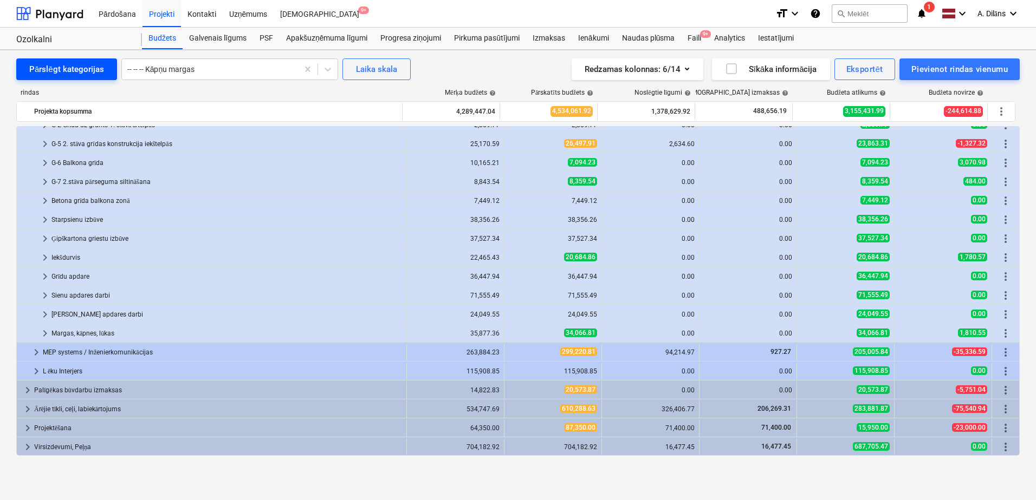
drag, startPoint x: 66, startPoint y: 57, endPoint x: 65, endPoint y: 65, distance: 8.2
click at [66, 57] on div "Pārslēgt kategorijas -- -- -- Kāpņu margas Laika skala Redzamas kolonnas : 6/14…" at bounding box center [518, 264] width 1036 height 428
click at [65, 65] on div "Pārslēgt kategorijas" at bounding box center [66, 69] width 75 height 14
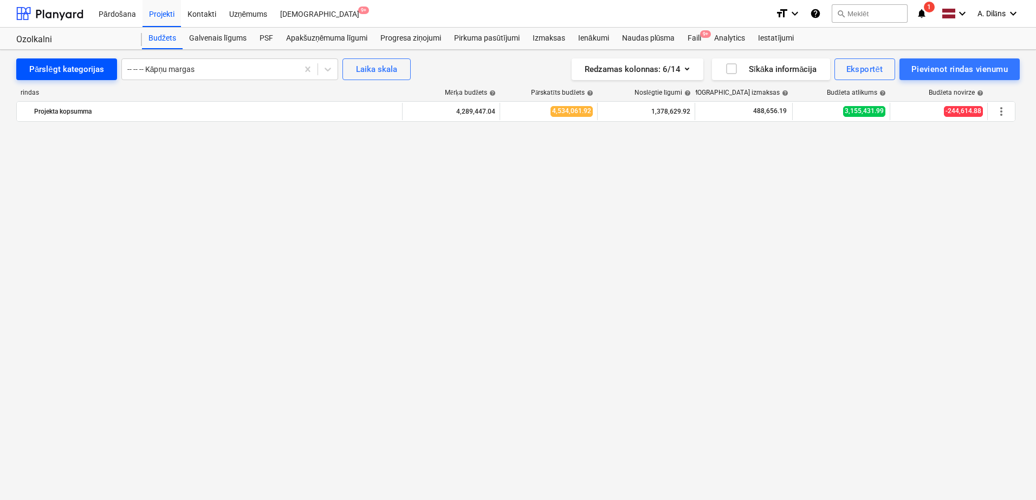
click at [65, 65] on div "Pārslēgt kategorijas" at bounding box center [66, 69] width 75 height 14
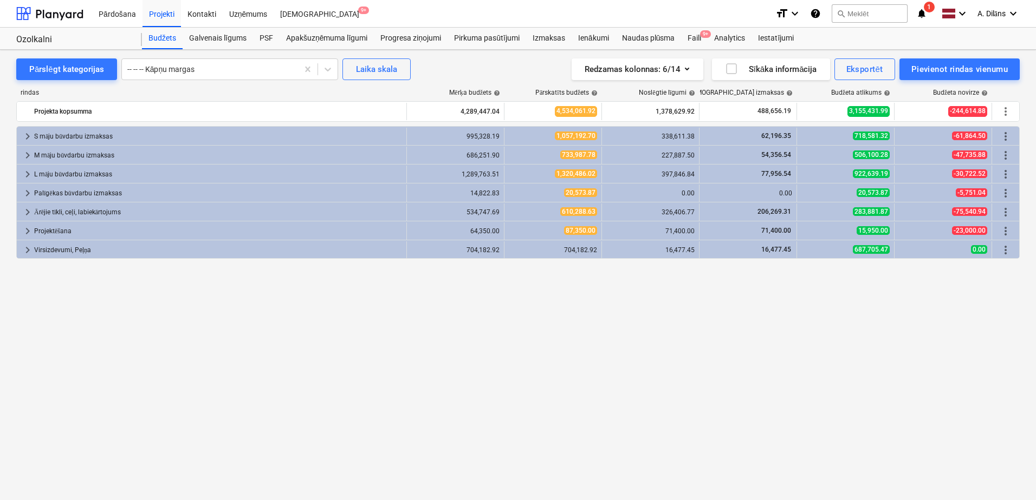
click at [270, 359] on div "keyboard_arrow_right S māju būvdarbu izmaksas 995,328.19 1,057,192.70 338,611.3…" at bounding box center [517, 291] width 1003 height 330
drag, startPoint x: 270, startPoint y: 359, endPoint x: 238, endPoint y: 349, distance: 33.4
drag, startPoint x: 238, startPoint y: 349, endPoint x: 199, endPoint y: 336, distance: 40.9
click at [199, 336] on div "keyboard_arrow_right S māju būvdarbu izmaksas 995,328.19 1,057,192.70 338,611.3…" at bounding box center [517, 291] width 1003 height 330
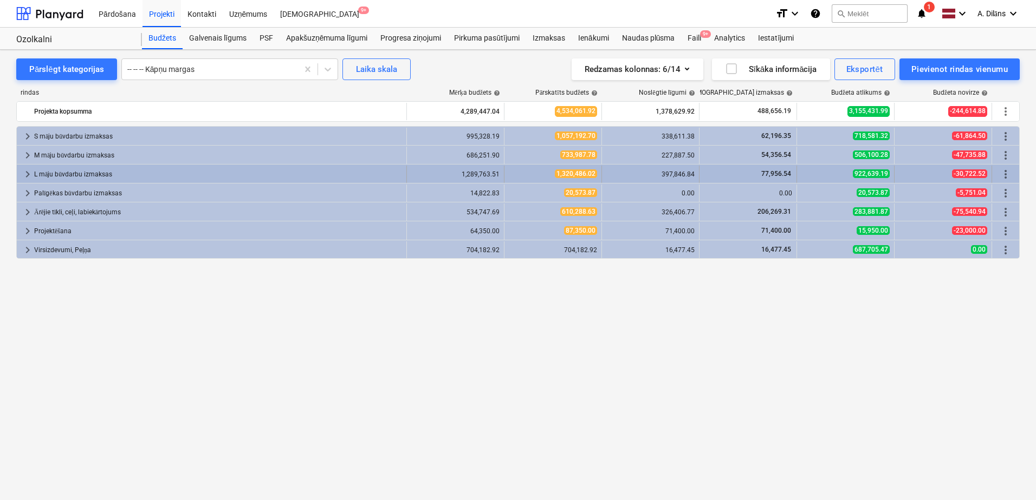
click at [26, 174] on span "keyboard_arrow_right" at bounding box center [27, 174] width 13 height 13
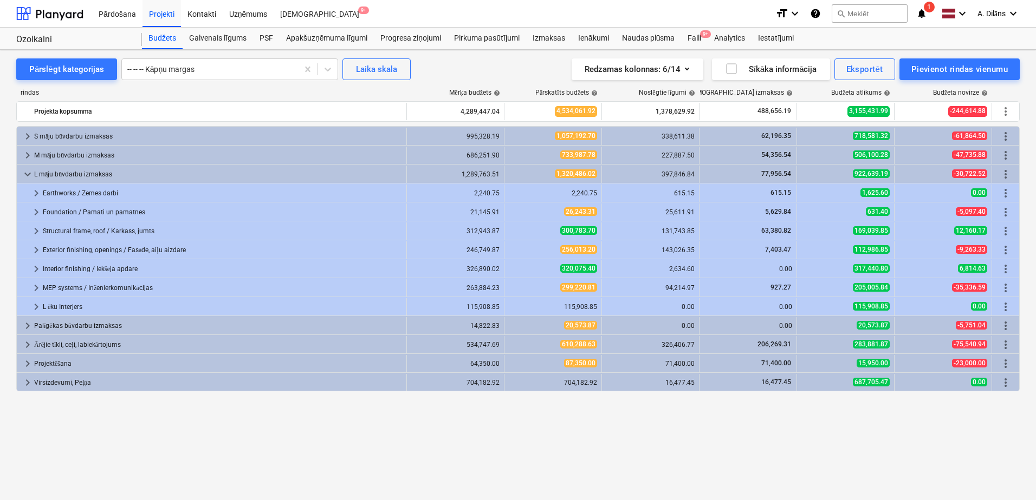
click at [28, 153] on span "keyboard_arrow_right" at bounding box center [27, 155] width 13 height 13
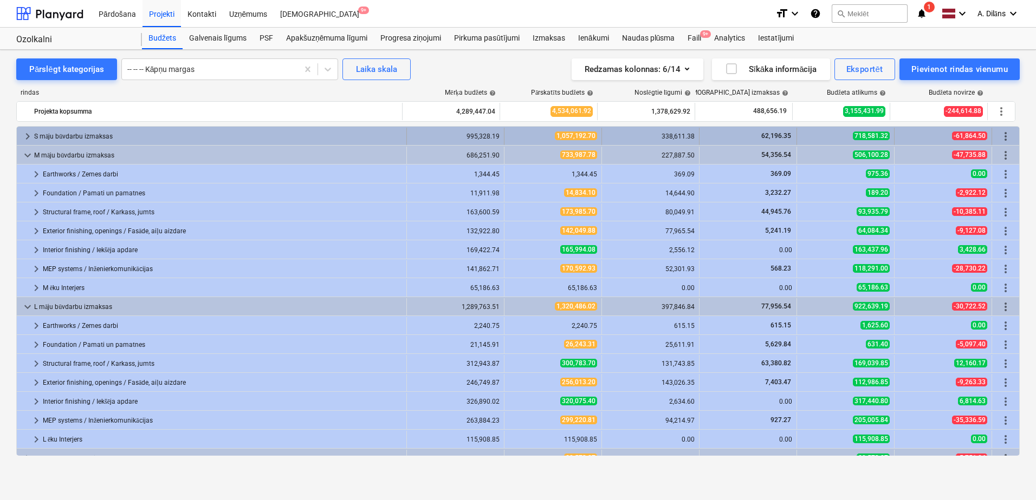
click at [29, 135] on span "keyboard_arrow_right" at bounding box center [27, 136] width 13 height 13
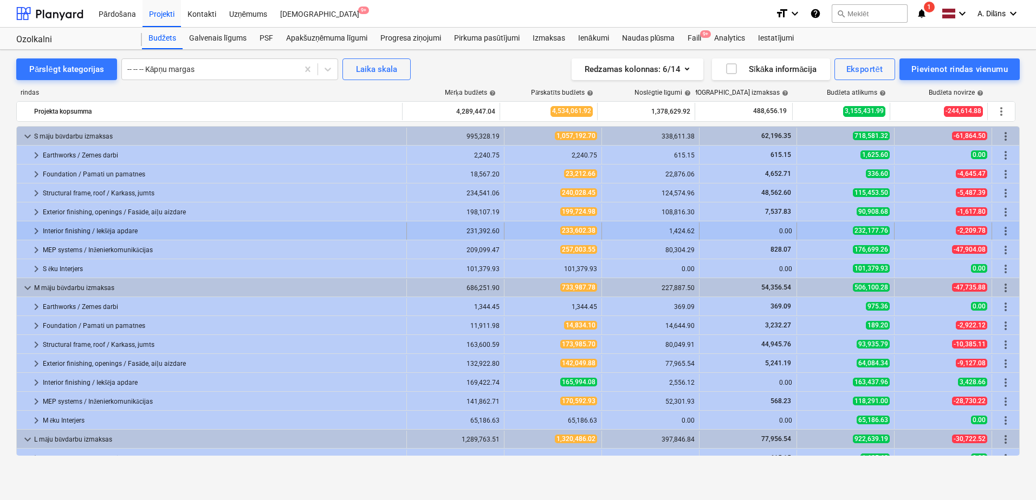
click at [35, 231] on span "keyboard_arrow_right" at bounding box center [36, 231] width 13 height 13
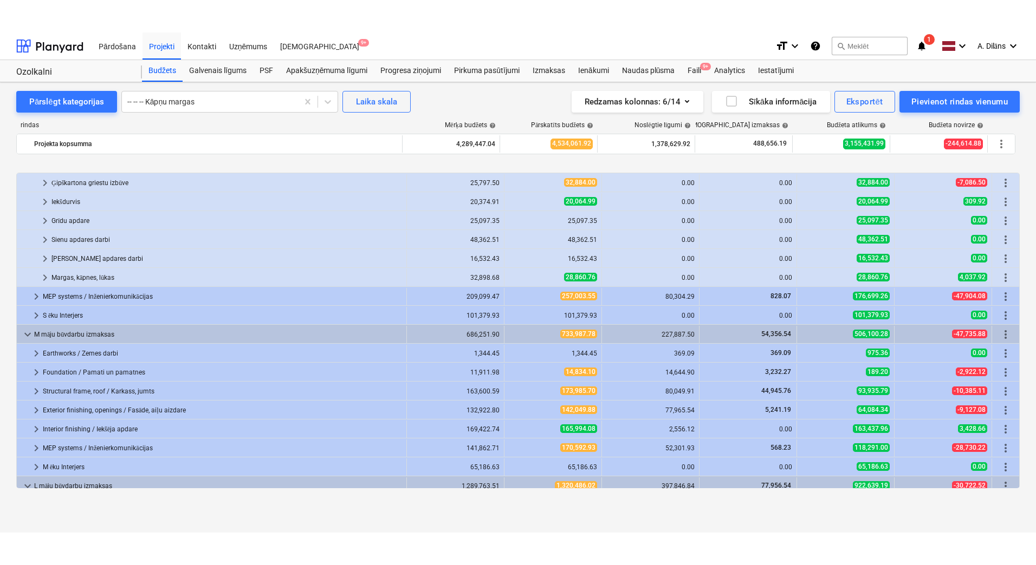
scroll to position [271, 0]
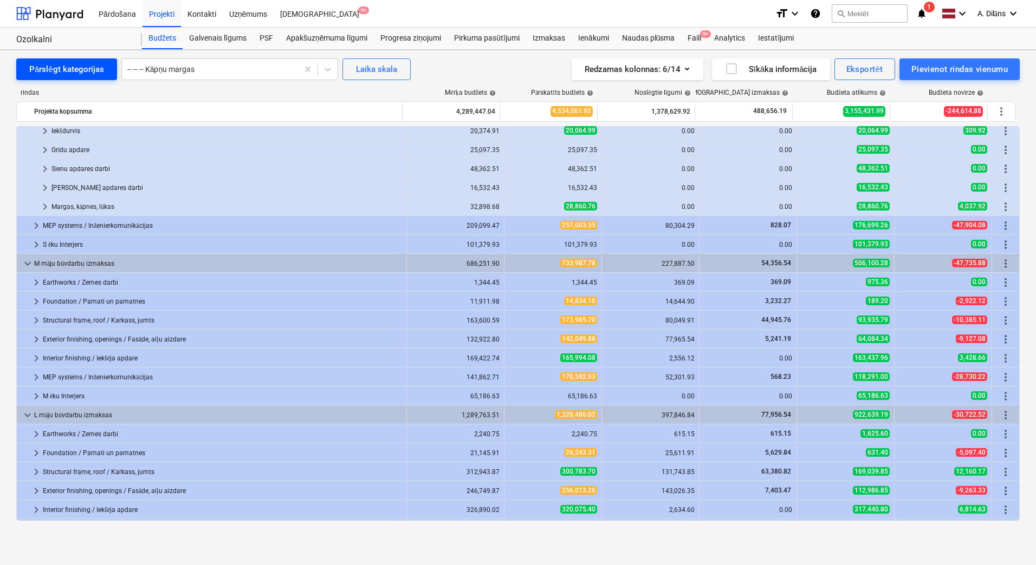
click at [80, 71] on div "Pārslēgt kategorijas" at bounding box center [66, 69] width 75 height 14
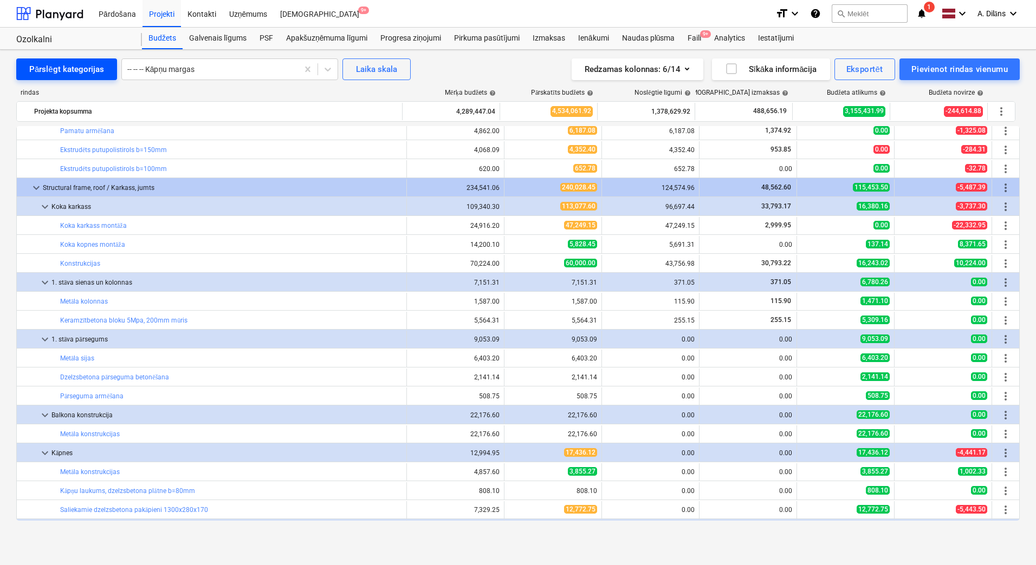
click at [80, 71] on div "Pārslēgt kategorijas" at bounding box center [66, 69] width 75 height 14
